Goal: Task Accomplishment & Management: Manage account settings

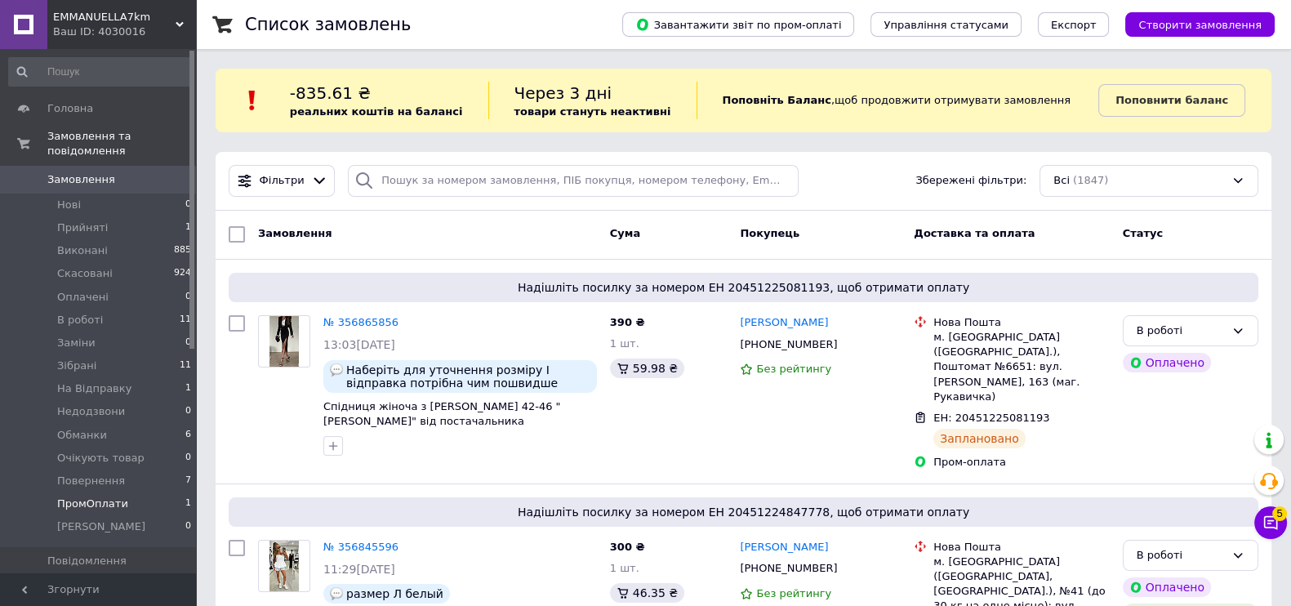
click at [128, 493] on li "ПромОплати 1" at bounding box center [100, 504] width 201 height 23
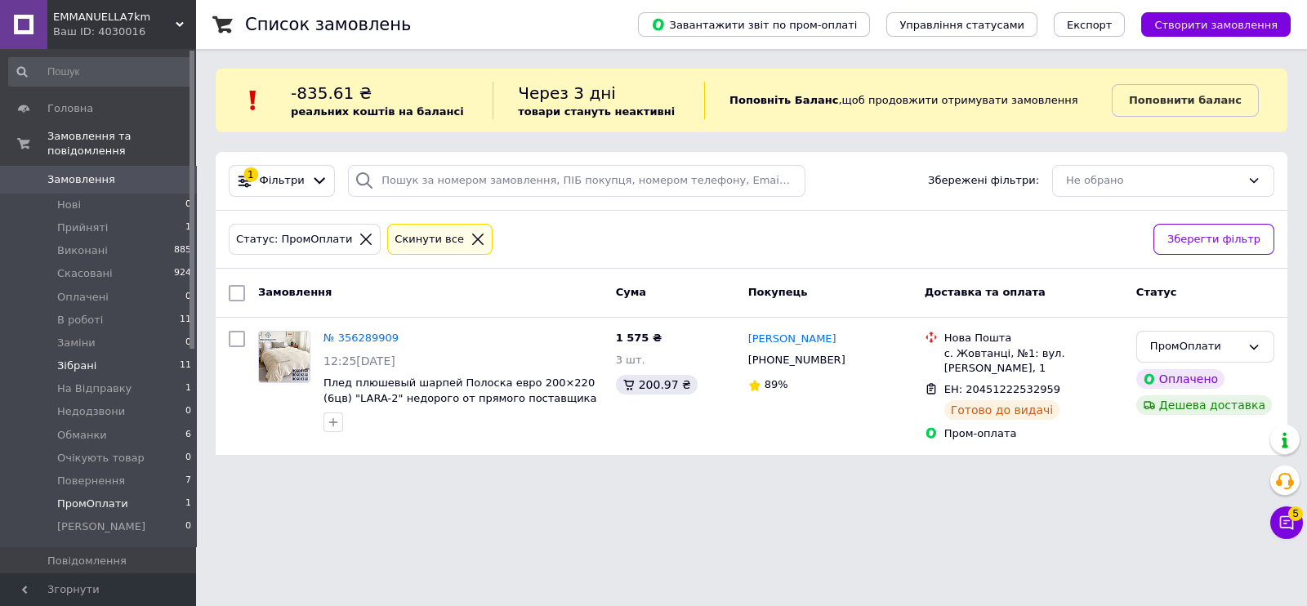
click at [98, 354] on li "Зібрані 11" at bounding box center [100, 365] width 201 height 23
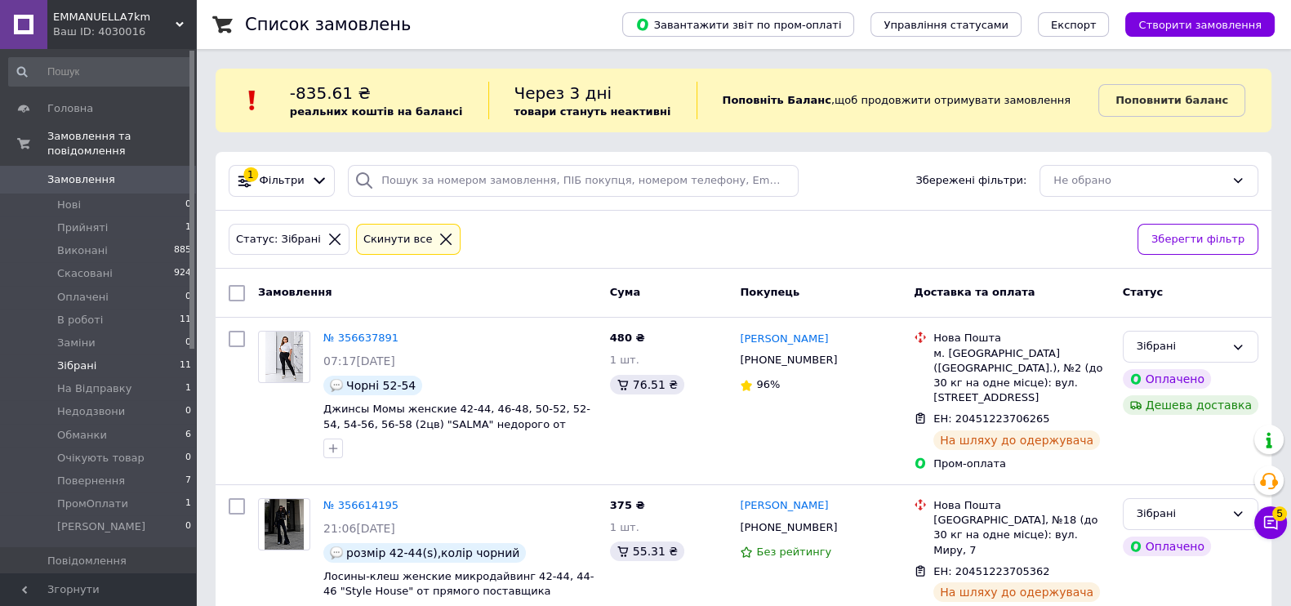
click at [233, 291] on input "checkbox" at bounding box center [237, 293] width 16 height 16
checkbox input "true"
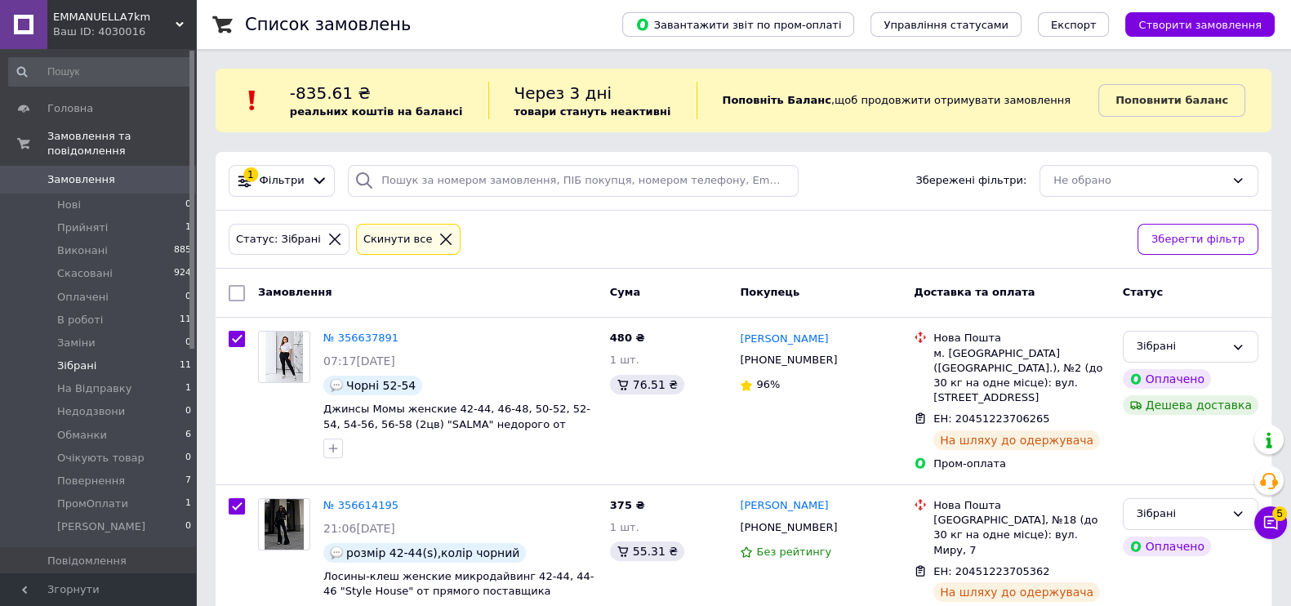
checkbox input "true"
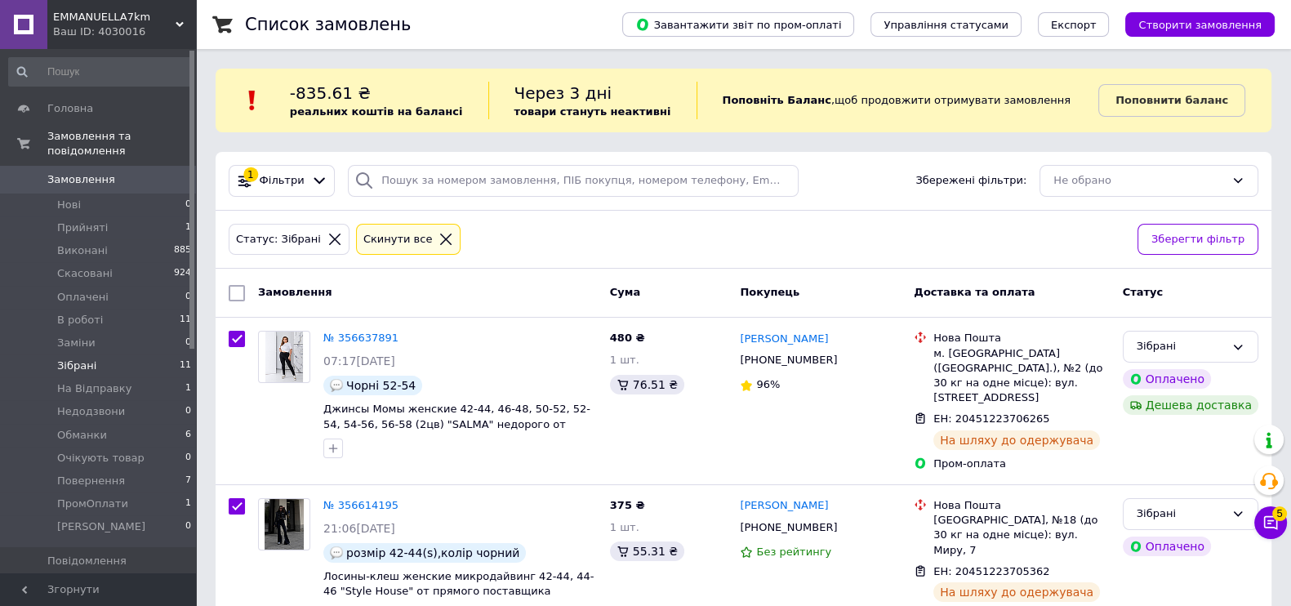
checkbox input "true"
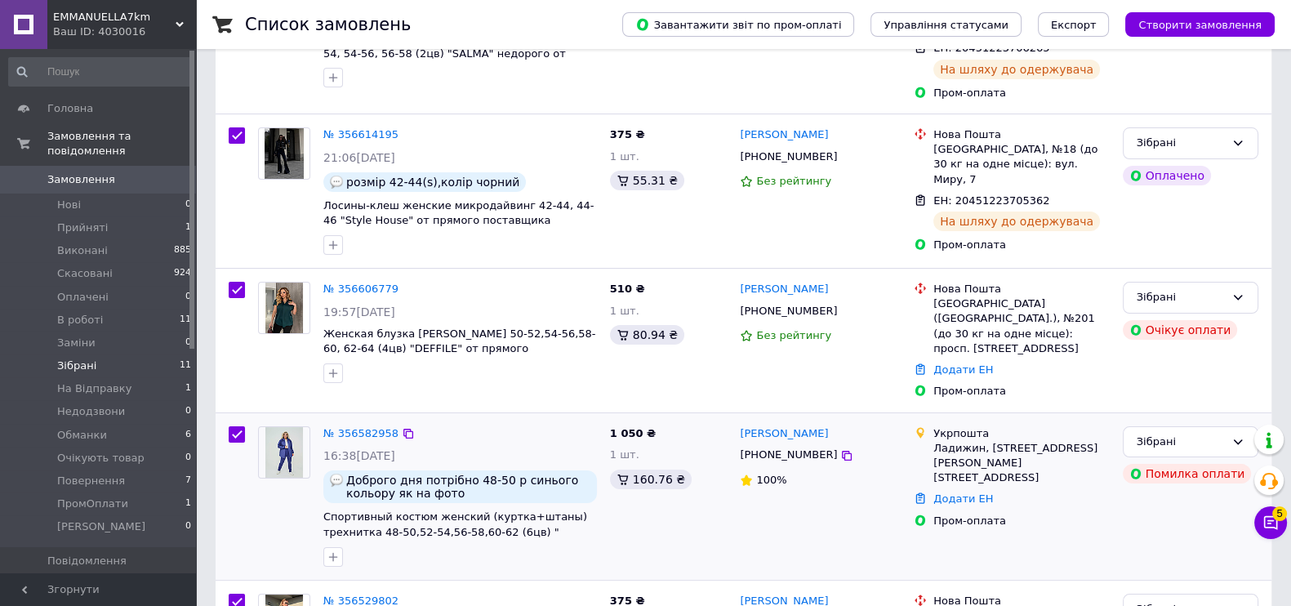
scroll to position [408, 0]
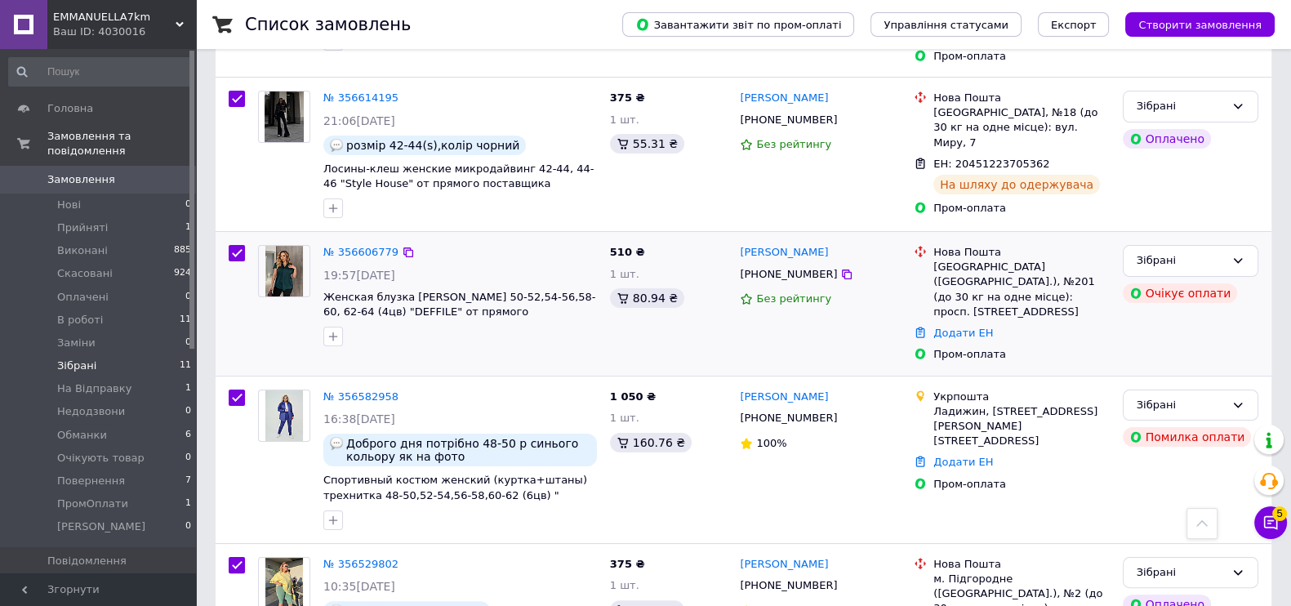
click at [239, 245] on input "checkbox" at bounding box center [237, 253] width 16 height 16
checkbox input "false"
click at [234, 383] on div at bounding box center [236, 460] width 29 height 154
checkbox input "true"
click at [237, 390] on input "checkbox" at bounding box center [237, 398] width 16 height 16
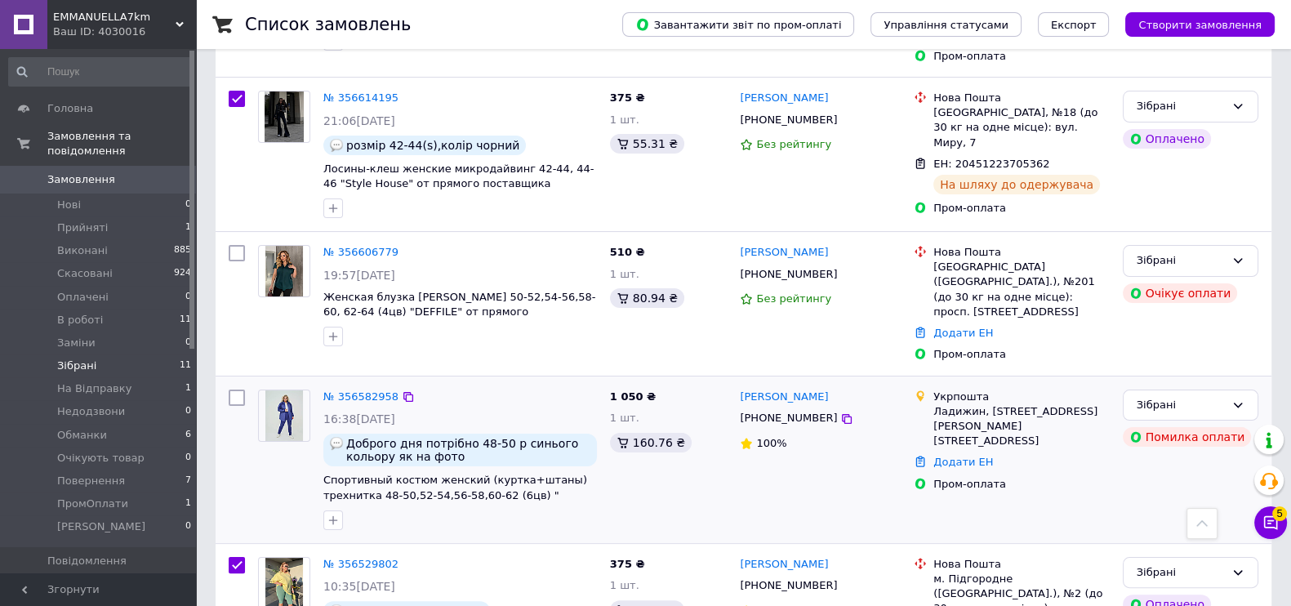
checkbox input "false"
checkbox input "true"
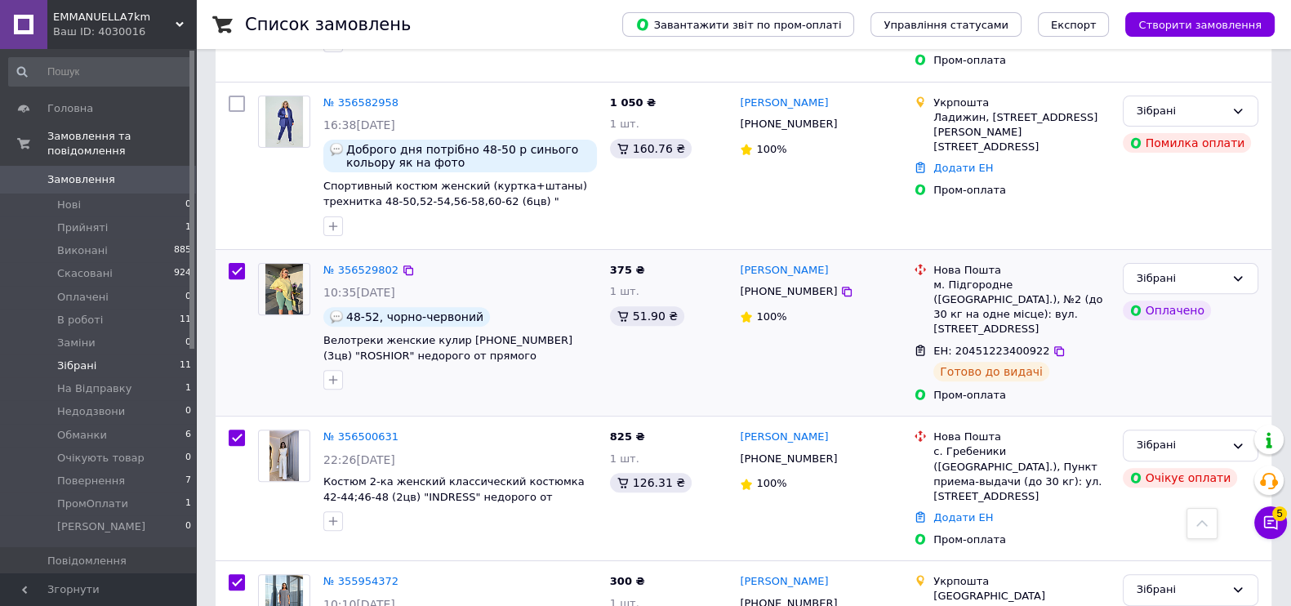
scroll to position [714, 0]
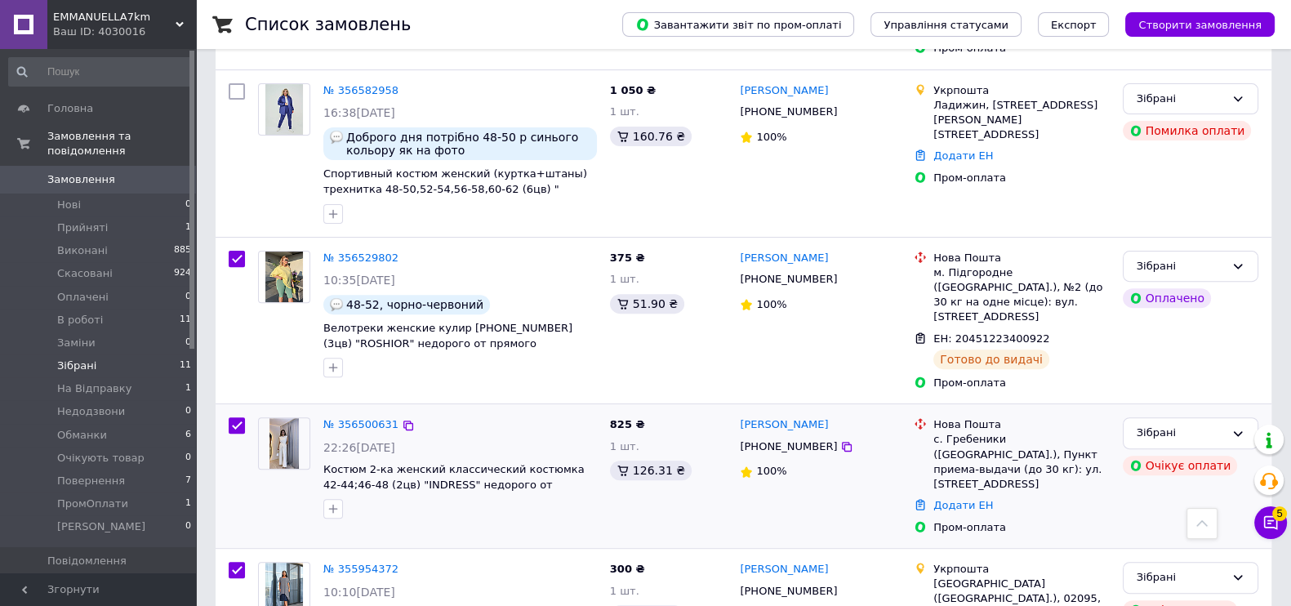
click at [238, 417] on input "checkbox" at bounding box center [237, 425] width 16 height 16
checkbox input "false"
checkbox input "true"
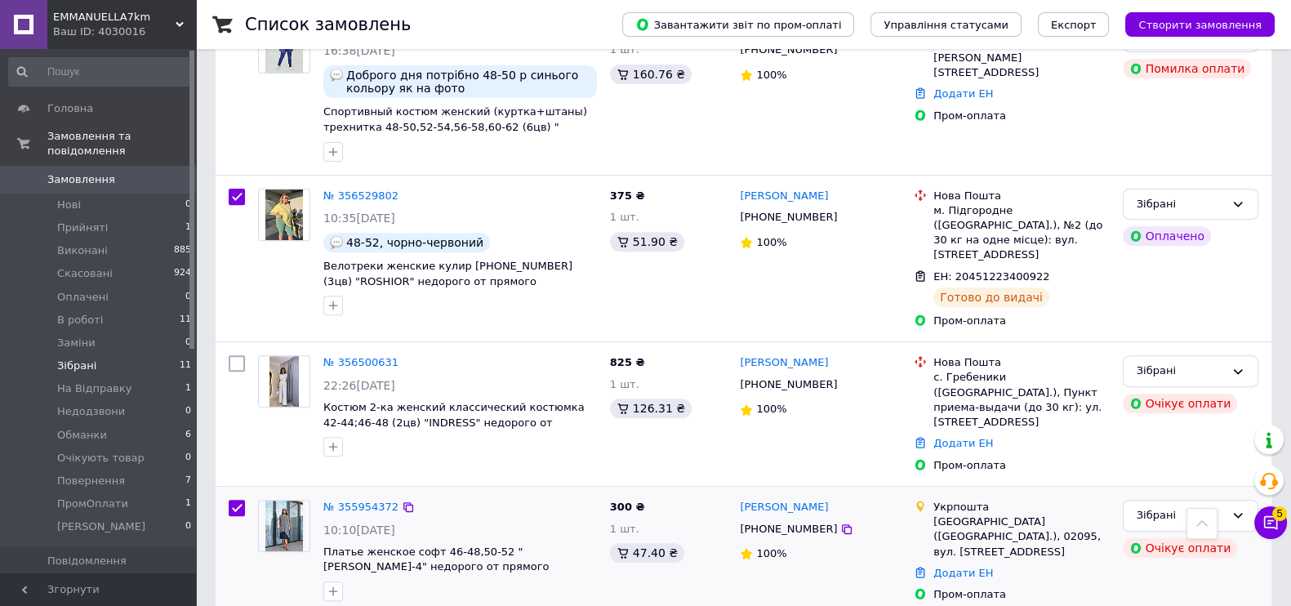
scroll to position [919, 0]
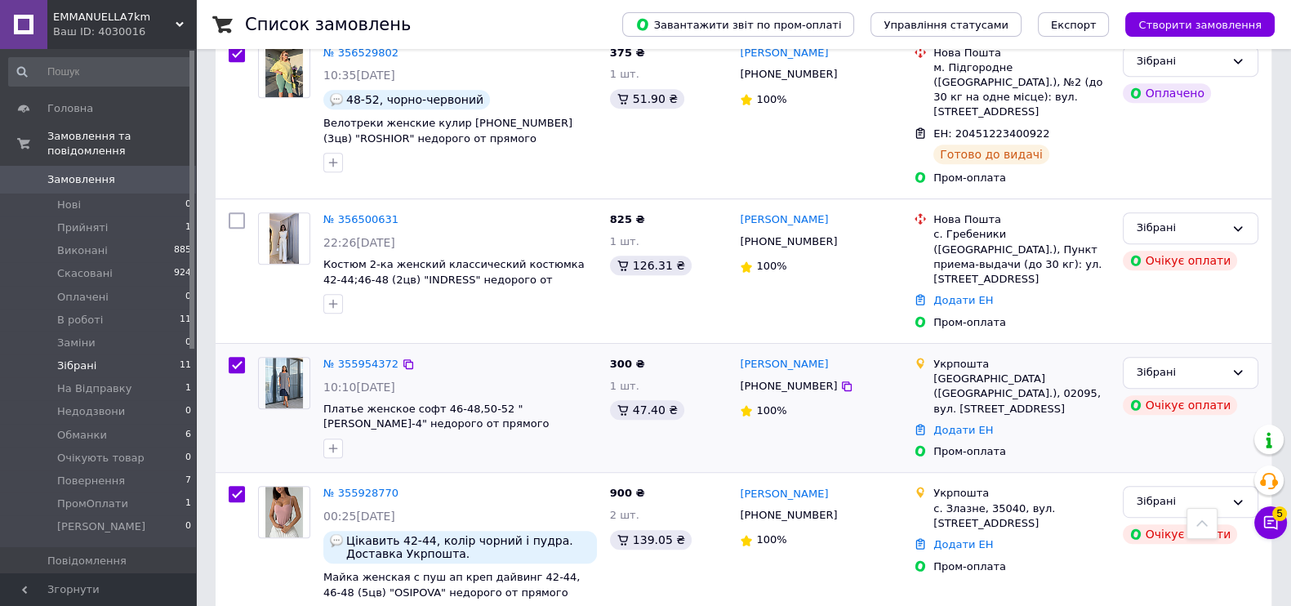
click at [233, 357] on input "checkbox" at bounding box center [237, 365] width 16 height 16
checkbox input "false"
click at [245, 479] on div at bounding box center [236, 556] width 29 height 154
checkbox input "true"
click at [239, 486] on input "checkbox" at bounding box center [237, 494] width 16 height 16
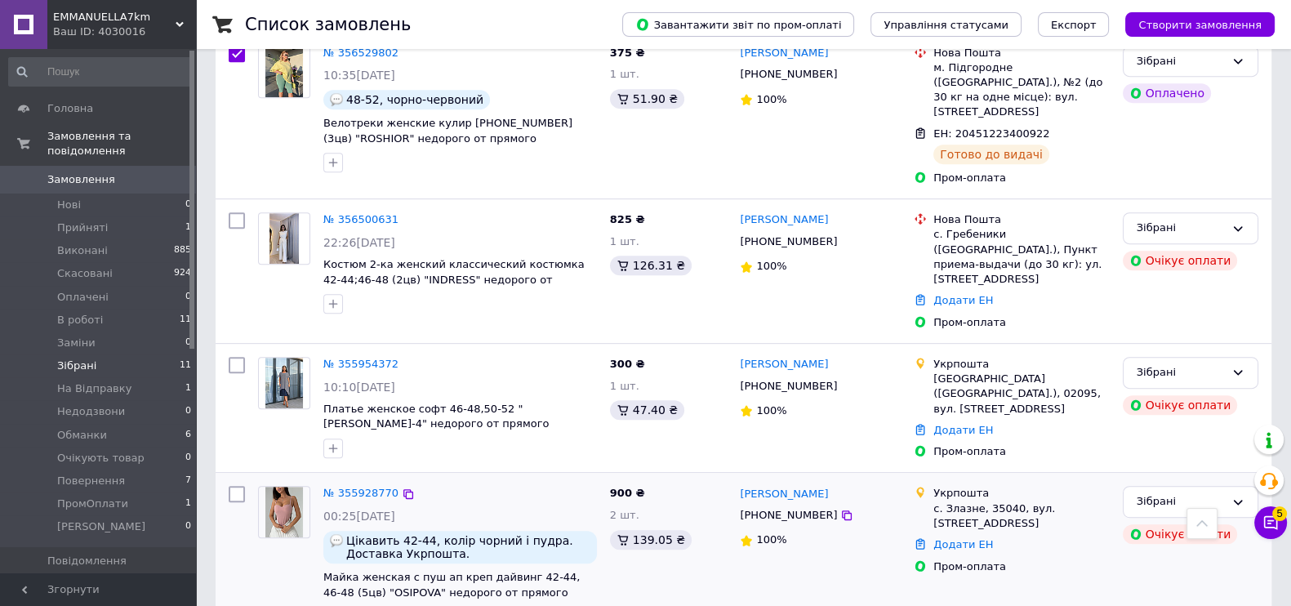
checkbox input "false"
checkbox input "true"
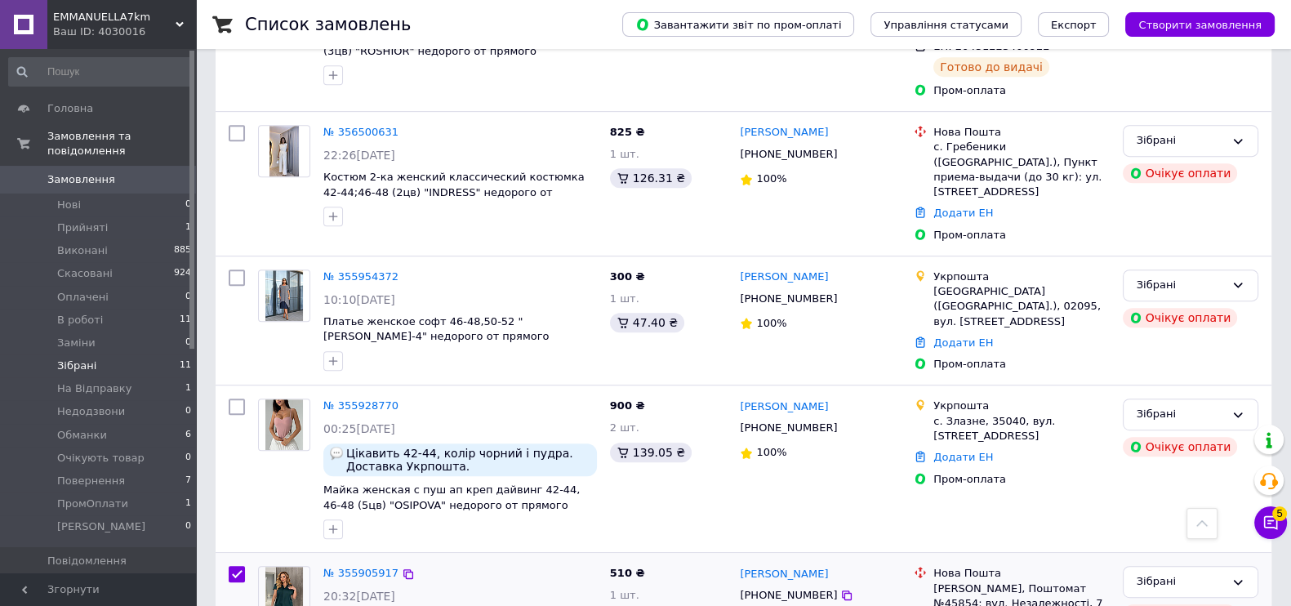
scroll to position [1123, 0]
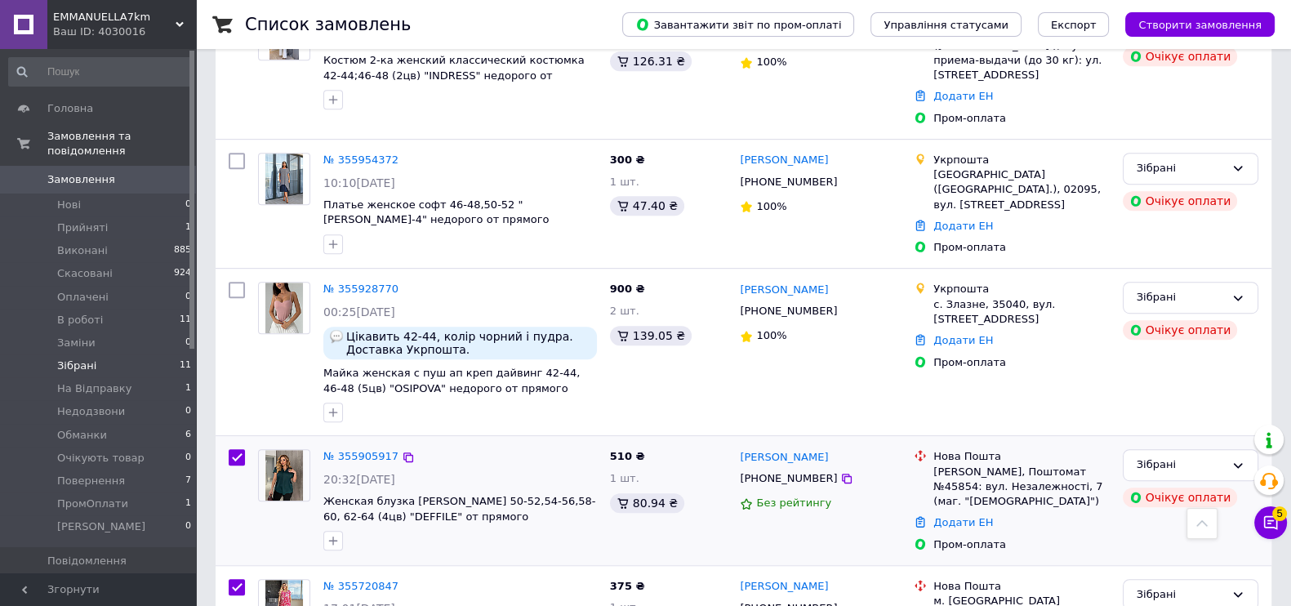
click at [234, 449] on input "checkbox" at bounding box center [237, 457] width 16 height 16
checkbox input "false"
checkbox input "true"
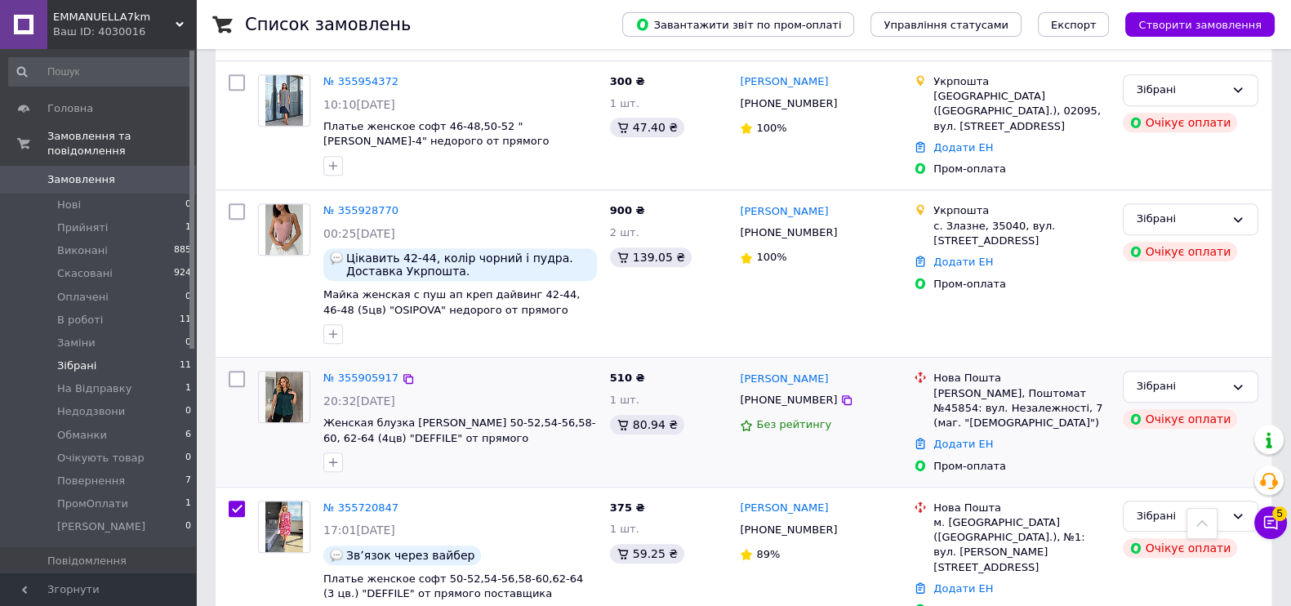
scroll to position [1326, 0]
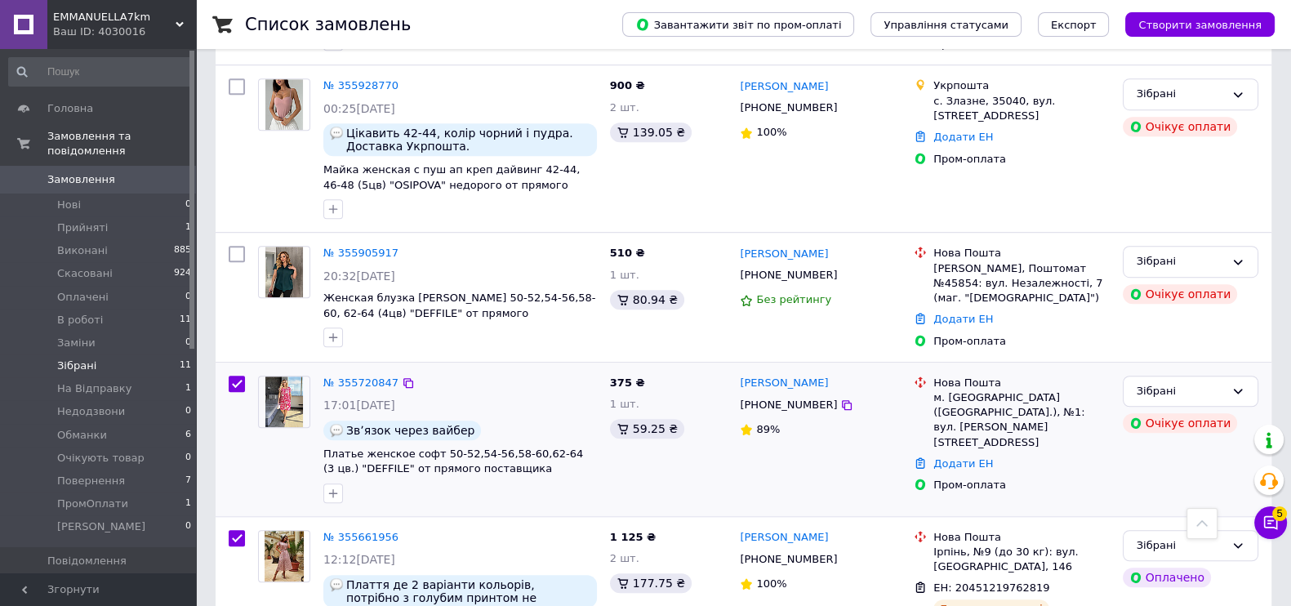
click at [237, 376] on input "checkbox" at bounding box center [237, 384] width 16 height 16
checkbox input "false"
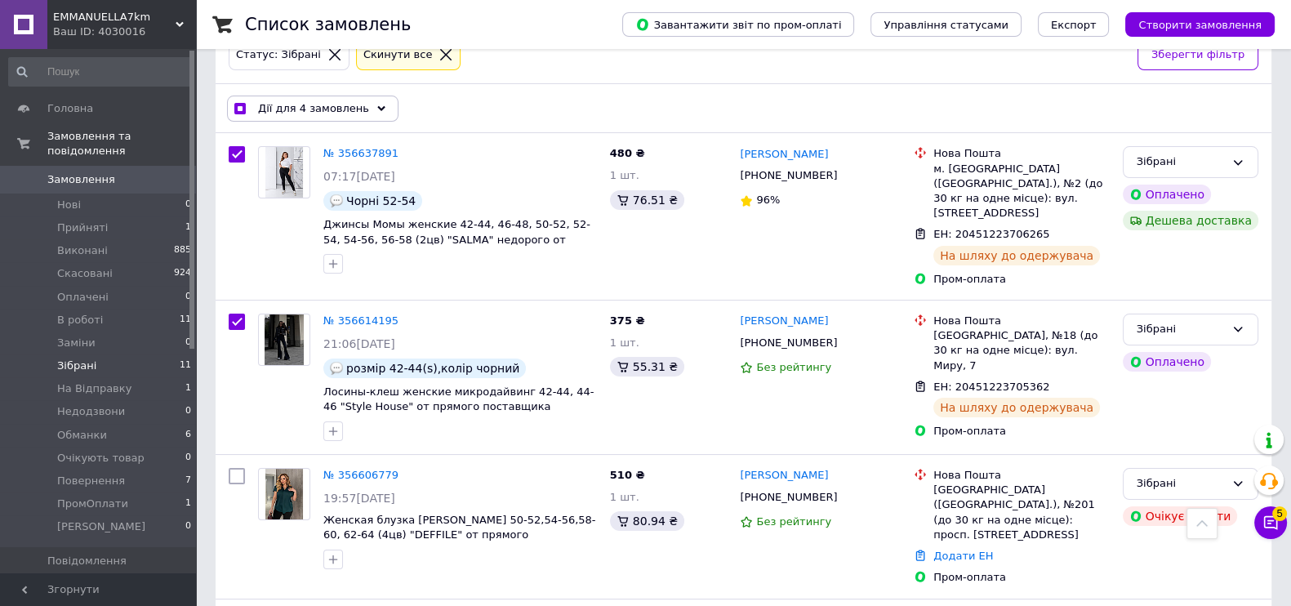
scroll to position [60, 0]
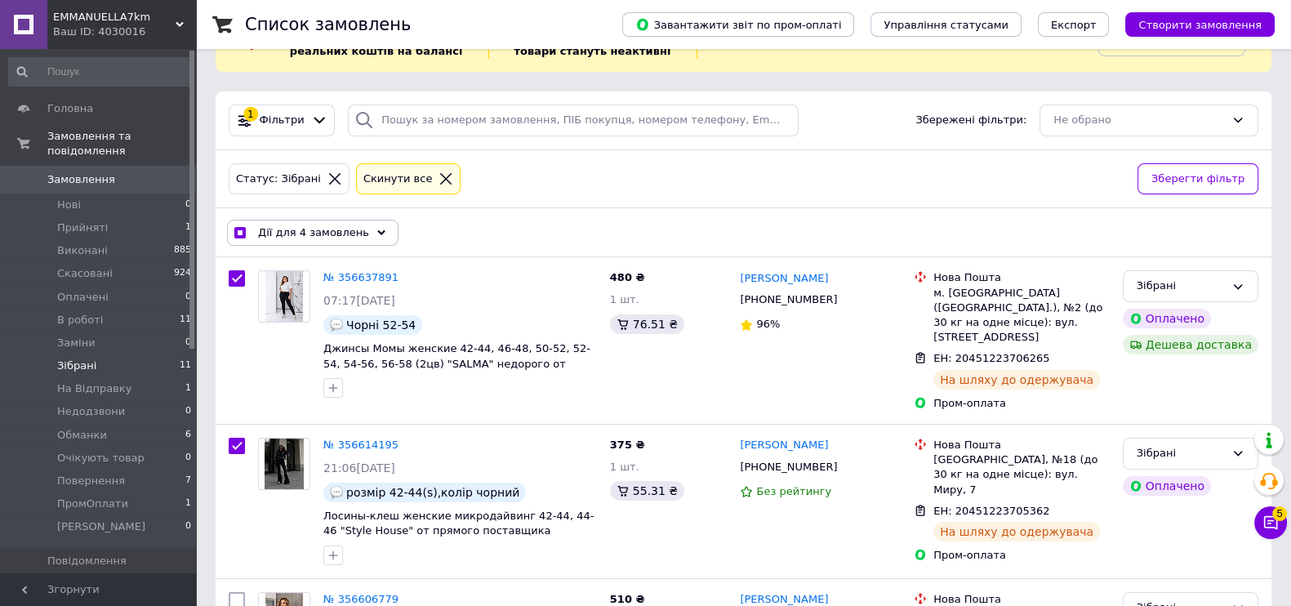
click at [331, 230] on span "Дії для 4 замовлень" at bounding box center [313, 232] width 111 height 15
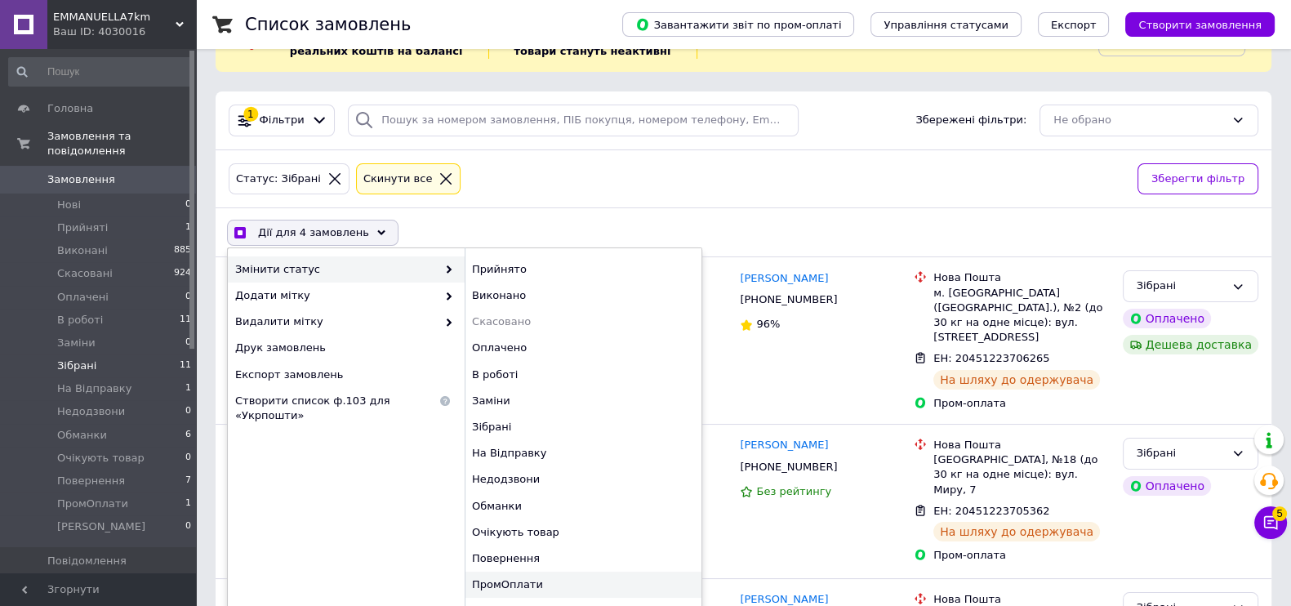
checkbox input "true"
click at [534, 577] on div "ПромОплати" at bounding box center [583, 585] width 237 height 26
checkbox input "false"
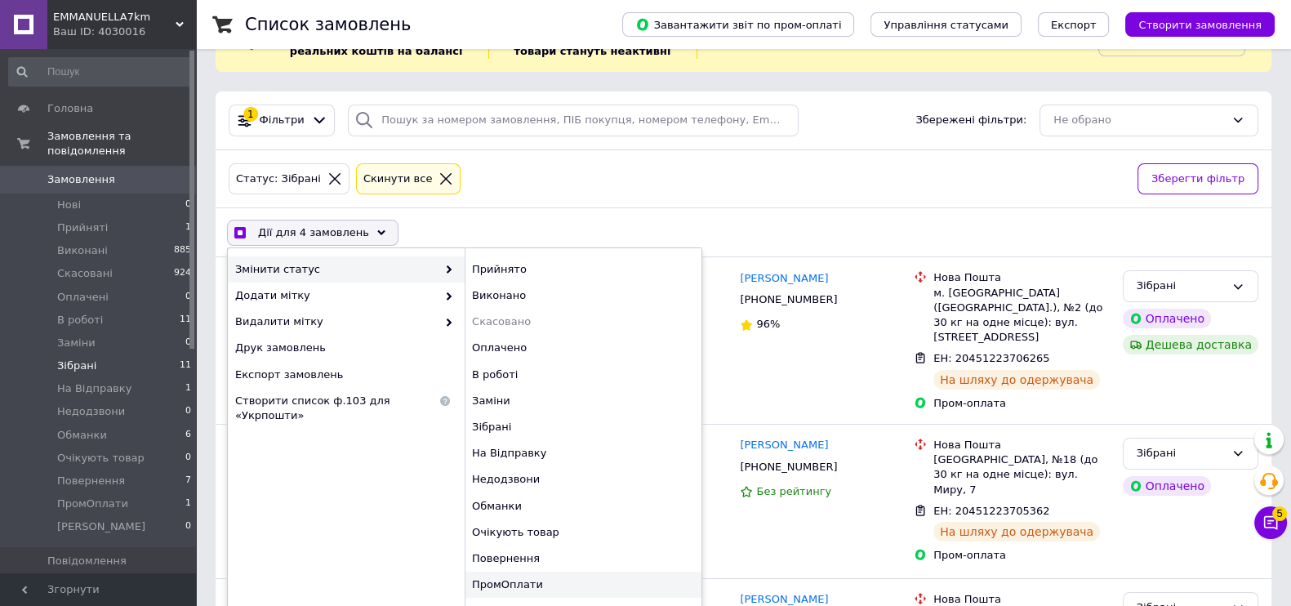
checkbox input "false"
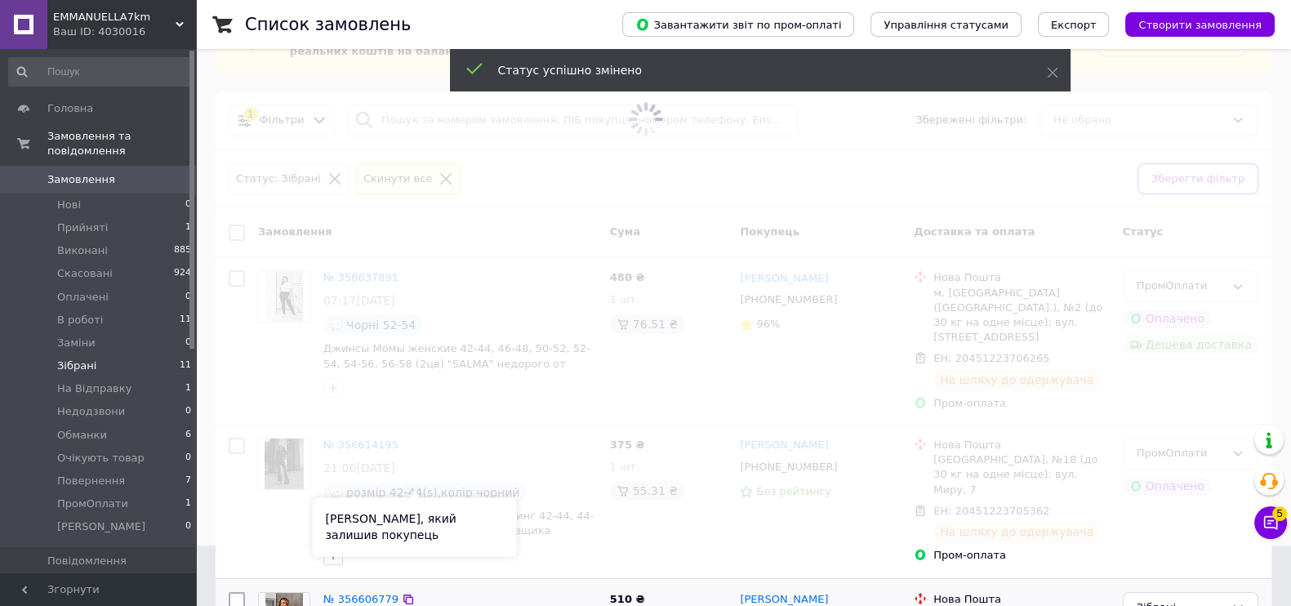
scroll to position [265, 0]
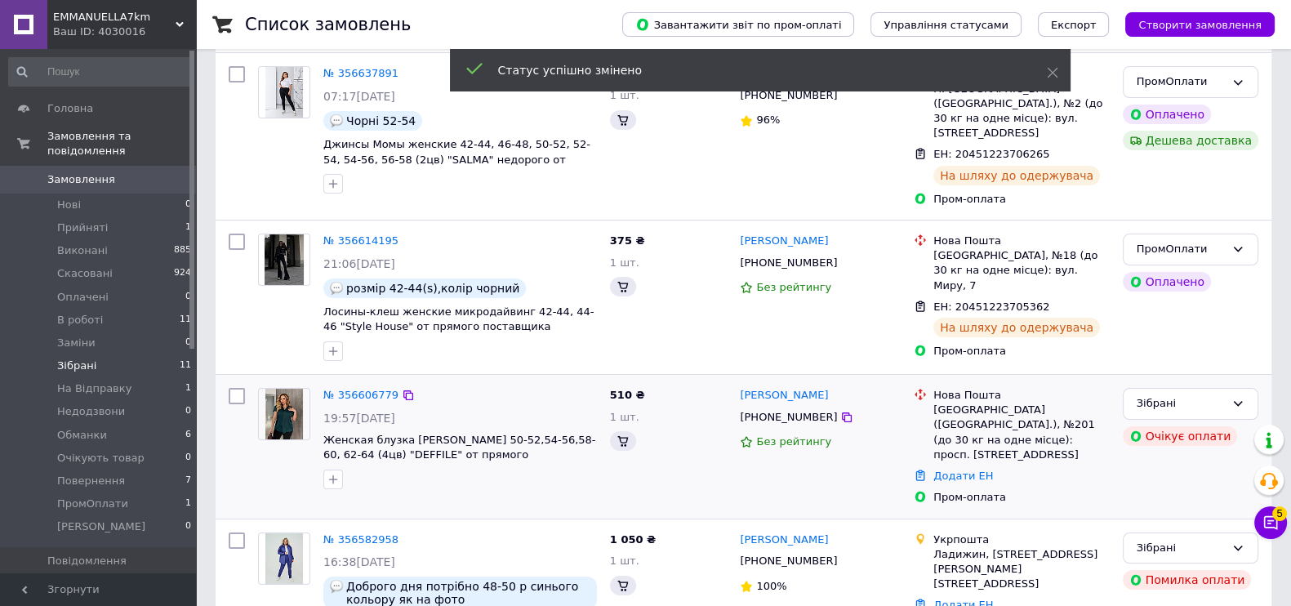
click at [237, 388] on input "checkbox" at bounding box center [237, 396] width 16 height 16
checkbox input "true"
click at [241, 533] on input "checkbox" at bounding box center [237, 541] width 16 height 16
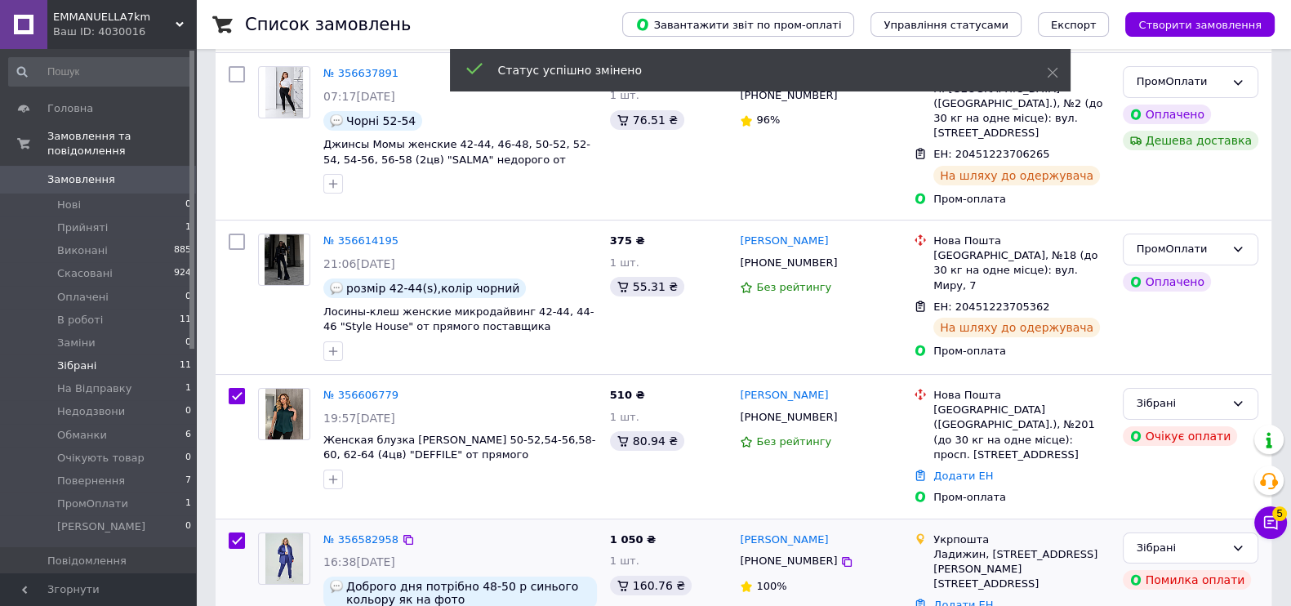
checkbox input "true"
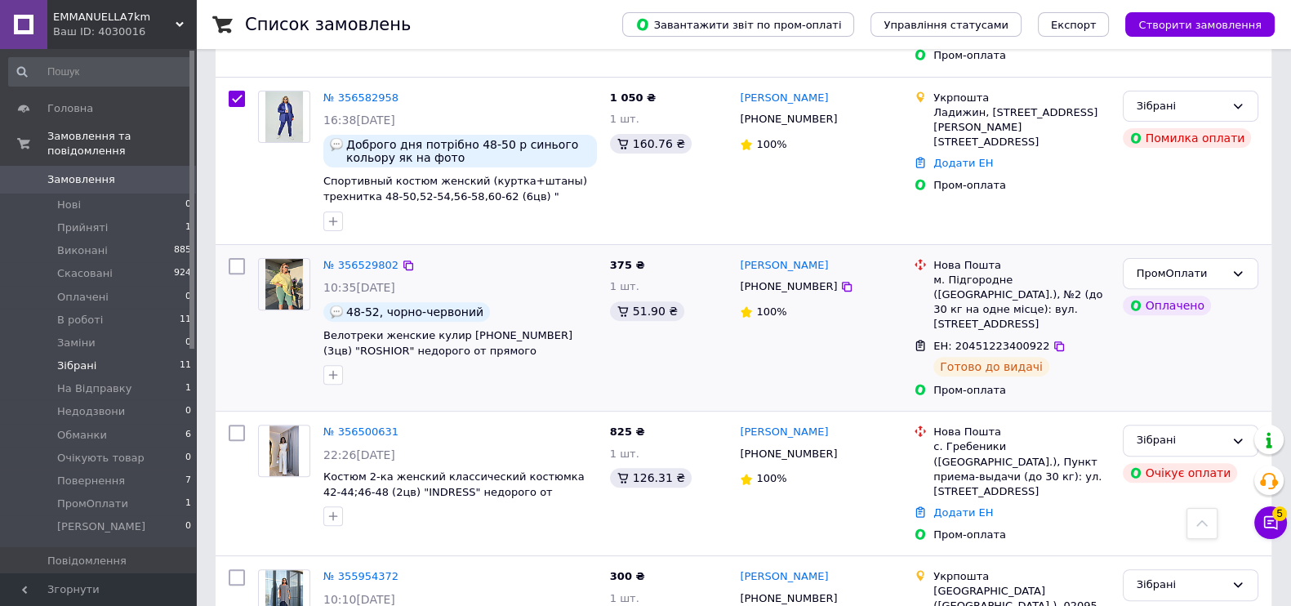
scroll to position [775, 0]
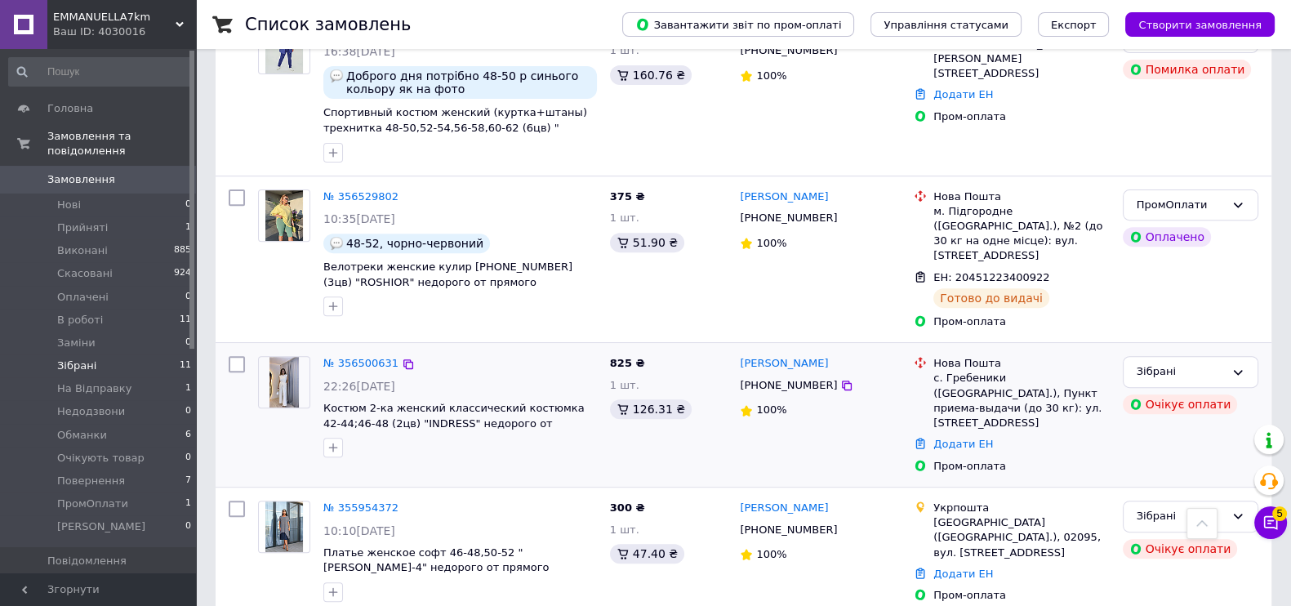
click at [241, 356] on input "checkbox" at bounding box center [237, 364] width 16 height 16
checkbox input "true"
click at [243, 501] on input "checkbox" at bounding box center [237, 509] width 16 height 16
checkbox input "true"
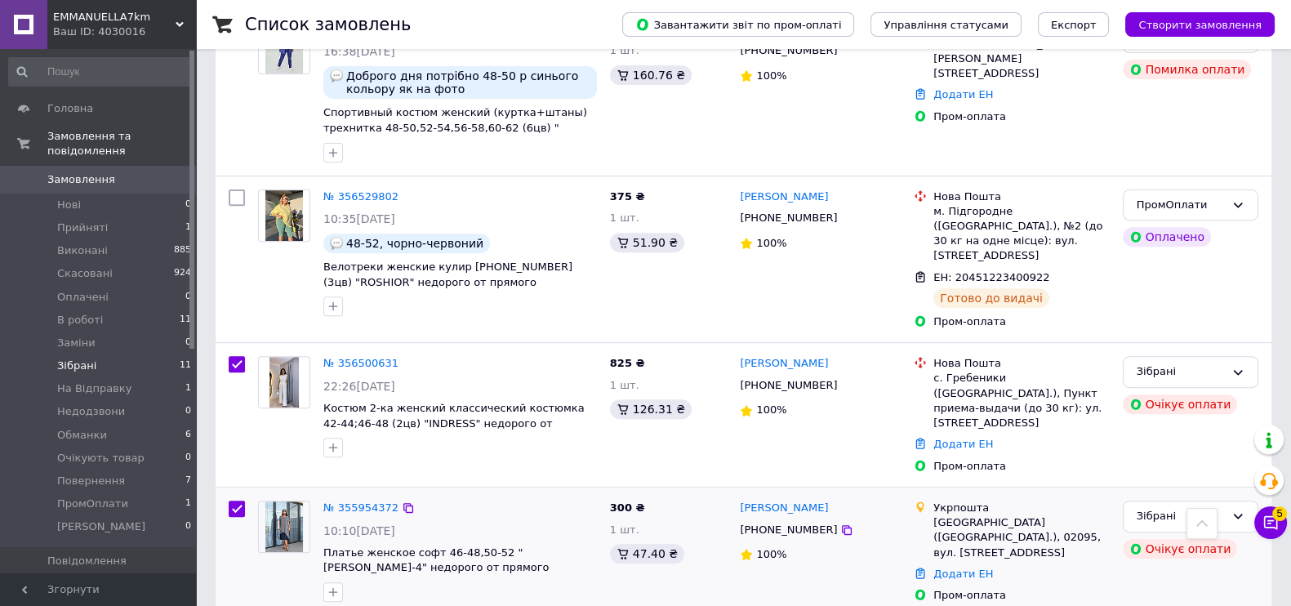
checkbox input "true"
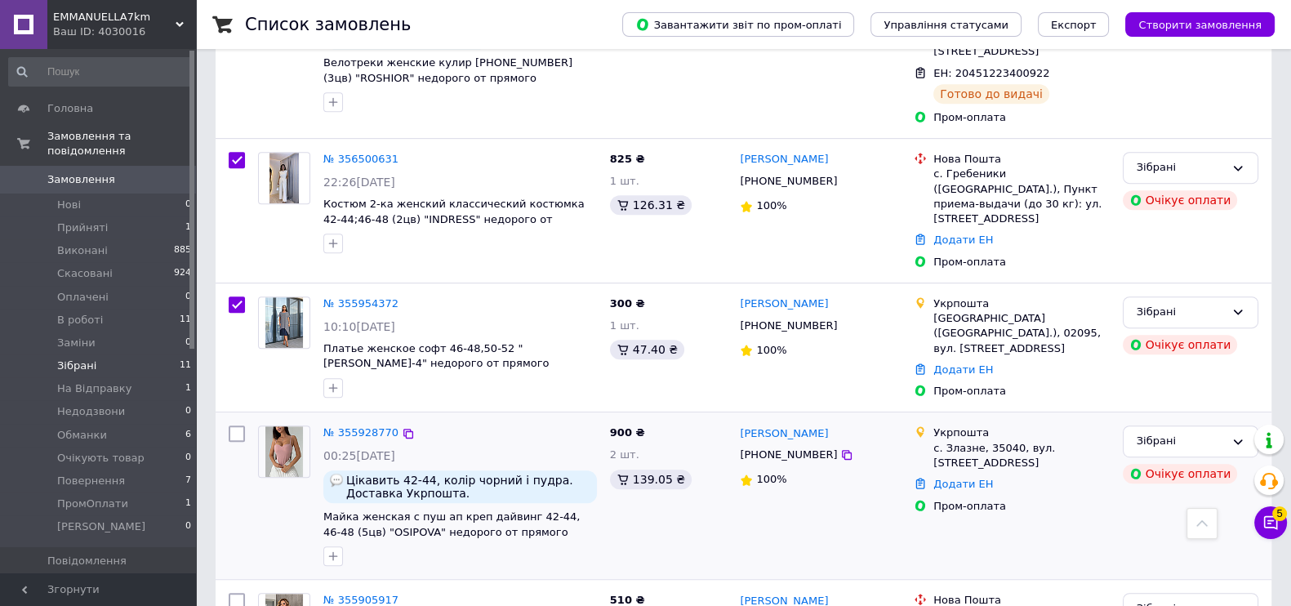
click at [235, 426] on input "checkbox" at bounding box center [237, 434] width 16 height 16
checkbox input "true"
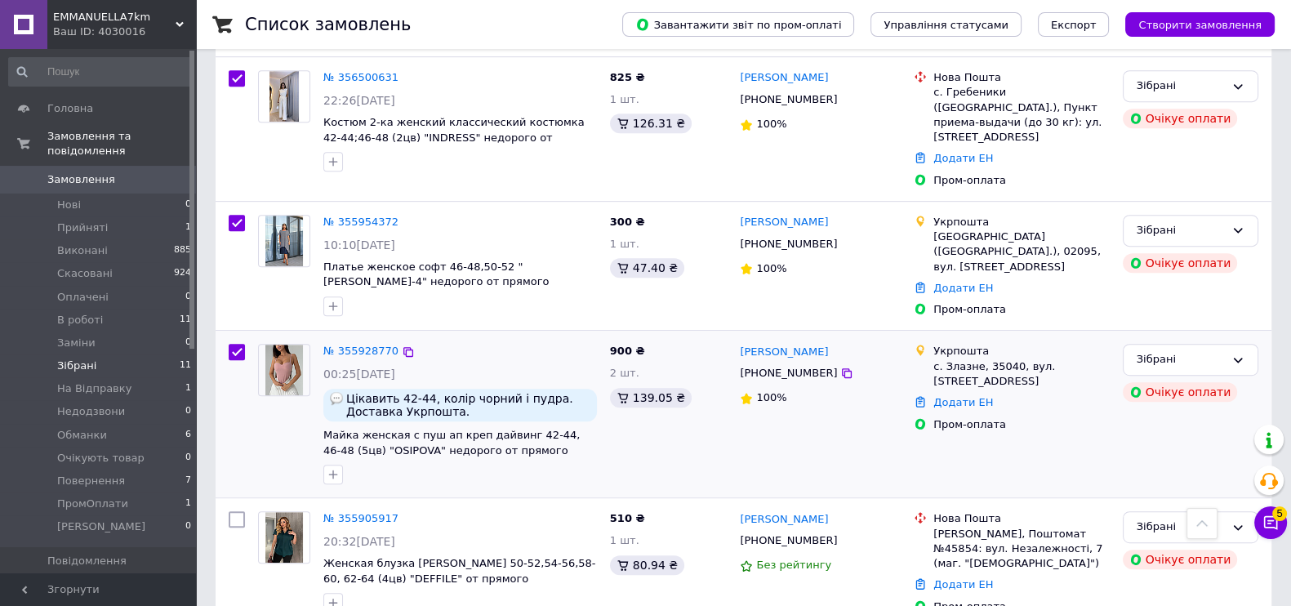
scroll to position [1184, 0]
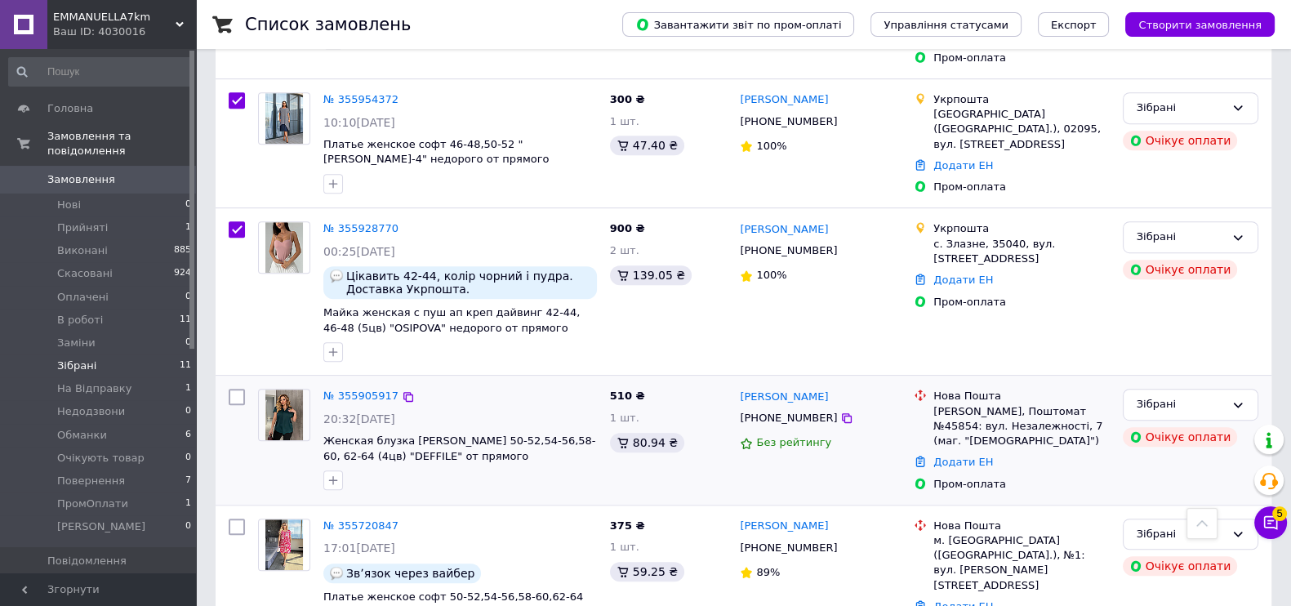
click at [230, 389] on input "checkbox" at bounding box center [237, 397] width 16 height 16
checkbox input "true"
click at [234, 519] on input "checkbox" at bounding box center [237, 527] width 16 height 16
checkbox input "true"
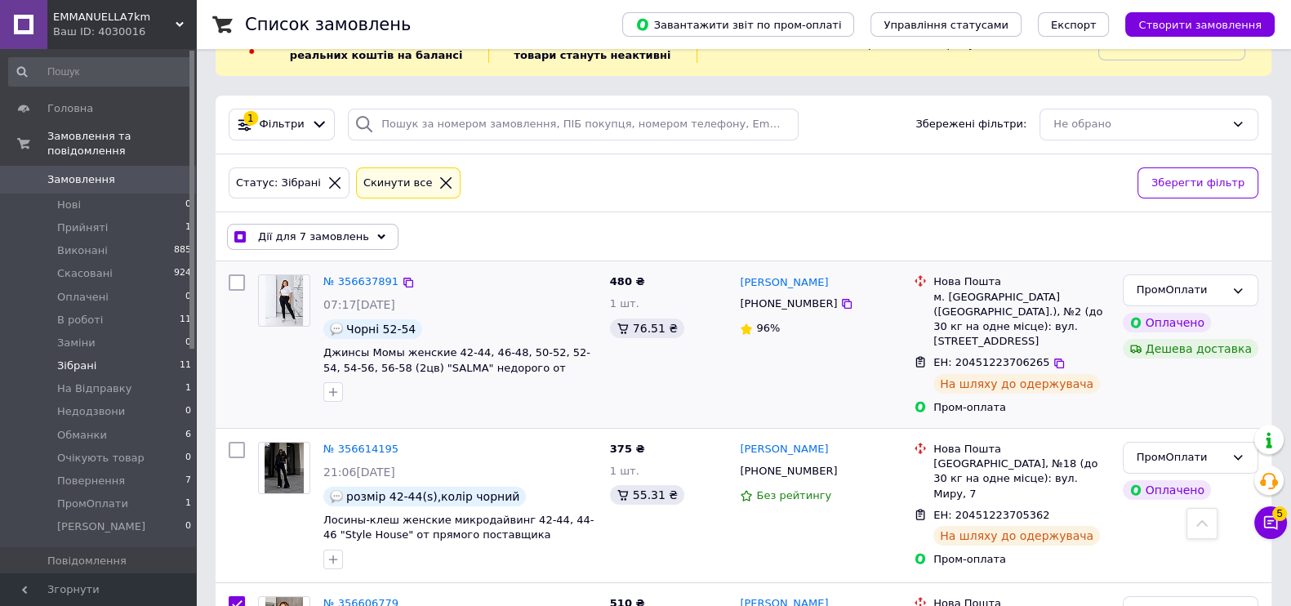
scroll to position [0, 0]
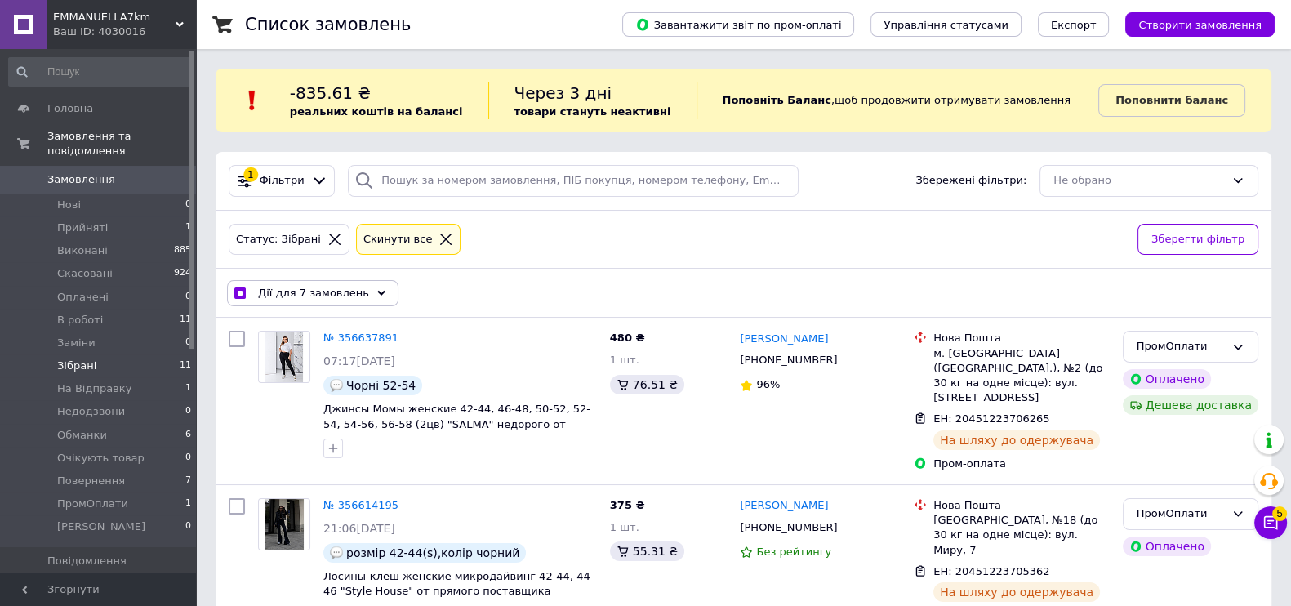
click at [308, 300] on div "Дії для 7 замовлень" at bounding box center [313, 293] width 172 height 26
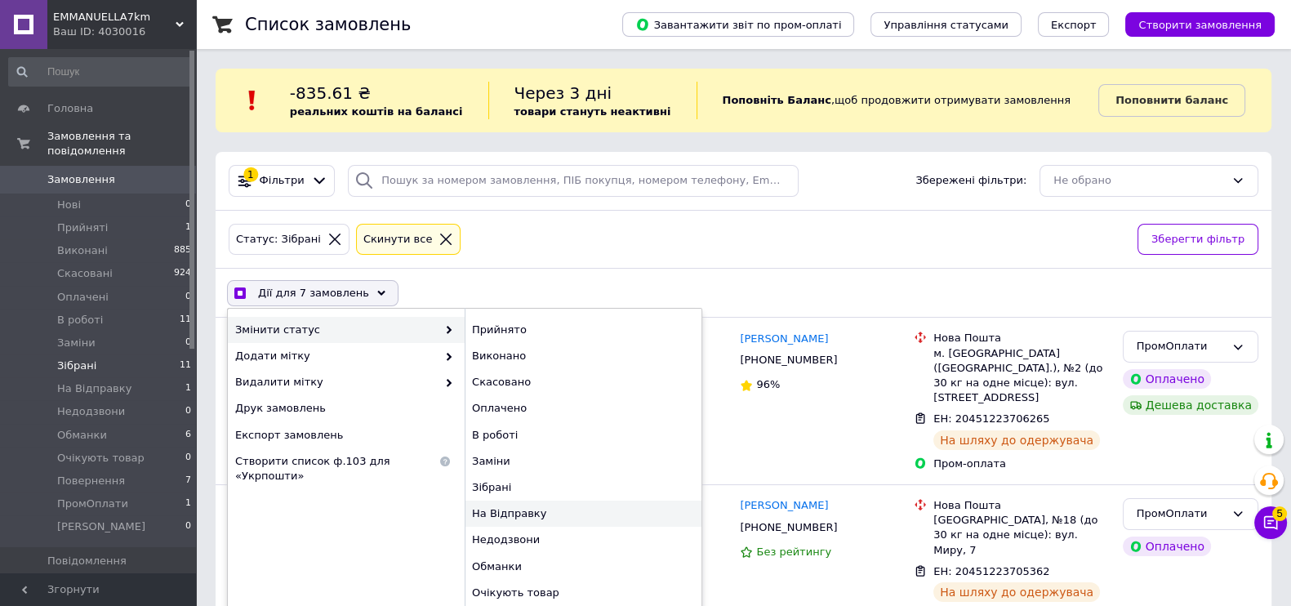
checkbox input "true"
click at [528, 505] on div "На Відправку" at bounding box center [583, 514] width 237 height 26
checkbox input "false"
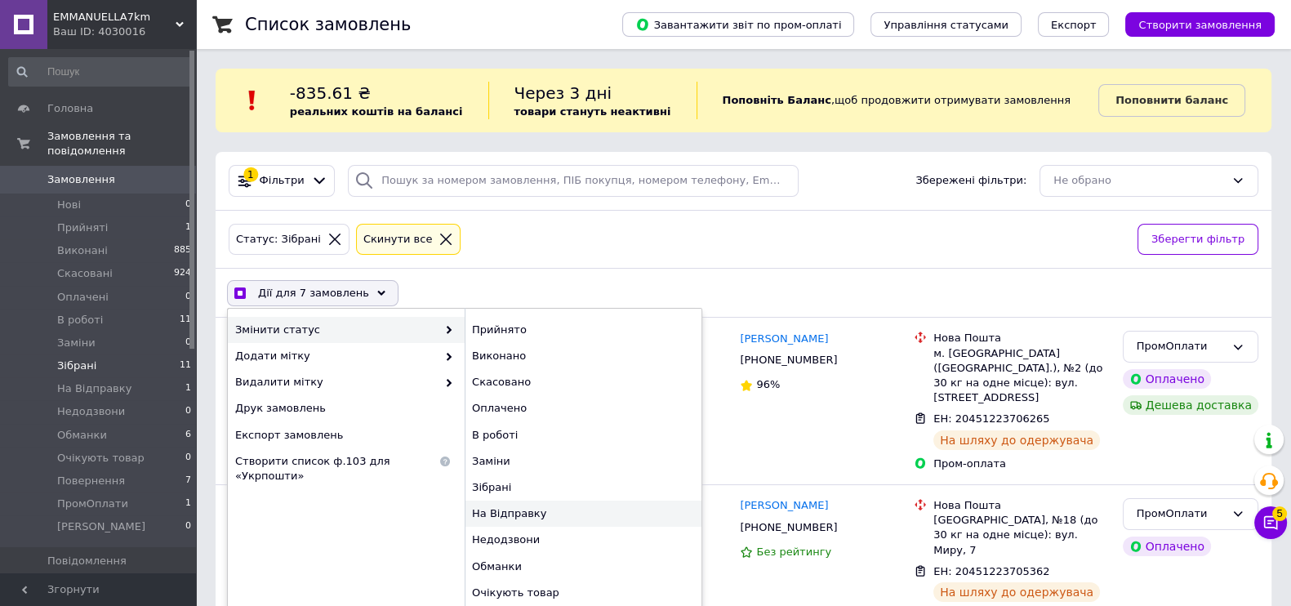
checkbox input "false"
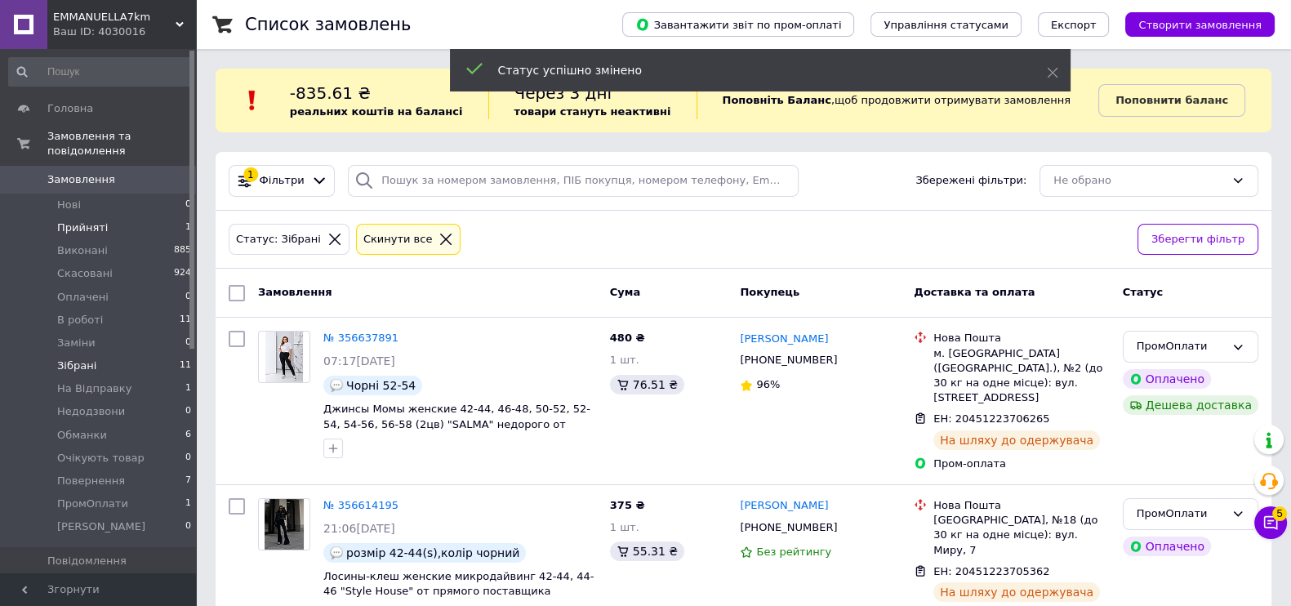
click at [92, 221] on span "Прийняті" at bounding box center [82, 228] width 51 height 15
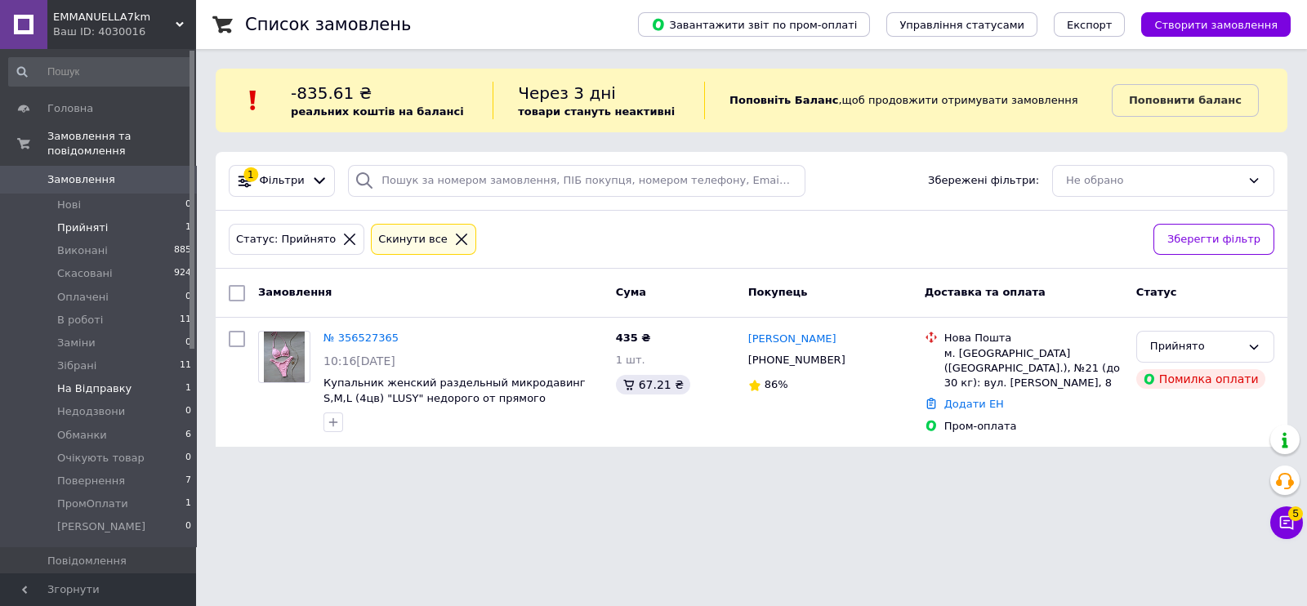
click at [124, 377] on li "На Відправку 1" at bounding box center [100, 388] width 201 height 23
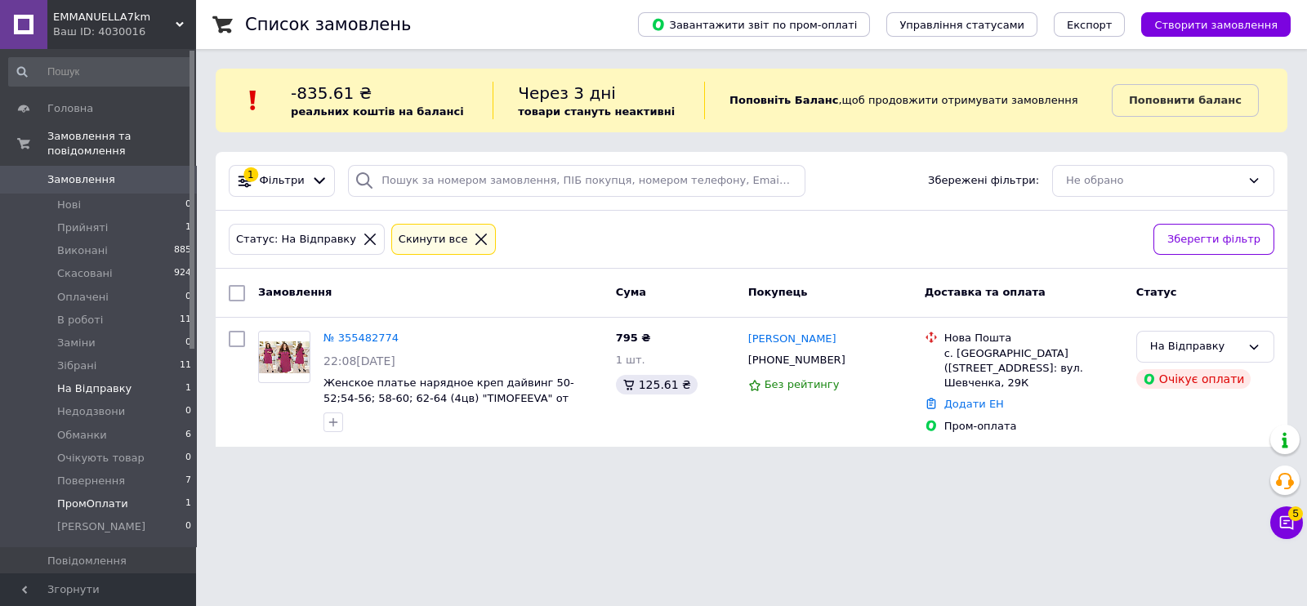
click at [116, 497] on span "ПромОплати" at bounding box center [92, 504] width 71 height 15
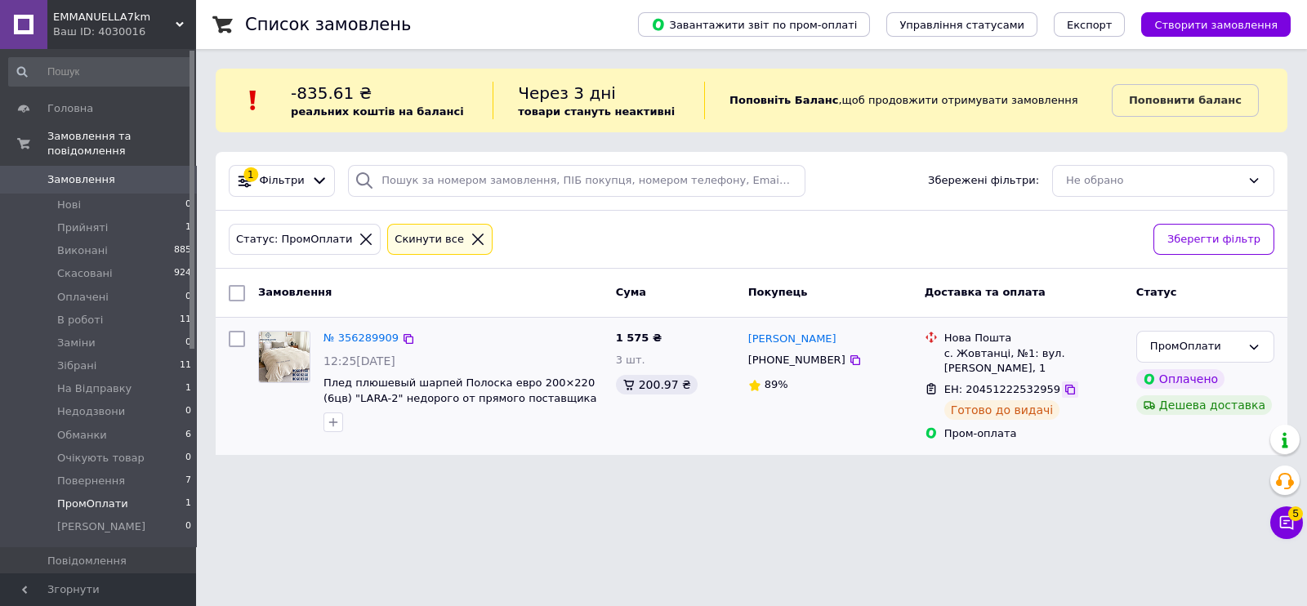
click at [1065, 385] on icon at bounding box center [1070, 390] width 10 height 10
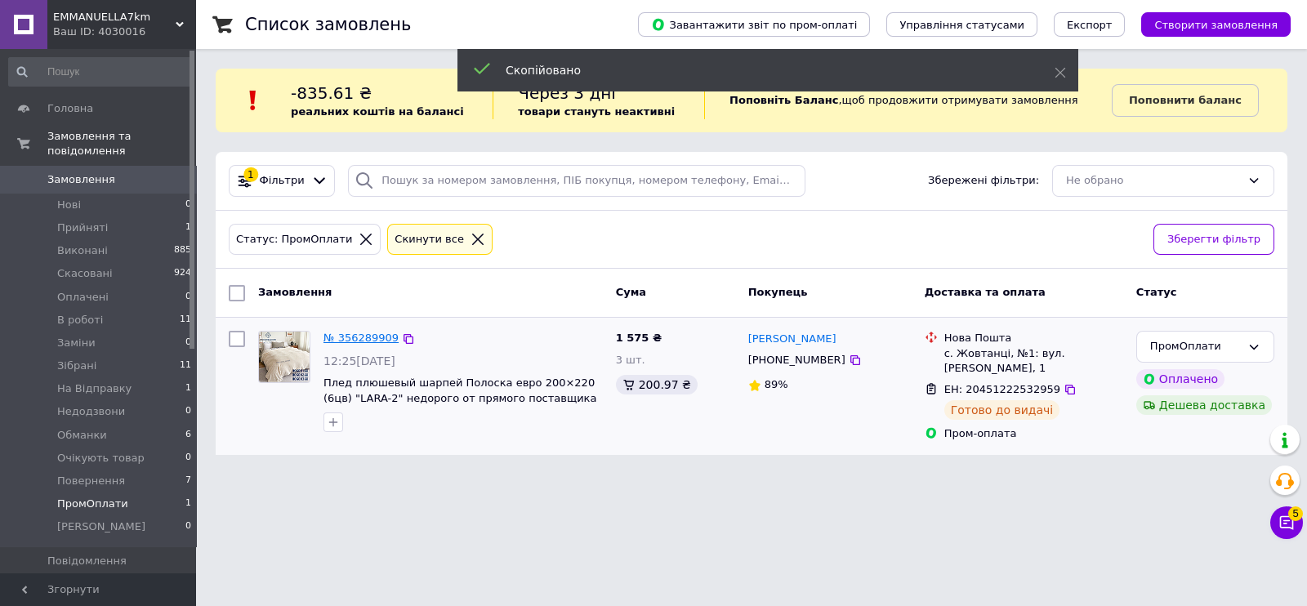
click at [351, 339] on link "№ 356289909" at bounding box center [360, 338] width 75 height 12
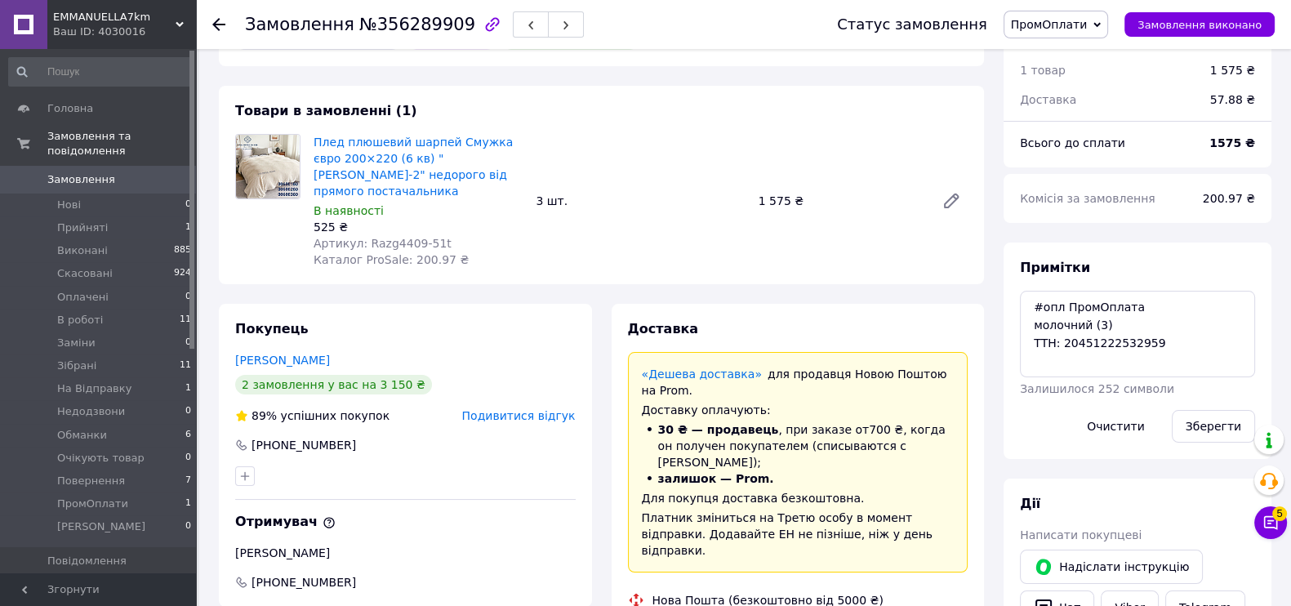
scroll to position [203, 0]
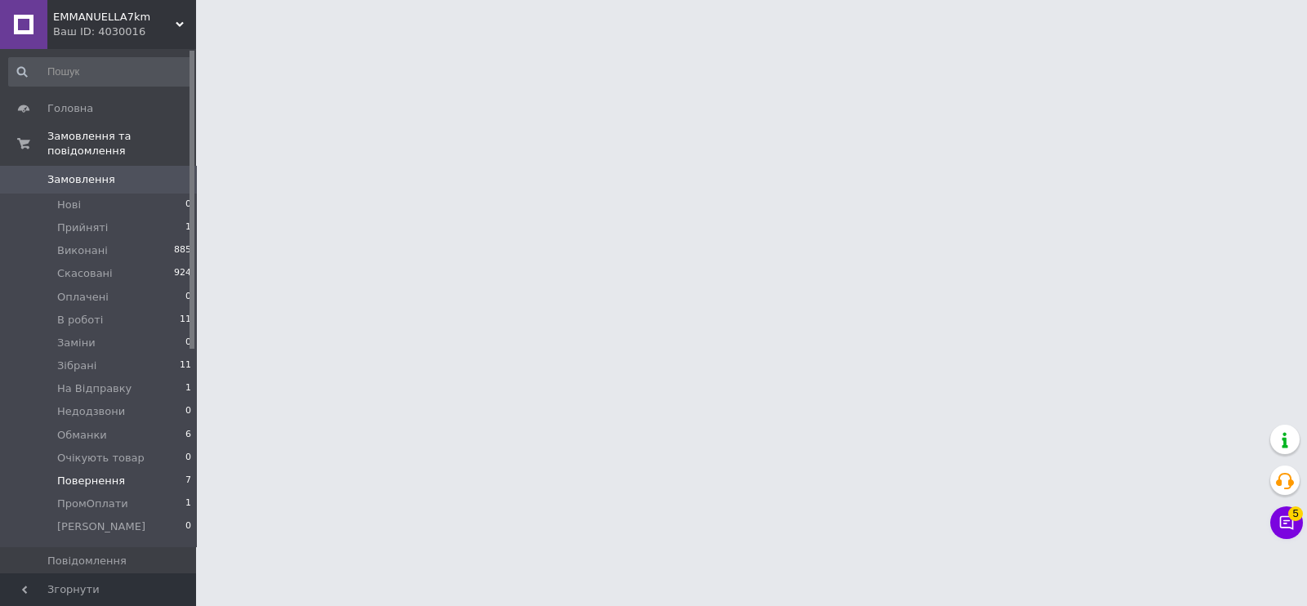
click at [107, 474] on span "Повернення" at bounding box center [91, 481] width 68 height 15
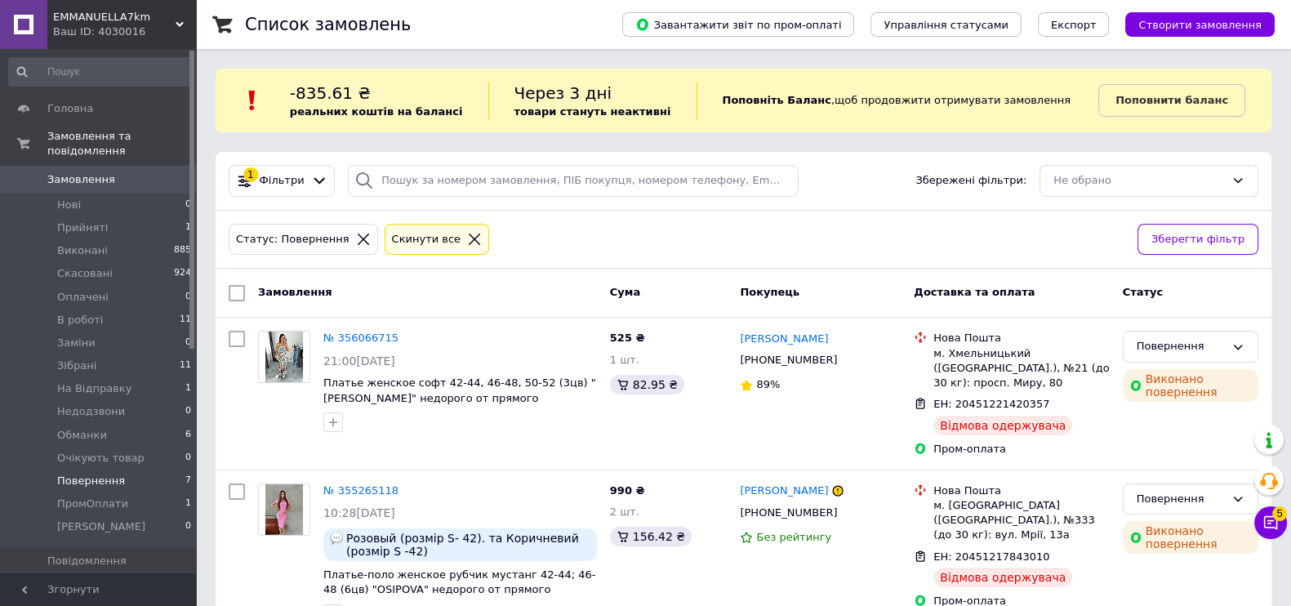
scroll to position [802, 0]
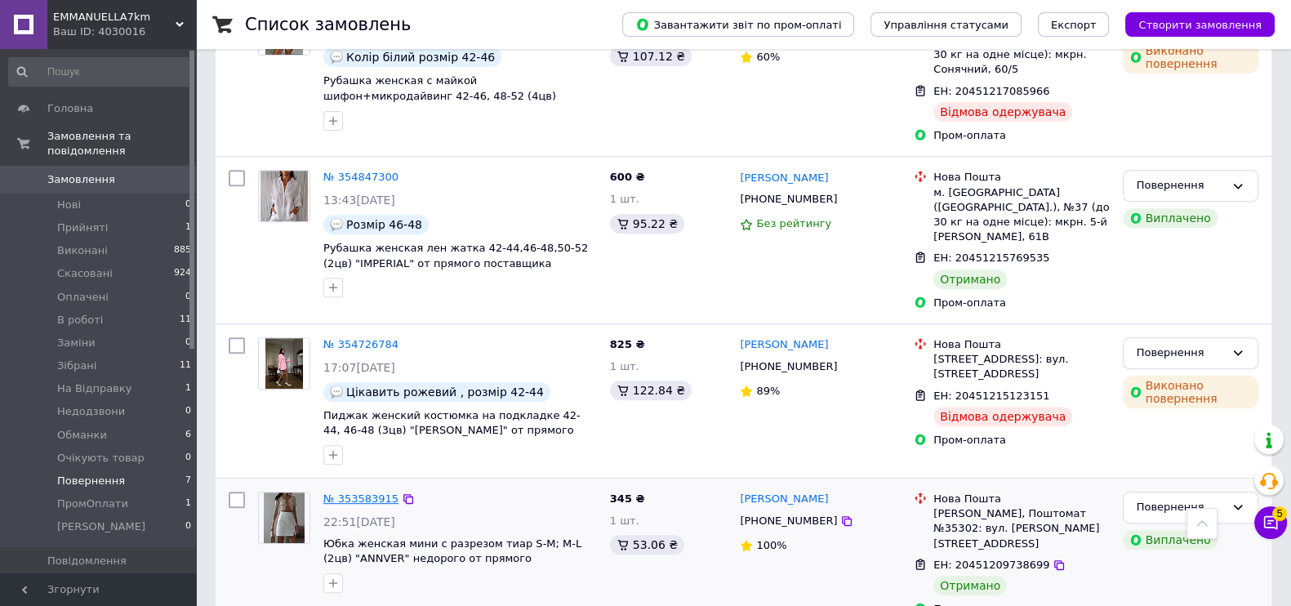
click at [374, 493] on link "№ 353583915" at bounding box center [360, 499] width 75 height 12
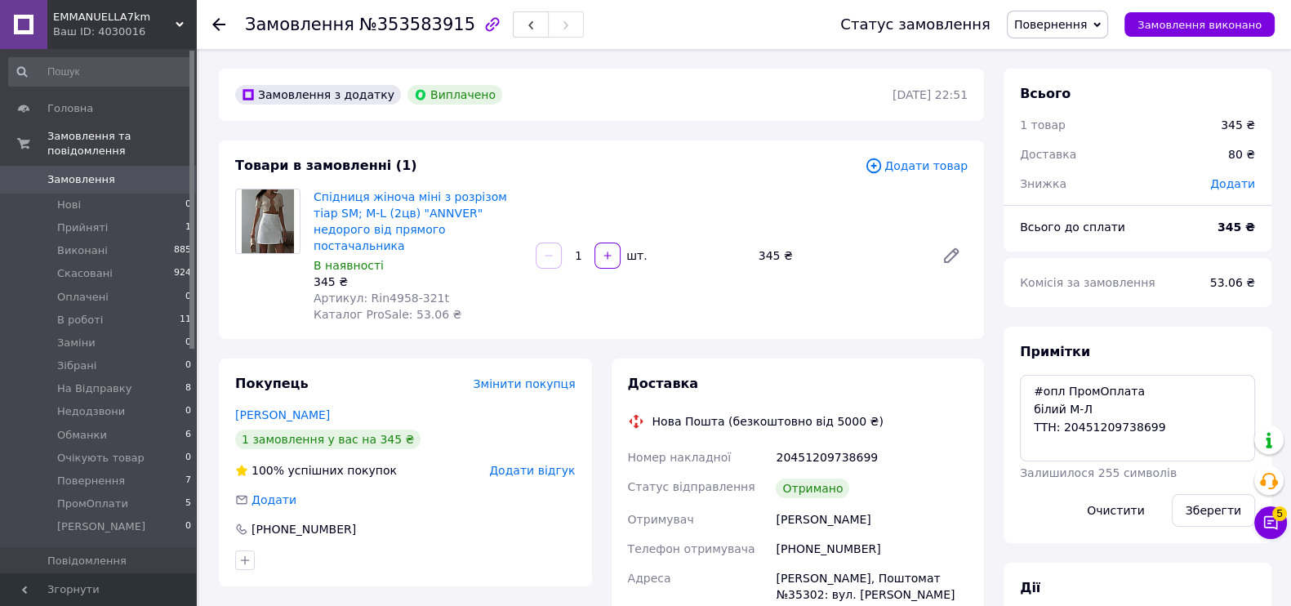
click at [396, 25] on span "№353583915" at bounding box center [417, 25] width 116 height 20
copy span "353583915"
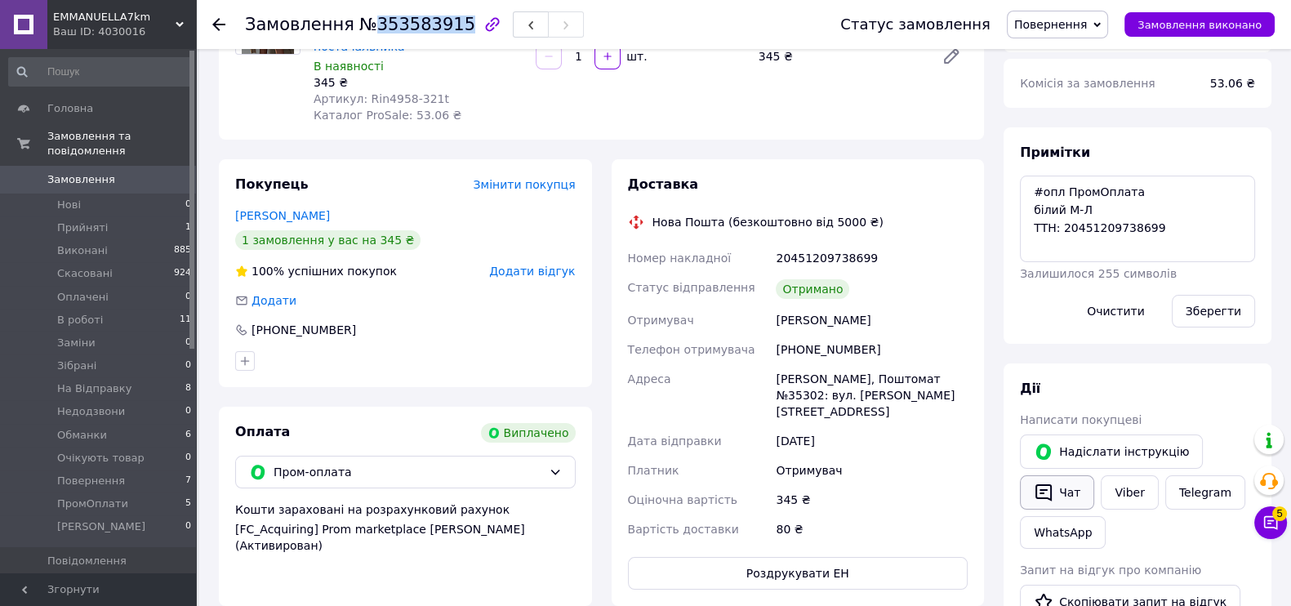
scroll to position [203, 0]
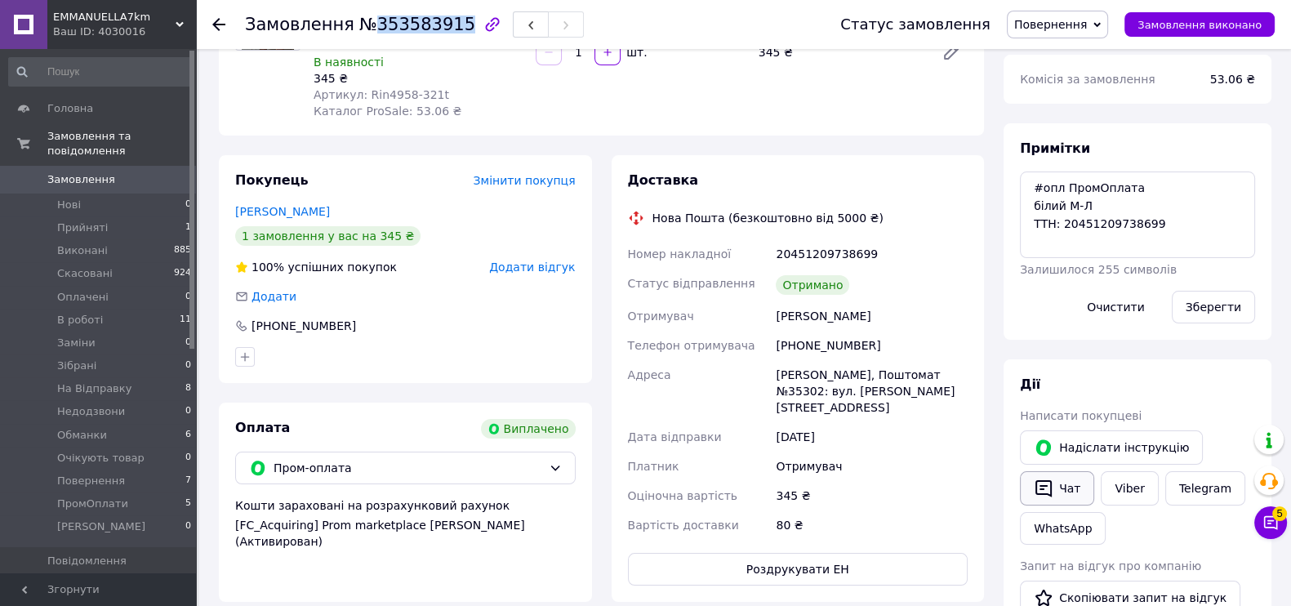
click at [1077, 486] on button "Чат" at bounding box center [1057, 488] width 74 height 34
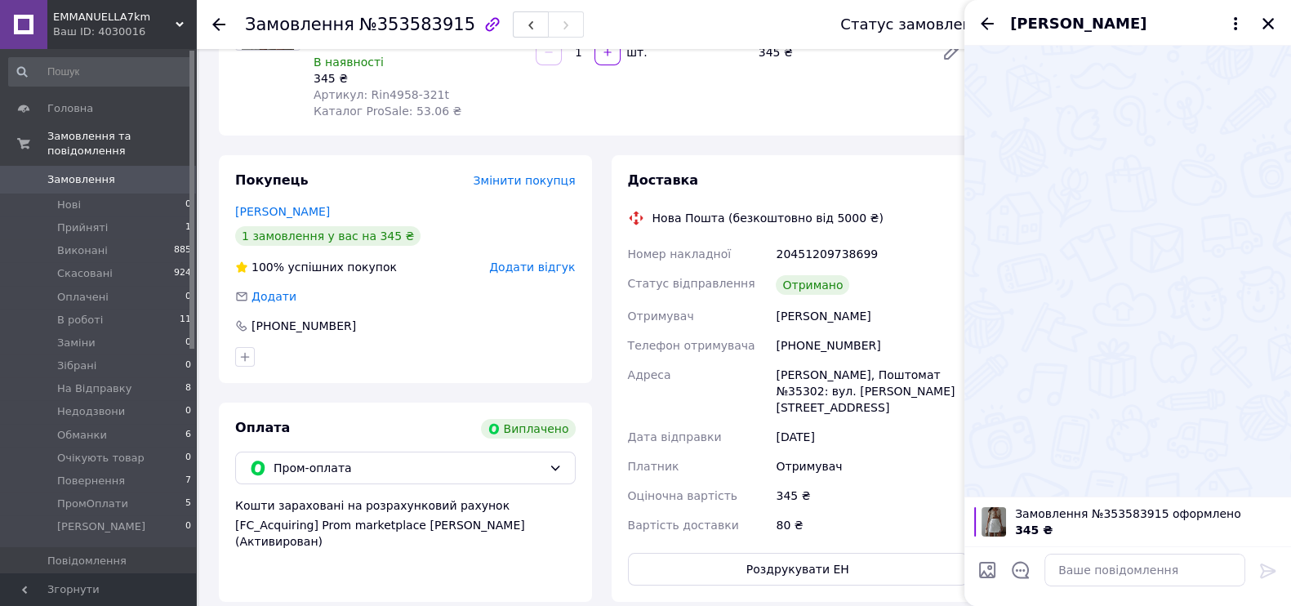
click at [1274, 14] on div at bounding box center [1269, 24] width 20 height 20
click at [1263, 28] on icon "Закрити" at bounding box center [1268, 23] width 11 height 11
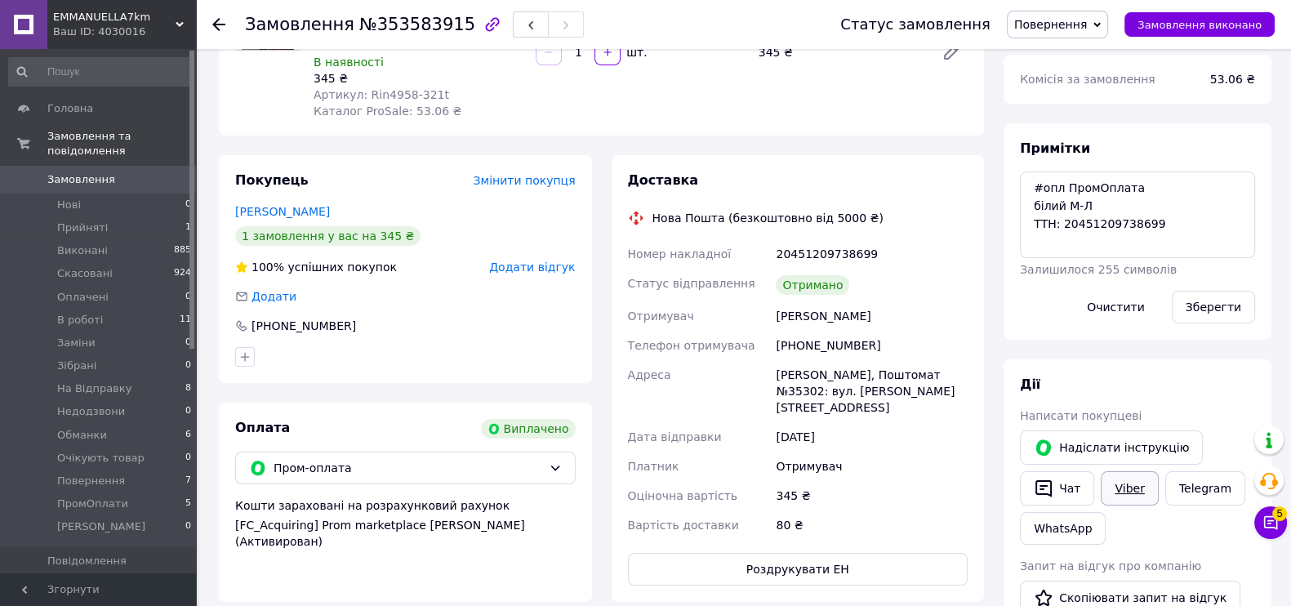
click at [1144, 479] on link "Viber" at bounding box center [1129, 488] width 57 height 34
click at [821, 331] on div "[PHONE_NUMBER]" at bounding box center [872, 345] width 198 height 29
copy div "380675466417"
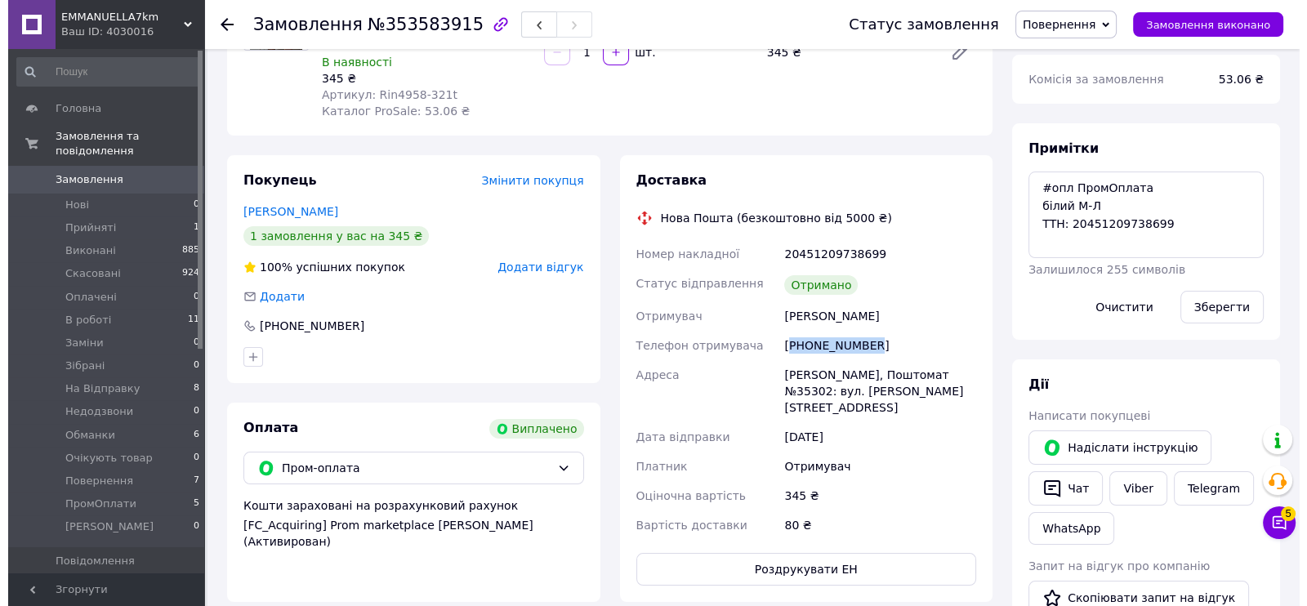
scroll to position [0, 0]
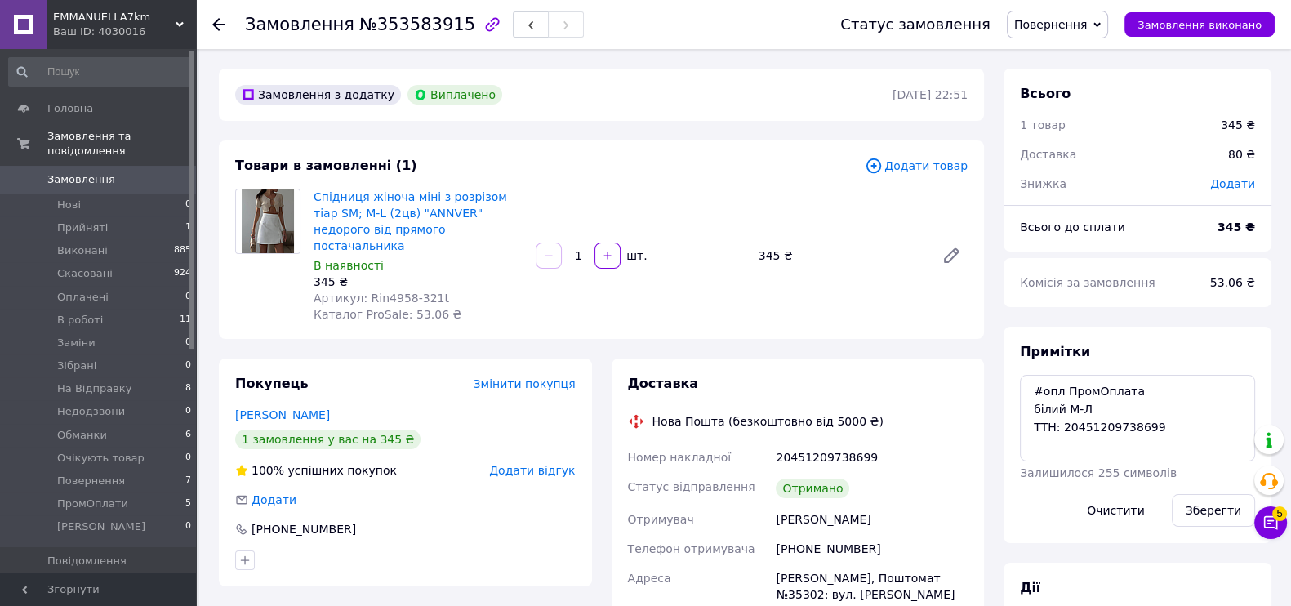
click at [519, 464] on span "Додати відгук" at bounding box center [532, 470] width 86 height 13
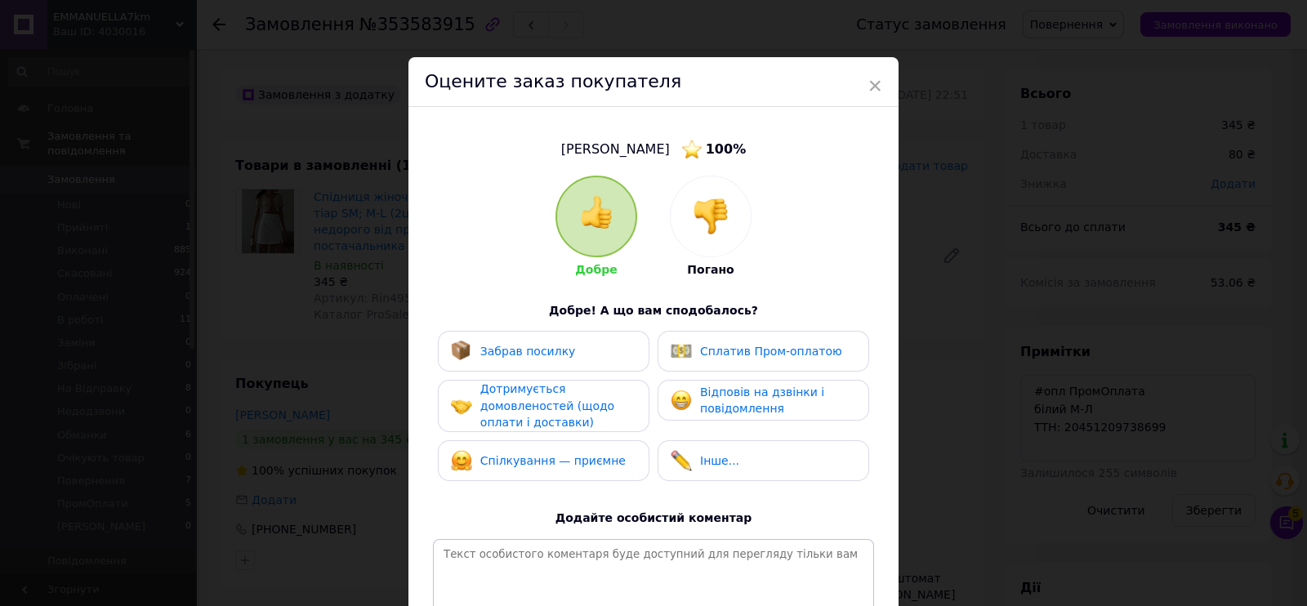
click at [698, 161] on div "Озерова Вита 100 % Добре Погано Добре! А що вам сподобалось? Забрав посилку Спл…" at bounding box center [653, 396] width 457 height 547
click at [713, 216] on img at bounding box center [711, 216] width 36 height 36
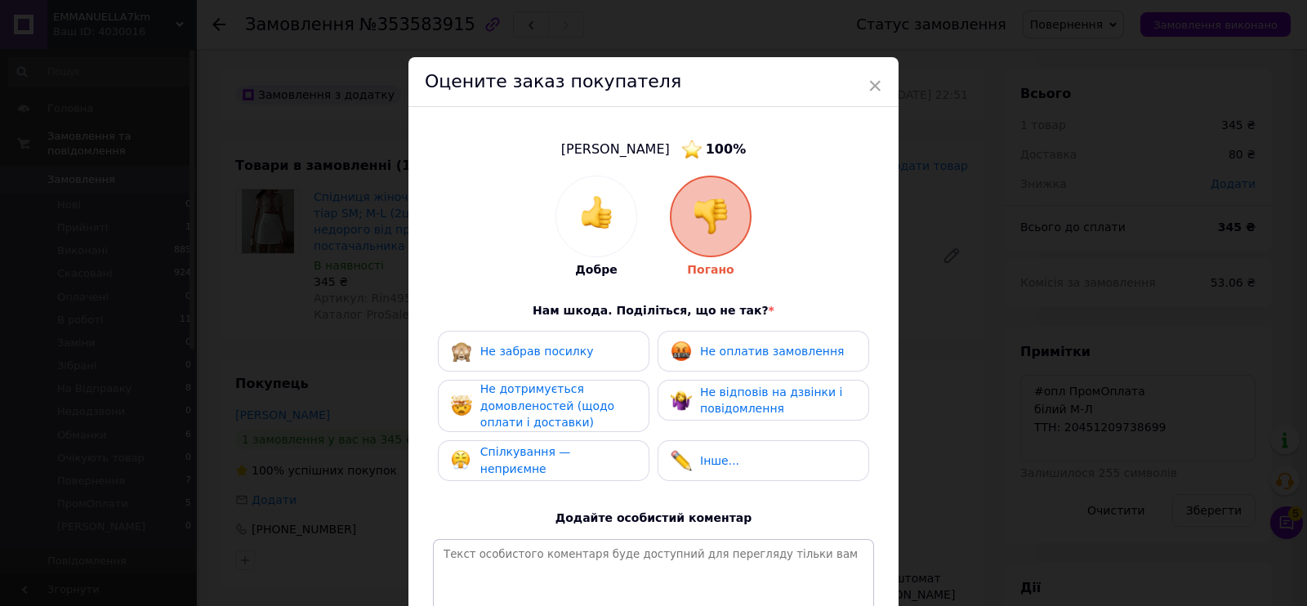
click at [759, 362] on div "Не оплатив замовлення" at bounding box center [764, 351] width 212 height 41
click at [715, 407] on span "Не відповів на дзвінки і повідомлення" at bounding box center [771, 401] width 142 height 30
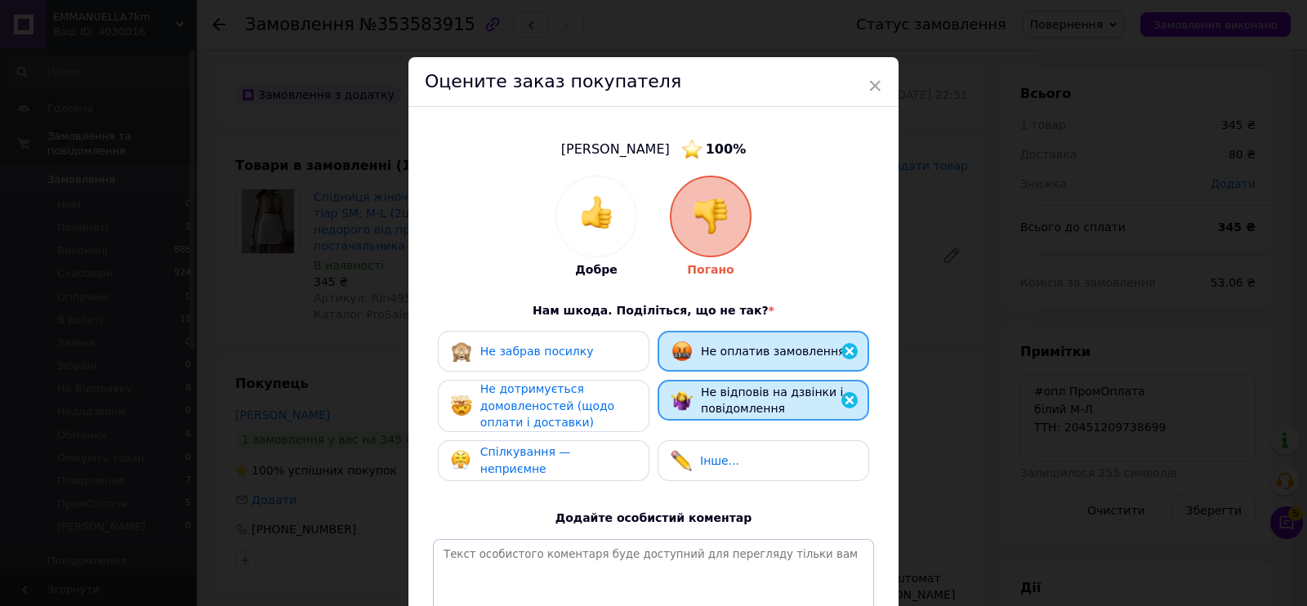
drag, startPoint x: 544, startPoint y: 402, endPoint x: 584, endPoint y: 465, distance: 74.5
click at [543, 402] on span "Не дотримується домовленостей (щодо оплати і доставки)" at bounding box center [547, 405] width 134 height 47
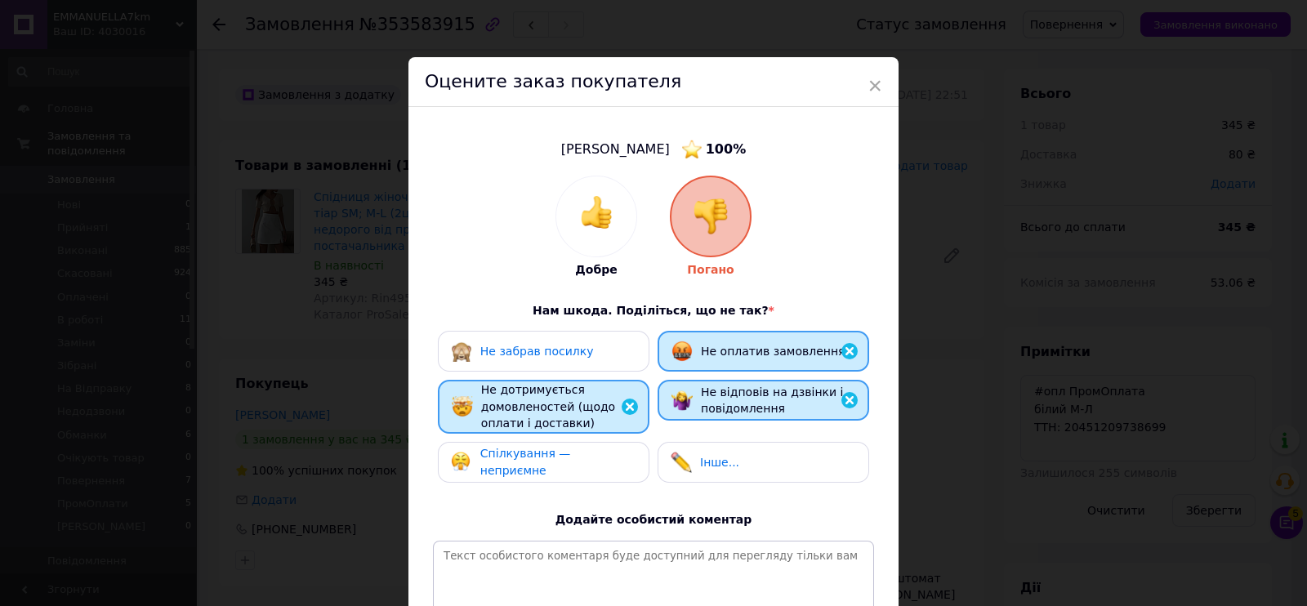
click at [587, 470] on div "Спілкування — неприємне" at bounding box center [543, 461] width 185 height 33
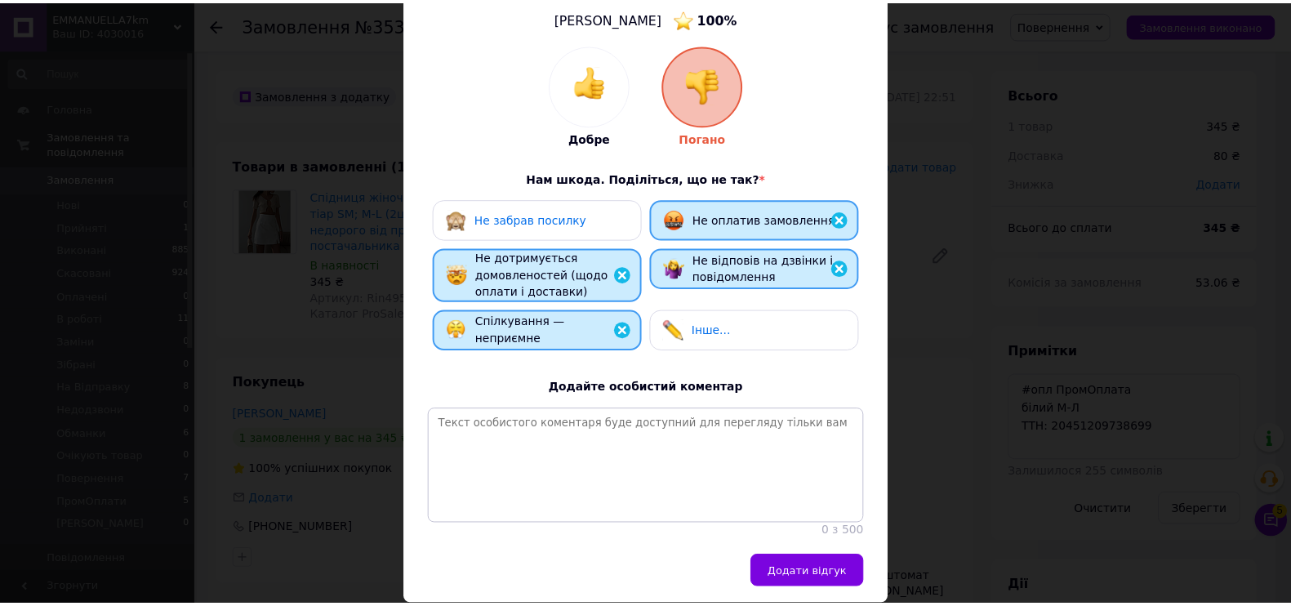
scroll to position [203, 0]
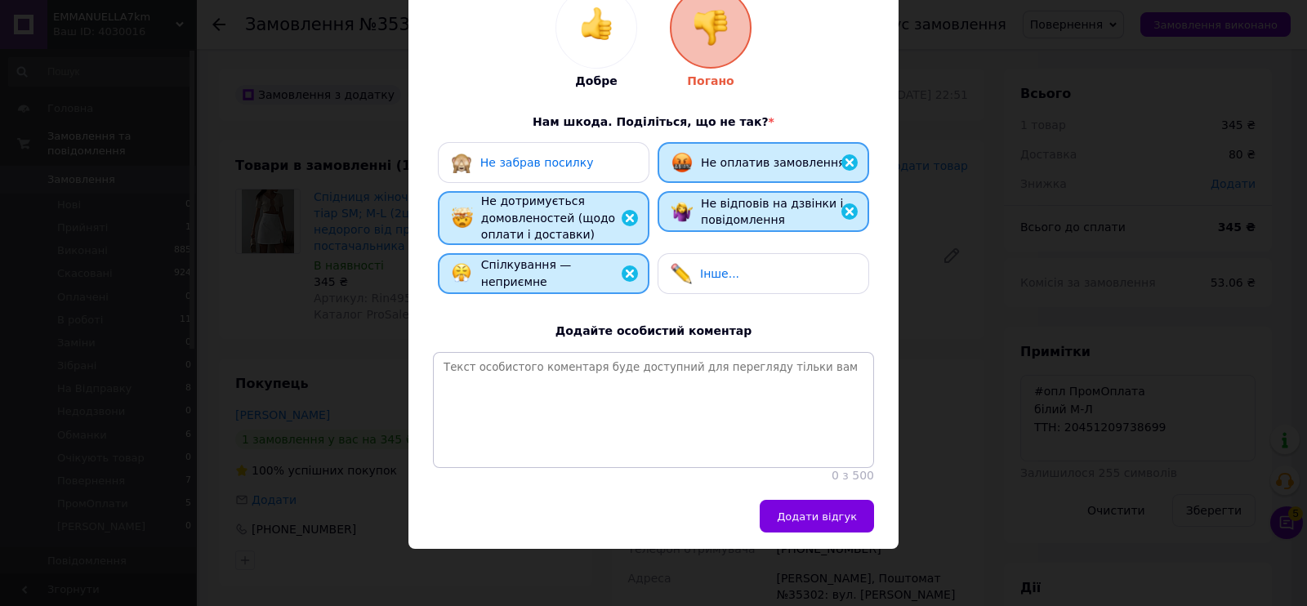
click at [862, 497] on div "Озерова Вита 100 % Добре Погано Нам шкода. Поділіться, що не так? * Не забрав п…" at bounding box center [653, 209] width 490 height 582
click at [833, 515] on span "Додати відгук" at bounding box center [817, 516] width 80 height 12
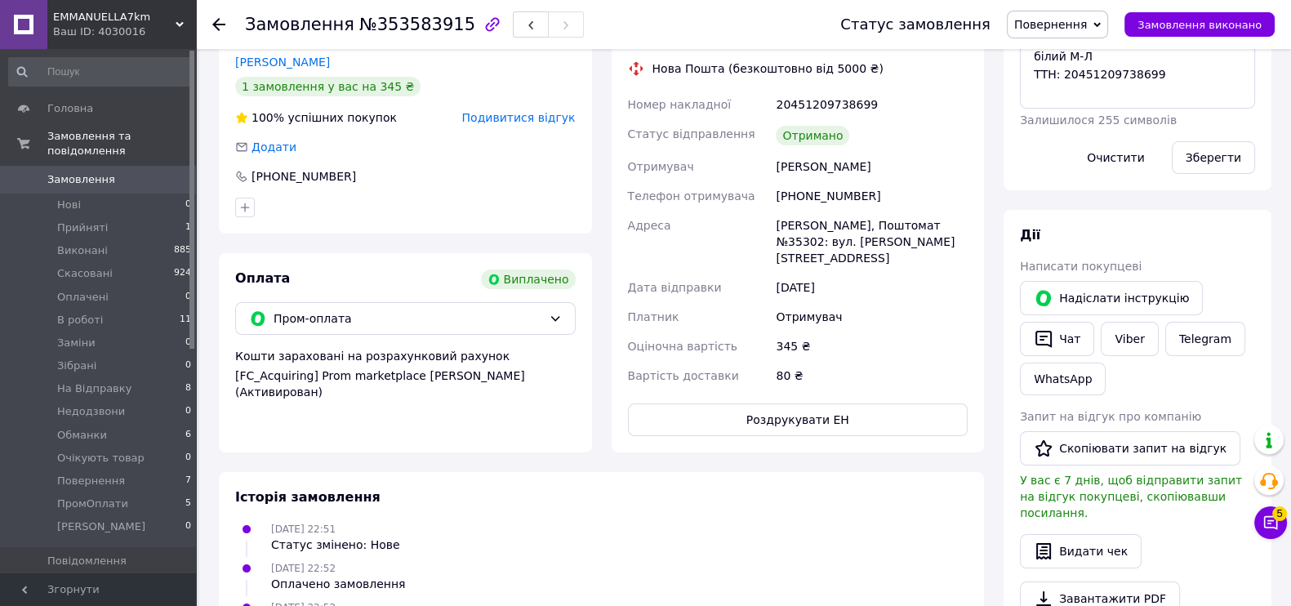
scroll to position [0, 0]
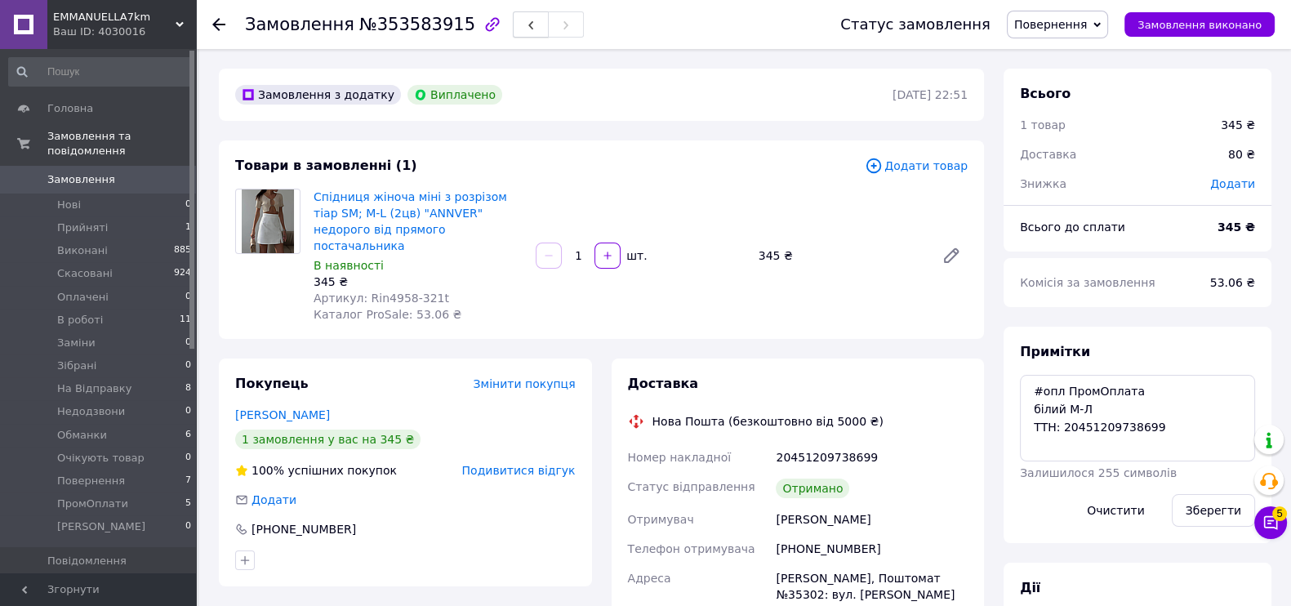
click at [526, 24] on icon "button" at bounding box center [531, 25] width 10 height 10
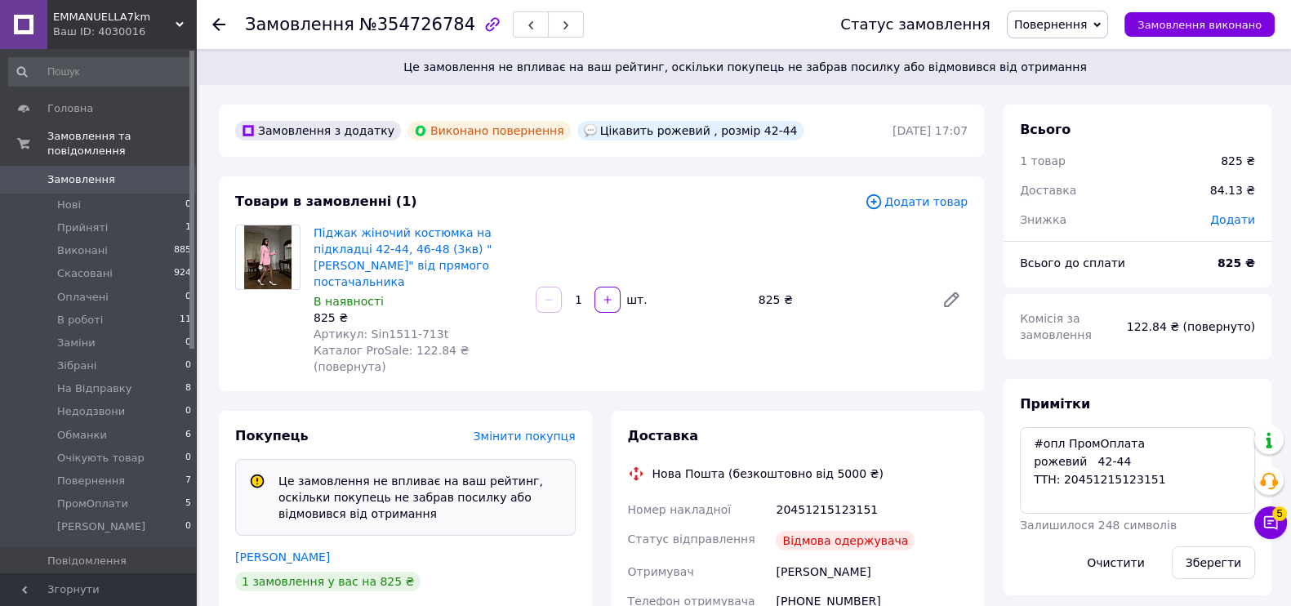
click at [366, 26] on span "№354726784" at bounding box center [417, 25] width 116 height 20
copy span "354726784"
click at [513, 26] on button "button" at bounding box center [531, 24] width 36 height 26
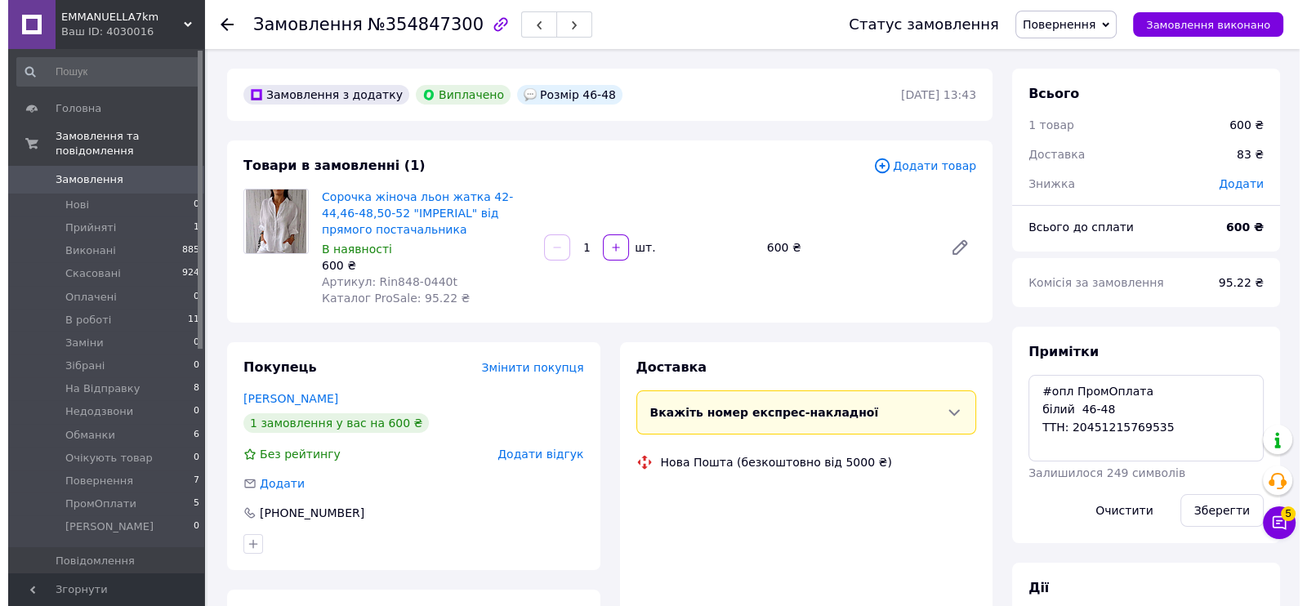
scroll to position [156, 0]
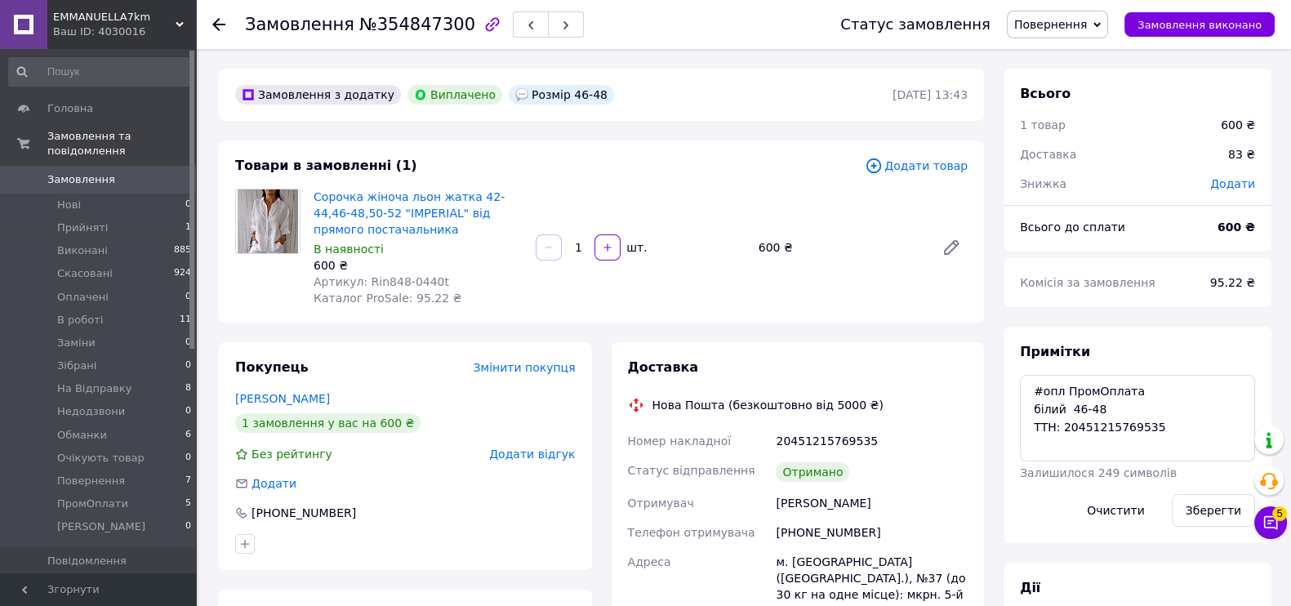
click at [543, 455] on span "Додати відгук" at bounding box center [532, 454] width 86 height 13
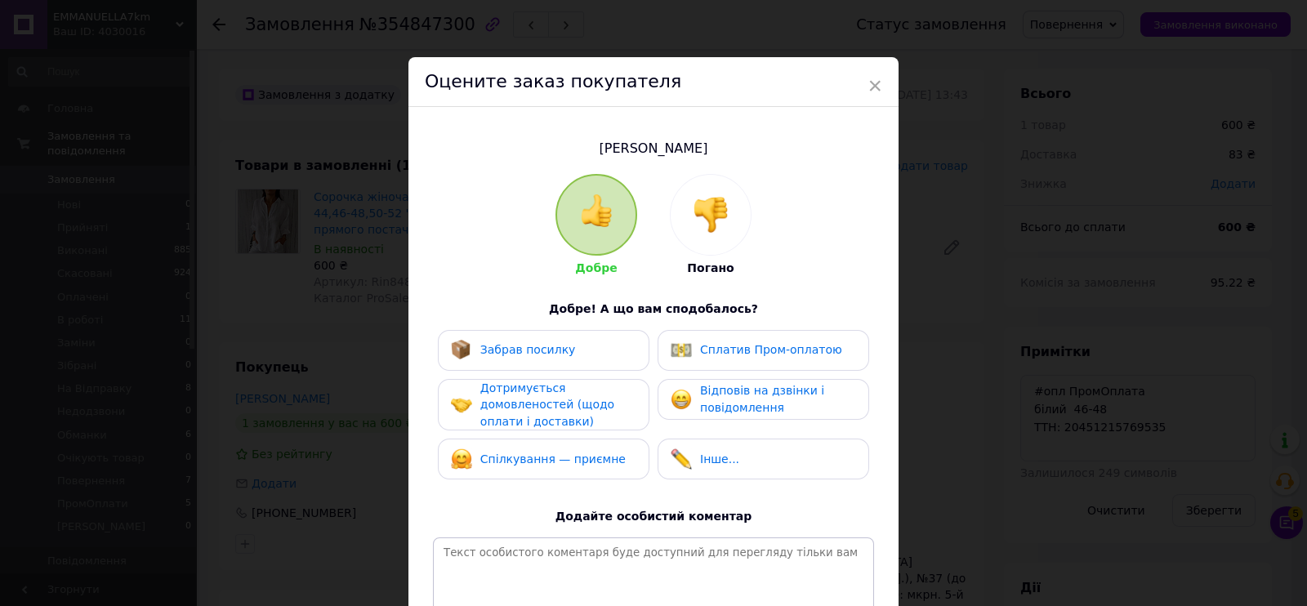
click at [712, 140] on div "Бабаніна Катя Добре Погано Добре! А що вам сподобалось? Забрав посилку Сплатив …" at bounding box center [653, 396] width 457 height 546
click at [706, 198] on img at bounding box center [711, 215] width 36 height 36
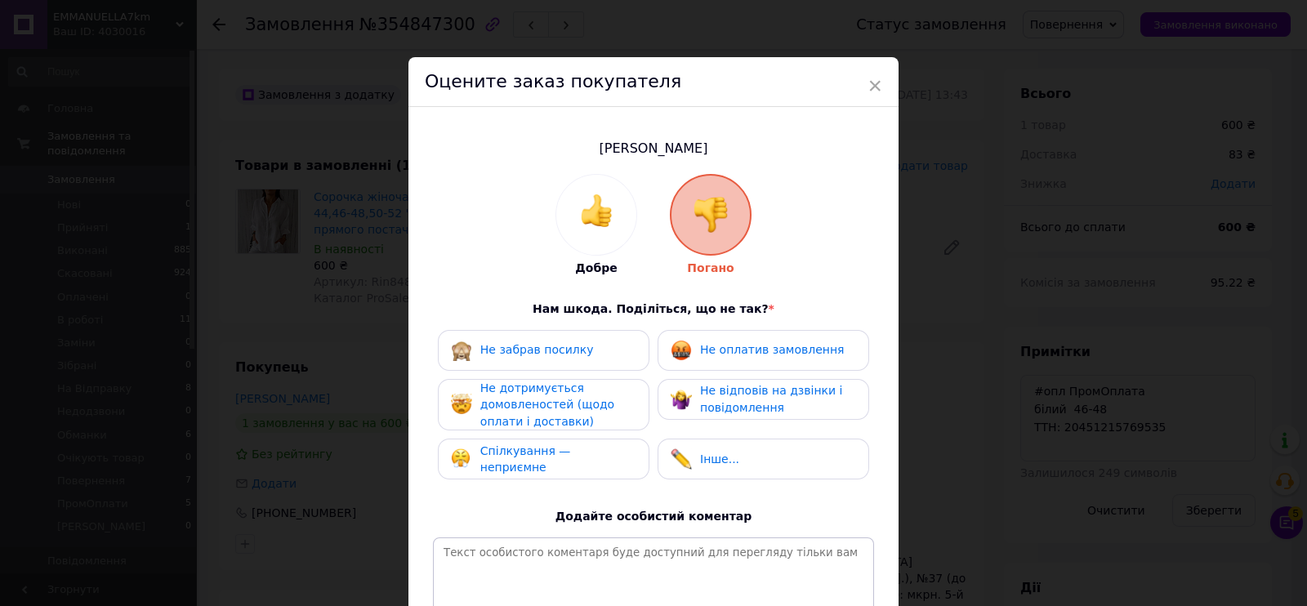
click at [743, 360] on div "Не оплатив замовлення" at bounding box center [764, 350] width 212 height 41
drag, startPoint x: 751, startPoint y: 415, endPoint x: 580, endPoint y: 410, distance: 171.6
click at [724, 414] on div "Не відповів на дзвінки і повідомлення" at bounding box center [764, 399] width 212 height 41
drag, startPoint x: 580, startPoint y: 410, endPoint x: 579, endPoint y: 440, distance: 30.2
click at [580, 410] on span "Не дотримується домовленостей (щодо оплати і доставки)" at bounding box center [547, 404] width 134 height 47
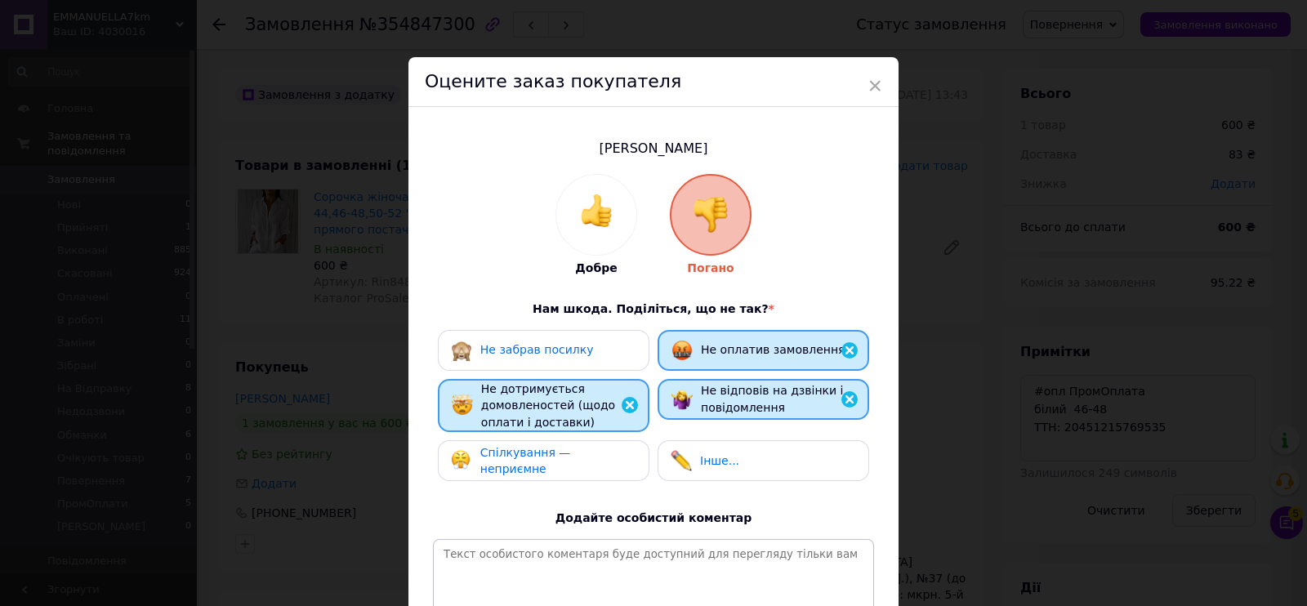
click at [571, 454] on span "Спілкування — неприємне" at bounding box center [525, 461] width 91 height 30
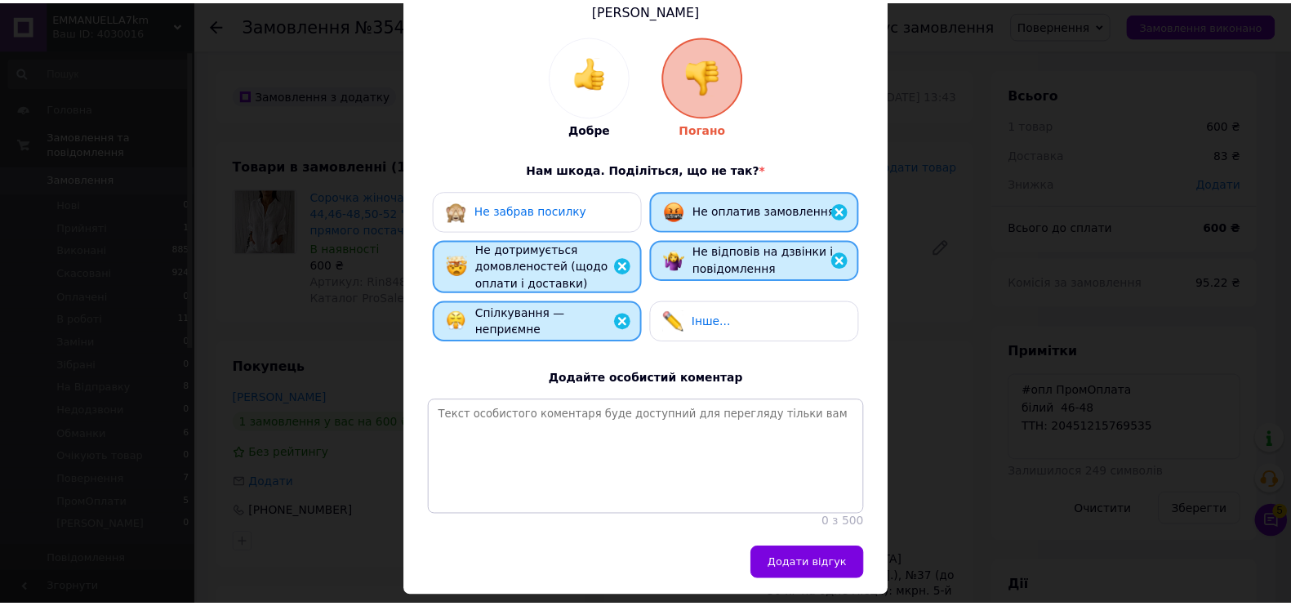
scroll to position [202, 0]
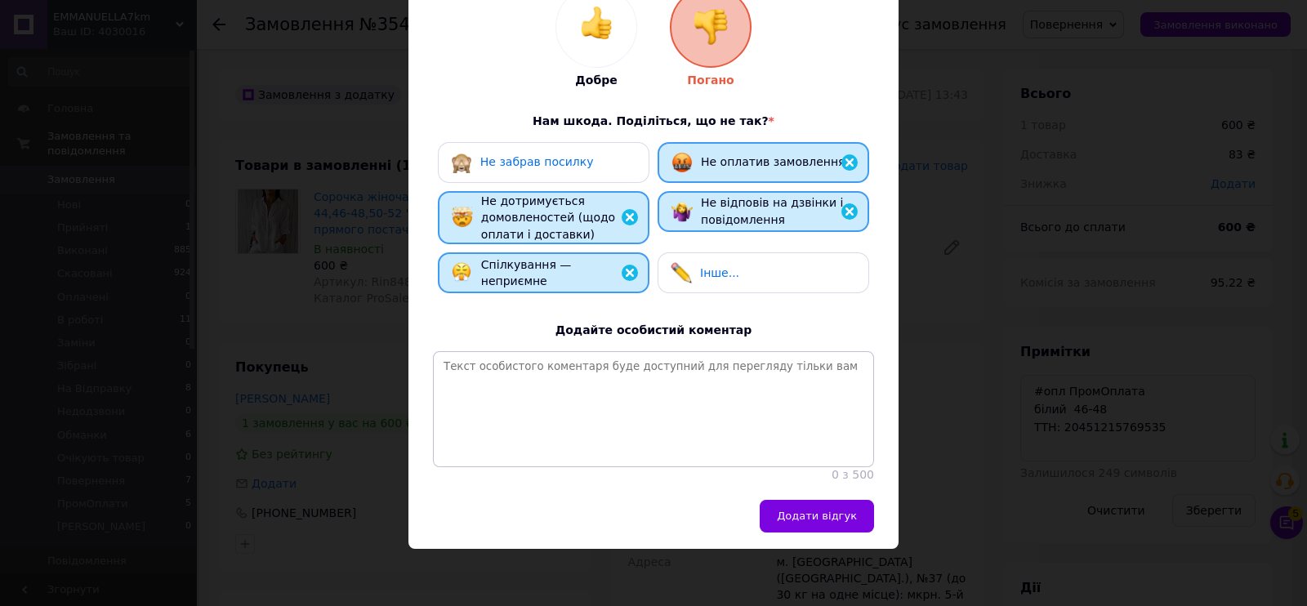
click at [811, 539] on div "Додати відгук" at bounding box center [653, 524] width 490 height 49
click at [811, 527] on button "Додати відгук" at bounding box center [817, 516] width 114 height 33
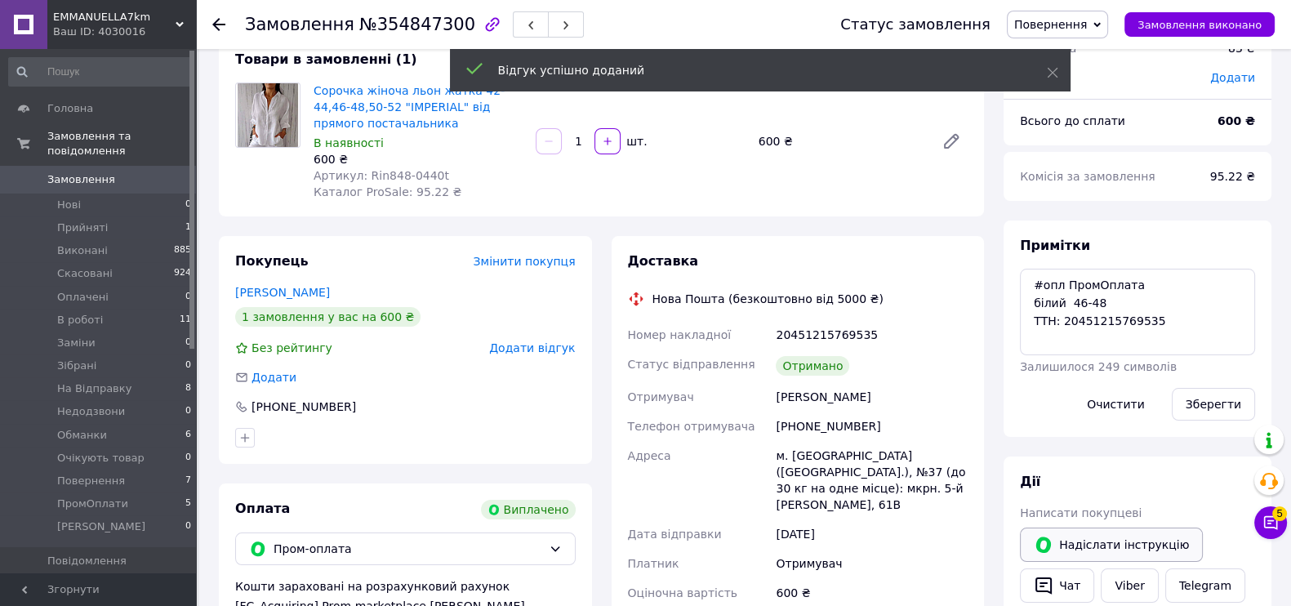
scroll to position [408, 0]
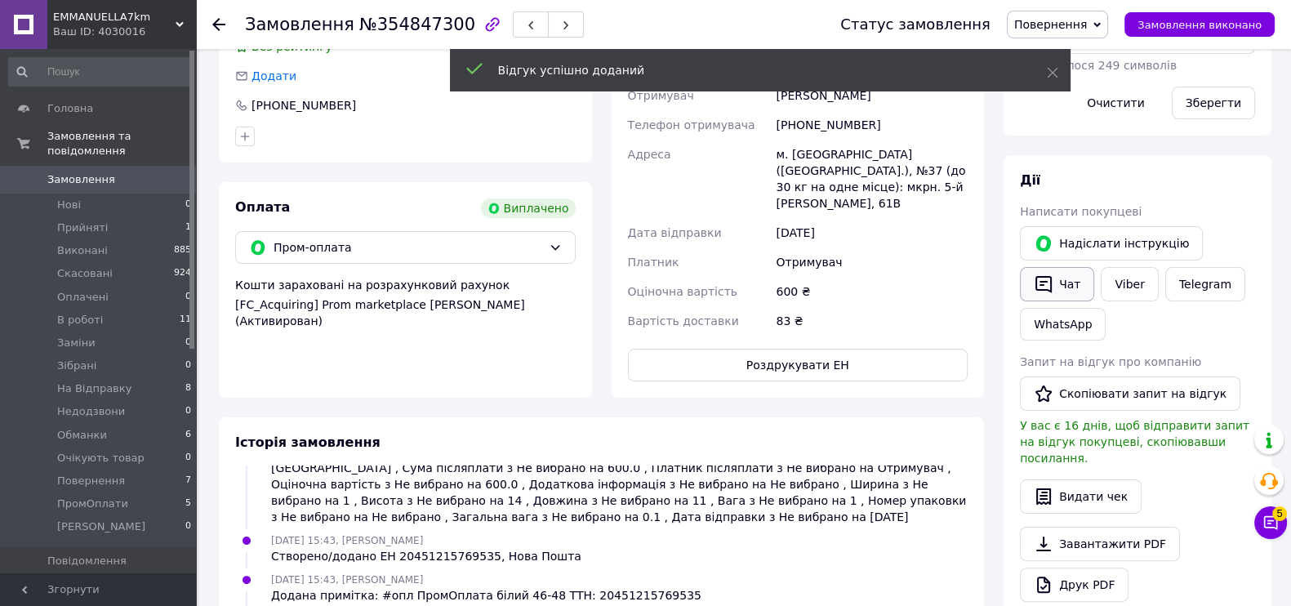
click at [1068, 286] on button "Чат" at bounding box center [1057, 284] width 74 height 34
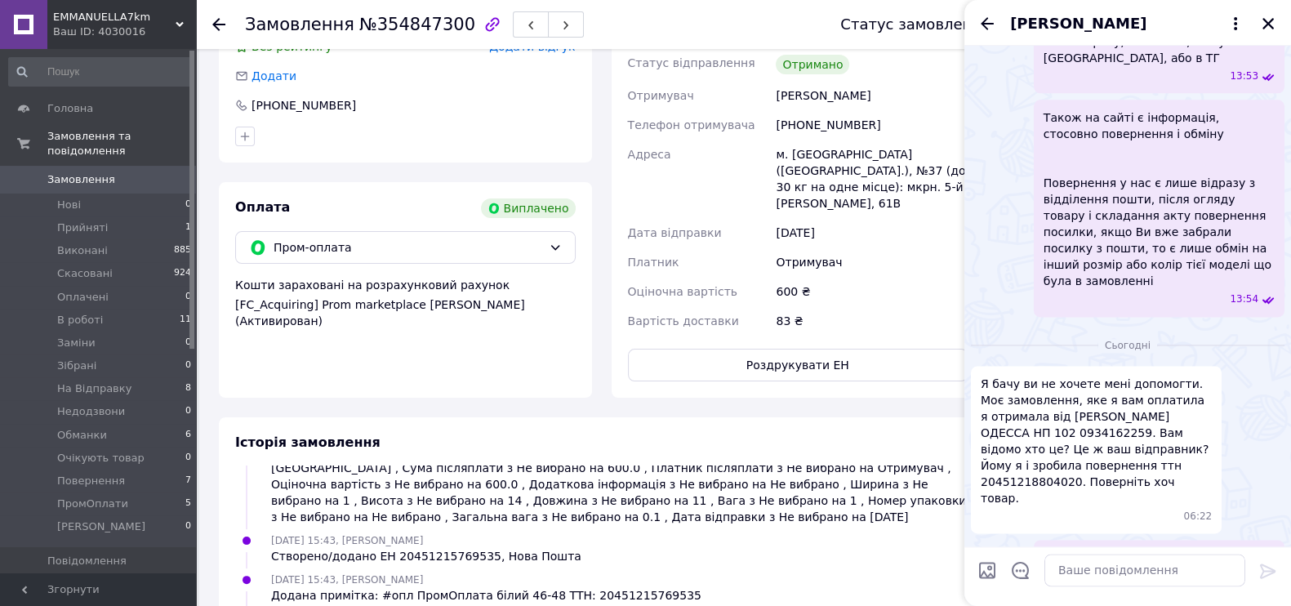
scroll to position [2805, 0]
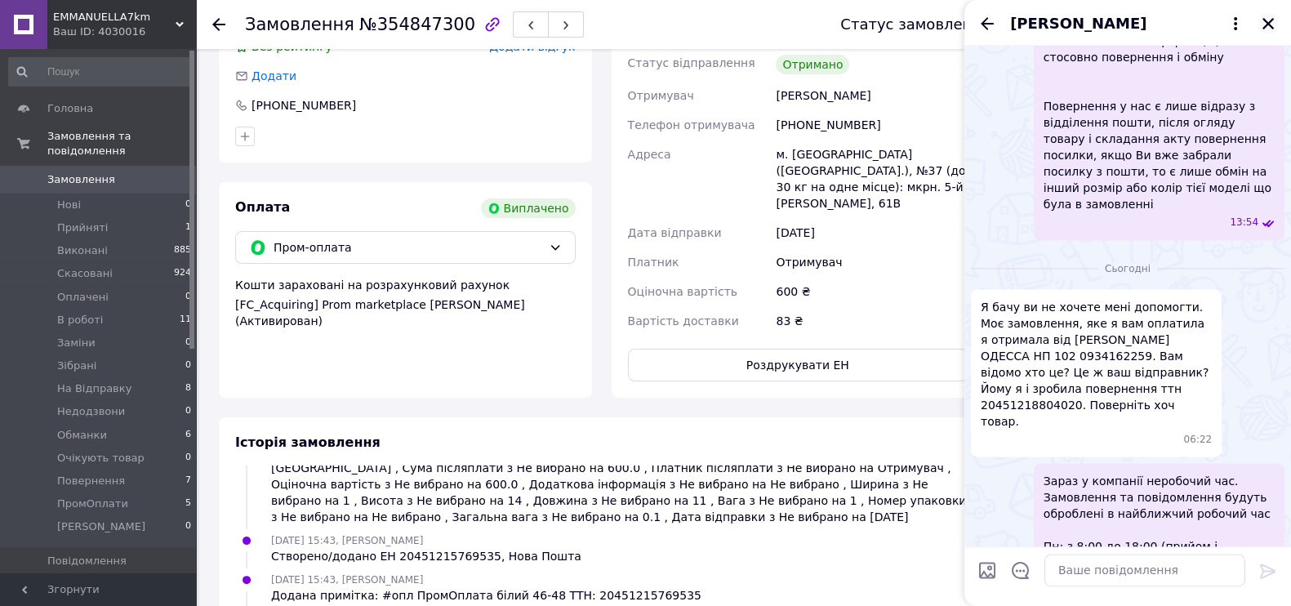
click at [1274, 20] on icon "Закрити" at bounding box center [1268, 23] width 15 height 15
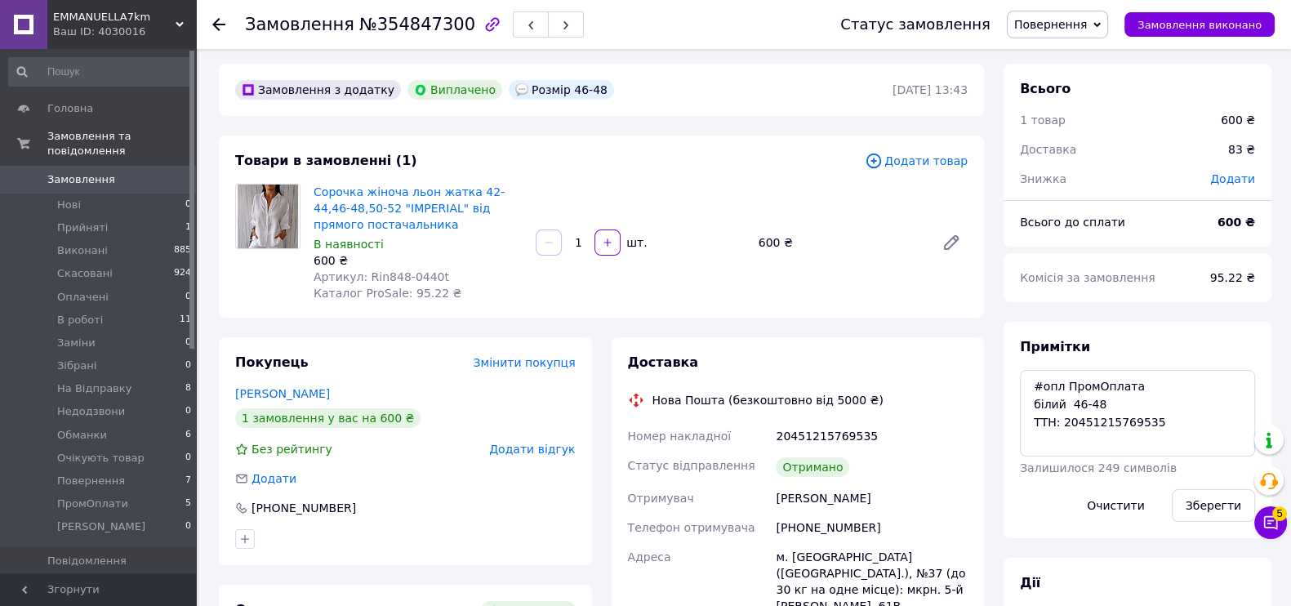
scroll to position [0, 0]
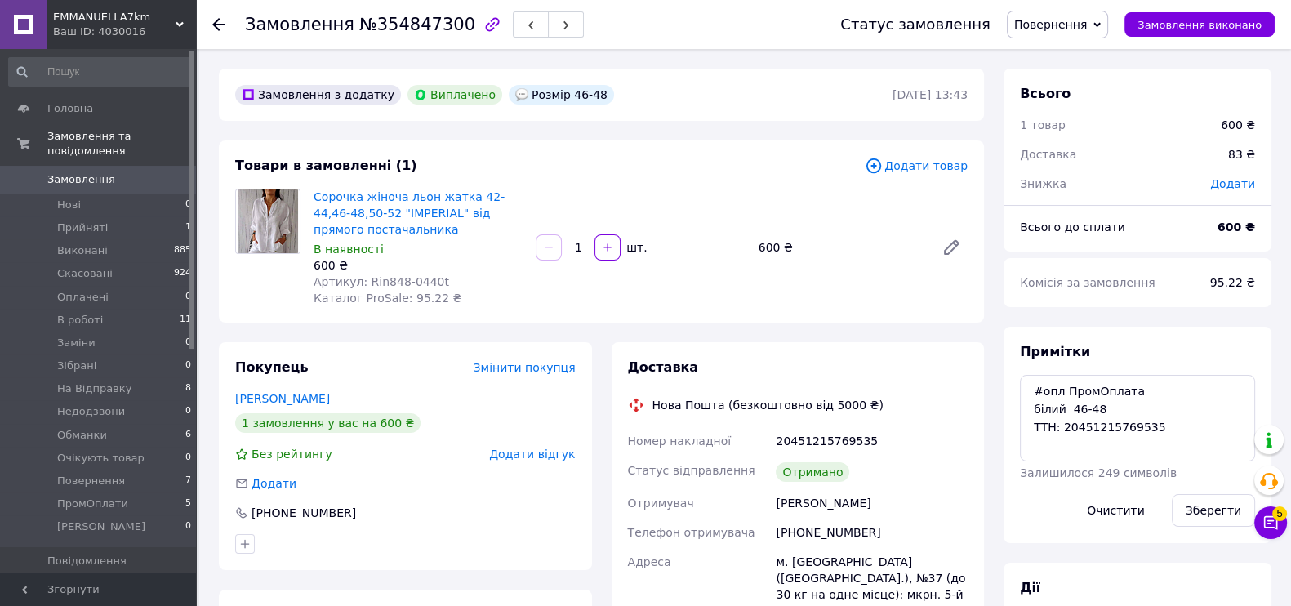
click at [796, 524] on div "[PHONE_NUMBER]" at bounding box center [872, 532] width 198 height 29
click at [837, 533] on div "[PHONE_NUMBER]" at bounding box center [872, 532] width 198 height 29
copy div "380974995551"
click at [1087, 20] on span "Повернення" at bounding box center [1050, 24] width 73 height 13
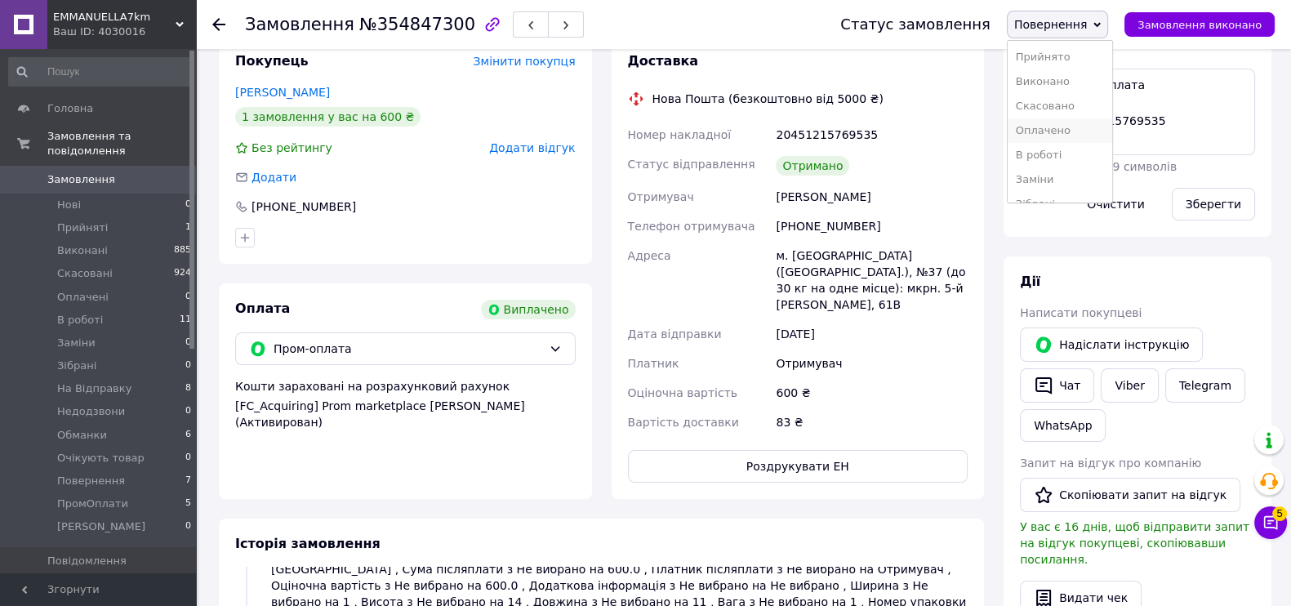
click at [1070, 125] on li "Оплачено" at bounding box center [1060, 130] width 105 height 25
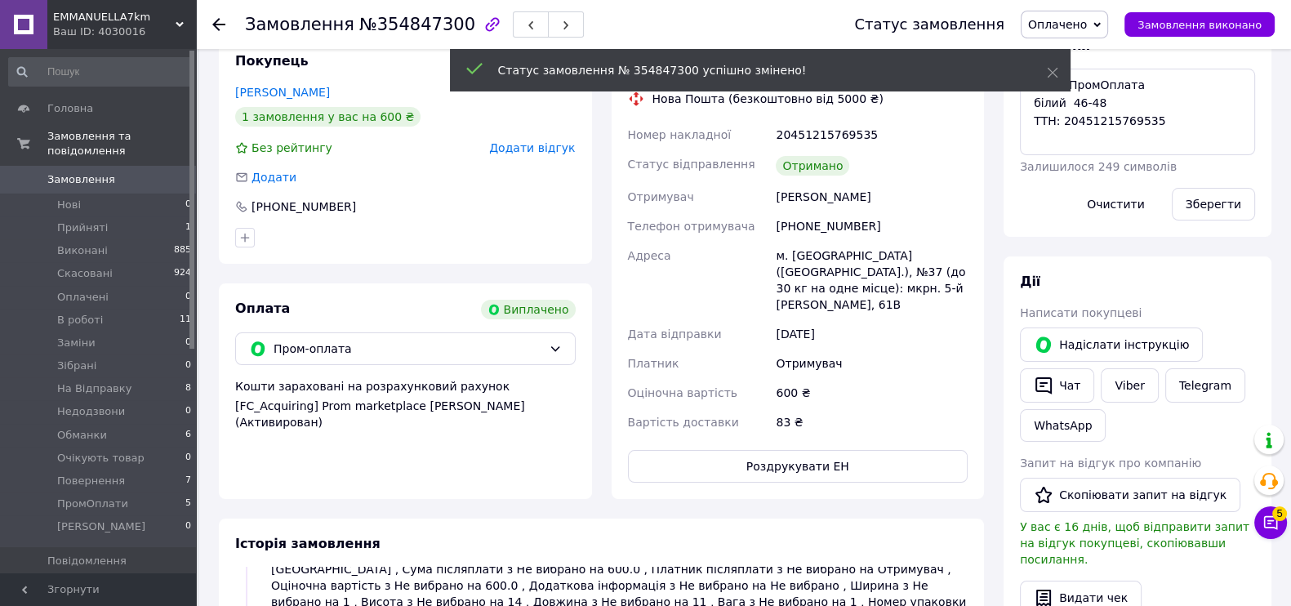
click at [1087, 20] on span "Оплачено" at bounding box center [1057, 24] width 59 height 13
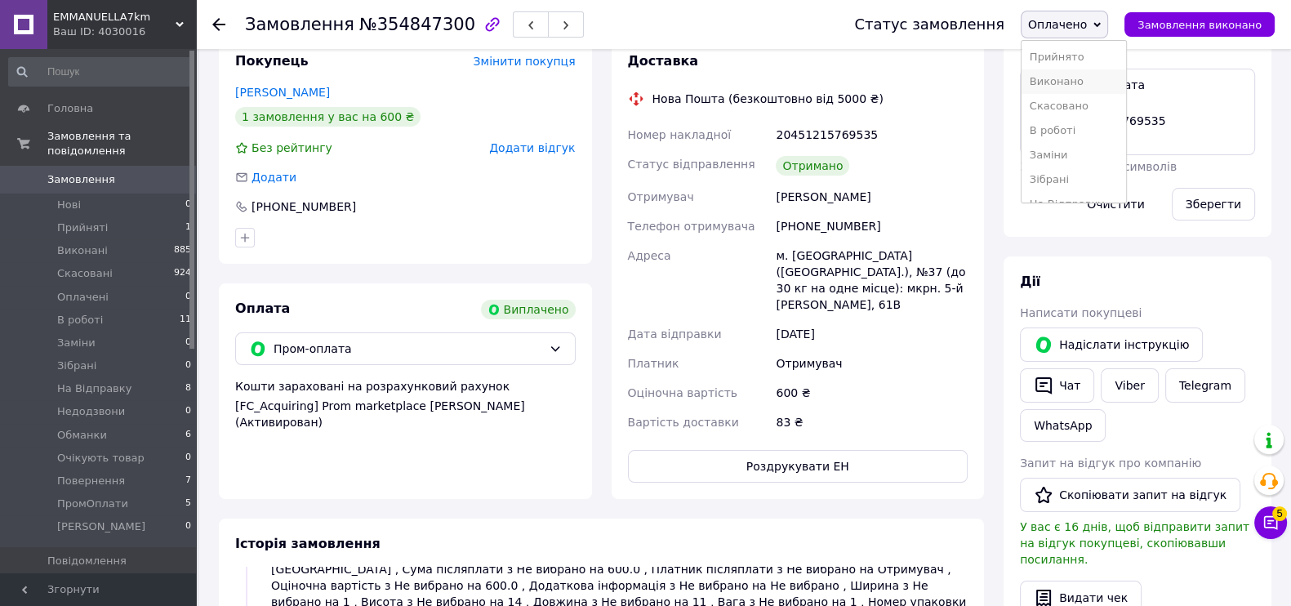
click at [1079, 76] on li "Виконано" at bounding box center [1074, 81] width 105 height 25
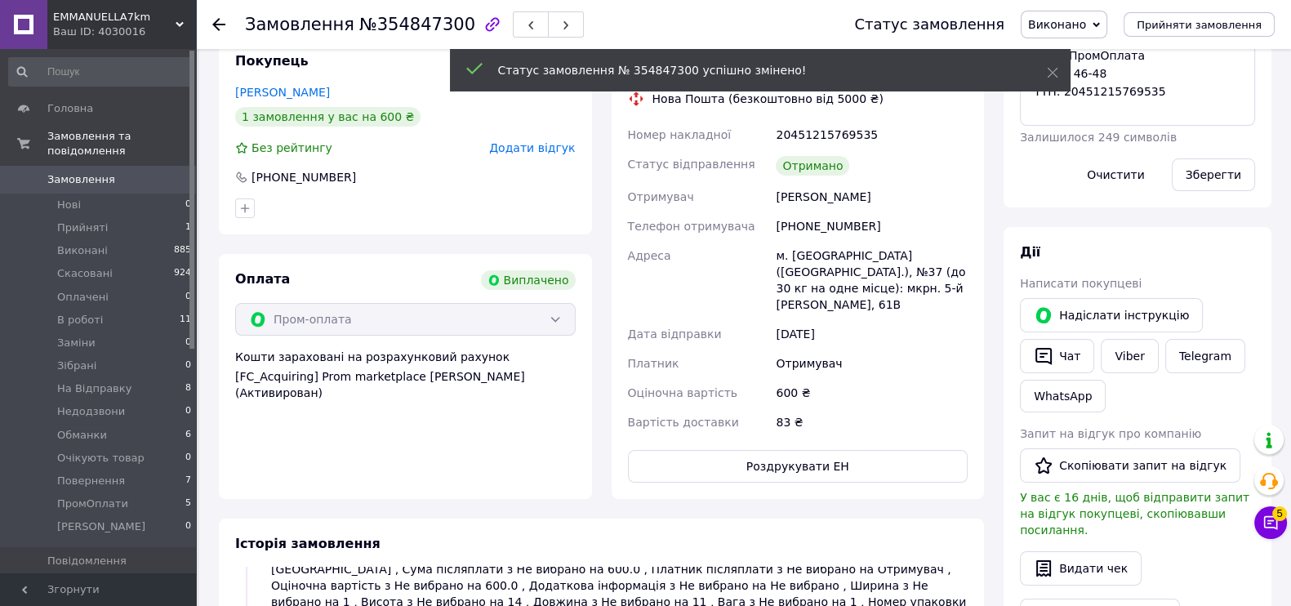
scroll to position [195, 0]
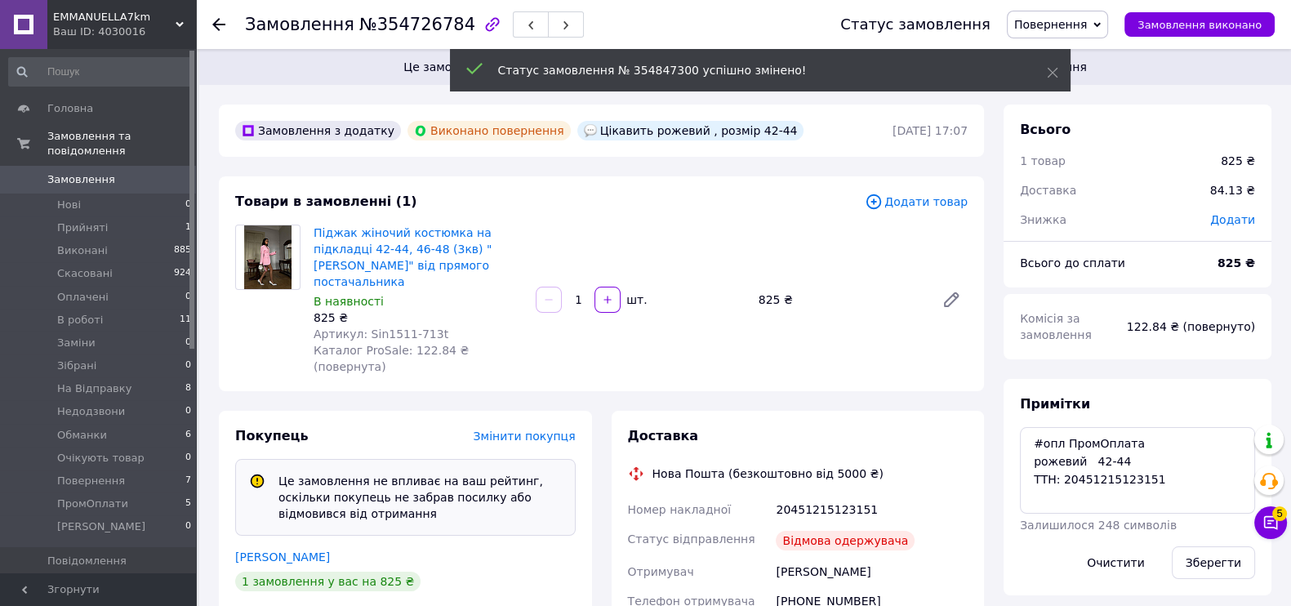
scroll to position [94, 0]
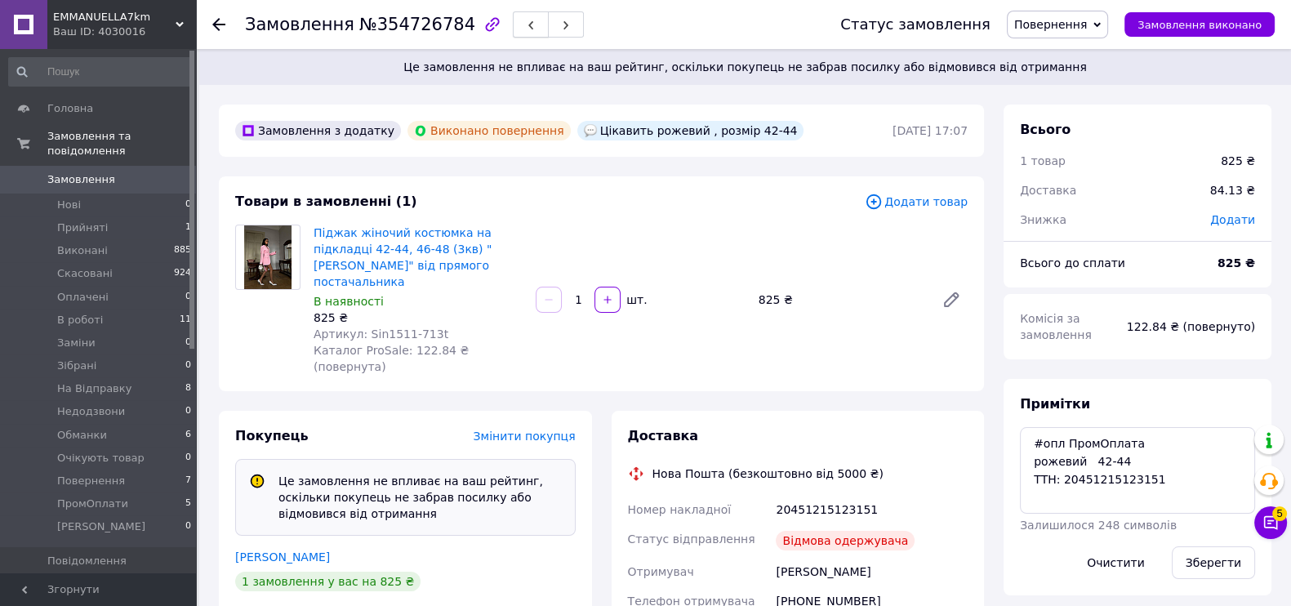
click at [526, 19] on span "button" at bounding box center [531, 25] width 10 height 12
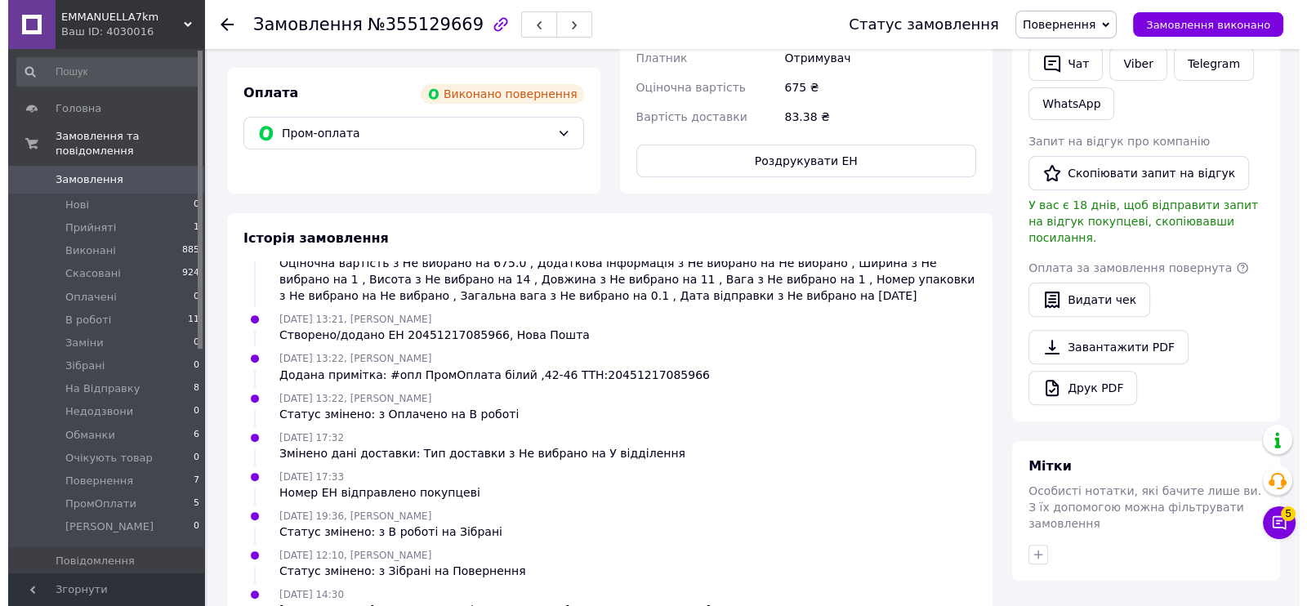
scroll to position [812, 0]
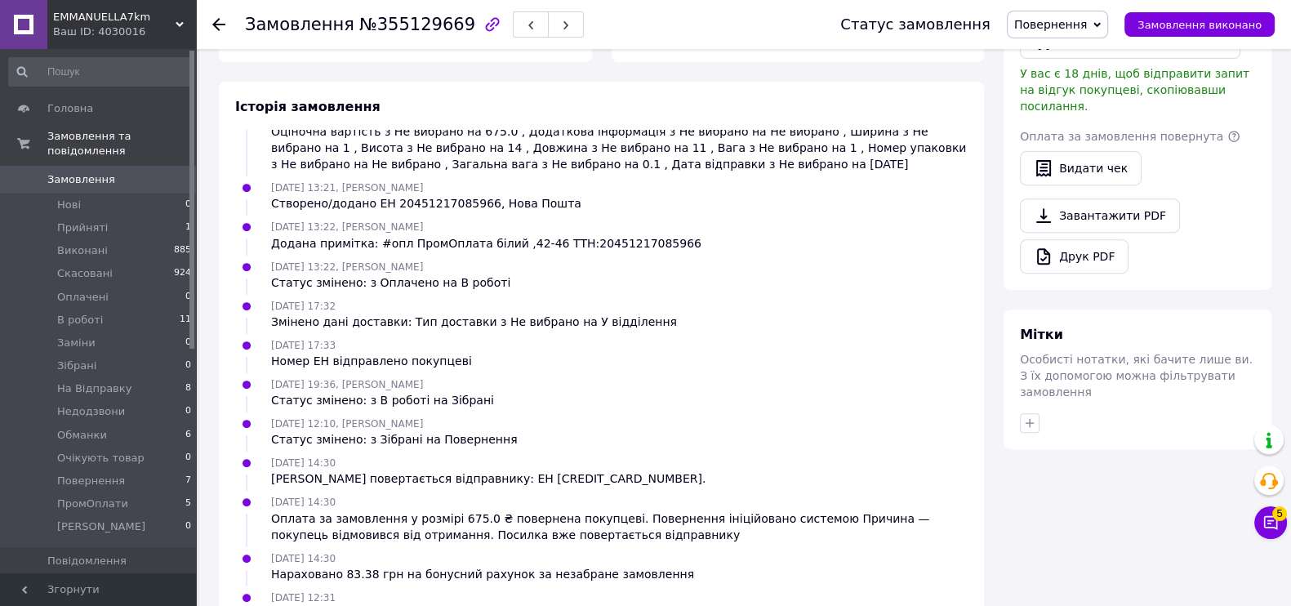
click at [1068, 25] on span "Повернення" at bounding box center [1050, 24] width 73 height 13
click at [1078, 100] on li "Скасовано" at bounding box center [1060, 106] width 105 height 25
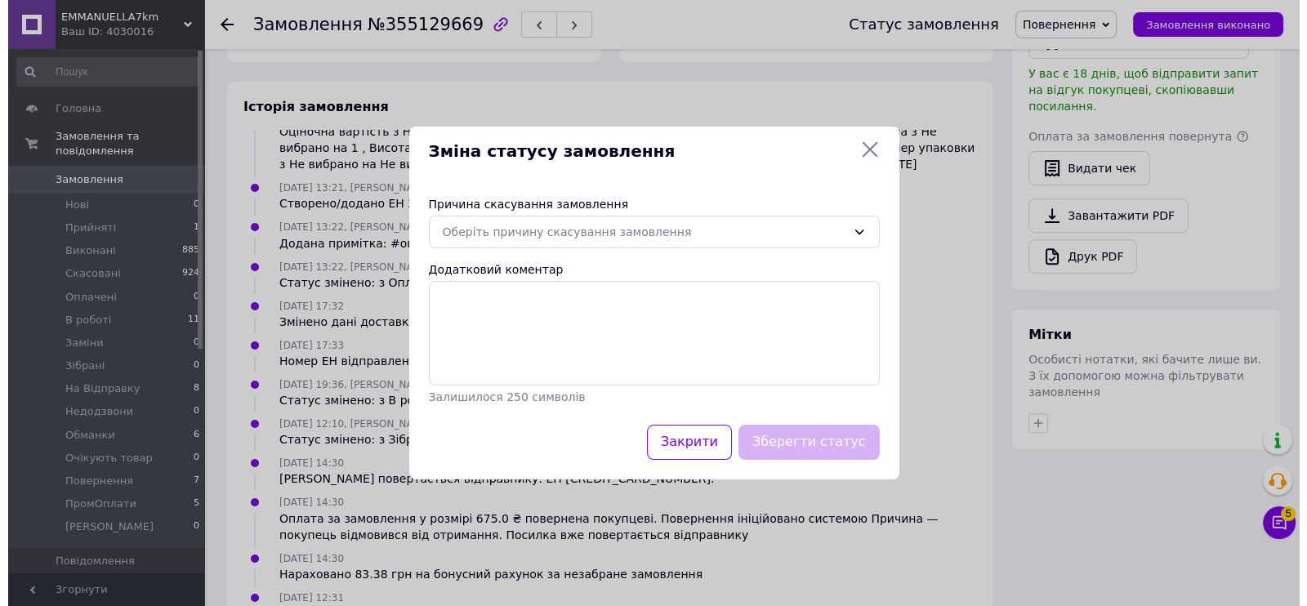
scroll to position [195, 0]
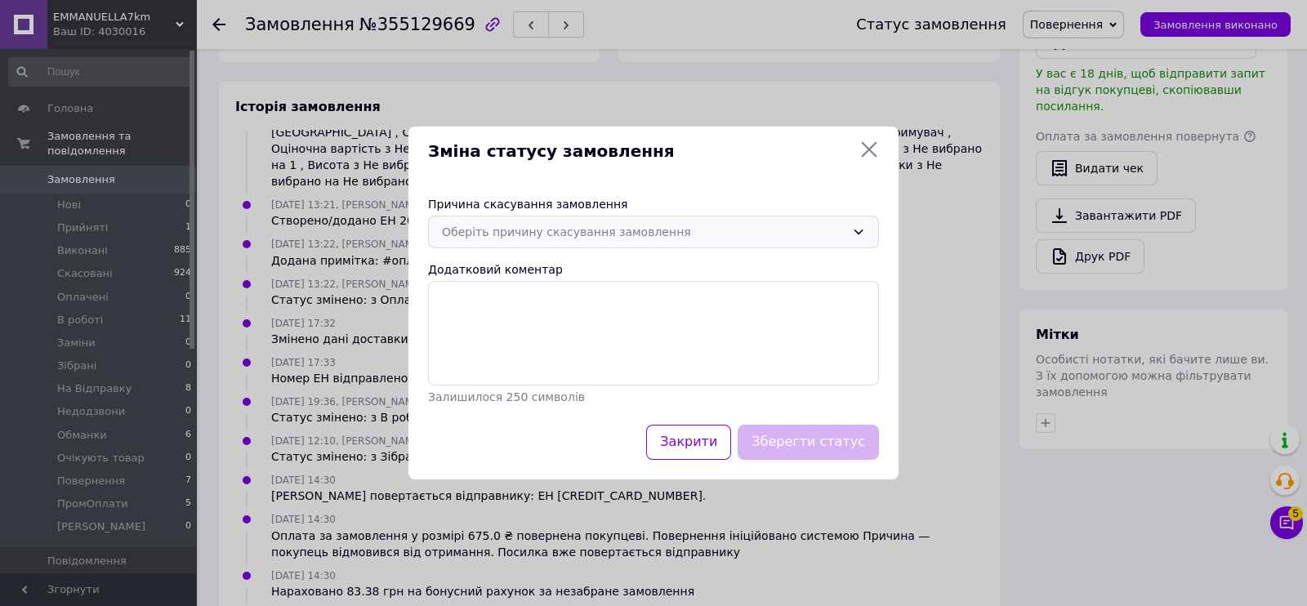
click at [486, 223] on div "Оберіть причину скасування замовлення" at bounding box center [643, 232] width 403 height 18
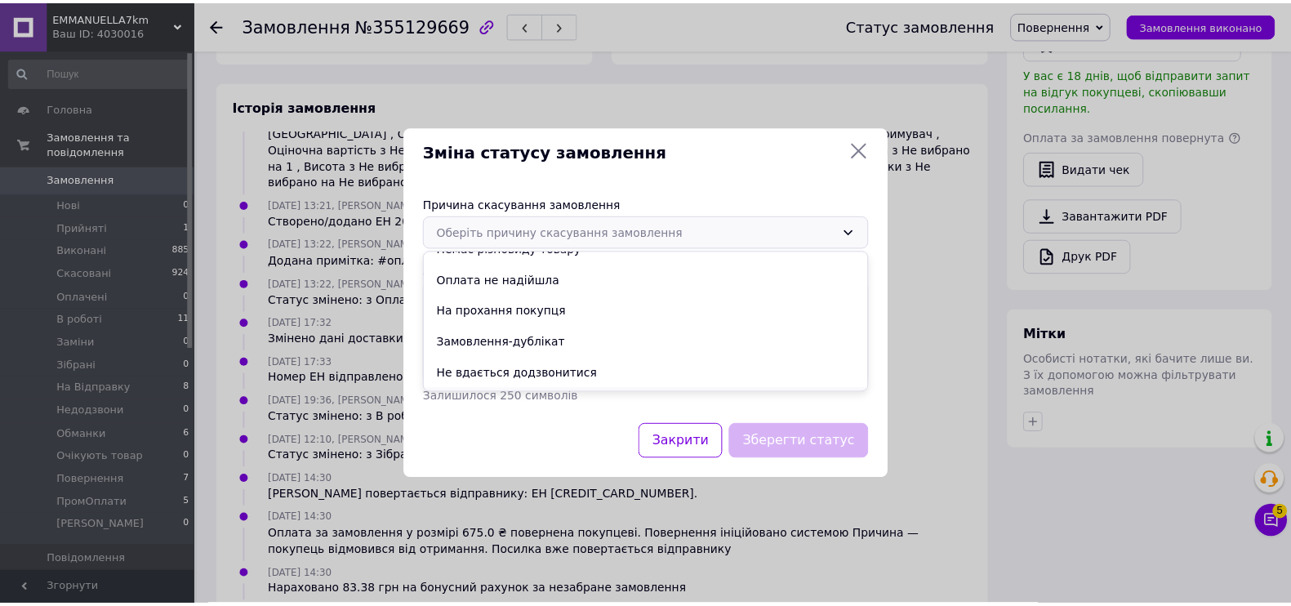
scroll to position [76, 0]
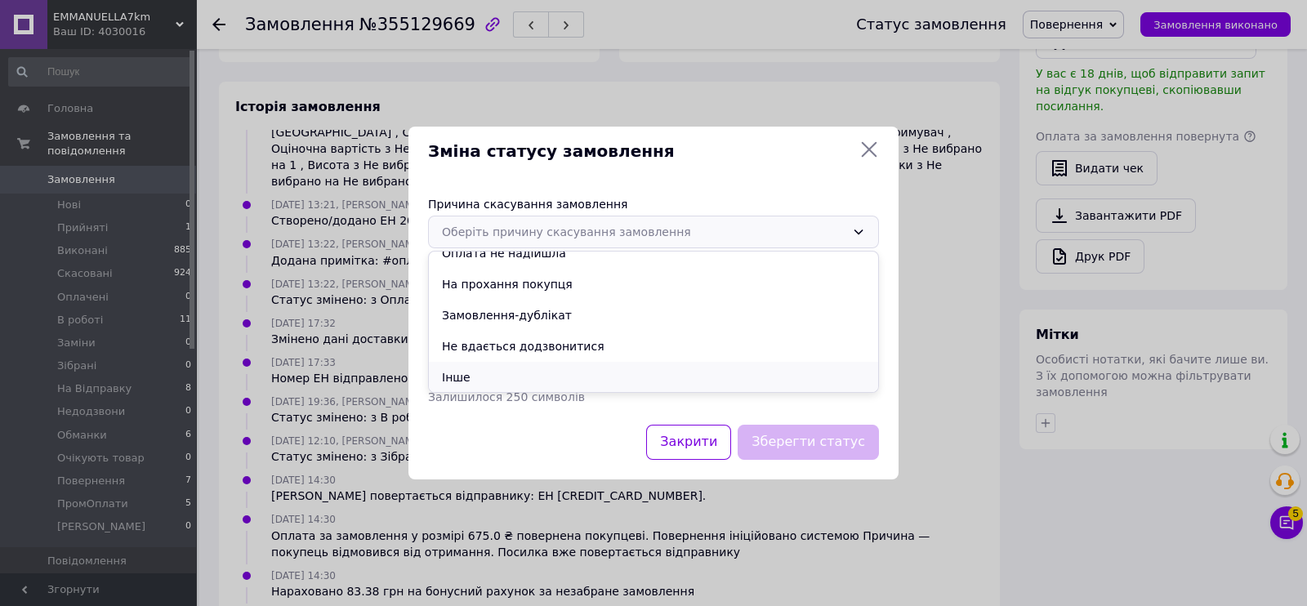
click at [471, 365] on li "Інше" at bounding box center [653, 377] width 449 height 31
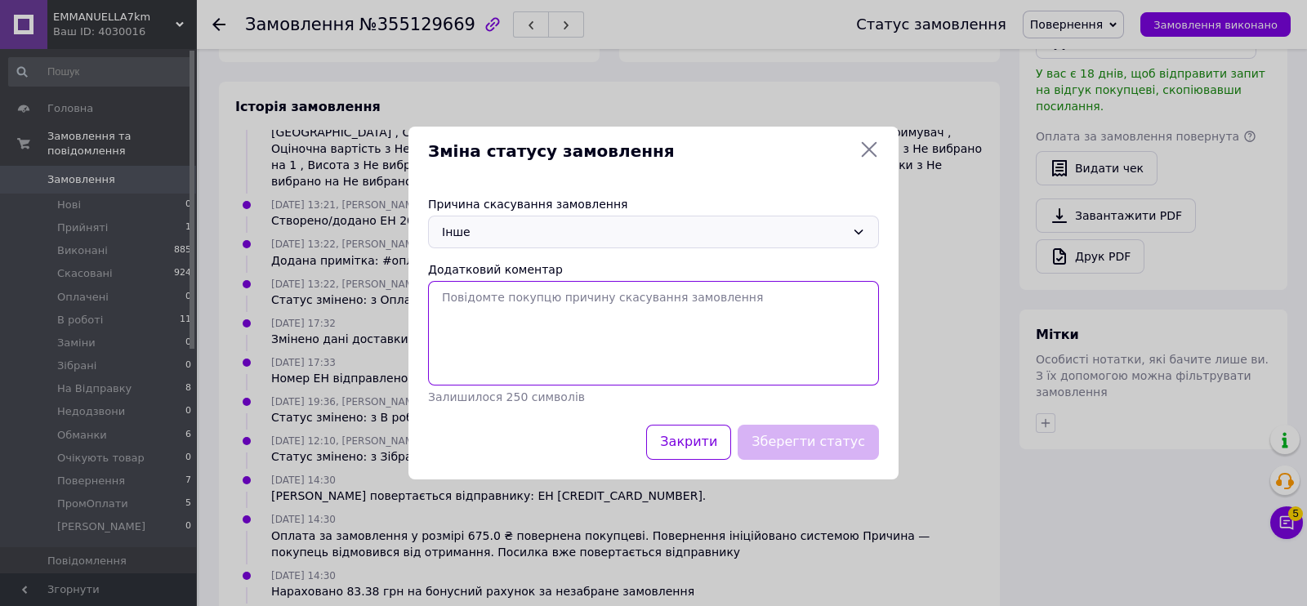
click at [475, 320] on textarea "Додатковий коментар" at bounding box center [653, 333] width 451 height 105
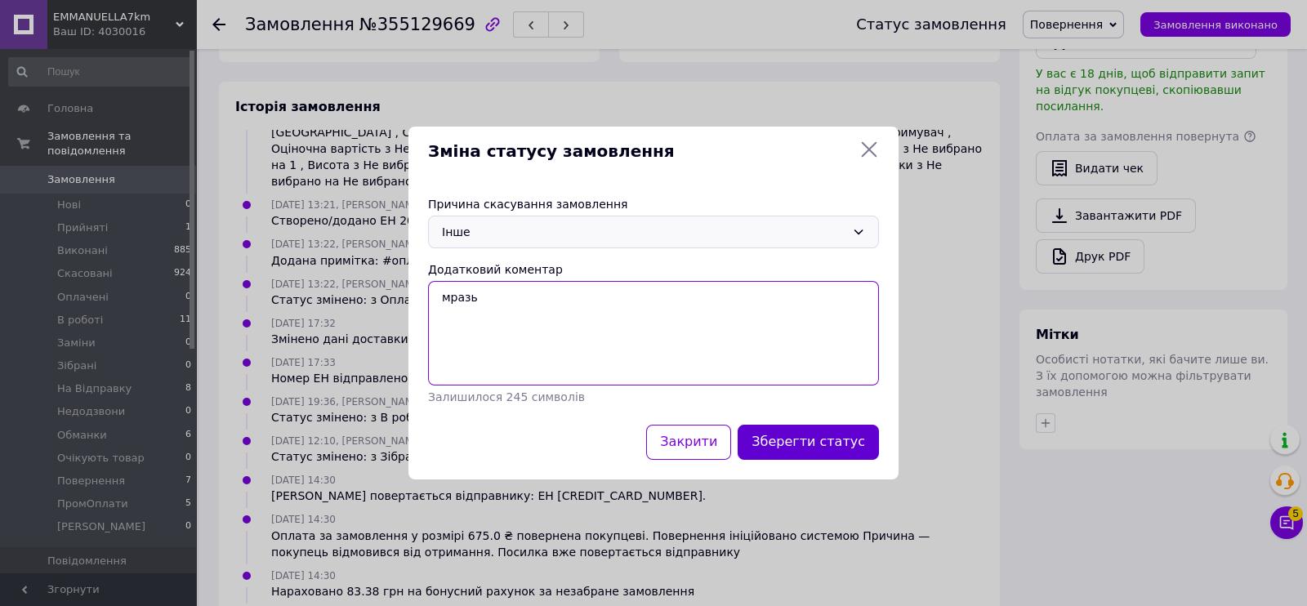
type textarea "мразь"
click at [799, 442] on button "Зберегти статус" at bounding box center [808, 442] width 141 height 35
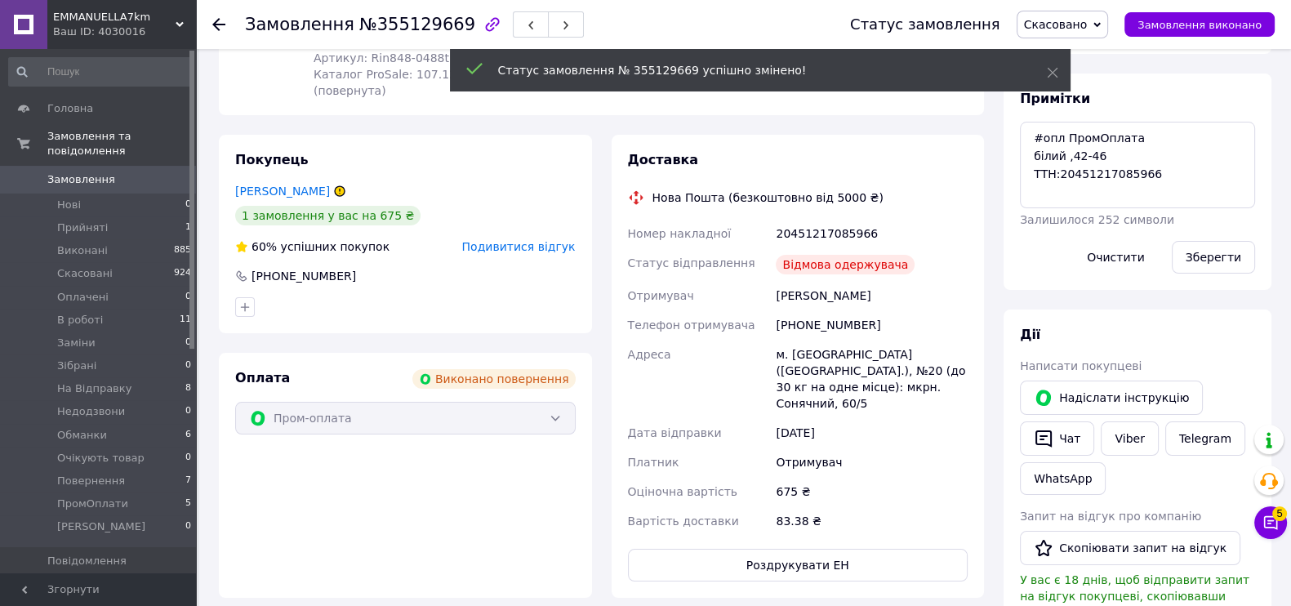
scroll to position [0, 0]
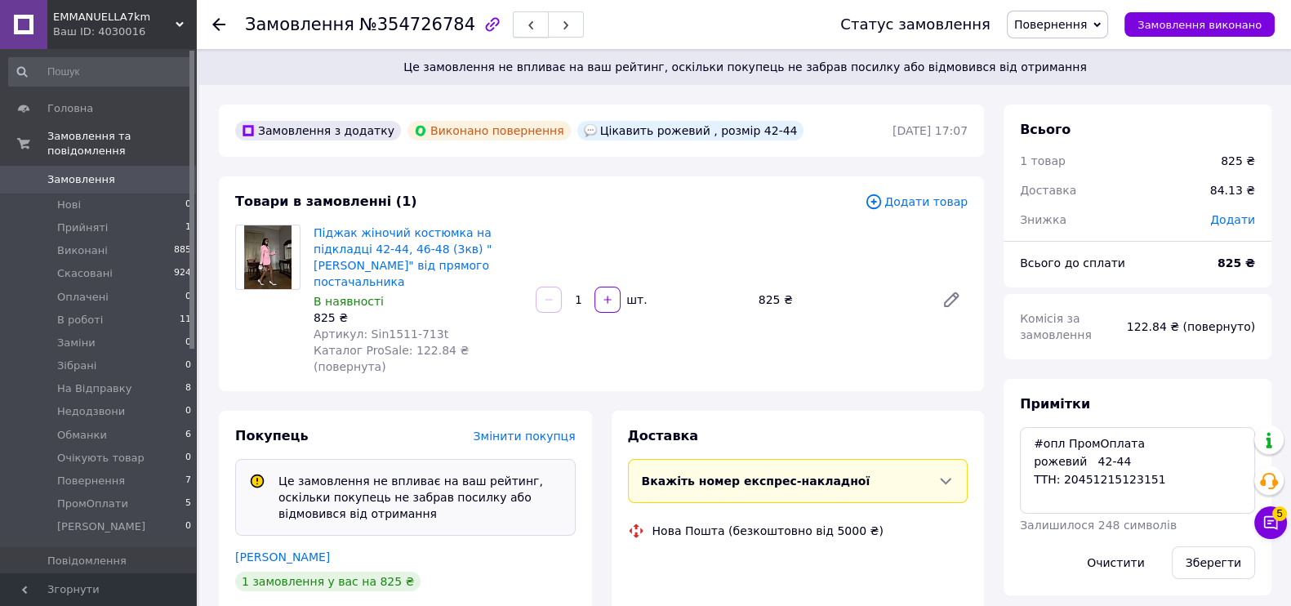
scroll to position [94, 0]
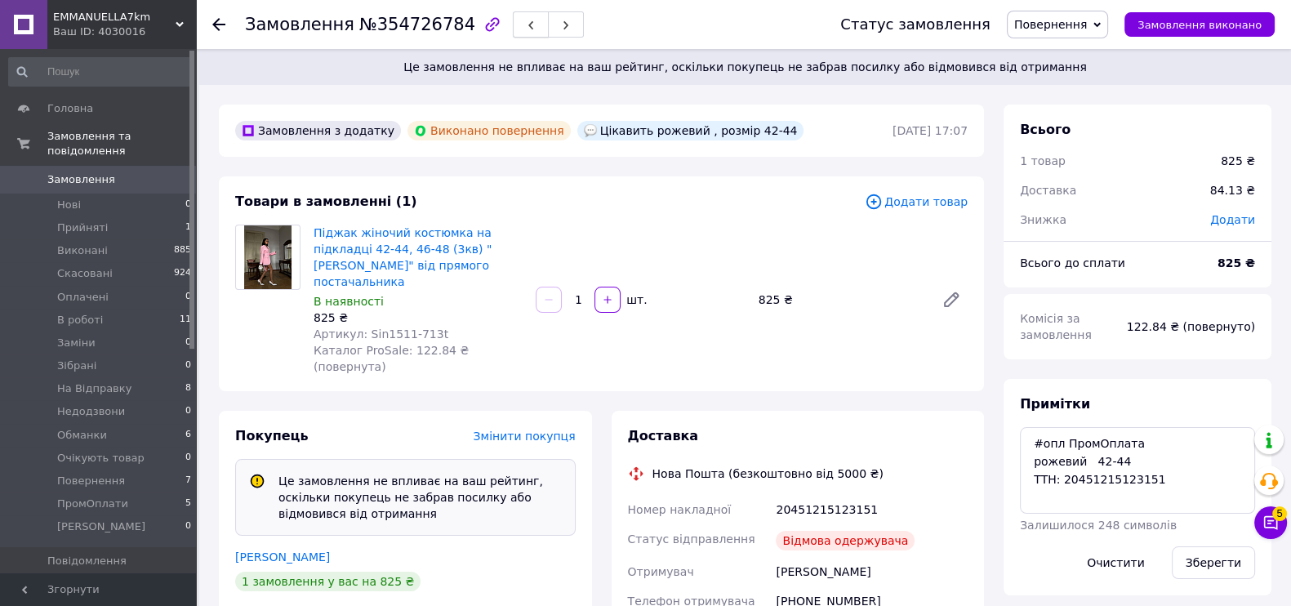
click at [526, 20] on icon "button" at bounding box center [531, 25] width 10 height 10
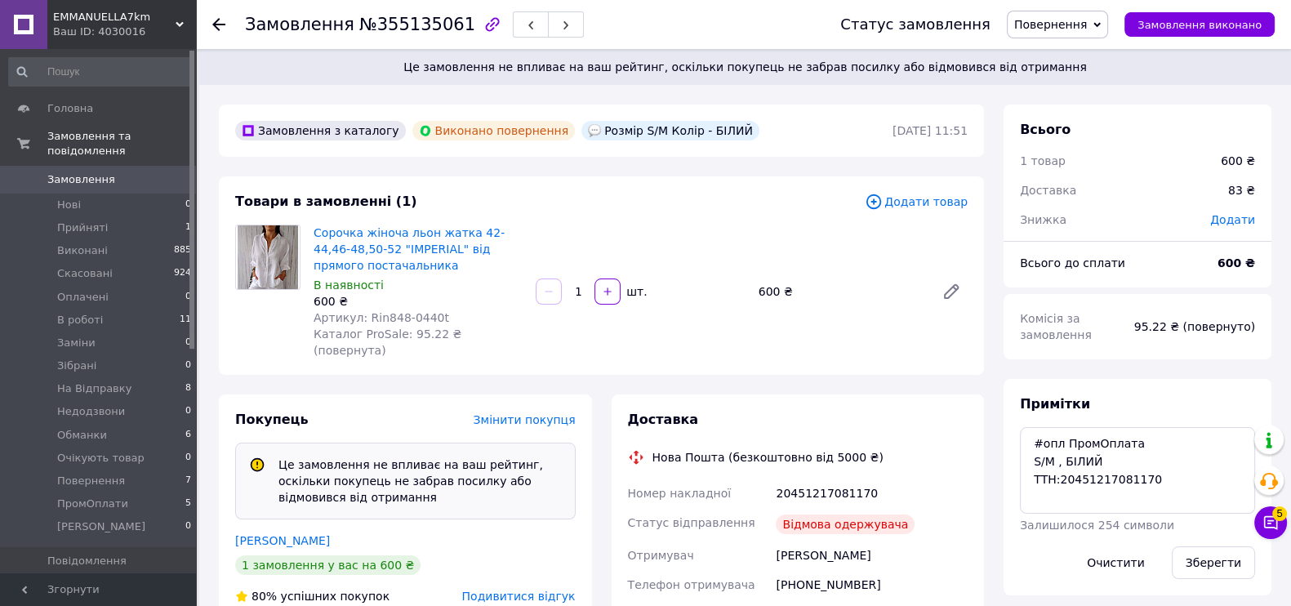
click at [1087, 29] on span "Повернення" at bounding box center [1050, 24] width 73 height 13
click at [1075, 104] on li "Скасовано" at bounding box center [1060, 106] width 105 height 25
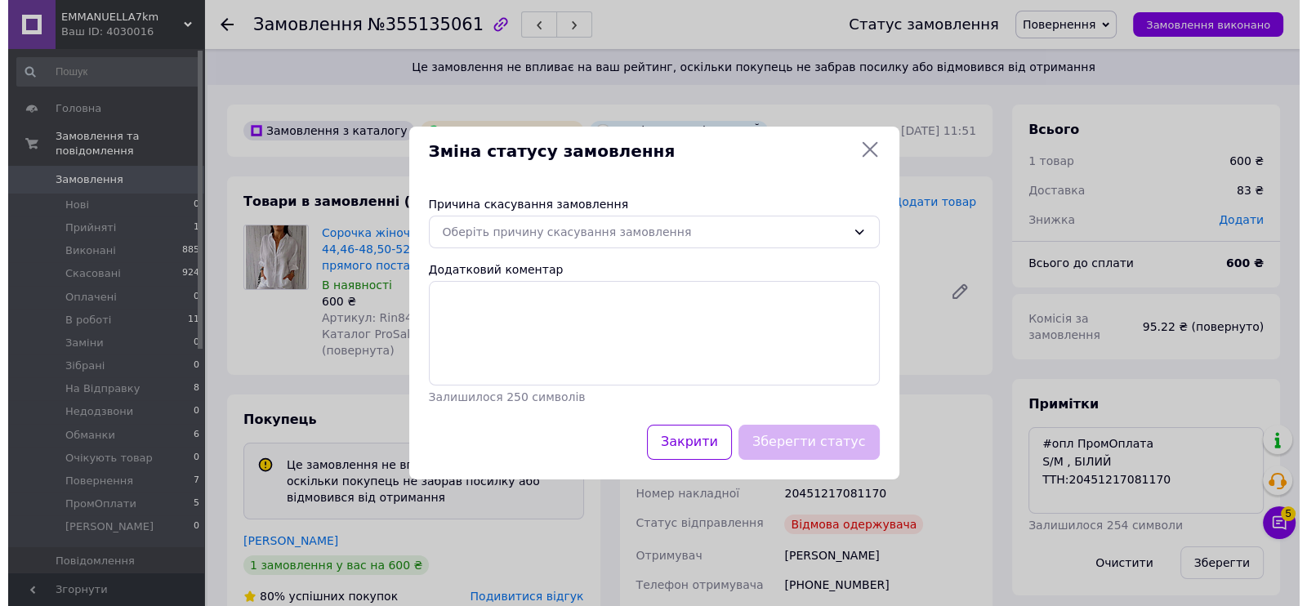
scroll to position [195, 0]
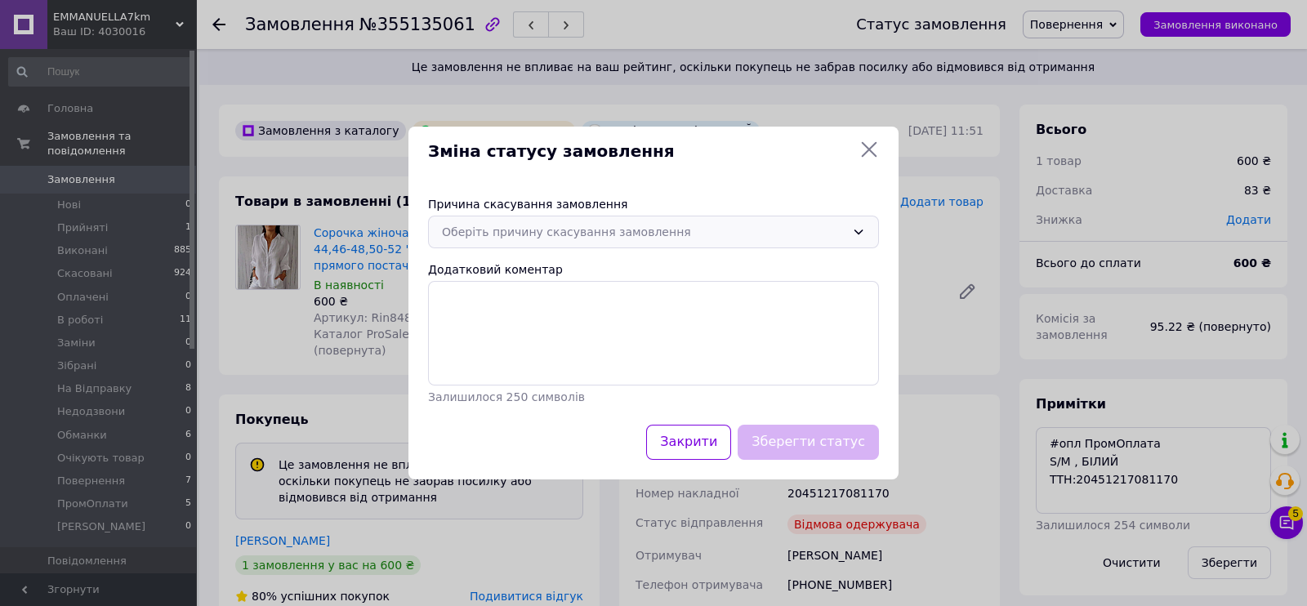
click at [529, 225] on div "Оберіть причину скасування замовлення" at bounding box center [643, 232] width 403 height 18
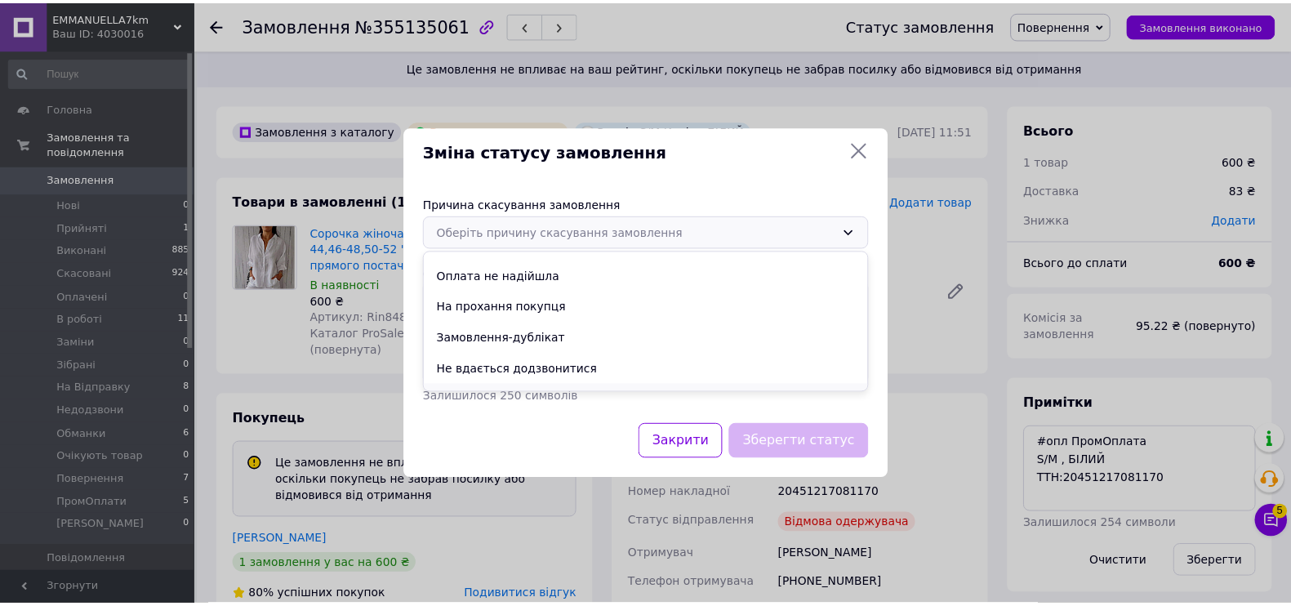
scroll to position [76, 0]
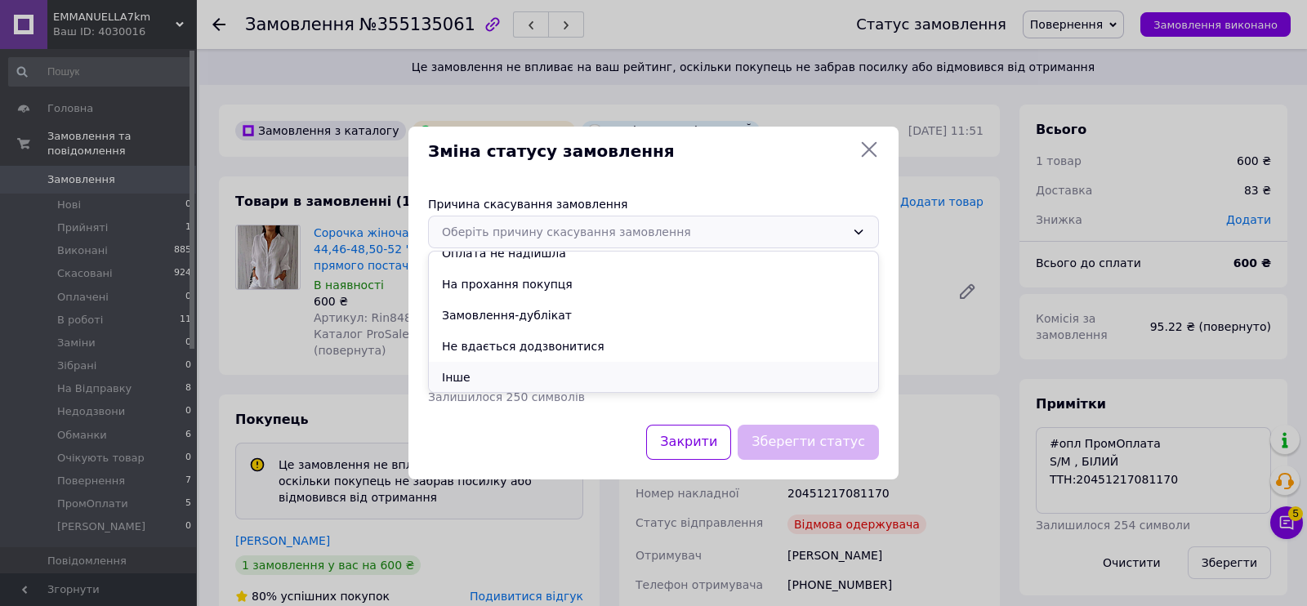
click at [495, 363] on li "Інше" at bounding box center [653, 377] width 449 height 31
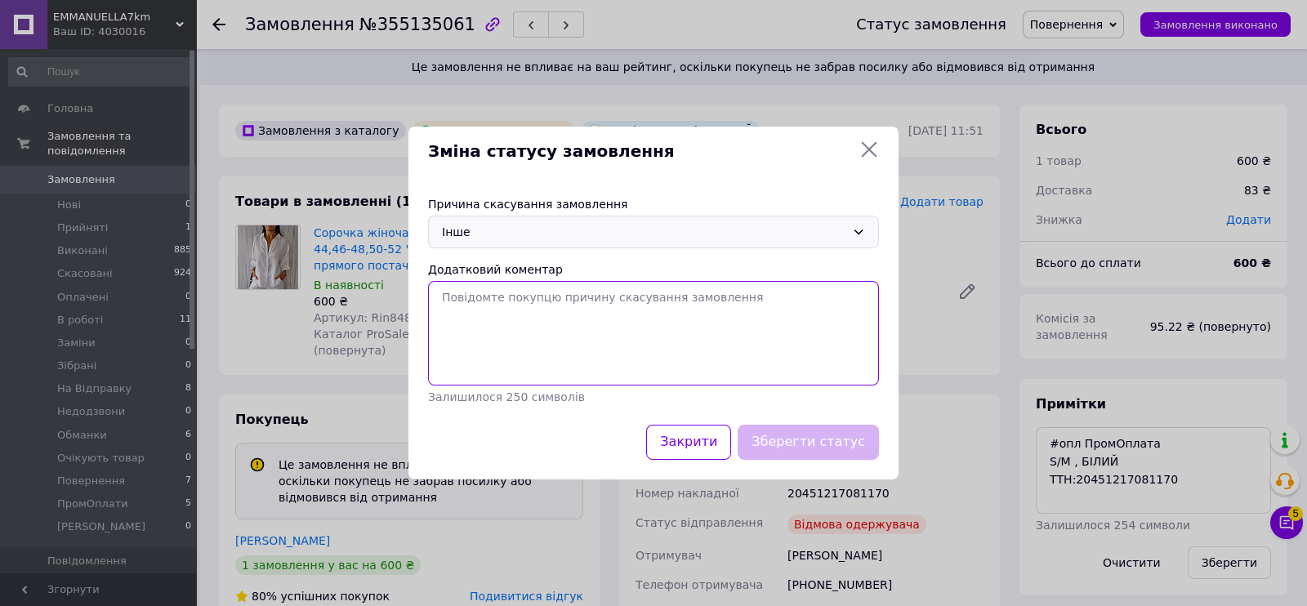
click at [502, 290] on textarea "Додатковий коментар" at bounding box center [653, 333] width 451 height 105
paste textarea "мразь"
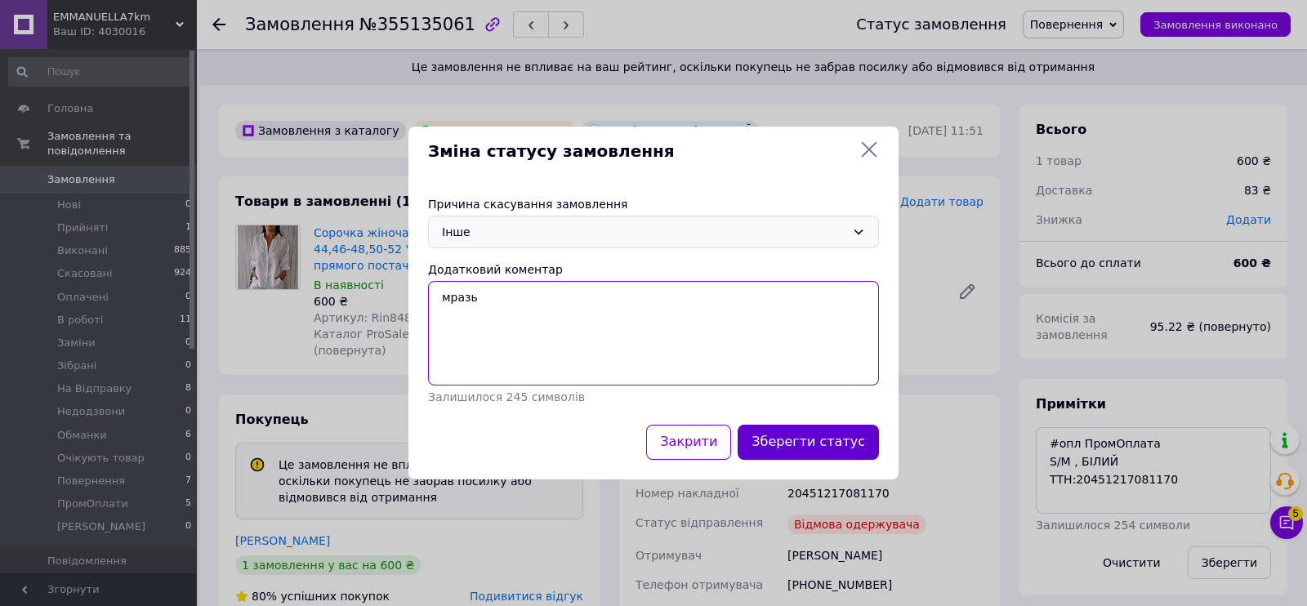
type textarea "мразь"
click at [800, 425] on button "Зберегти статус" at bounding box center [808, 442] width 141 height 35
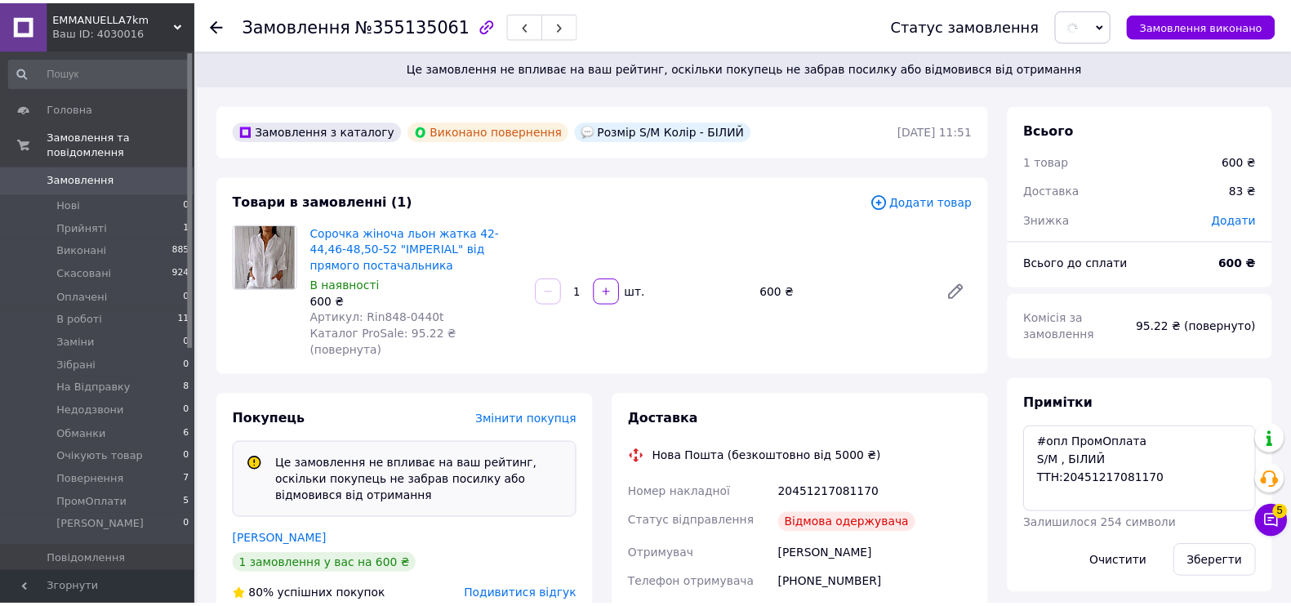
scroll to position [212, 0]
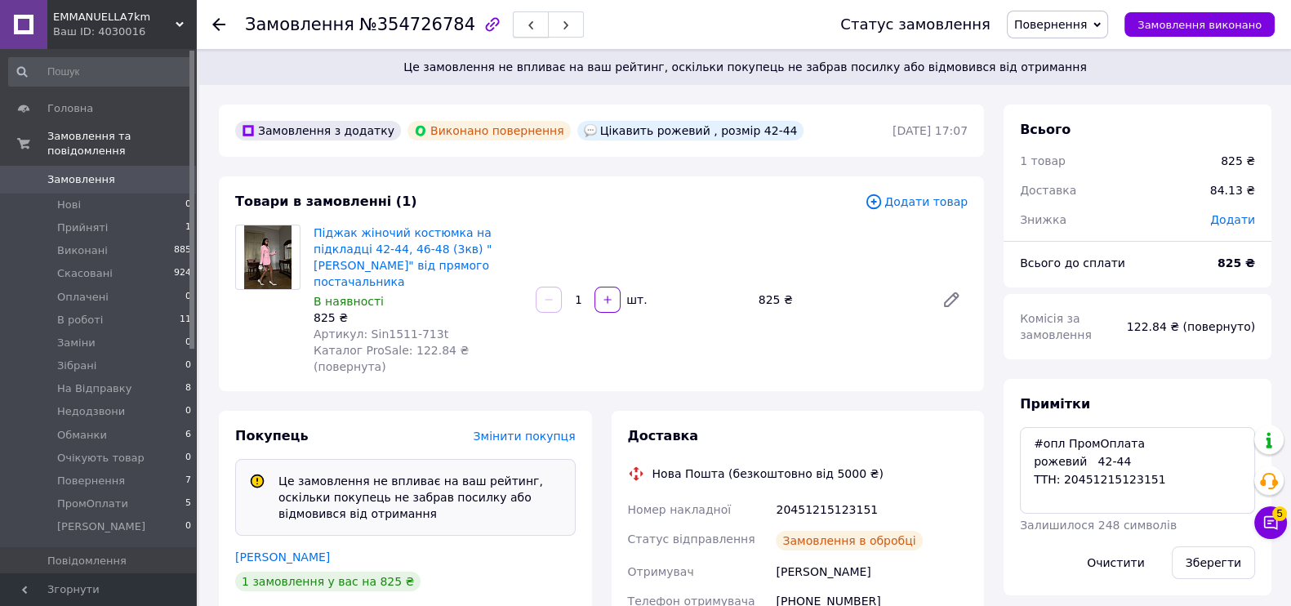
scroll to position [94, 0]
click at [513, 24] on button "button" at bounding box center [531, 24] width 36 height 26
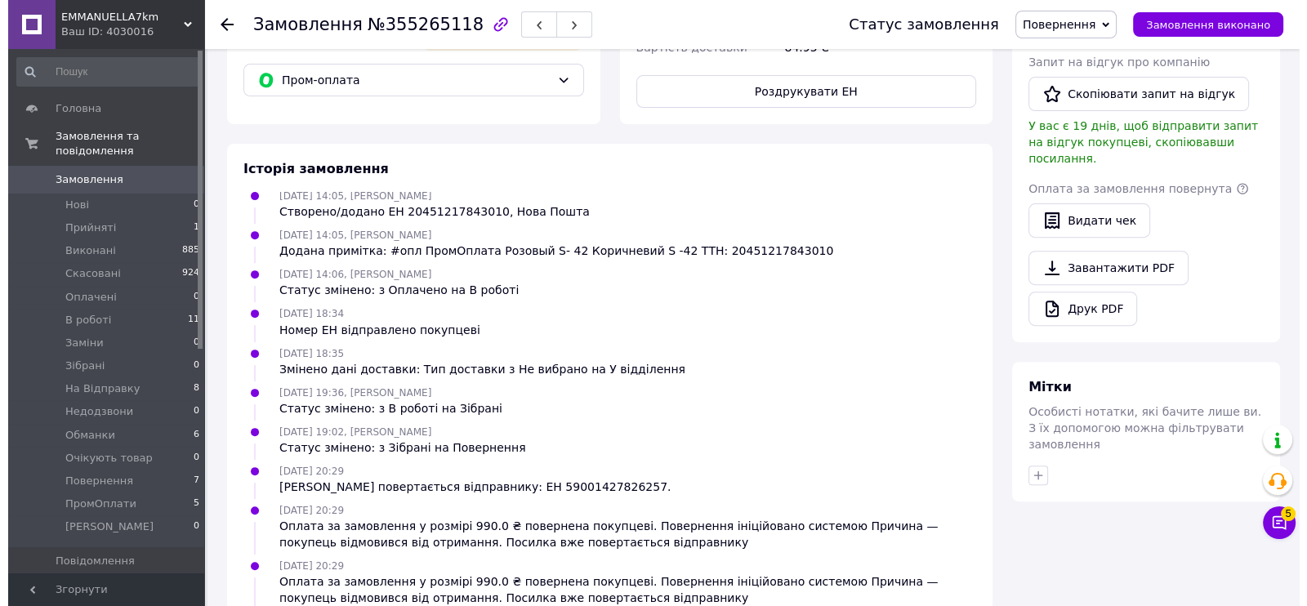
scroll to position [801, 0]
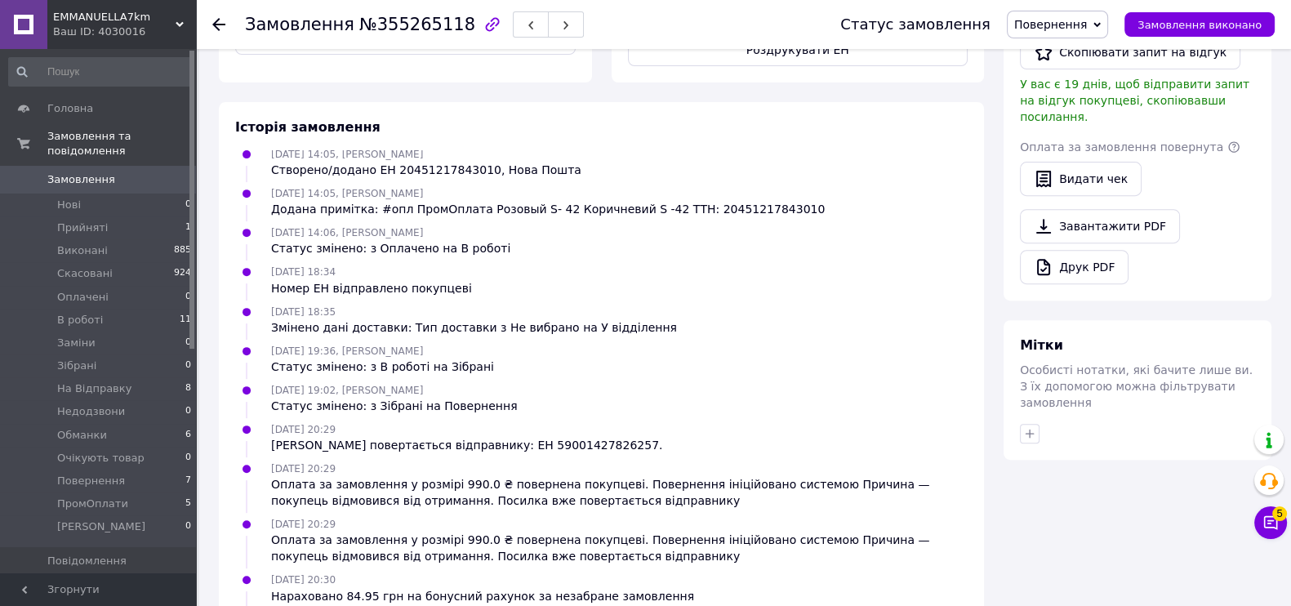
click at [1081, 11] on span "Повернення" at bounding box center [1057, 25] width 101 height 28
click at [1083, 104] on li "Скасовано" at bounding box center [1060, 106] width 105 height 25
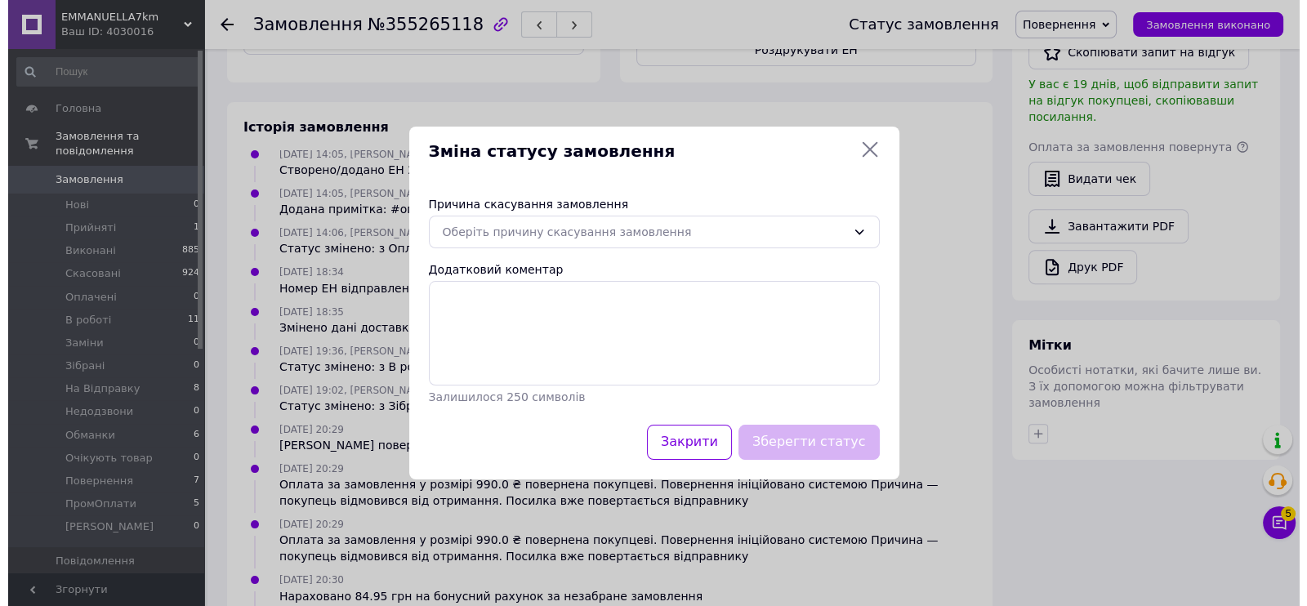
scroll to position [463, 0]
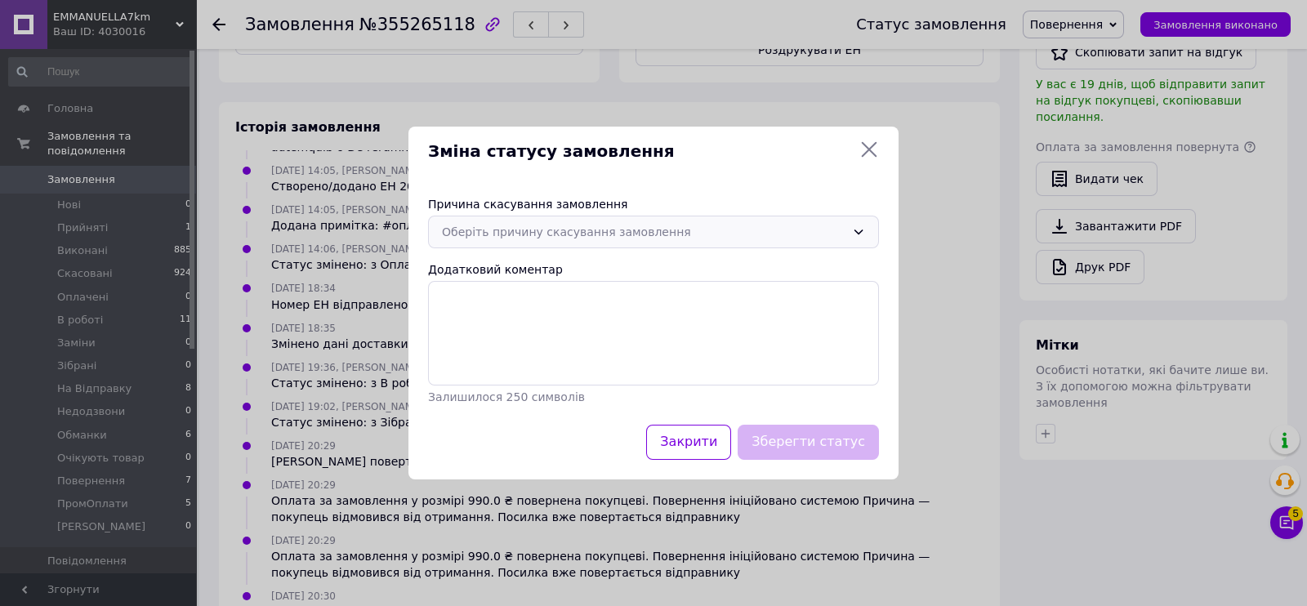
click at [468, 237] on div "Оберіть причину скасування замовлення" at bounding box center [643, 232] width 403 height 18
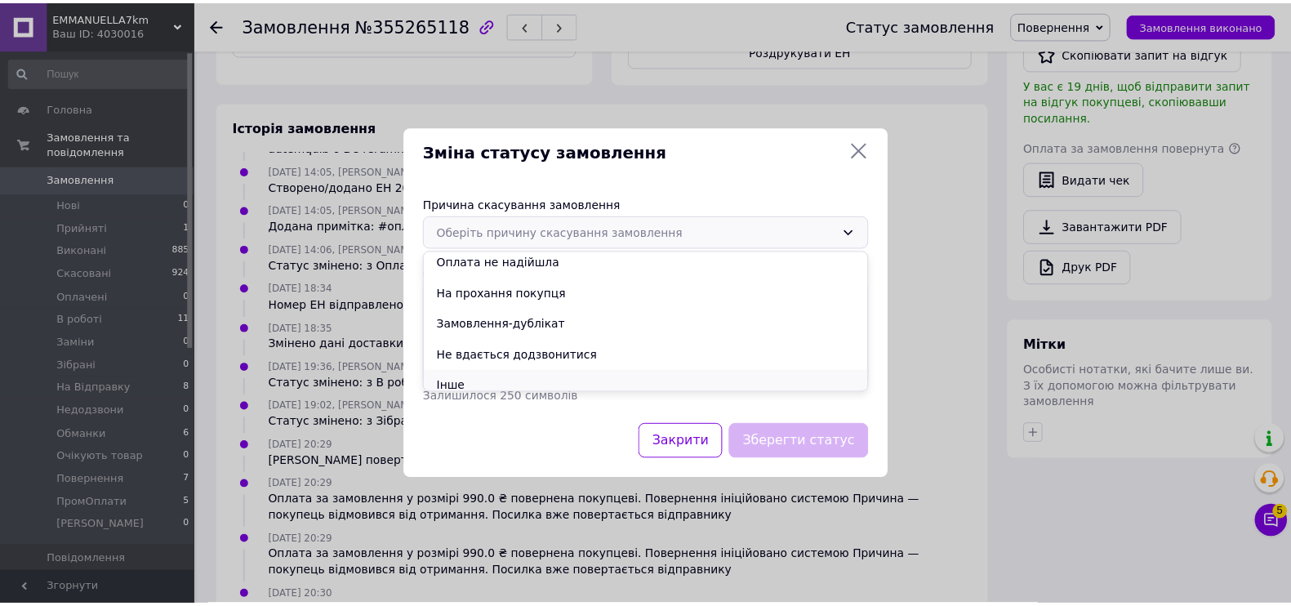
scroll to position [76, 0]
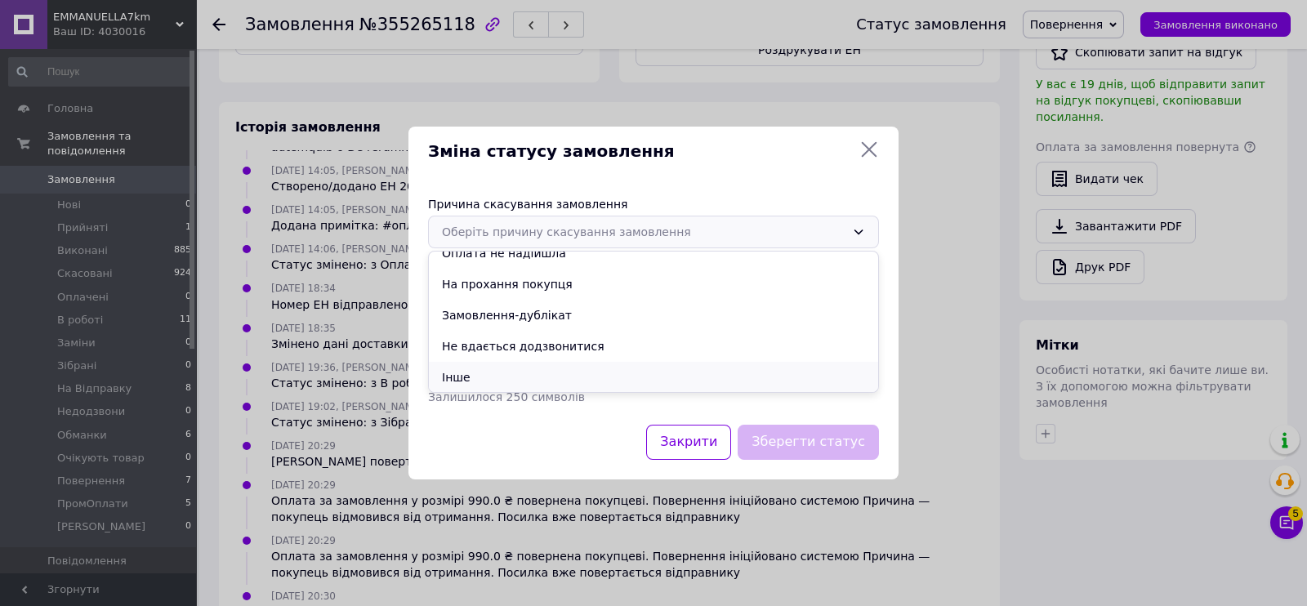
click at [474, 373] on li "Інше" at bounding box center [653, 377] width 449 height 31
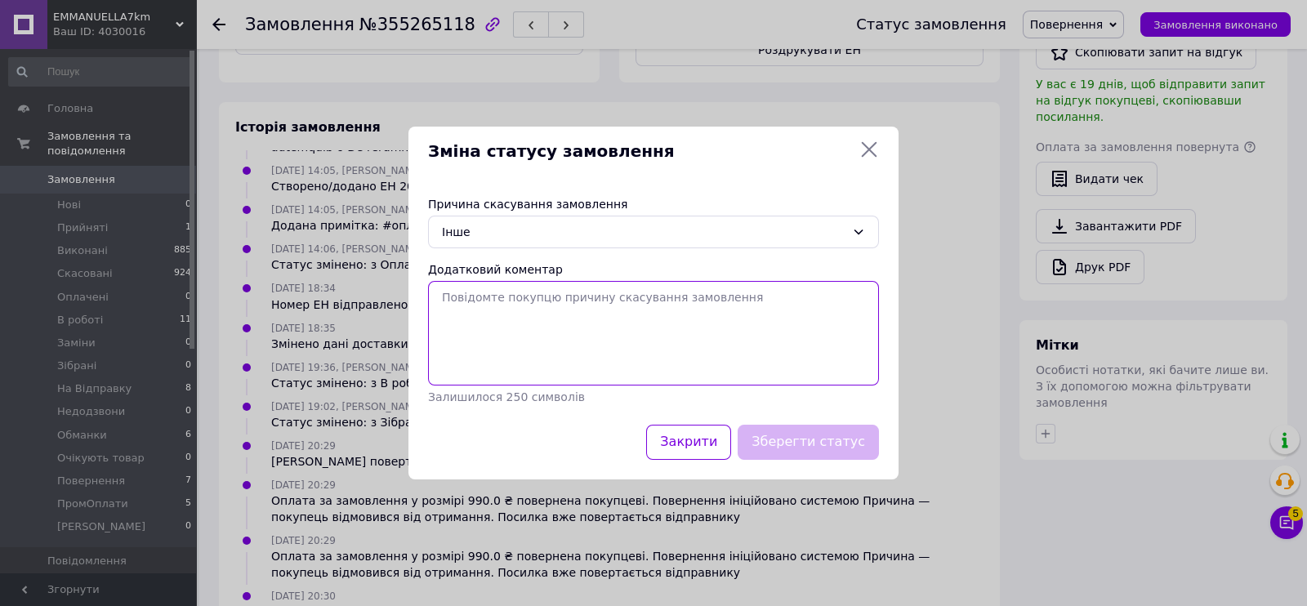
click at [487, 340] on textarea "Додатковий коментар" at bounding box center [653, 333] width 451 height 105
paste textarea "мразь"
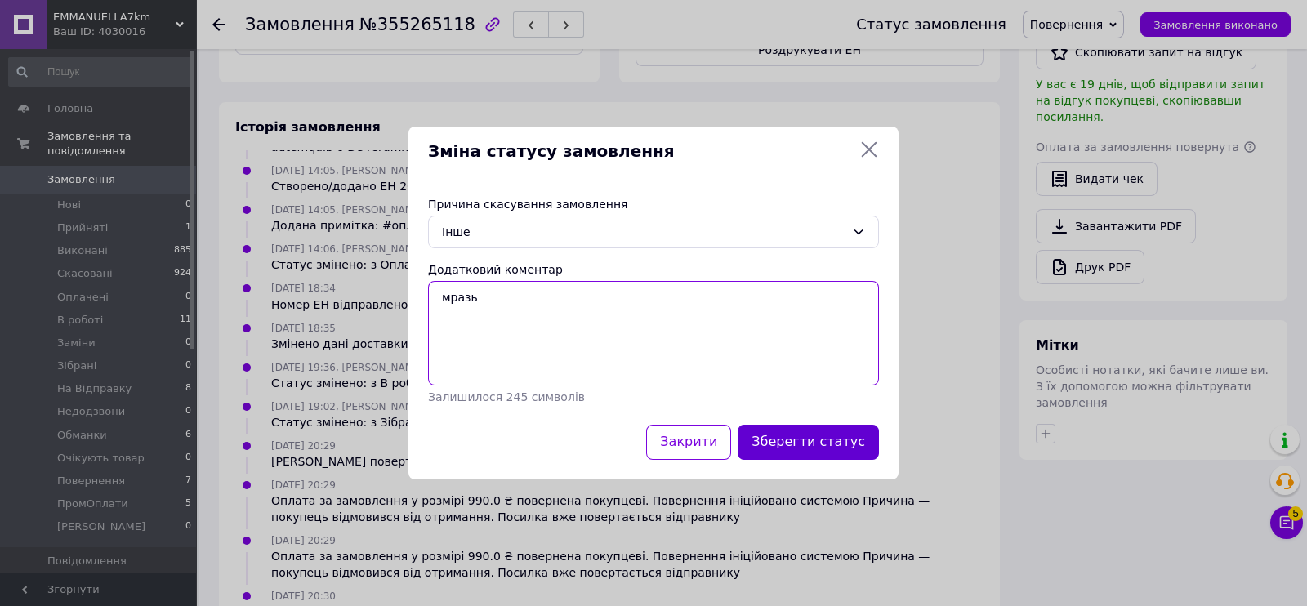
type textarea "мразь"
click at [859, 446] on button "Зберегти статус" at bounding box center [808, 442] width 141 height 35
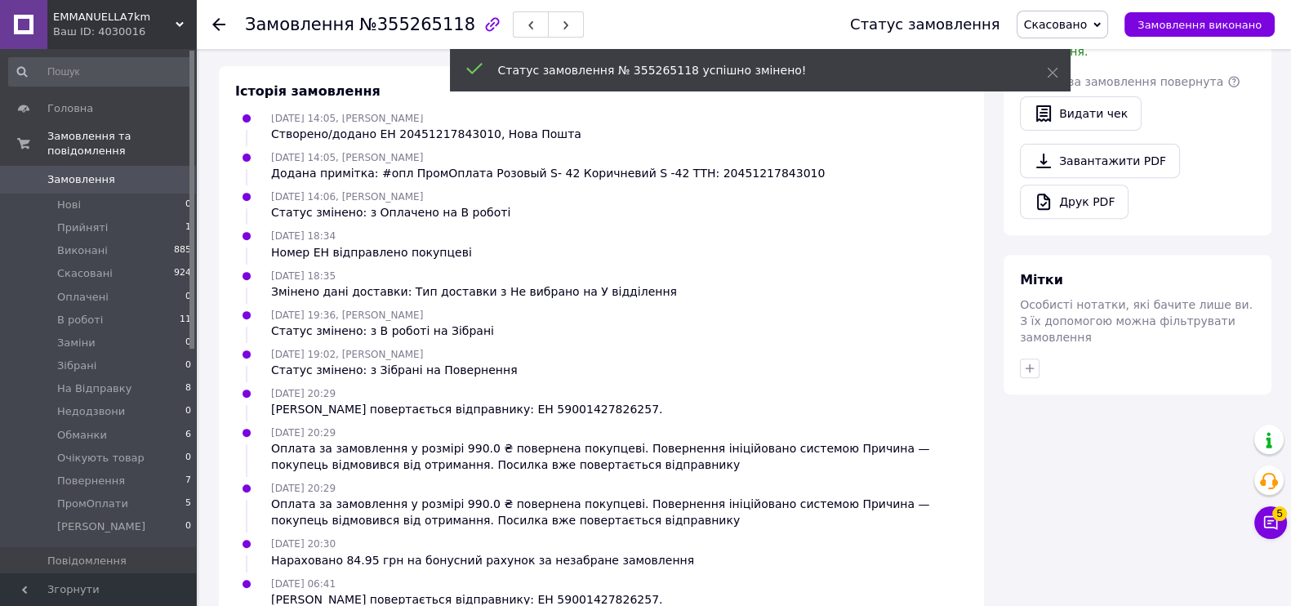
scroll to position [647, 0]
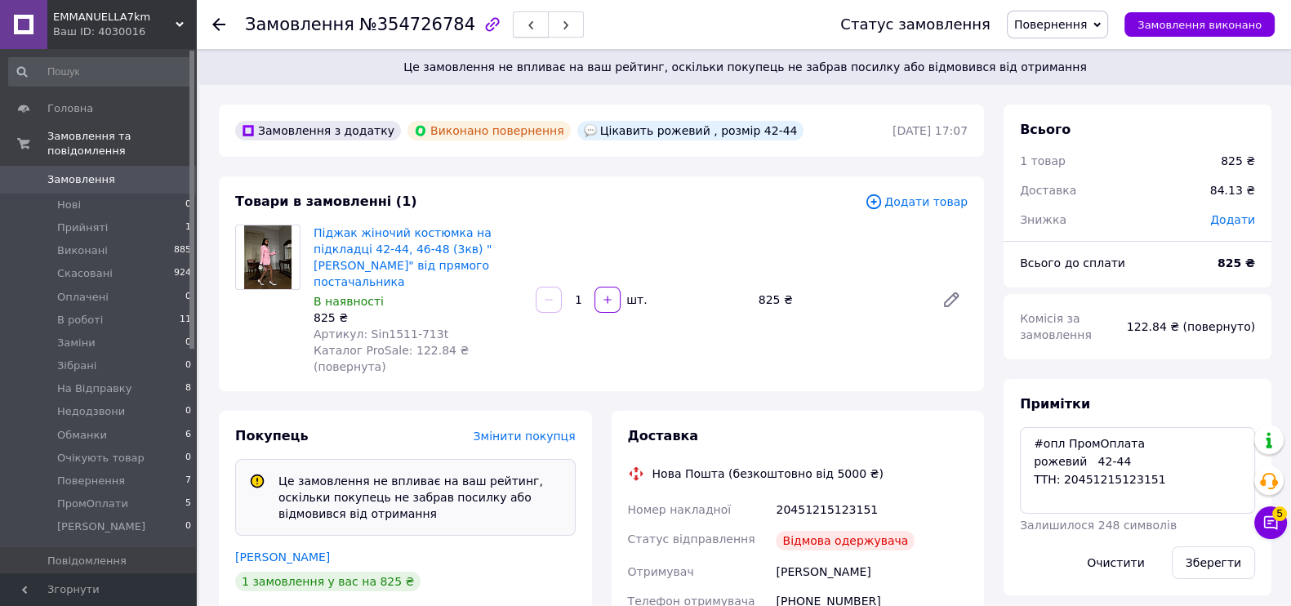
click at [513, 27] on button "button" at bounding box center [531, 24] width 36 height 26
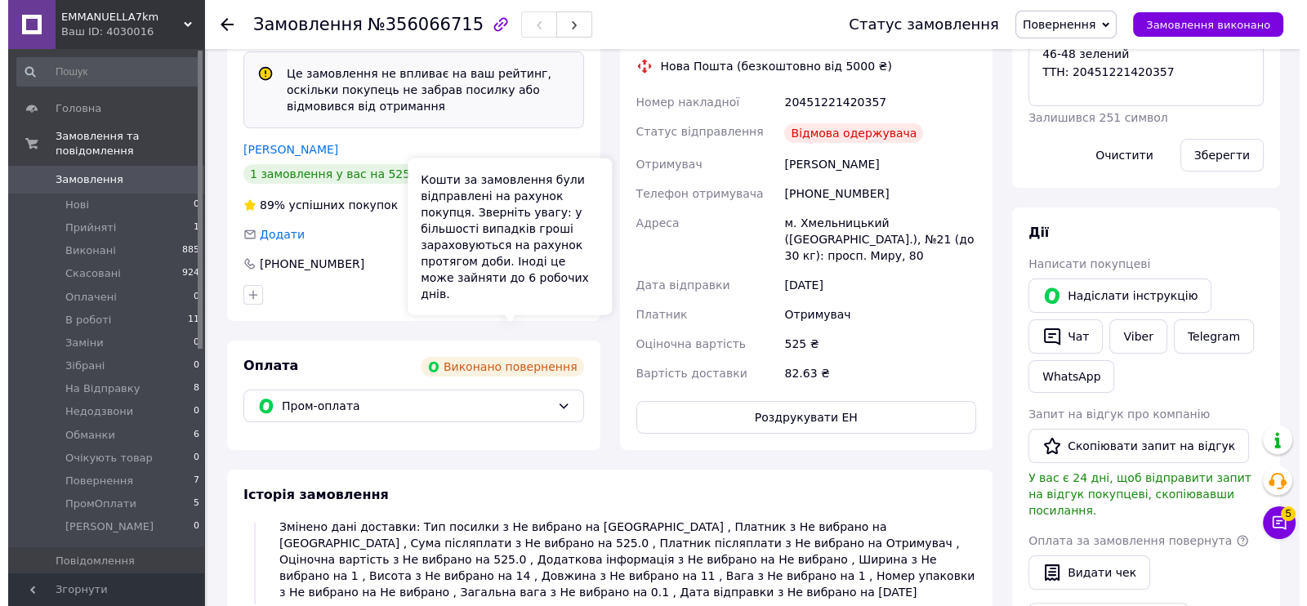
scroll to position [812, 0]
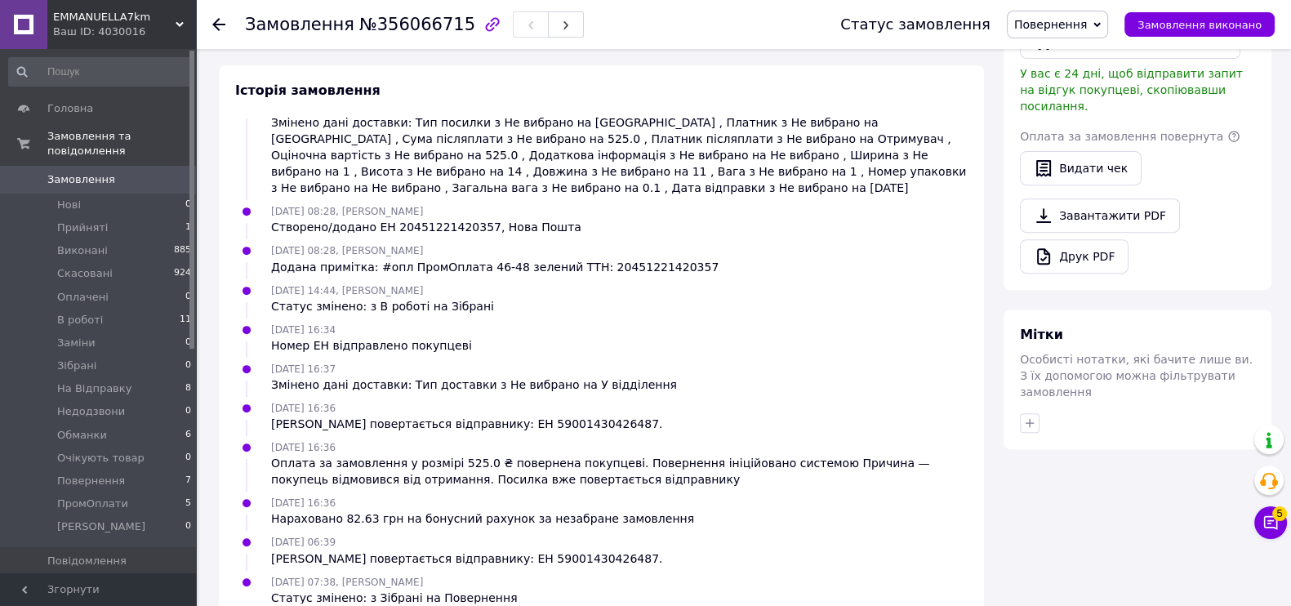
click at [1074, 22] on span "Повернення" at bounding box center [1050, 24] width 73 height 13
click at [1070, 105] on li "Скасовано" at bounding box center [1060, 106] width 105 height 25
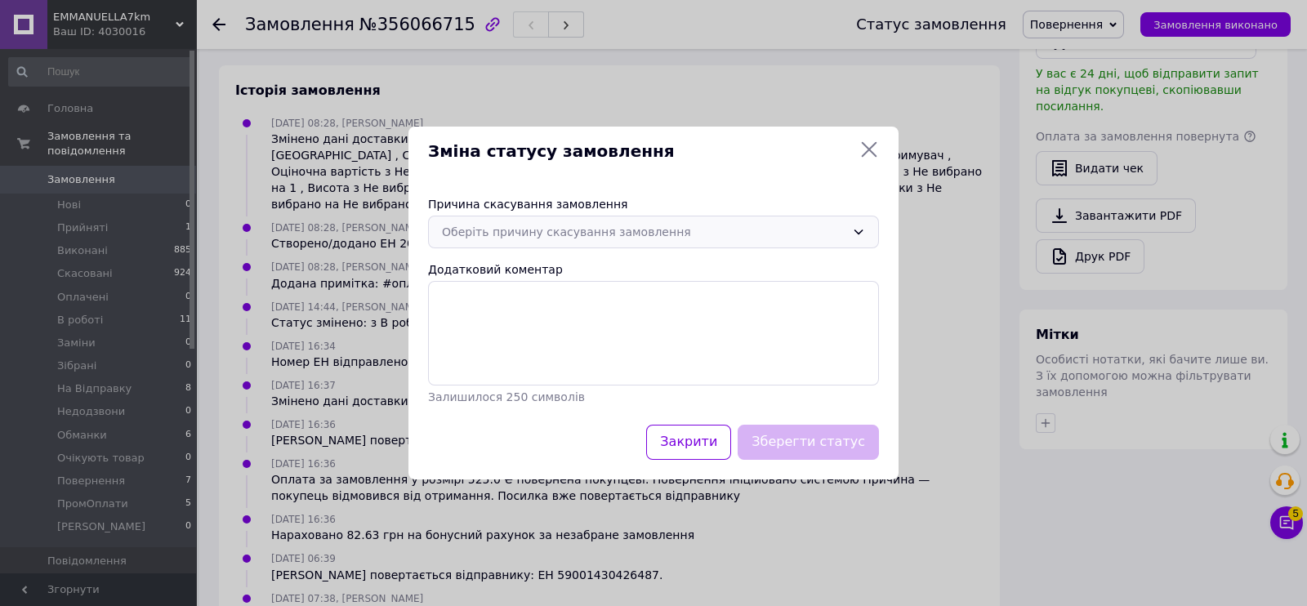
click at [542, 228] on div "Оберіть причину скасування замовлення" at bounding box center [643, 232] width 403 height 18
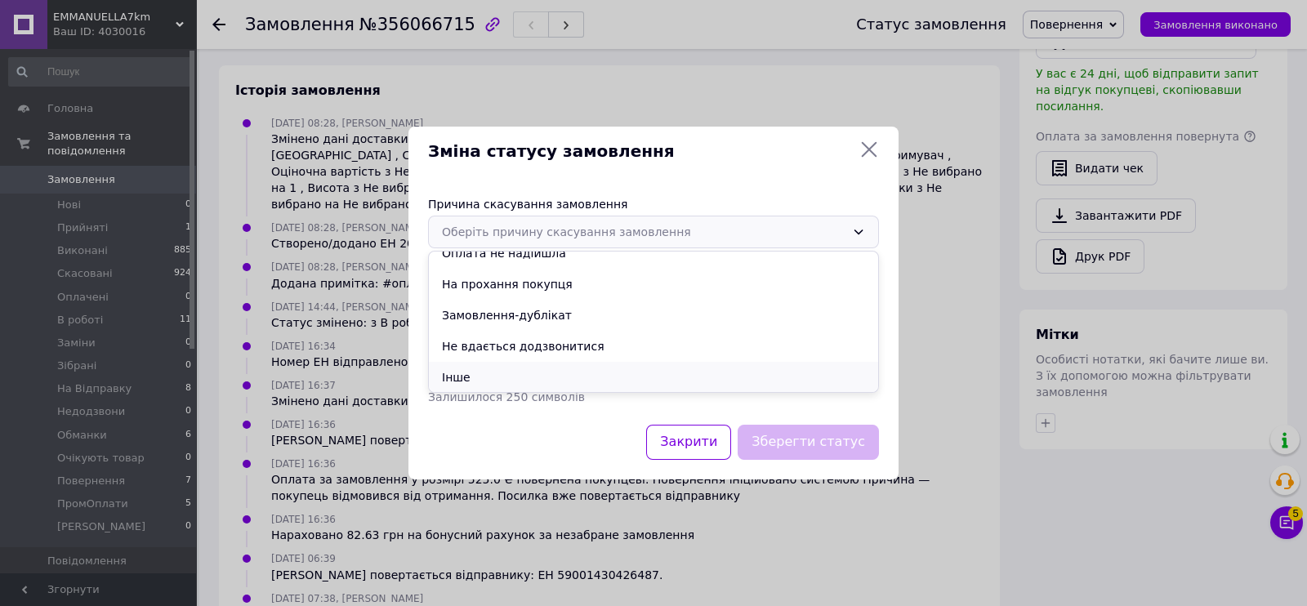
click at [472, 376] on li "Інше" at bounding box center [653, 377] width 449 height 31
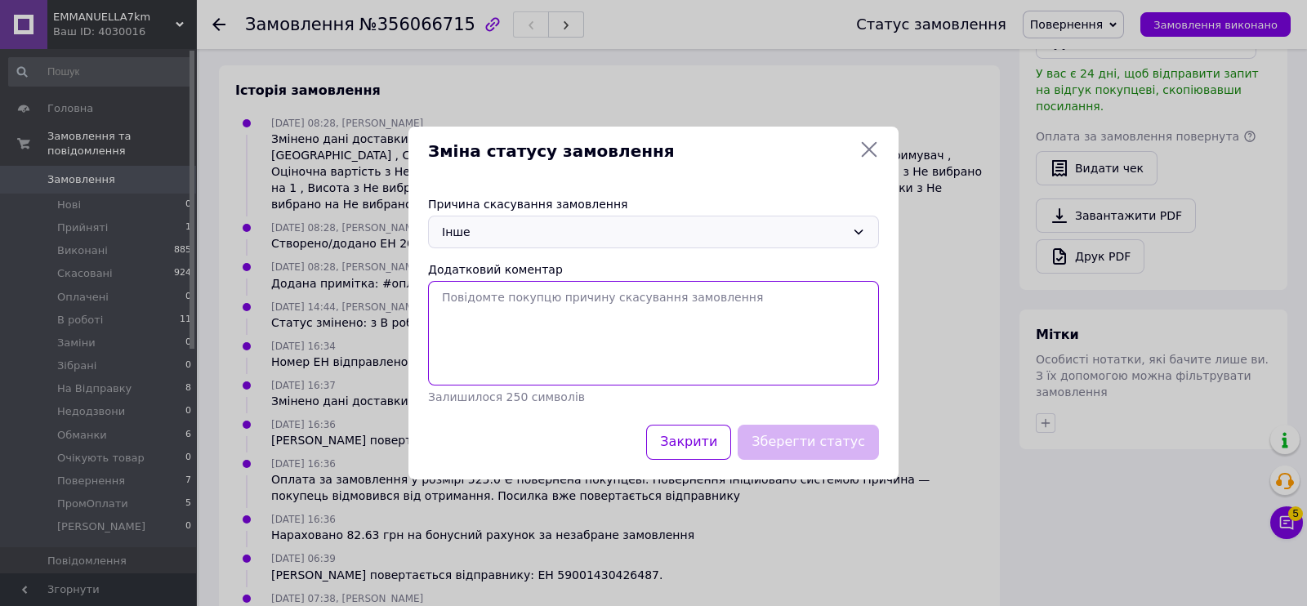
click at [496, 341] on textarea "Додатковий коментар" at bounding box center [653, 333] width 451 height 105
paste textarea "мразь"
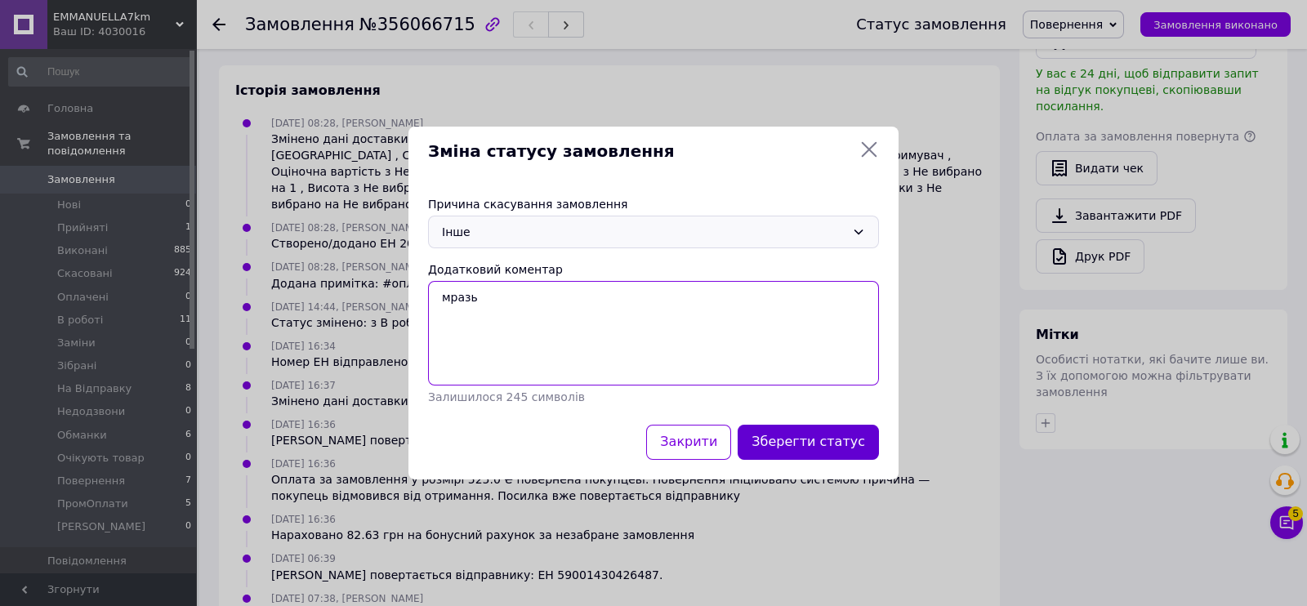
type textarea "мразь"
click at [788, 426] on button "Зберегти статус" at bounding box center [808, 442] width 141 height 35
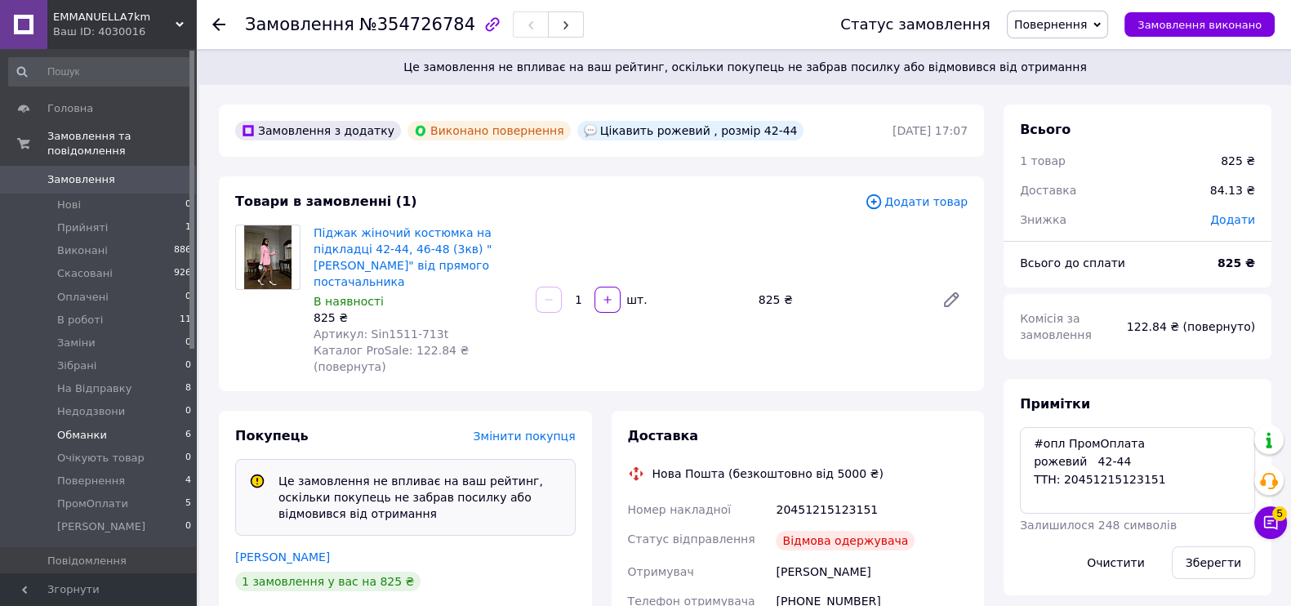
click at [100, 428] on span "Обманки" at bounding box center [82, 435] width 50 height 15
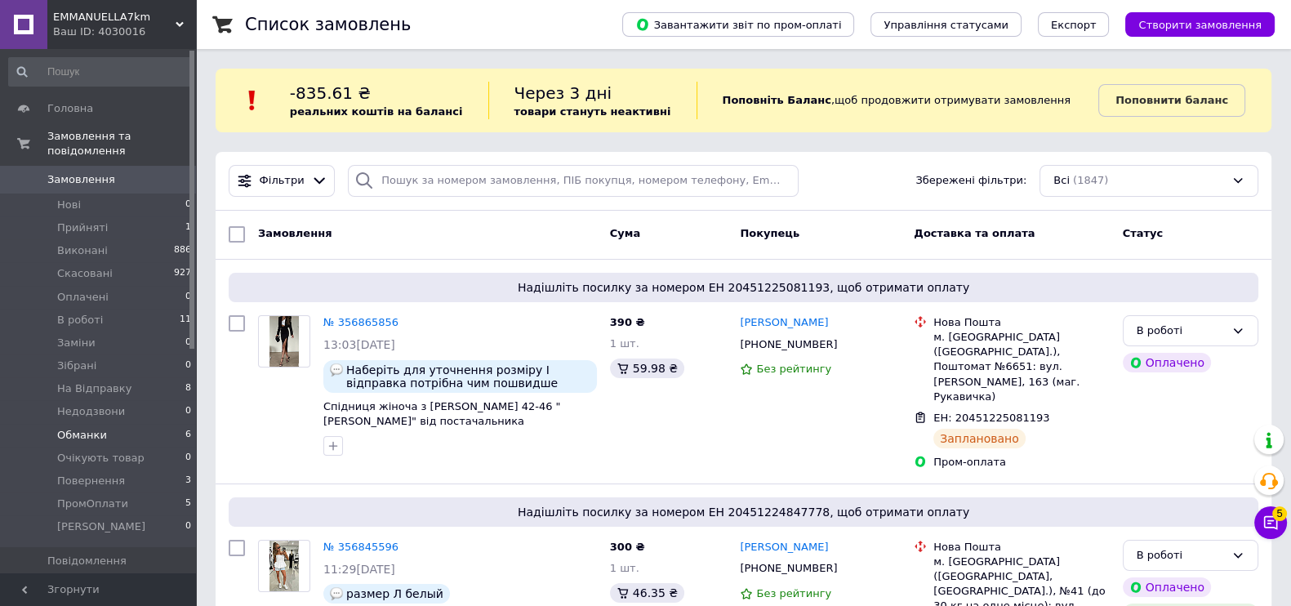
click at [113, 424] on li "Обманки 6" at bounding box center [100, 435] width 201 height 23
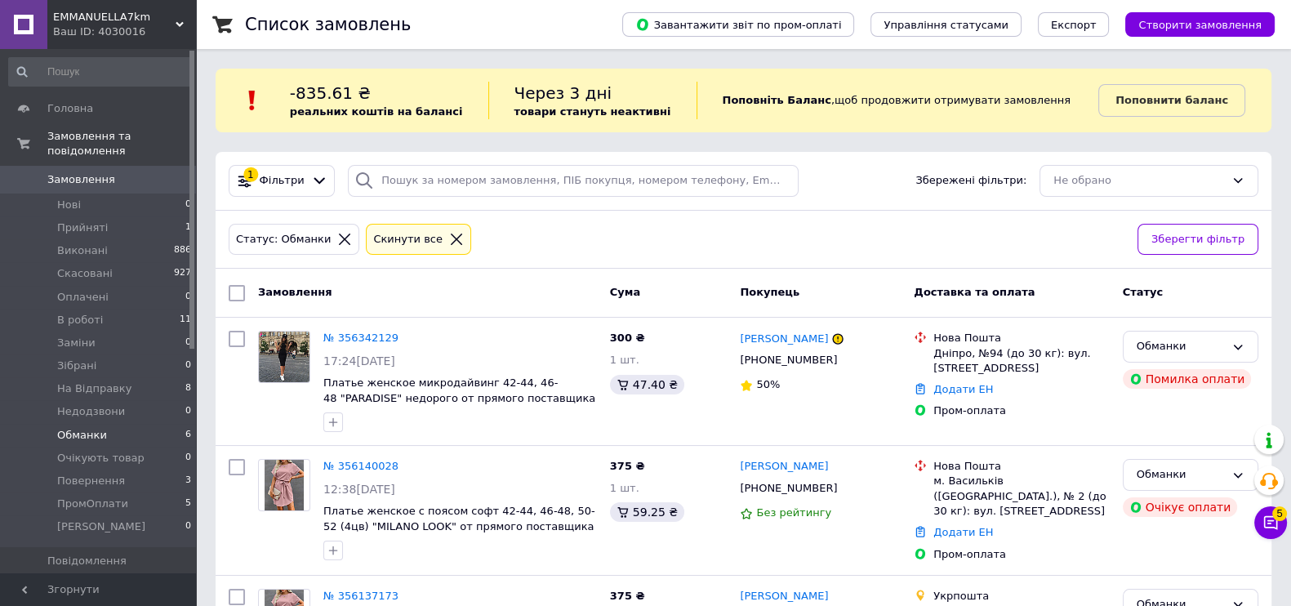
scroll to position [618, 0]
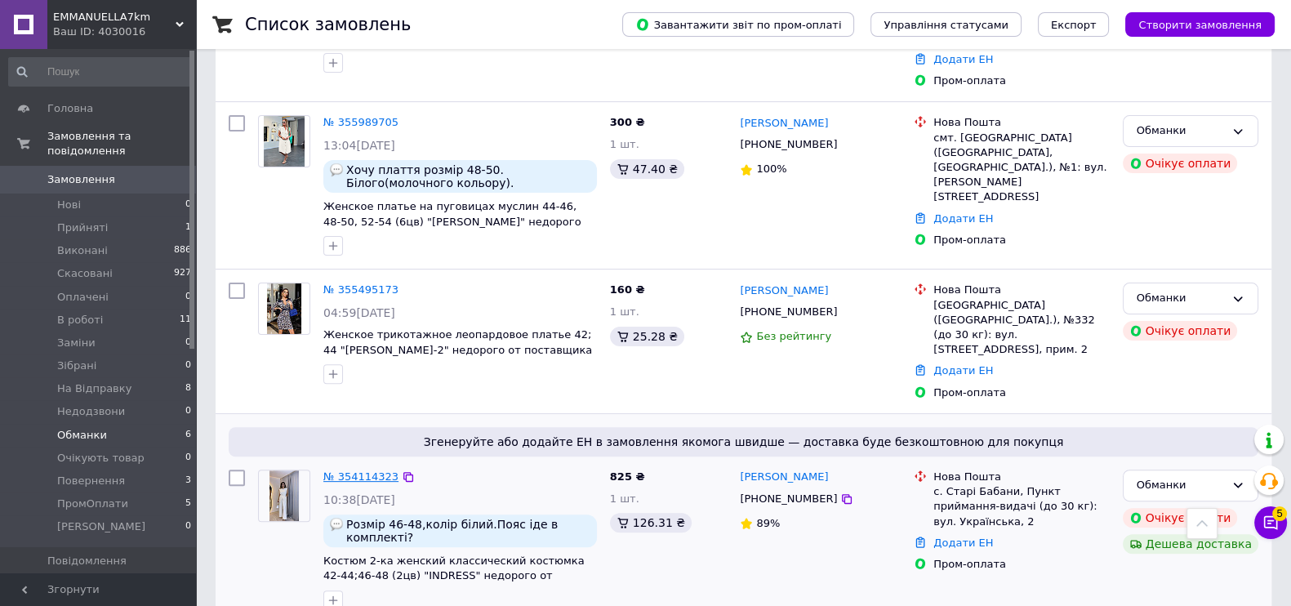
click at [350, 470] on link "№ 354114323" at bounding box center [360, 476] width 75 height 12
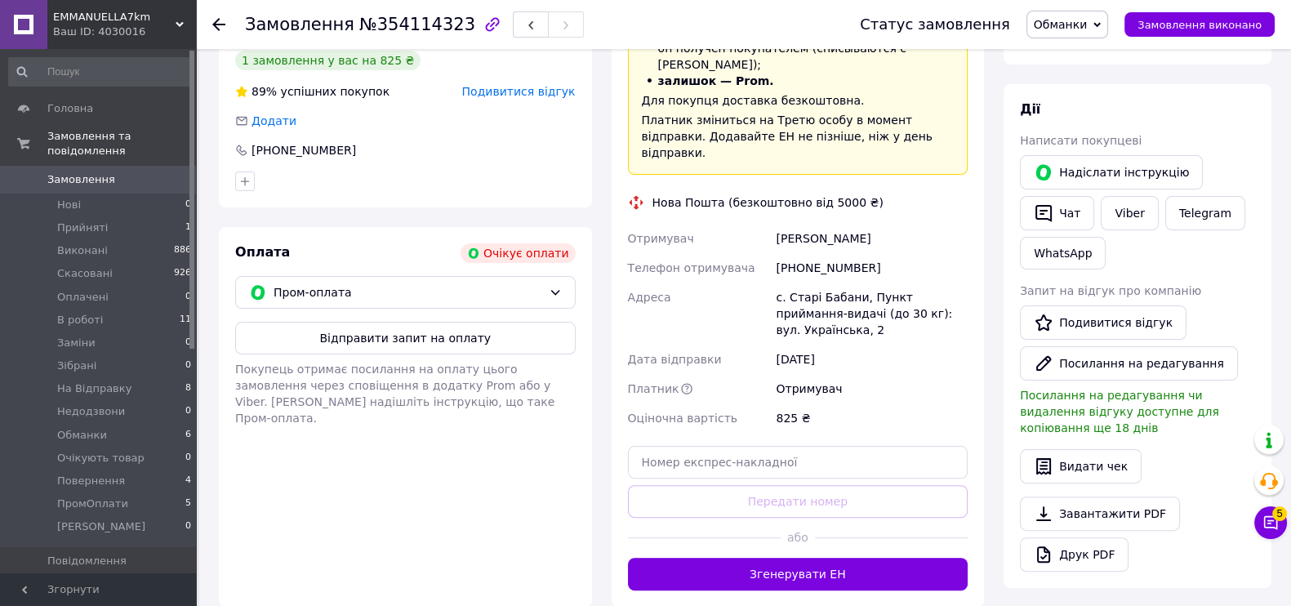
scroll to position [413, 0]
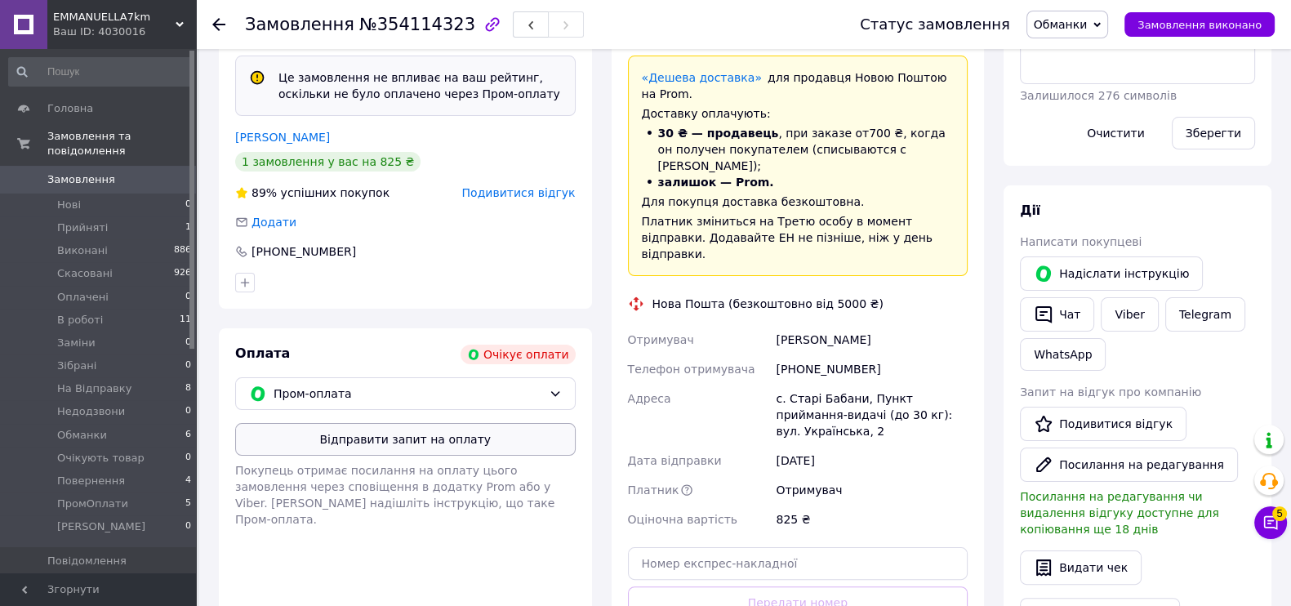
click at [474, 423] on button "Відправити запит на оплату" at bounding box center [405, 439] width 341 height 33
click at [1127, 260] on button "Надіслати інструкцію" at bounding box center [1111, 273] width 183 height 34
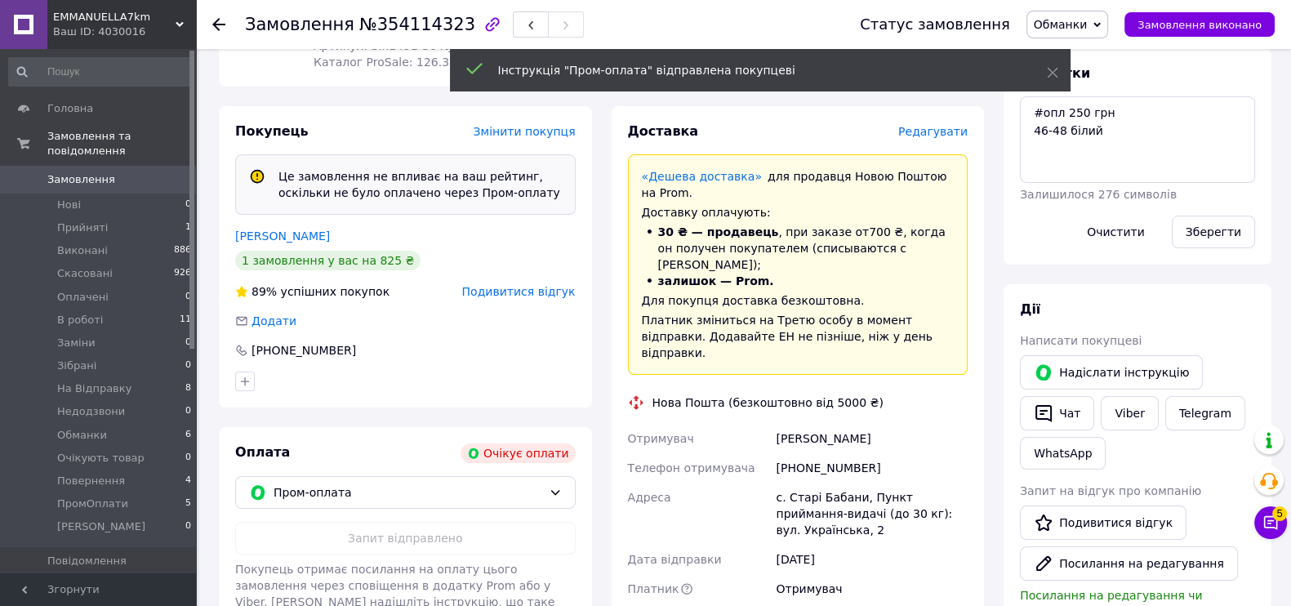
scroll to position [311, 0]
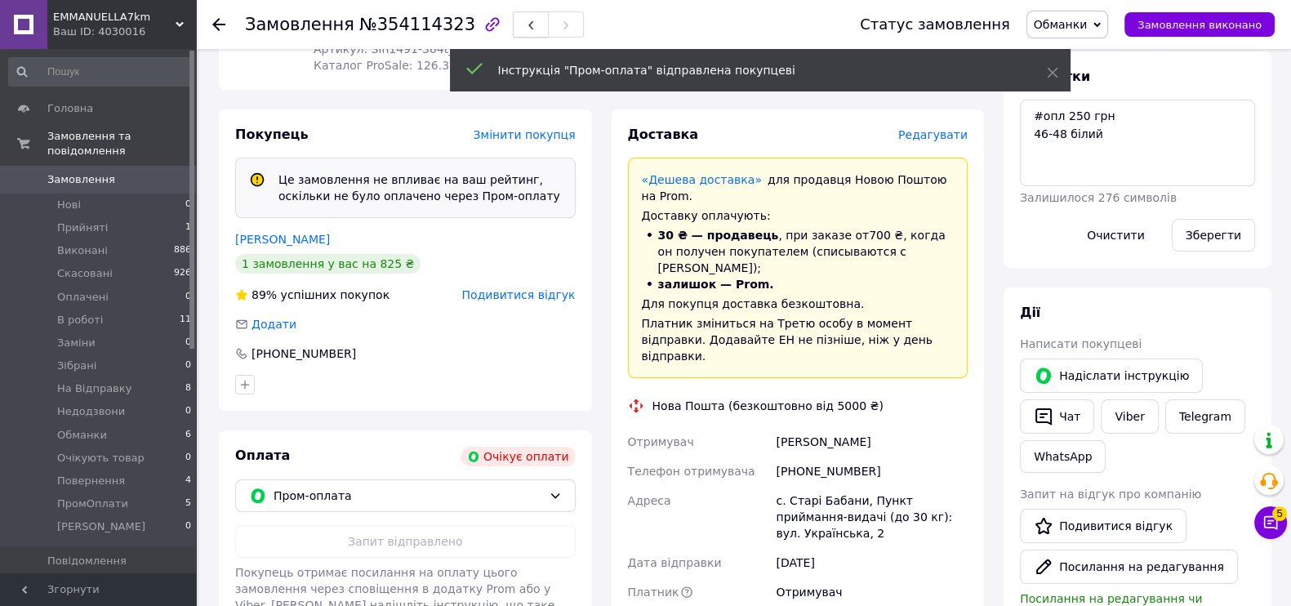
click at [526, 19] on span "button" at bounding box center [531, 25] width 10 height 12
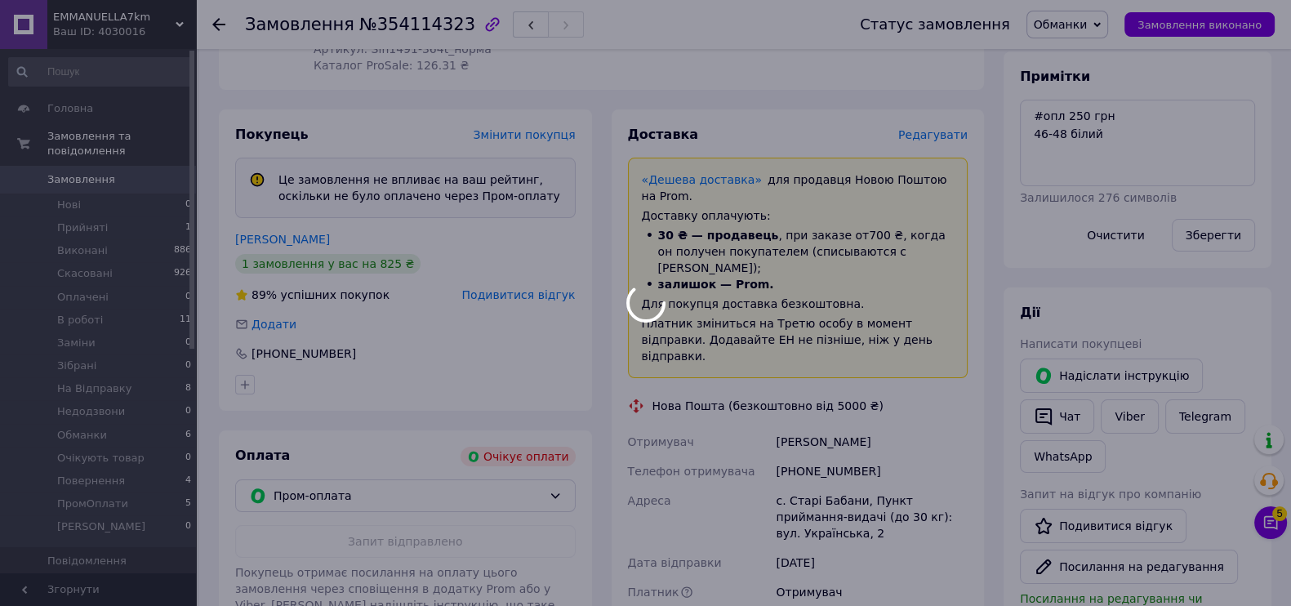
scroll to position [94, 0]
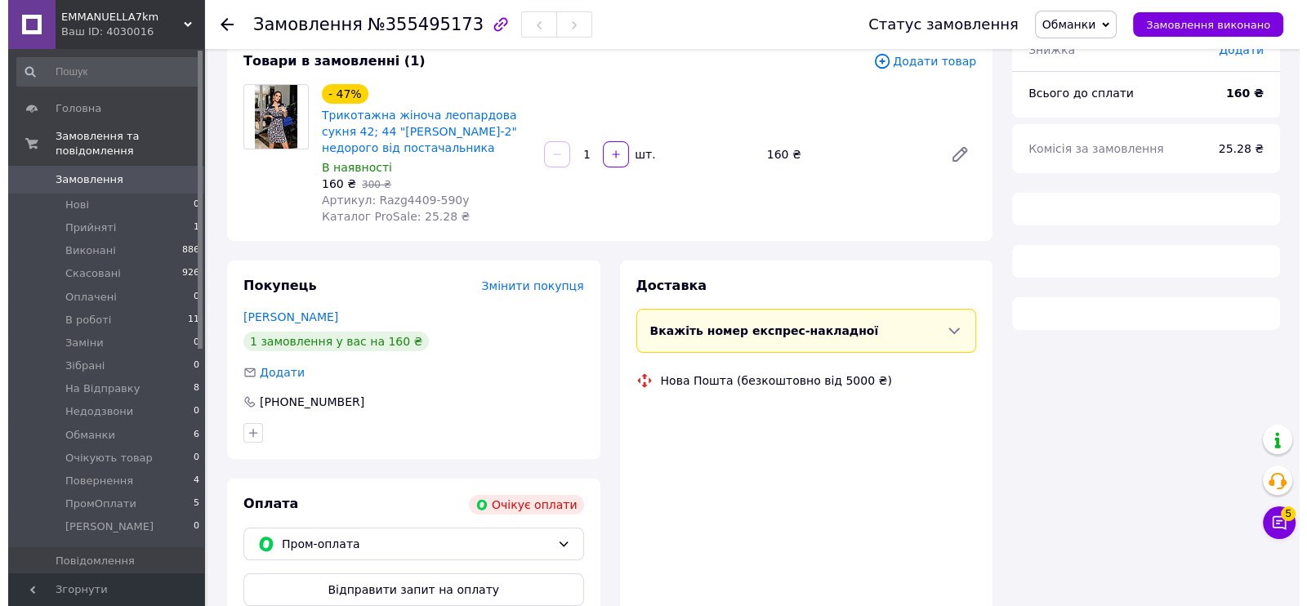
scroll to position [249, 0]
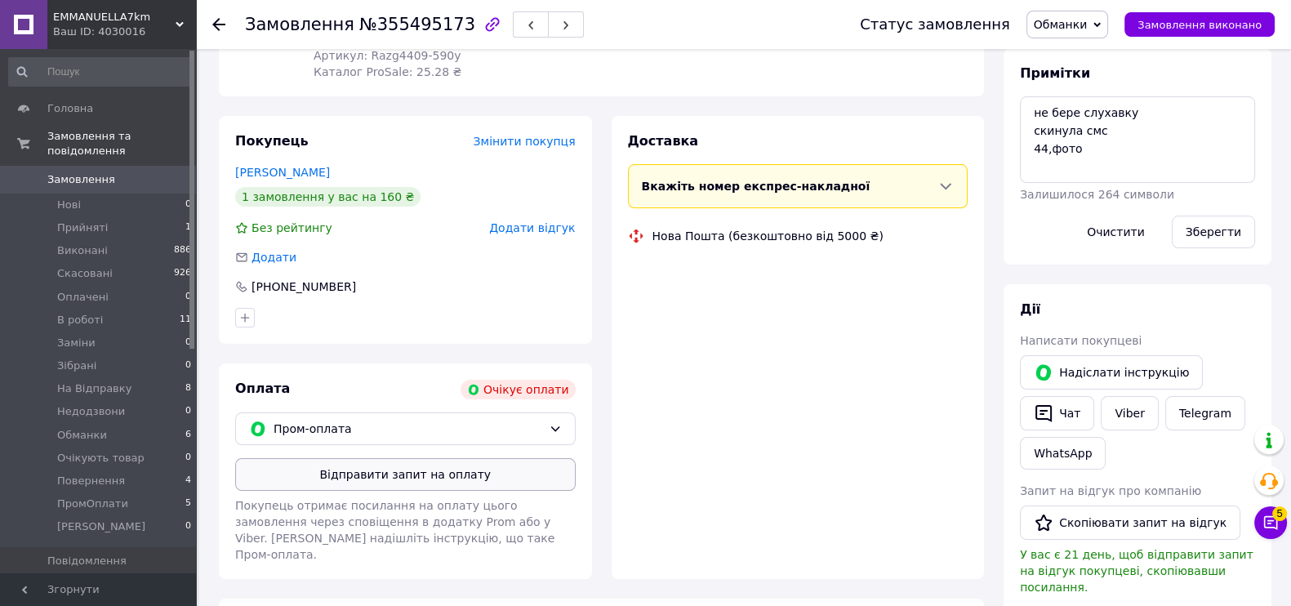
click at [448, 479] on button "Відправити запит на оплату" at bounding box center [405, 474] width 341 height 33
click at [1097, 358] on div "Дії Написати покупцеві   Надіслати інструкцію   Чат Viber Telegram WhatsApp Зап…" at bounding box center [1137, 516] width 235 height 430
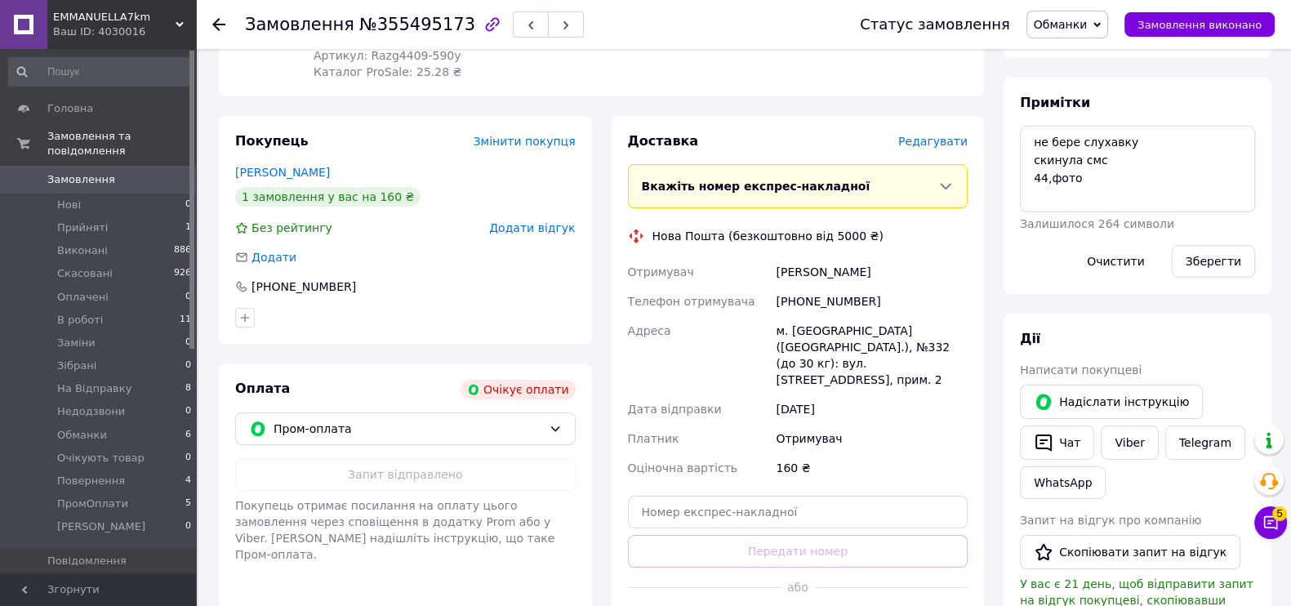
click at [533, 226] on span "Додати відгук" at bounding box center [532, 227] width 86 height 13
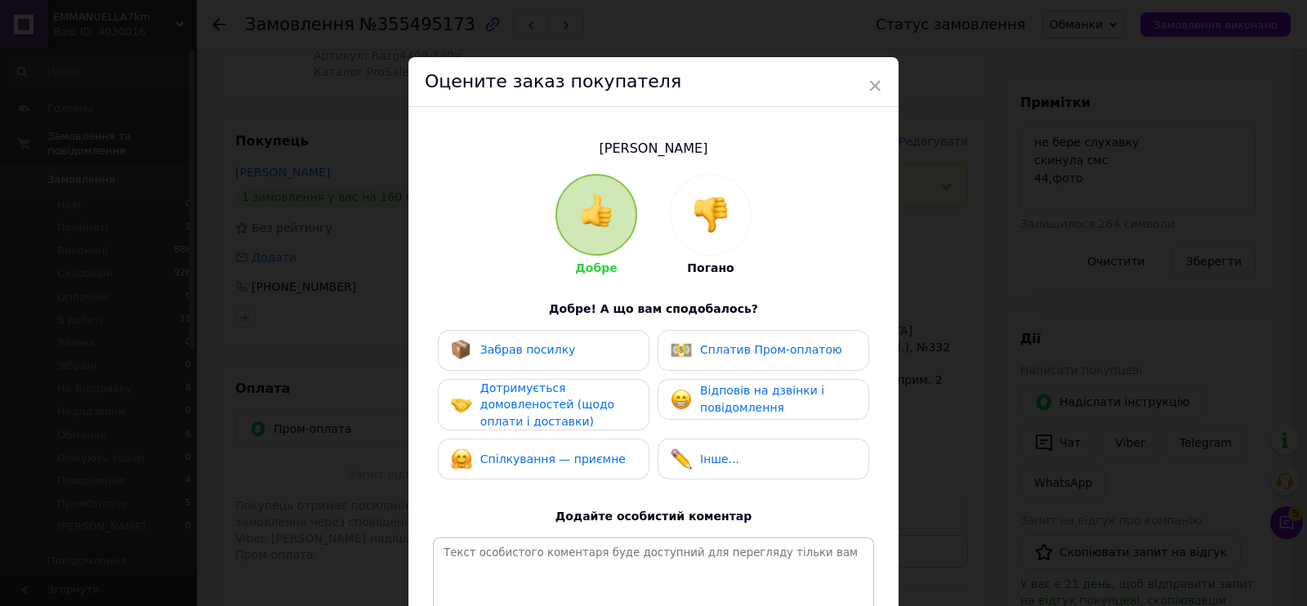
click at [709, 202] on img at bounding box center [711, 215] width 36 height 36
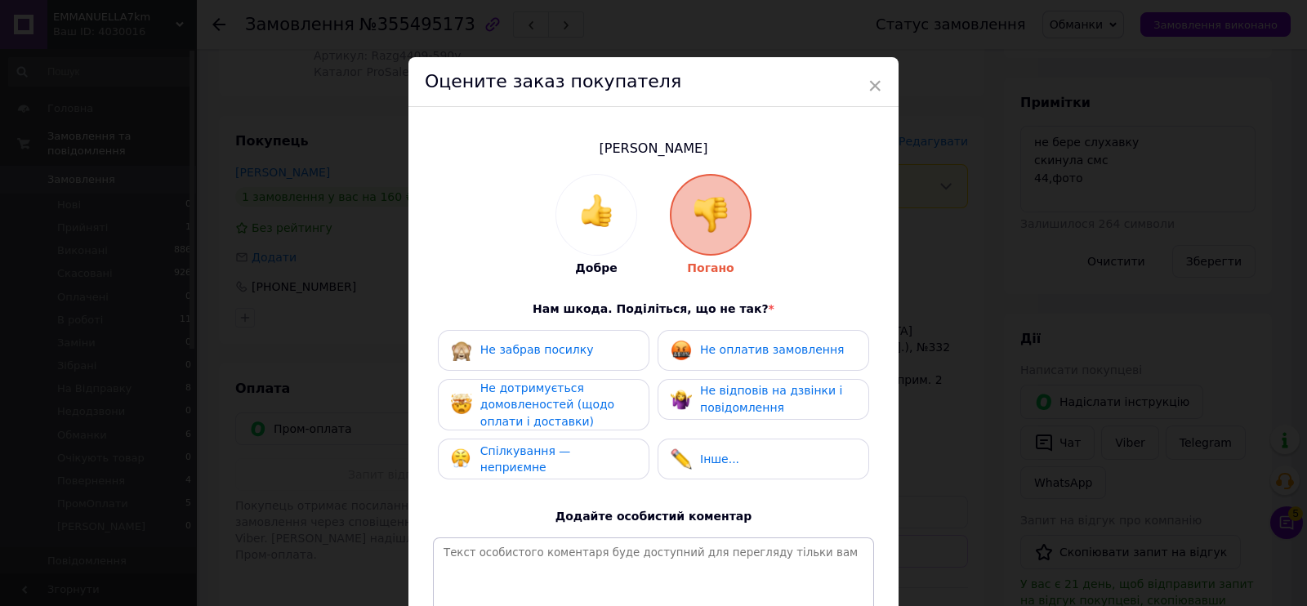
click at [735, 355] on span "Не оплатив замовлення" at bounding box center [772, 349] width 144 height 13
drag, startPoint x: 755, startPoint y: 392, endPoint x: 623, endPoint y: 414, distance: 133.3
click at [752, 394] on span "Не відповів на дзвінки і повідомлення" at bounding box center [771, 399] width 142 height 30
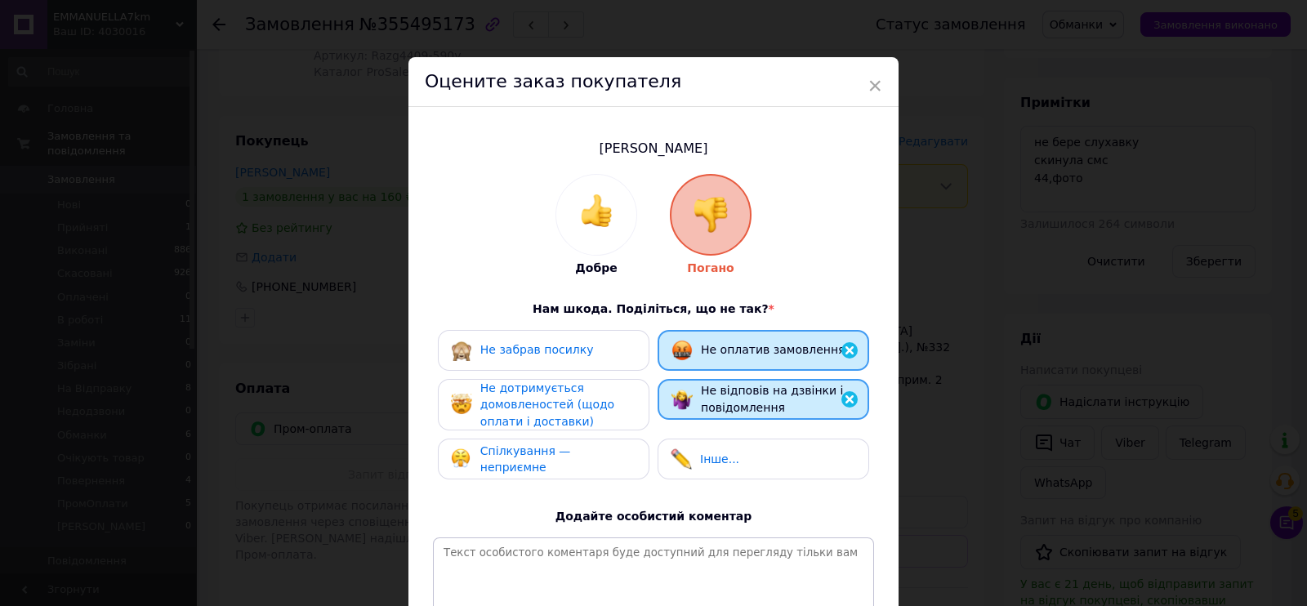
drag, startPoint x: 623, startPoint y: 414, endPoint x: 621, endPoint y: 458, distance: 44.2
click at [622, 414] on div "Не дотримується домовленостей (щодо оплати і доставки)" at bounding box center [557, 405] width 155 height 51
click at [621, 458] on div "Спілкування — неприємне" at bounding box center [543, 459] width 185 height 33
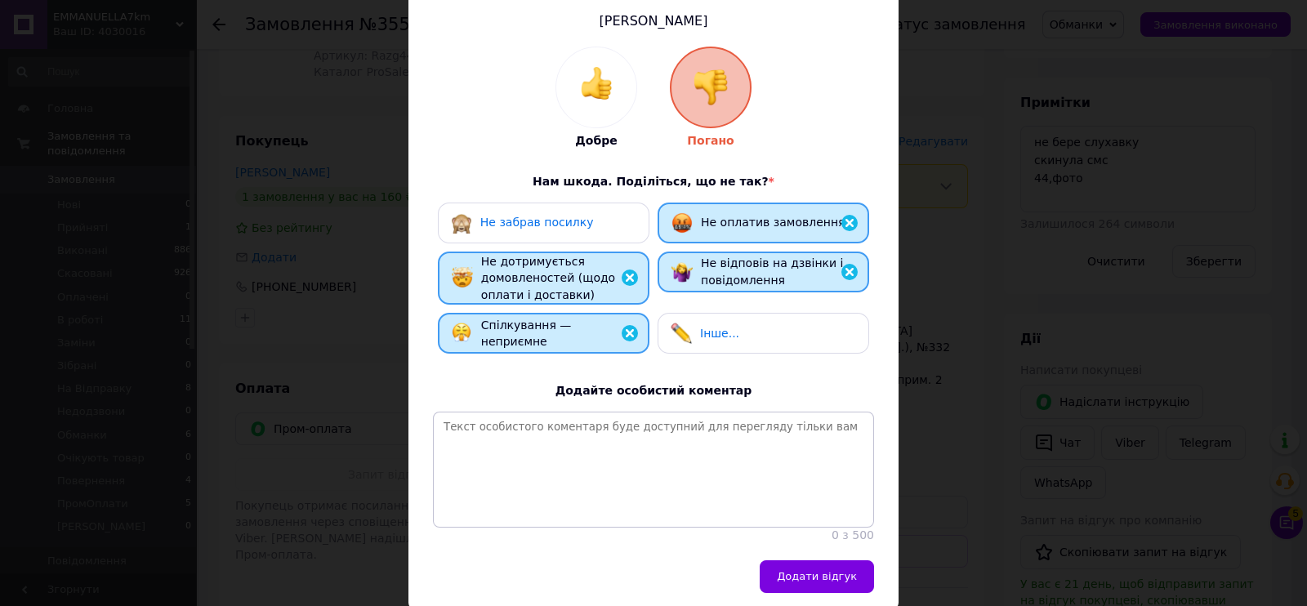
scroll to position [202, 0]
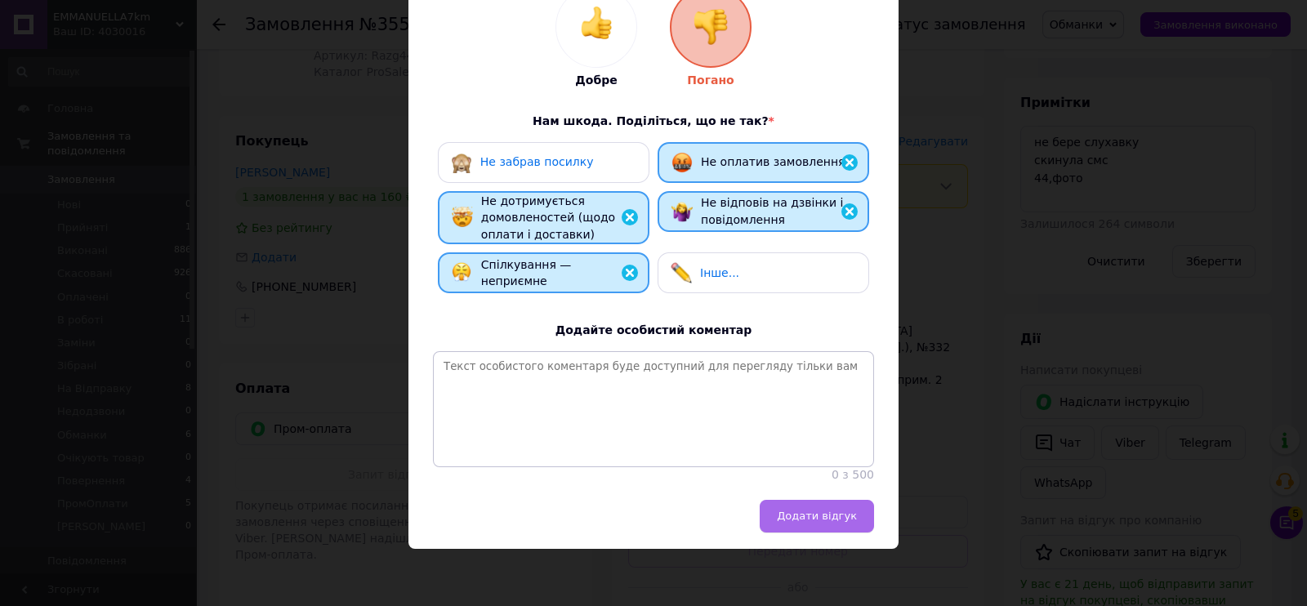
click at [829, 529] on button "Додати відгук" at bounding box center [817, 516] width 114 height 33
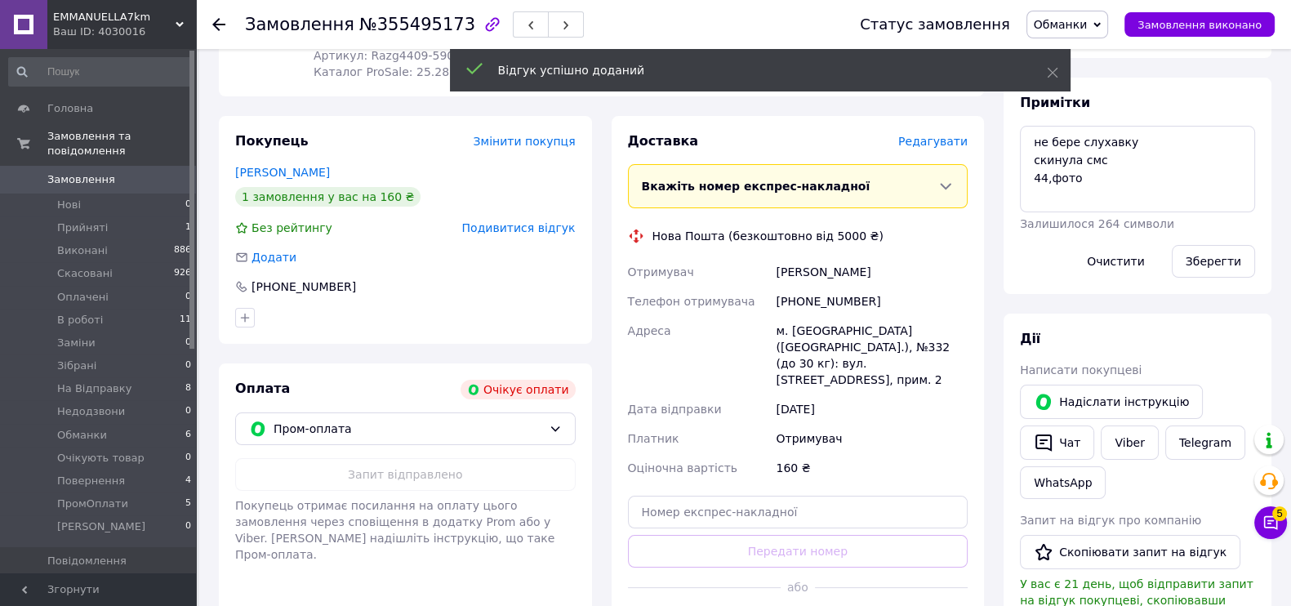
click at [1088, 18] on span "Обманки" at bounding box center [1061, 24] width 54 height 13
click at [1105, 105] on li "Скасовано" at bounding box center [1080, 106] width 105 height 25
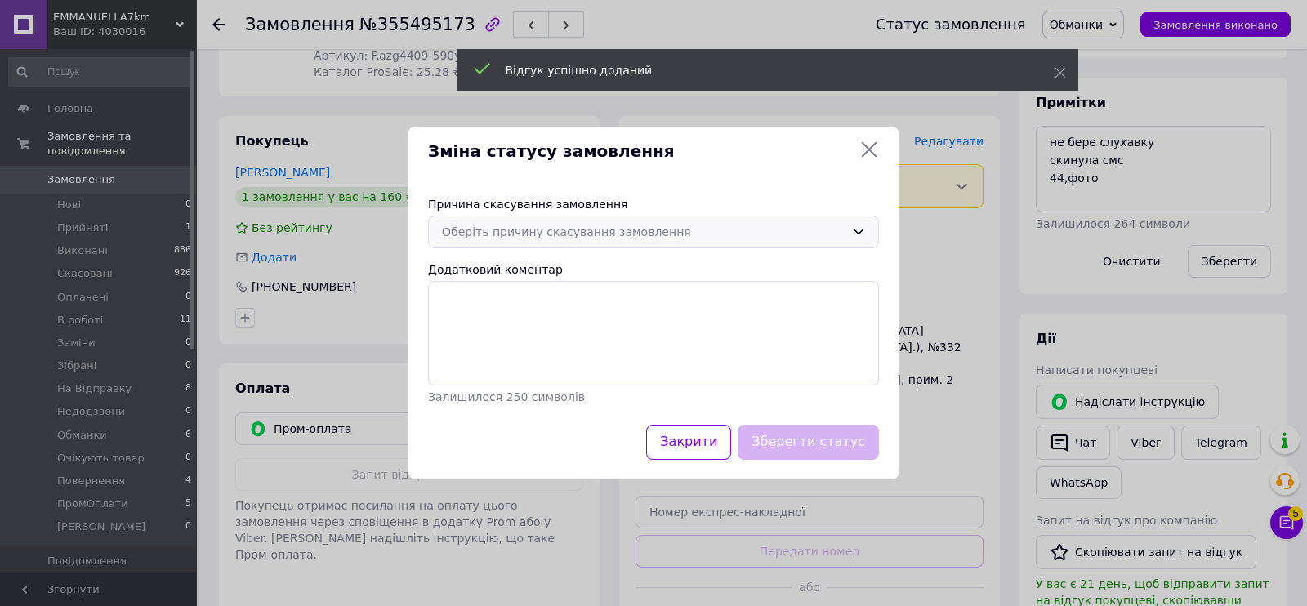
click at [673, 243] on div "Оберіть причину скасування замовлення" at bounding box center [653, 232] width 451 height 33
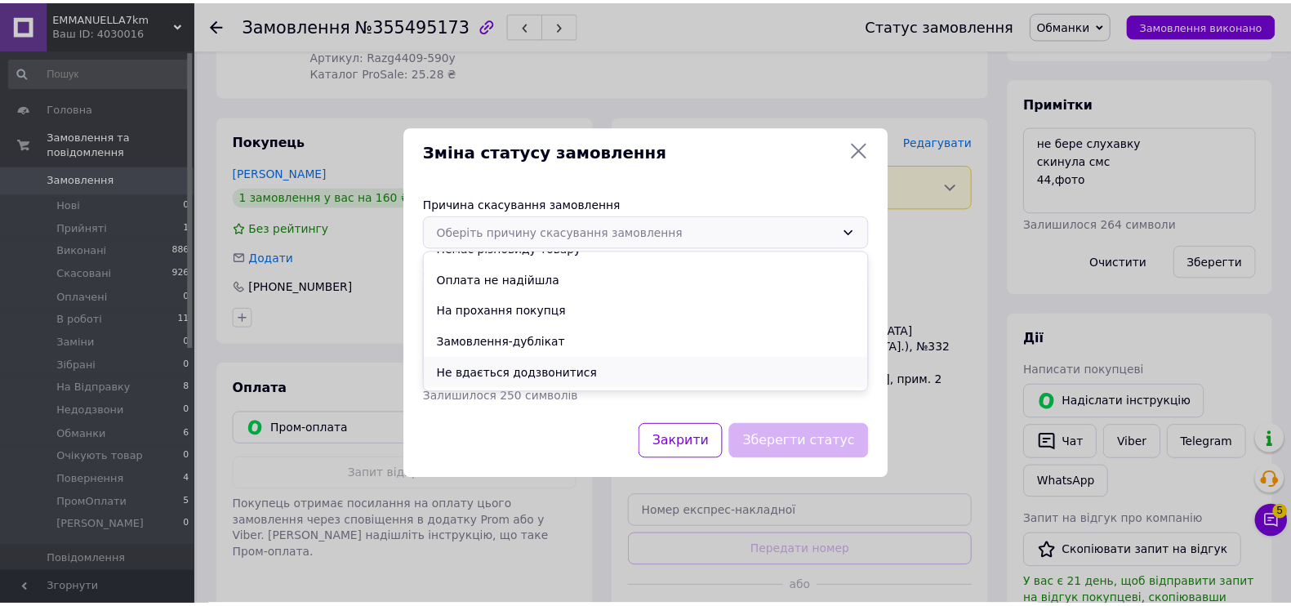
scroll to position [76, 0]
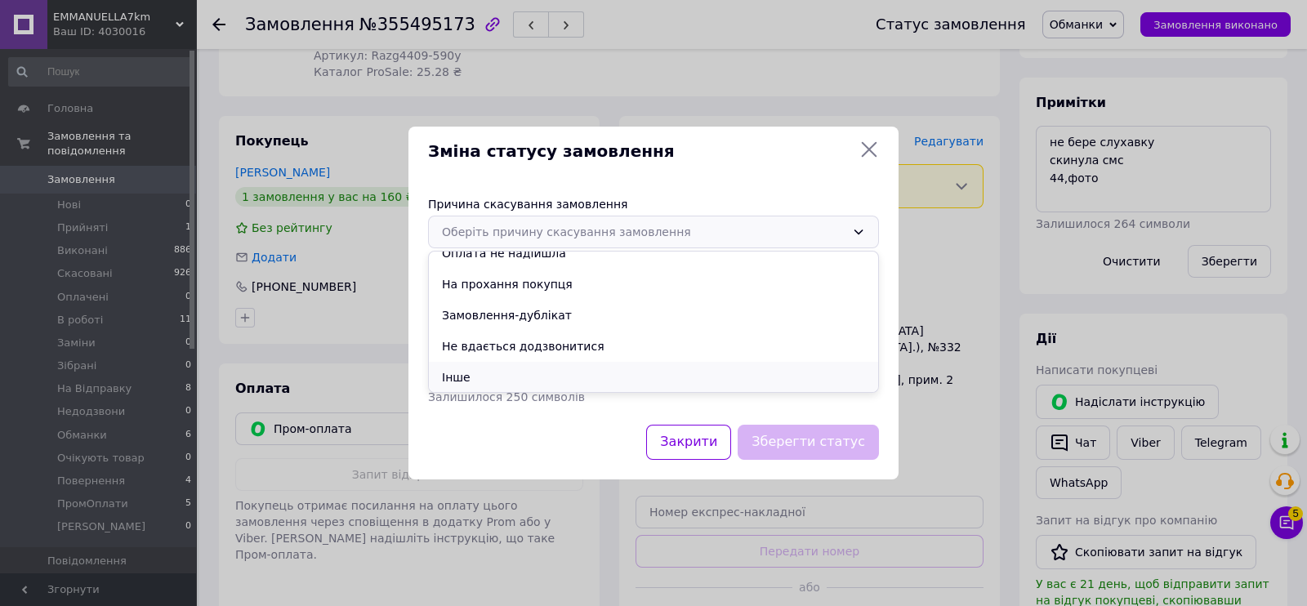
click at [477, 367] on li "Інше" at bounding box center [653, 377] width 449 height 31
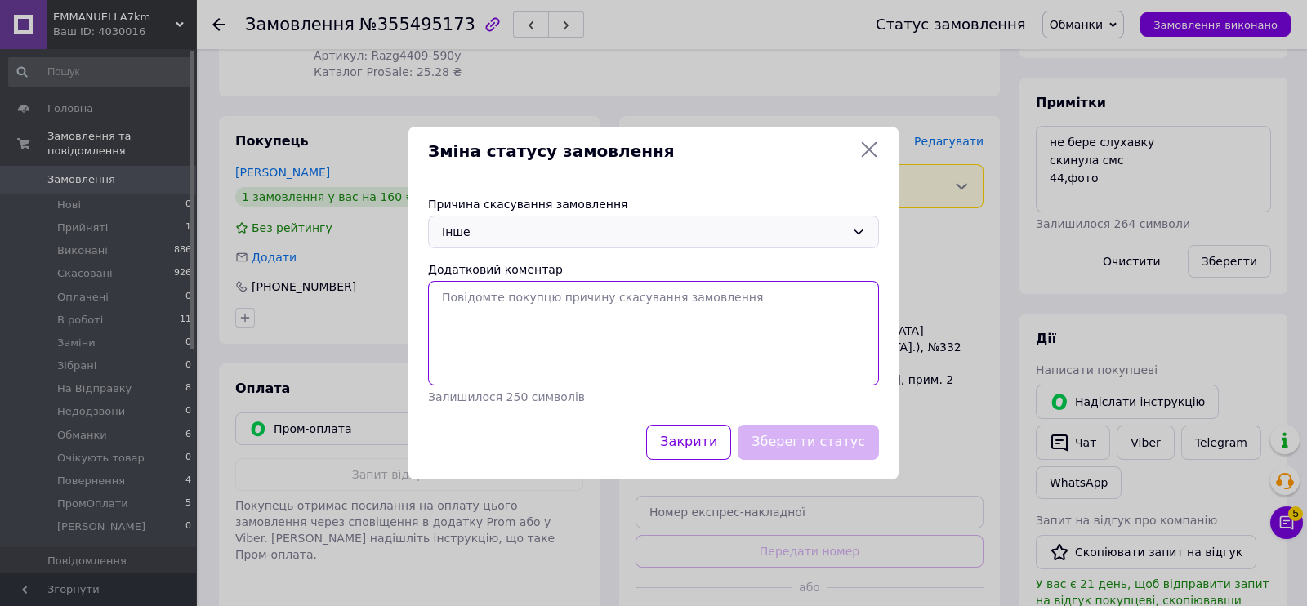
click at [477, 310] on textarea "Додатковий коментар" at bounding box center [653, 333] width 451 height 105
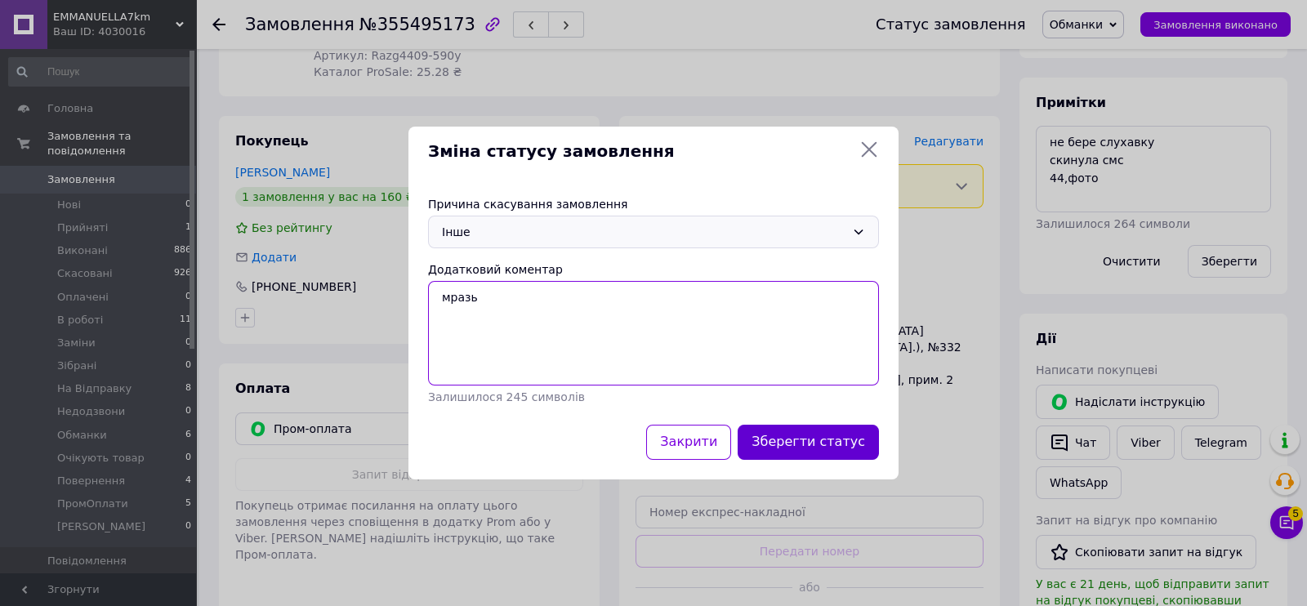
type textarea "мразь"
click at [842, 435] on button "Зберегти статус" at bounding box center [808, 442] width 141 height 35
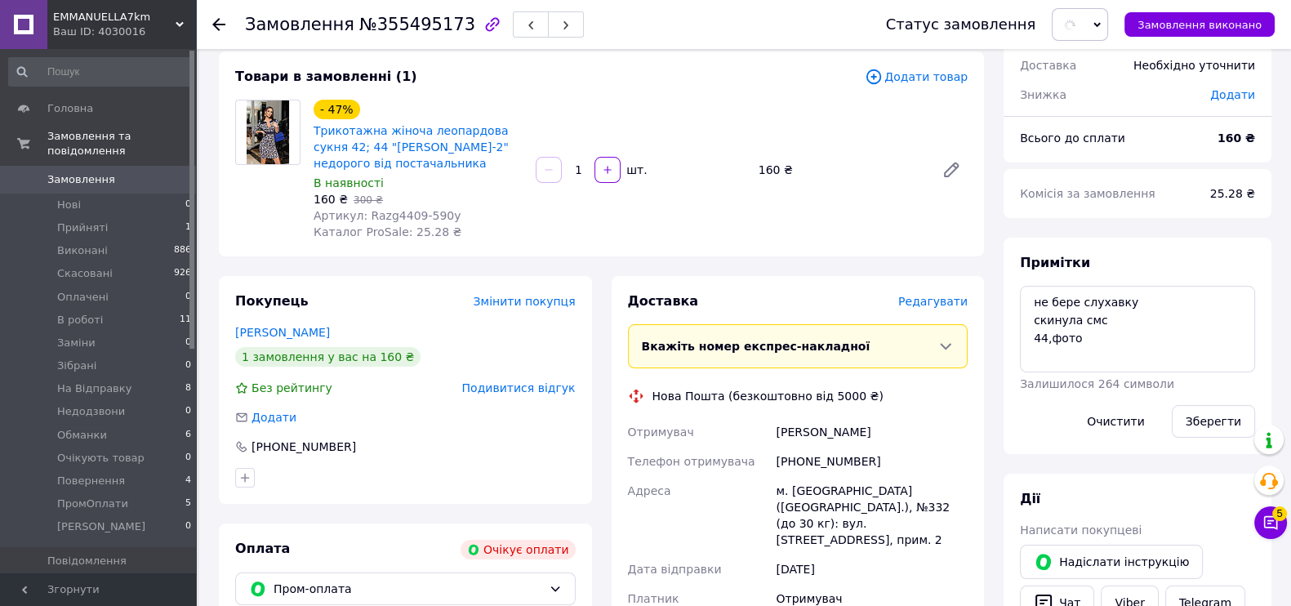
scroll to position [0, 0]
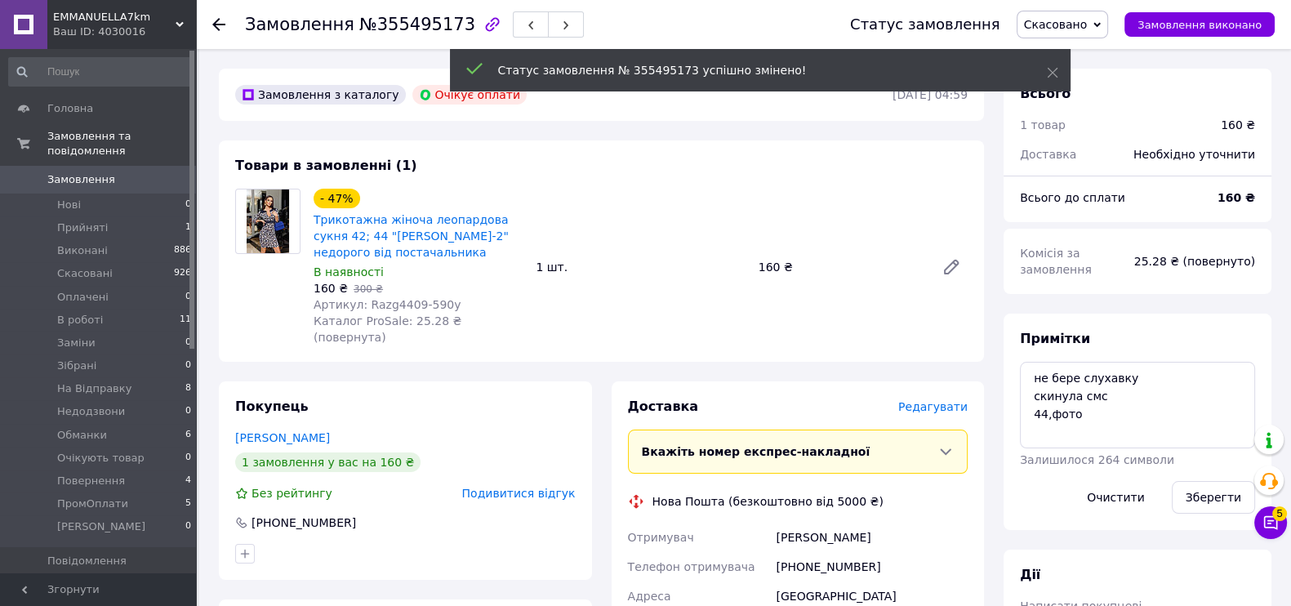
scroll to position [140, 0]
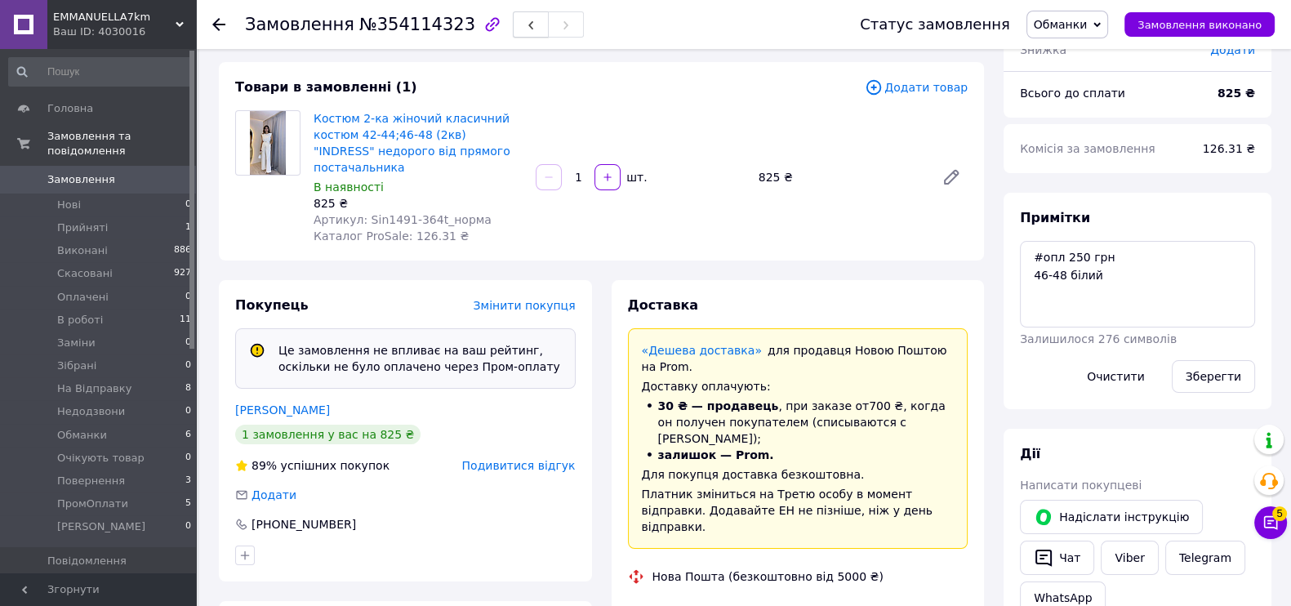
click at [526, 25] on icon "button" at bounding box center [531, 25] width 10 height 10
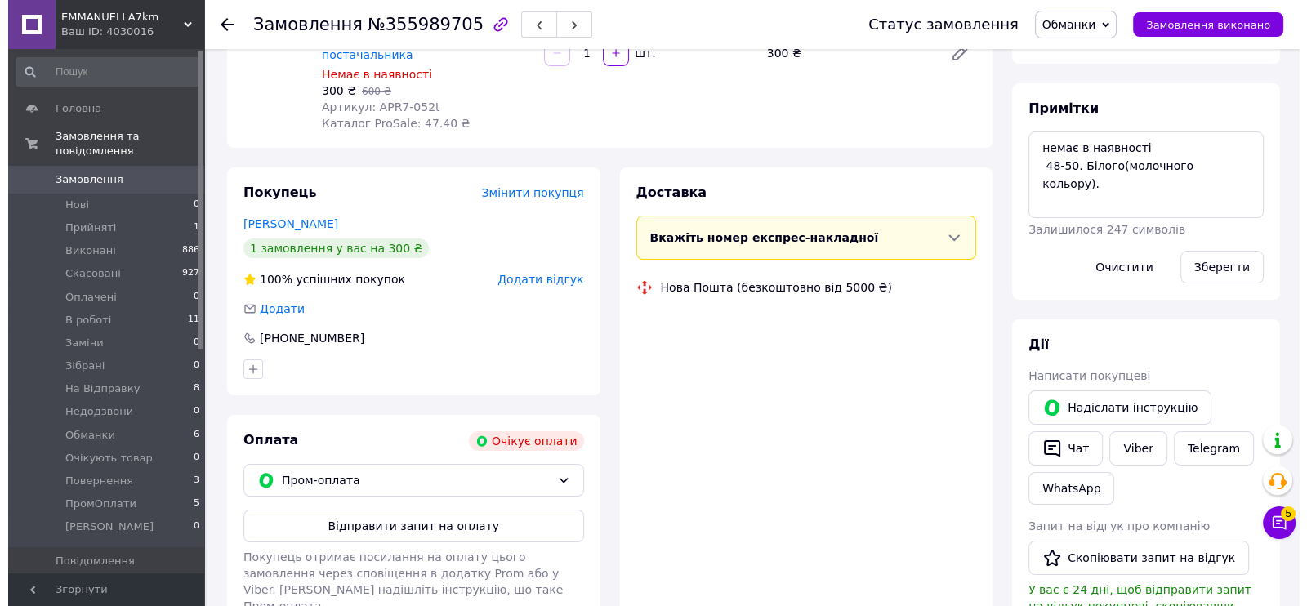
scroll to position [249, 0]
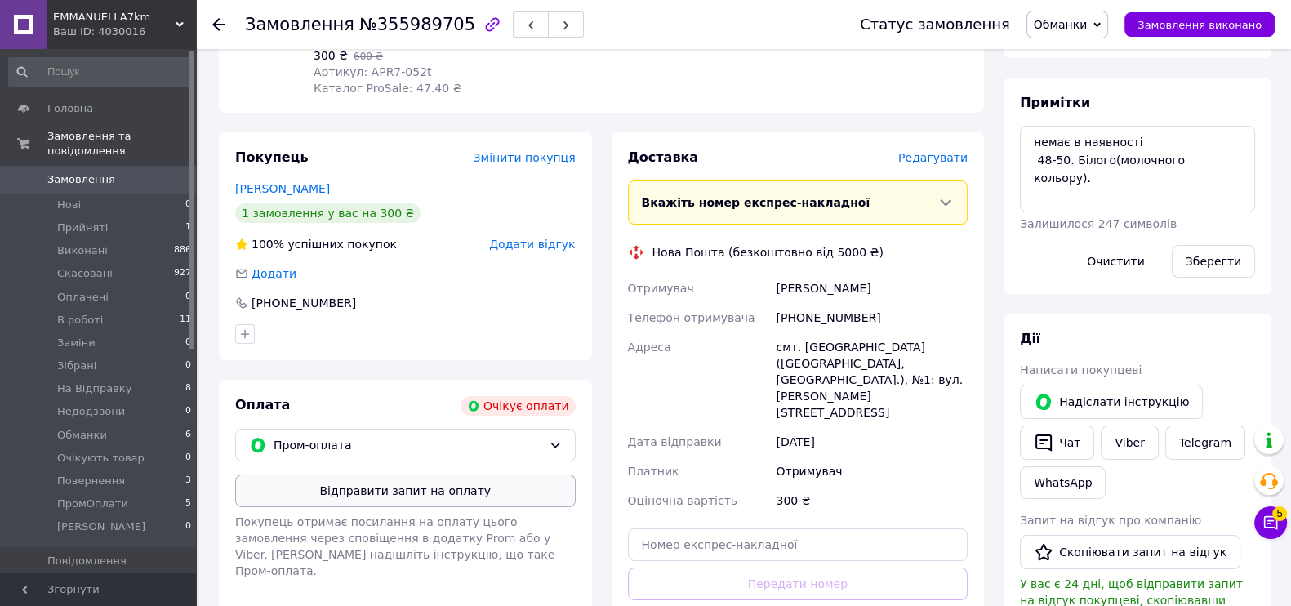
click at [446, 483] on button "Відправити запит на оплату" at bounding box center [405, 491] width 341 height 33
click at [1123, 395] on button "Надіслати інструкцію" at bounding box center [1111, 402] width 183 height 34
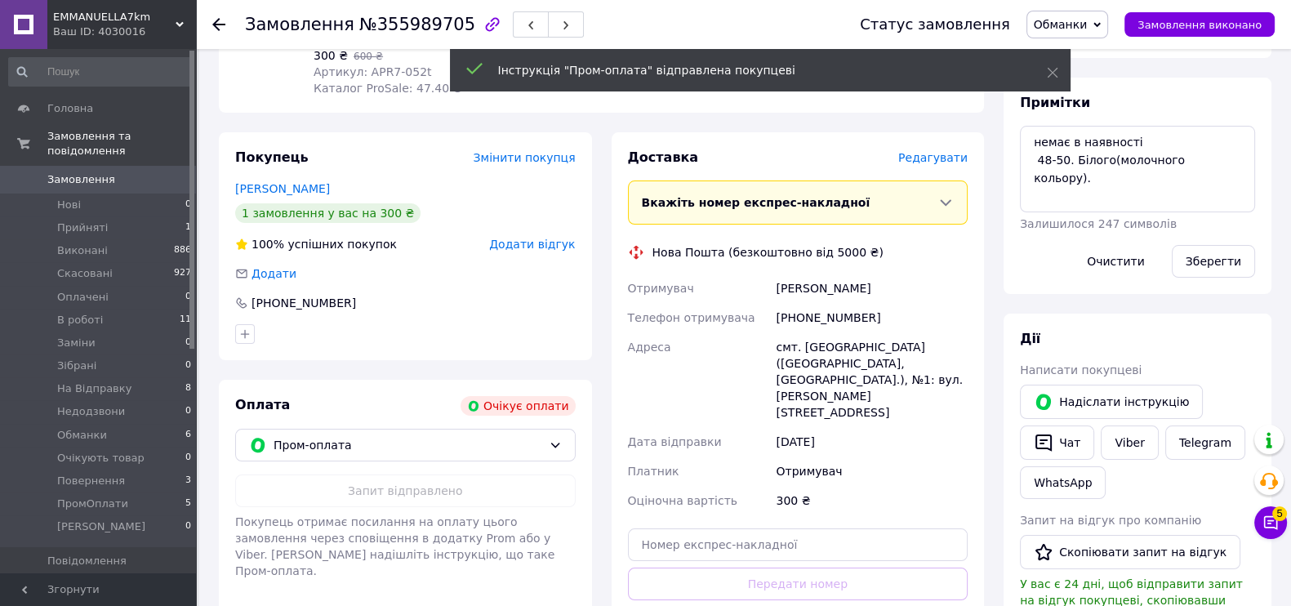
click at [537, 238] on span "Додати відгук" at bounding box center [532, 244] width 86 height 13
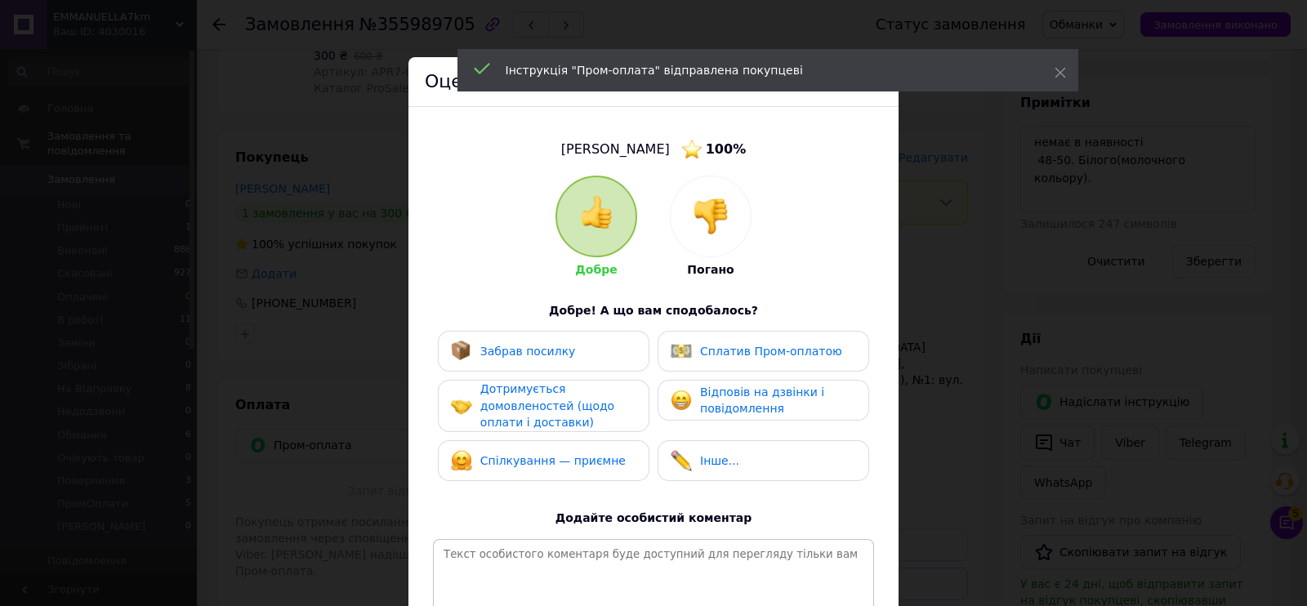
click at [733, 194] on div at bounding box center [711, 216] width 80 height 80
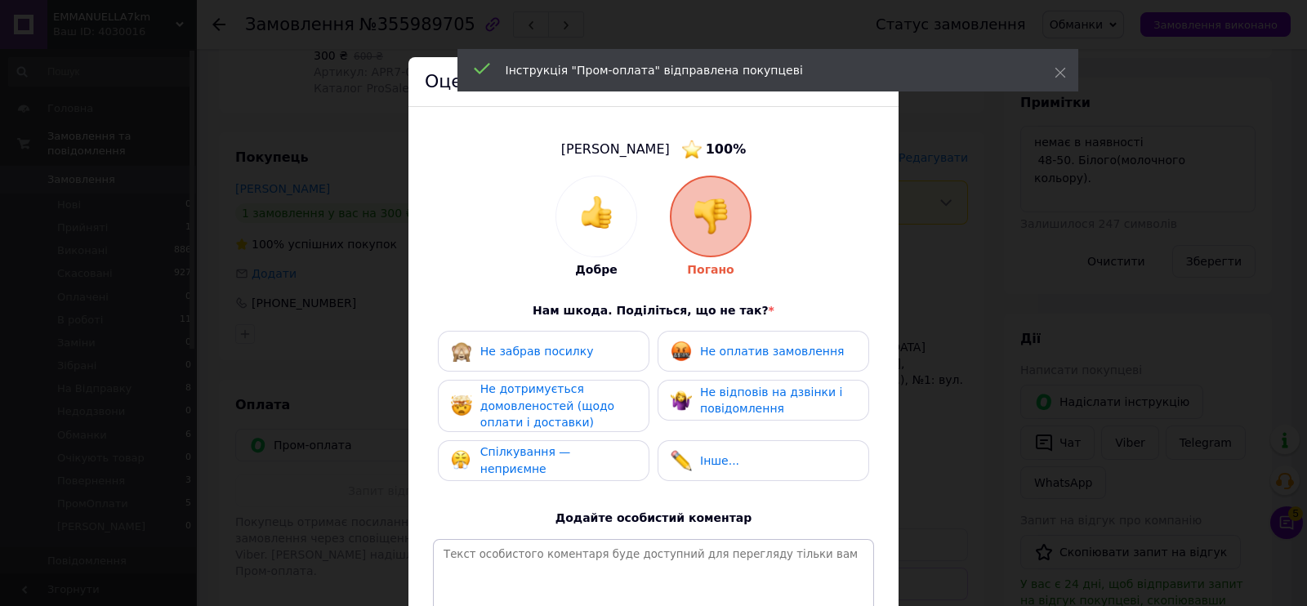
click at [748, 342] on div "Не оплатив замовлення" at bounding box center [764, 351] width 212 height 41
drag, startPoint x: 796, startPoint y: 390, endPoint x: 568, endPoint y: 408, distance: 228.6
click at [774, 391] on span "Не відповів на дзвінки і повідомлення" at bounding box center [771, 401] width 142 height 30
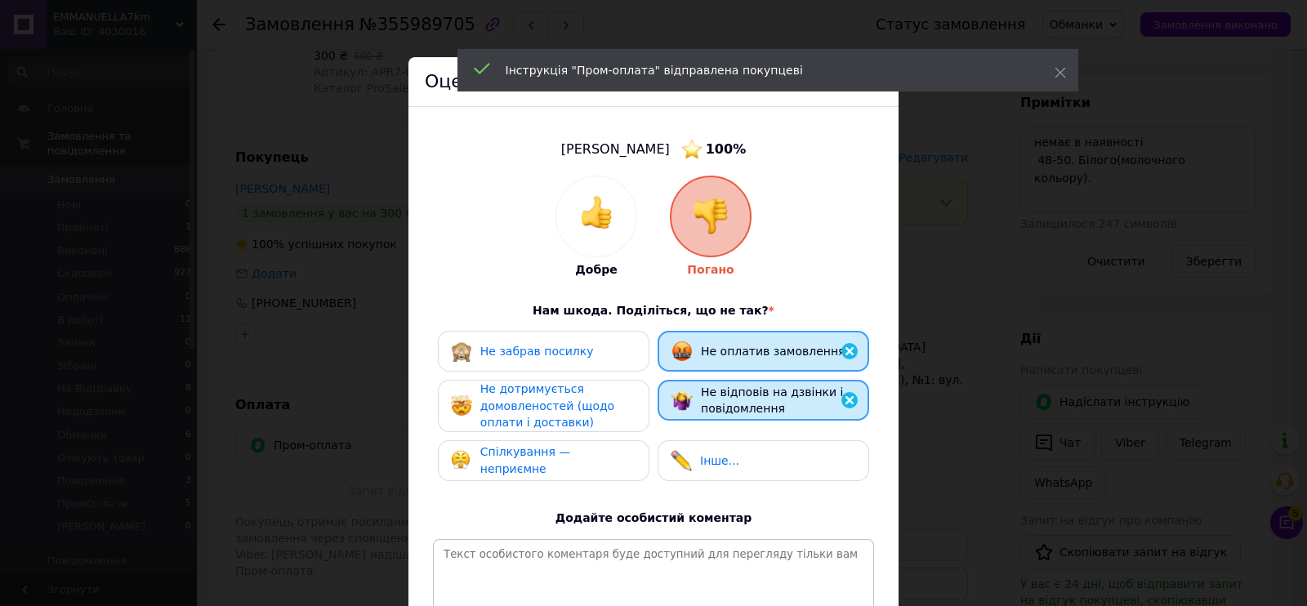
drag, startPoint x: 568, startPoint y: 408, endPoint x: 583, endPoint y: 455, distance: 49.9
click at [568, 408] on span "Не дотримується домовленостей (щодо оплати і доставки)" at bounding box center [547, 405] width 134 height 47
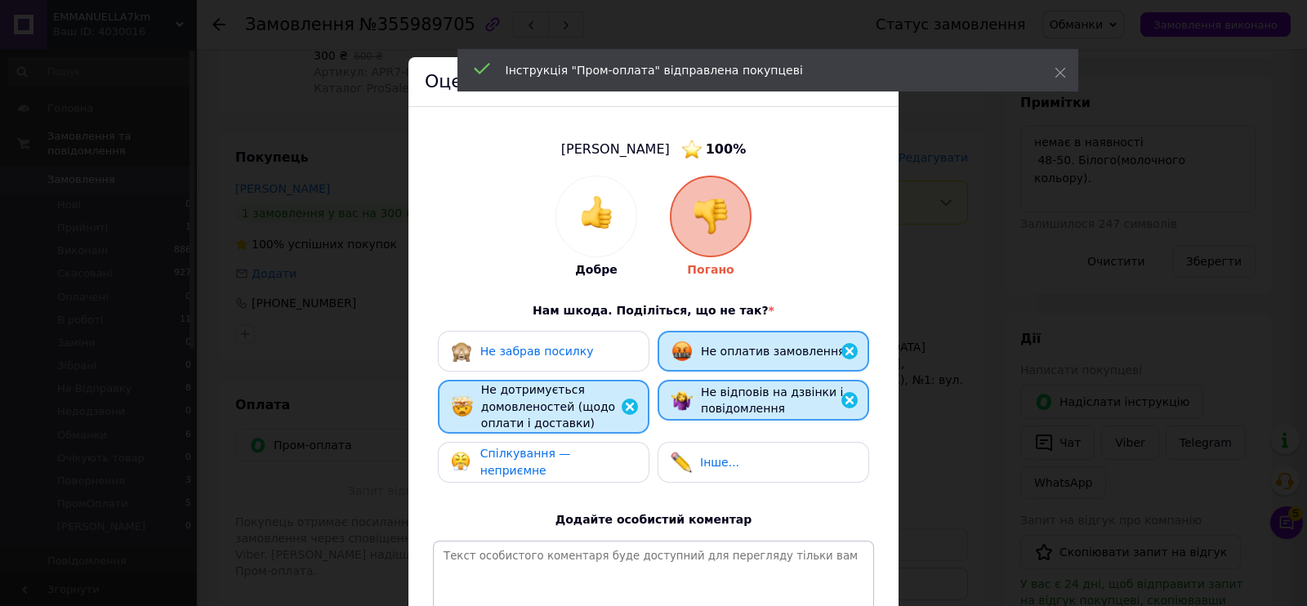
click at [571, 455] on span "Спілкування — неприємне" at bounding box center [525, 462] width 91 height 30
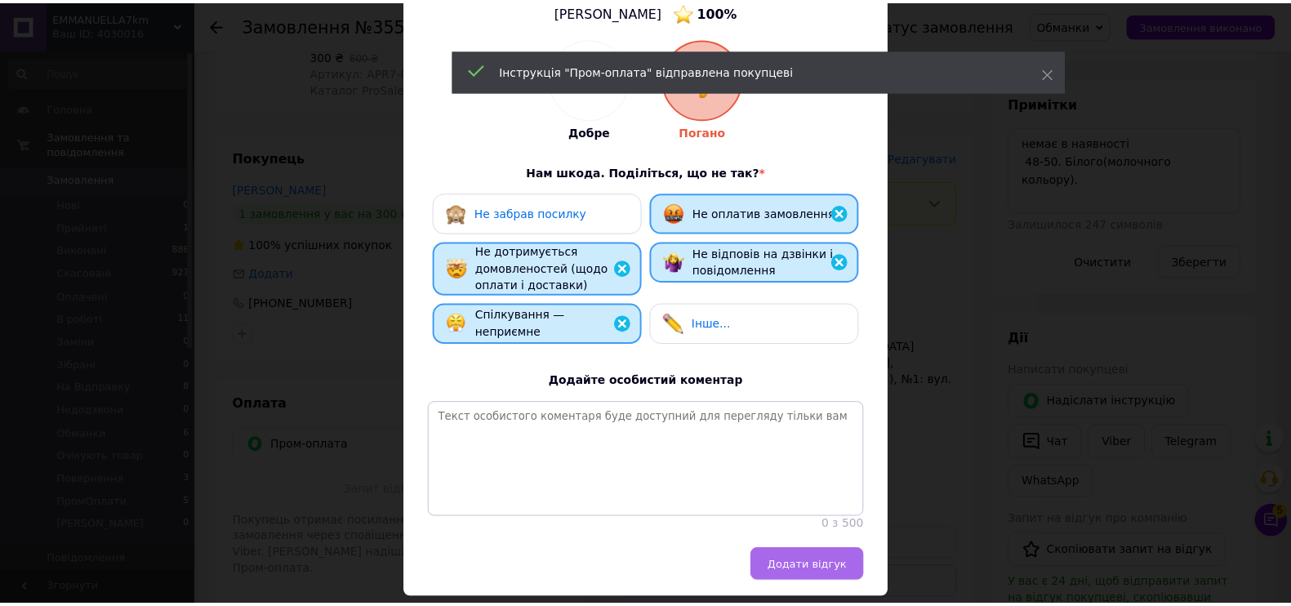
scroll to position [203, 0]
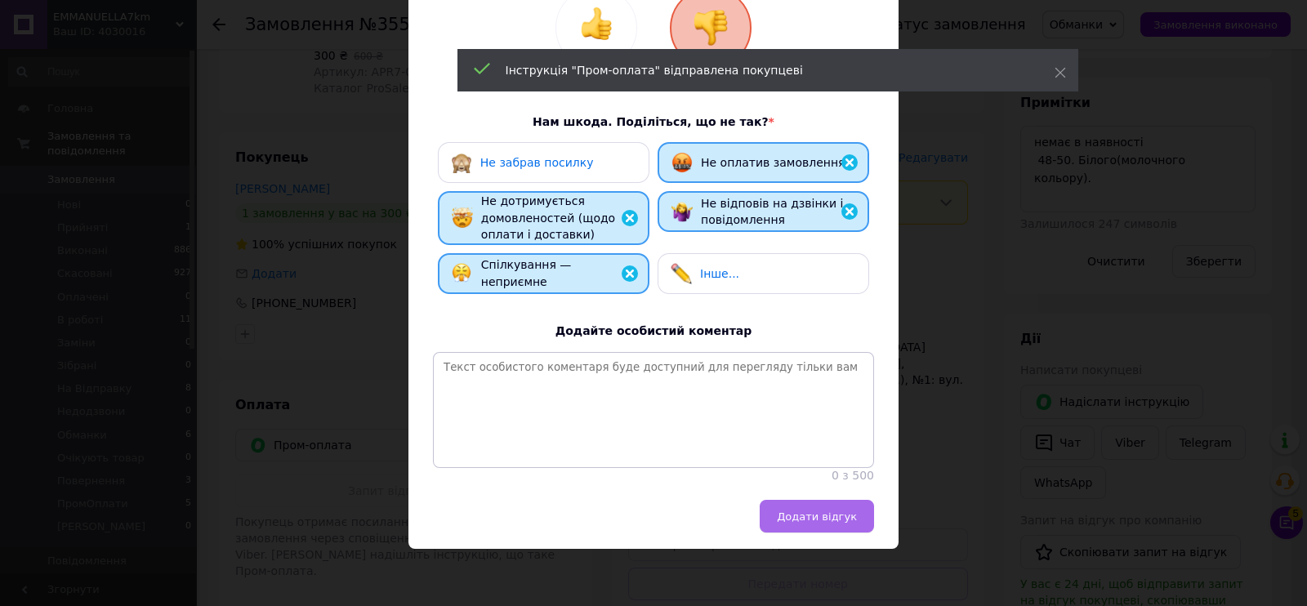
click at [826, 510] on span "Додати відгук" at bounding box center [817, 516] width 80 height 12
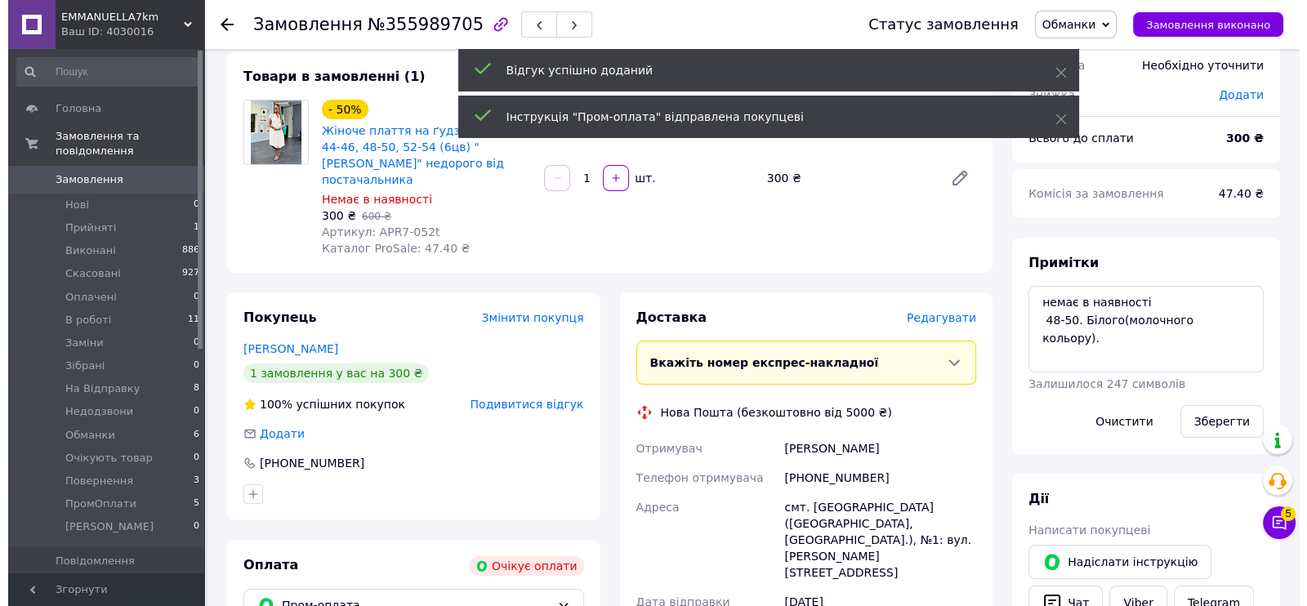
scroll to position [0, 0]
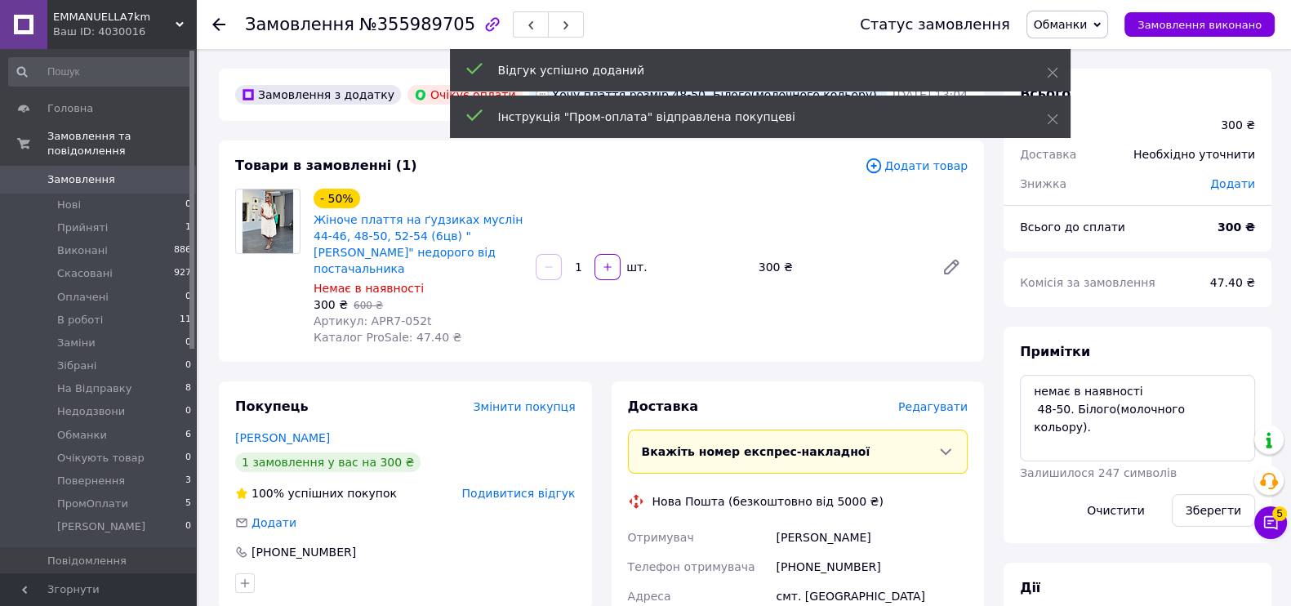
click at [1103, 20] on span "Обманки" at bounding box center [1068, 25] width 82 height 28
click at [1090, 108] on li "Скасовано" at bounding box center [1080, 106] width 105 height 25
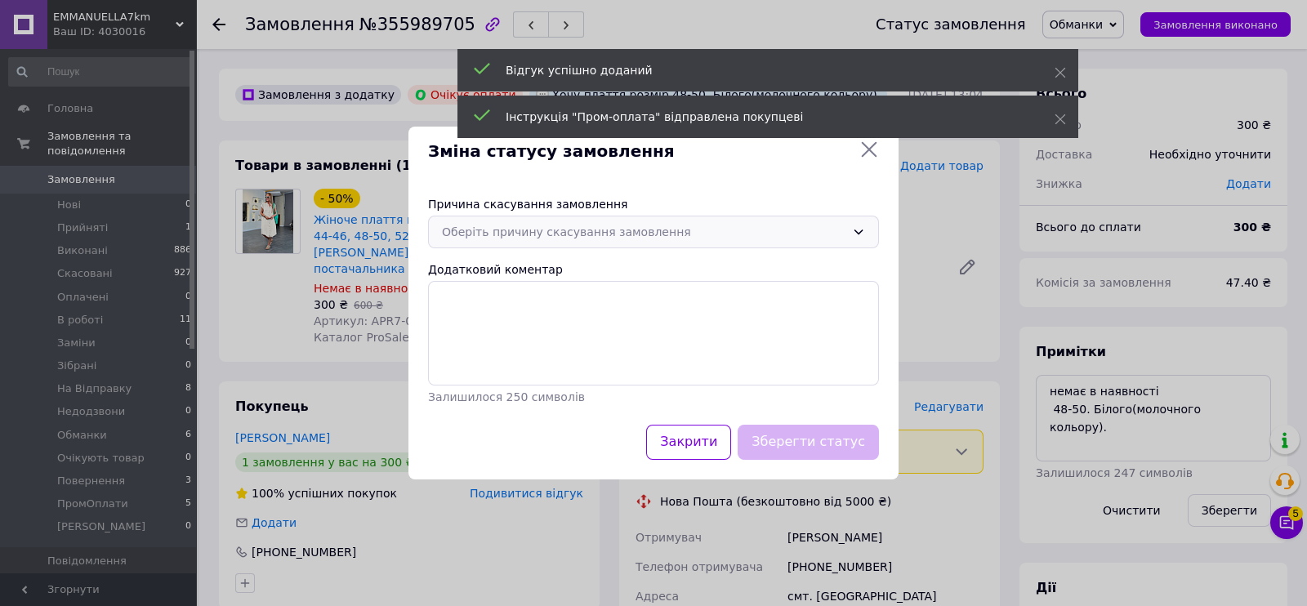
click at [638, 230] on div "Оберіть причину скасування замовлення" at bounding box center [643, 232] width 403 height 18
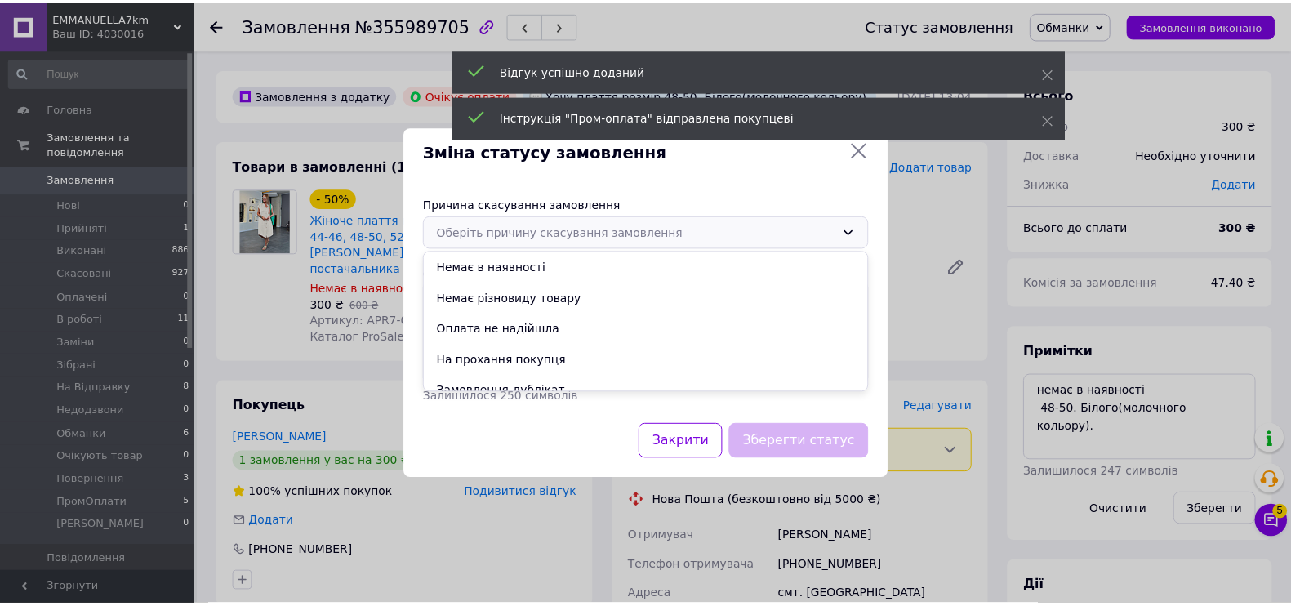
scroll to position [76, 0]
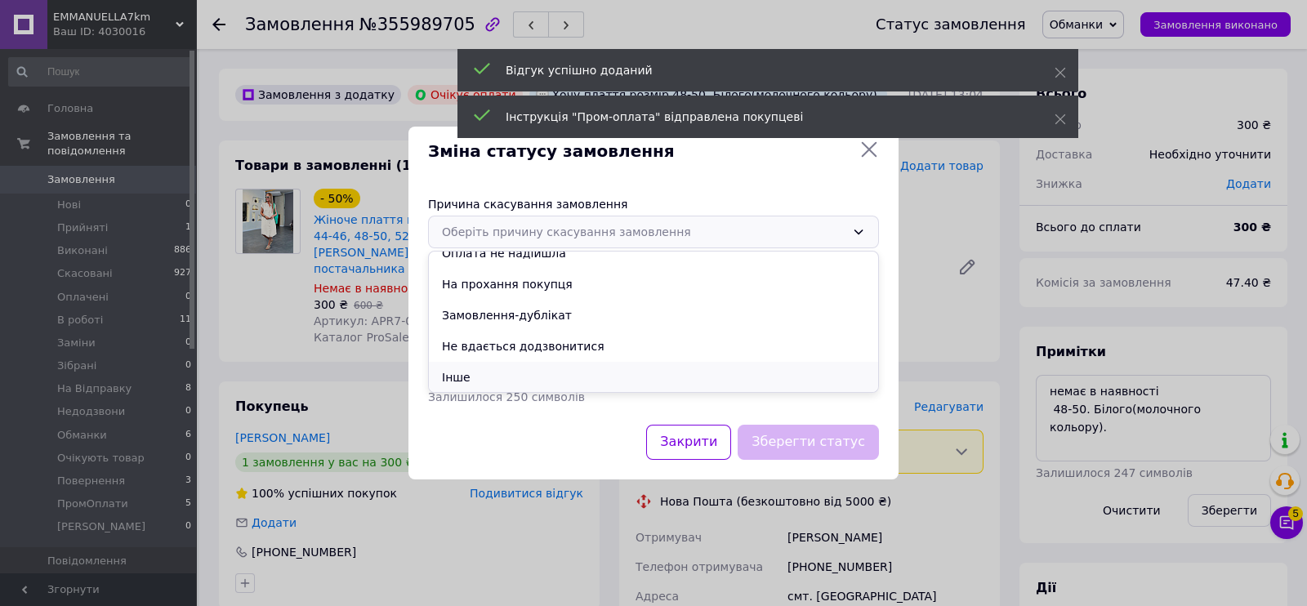
click at [491, 368] on li "Інше" at bounding box center [653, 377] width 449 height 31
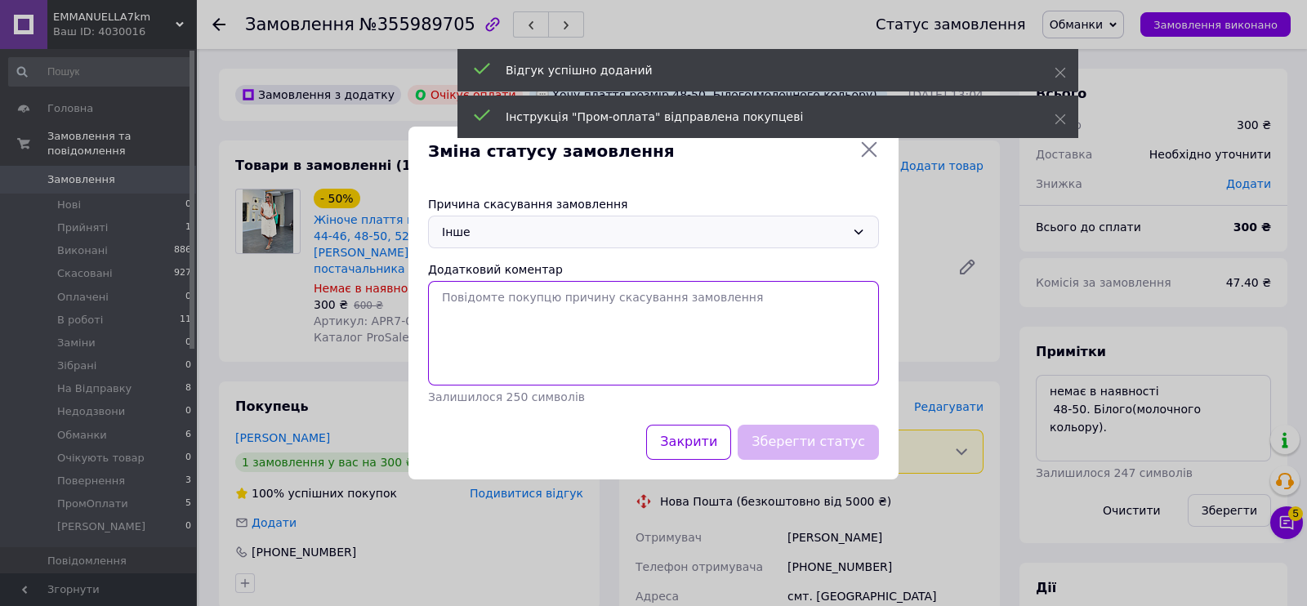
click at [494, 352] on textarea "Додатковий коментар" at bounding box center [653, 333] width 451 height 105
paste textarea "мразь"
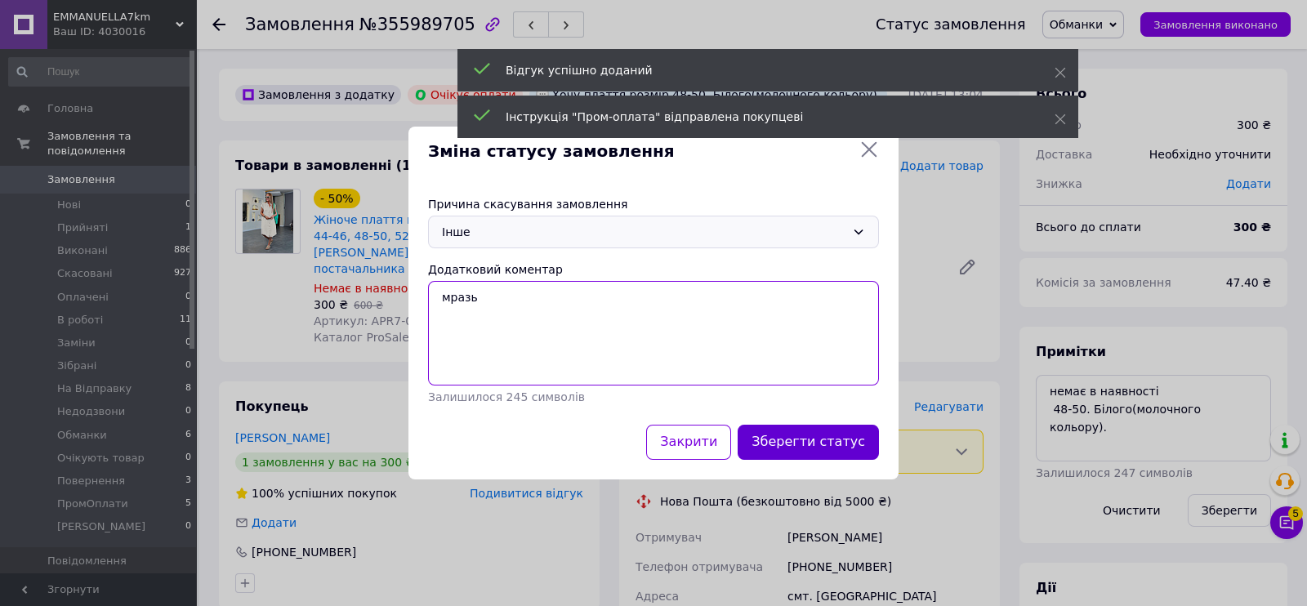
type textarea "мразь"
click at [836, 453] on button "Зберегти статус" at bounding box center [808, 442] width 141 height 35
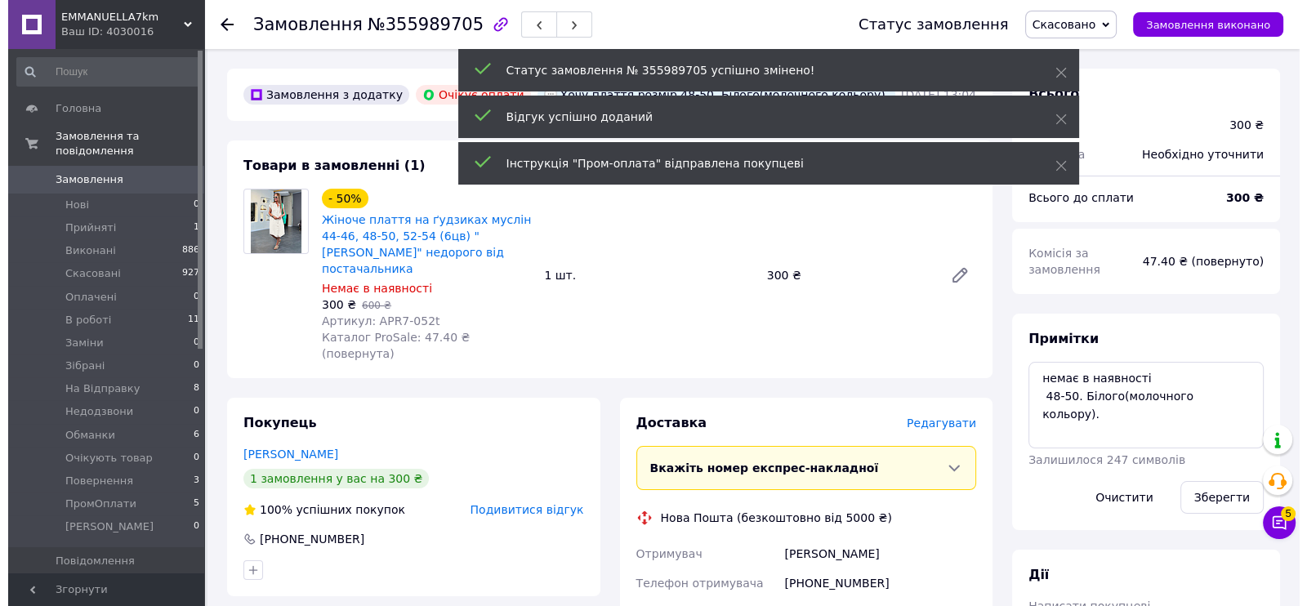
scroll to position [140, 0]
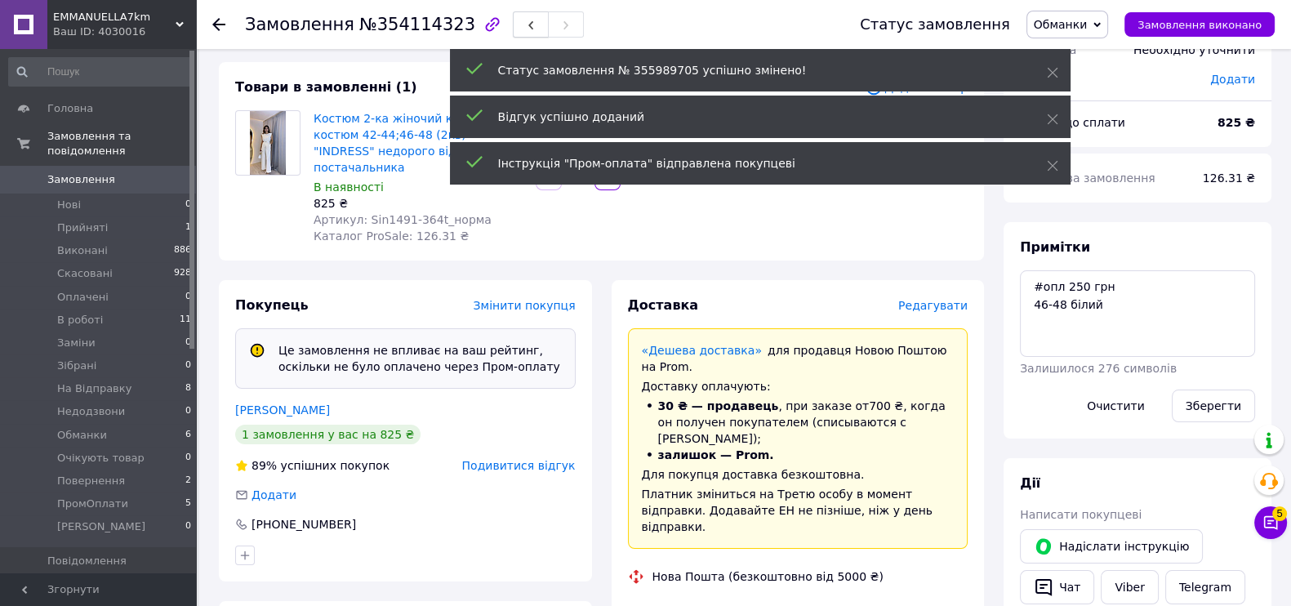
click at [526, 22] on icon "button" at bounding box center [531, 25] width 10 height 10
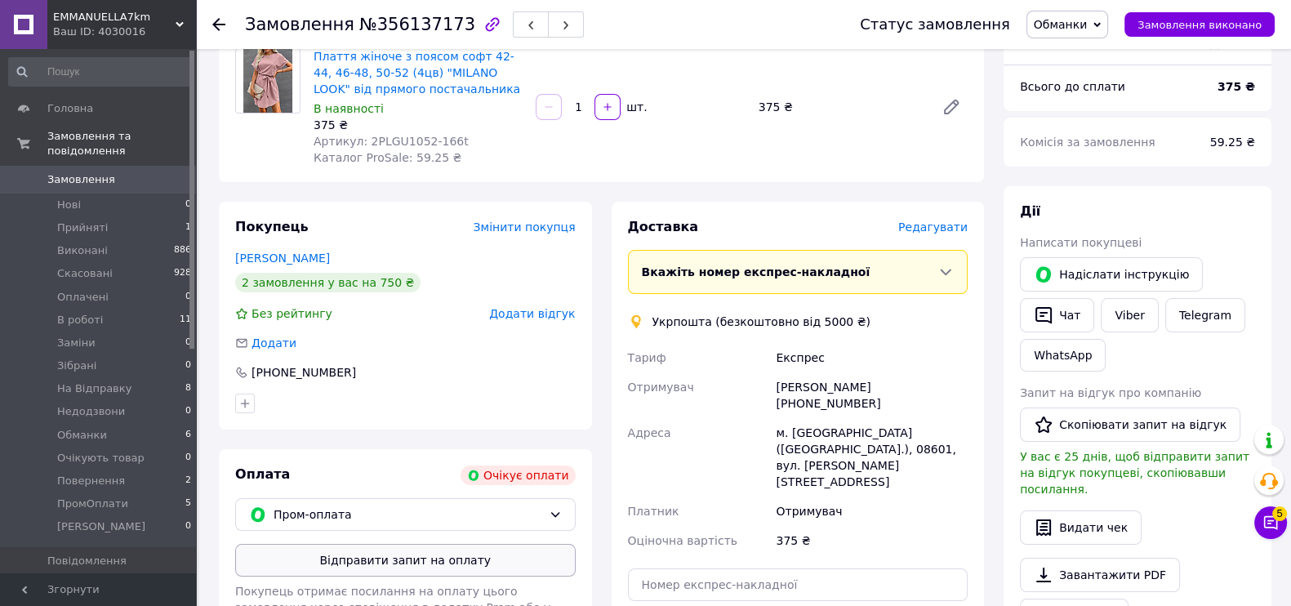
click at [445, 557] on button "Відправити запит на оплату" at bounding box center [405, 560] width 341 height 33
click at [1087, 267] on button "Надіслати інструкцію" at bounding box center [1111, 274] width 183 height 34
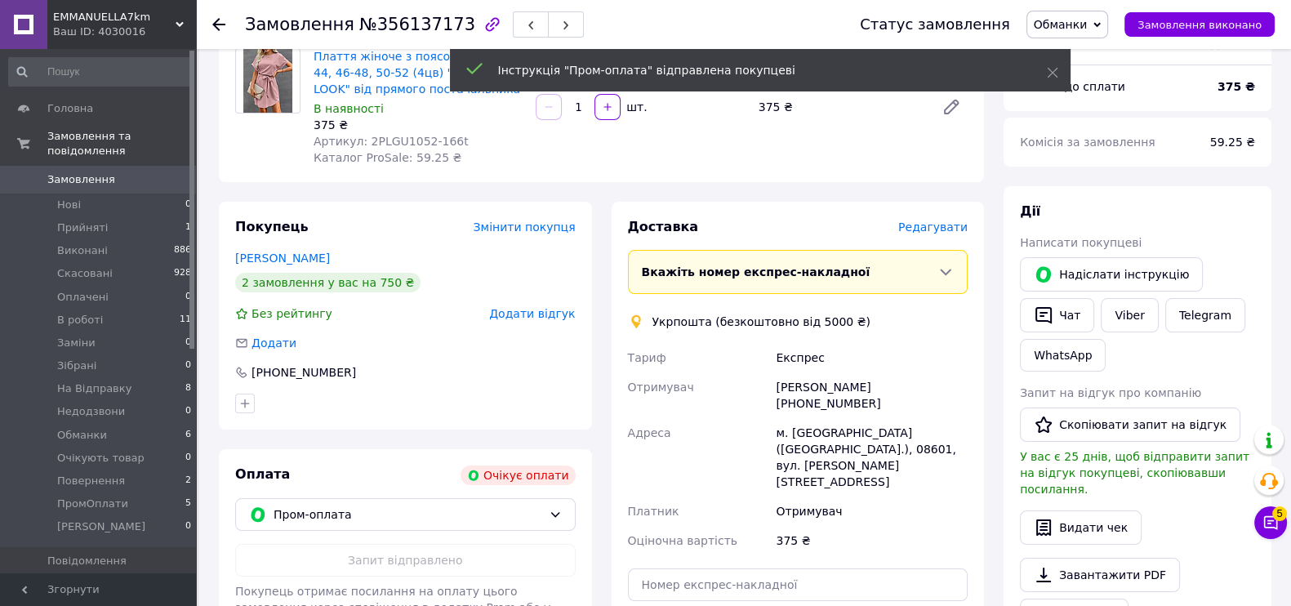
click at [539, 320] on span "Додати відгук" at bounding box center [532, 313] width 86 height 13
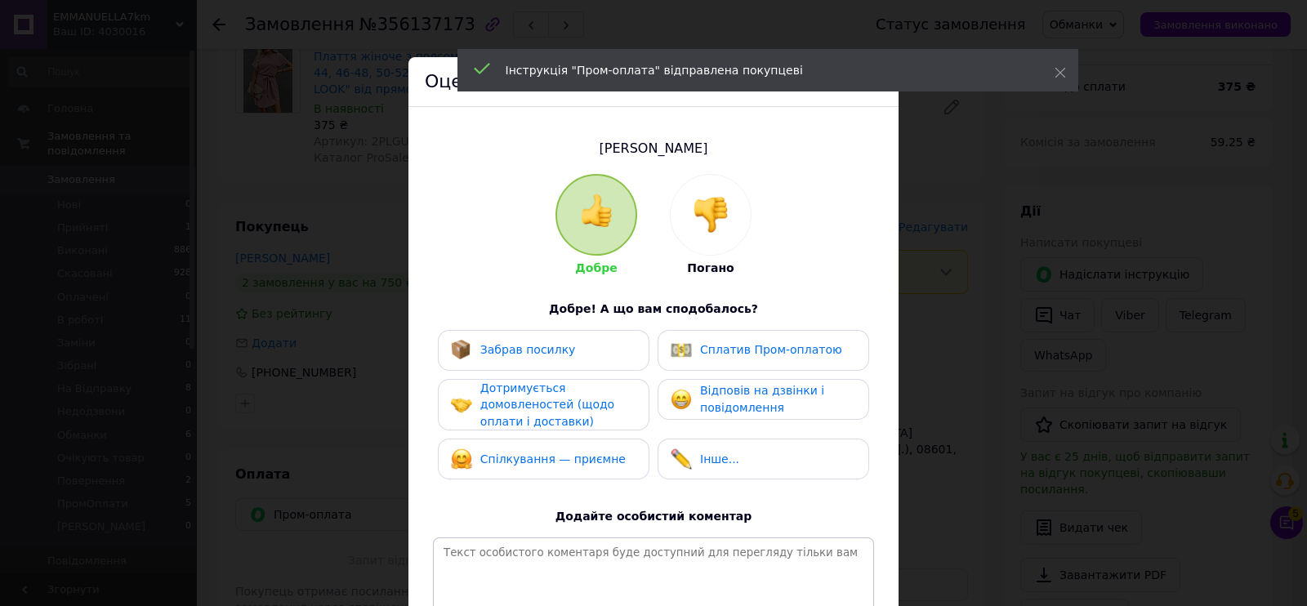
click at [699, 174] on div "Погано" at bounding box center [711, 225] width 82 height 103
click at [698, 236] on div at bounding box center [711, 215] width 80 height 80
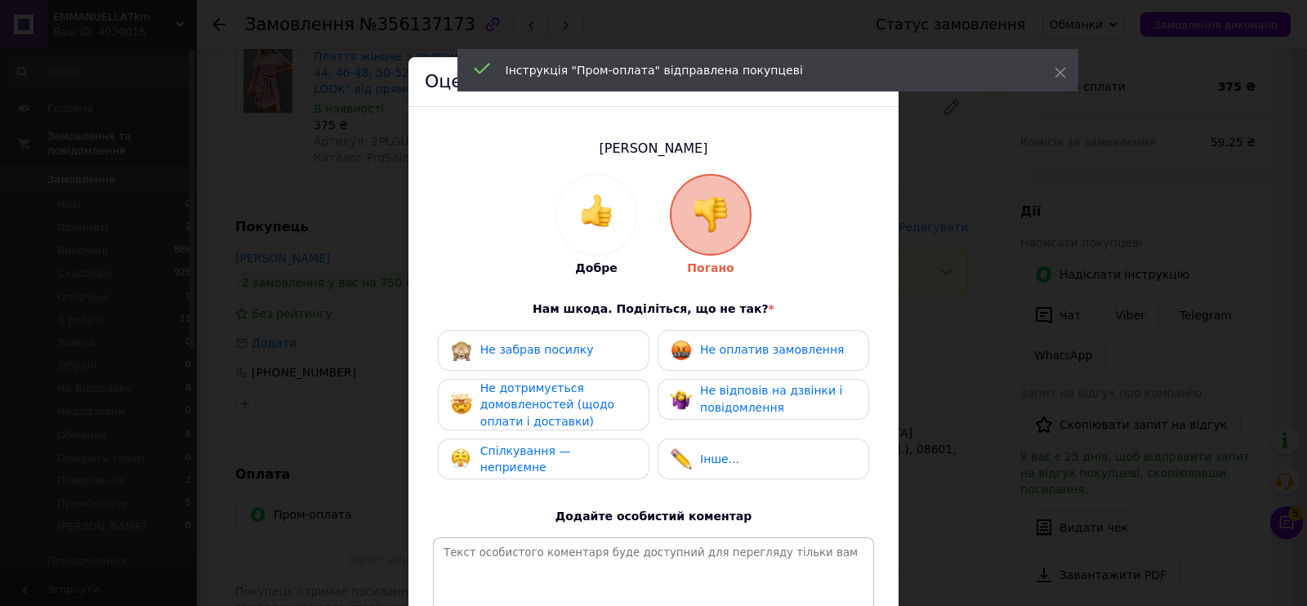
click at [729, 359] on div "Не оплатив замовлення" at bounding box center [757, 350] width 173 height 21
drag, startPoint x: 735, startPoint y: 393, endPoint x: 602, endPoint y: 415, distance: 135.0
click at [722, 397] on span "Не відповів на дзвінки і повідомлення" at bounding box center [771, 399] width 142 height 30
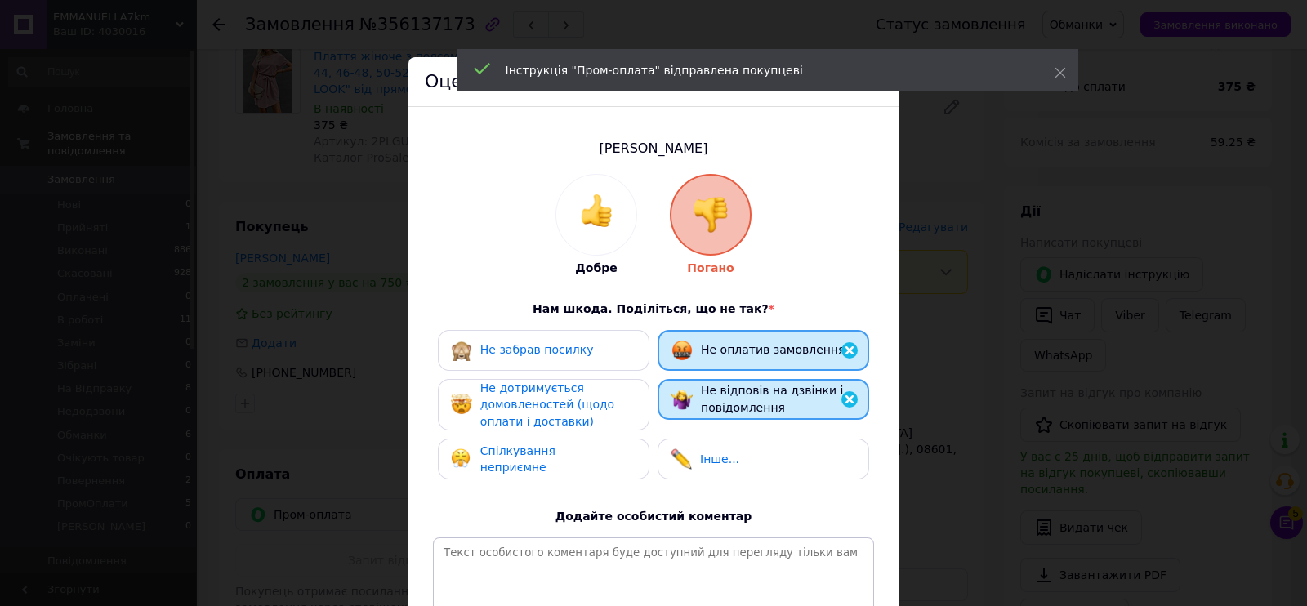
drag, startPoint x: 602, startPoint y: 415, endPoint x: 551, endPoint y: 443, distance: 57.8
click at [595, 417] on div "Не дотримується домовленостей (щодо оплати і доставки)" at bounding box center [557, 405] width 155 height 51
click at [551, 445] on div "Спілкування — неприємне" at bounding box center [544, 459] width 212 height 41
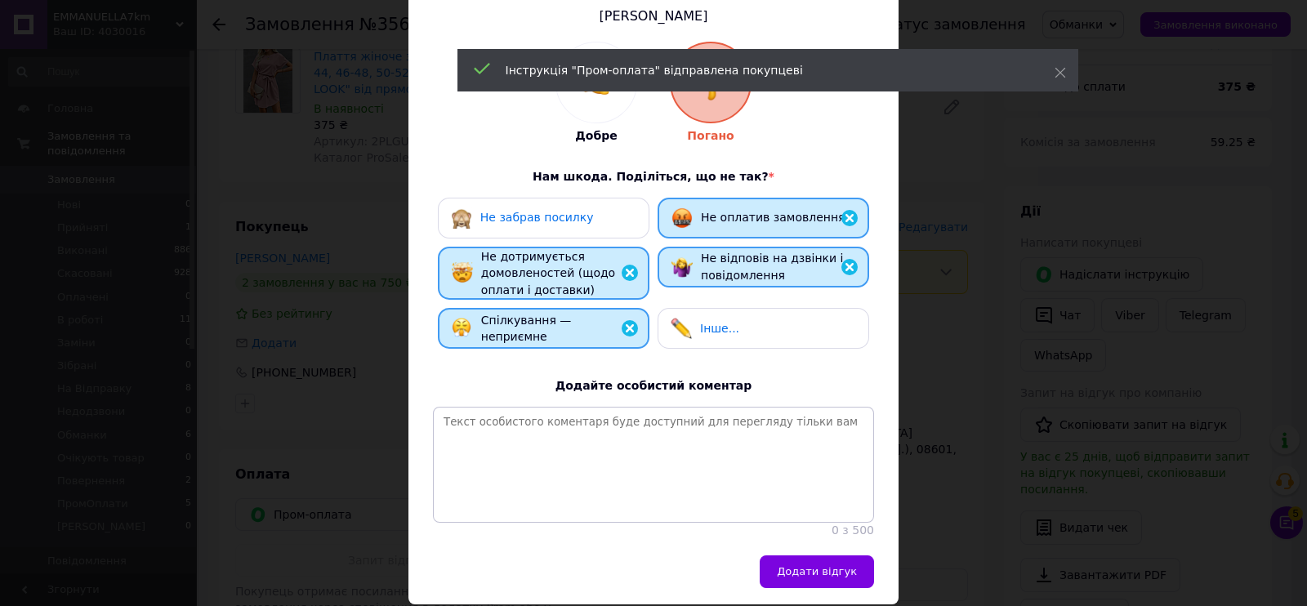
scroll to position [202, 0]
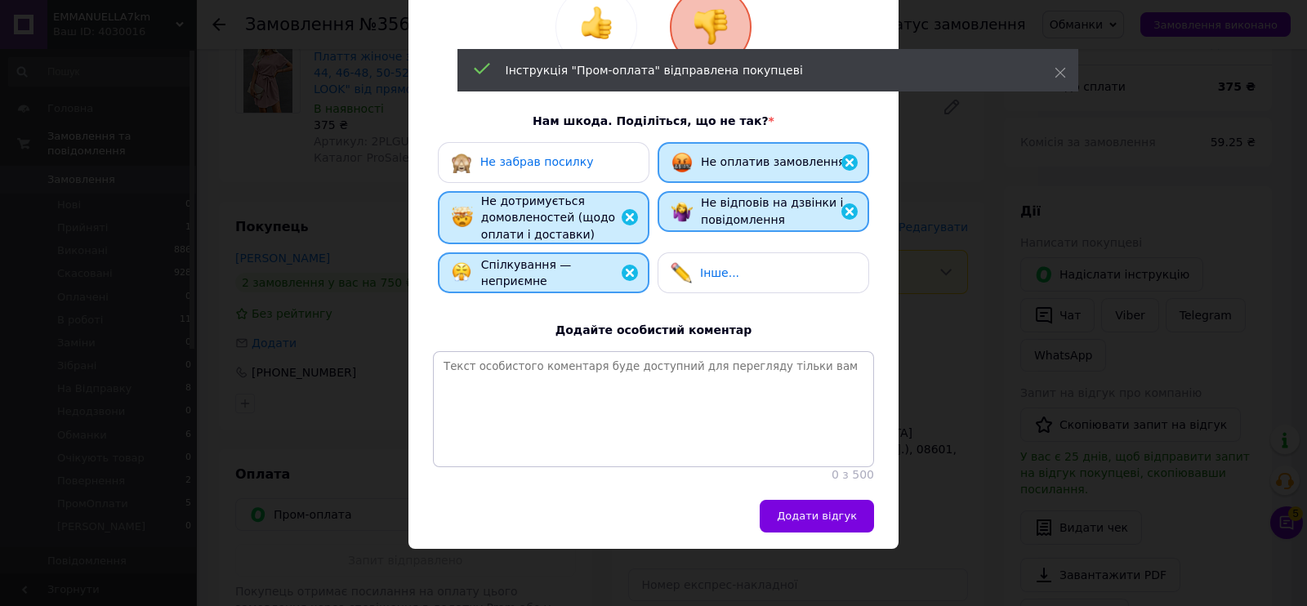
click at [833, 495] on div "Соловйова Олена Добре Погано Нам шкода. Поділіться, що не так? * Не забрав поси…" at bounding box center [653, 209] width 490 height 581
click at [841, 517] on span "Додати відгук" at bounding box center [817, 516] width 80 height 12
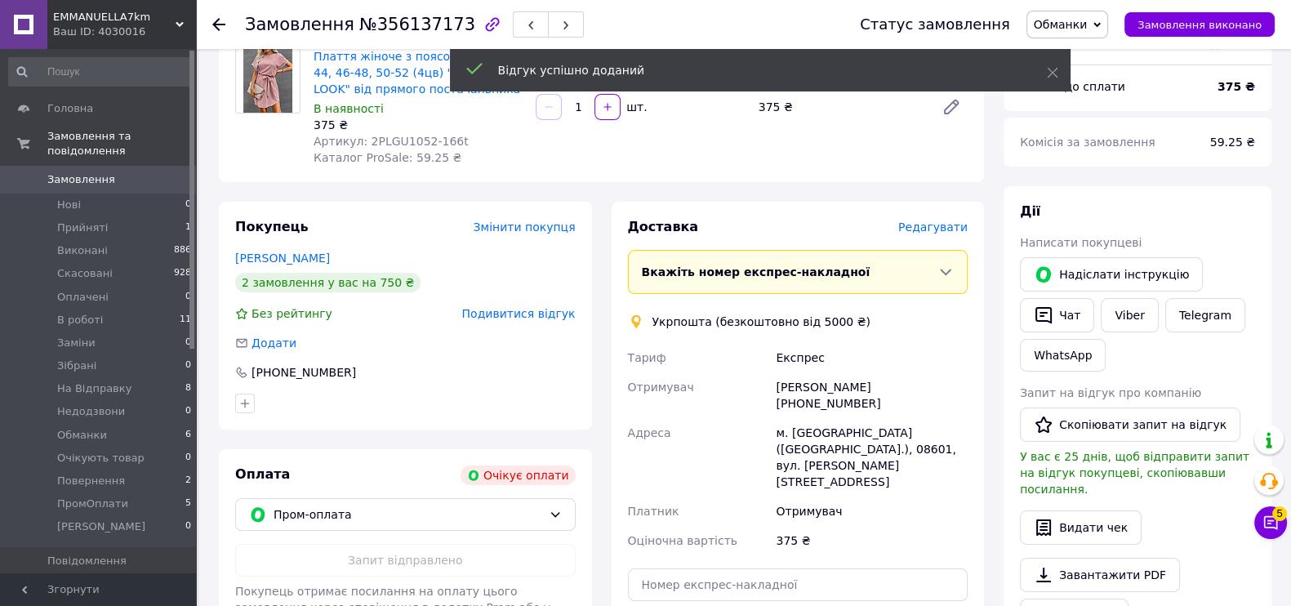
click at [1088, 41] on div "Статус замовлення Обманки Прийнято Виконано Скасовано Оплачено В роботі Заміни …" at bounding box center [1051, 24] width 448 height 49
click at [1081, 35] on span "Обманки" at bounding box center [1068, 25] width 82 height 28
click at [1094, 100] on li "Скасовано" at bounding box center [1080, 106] width 105 height 25
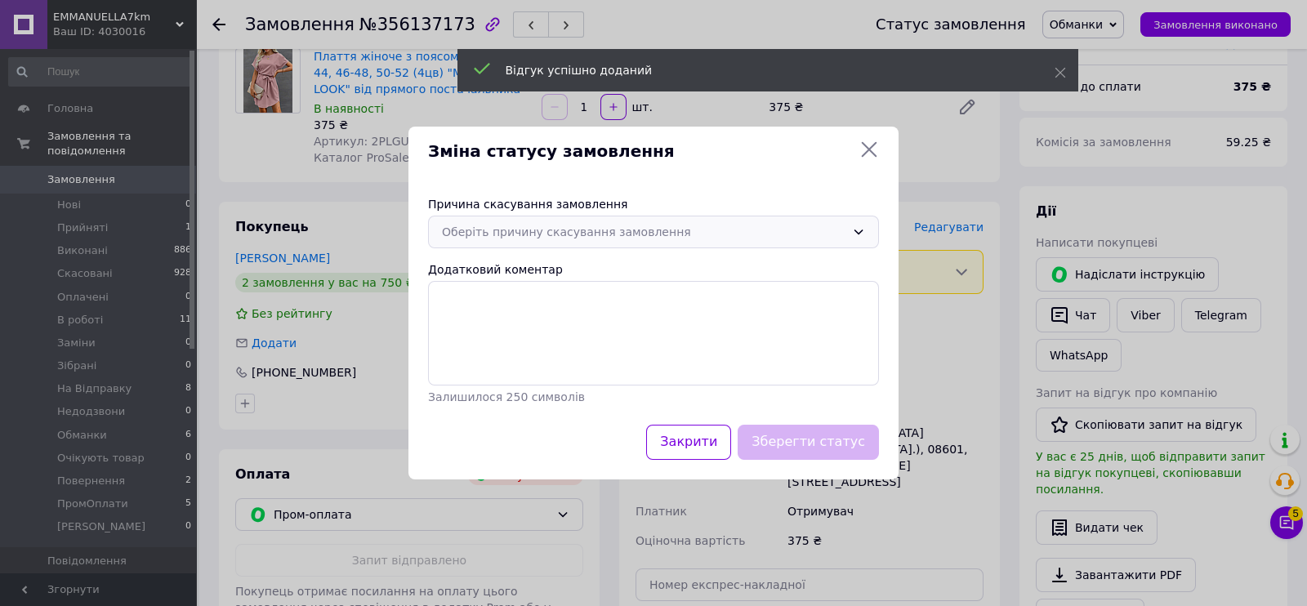
click at [549, 236] on div "Оберіть причину скасування замовлення" at bounding box center [643, 232] width 403 height 18
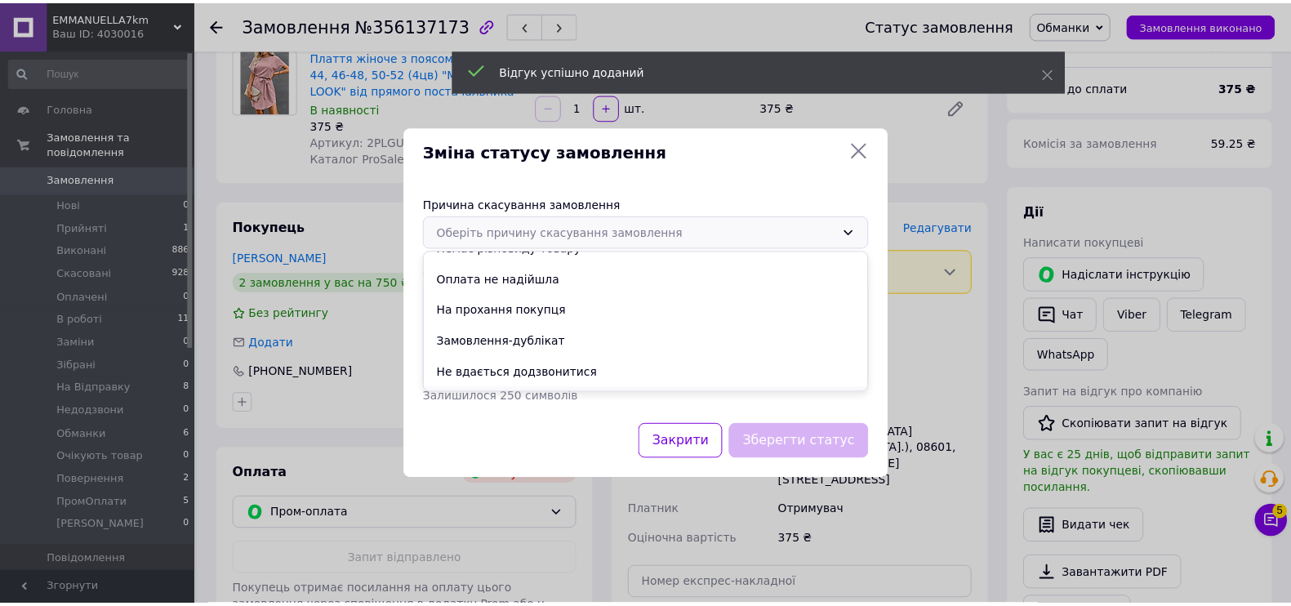
scroll to position [76, 0]
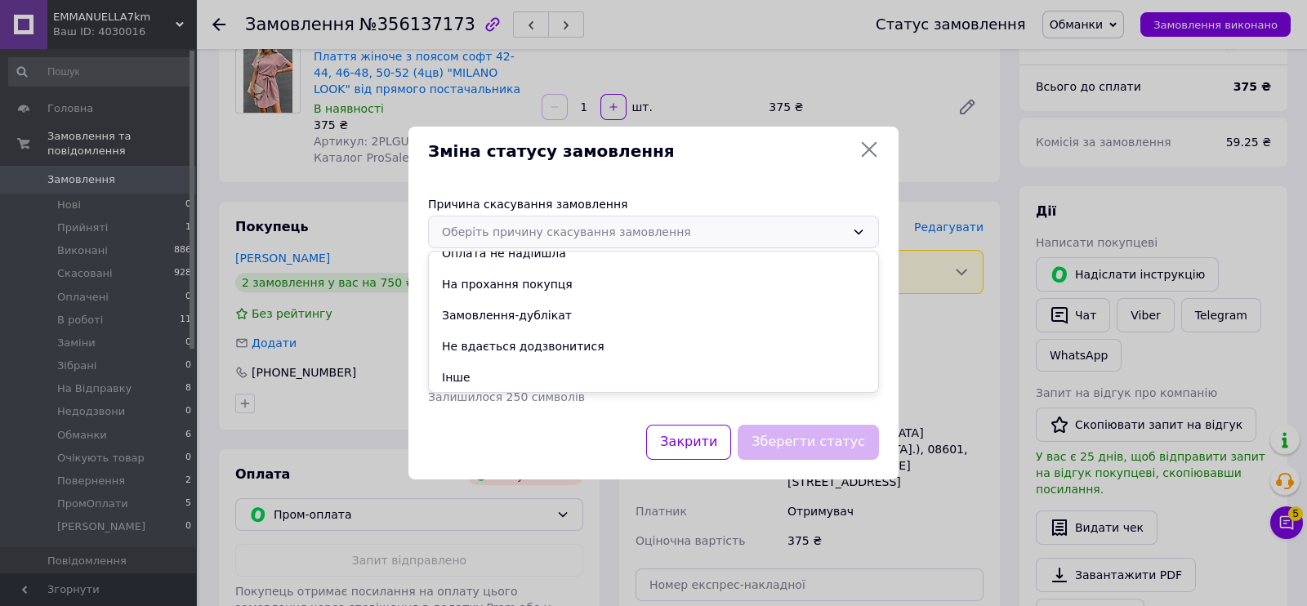
drag, startPoint x: 483, startPoint y: 372, endPoint x: 492, endPoint y: 353, distance: 20.8
click at [483, 372] on li "Інше" at bounding box center [653, 377] width 449 height 31
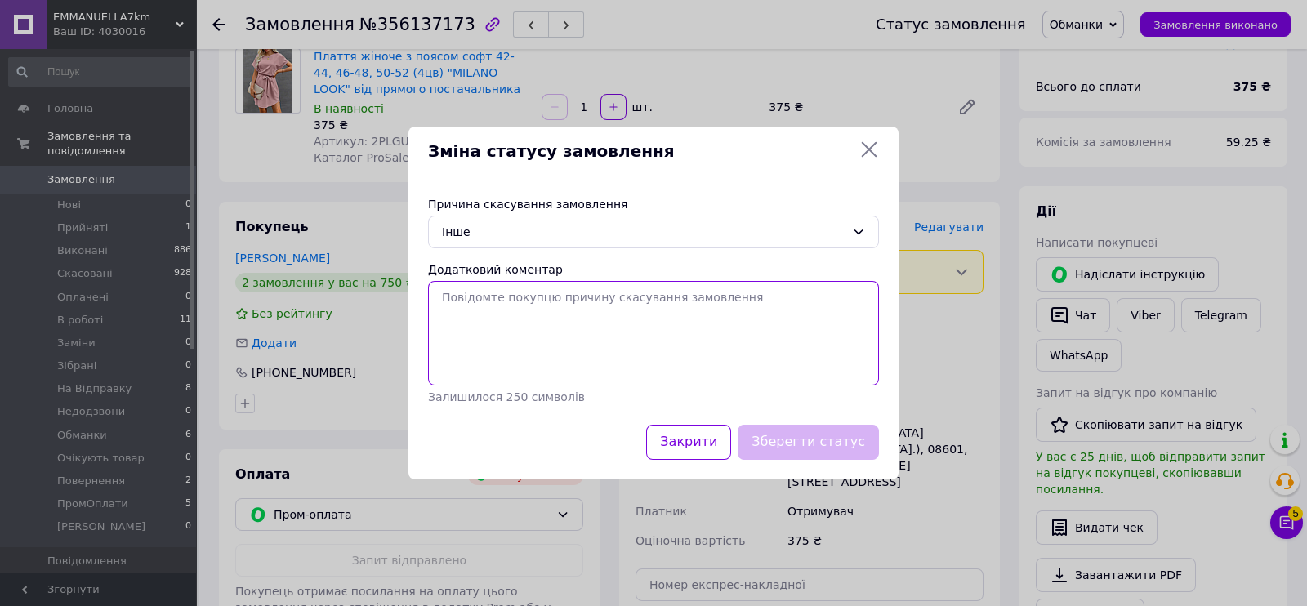
click at [492, 353] on textarea "Додатковий коментар" at bounding box center [653, 333] width 451 height 105
paste textarea "мразь"
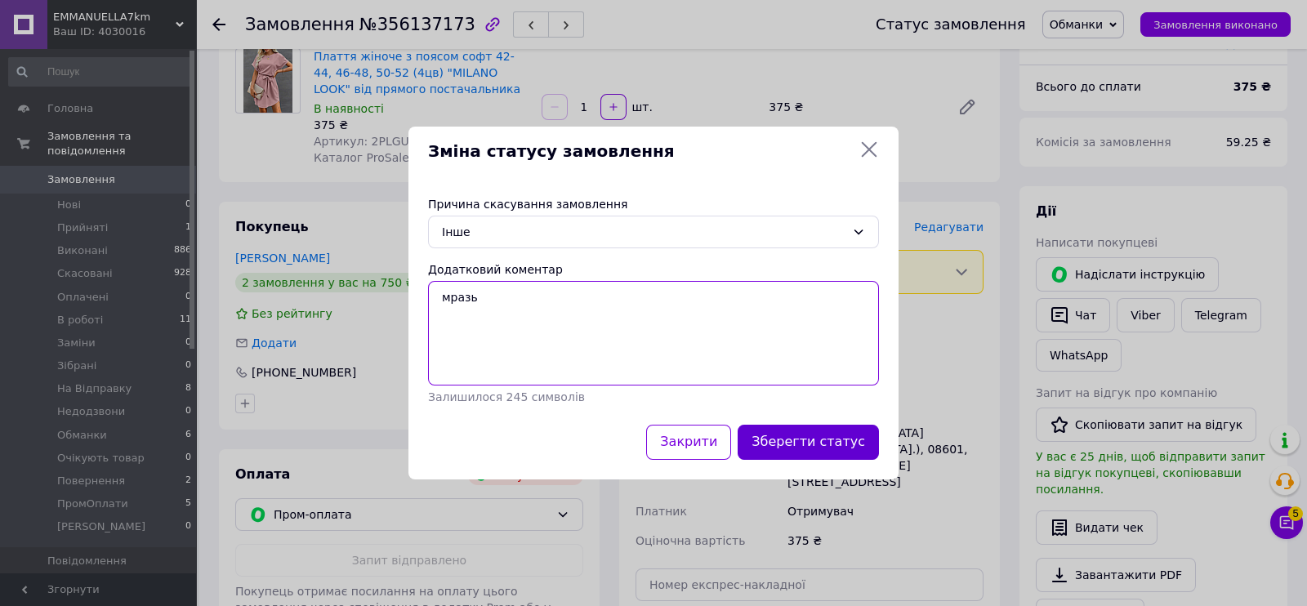
type textarea "мразь"
click at [817, 447] on button "Зберегти статус" at bounding box center [808, 442] width 141 height 35
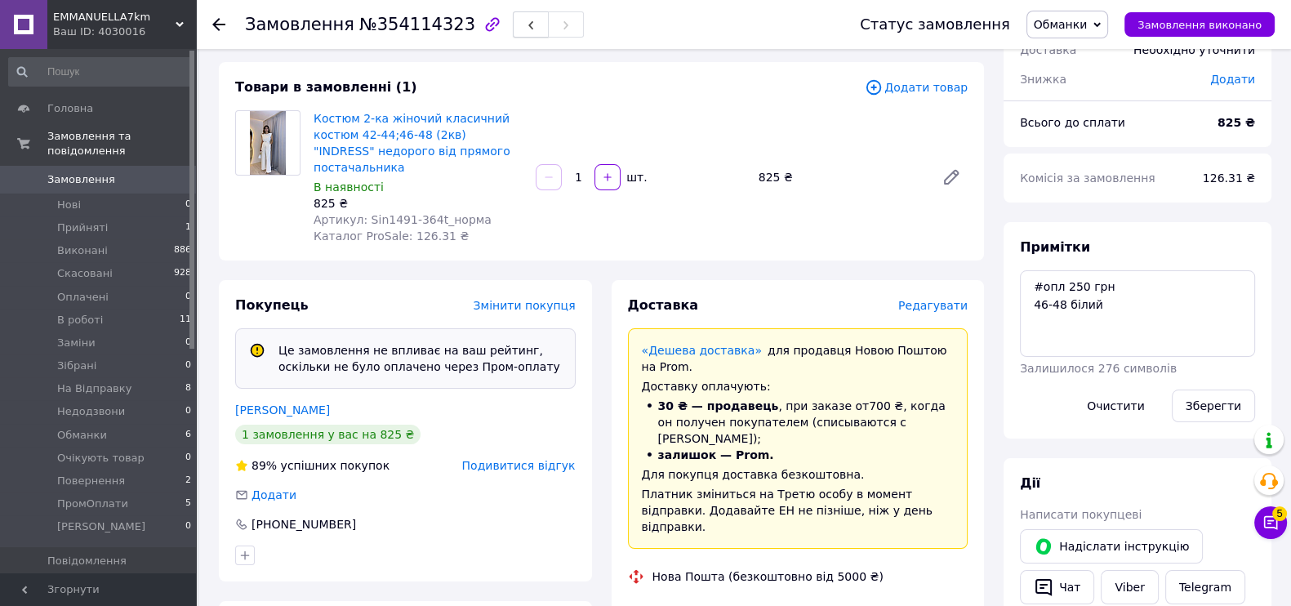
click at [526, 19] on span "button" at bounding box center [531, 25] width 10 height 12
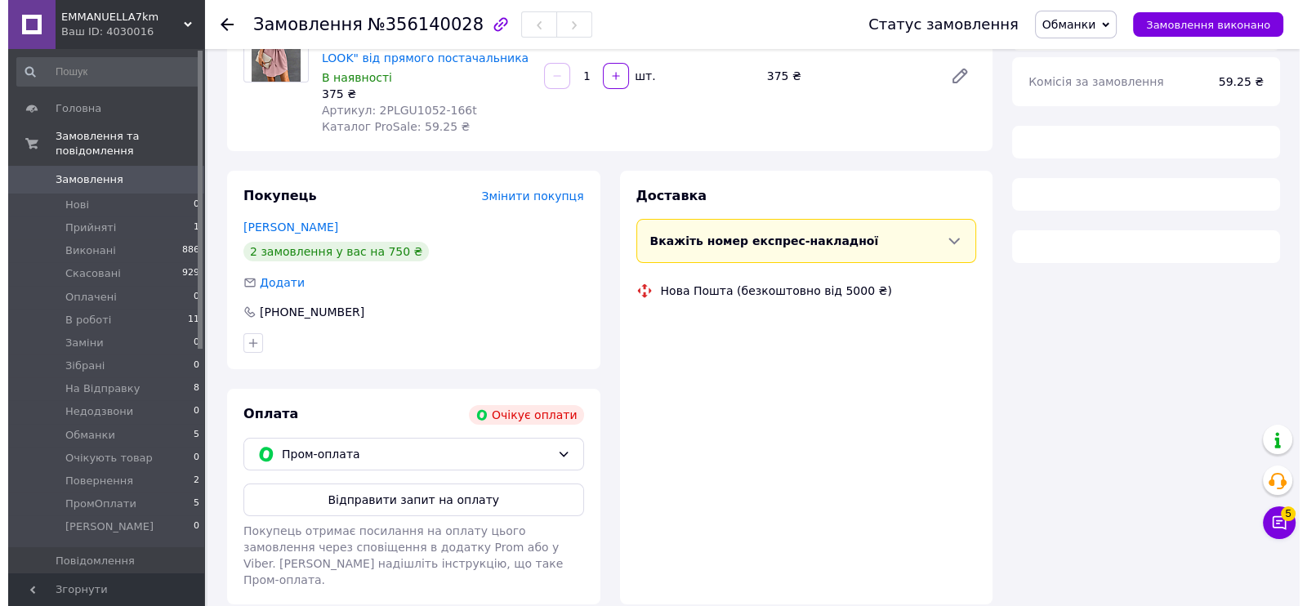
scroll to position [225, 0]
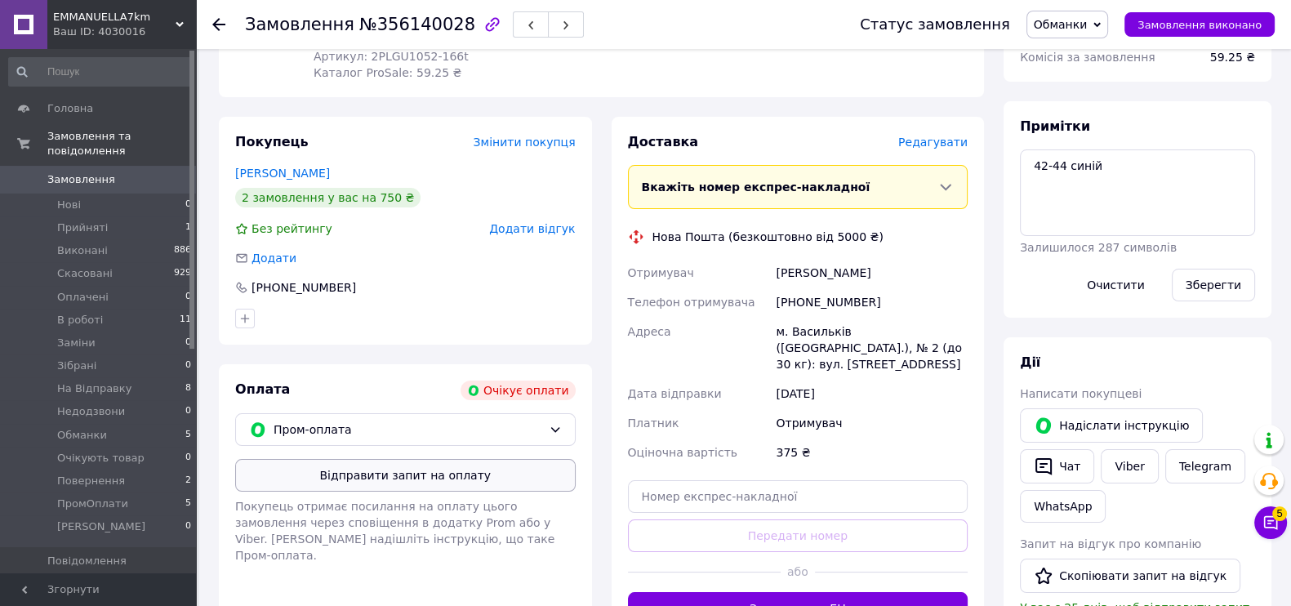
click at [450, 474] on button "Відправити запит на оплату" at bounding box center [405, 475] width 341 height 33
click at [1125, 426] on button "Надіслати інструкцію" at bounding box center [1111, 425] width 183 height 34
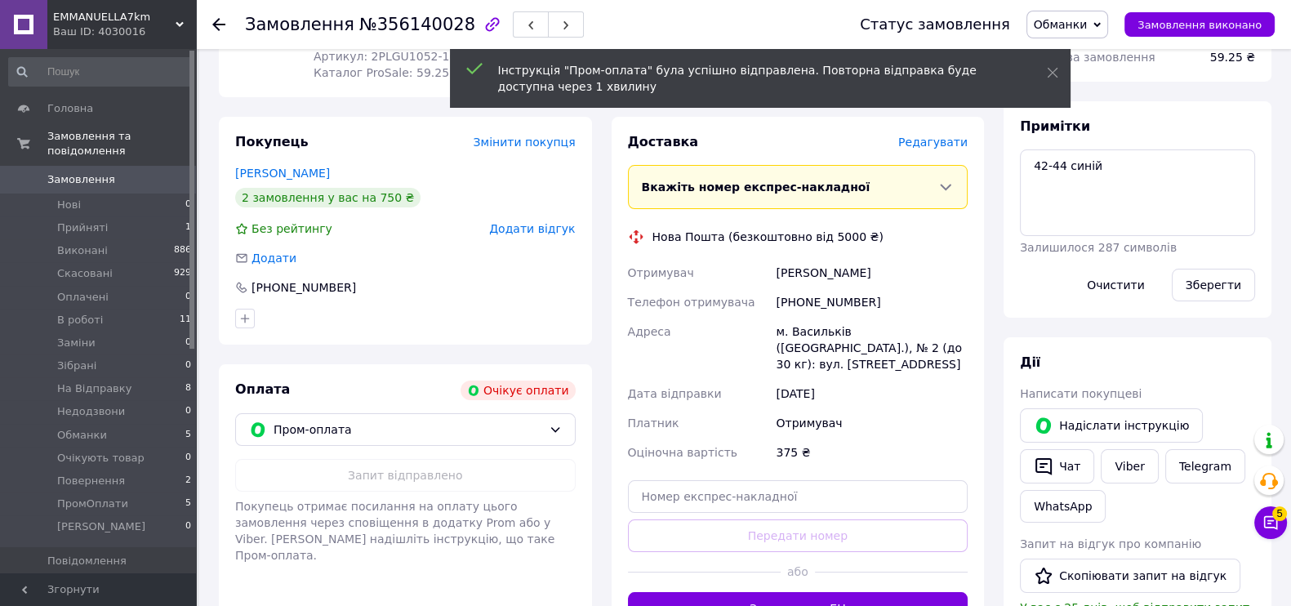
drag, startPoint x: 543, startPoint y: 239, endPoint x: 538, endPoint y: 230, distance: 9.5
click at [542, 239] on div "Покупець Змінити покупця Соловйова Олена 2 замовлення у вас на 750 ₴ Без рейтин…" at bounding box center [405, 231] width 373 height 228
click at [538, 230] on span "Додати відгук" at bounding box center [532, 228] width 86 height 13
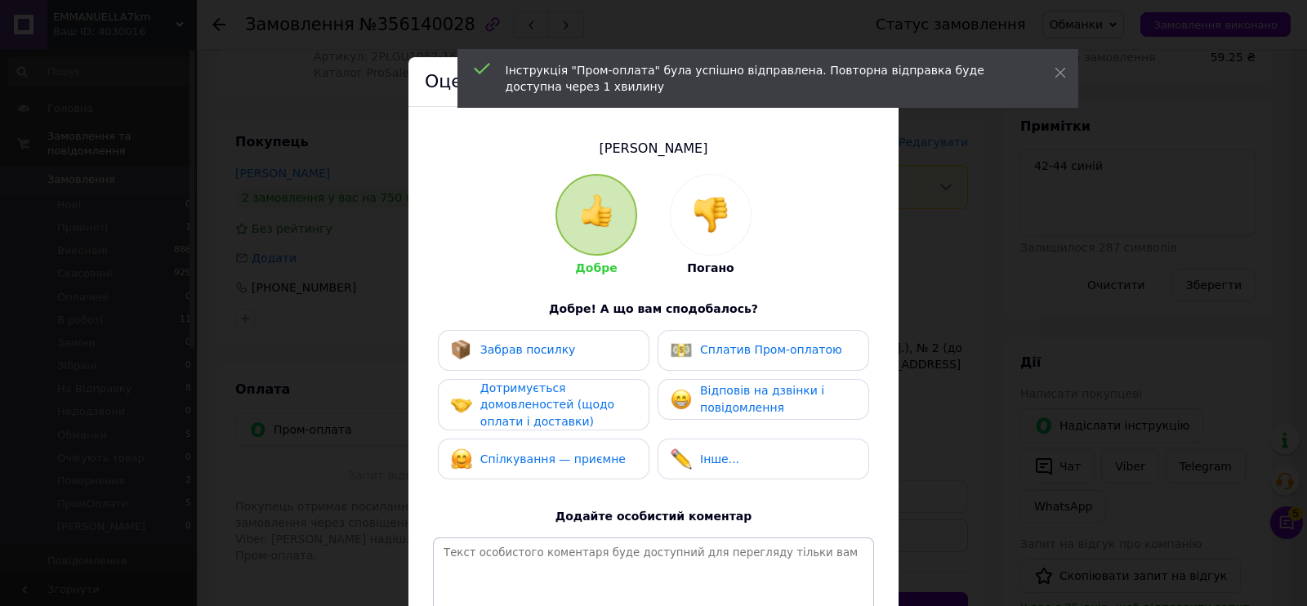
drag, startPoint x: 658, startPoint y: 191, endPoint x: 722, endPoint y: 215, distance: 68.7
click at [659, 190] on div "Добре Погано" at bounding box center [653, 225] width 196 height 103
click at [725, 216] on img at bounding box center [711, 215] width 36 height 36
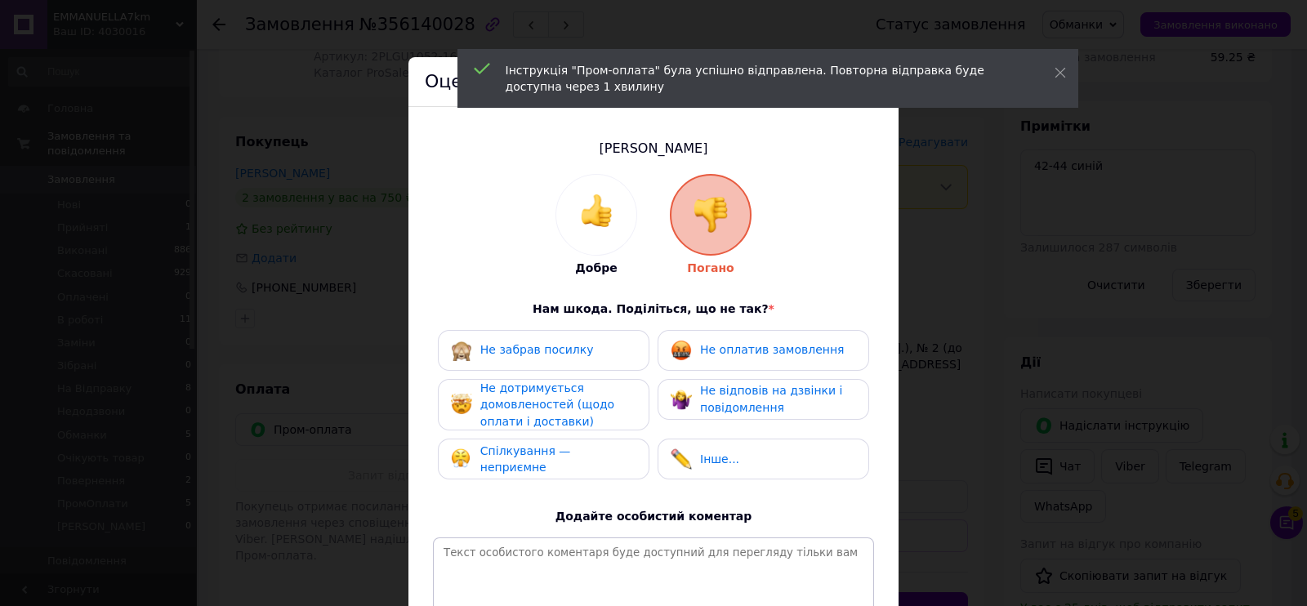
click at [747, 385] on div "Не забрав посилку Не оплатив замовлення Не дотримується домовленостей (щодо опл…" at bounding box center [653, 409] width 441 height 158
drag, startPoint x: 737, startPoint y: 357, endPoint x: 714, endPoint y: 402, distance: 50.4
click at [733, 357] on div "Не оплатив замовлення" at bounding box center [772, 349] width 144 height 17
drag, startPoint x: 714, startPoint y: 402, endPoint x: 594, endPoint y: 417, distance: 121.0
click at [711, 404] on span "Не відповів на дзвінки і повідомлення" at bounding box center [771, 399] width 142 height 30
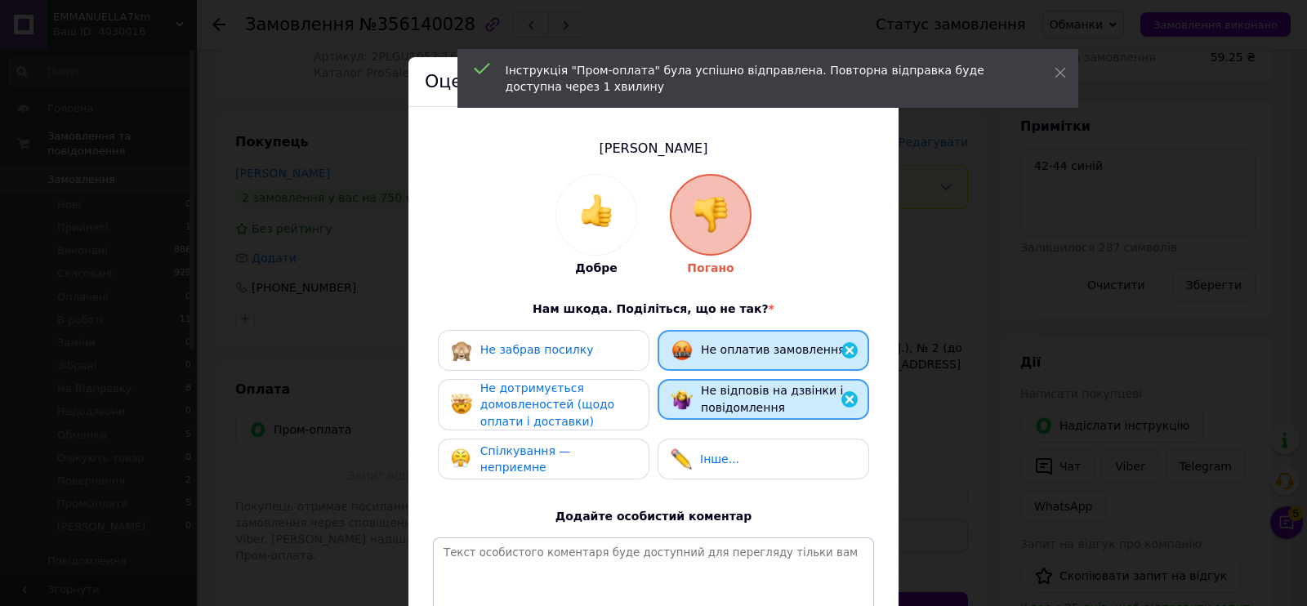
drag, startPoint x: 594, startPoint y: 417, endPoint x: 604, endPoint y: 471, distance: 55.7
click at [594, 438] on div "Не забрав посилку Не оплатив замовлення Не дотримується домовленостей (щодо опл…" at bounding box center [653, 409] width 441 height 158
click at [604, 471] on div "Спілкування — неприємне" at bounding box center [544, 459] width 212 height 41
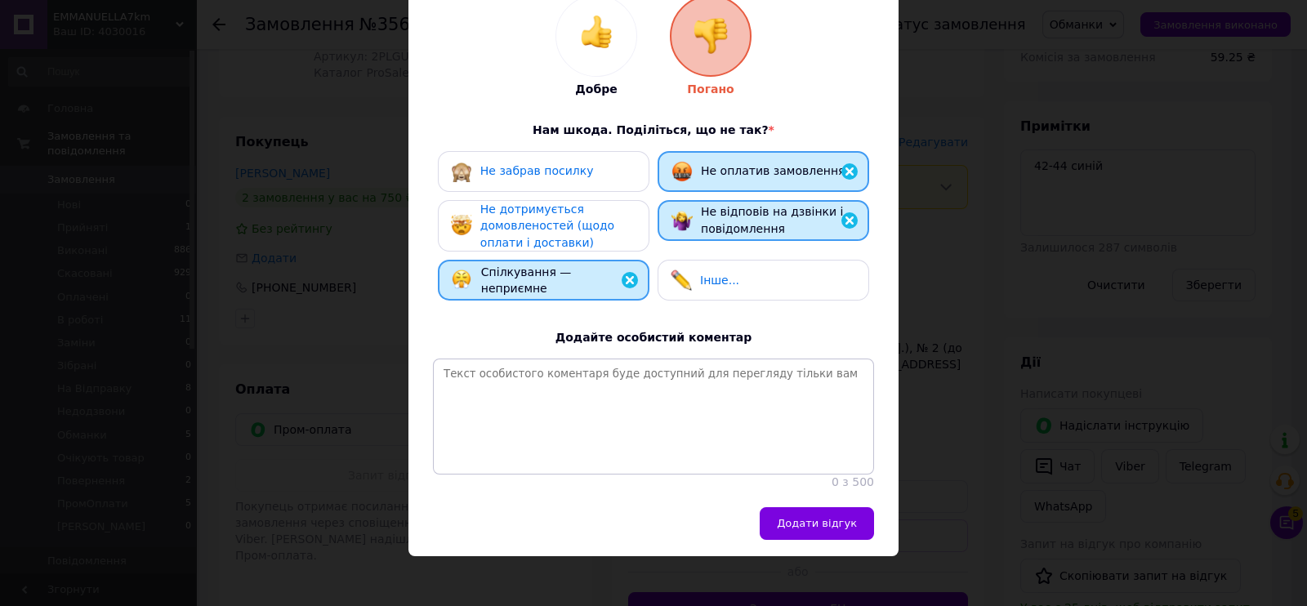
scroll to position [200, 0]
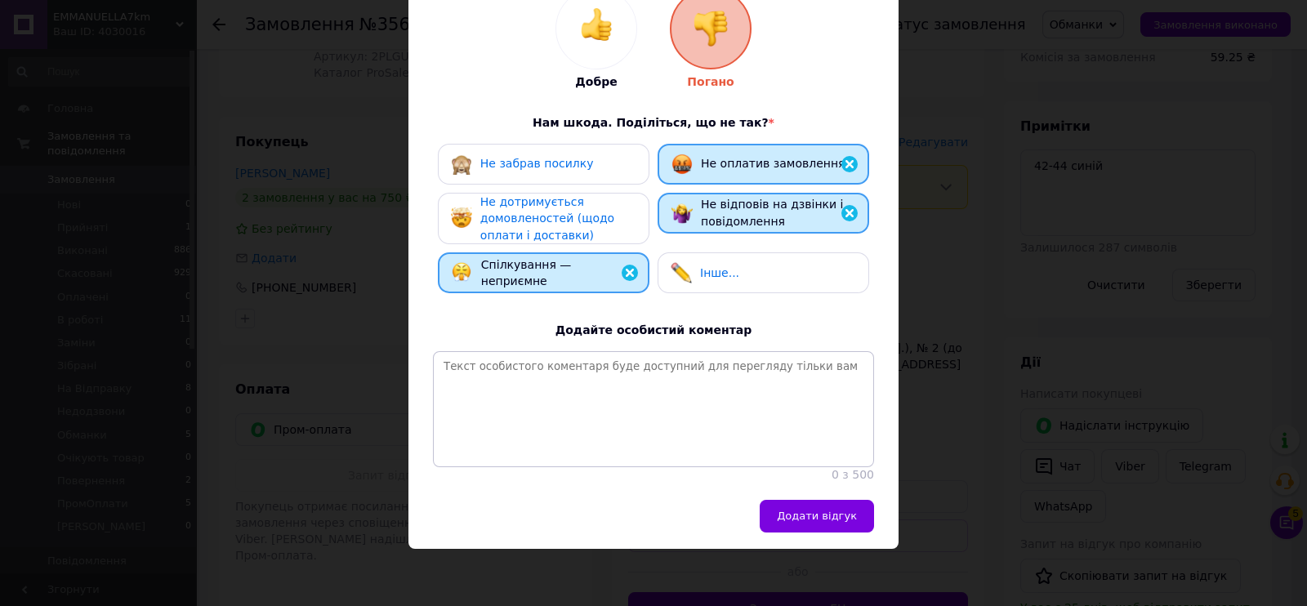
click at [562, 222] on span "Не дотримується домовленостей (щодо оплати і доставки)" at bounding box center [547, 218] width 134 height 47
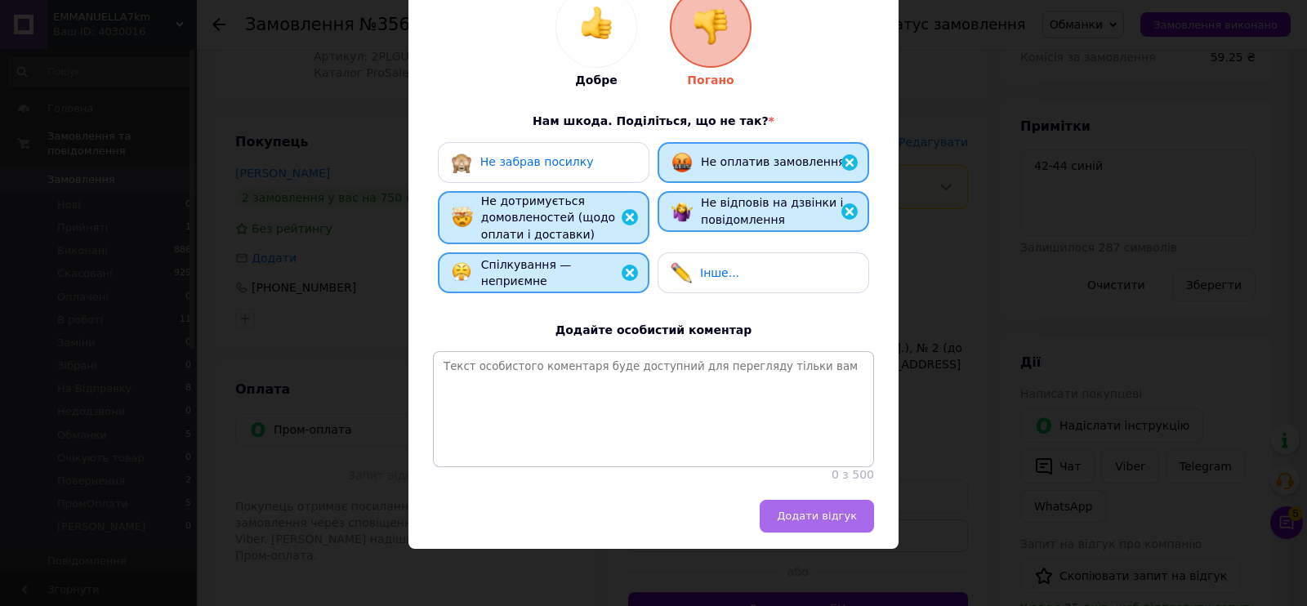
click at [814, 524] on button "Додати відгук" at bounding box center [817, 516] width 114 height 33
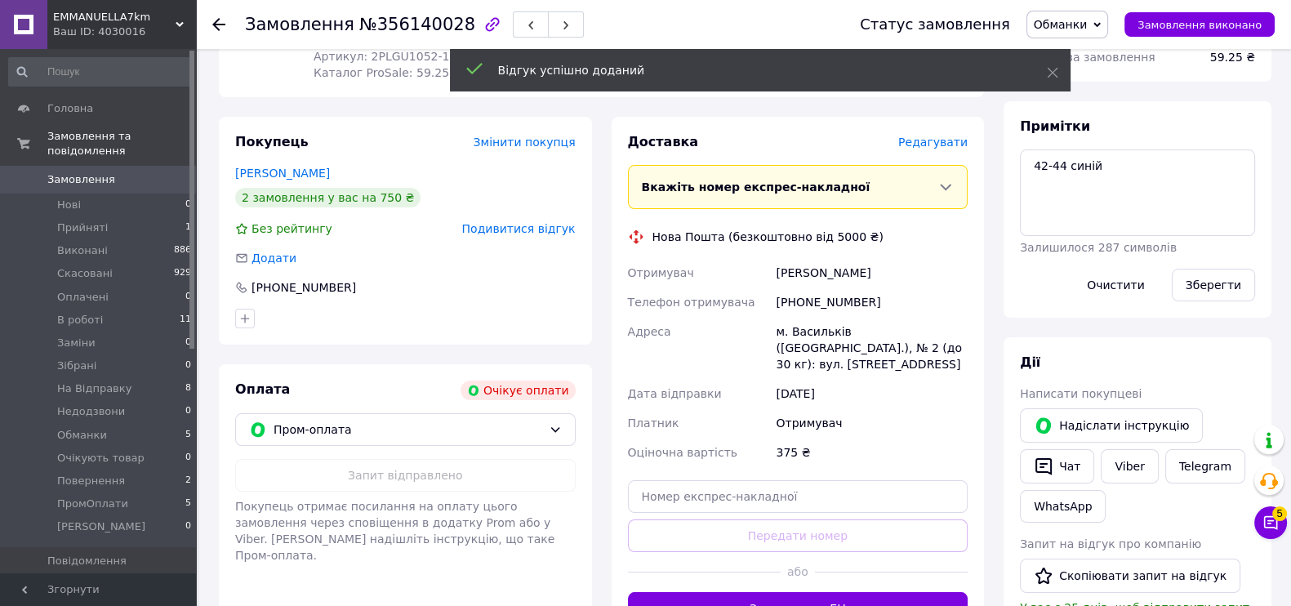
click at [1096, 7] on div "Статус замовлення Обманки Прийнято Виконано Скасовано Оплачено В роботі Заміни …" at bounding box center [1051, 24] width 448 height 49
click at [1095, 15] on span "Обманки" at bounding box center [1068, 25] width 82 height 28
click at [1090, 101] on li "Скасовано" at bounding box center [1080, 106] width 105 height 25
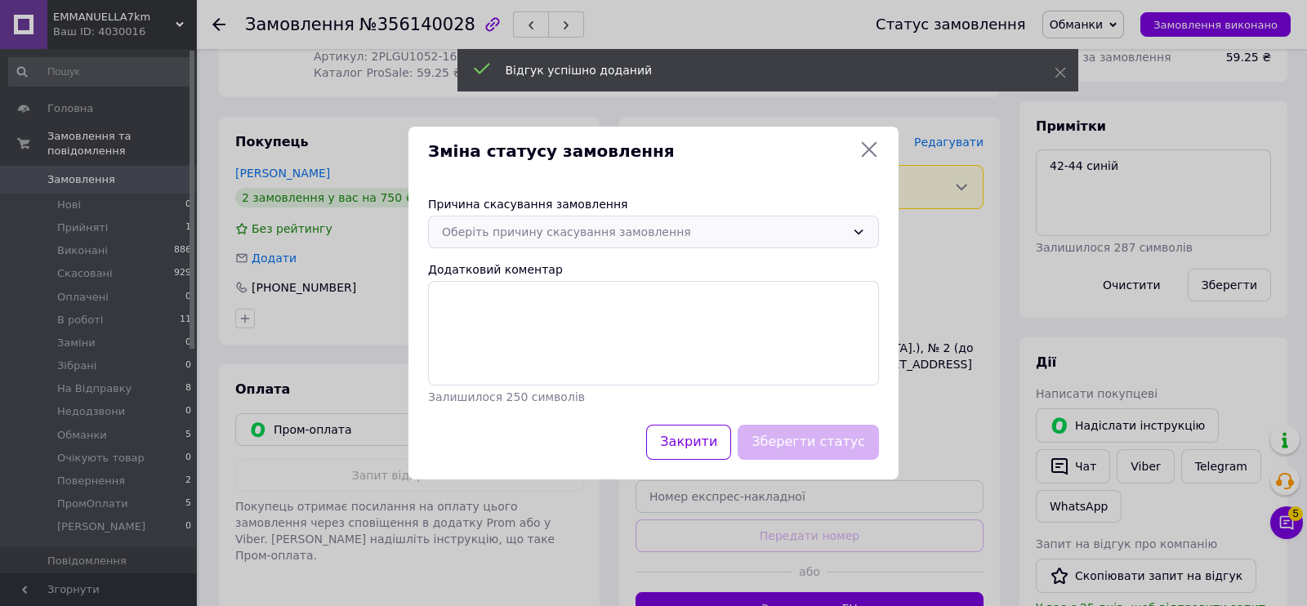
click at [611, 223] on div "Оберіть причину скасування замовлення" at bounding box center [643, 232] width 403 height 18
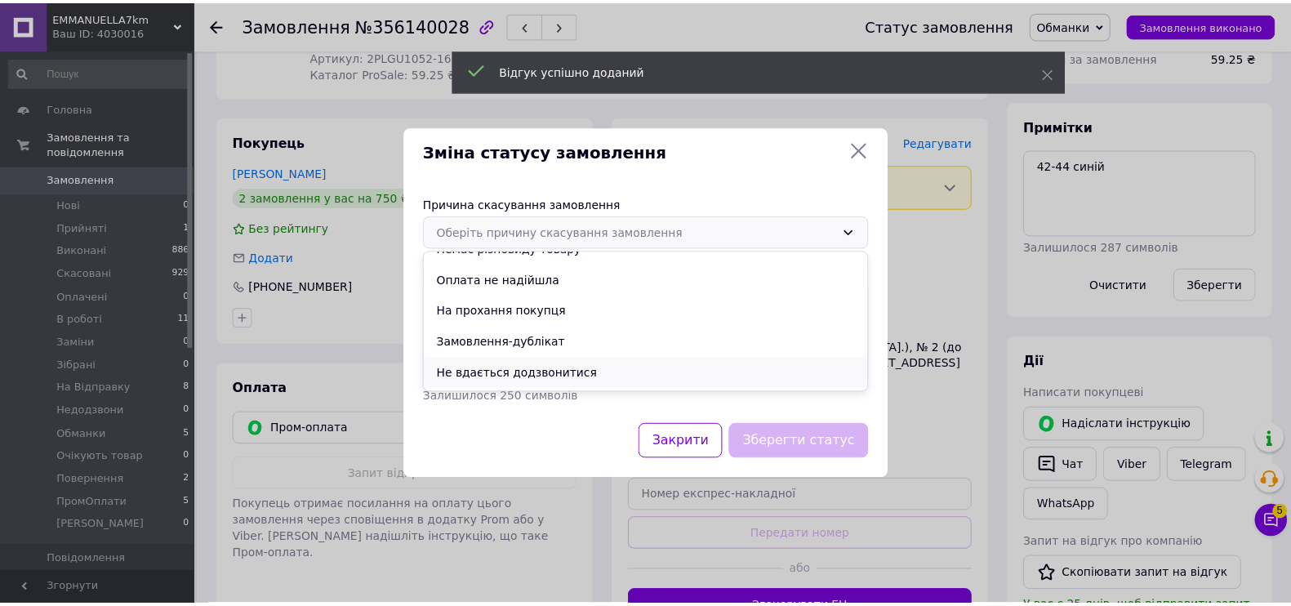
scroll to position [76, 0]
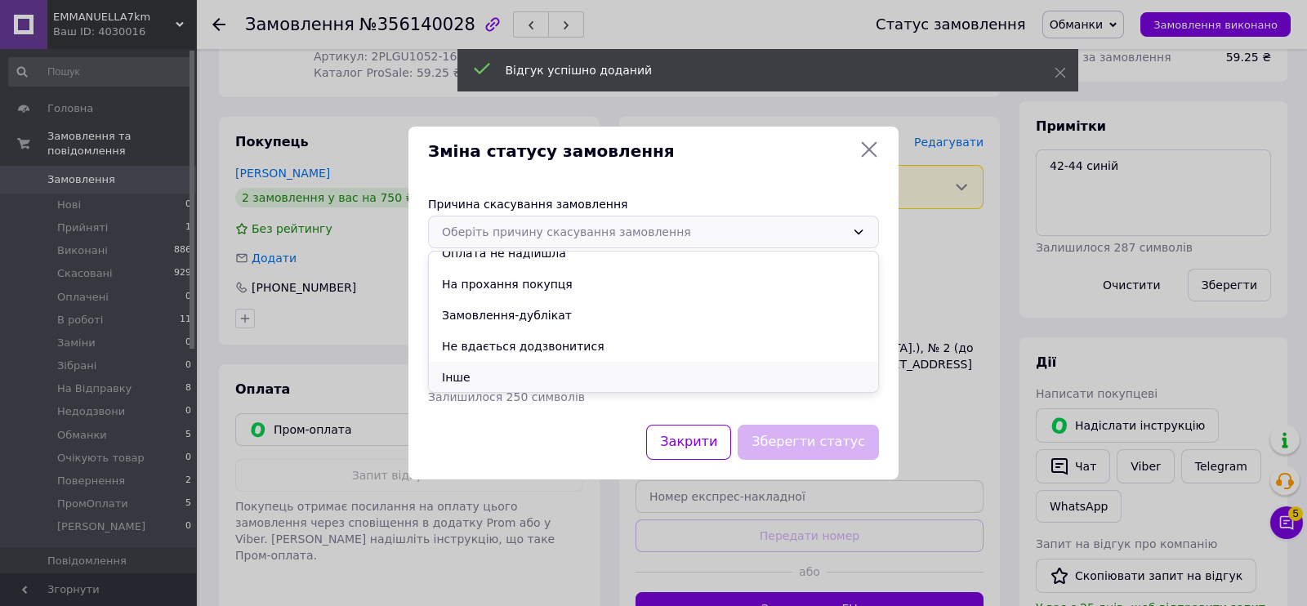
click at [480, 382] on li "Інше" at bounding box center [653, 377] width 449 height 31
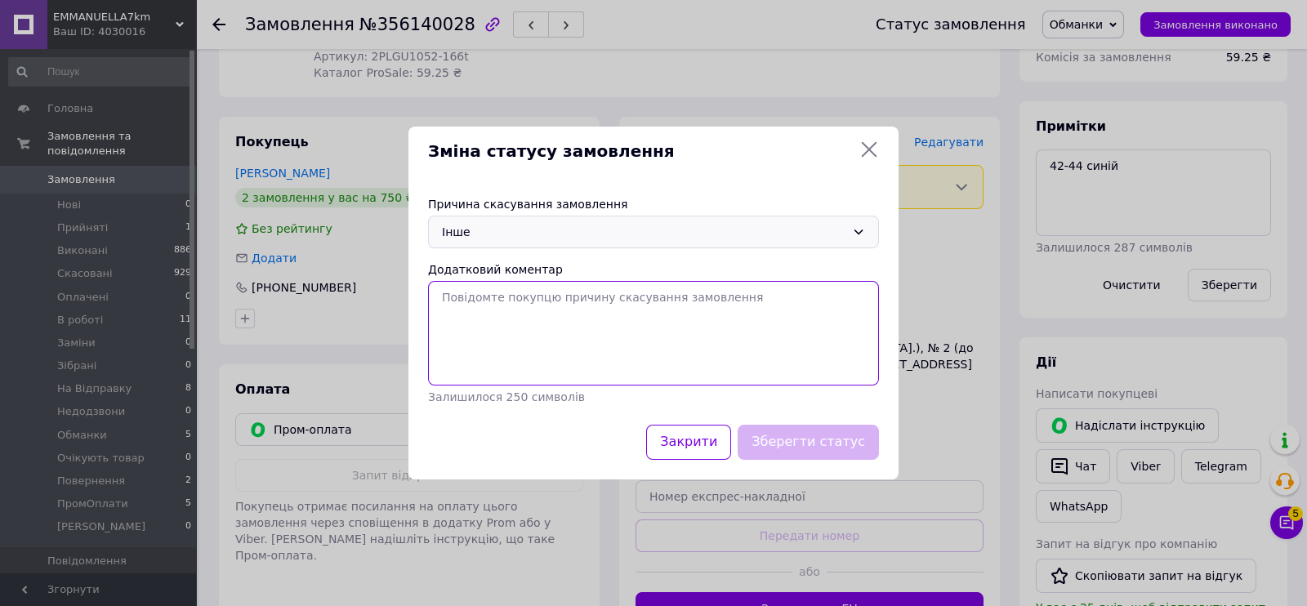
click at [510, 324] on textarea "Додатковий коментар" at bounding box center [653, 333] width 451 height 105
paste textarea "мразь"
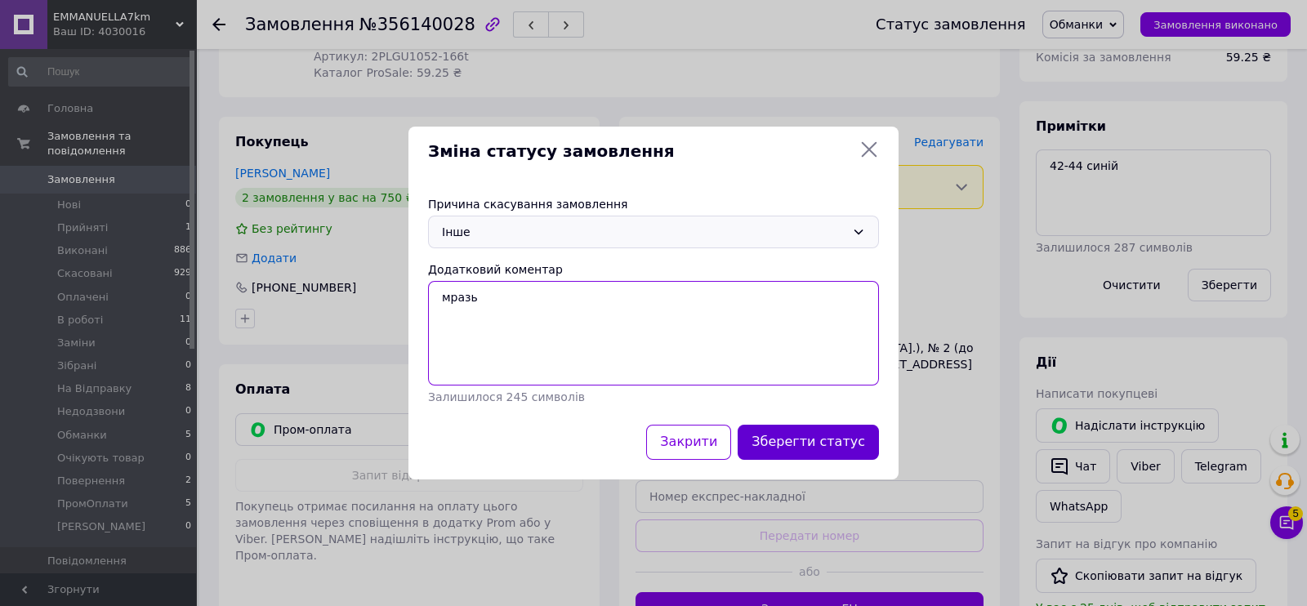
type textarea "мразь"
click at [845, 435] on button "Зберегти статус" at bounding box center [808, 442] width 141 height 35
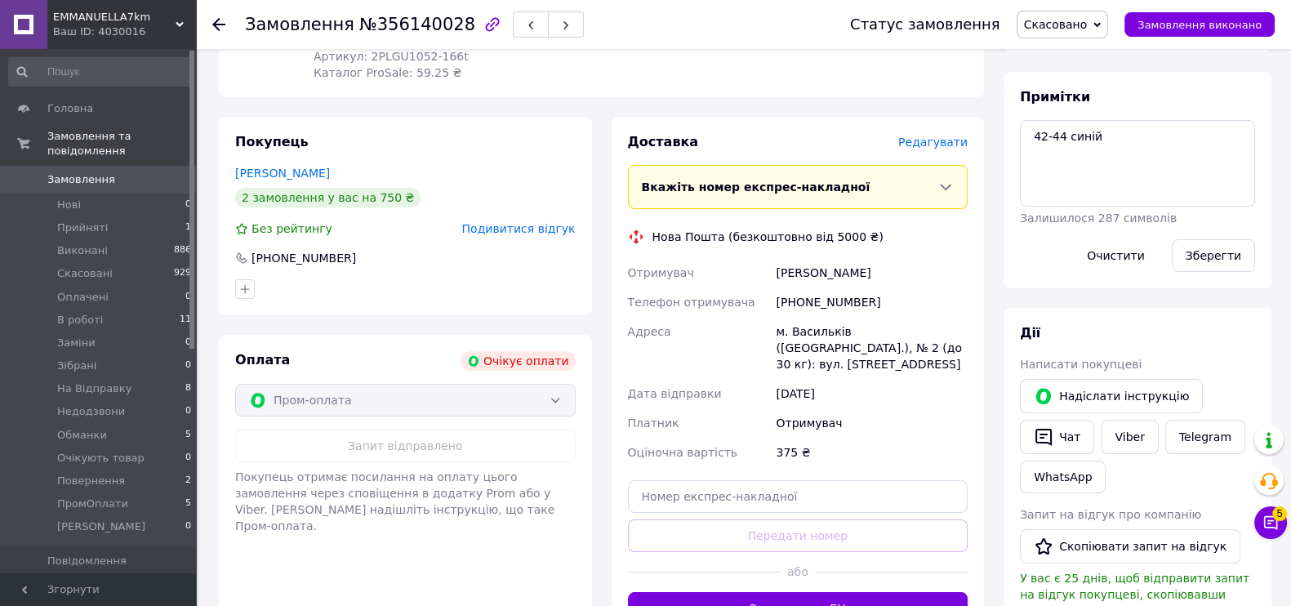
scroll to position [0, 0]
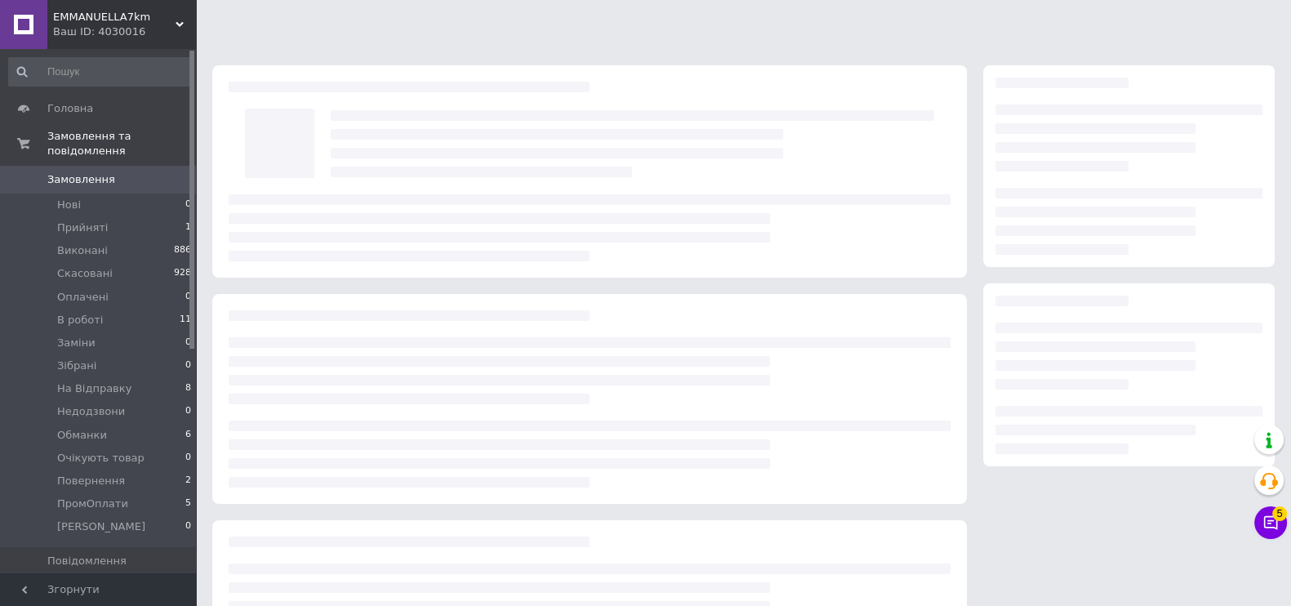
scroll to position [140, 0]
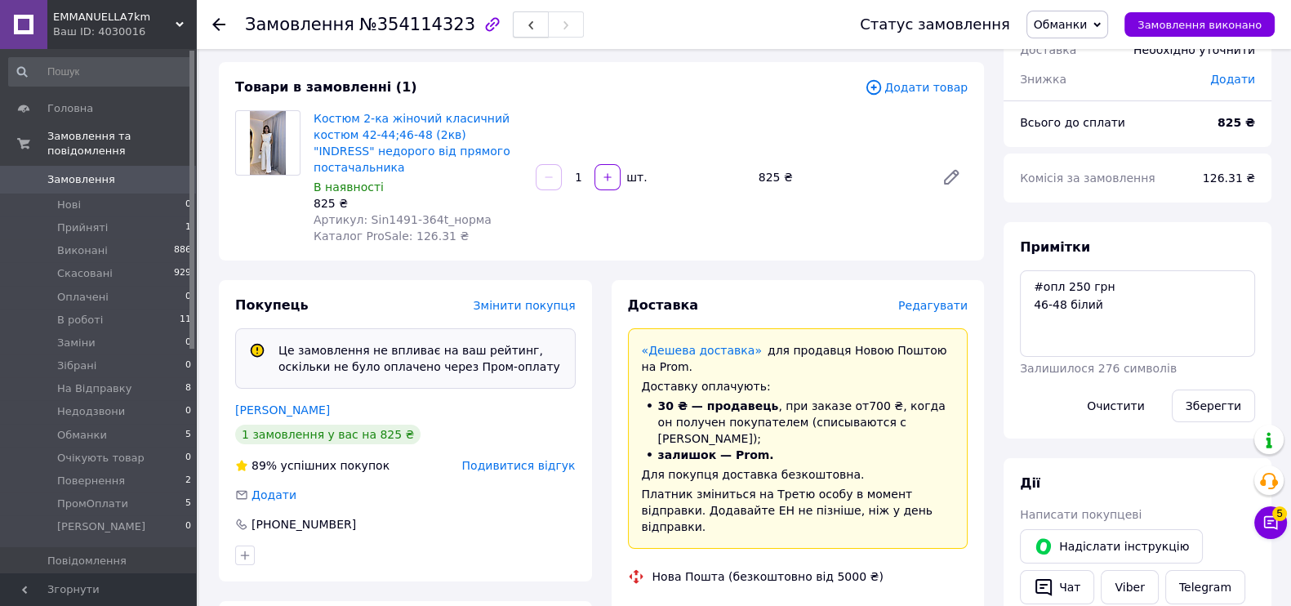
click at [526, 28] on icon "button" at bounding box center [531, 25] width 10 height 10
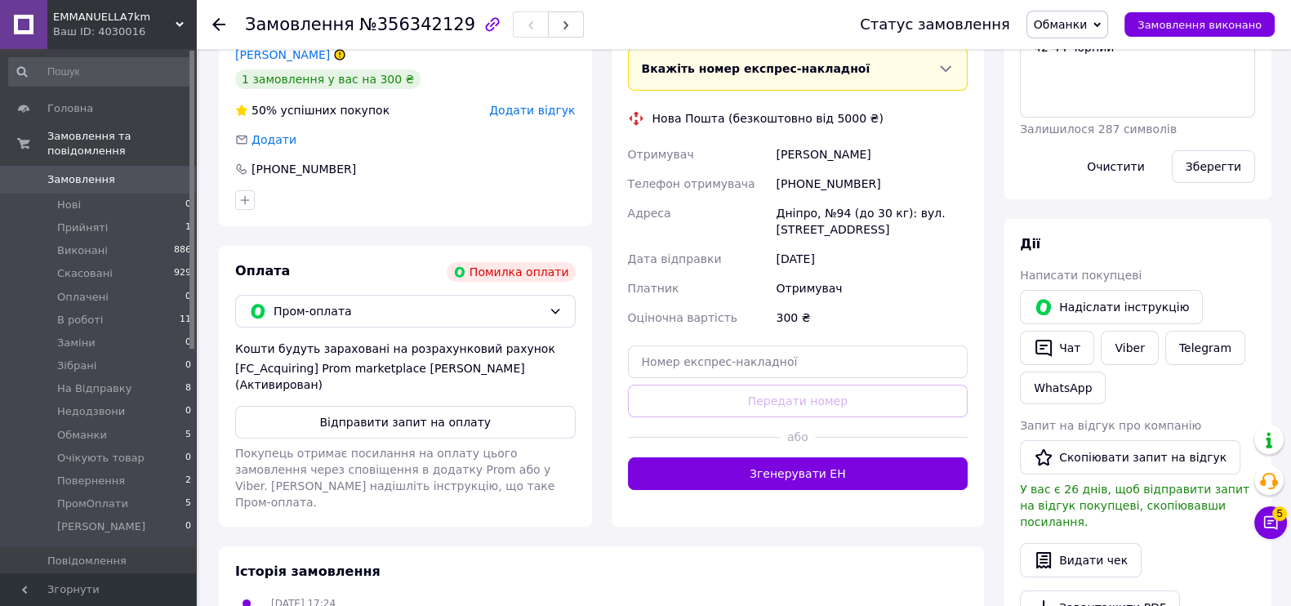
scroll to position [345, 0]
click at [443, 421] on button "Відправити запит на оплату" at bounding box center [405, 421] width 341 height 33
click at [1072, 310] on button "Надіслати інструкцію" at bounding box center [1111, 306] width 183 height 34
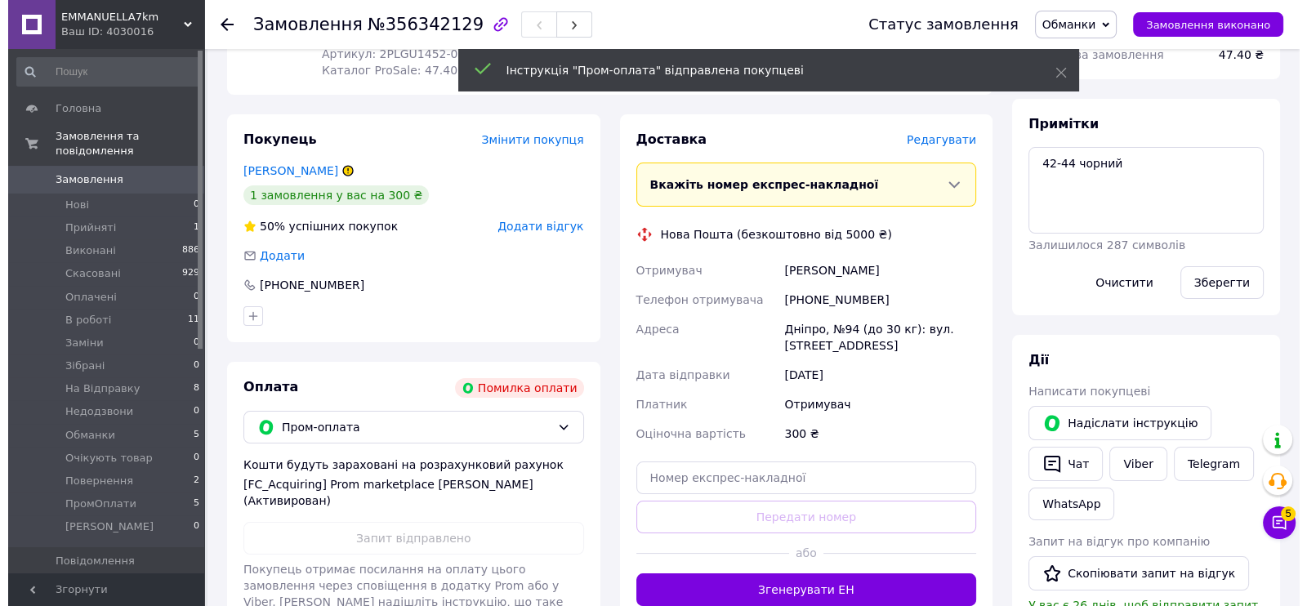
scroll to position [140, 0]
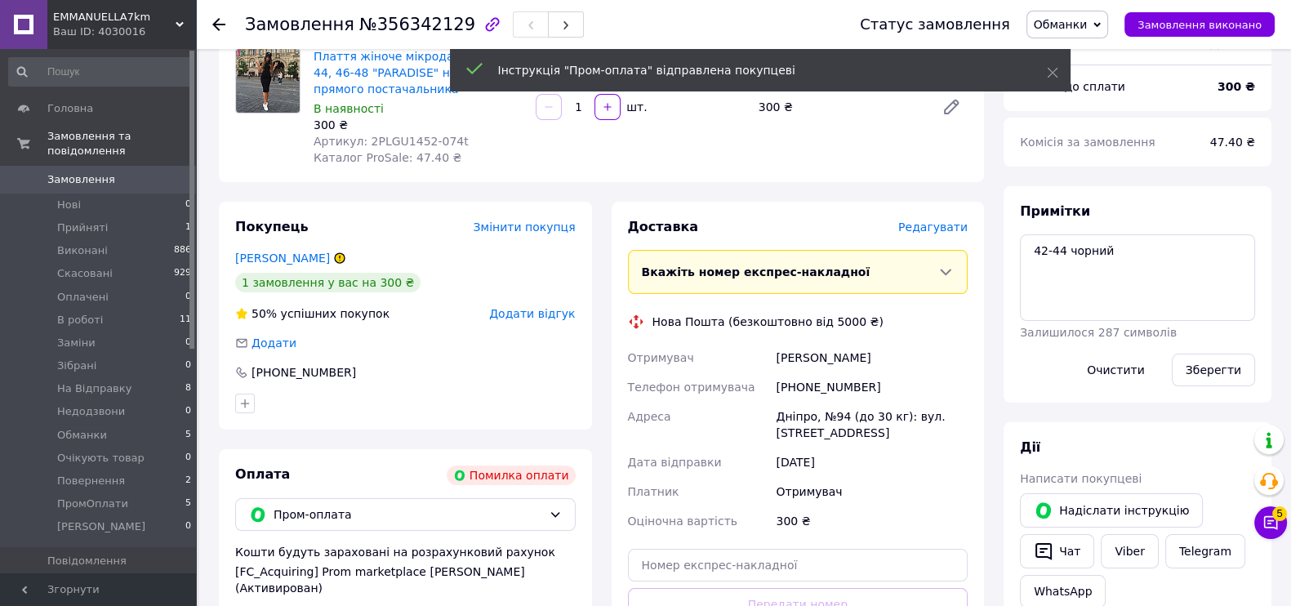
click at [551, 317] on span "Додати відгук" at bounding box center [532, 313] width 86 height 13
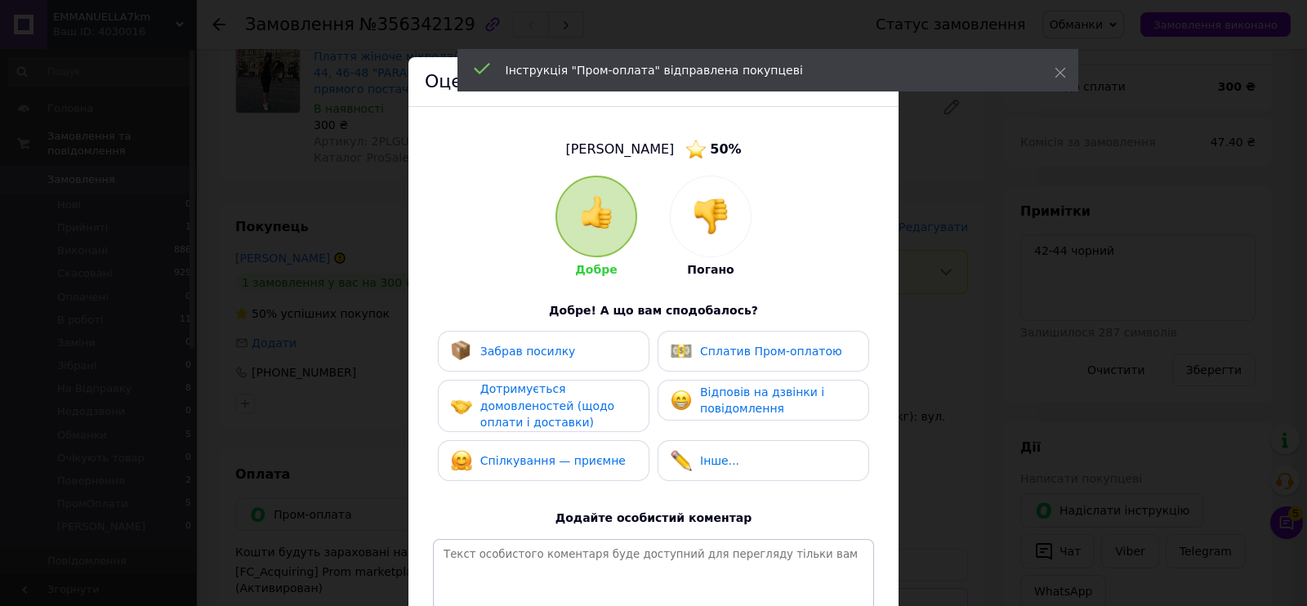
click at [706, 194] on div at bounding box center [711, 216] width 80 height 80
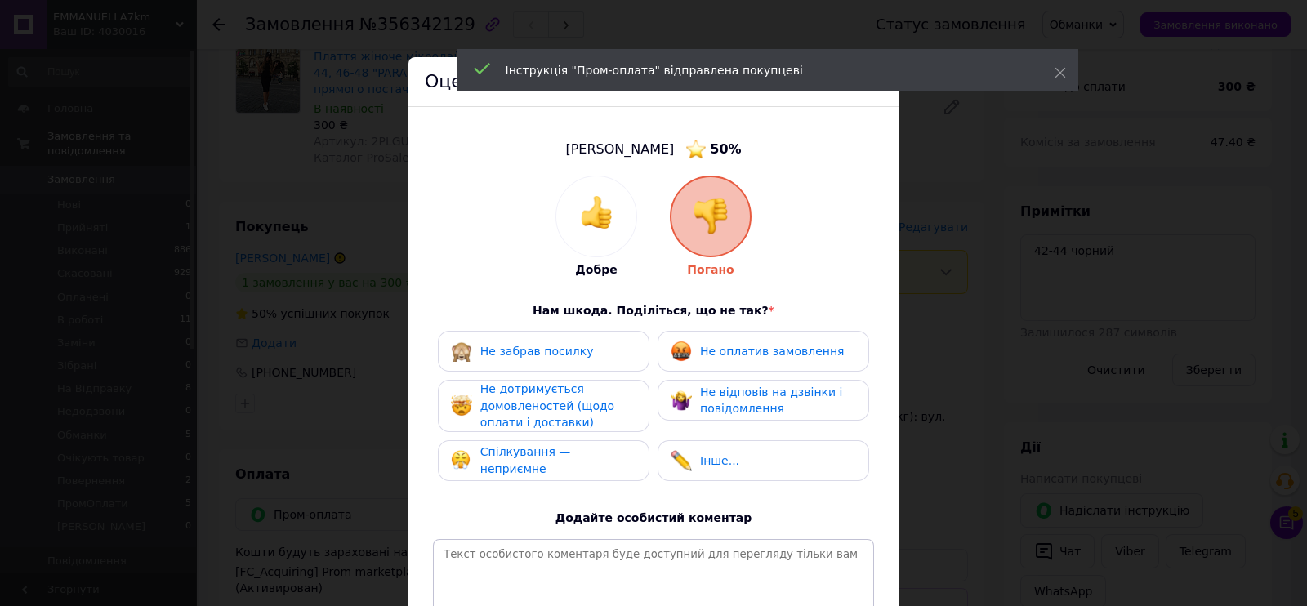
drag, startPoint x: 751, startPoint y: 332, endPoint x: 785, endPoint y: 379, distance: 57.4
click at [751, 334] on div "Не оплатив замовлення" at bounding box center [764, 351] width 212 height 41
click at [776, 383] on div "Не відповів на дзвінки і повідомлення" at bounding box center [764, 400] width 212 height 41
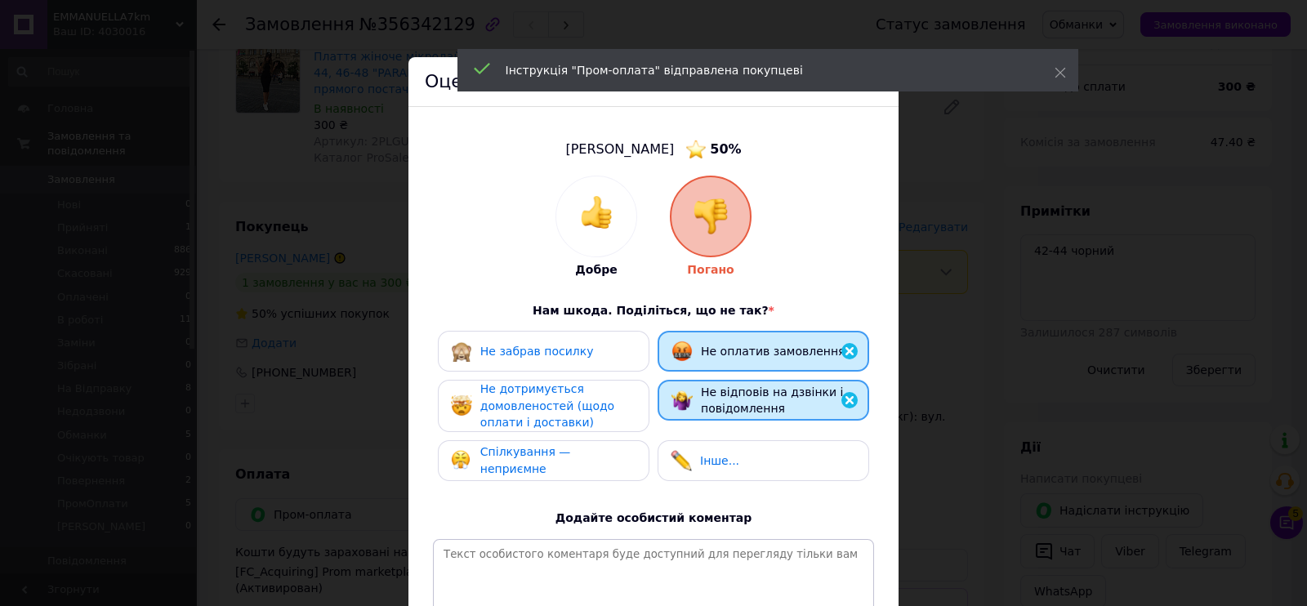
click at [557, 410] on span "Не дотримується домовленостей (щодо оплати і доставки)" at bounding box center [547, 405] width 134 height 47
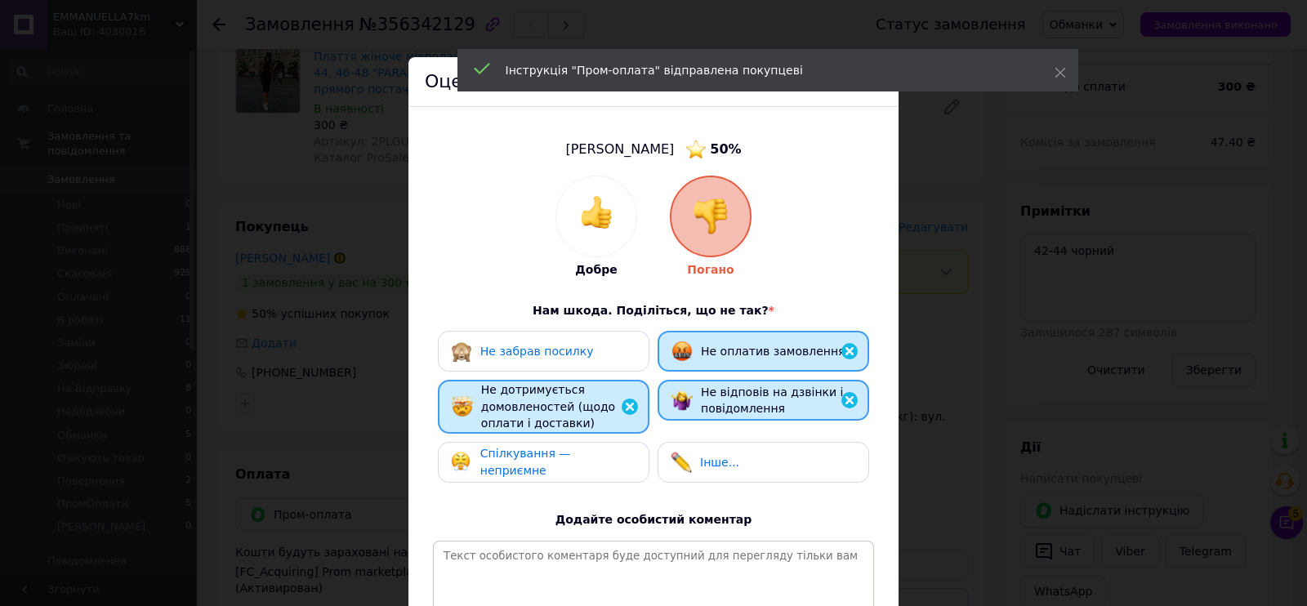
click at [571, 459] on span "Спілкування — неприємне" at bounding box center [525, 462] width 91 height 30
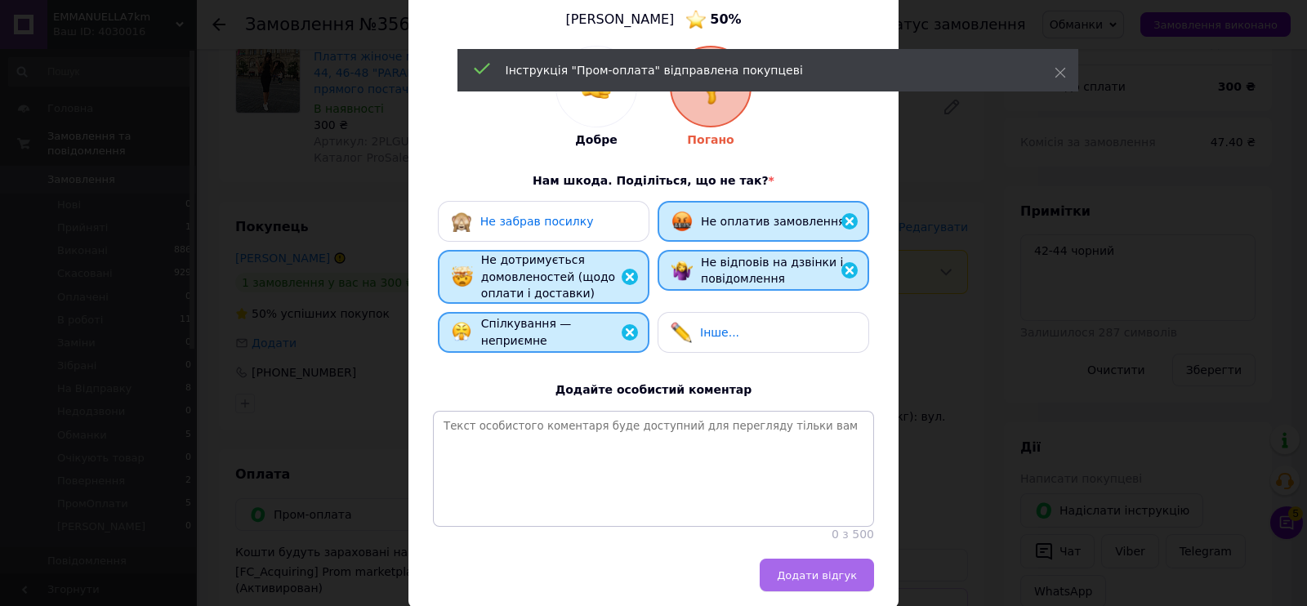
scroll to position [203, 0]
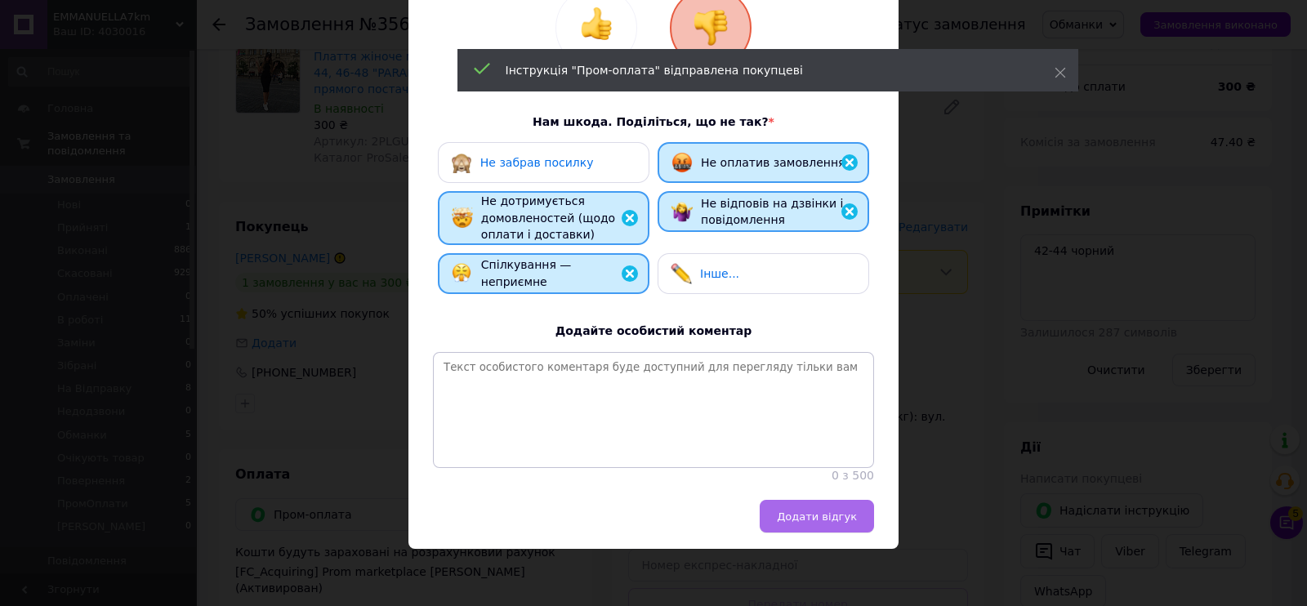
click at [817, 501] on button "Додати відгук" at bounding box center [817, 516] width 114 height 33
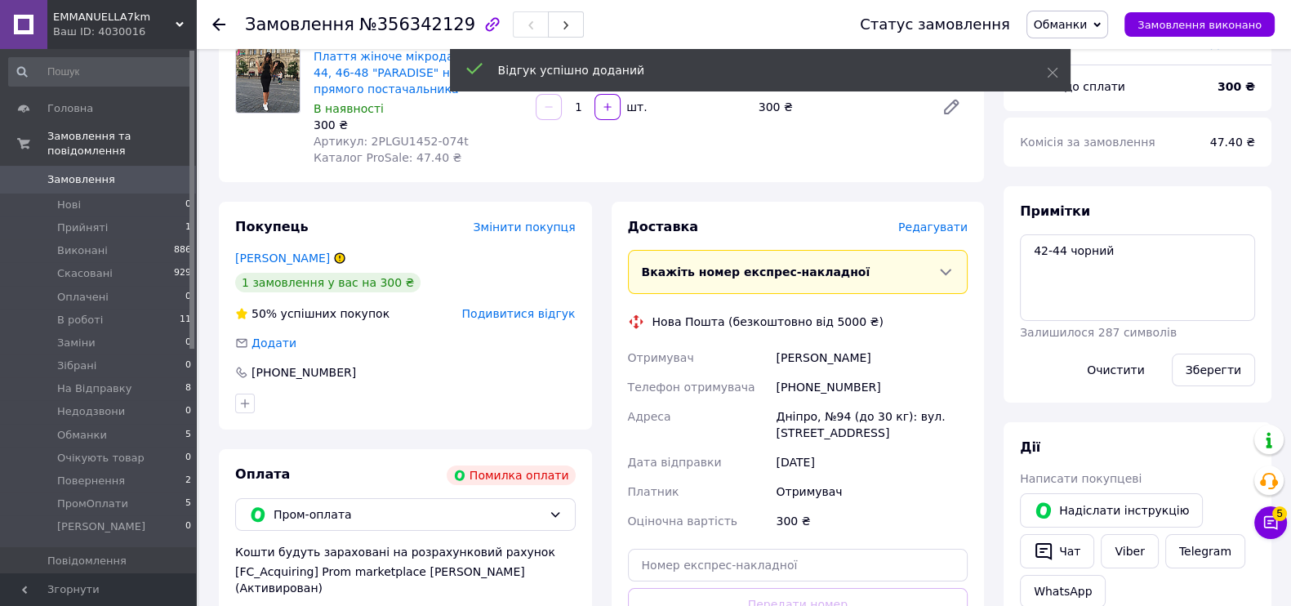
click at [1088, 26] on span "Обманки" at bounding box center [1061, 24] width 54 height 13
click at [1090, 100] on li "Скасовано" at bounding box center [1080, 106] width 105 height 25
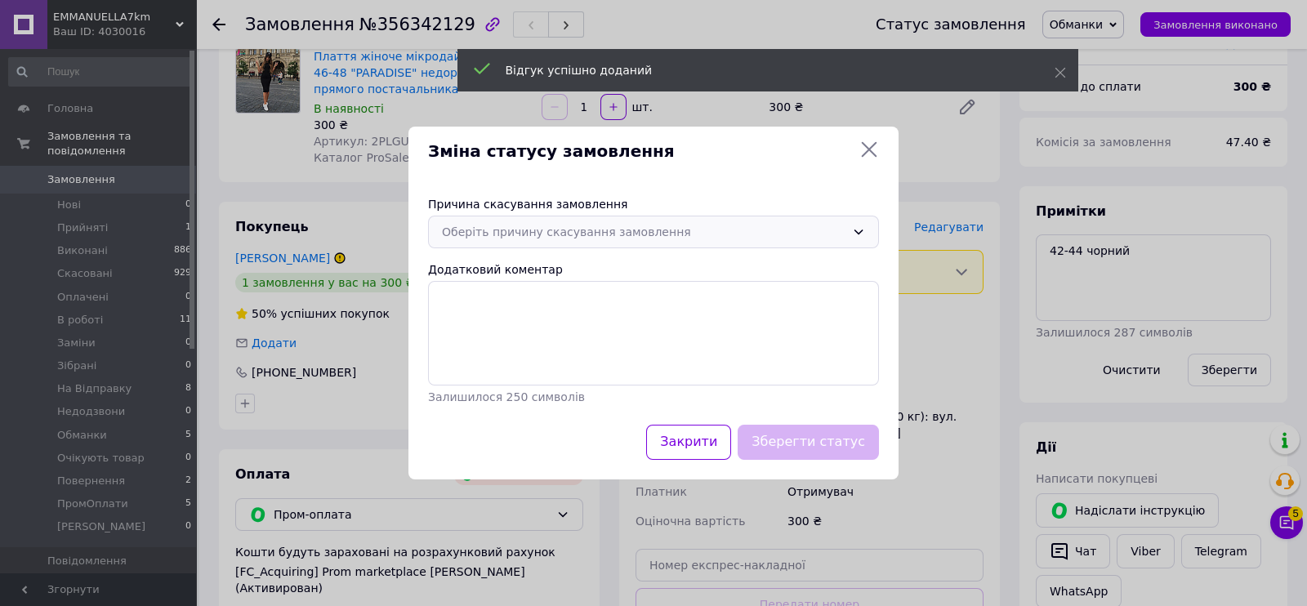
click at [635, 226] on div "Оберіть причину скасування замовлення" at bounding box center [643, 232] width 403 height 18
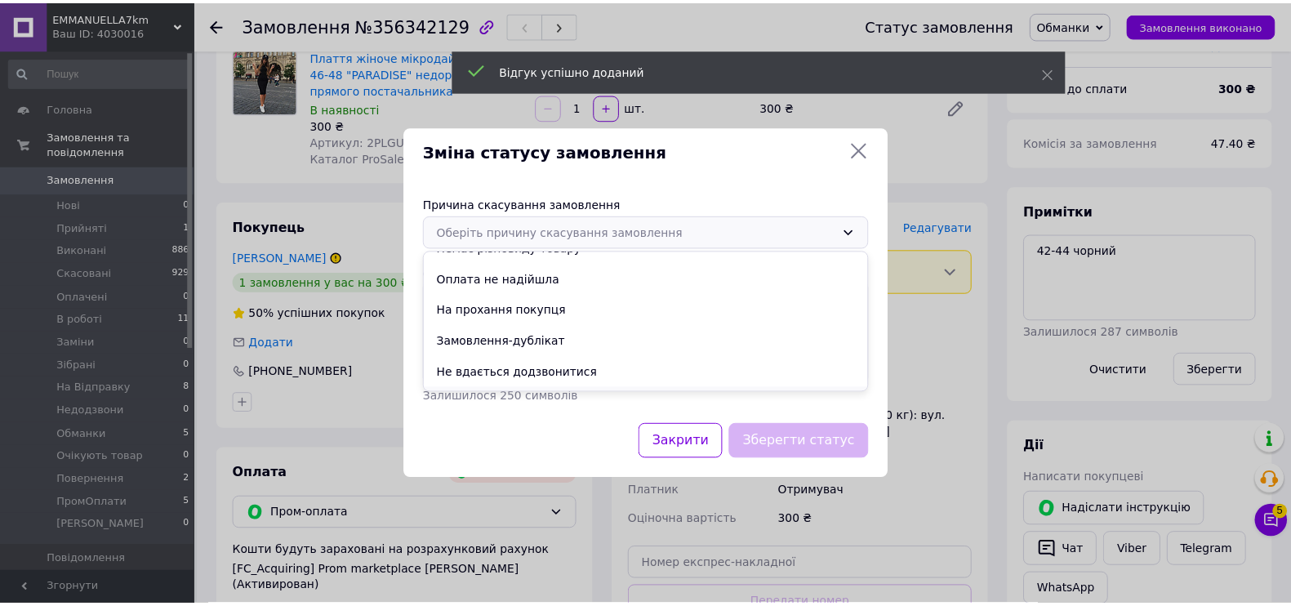
scroll to position [76, 0]
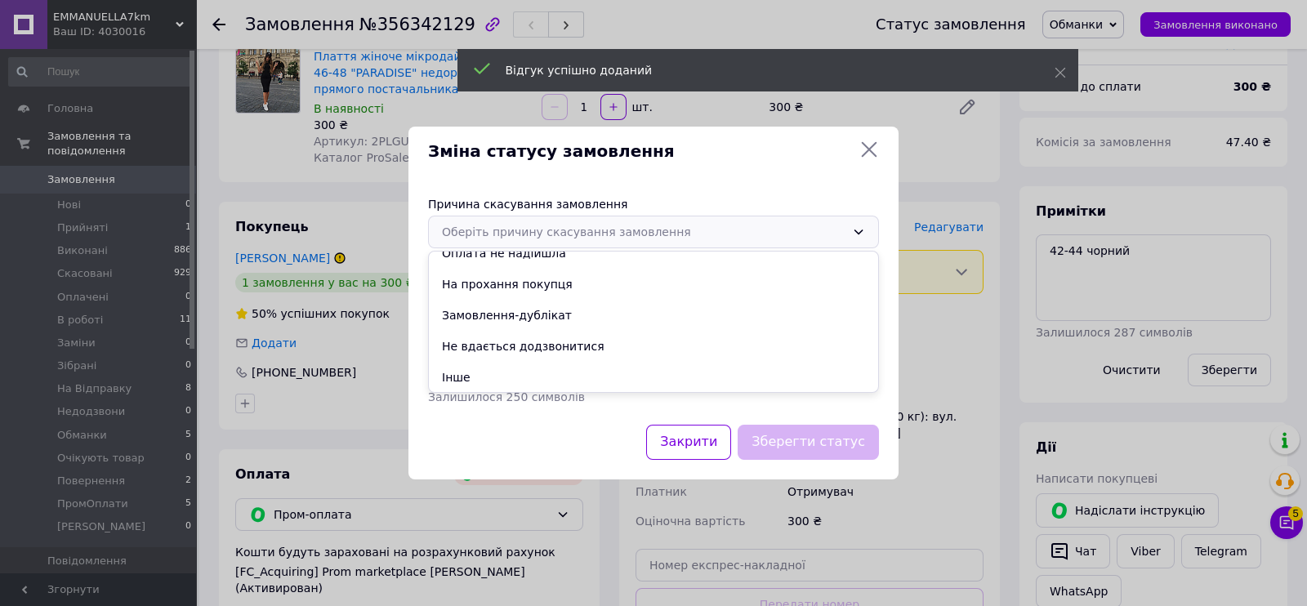
drag, startPoint x: 495, startPoint y: 392, endPoint x: 486, endPoint y: 364, distance: 29.2
click at [494, 392] on div "Немає в наявності Немає різновиду товару Оплата не надійшла На прохання покупця…" at bounding box center [653, 322] width 451 height 142
click at [475, 371] on li "Інше" at bounding box center [653, 377] width 449 height 31
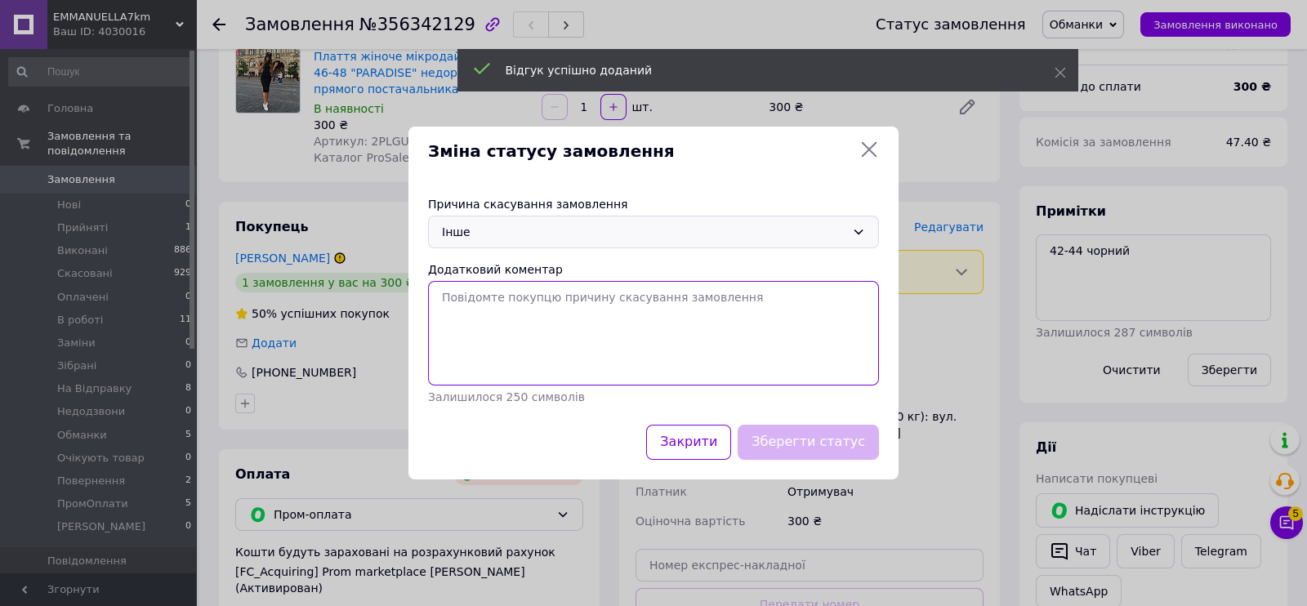
click at [493, 326] on textarea "Додатковий коментар" at bounding box center [653, 333] width 451 height 105
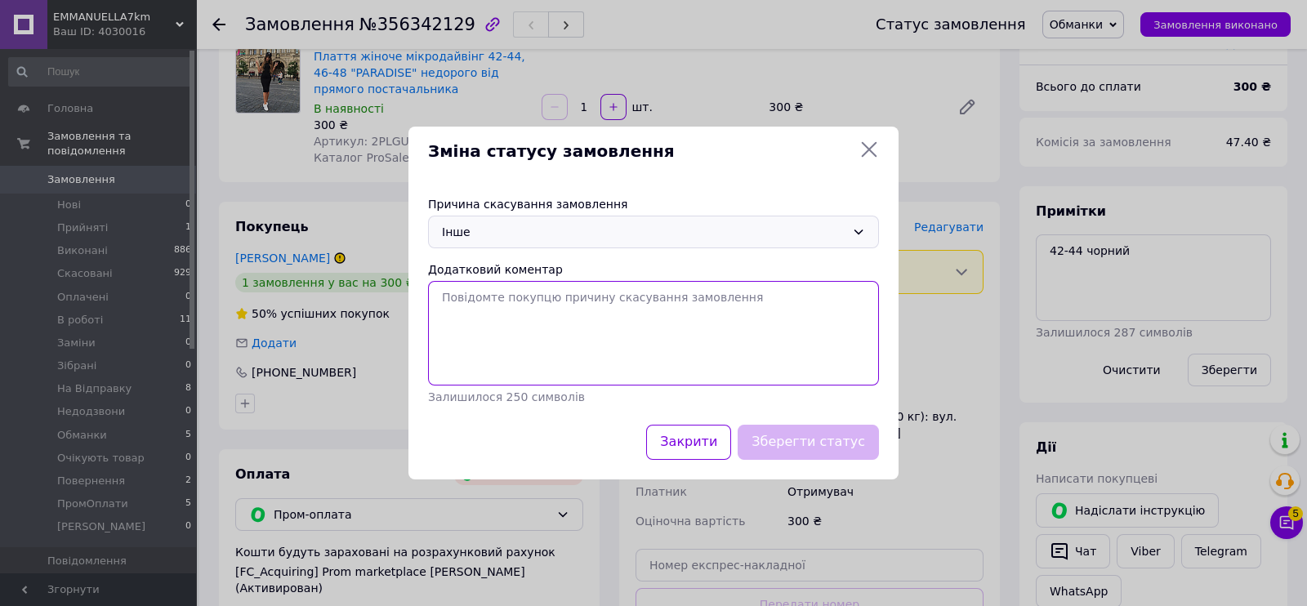
paste textarea "мразь"
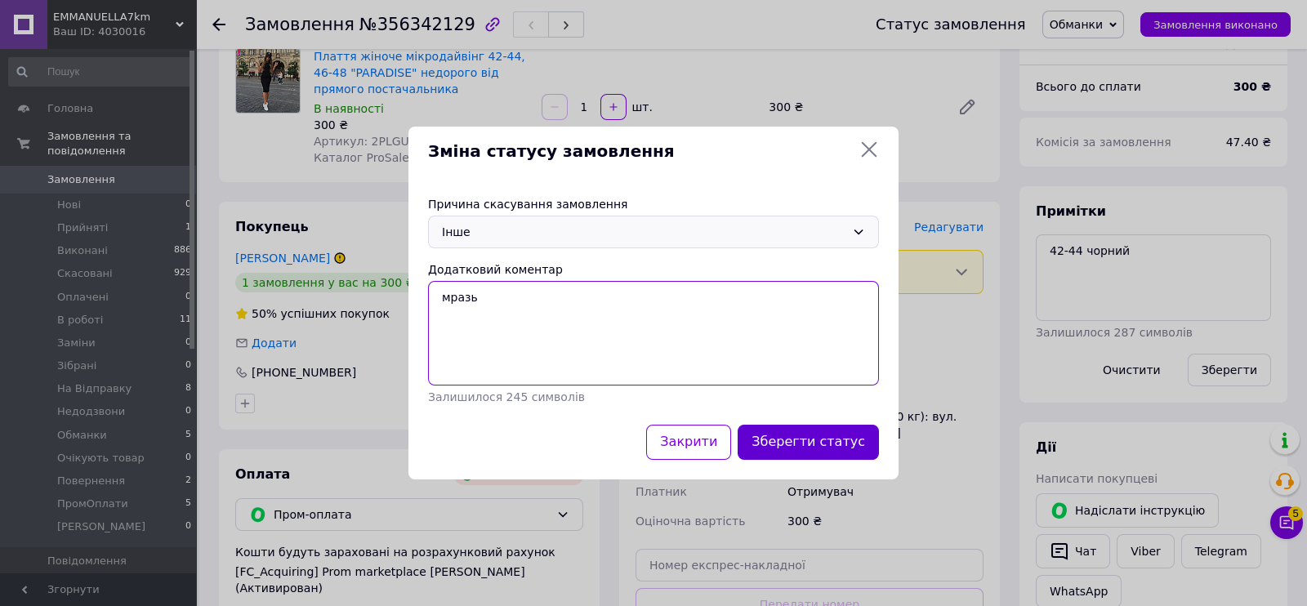
type textarea "мразь"
click at [806, 428] on button "Зберегти статус" at bounding box center [808, 442] width 141 height 35
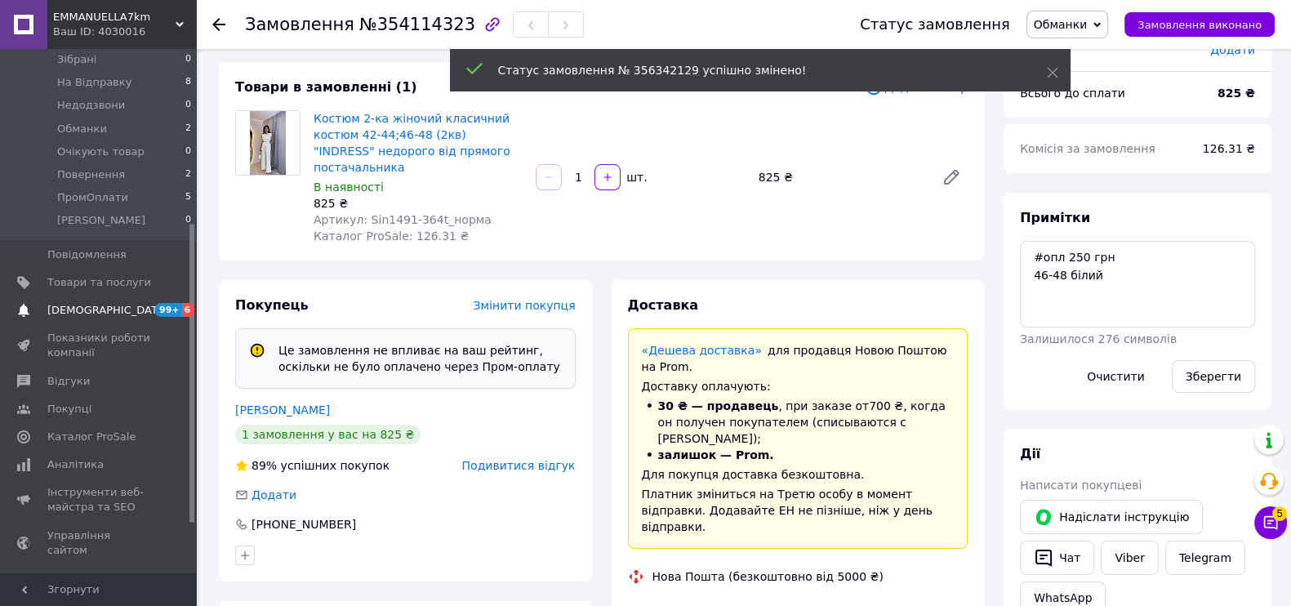
scroll to position [176, 0]
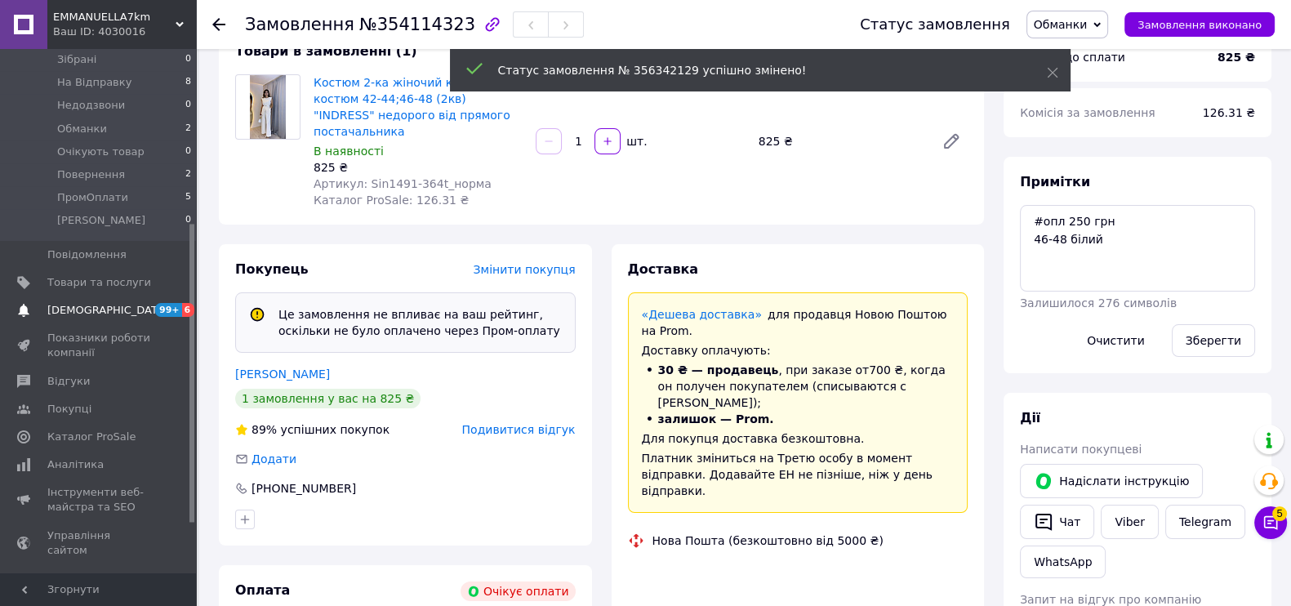
click at [74, 303] on span "[DEMOGRAPHIC_DATA]" at bounding box center [107, 310] width 121 height 15
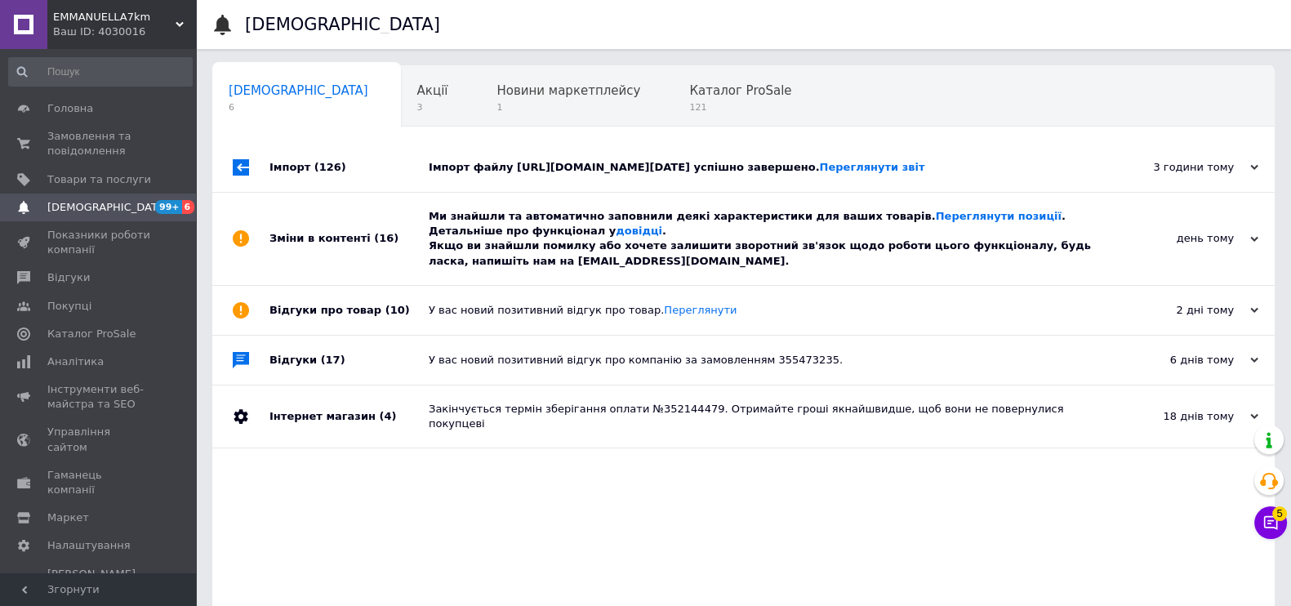
drag, startPoint x: 610, startPoint y: 308, endPoint x: 502, endPoint y: 202, distance: 151.3
click at [611, 269] on div "Ми знайшли та автоматично заповнили деякі характеристики для ваших товарів. Пер…" at bounding box center [762, 239] width 667 height 60
click at [499, 175] on div "Імпорт файлу https://1000veshchey.com.ua/products_feed.xml?hash_tag=9f6201cb8b6…" at bounding box center [762, 167] width 667 height 15
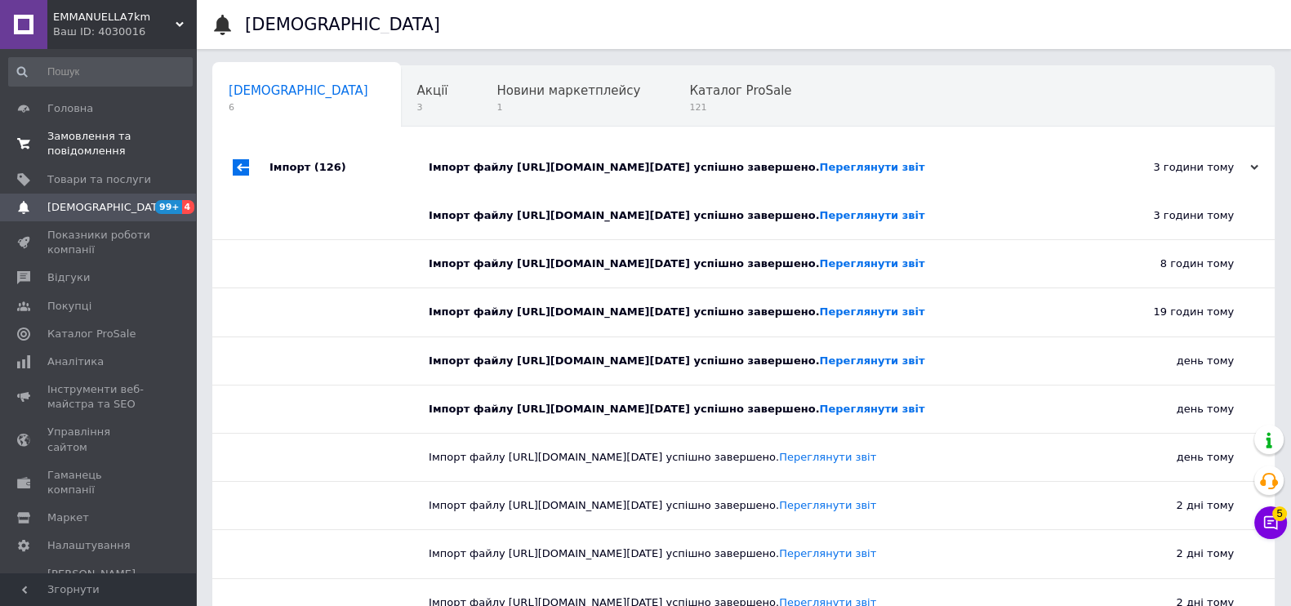
click at [99, 135] on span "Замовлення та повідомлення" at bounding box center [99, 143] width 104 height 29
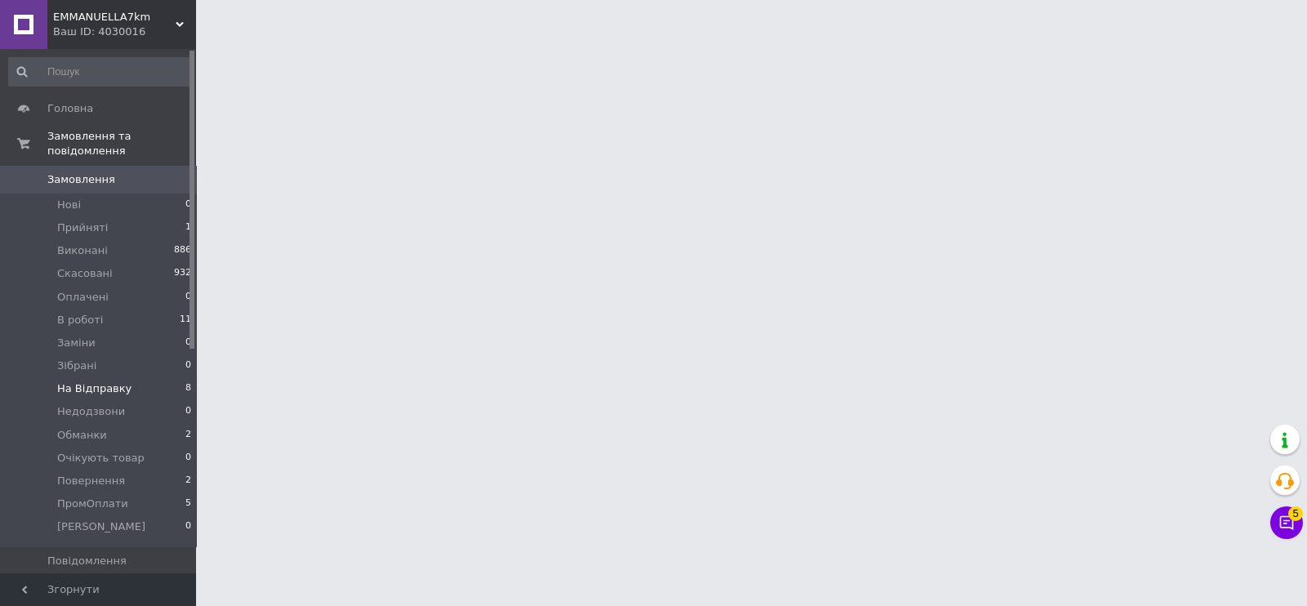
click at [115, 381] on span "На Відправку" at bounding box center [94, 388] width 74 height 15
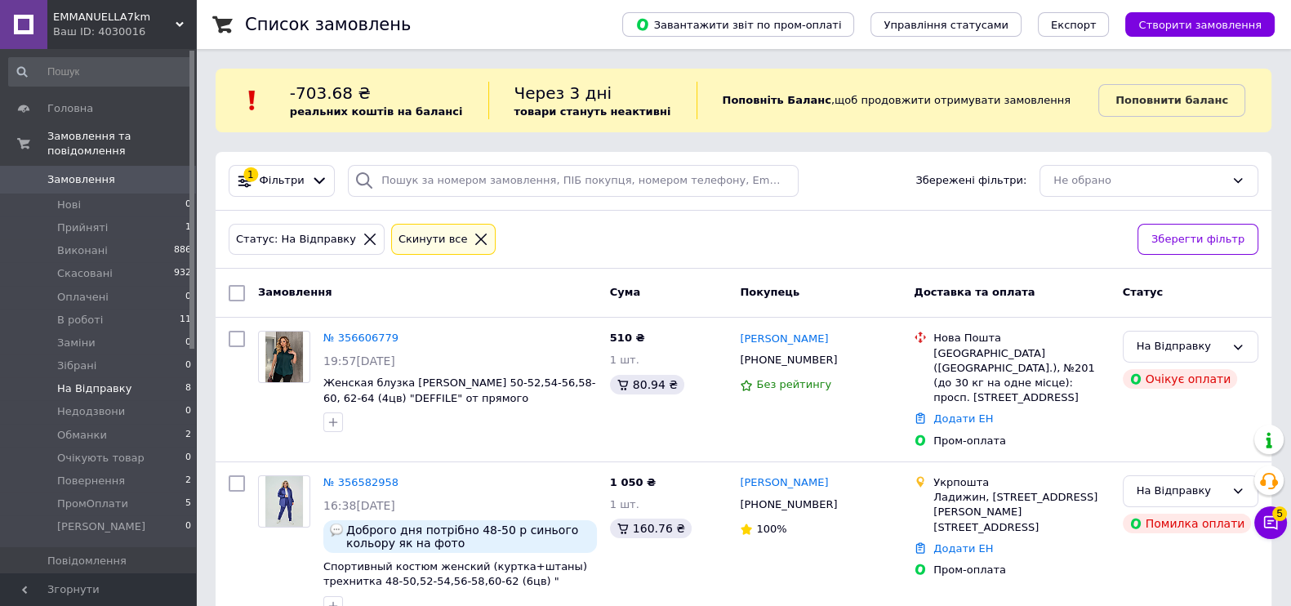
scroll to position [862, 0]
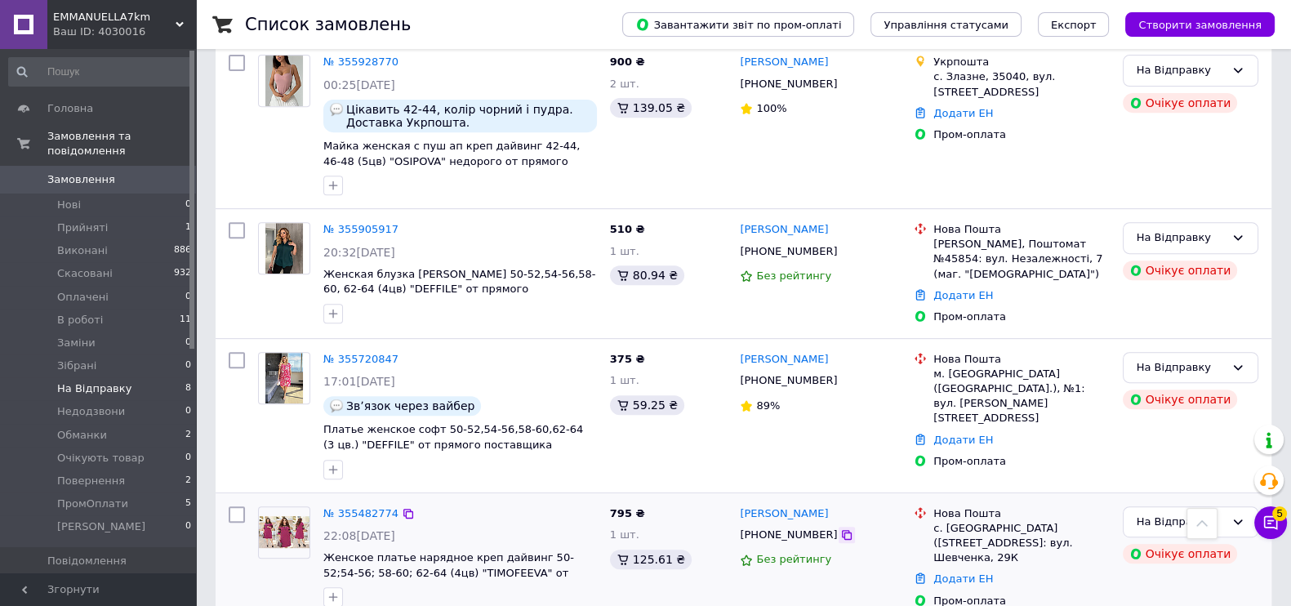
click at [842, 530] on icon at bounding box center [847, 535] width 10 height 10
click at [347, 507] on link "№ 355482774" at bounding box center [360, 513] width 75 height 12
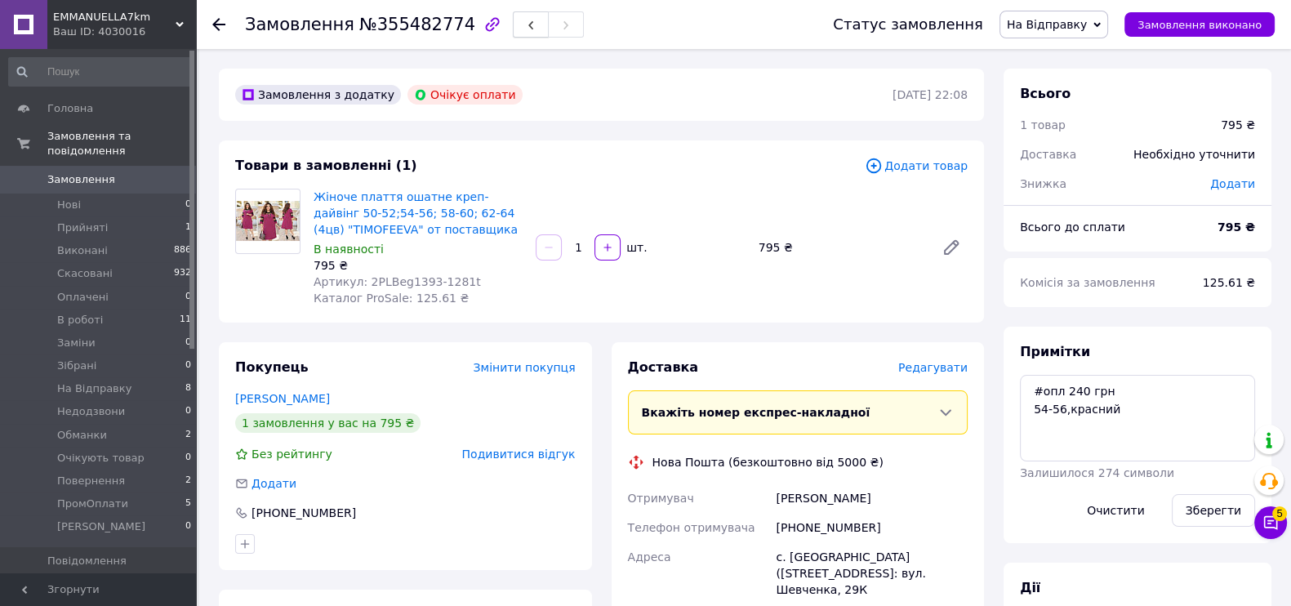
click at [513, 20] on button "button" at bounding box center [531, 24] width 36 height 26
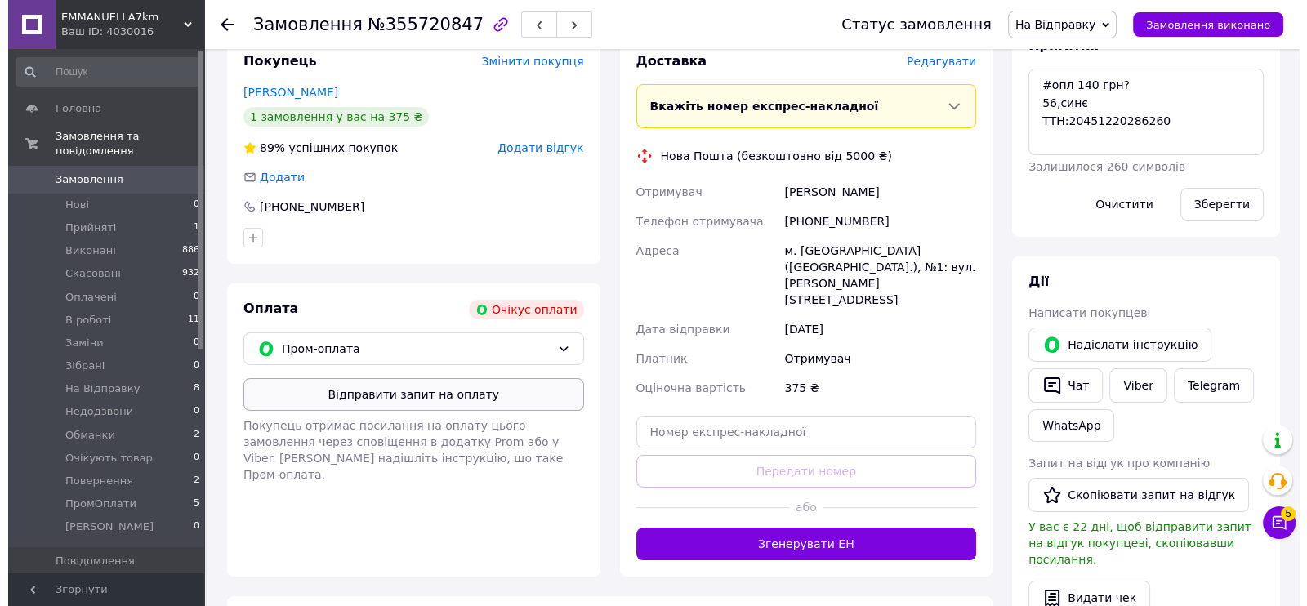
scroll to position [156, 0]
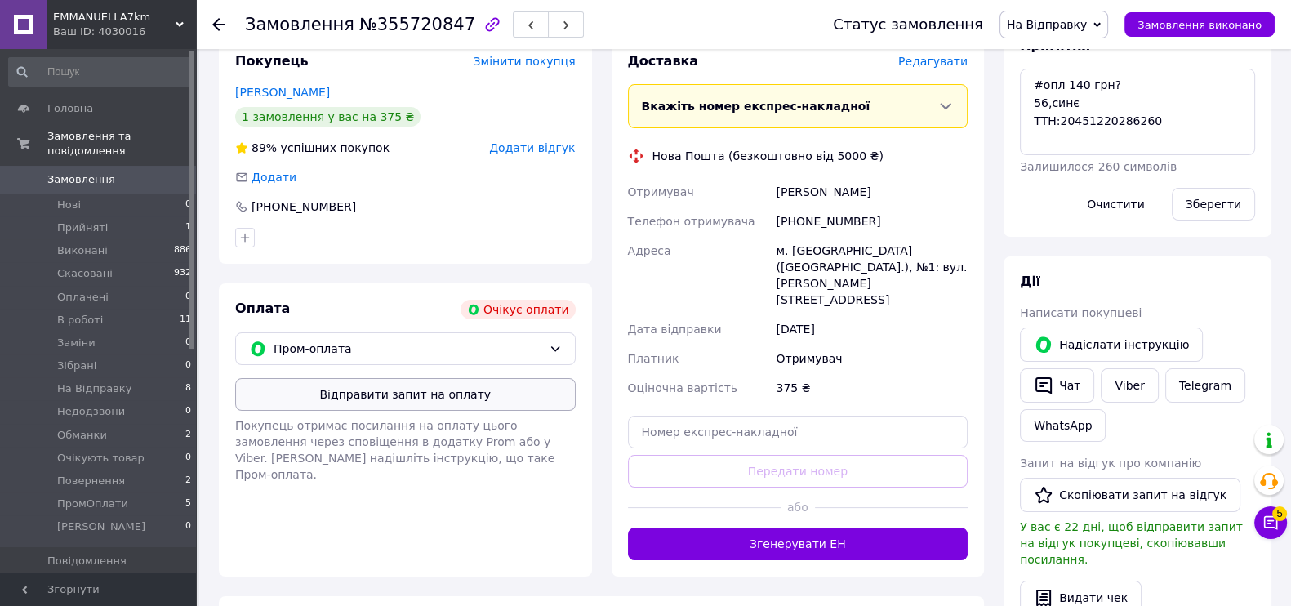
click at [476, 378] on button "Відправити запит на оплату" at bounding box center [405, 394] width 341 height 33
click at [1121, 337] on button "Надіслати інструкцію" at bounding box center [1111, 345] width 183 height 34
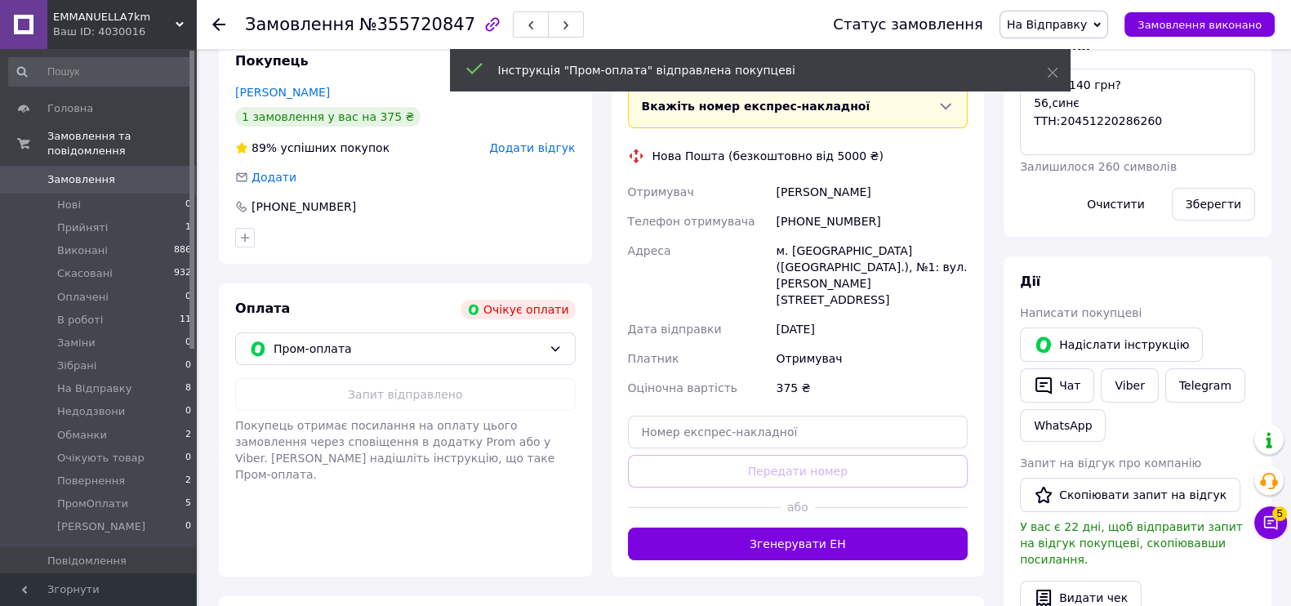
click at [546, 147] on span "Додати відгук" at bounding box center [532, 147] width 86 height 13
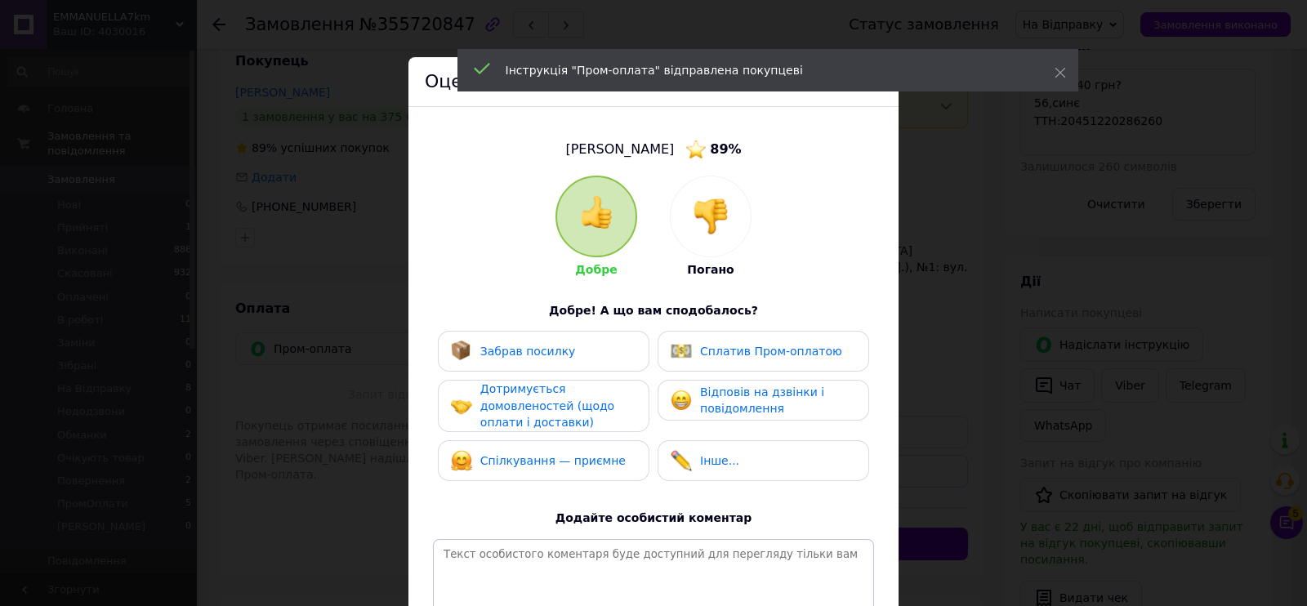
drag, startPoint x: 752, startPoint y: 207, endPoint x: 741, endPoint y: 230, distance: 26.3
click at [751, 207] on div "Добре Погано Добре! А що вам сподобалось? Забрав посилку Сплатив Пром-оплатою Д…" at bounding box center [653, 423] width 441 height 495
click at [730, 214] on div at bounding box center [711, 216] width 80 height 80
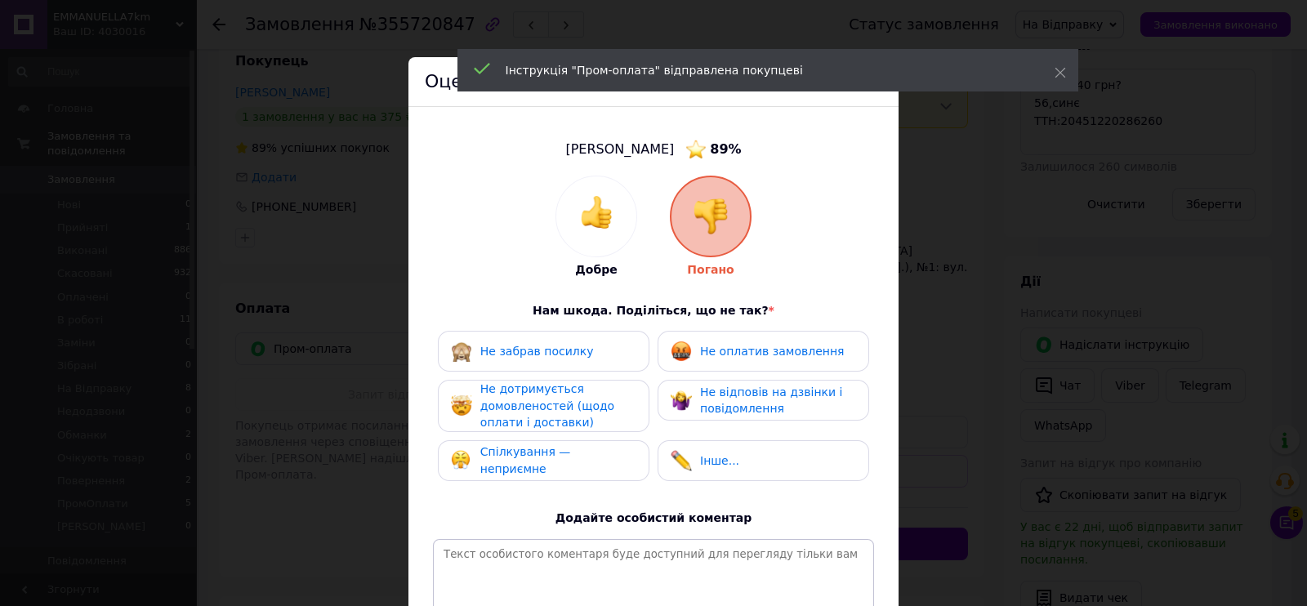
click at [746, 346] on div "Не оплатив замовлення" at bounding box center [764, 351] width 212 height 41
click at [770, 387] on span "Не відповів на дзвінки і повідомлення" at bounding box center [771, 401] width 142 height 30
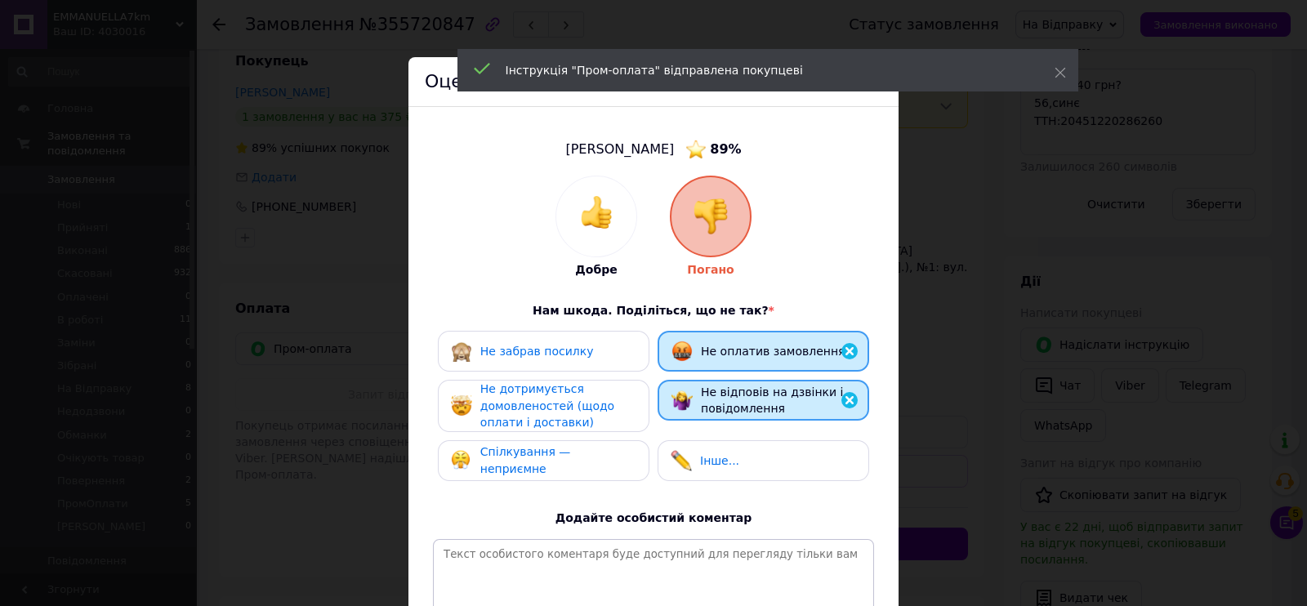
click at [568, 426] on span "Не дотримується домовленостей (щодо оплати і доставки)" at bounding box center [547, 405] width 134 height 47
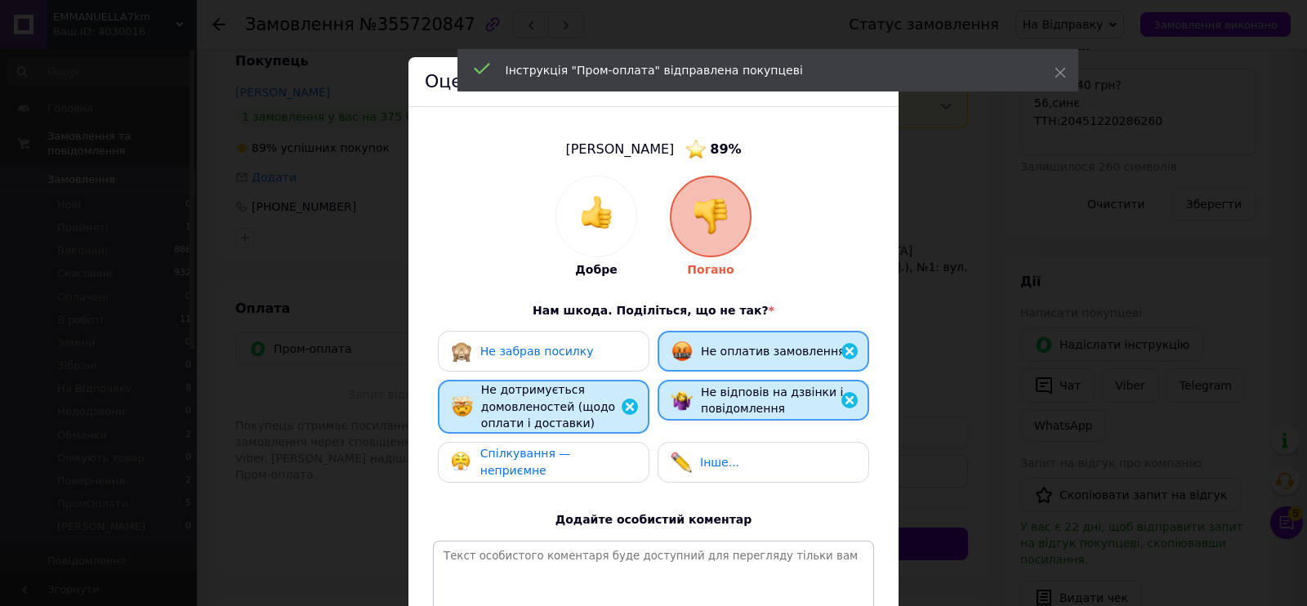
click at [571, 455] on span "Спілкування — неприємне" at bounding box center [525, 462] width 91 height 30
click at [582, 332] on div "Не забрав посилку" at bounding box center [544, 351] width 212 height 41
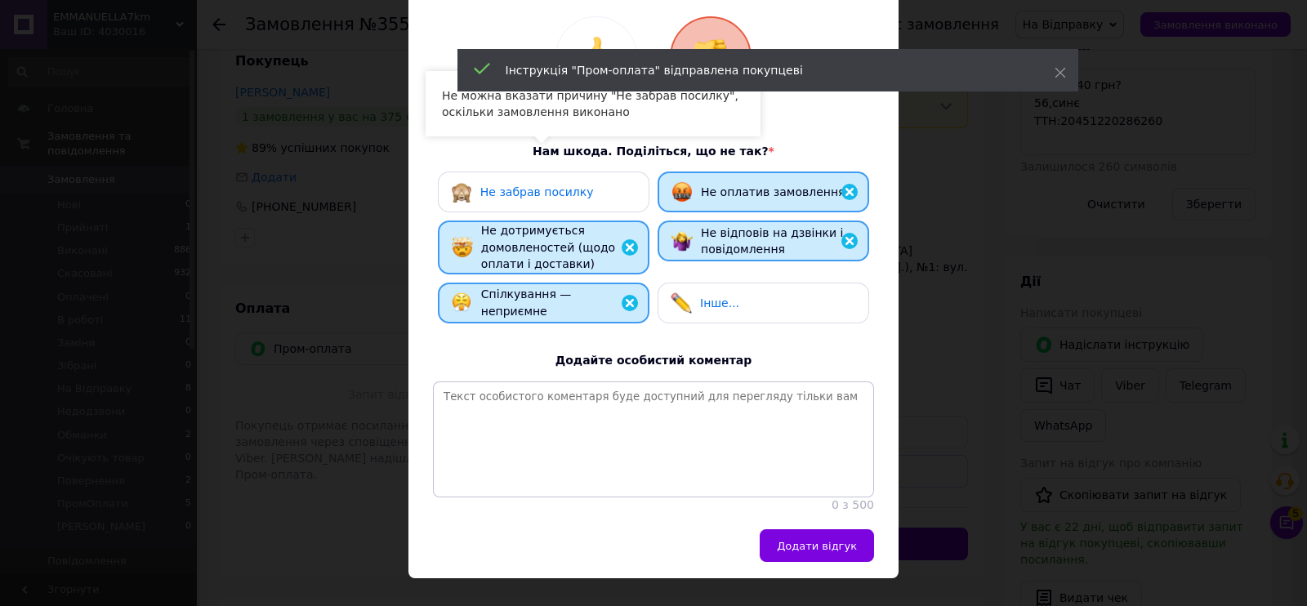
scroll to position [203, 0]
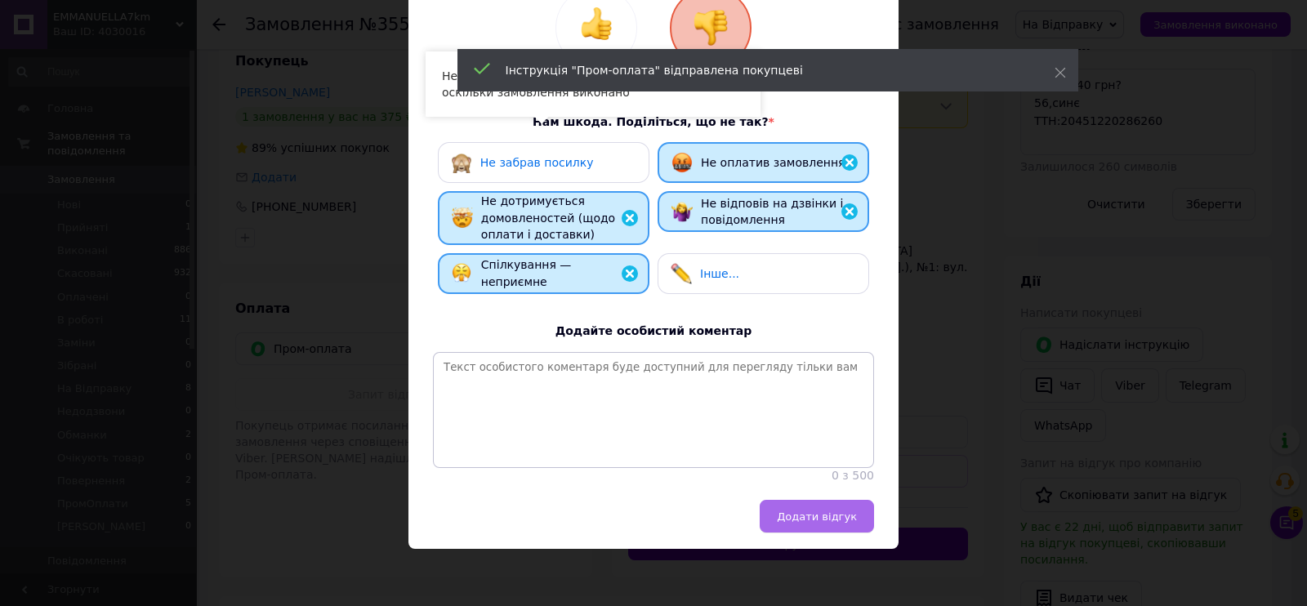
click at [814, 519] on span "Додати відгук" at bounding box center [817, 516] width 80 height 12
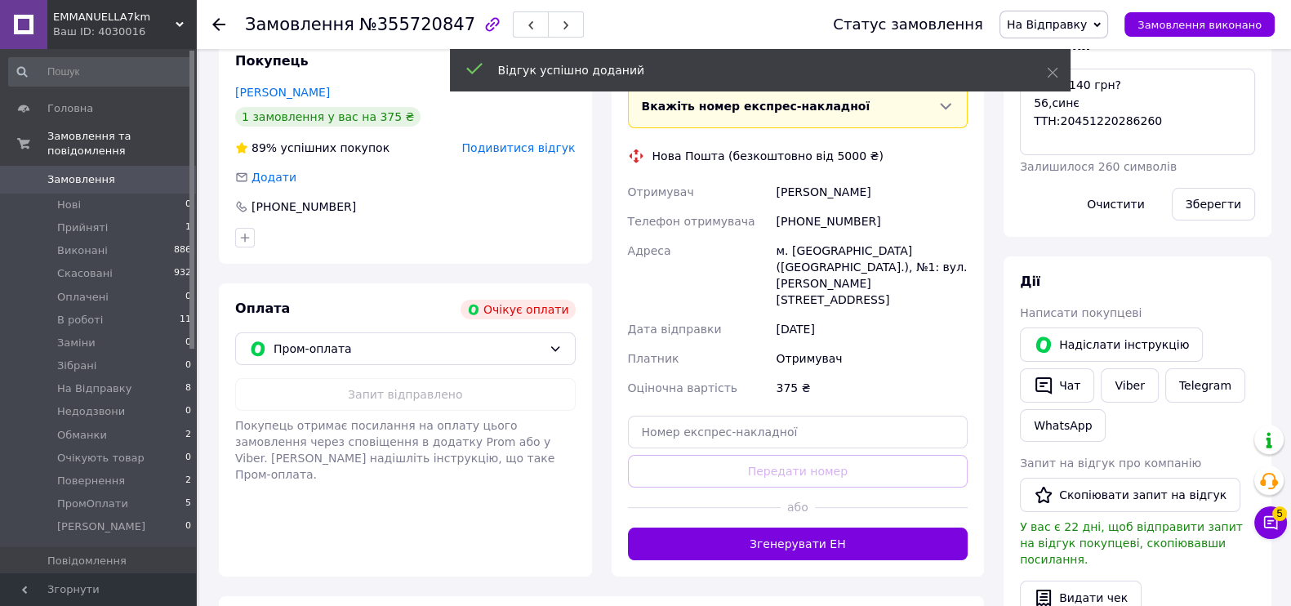
click at [813, 219] on div "[PHONE_NUMBER]" at bounding box center [872, 221] width 198 height 29
copy div "380961148242"
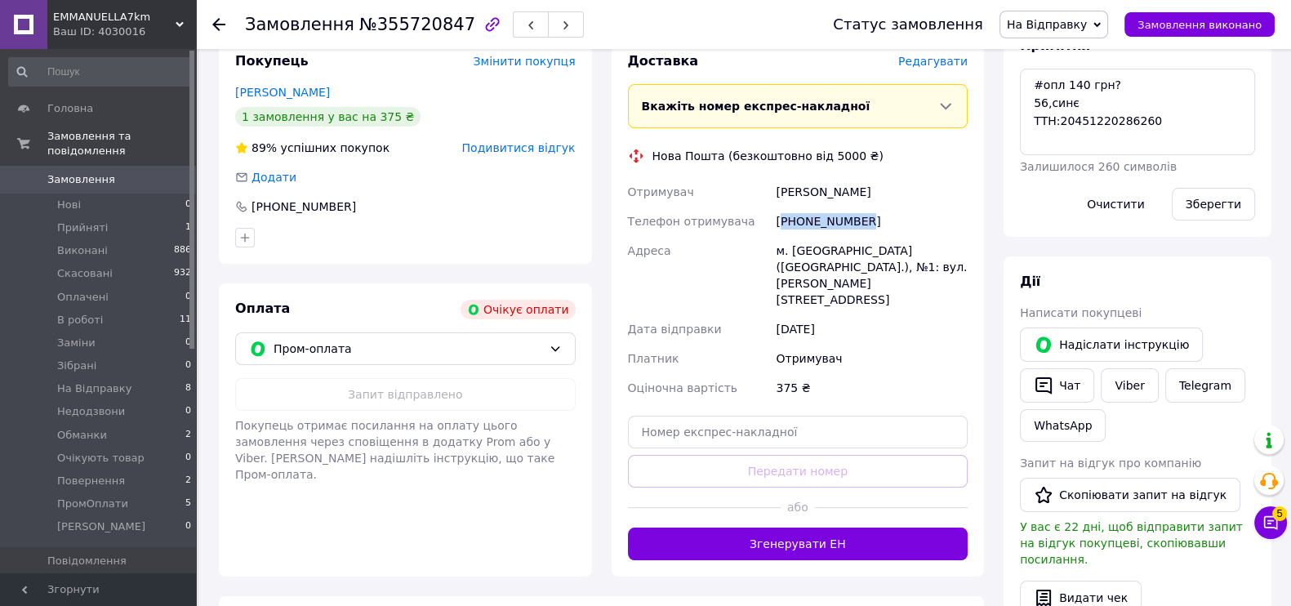
click at [1087, 25] on span "На Відправку" at bounding box center [1047, 24] width 80 height 13
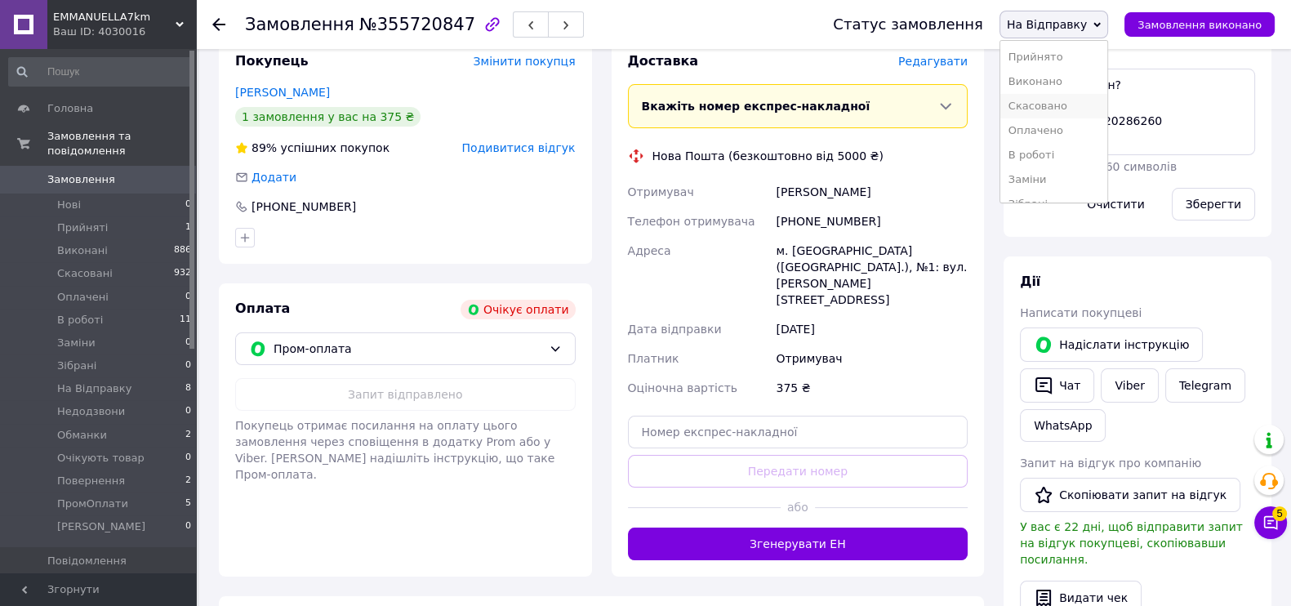
click at [1067, 108] on li "Скасовано" at bounding box center [1054, 106] width 107 height 25
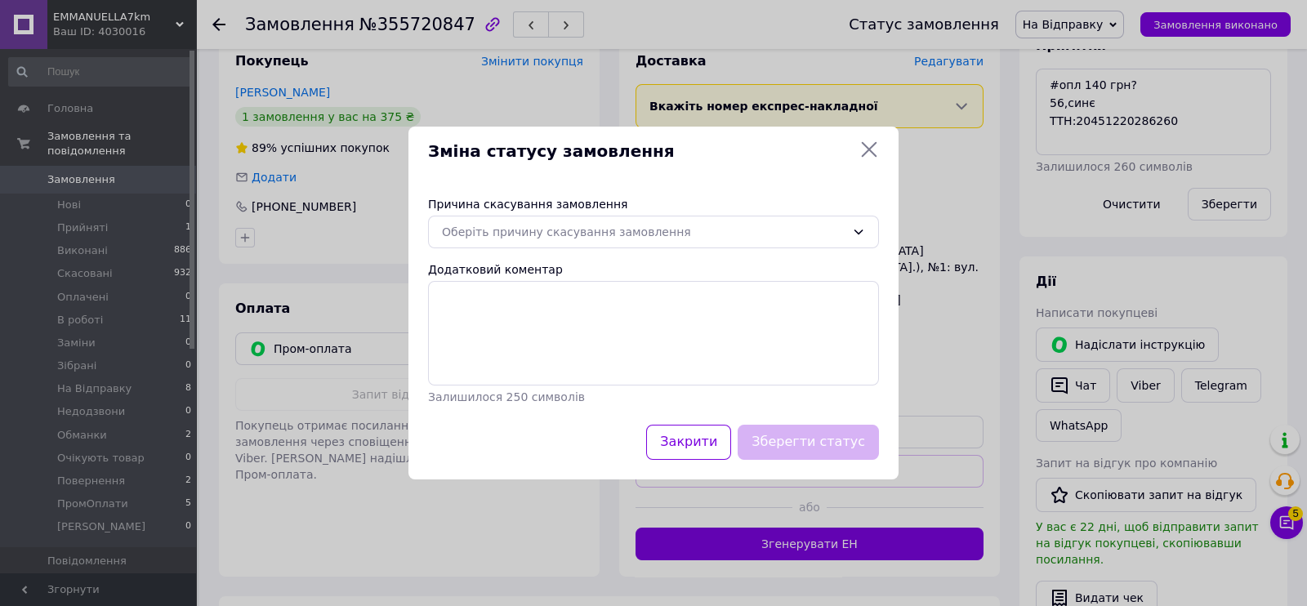
scroll to position [140, 0]
click at [565, 223] on div "Оберіть причину скасування замовлення" at bounding box center [643, 232] width 403 height 18
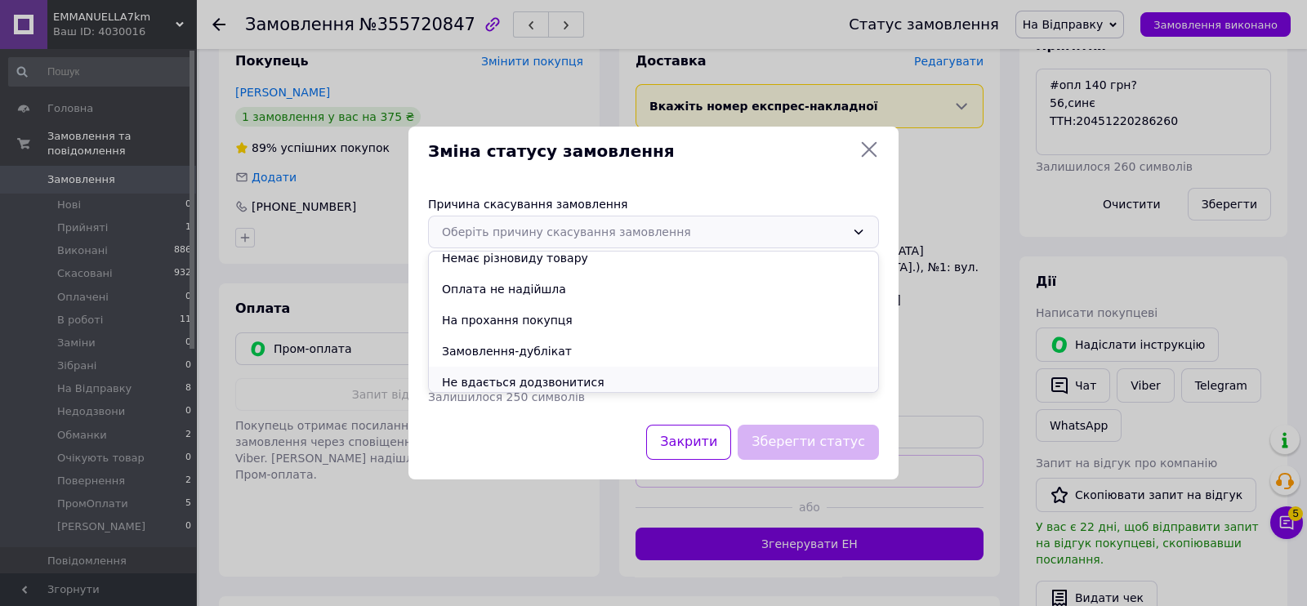
scroll to position [76, 0]
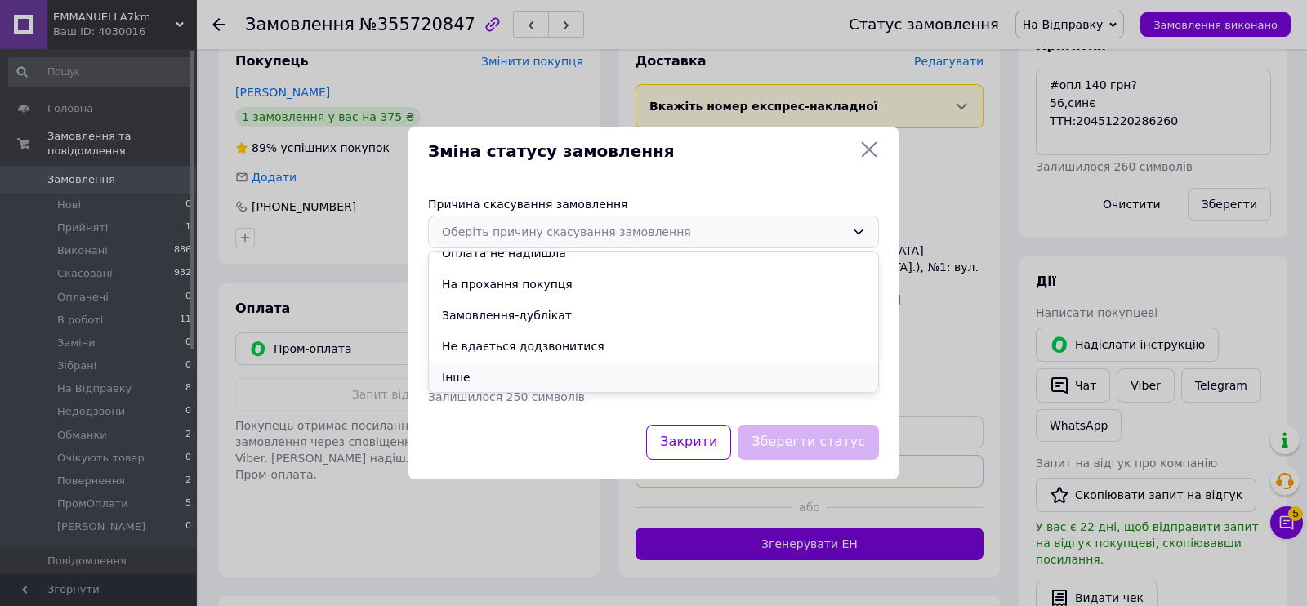
click at [487, 366] on li "Інше" at bounding box center [653, 377] width 449 height 31
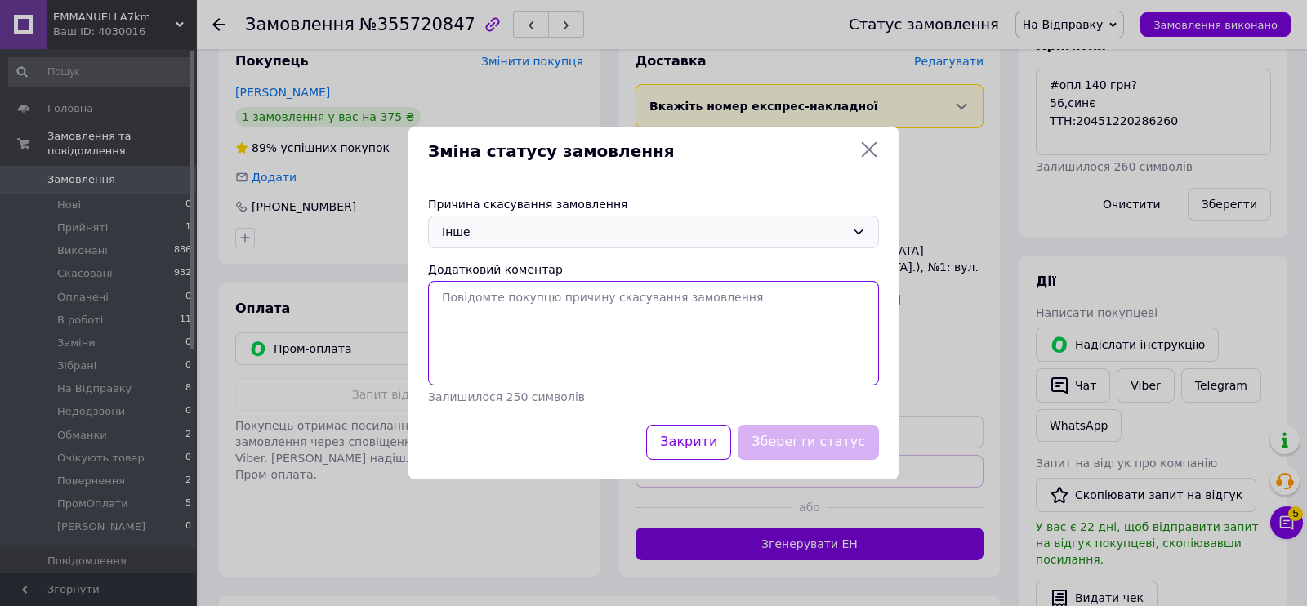
click at [487, 328] on textarea "Додатковий коментар" at bounding box center [653, 333] width 451 height 105
click at [573, 209] on div "Причина скасування замовлення" at bounding box center [653, 204] width 451 height 16
click at [564, 235] on div "Інше" at bounding box center [643, 232] width 403 height 18
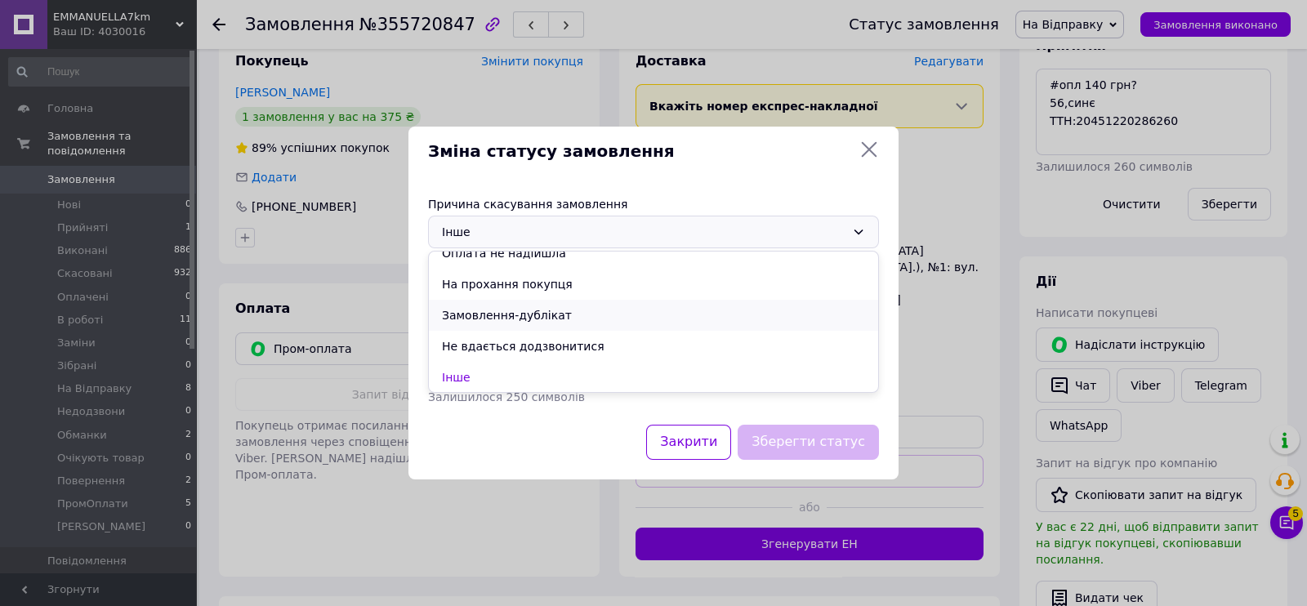
click at [519, 310] on li "Замовлення-дублікат" at bounding box center [653, 315] width 449 height 31
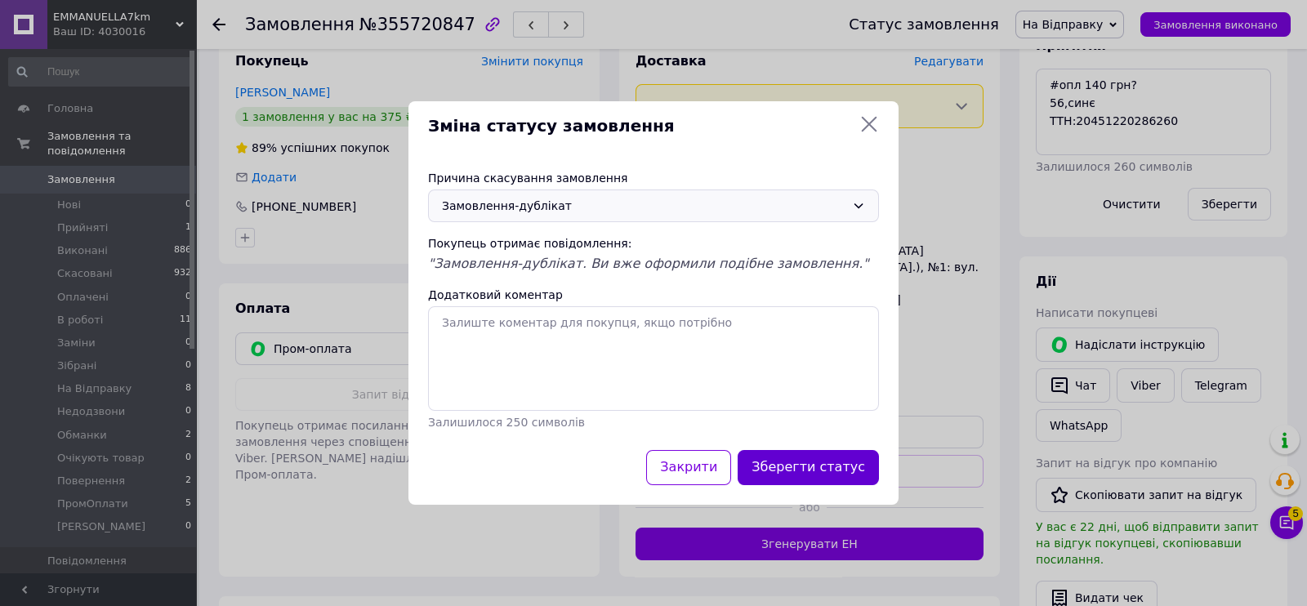
click at [816, 457] on button "Зберегти статус" at bounding box center [808, 467] width 141 height 35
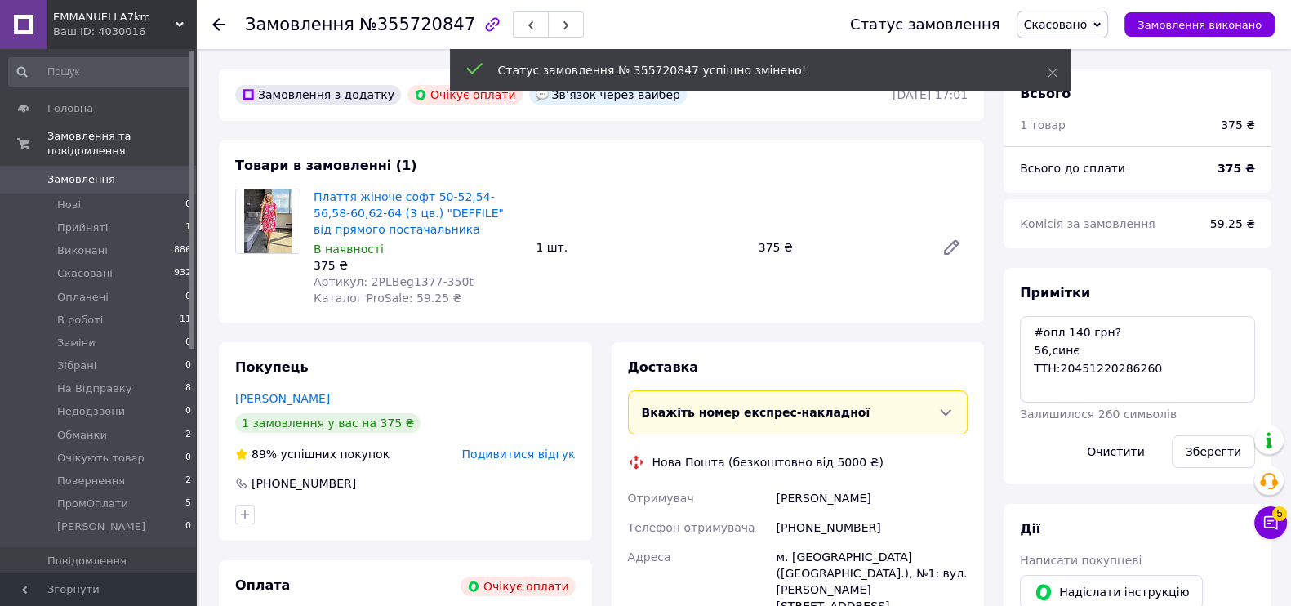
scroll to position [195, 0]
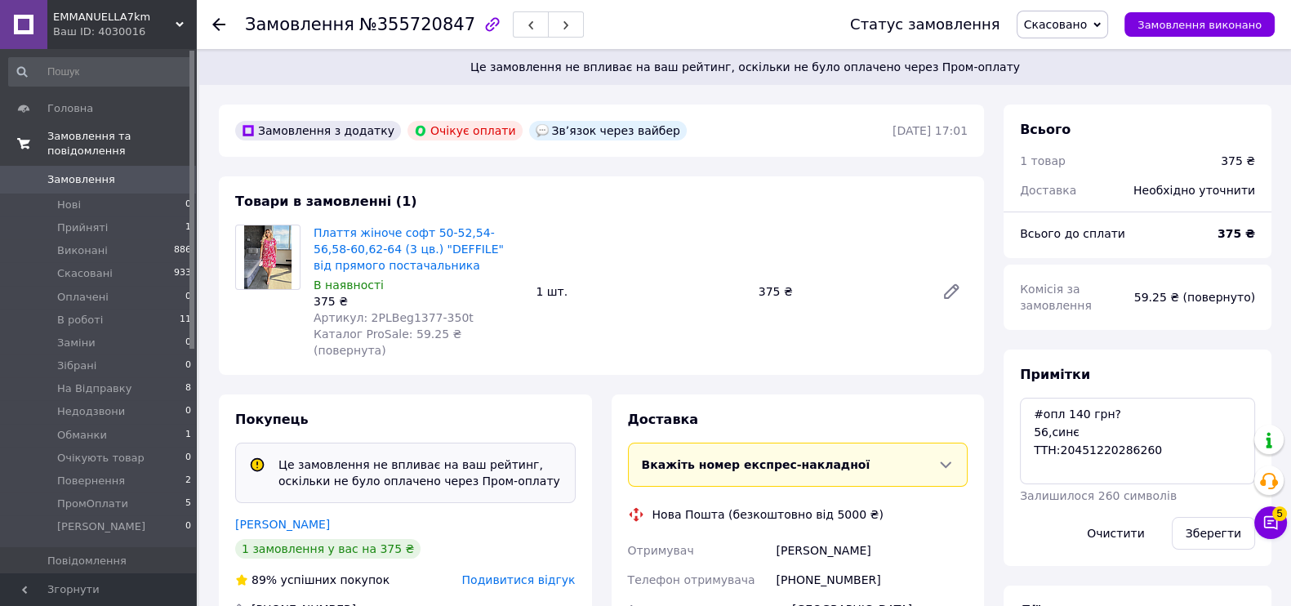
scroll to position [195, 0]
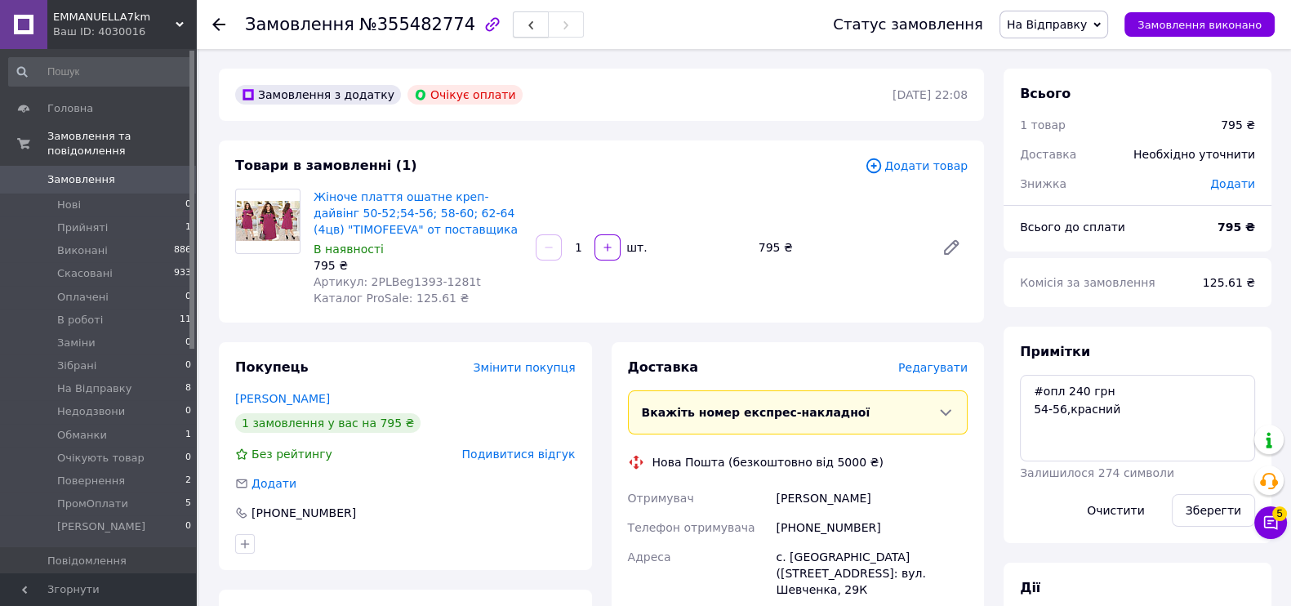
scroll to position [72, 0]
click at [526, 22] on icon "button" at bounding box center [531, 25] width 10 height 10
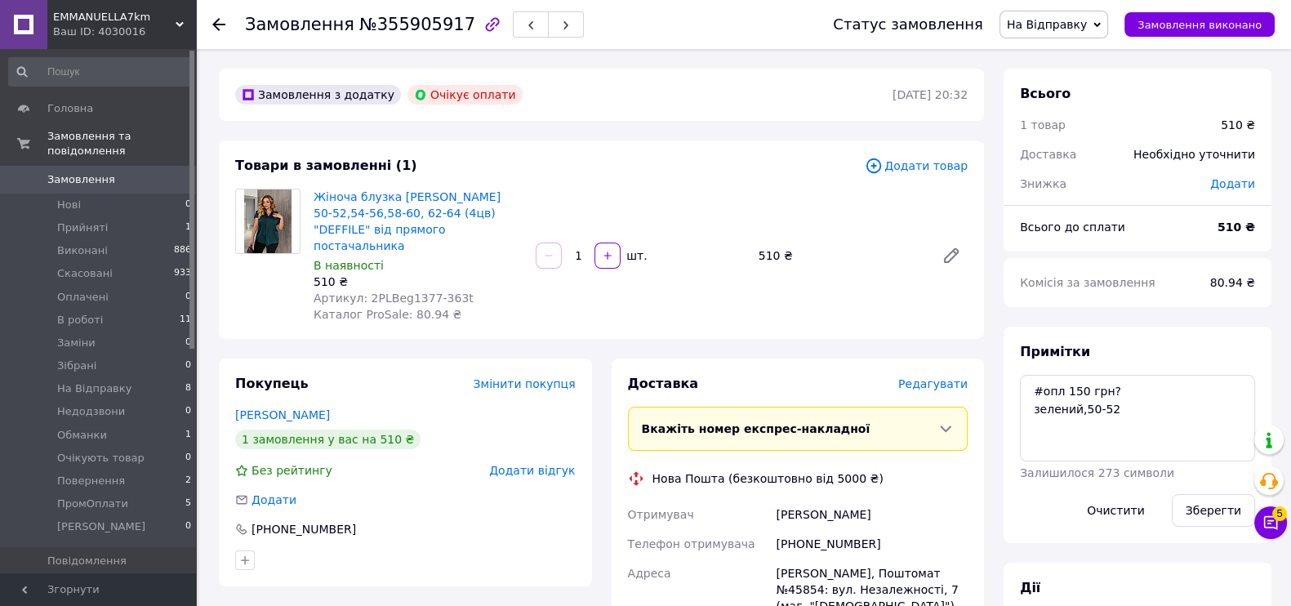
click at [821, 529] on div "[PHONE_NUMBER]" at bounding box center [872, 543] width 198 height 29
copy div "380936972355"
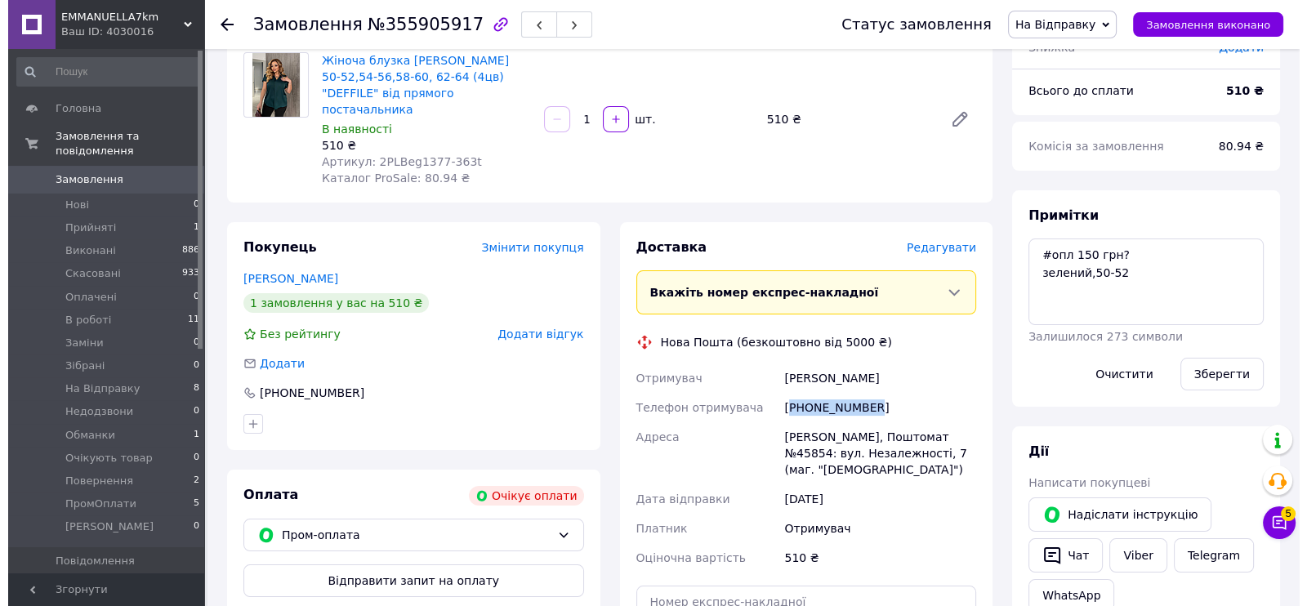
scroll to position [203, 0]
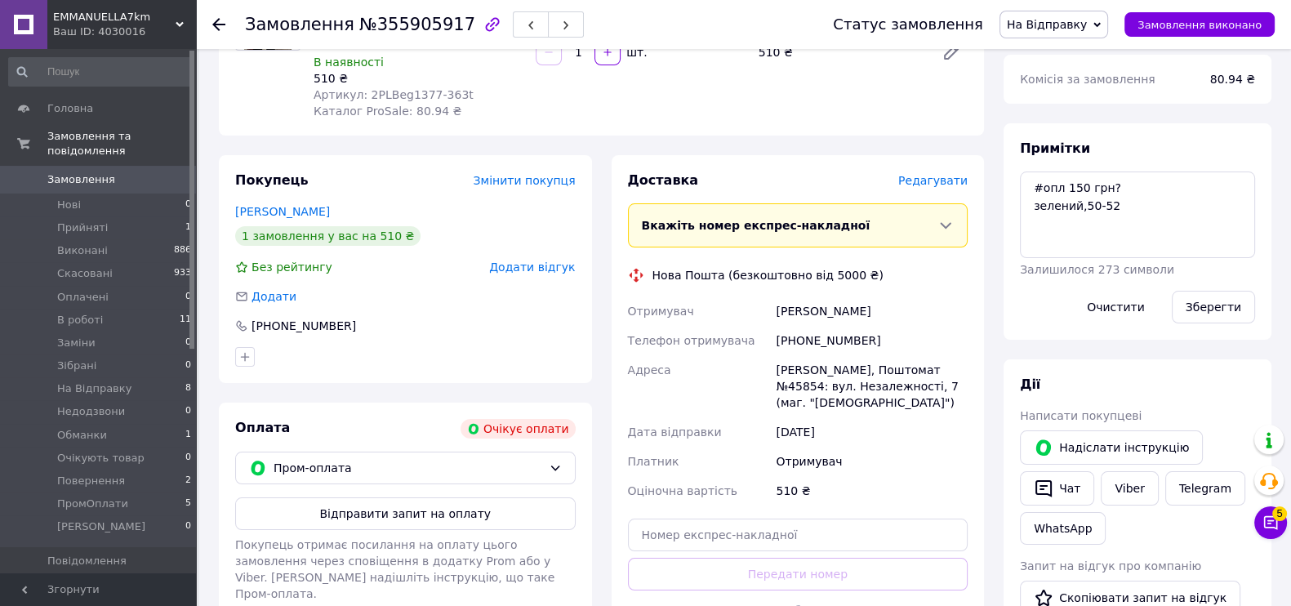
click at [540, 261] on span "Додати відгук" at bounding box center [532, 267] width 86 height 13
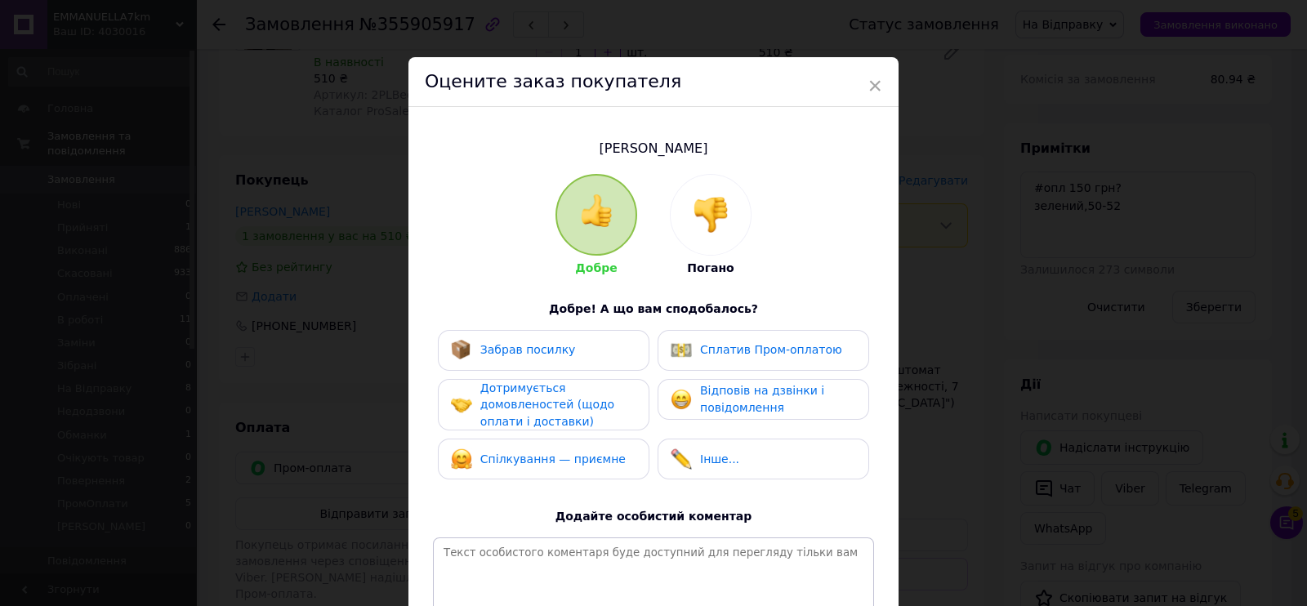
click at [708, 214] on img at bounding box center [711, 215] width 36 height 36
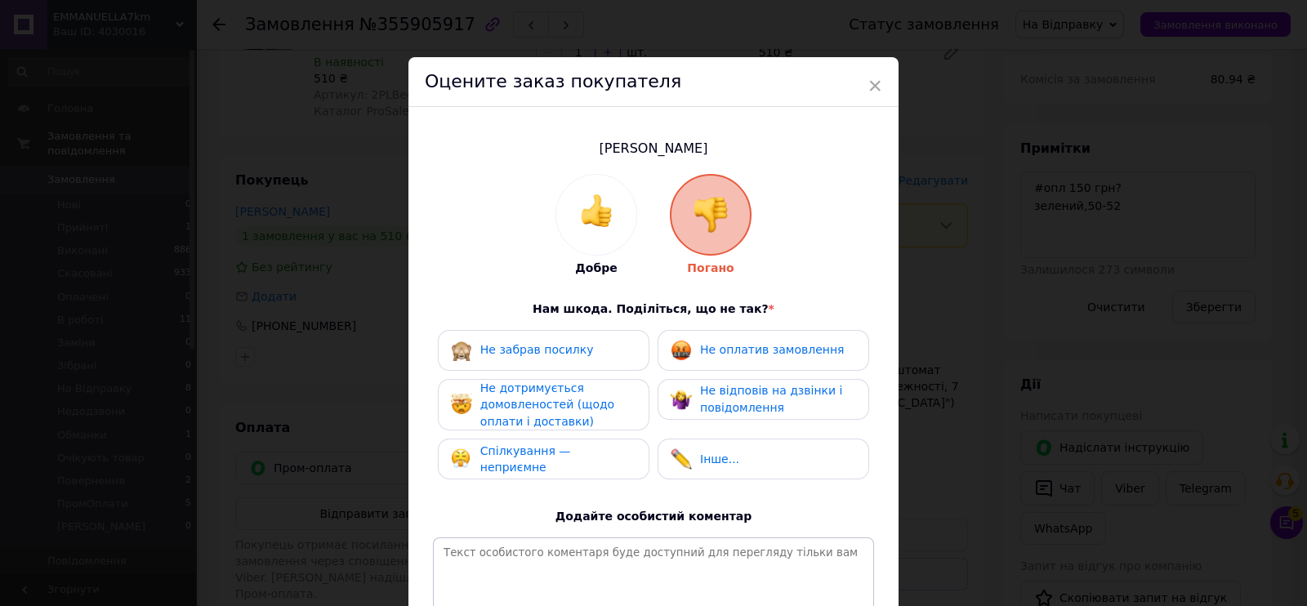
click at [743, 330] on div "Не оплатив замовлення" at bounding box center [764, 350] width 212 height 41
drag, startPoint x: 786, startPoint y: 378, endPoint x: 648, endPoint y: 407, distance: 141.0
click at [786, 380] on div "Не відповів на дзвінки і повідомлення" at bounding box center [764, 399] width 212 height 41
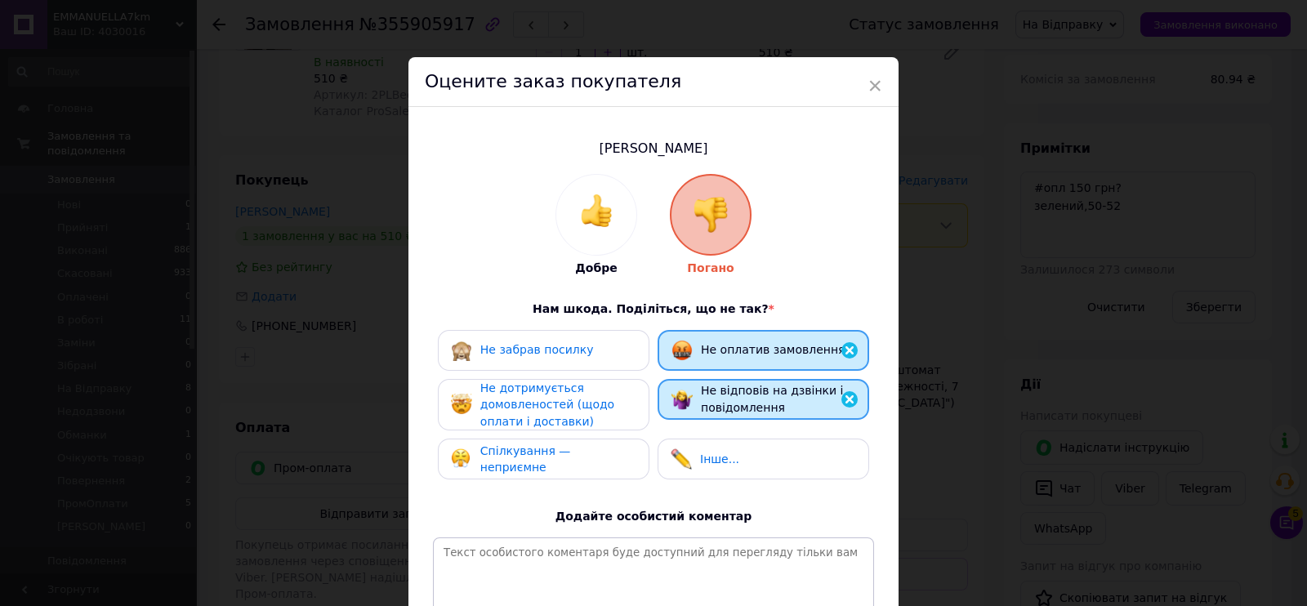
click at [644, 408] on div "Не дотримується домовленостей (щодо оплати і доставки)" at bounding box center [544, 405] width 212 height 52
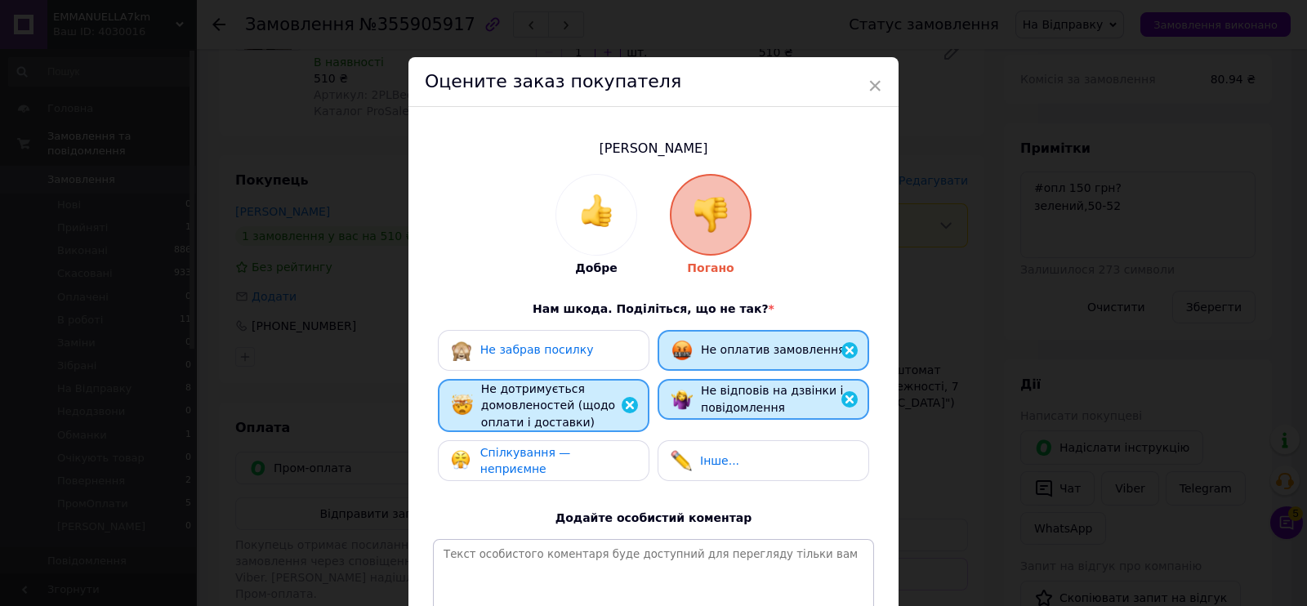
click at [620, 462] on div "Спілкування — неприємне" at bounding box center [543, 460] width 185 height 33
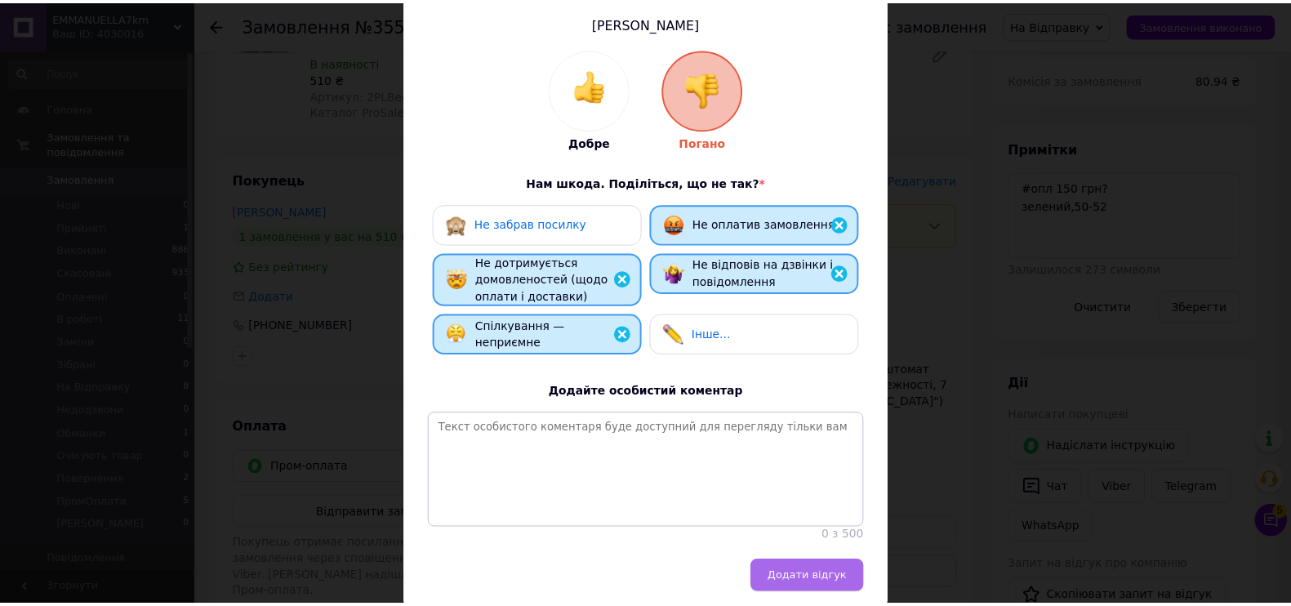
scroll to position [202, 0]
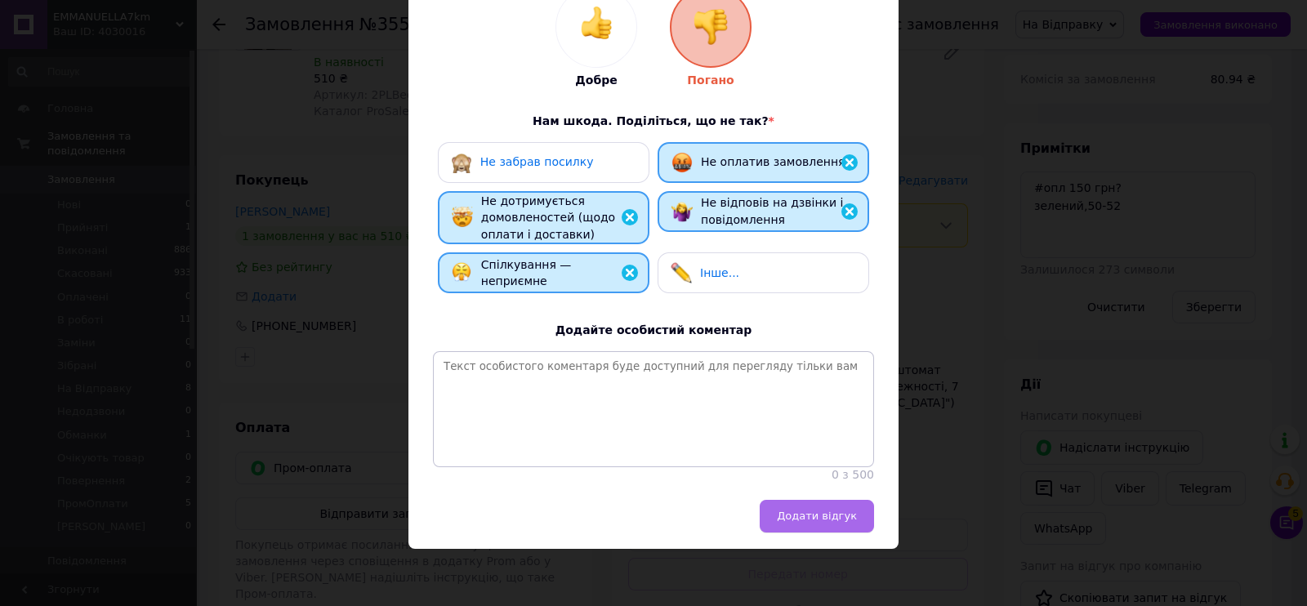
click at [805, 524] on button "Додати відгук" at bounding box center [817, 516] width 114 height 33
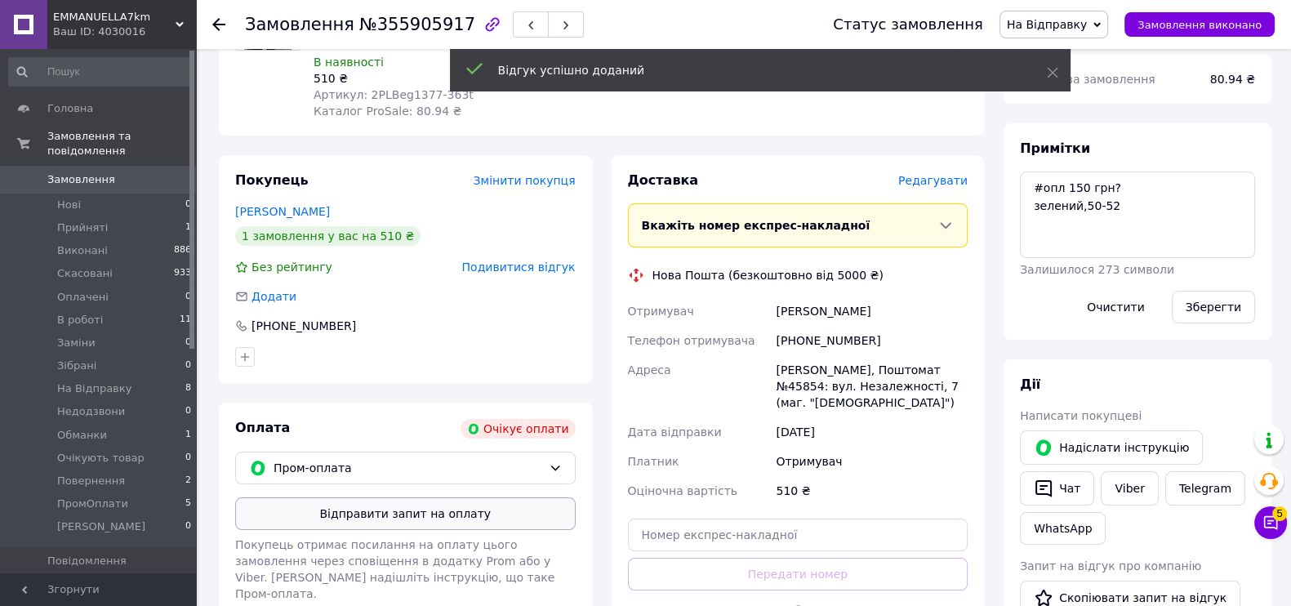
click at [376, 502] on button "Відправити запит на оплату" at bounding box center [405, 513] width 341 height 33
click at [1116, 441] on button "Надіслати інструкцію" at bounding box center [1111, 447] width 183 height 34
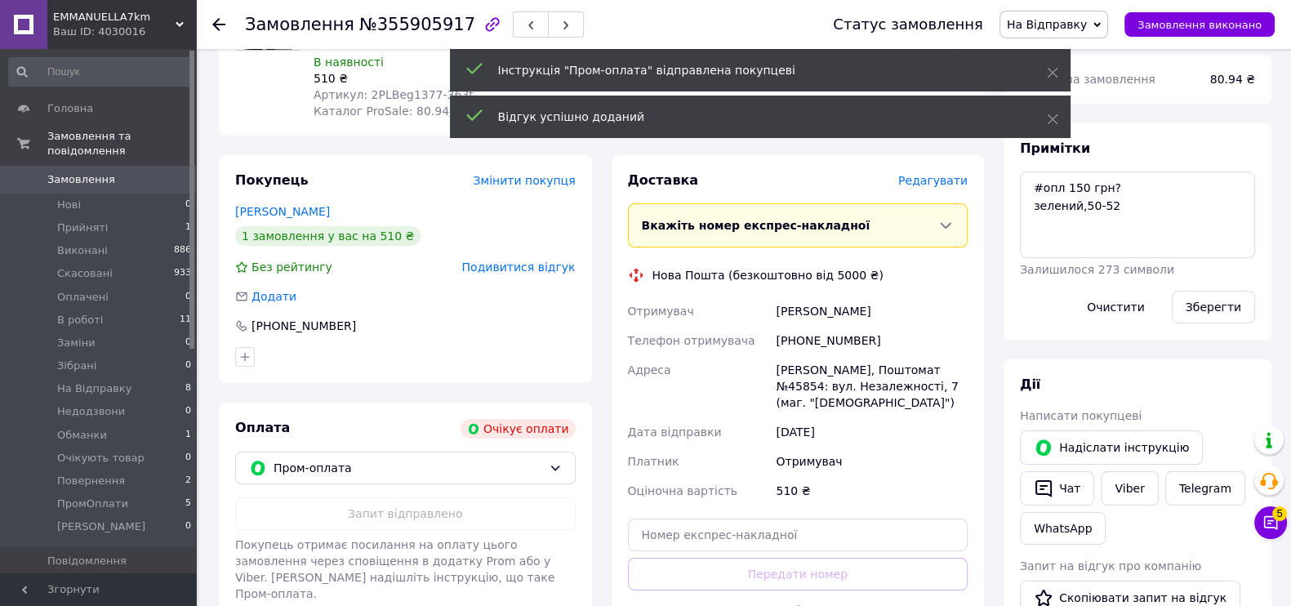
click at [1087, 24] on span "На Відправку" at bounding box center [1047, 24] width 80 height 13
click at [1103, 107] on li "Скасовано" at bounding box center [1054, 106] width 107 height 25
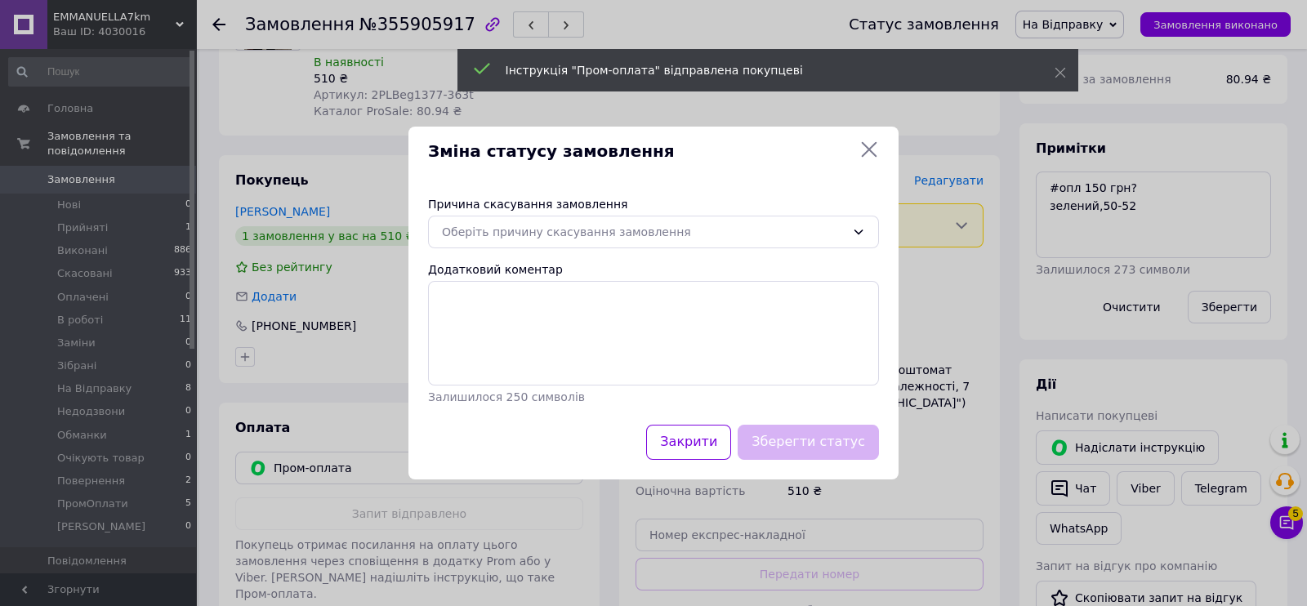
click at [657, 210] on div "Причина скасування замовлення" at bounding box center [653, 204] width 451 height 16
click at [602, 249] on div "Причина скасування замовлення Оберіть причину скасування замовлення Додатковий …" at bounding box center [653, 300] width 490 height 248
click at [546, 234] on div "Оберіть причину скасування замовлення" at bounding box center [643, 232] width 403 height 18
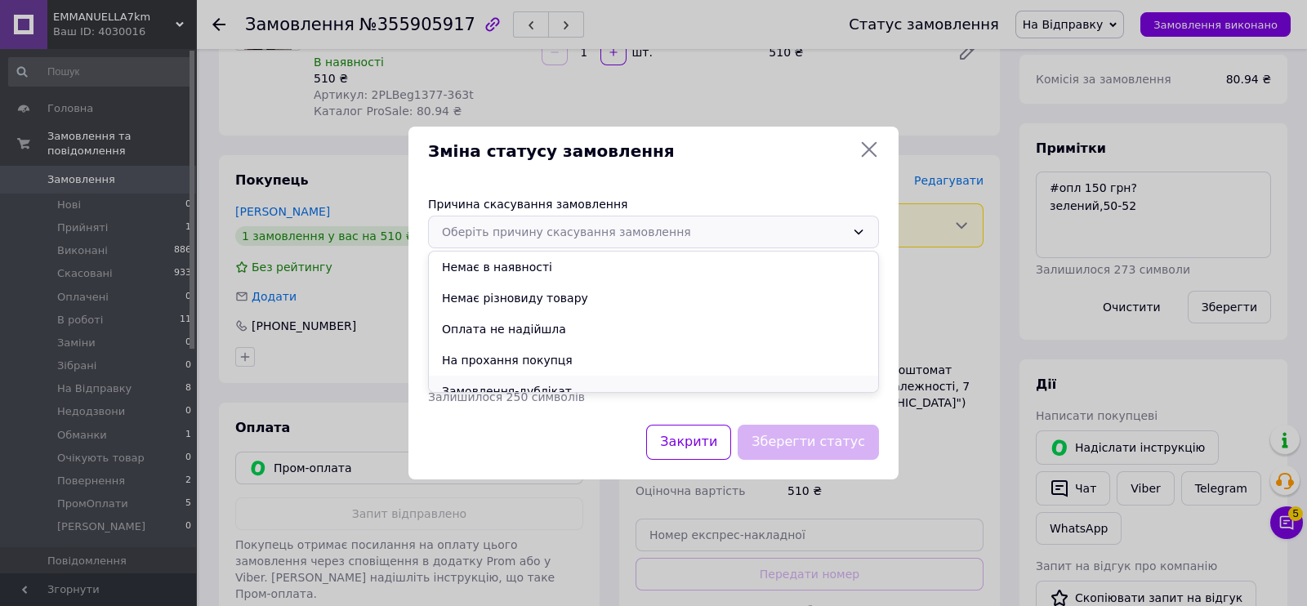
click at [515, 384] on li "Замовлення-дублікат" at bounding box center [653, 391] width 449 height 31
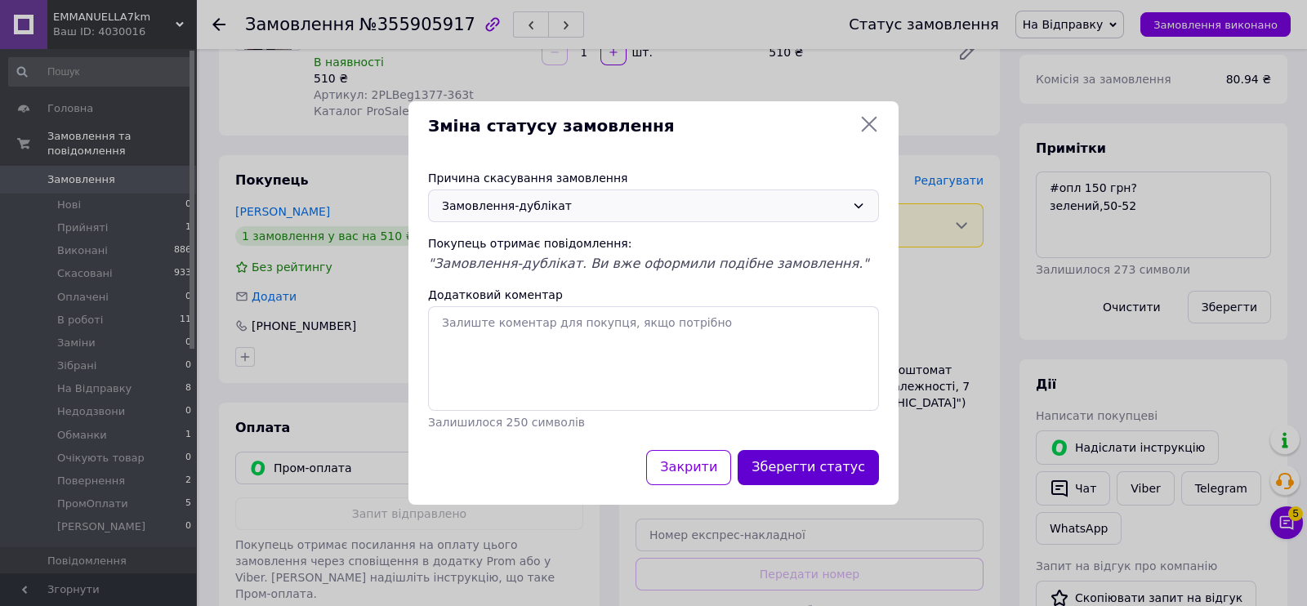
click at [794, 456] on button "Зберегти статус" at bounding box center [808, 467] width 141 height 35
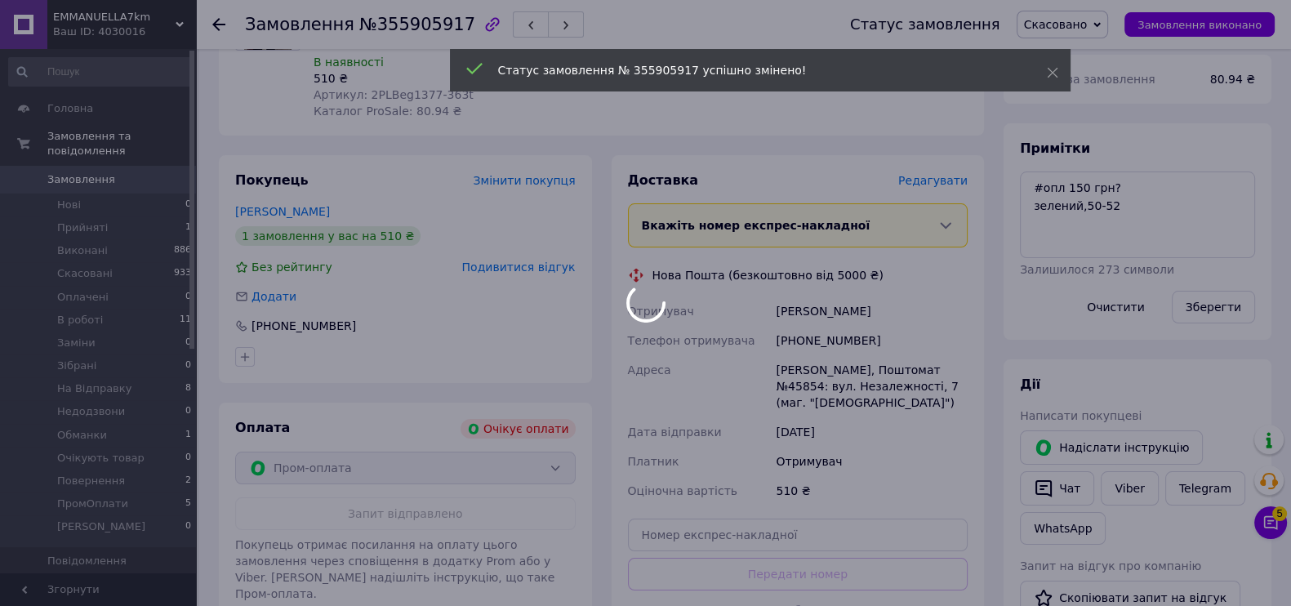
scroll to position [0, 0]
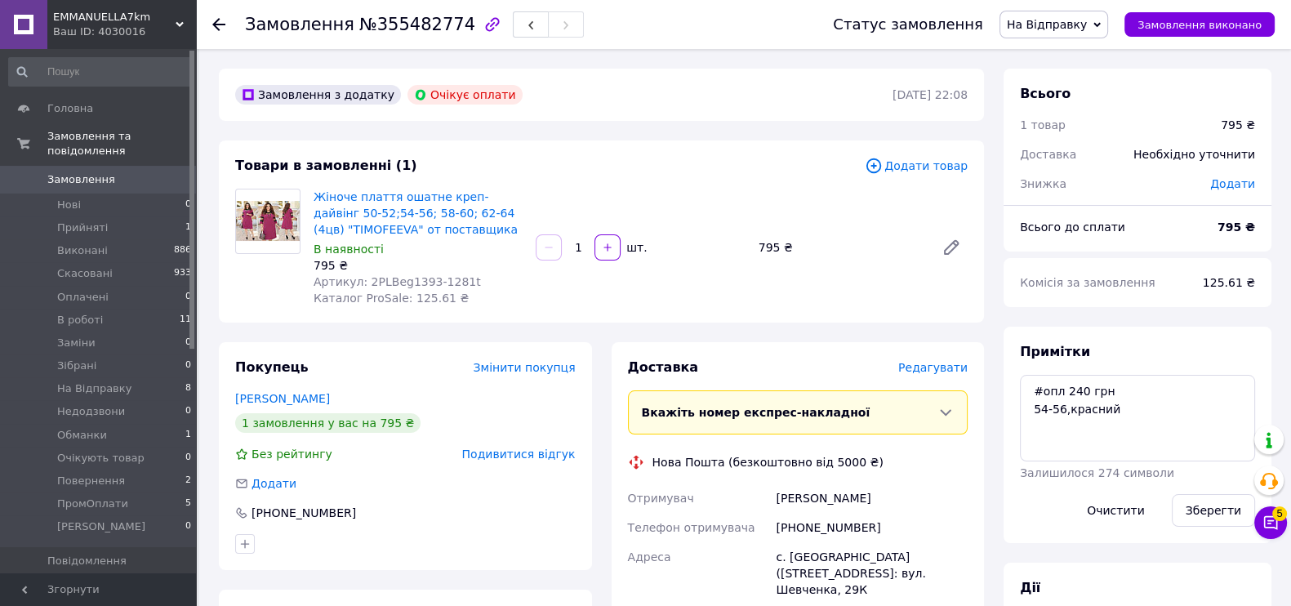
scroll to position [72, 0]
click at [513, 30] on button "button" at bounding box center [531, 24] width 36 height 26
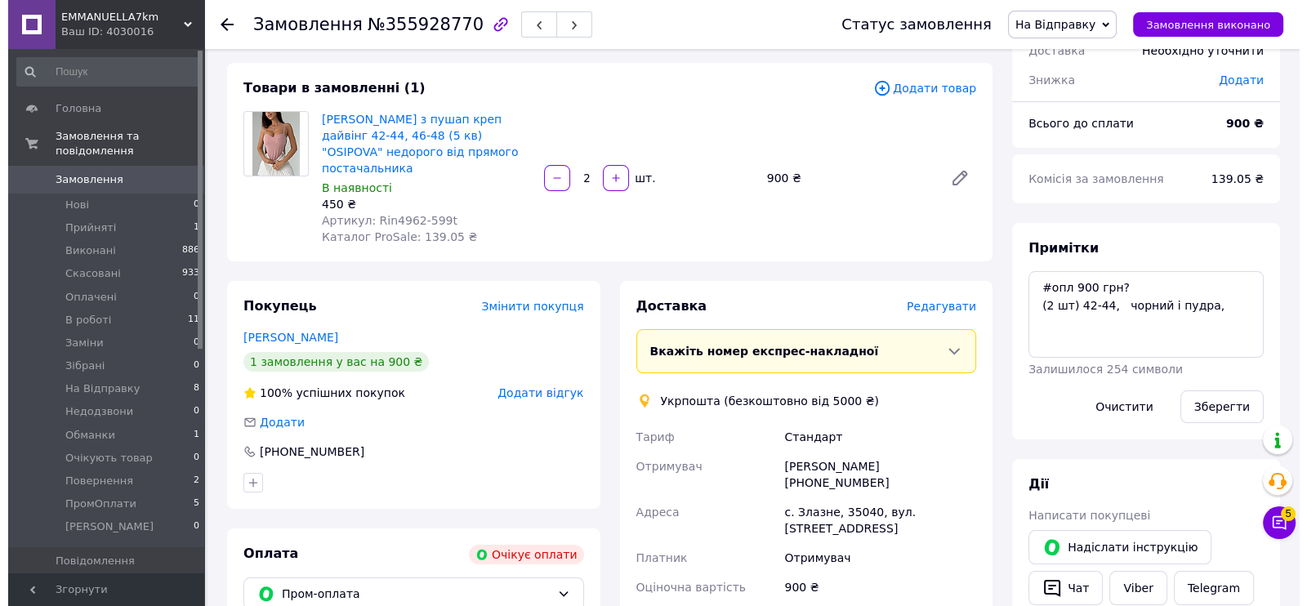
scroll to position [203, 0]
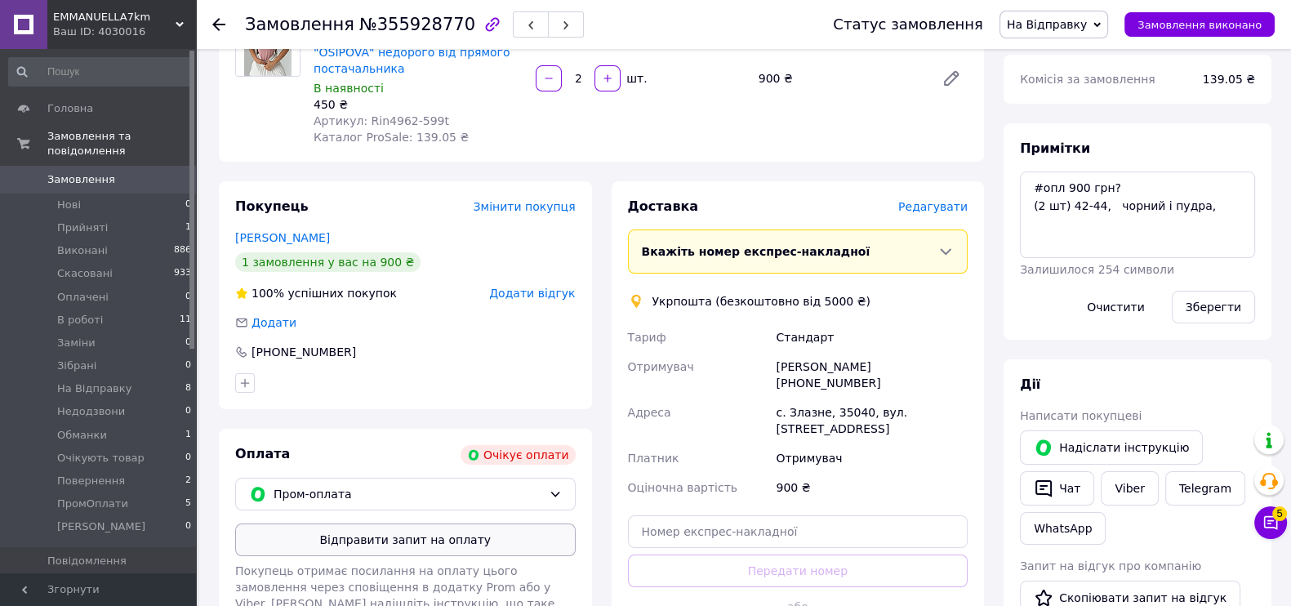
click at [467, 524] on button "Відправити запит на оплату" at bounding box center [405, 540] width 341 height 33
click at [1092, 439] on button "Надіслати інструкцію" at bounding box center [1111, 447] width 183 height 34
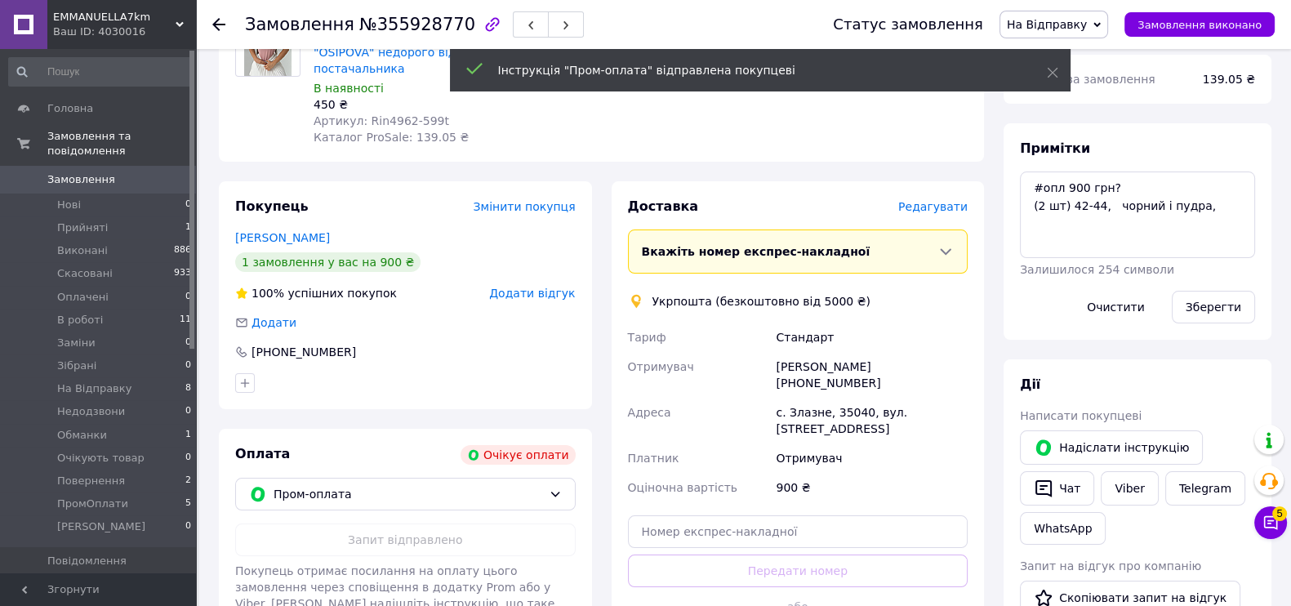
click at [848, 352] on div "Людмила Коротун +380674554651" at bounding box center [872, 375] width 198 height 46
click at [525, 285] on div "Додати відгук" at bounding box center [532, 293] width 86 height 16
click at [546, 287] on span "Додати відгук" at bounding box center [532, 293] width 86 height 13
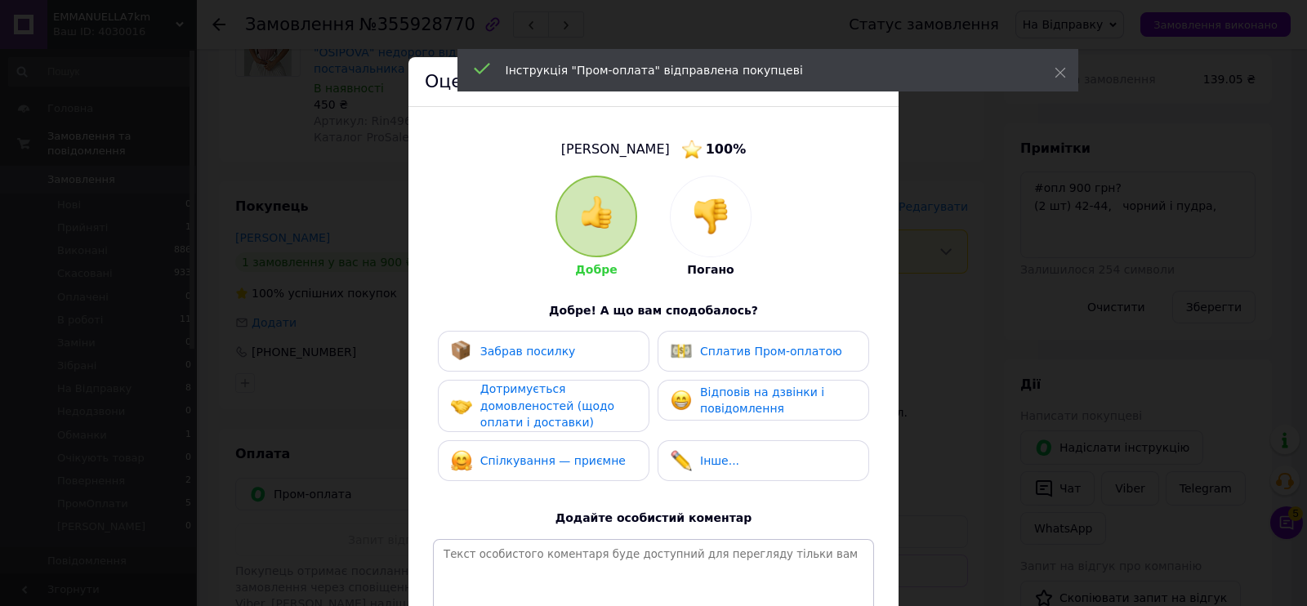
click at [682, 231] on div at bounding box center [711, 216] width 80 height 80
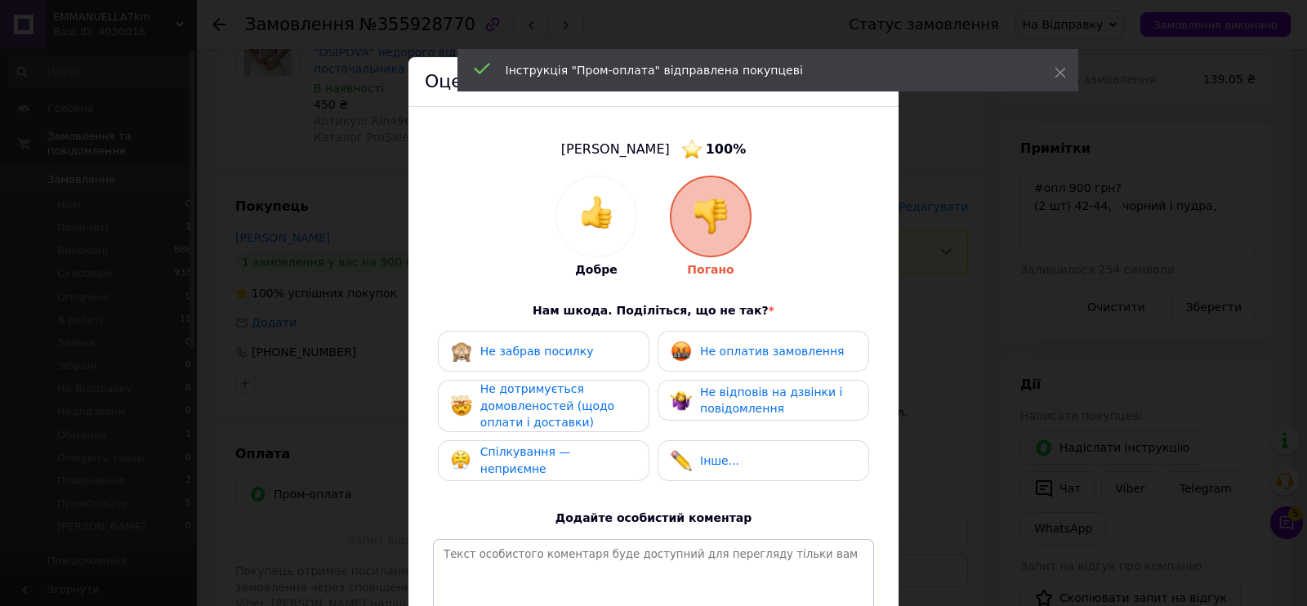
click at [734, 345] on div "Не оплатив замовлення" at bounding box center [772, 351] width 144 height 17
click at [766, 376] on div "Не забрав посилку Не оплатив замовлення Не дотримується домовленостей (щодо опл…" at bounding box center [653, 410] width 441 height 158
click at [596, 414] on div "Не дотримується домовленостей (щодо оплати і доставки)" at bounding box center [557, 406] width 155 height 51
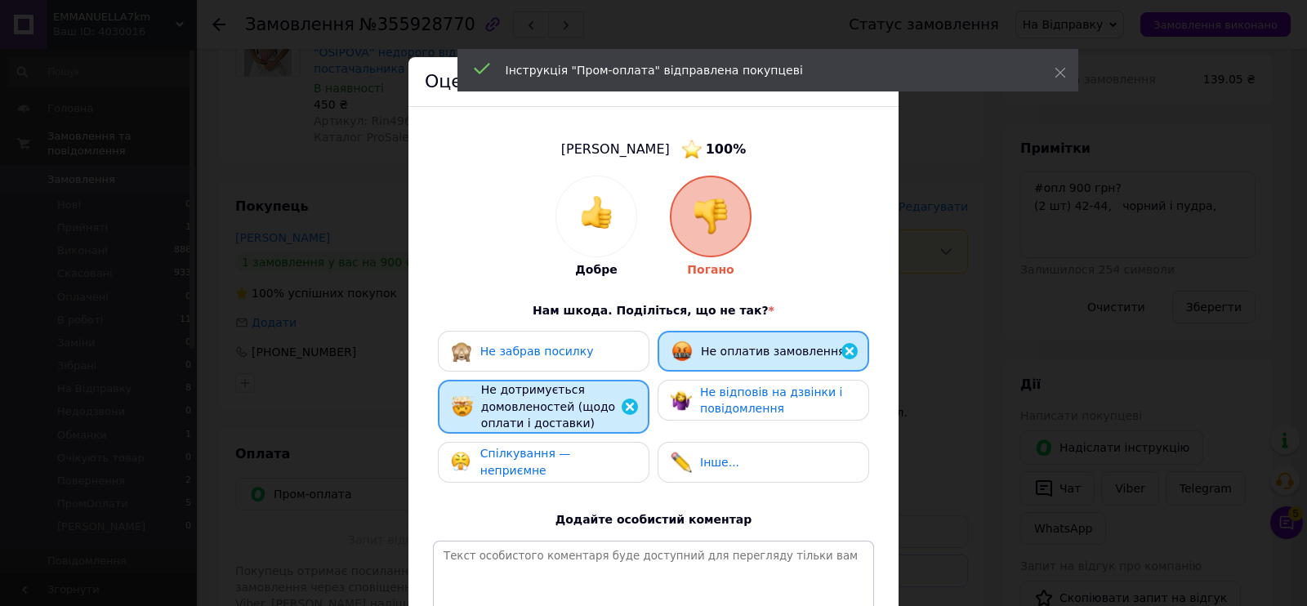
drag, startPoint x: 720, startPoint y: 398, endPoint x: 698, endPoint y: 412, distance: 27.2
click at [715, 398] on span "Не відповів на дзвінки і повідомлення" at bounding box center [771, 401] width 142 height 30
click at [571, 465] on span "Спілкування — неприємне" at bounding box center [525, 462] width 91 height 30
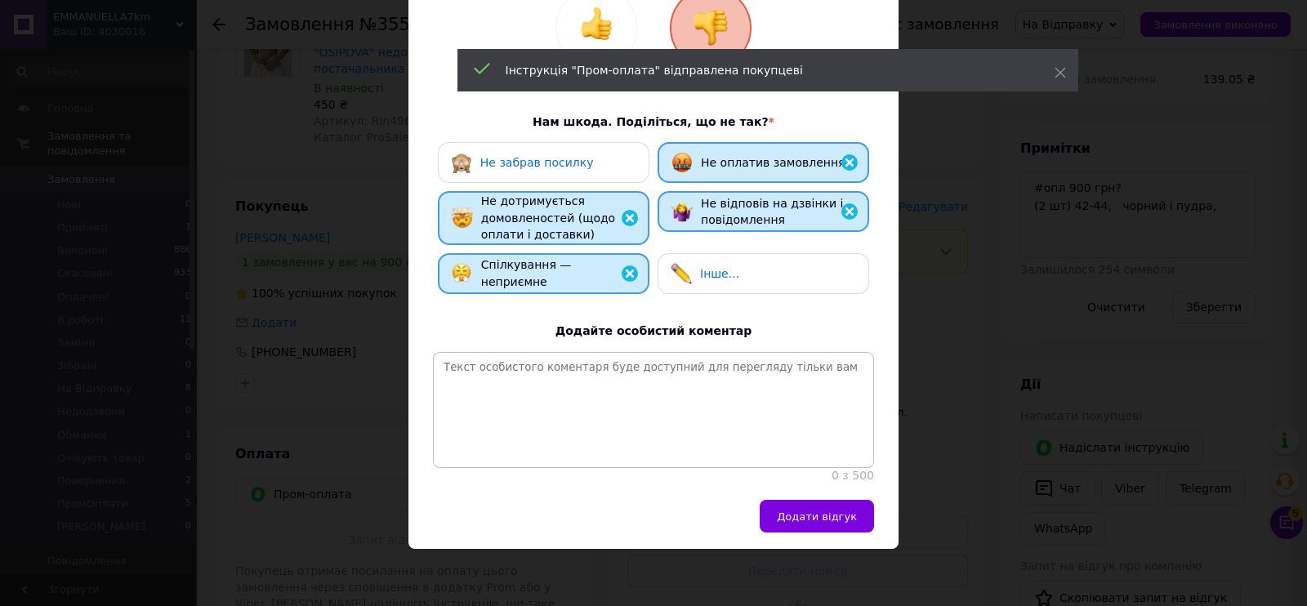
click at [845, 537] on div "Додати відгук" at bounding box center [653, 524] width 490 height 49
click at [836, 506] on button "Додати відгук" at bounding box center [817, 516] width 114 height 33
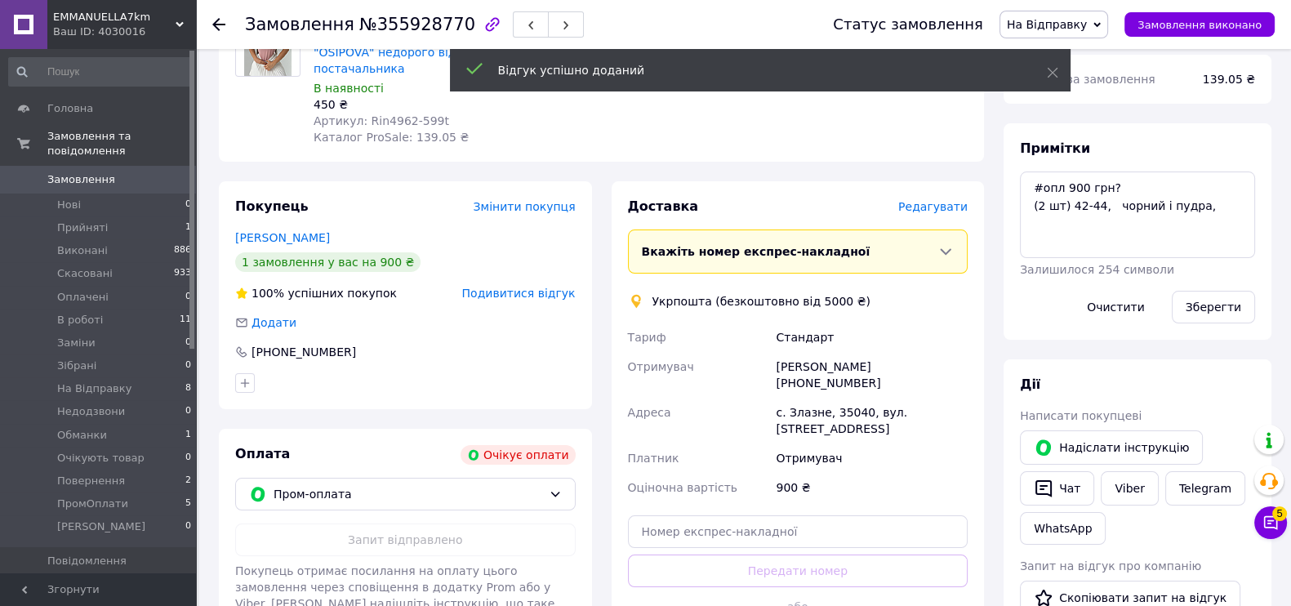
click at [1087, 25] on span "На Відправку" at bounding box center [1047, 24] width 80 height 13
click at [1087, 106] on li "Скасовано" at bounding box center [1054, 106] width 107 height 25
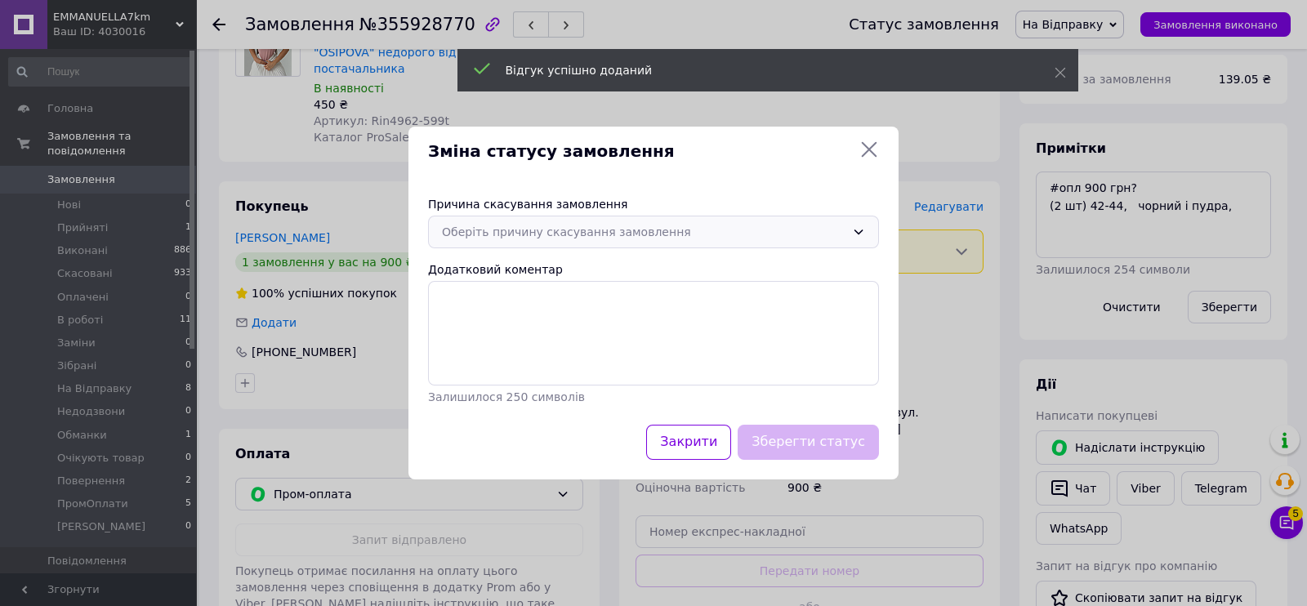
click at [658, 234] on div "Оберіть причину скасування замовлення" at bounding box center [643, 232] width 403 height 18
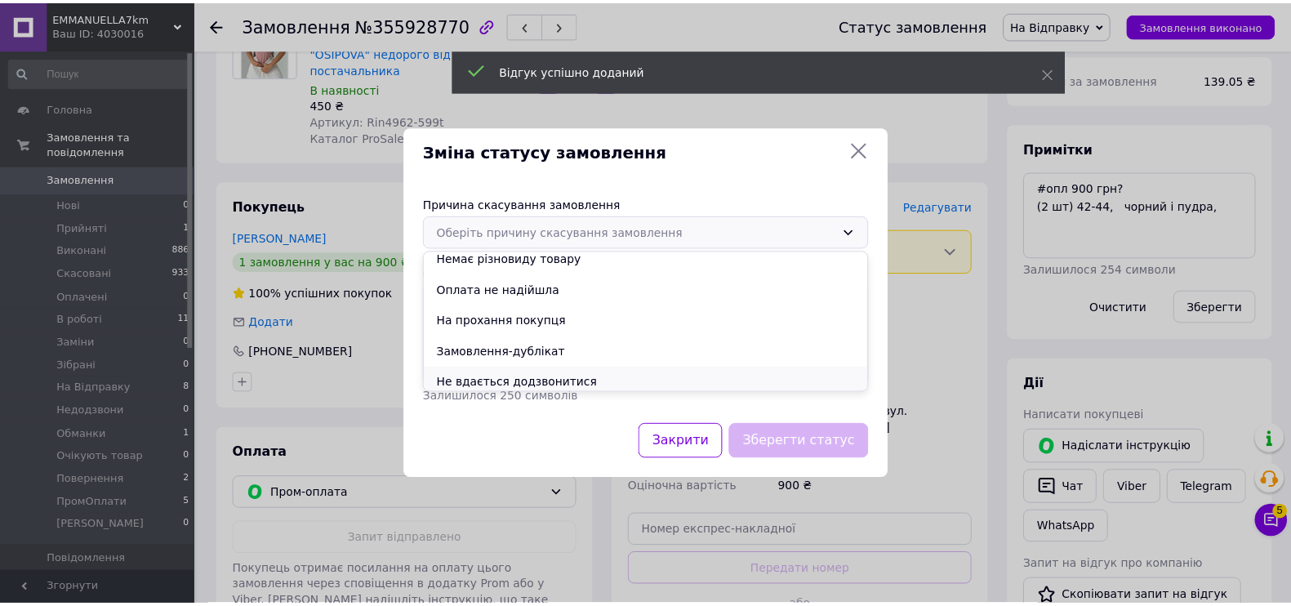
scroll to position [76, 0]
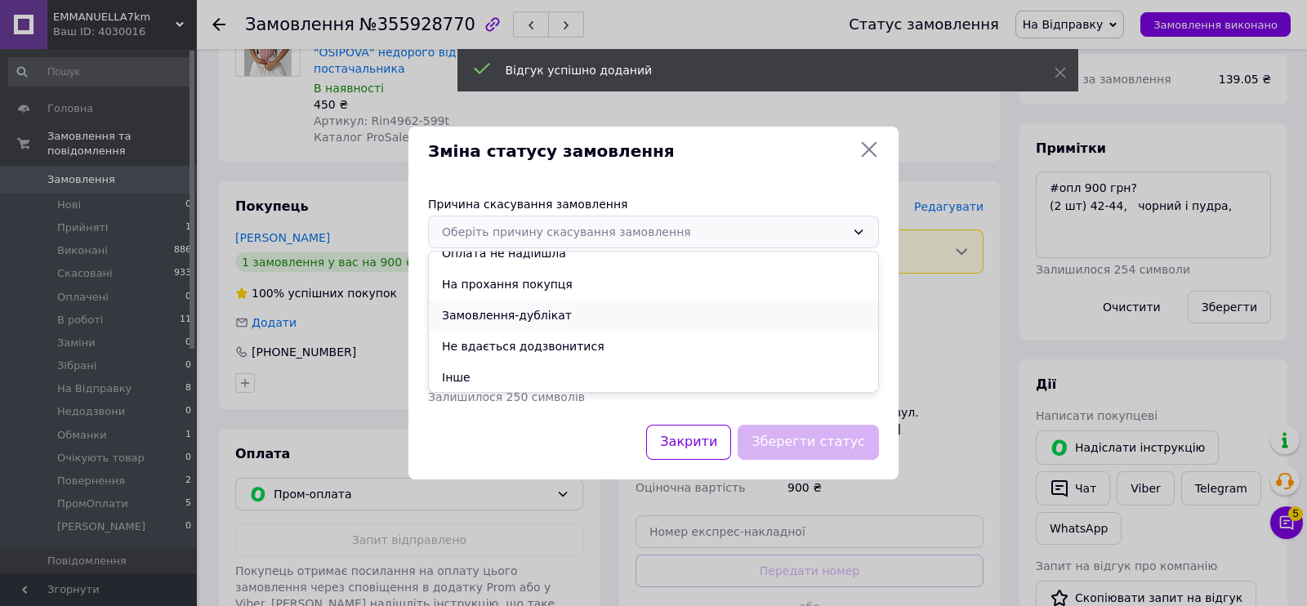
click at [508, 315] on li "Замовлення-дублікат" at bounding box center [653, 315] width 449 height 31
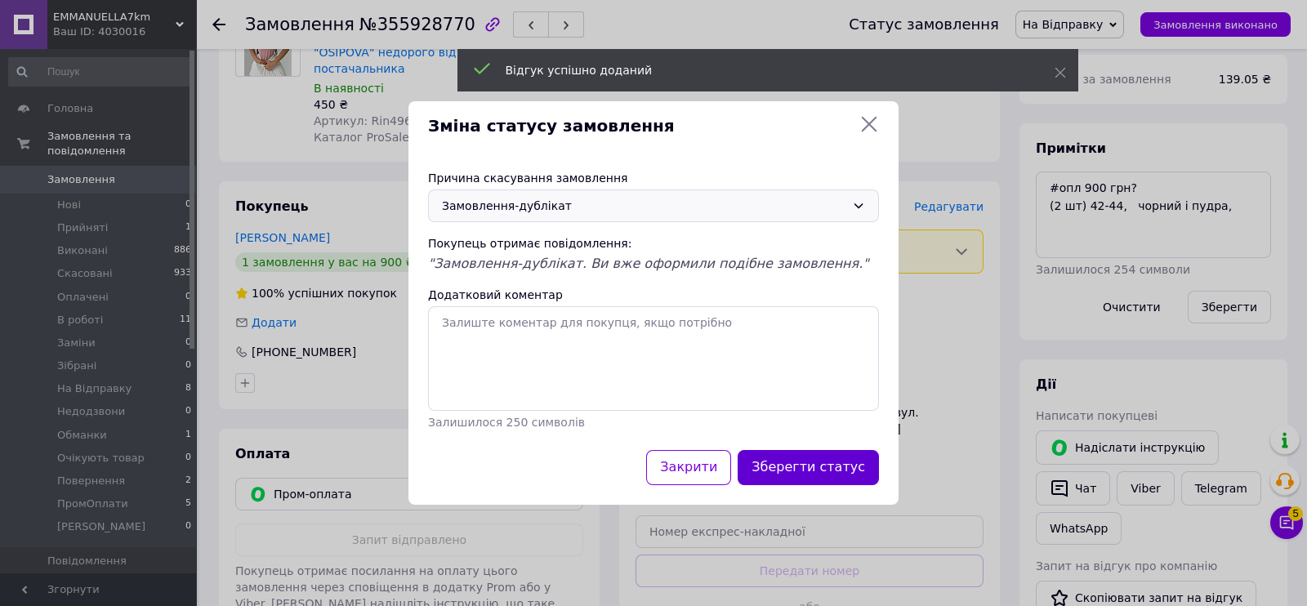
click at [842, 482] on button "Зберегти статус" at bounding box center [808, 467] width 141 height 35
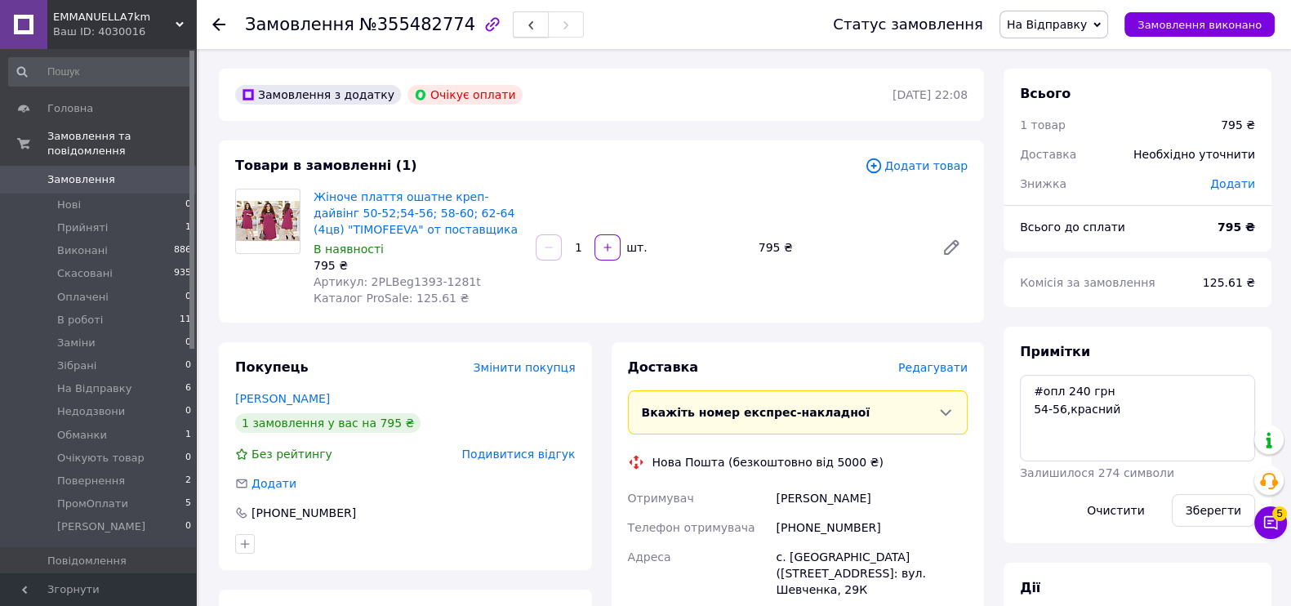
scroll to position [72, 0]
click at [526, 20] on span "button" at bounding box center [531, 25] width 10 height 12
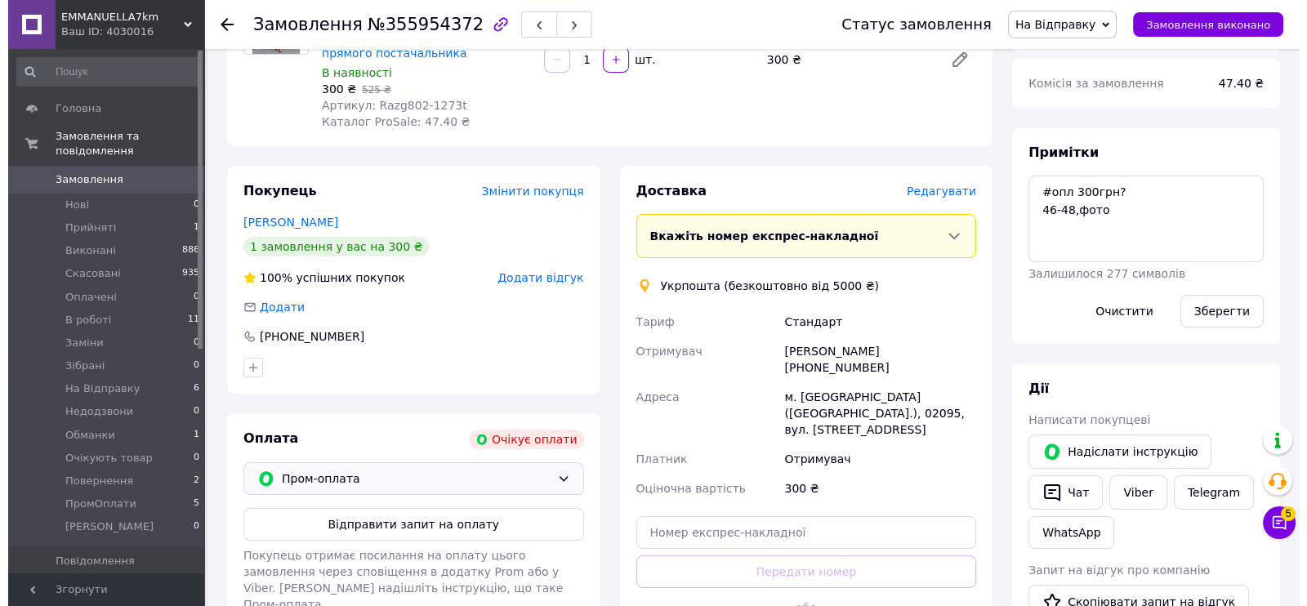
scroll to position [203, 0]
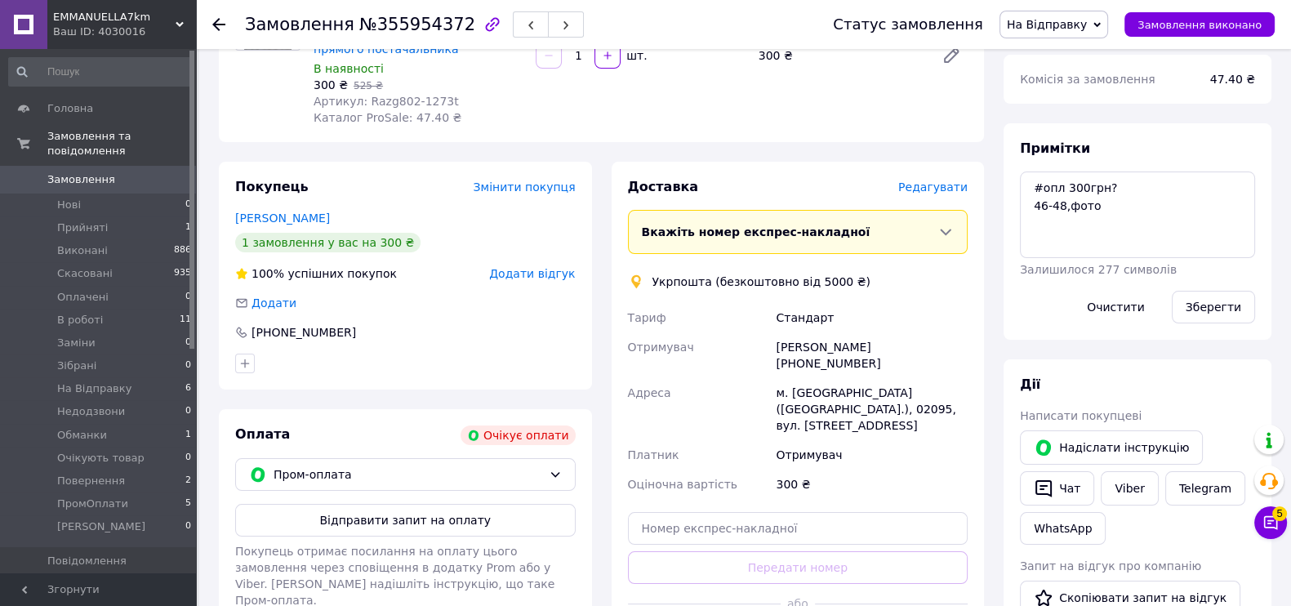
click at [464, 507] on button "Відправити запит на оплату" at bounding box center [405, 520] width 341 height 33
click at [1108, 444] on button "Надіслати інструкцію" at bounding box center [1111, 447] width 183 height 34
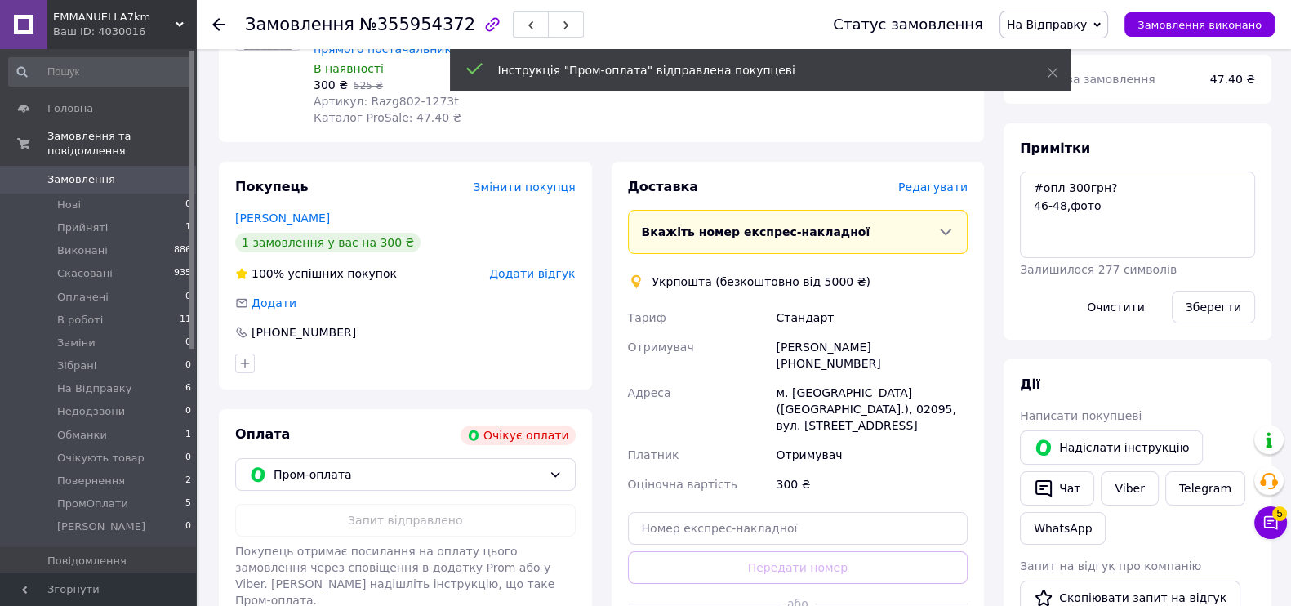
click at [530, 267] on span "Додати відгук" at bounding box center [532, 273] width 86 height 13
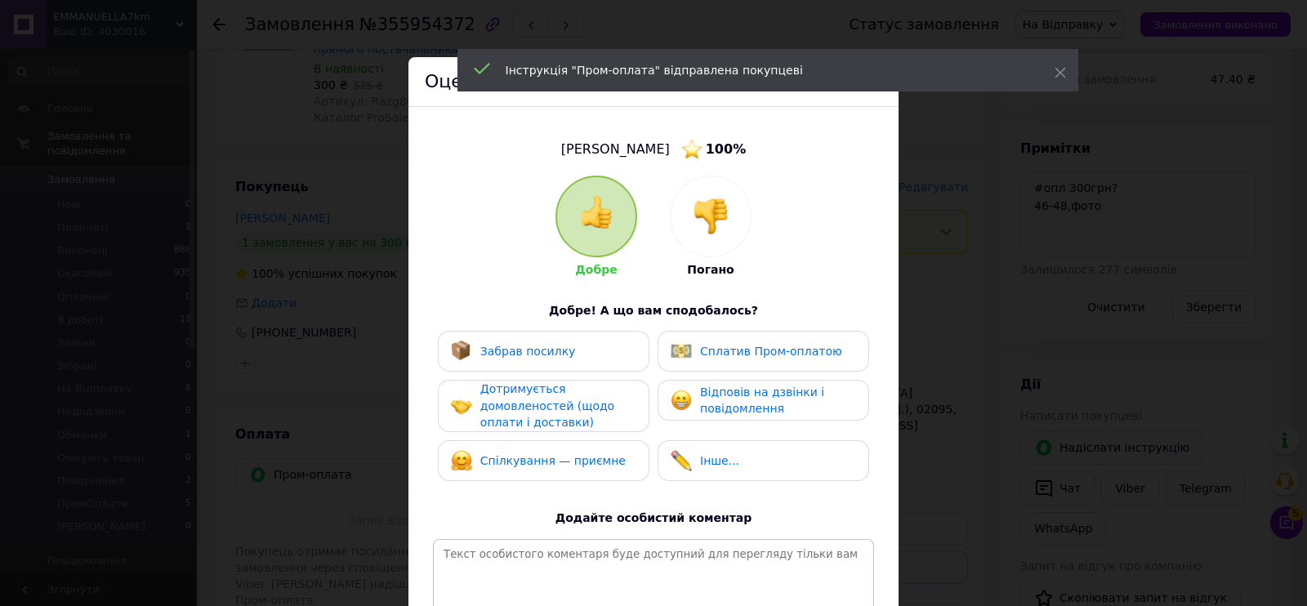
click at [707, 198] on img at bounding box center [711, 216] width 36 height 36
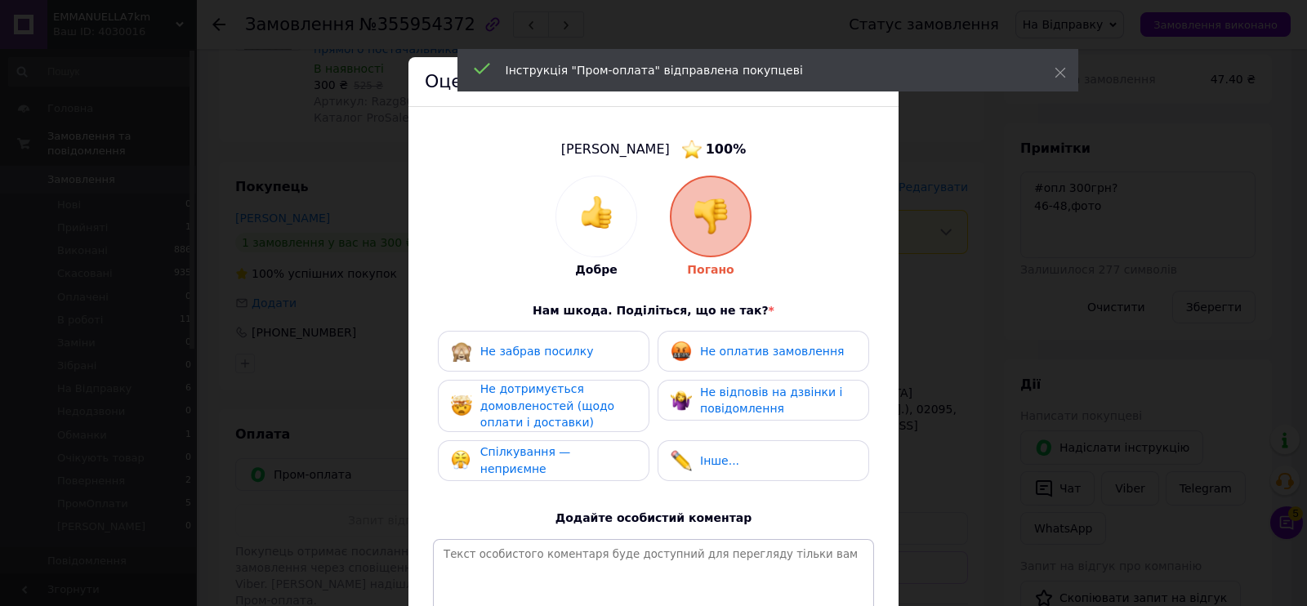
click at [766, 353] on div "Не оплатив замовлення" at bounding box center [757, 351] width 173 height 21
click at [793, 383] on div "Не забрав посилку Не оплатив замовлення Не дотримується домовленостей (щодо опл…" at bounding box center [653, 410] width 441 height 158
click at [618, 430] on div "Не дотримується домовленостей (щодо оплати і доставки)" at bounding box center [557, 406] width 155 height 51
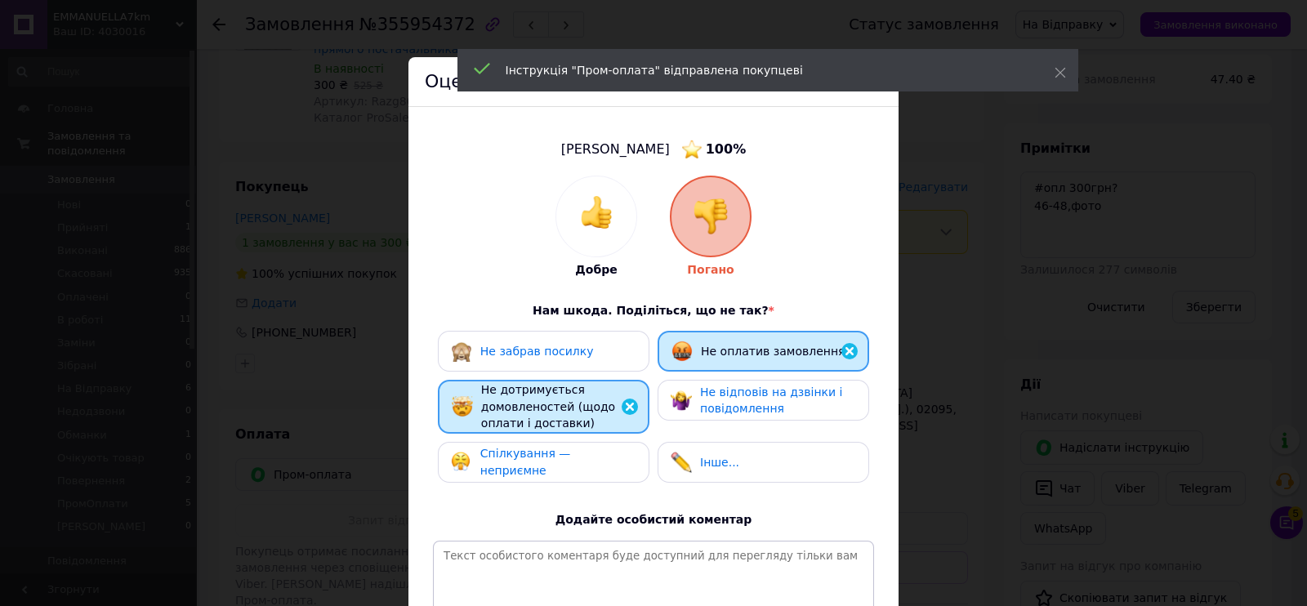
click at [707, 408] on span "Не відповів на дзвінки і повідомлення" at bounding box center [771, 401] width 142 height 30
click at [627, 489] on div "Не забрав посилку Не оплатив замовлення Не дотримується домовленостей (щодо опл…" at bounding box center [653, 411] width 441 height 160
click at [571, 463] on span "Спілкування — неприємне" at bounding box center [525, 462] width 91 height 30
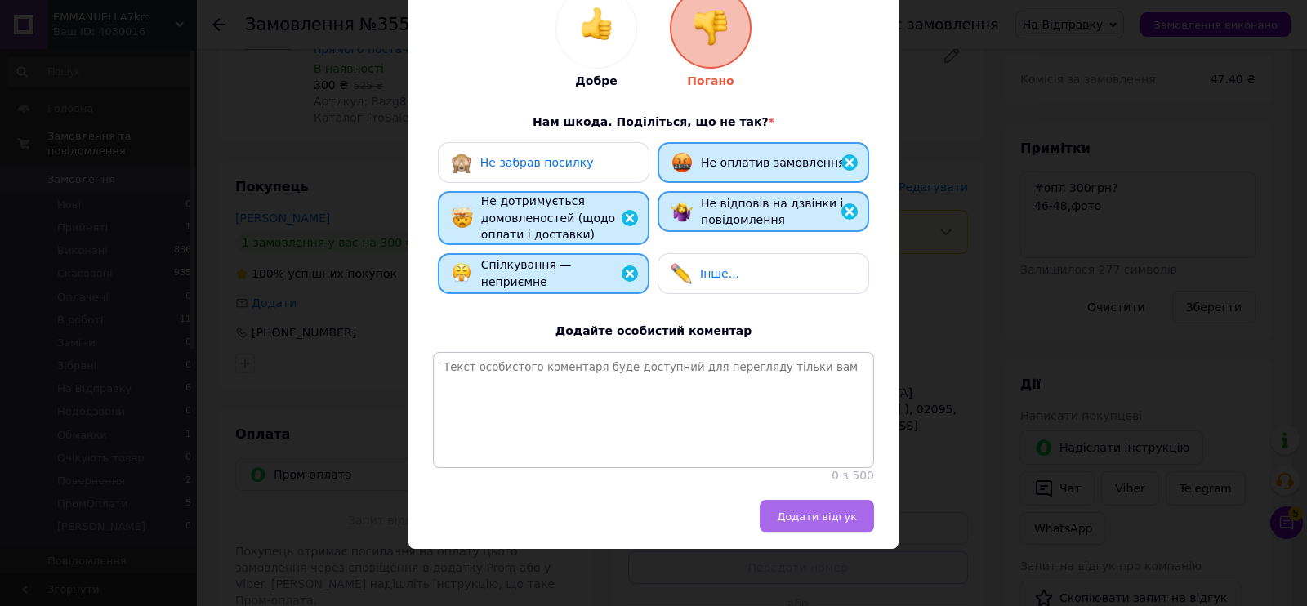
click at [807, 525] on button "Додати відгук" at bounding box center [817, 516] width 114 height 33
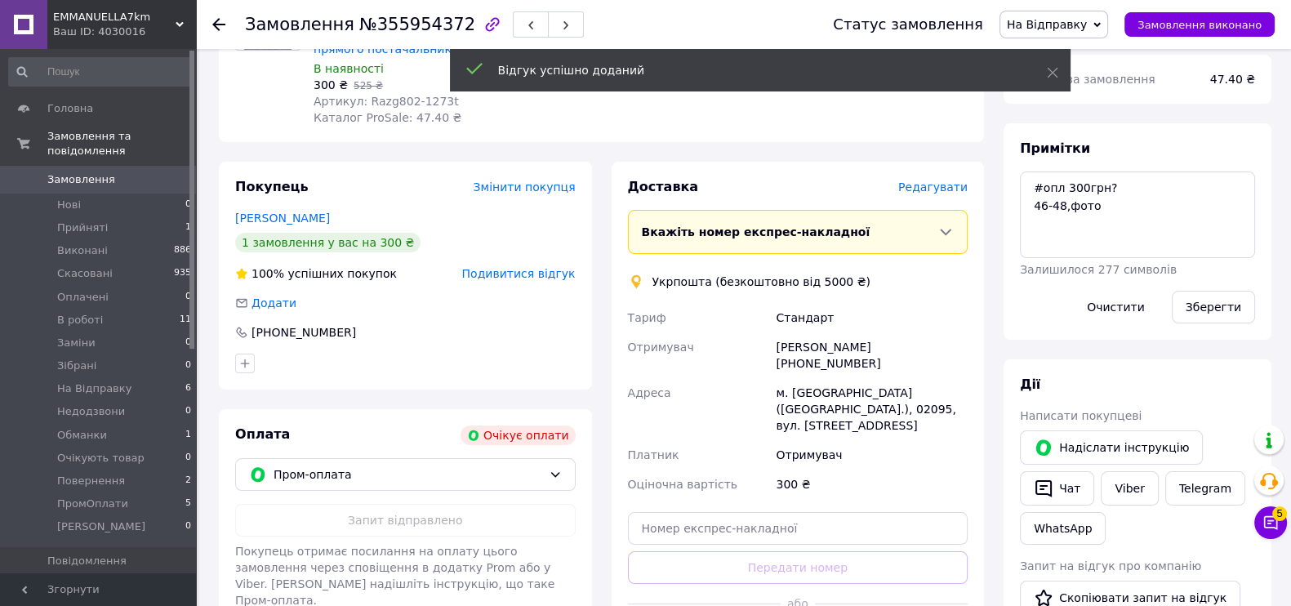
click at [882, 345] on div "Таня Носенко +380506952729" at bounding box center [872, 355] width 198 height 46
copy div "380506952729"
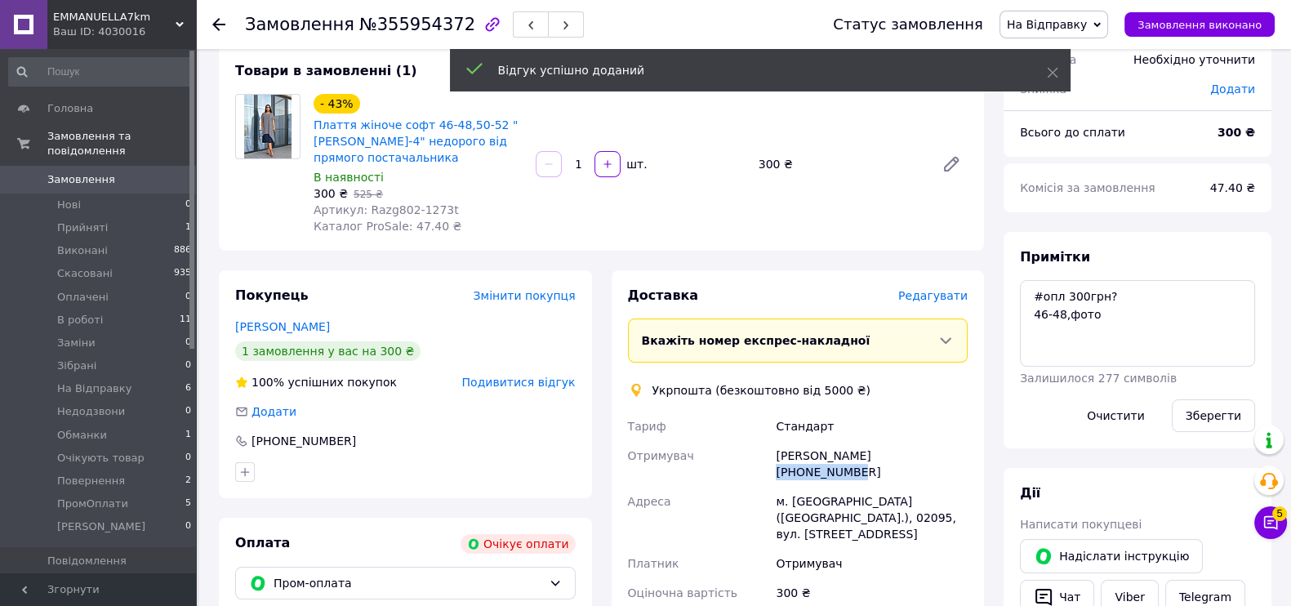
scroll to position [0, 0]
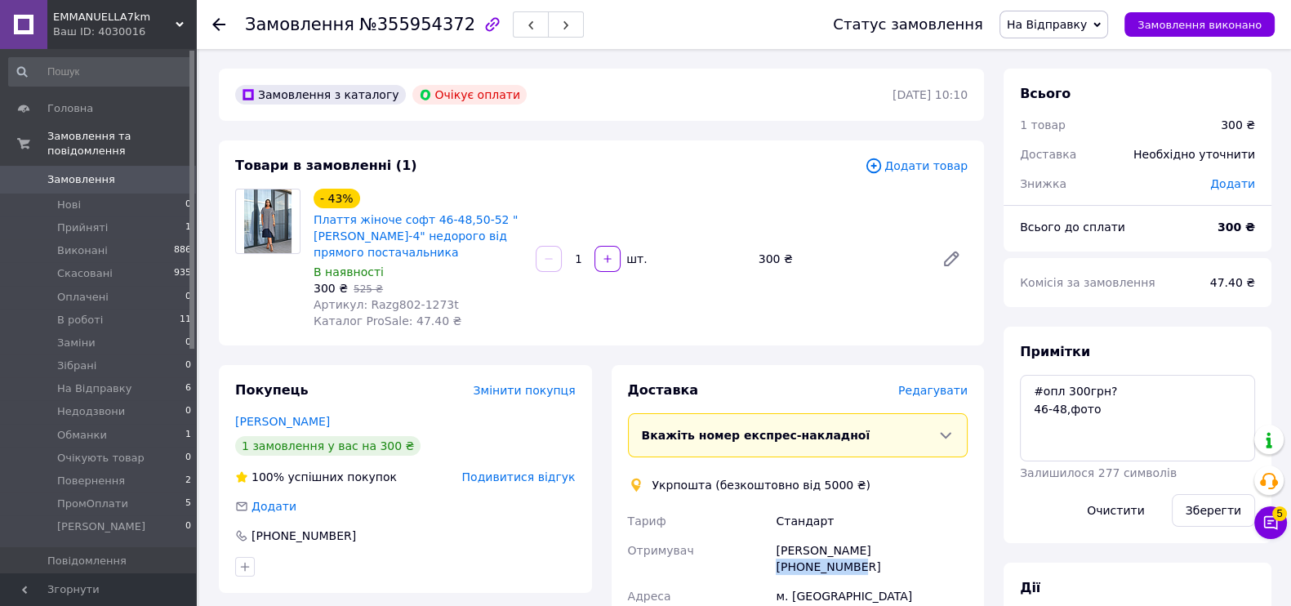
click at [1078, 21] on span "На Відправку" at bounding box center [1047, 24] width 80 height 13
click at [1087, 100] on li "Скасовано" at bounding box center [1054, 106] width 107 height 25
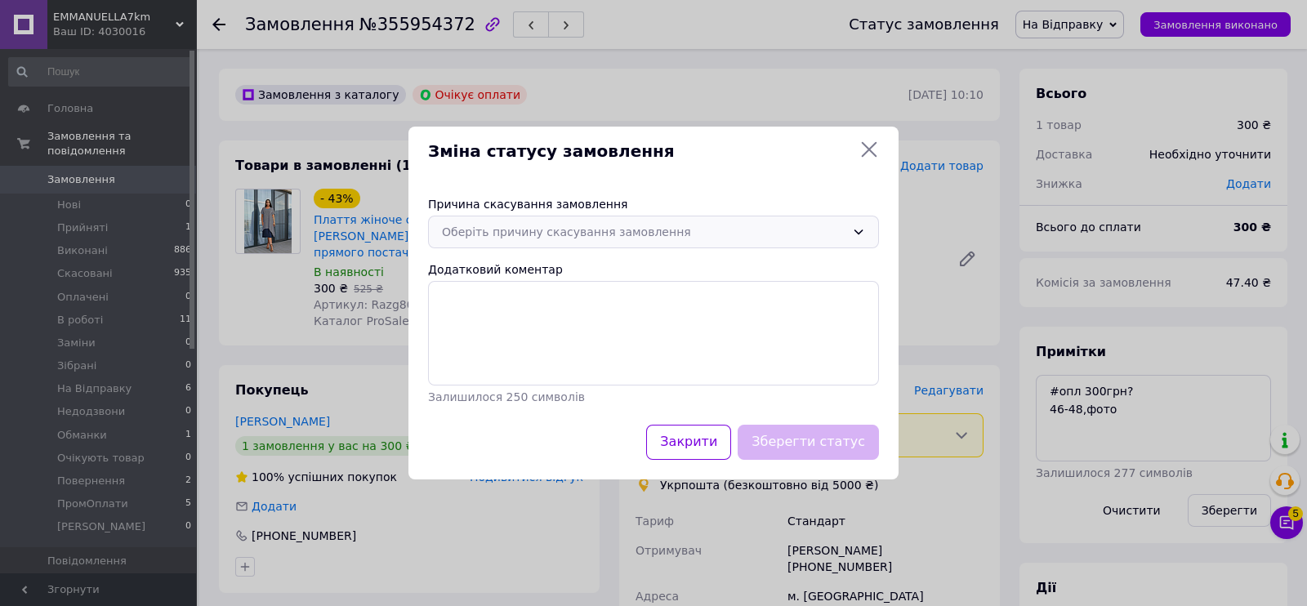
click at [759, 235] on div "Оберіть причину скасування замовлення" at bounding box center [643, 232] width 403 height 18
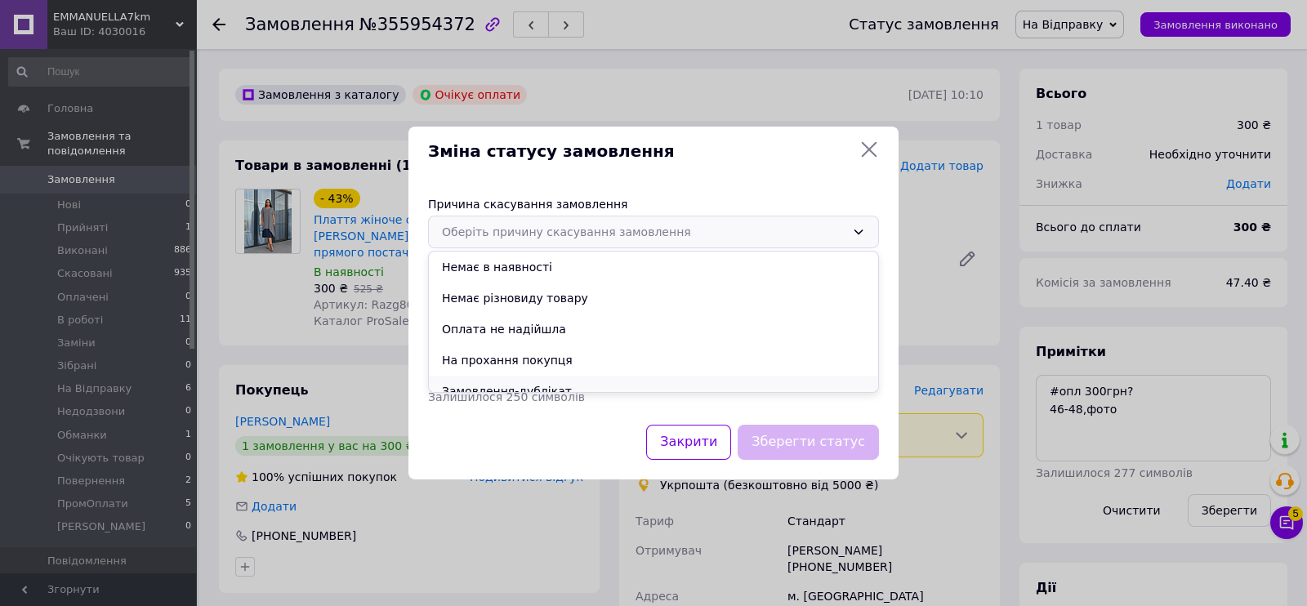
click at [566, 383] on li "Замовлення-дублікат" at bounding box center [653, 391] width 449 height 31
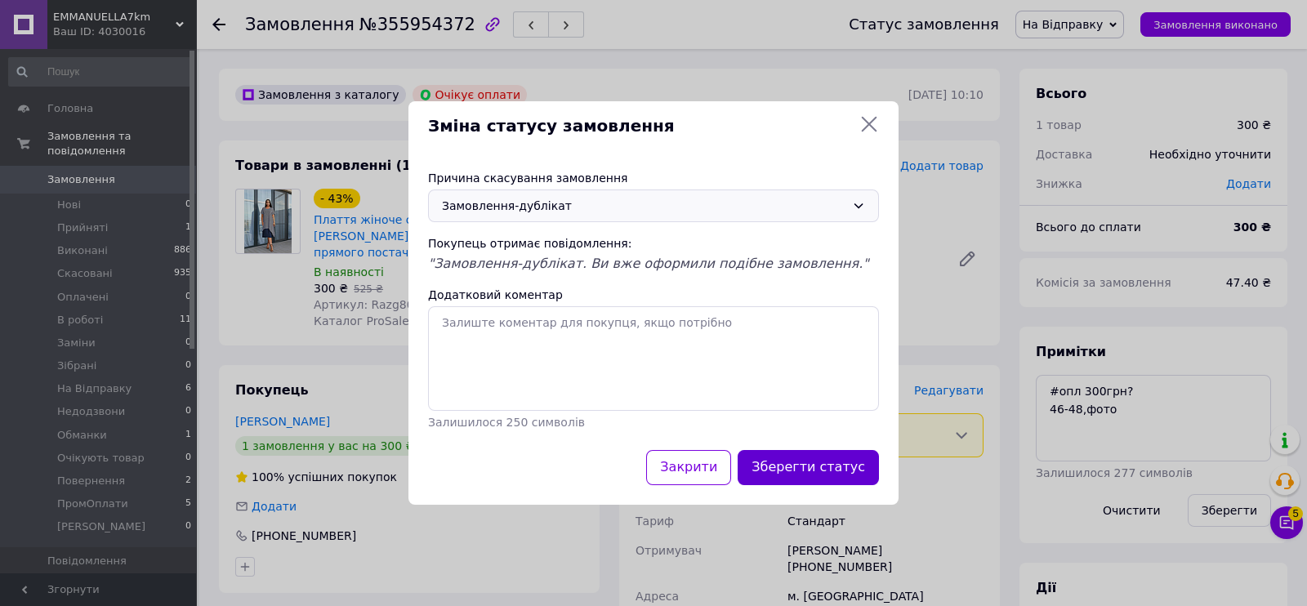
click at [786, 470] on button "Зберегти статус" at bounding box center [808, 467] width 141 height 35
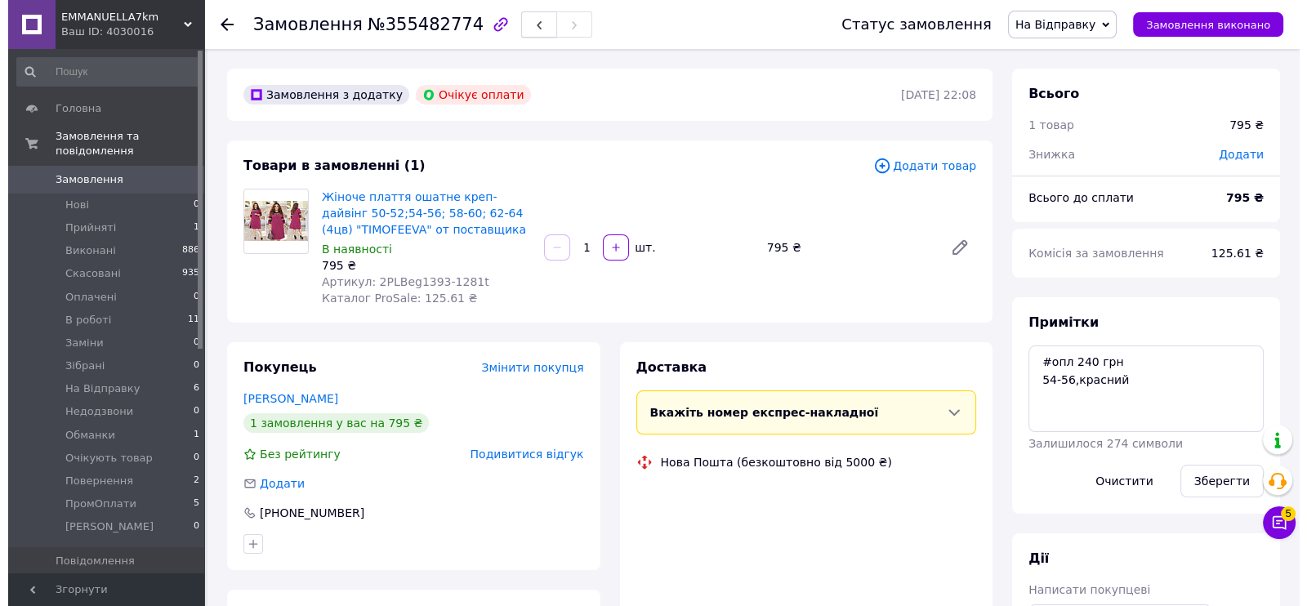
scroll to position [72, 0]
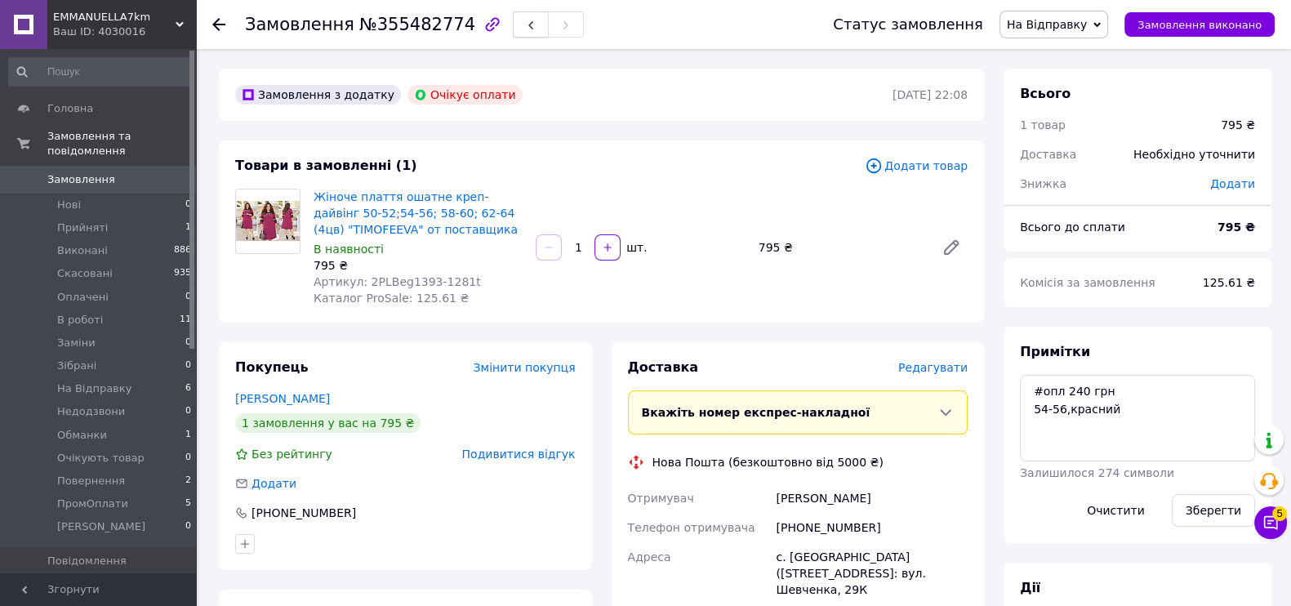
click at [526, 19] on span "button" at bounding box center [531, 25] width 10 height 12
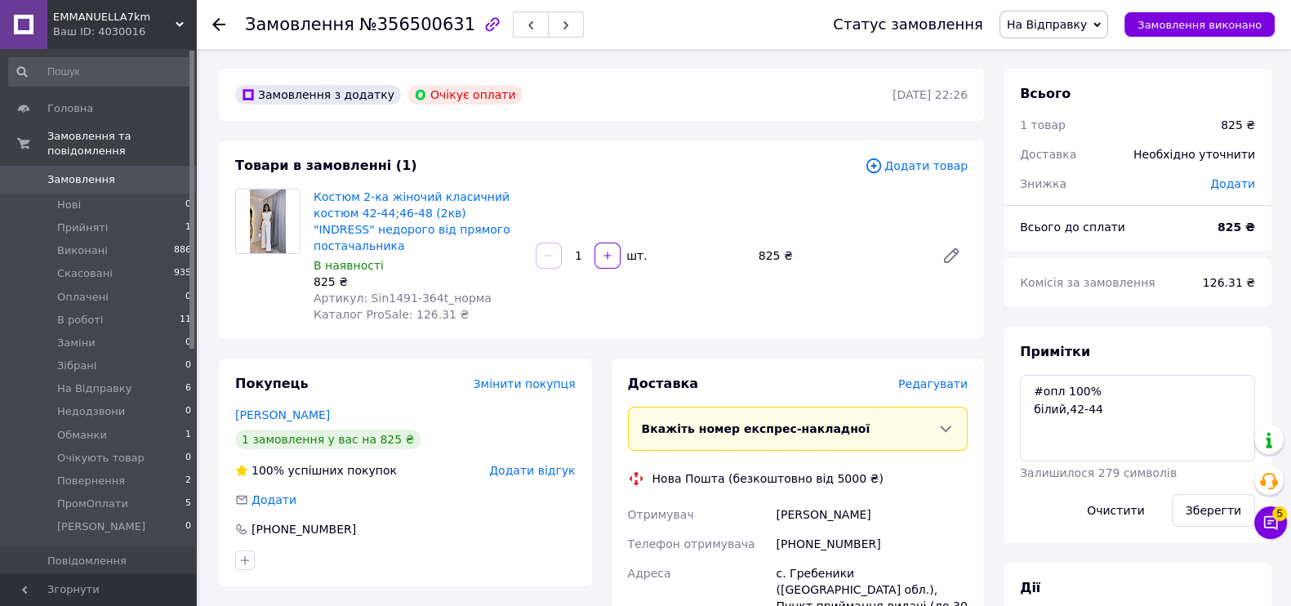
click at [540, 464] on span "Додати відгук" at bounding box center [532, 470] width 86 height 13
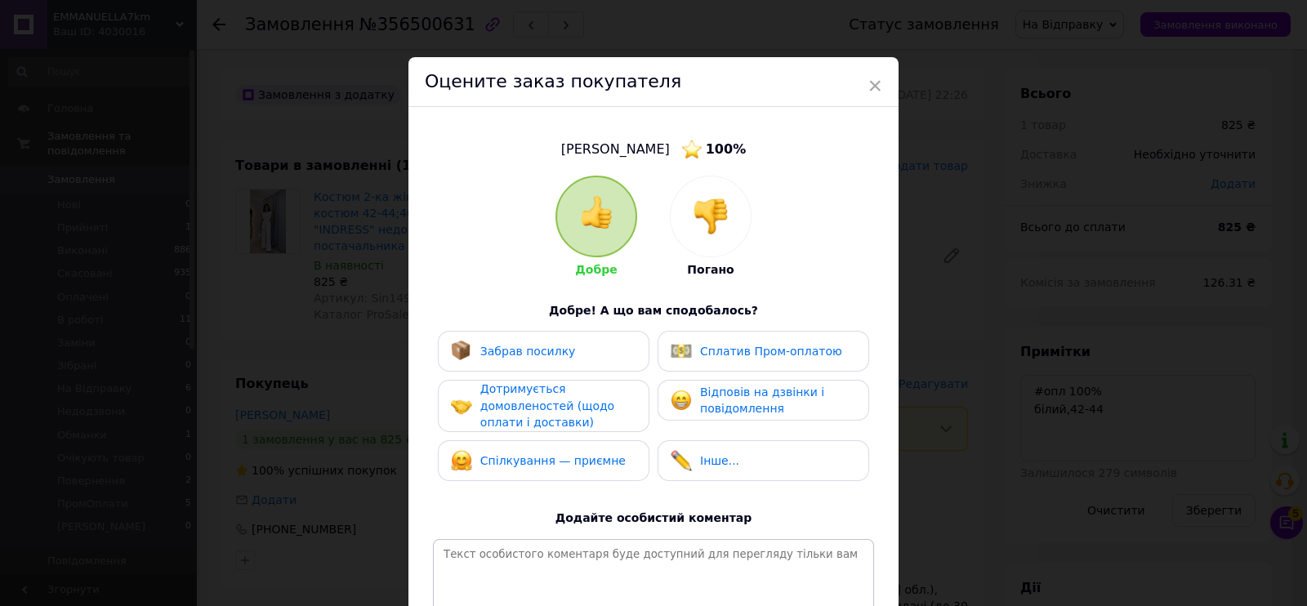
click at [696, 234] on img at bounding box center [711, 216] width 36 height 36
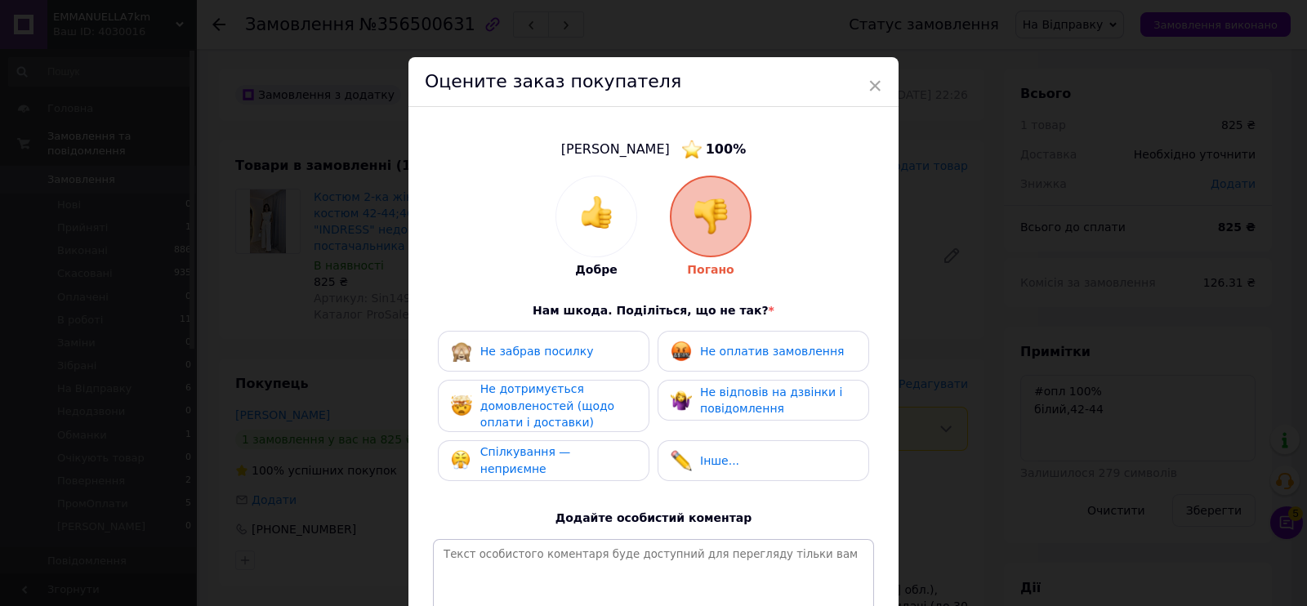
click at [711, 338] on div "Не оплатив замовлення" at bounding box center [764, 351] width 212 height 41
click at [747, 396] on span "Не відповів на дзвінки і повідомлення" at bounding box center [771, 401] width 142 height 30
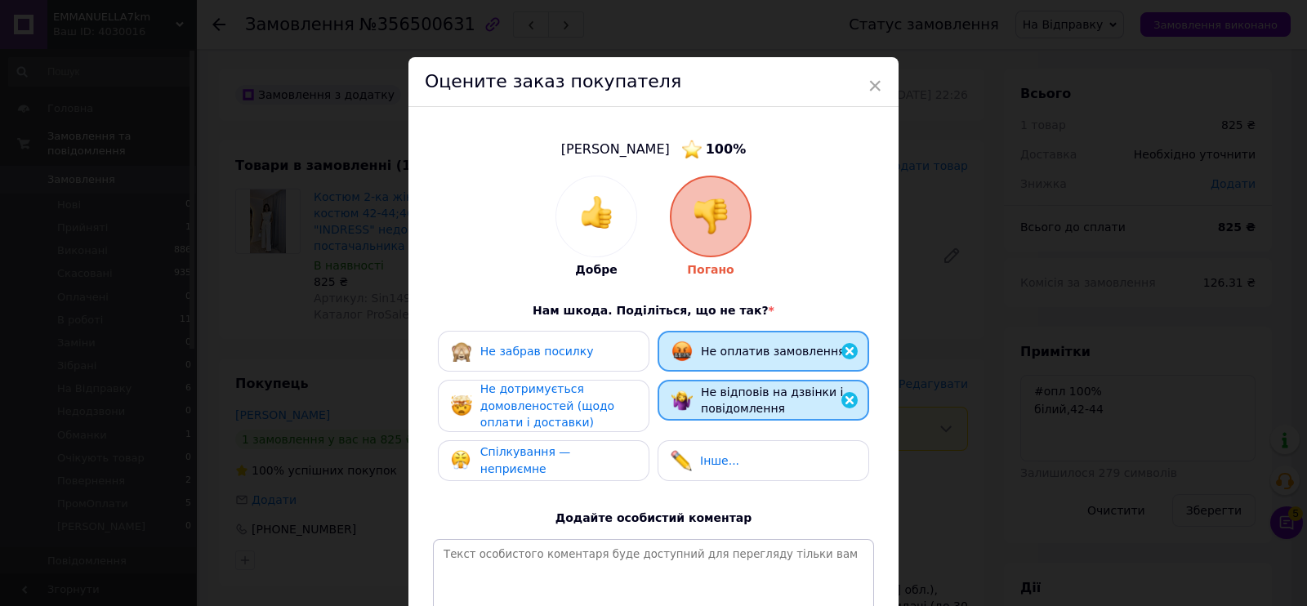
click at [558, 424] on span "Не дотримується домовленостей (щодо оплати і доставки)" at bounding box center [547, 405] width 134 height 47
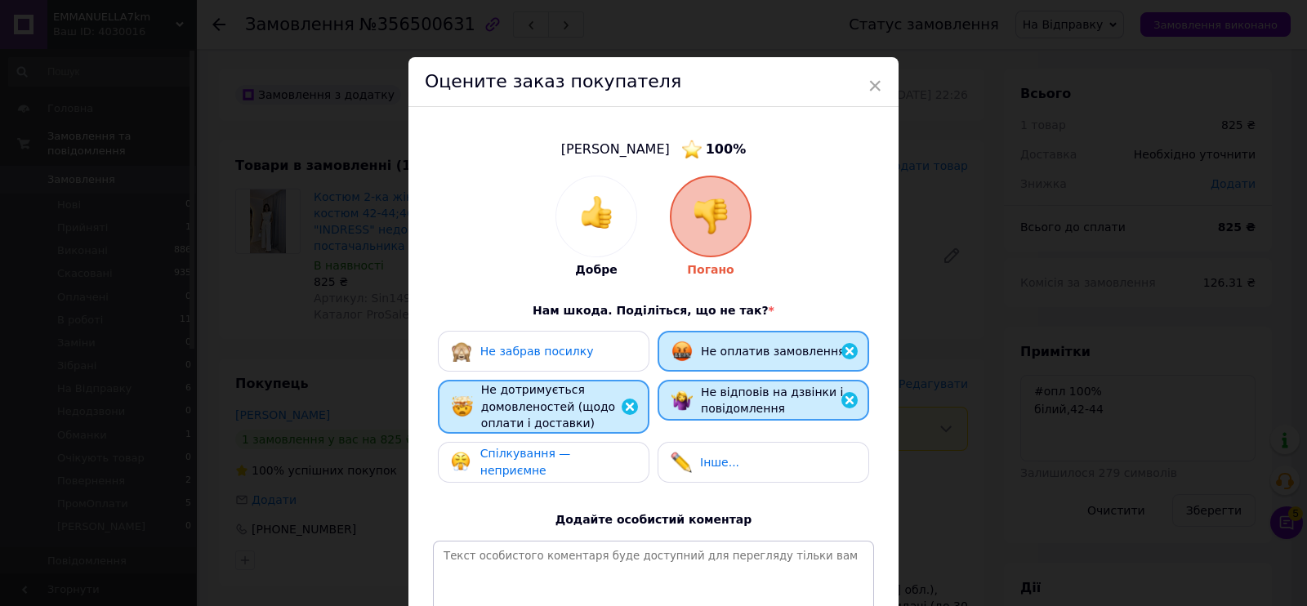
click at [573, 482] on div "Не забрав посилку Не оплатив замовлення Не дотримується домовленостей (щодо опл…" at bounding box center [653, 411] width 441 height 160
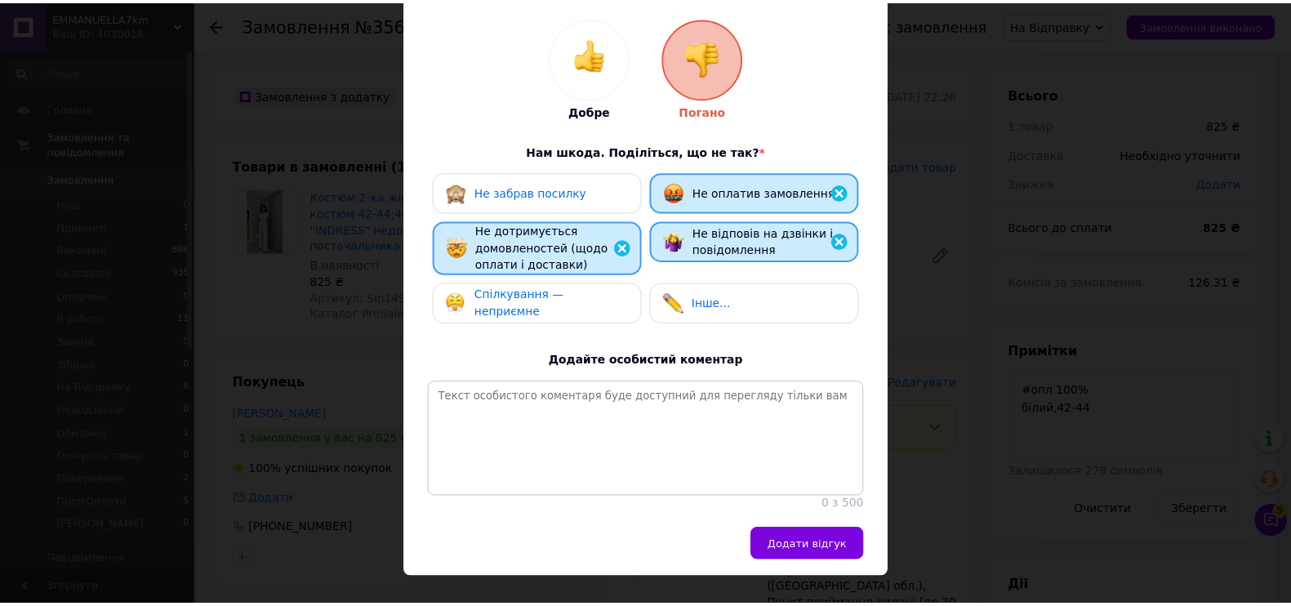
scroll to position [203, 0]
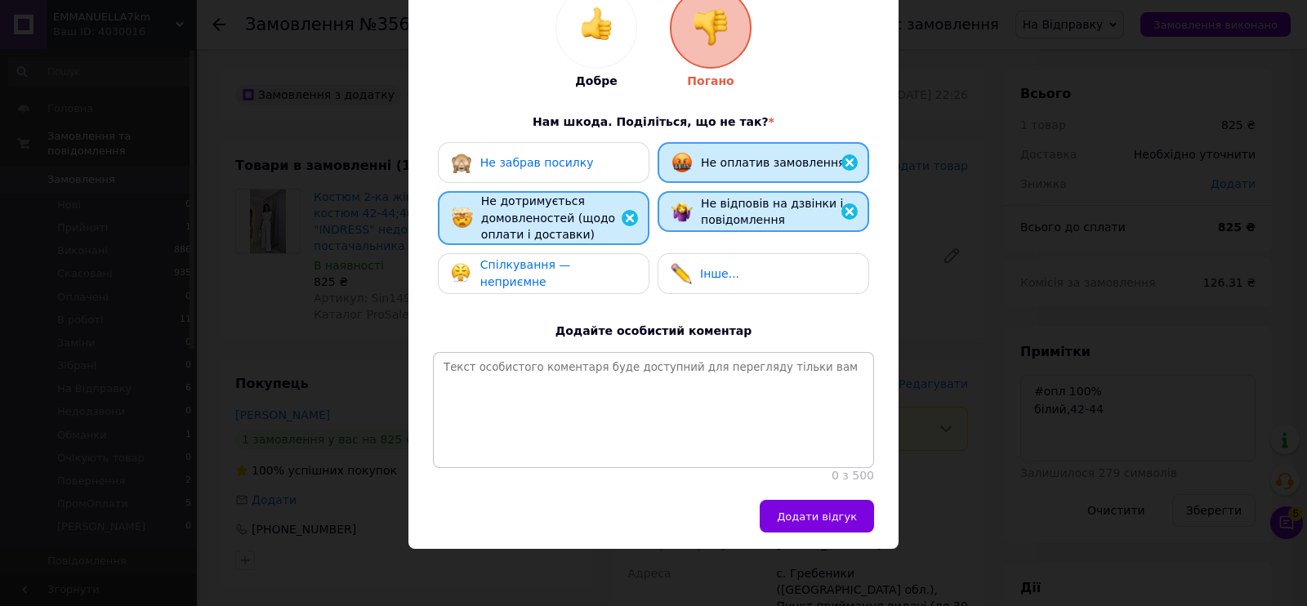
click at [588, 256] on div "Спілкування — неприємне" at bounding box center [543, 272] width 185 height 33
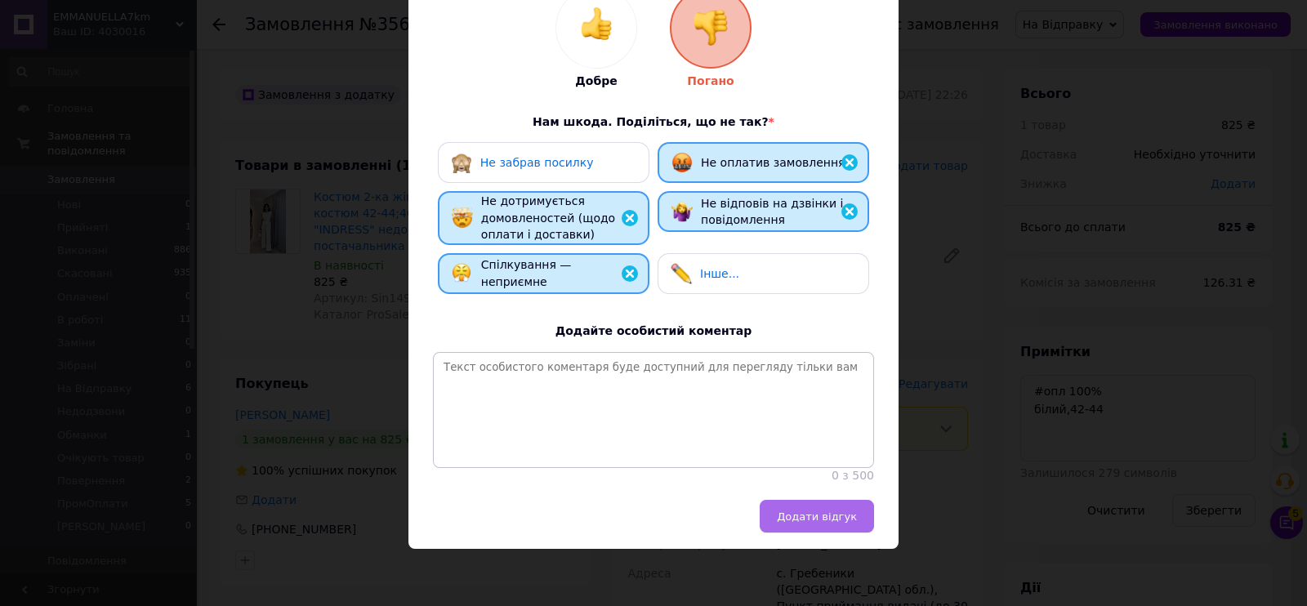
click at [824, 518] on span "Додати відгук" at bounding box center [817, 516] width 80 height 12
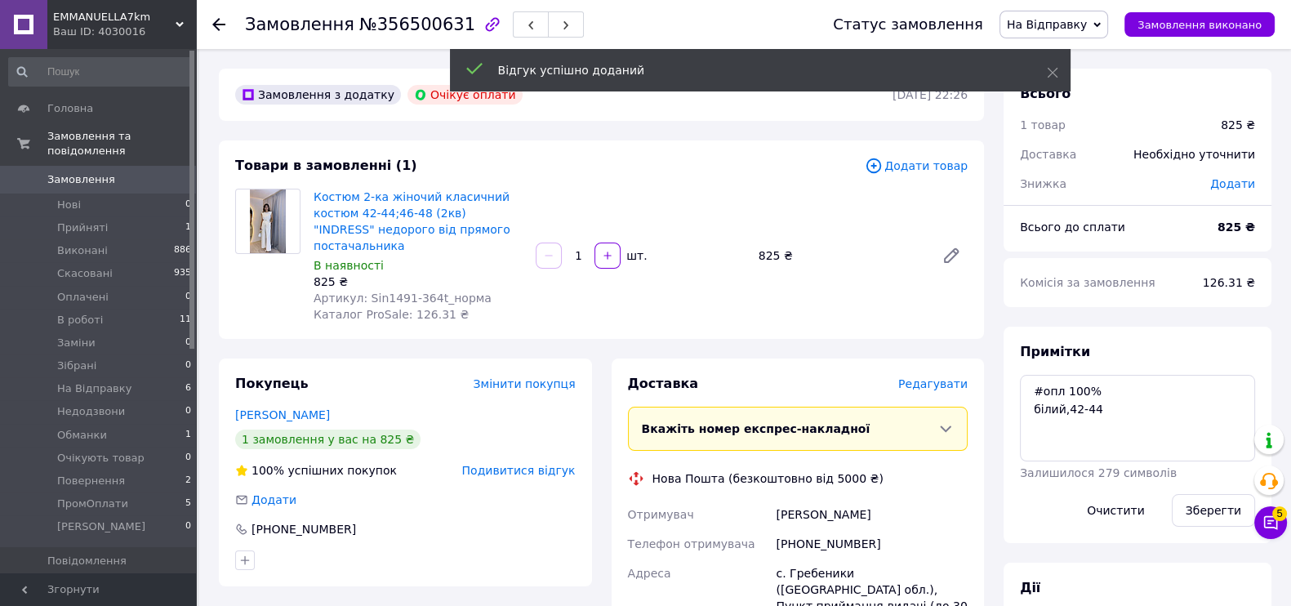
click at [831, 531] on div "[PHONE_NUMBER]" at bounding box center [872, 543] width 198 height 29
copy div "380994226832"
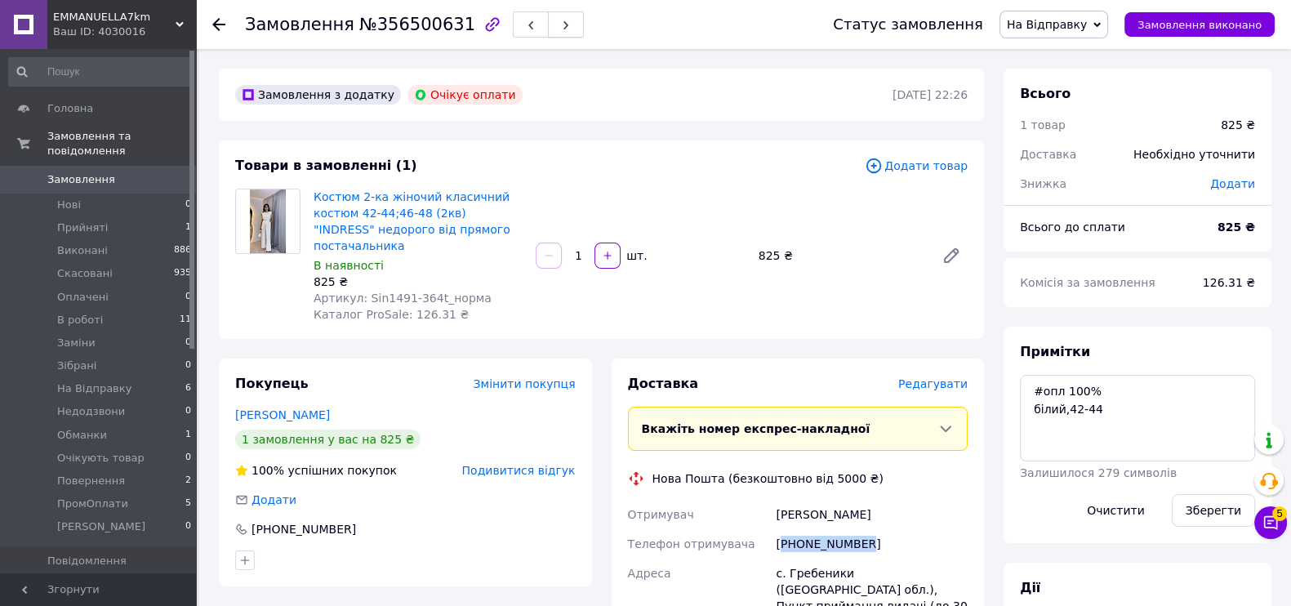
click at [564, 26] on use "button" at bounding box center [566, 25] width 5 height 9
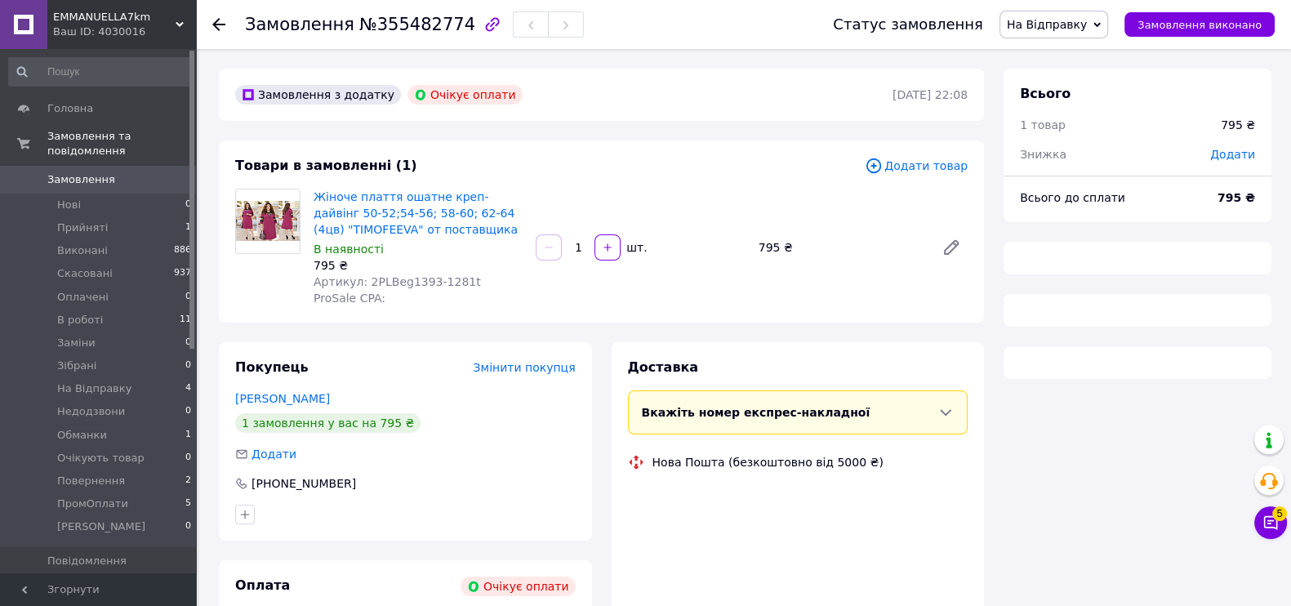
click at [1076, 19] on span "На Відправку" at bounding box center [1047, 24] width 80 height 13
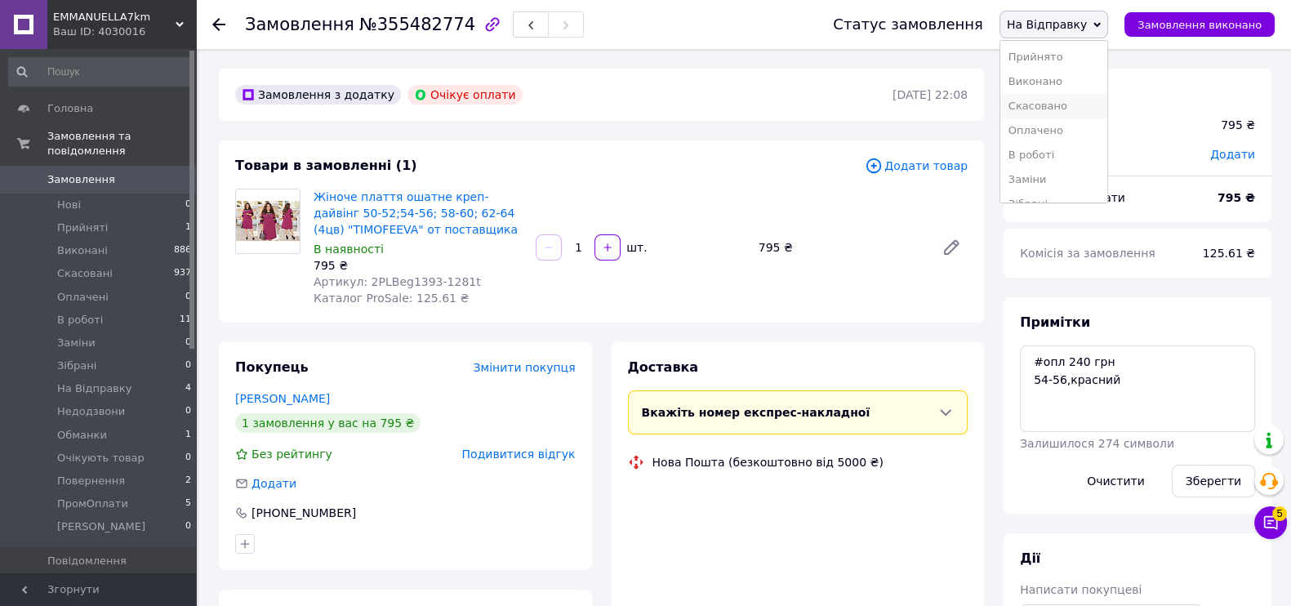
scroll to position [72, 0]
click at [1070, 110] on li "Скасовано" at bounding box center [1054, 106] width 107 height 25
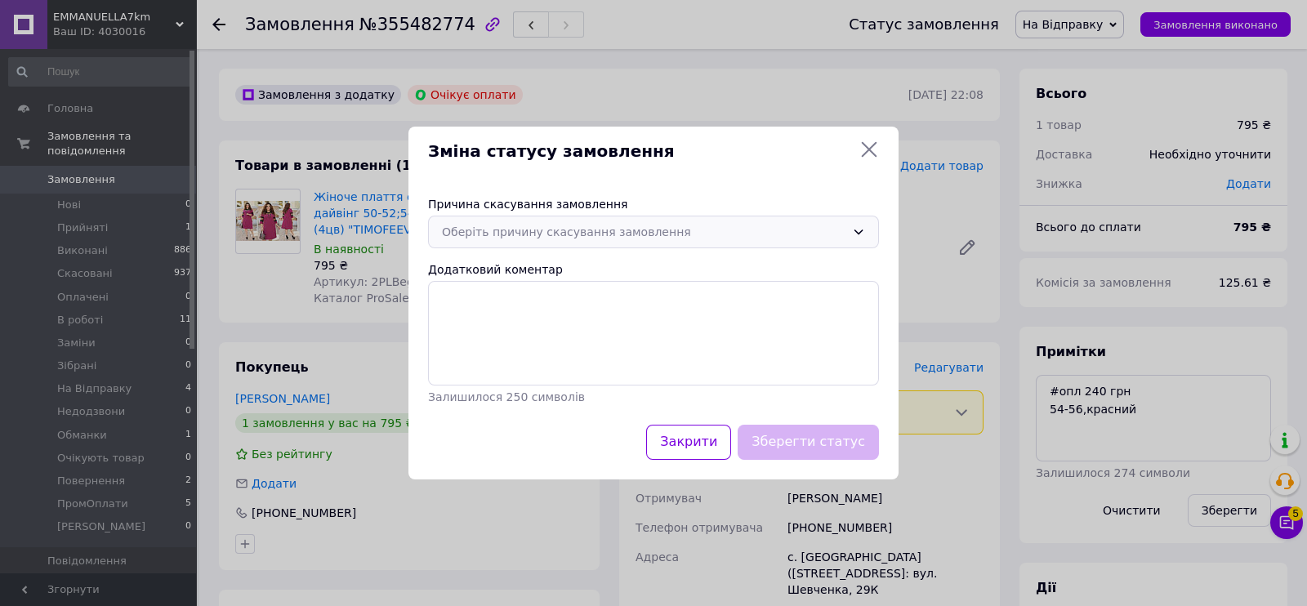
click at [684, 222] on div "Оберіть причину скасування замовлення" at bounding box center [653, 232] width 451 height 33
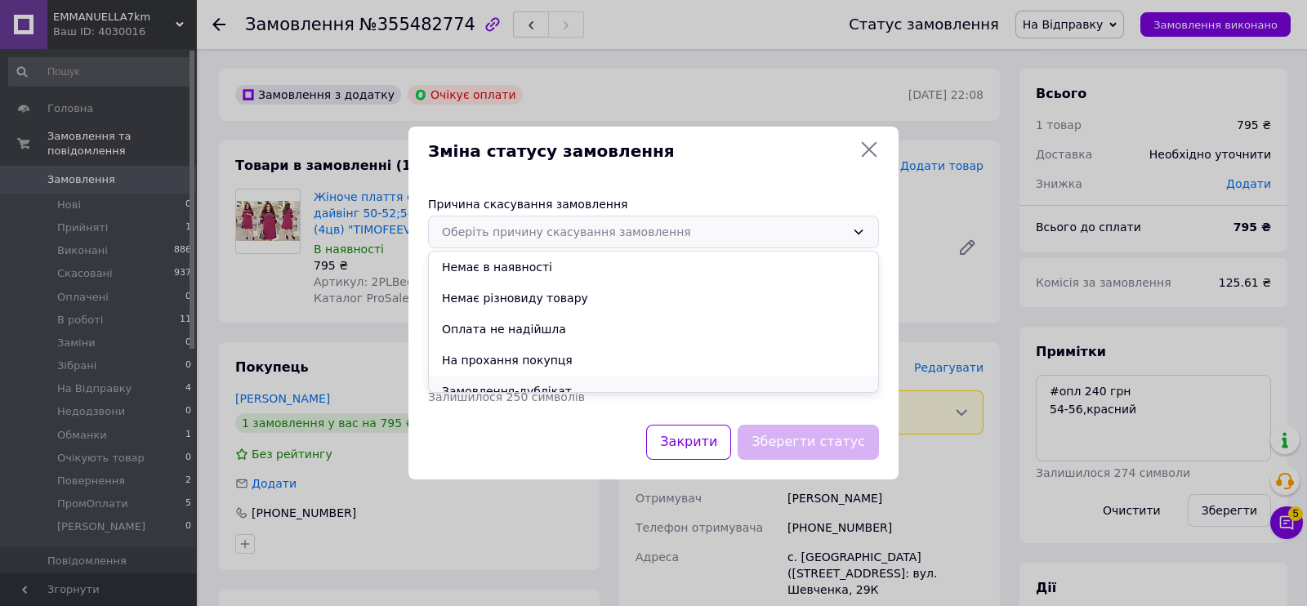
click at [557, 384] on li "Замовлення-дублікат" at bounding box center [653, 391] width 449 height 31
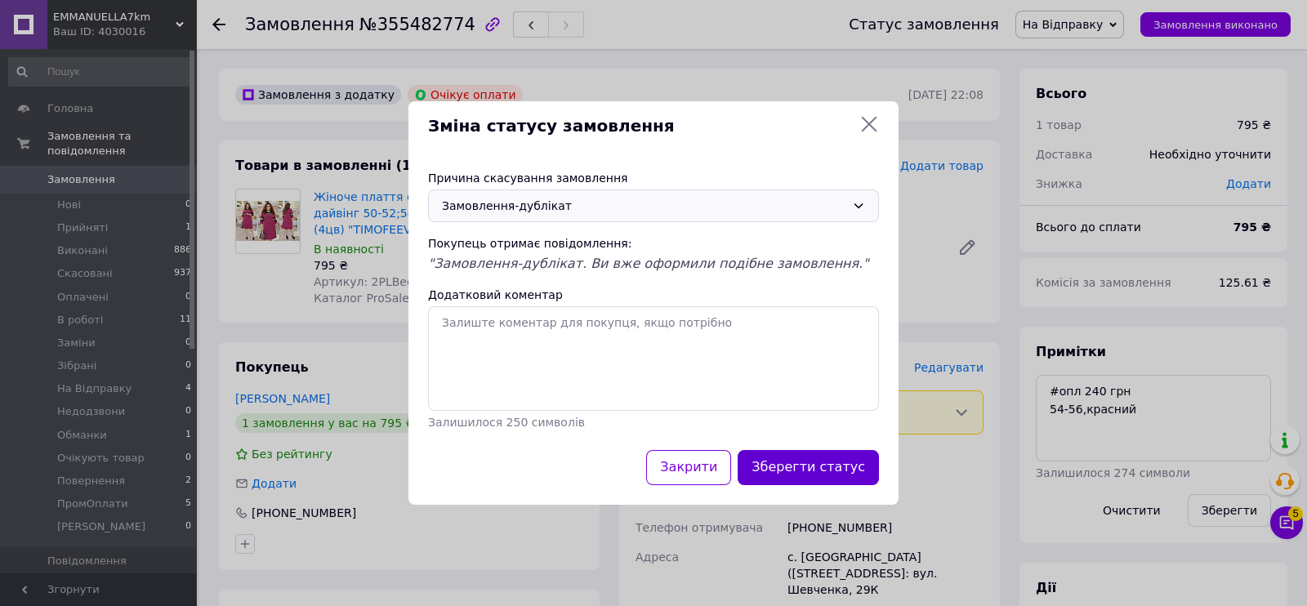
click at [793, 456] on button "Зберегти статус" at bounding box center [808, 467] width 141 height 35
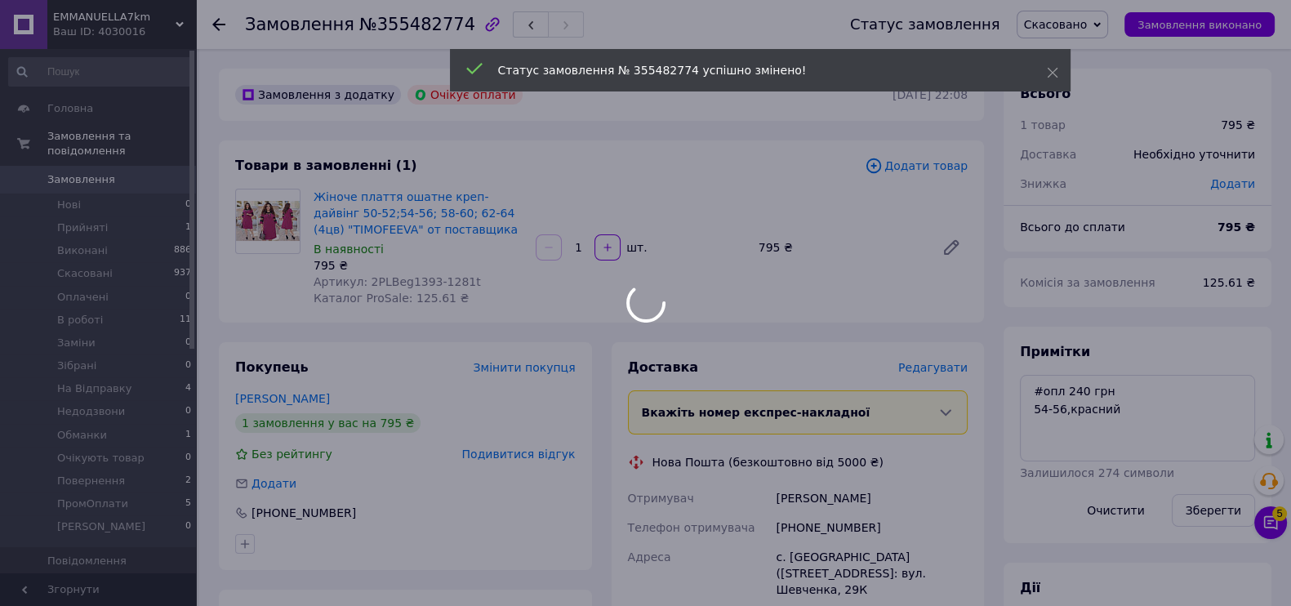
scroll to position [110, 0]
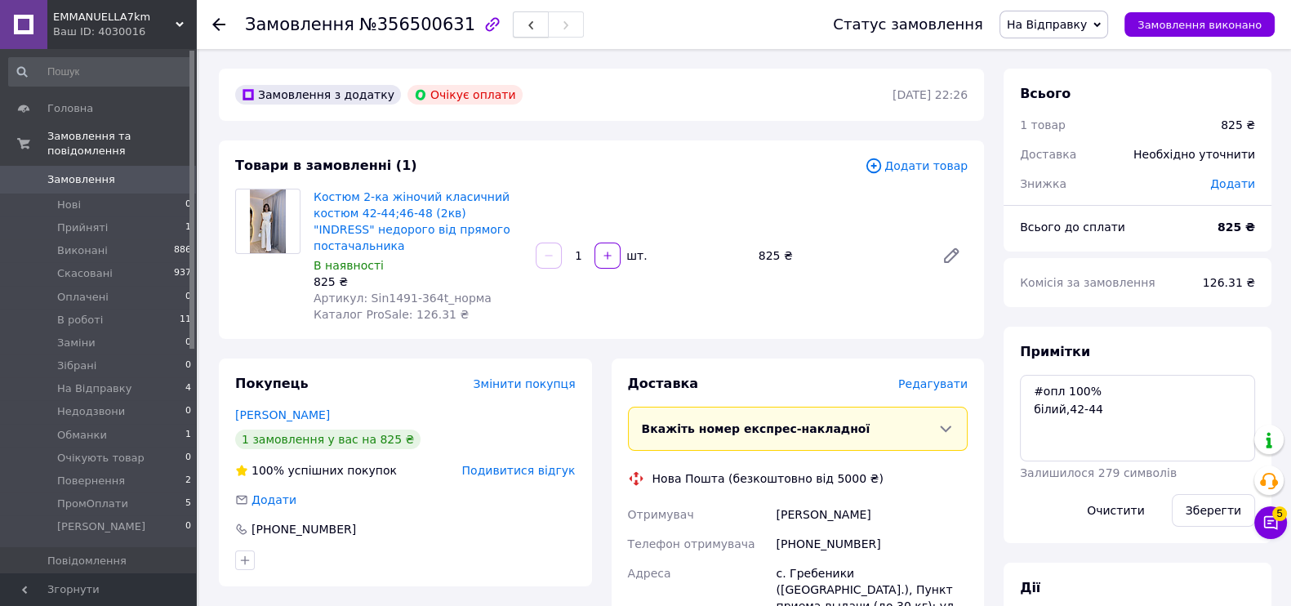
click at [526, 21] on icon "button" at bounding box center [531, 25] width 10 height 10
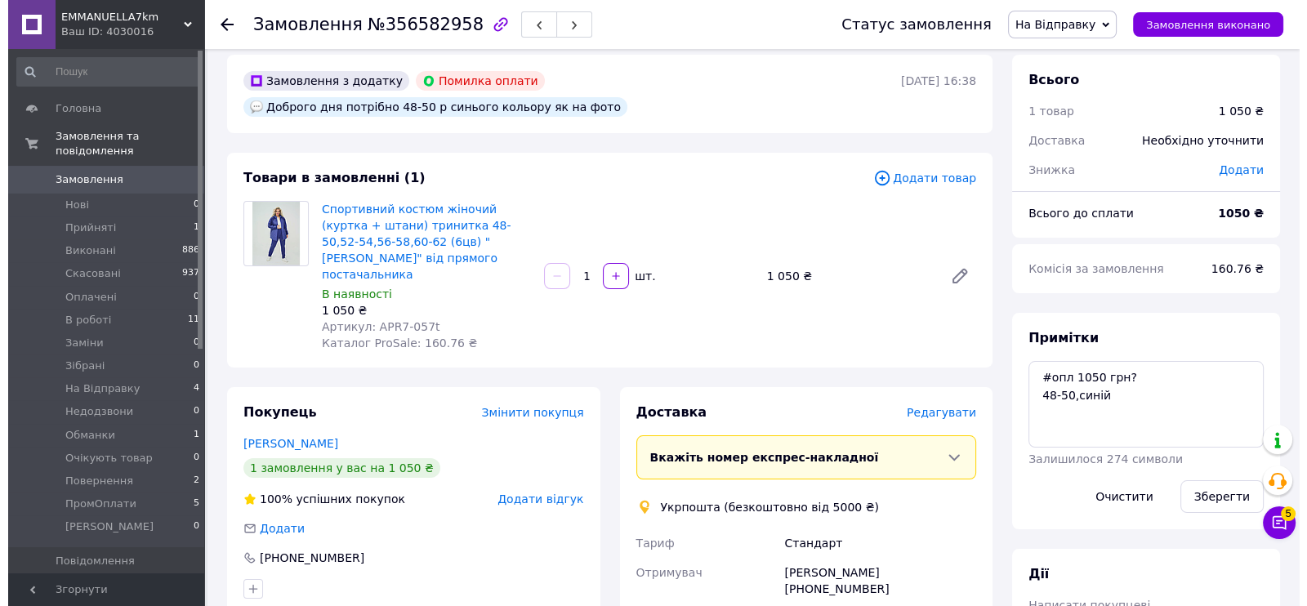
scroll to position [101, 0]
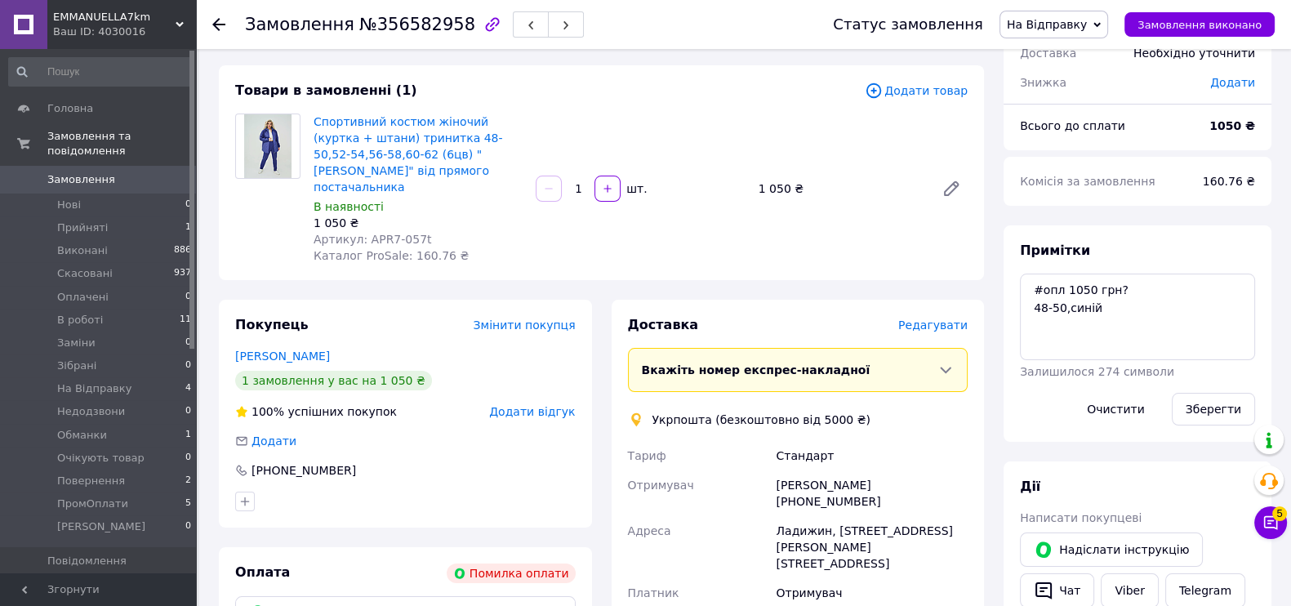
click at [539, 405] on span "Додати відгук" at bounding box center [532, 411] width 86 height 13
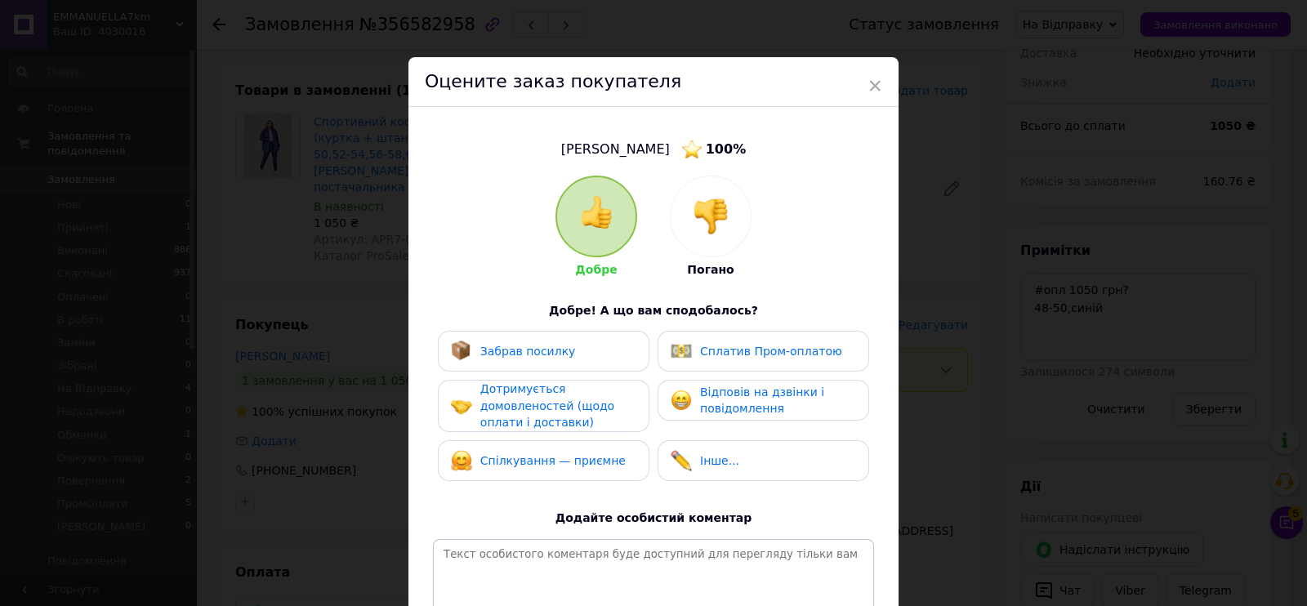
click at [723, 186] on div at bounding box center [711, 216] width 80 height 80
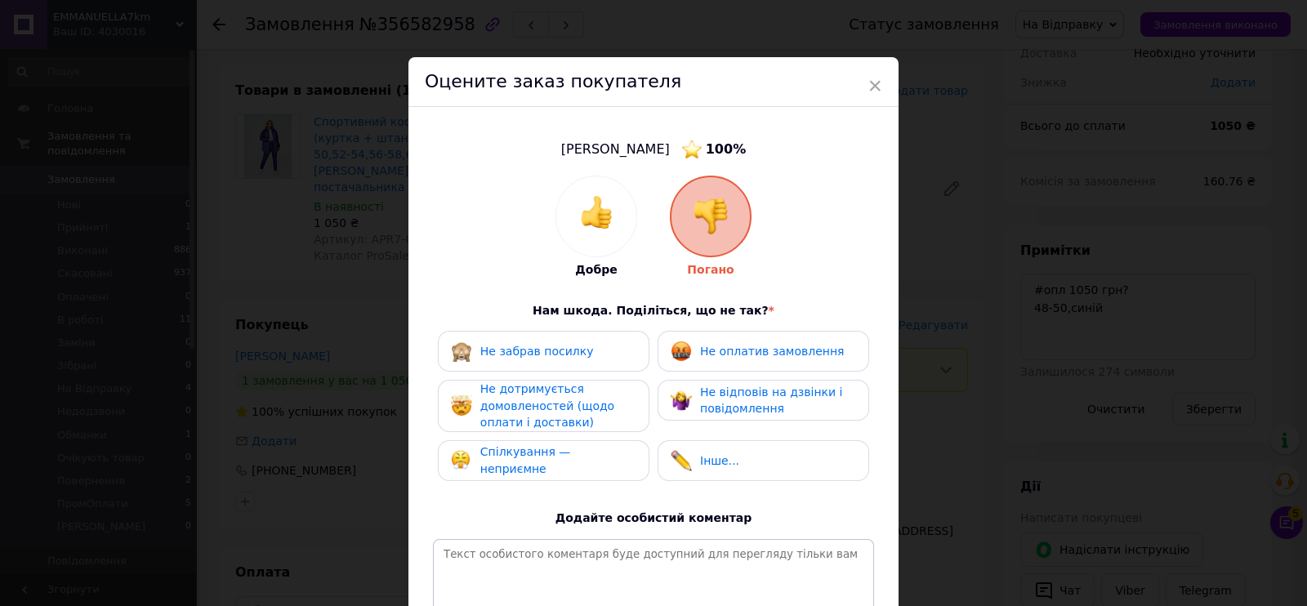
click at [747, 332] on div "Не оплатив замовлення" at bounding box center [764, 351] width 212 height 41
drag, startPoint x: 784, startPoint y: 372, endPoint x: 692, endPoint y: 391, distance: 94.4
click at [784, 372] on div "Не забрав посилку Не оплатив замовлення Не дотримується домовленостей (щодо опл…" at bounding box center [653, 410] width 441 height 158
click at [590, 421] on div "Не дотримується домовленостей (щодо оплати і доставки)" at bounding box center [557, 406] width 155 height 51
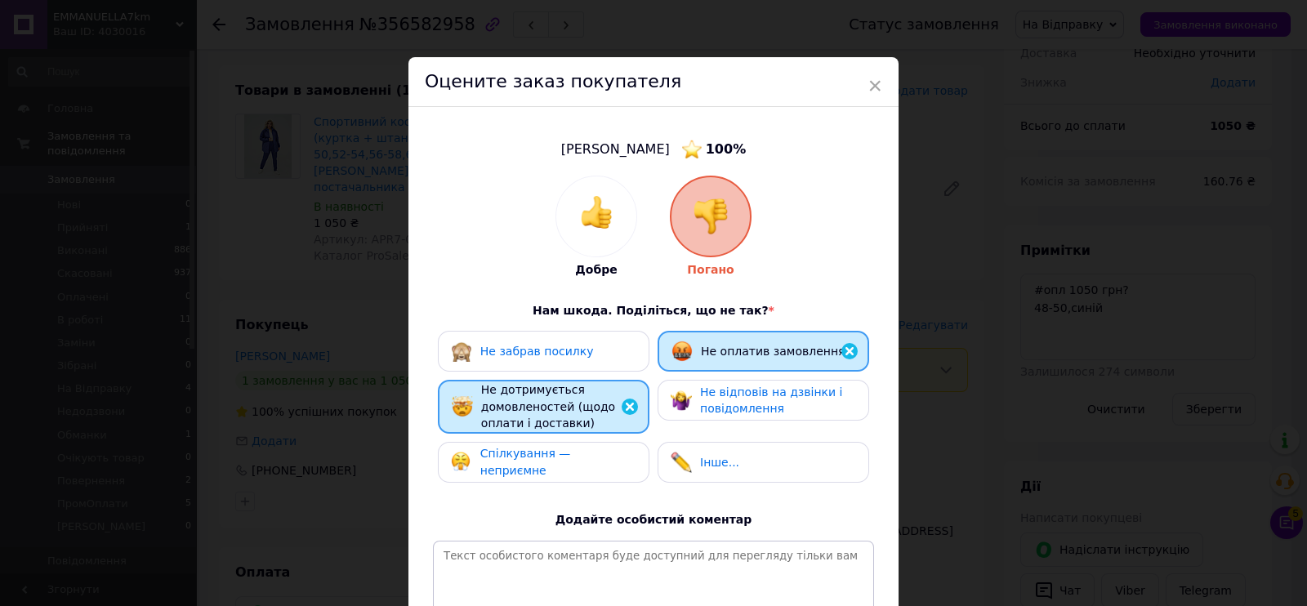
click at [687, 394] on img at bounding box center [681, 400] width 21 height 21
click at [617, 448] on div "Спілкування — неприємне" at bounding box center [544, 462] width 212 height 41
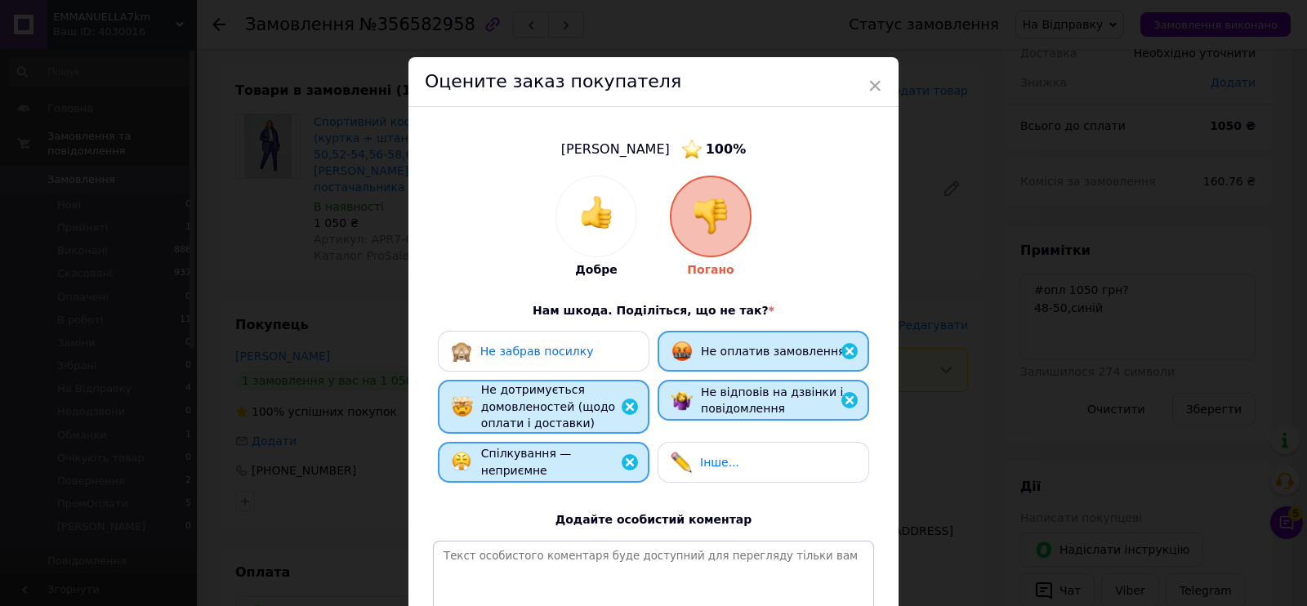
click at [577, 334] on div "Не забрав посилку" at bounding box center [544, 351] width 212 height 41
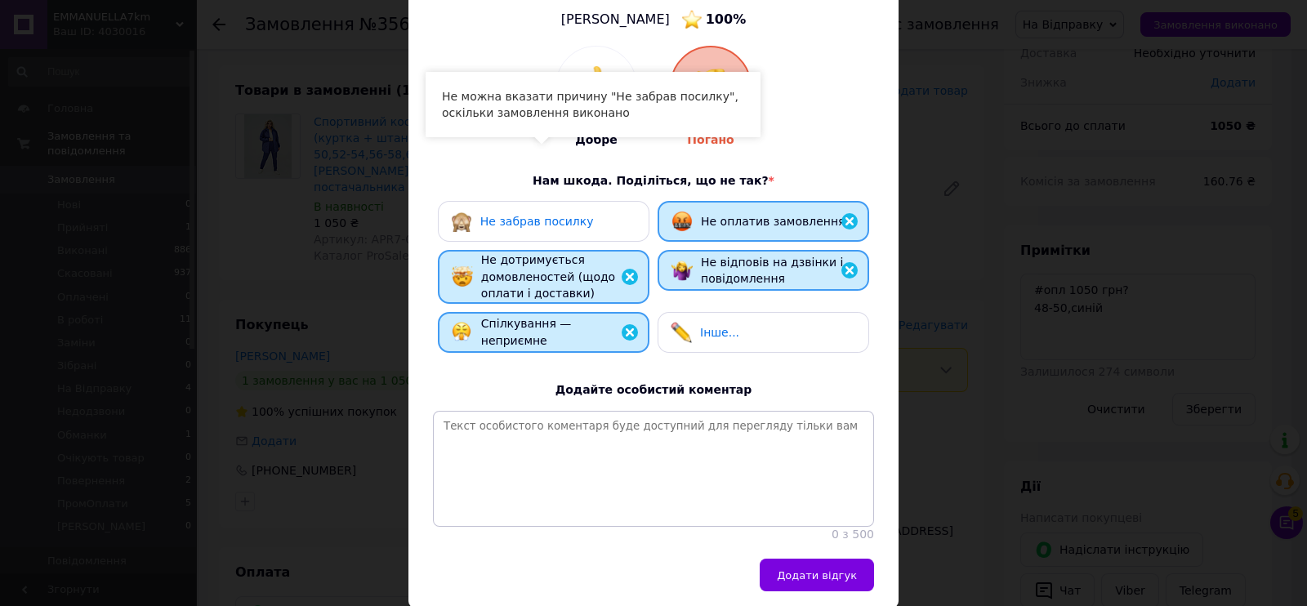
scroll to position [203, 0]
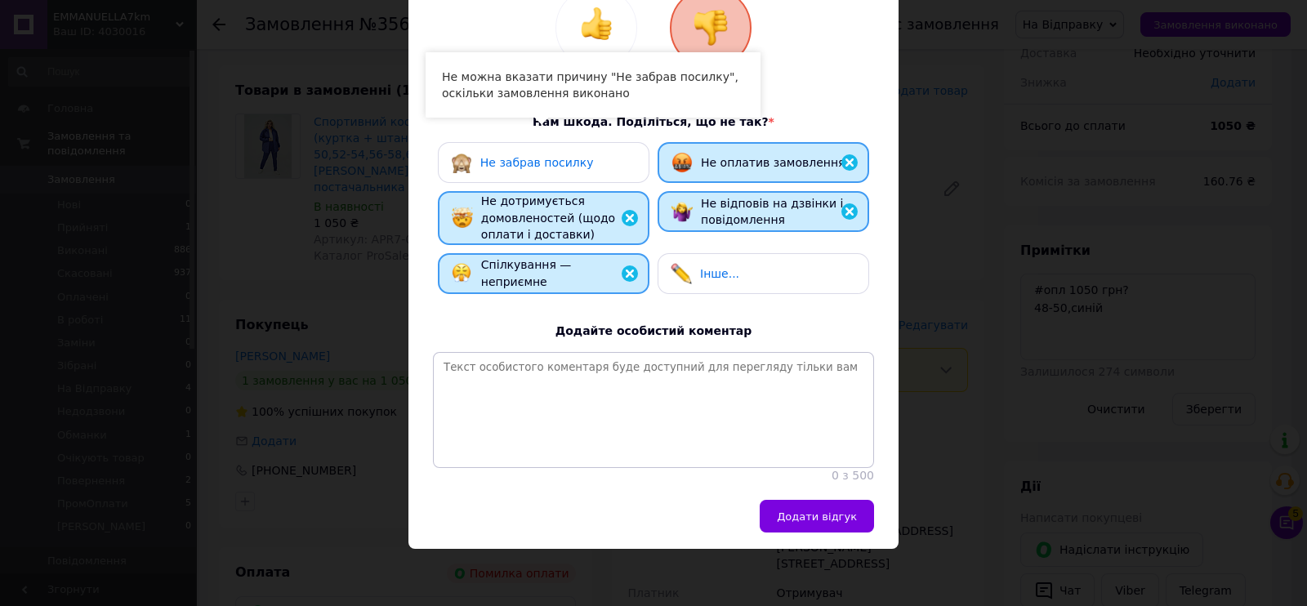
click at [813, 533] on div "Додати відгук" at bounding box center [653, 524] width 490 height 49
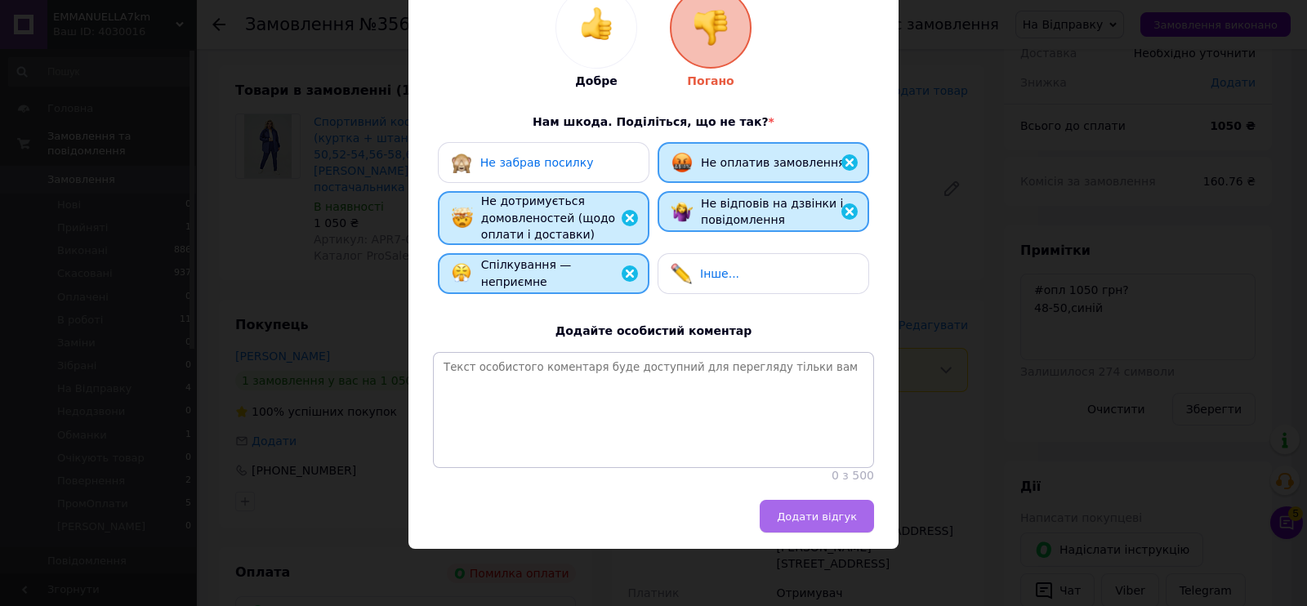
click at [818, 520] on span "Додати відгук" at bounding box center [817, 516] width 80 height 12
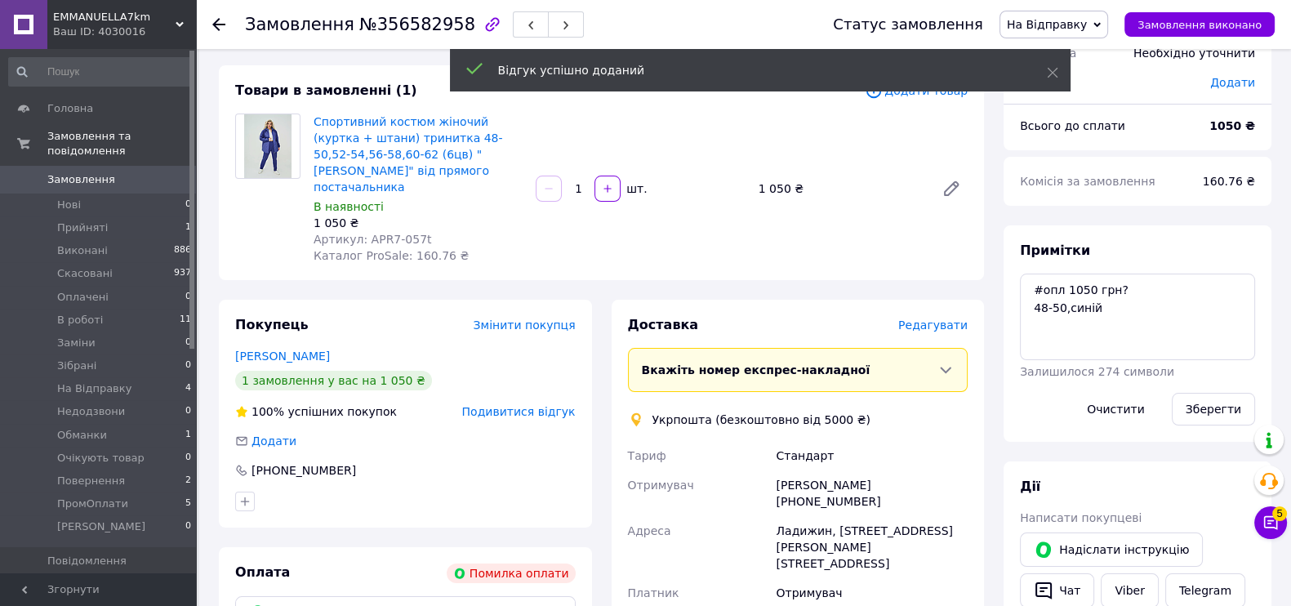
click at [805, 470] on div "Ира Драч +380983463577" at bounding box center [872, 493] width 198 height 46
copy div "Драч"
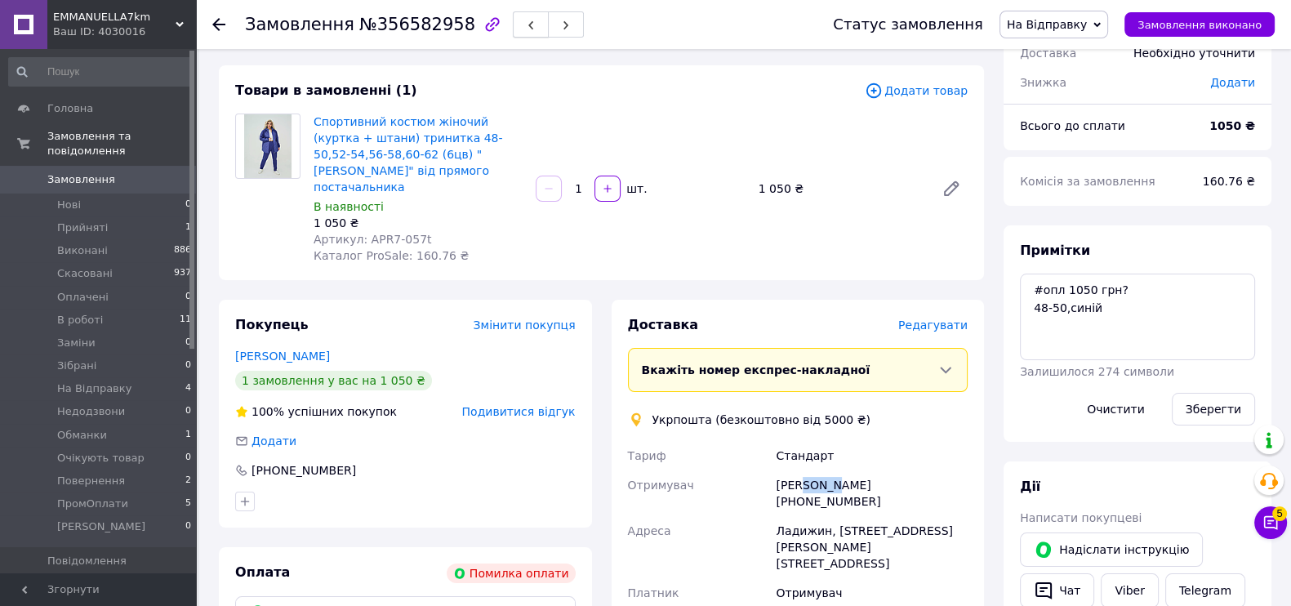
click at [528, 23] on use "button" at bounding box center [530, 25] width 5 height 9
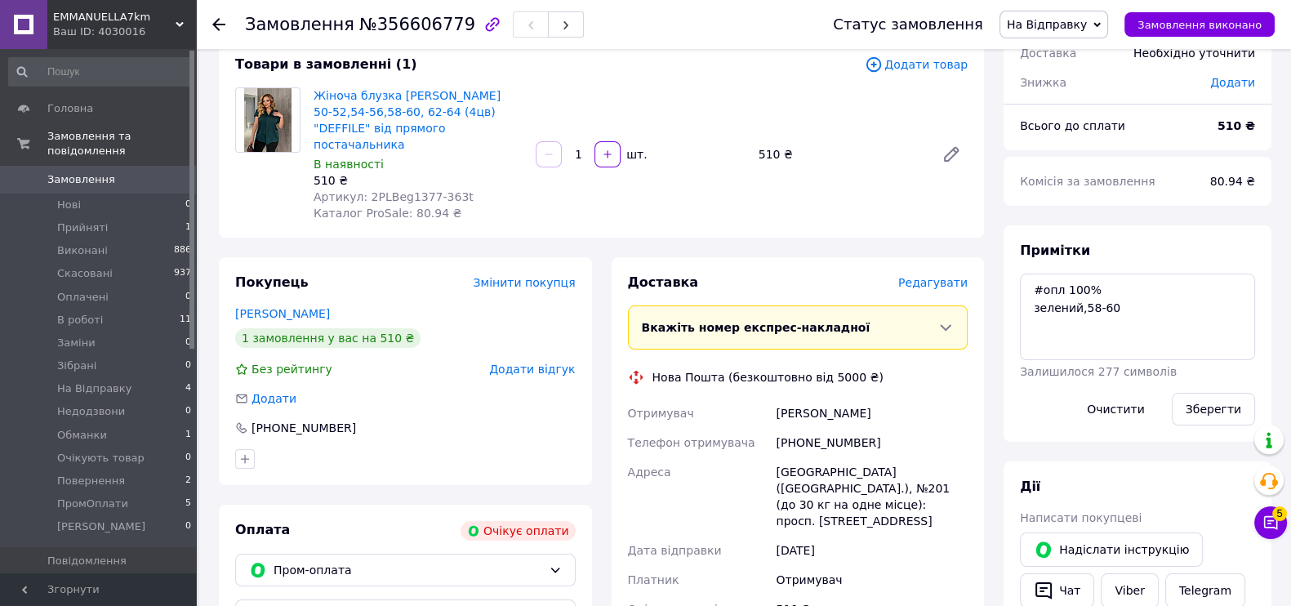
click at [548, 363] on span "Додати відгук" at bounding box center [532, 369] width 86 height 13
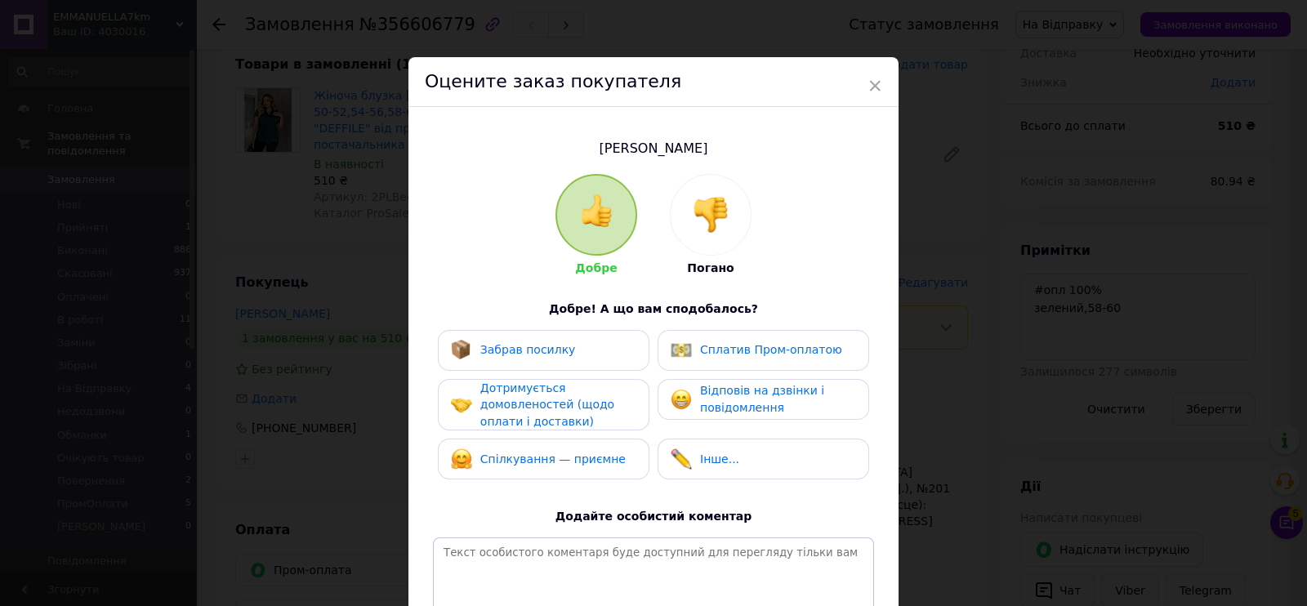
click at [711, 225] on img at bounding box center [711, 215] width 36 height 36
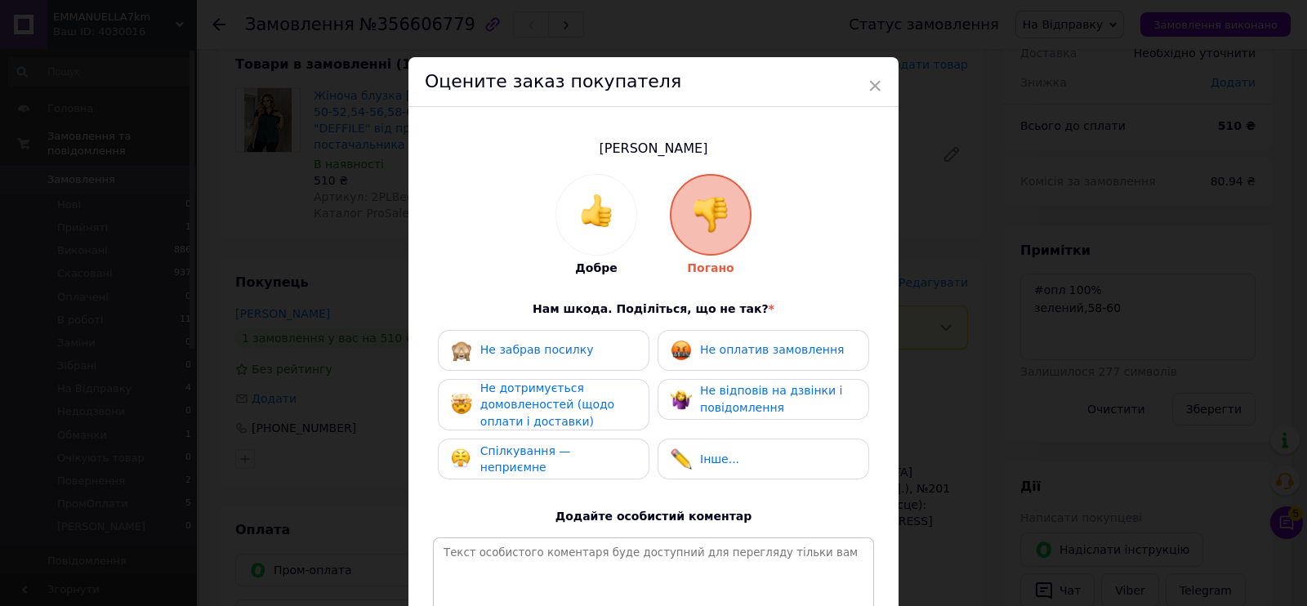
drag, startPoint x: 742, startPoint y: 343, endPoint x: 780, endPoint y: 377, distance: 50.3
click at [749, 353] on span "Не оплатив замовлення" at bounding box center [772, 349] width 144 height 13
drag, startPoint x: 784, startPoint y: 380, endPoint x: 581, endPoint y: 412, distance: 206.0
click at [784, 381] on div "Не відповів на дзвінки і повідомлення" at bounding box center [764, 399] width 212 height 41
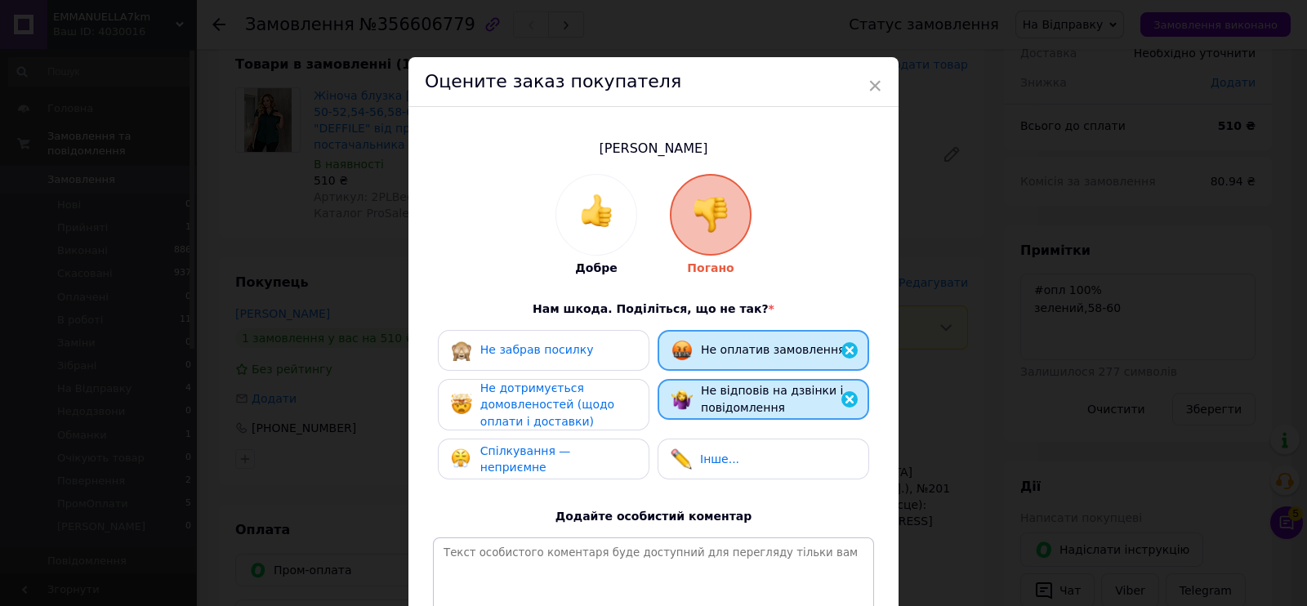
click at [581, 412] on div "Не дотримується домовленостей (щодо оплати і доставки)" at bounding box center [557, 405] width 155 height 51
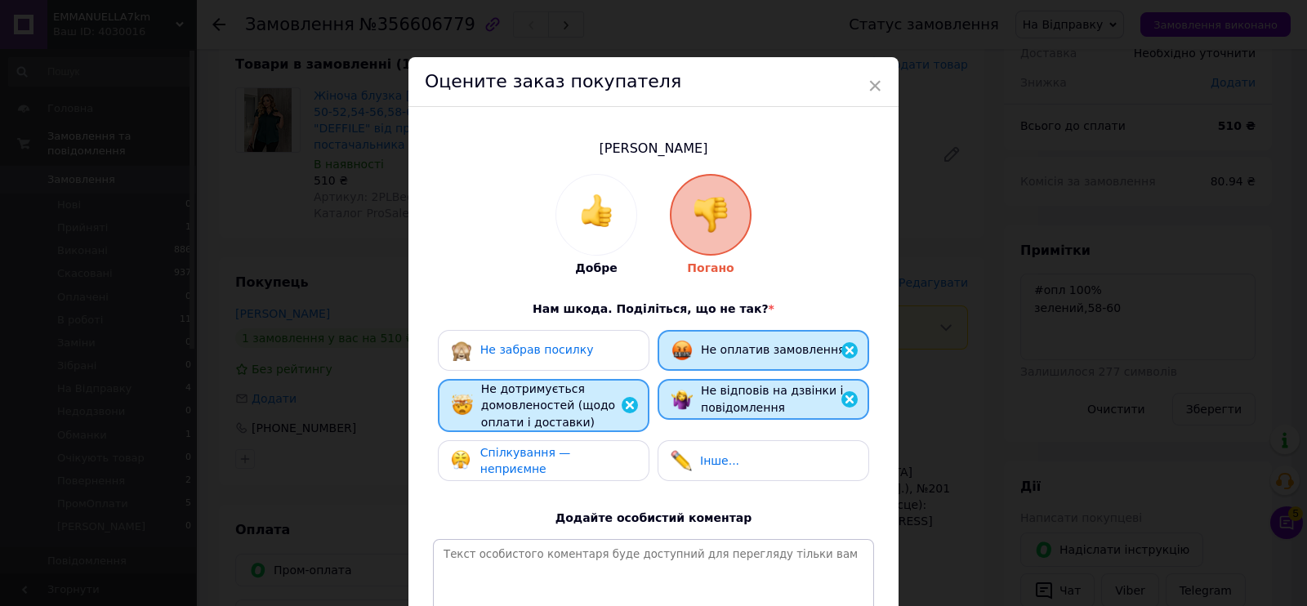
click at [588, 470] on div "Спілкування — неприємне" at bounding box center [543, 460] width 185 height 33
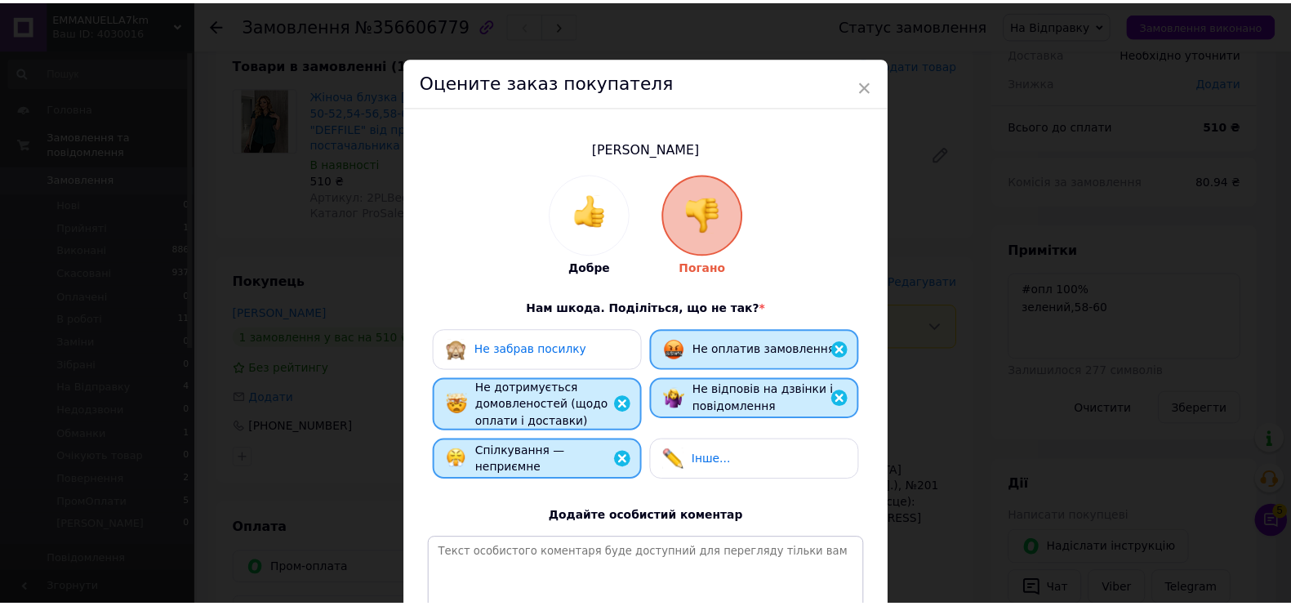
scroll to position [202, 0]
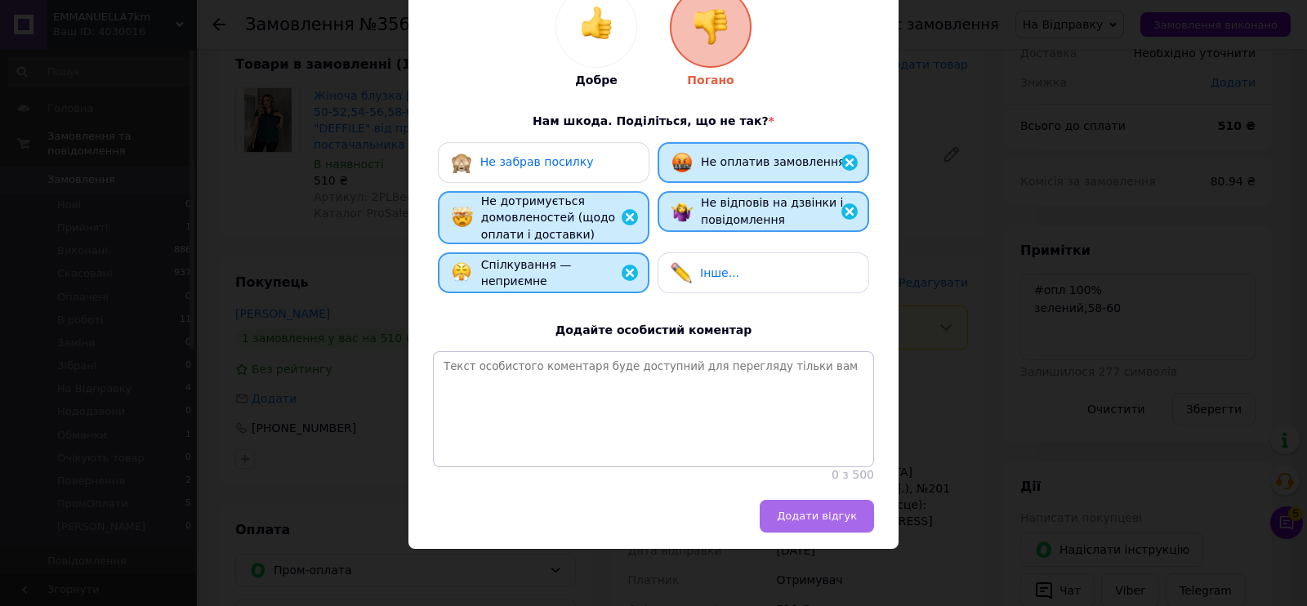
click at [801, 510] on span "Додати відгук" at bounding box center [817, 516] width 80 height 12
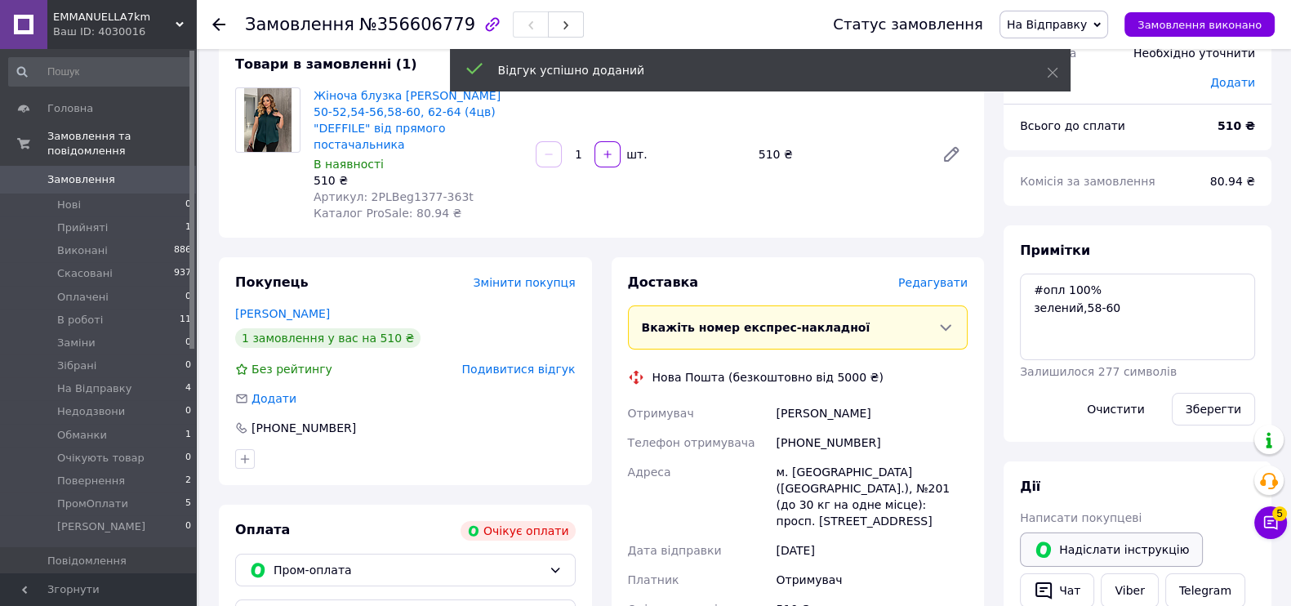
click at [1127, 541] on button "Надіслати інструкцію" at bounding box center [1111, 550] width 183 height 34
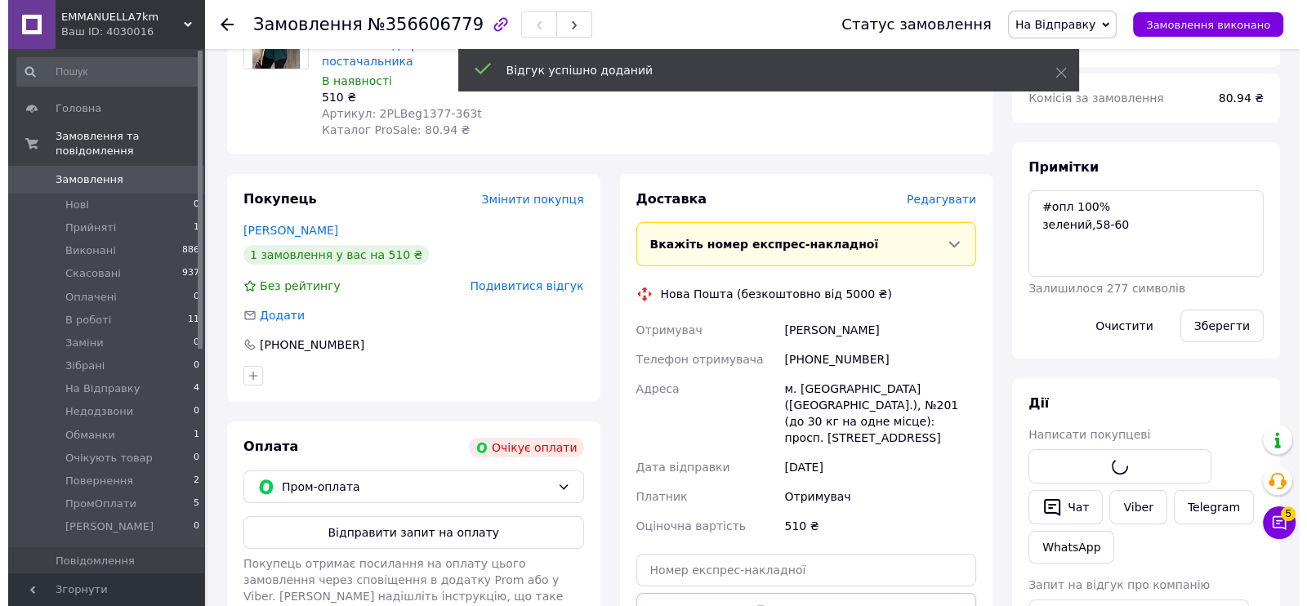
scroll to position [203, 0]
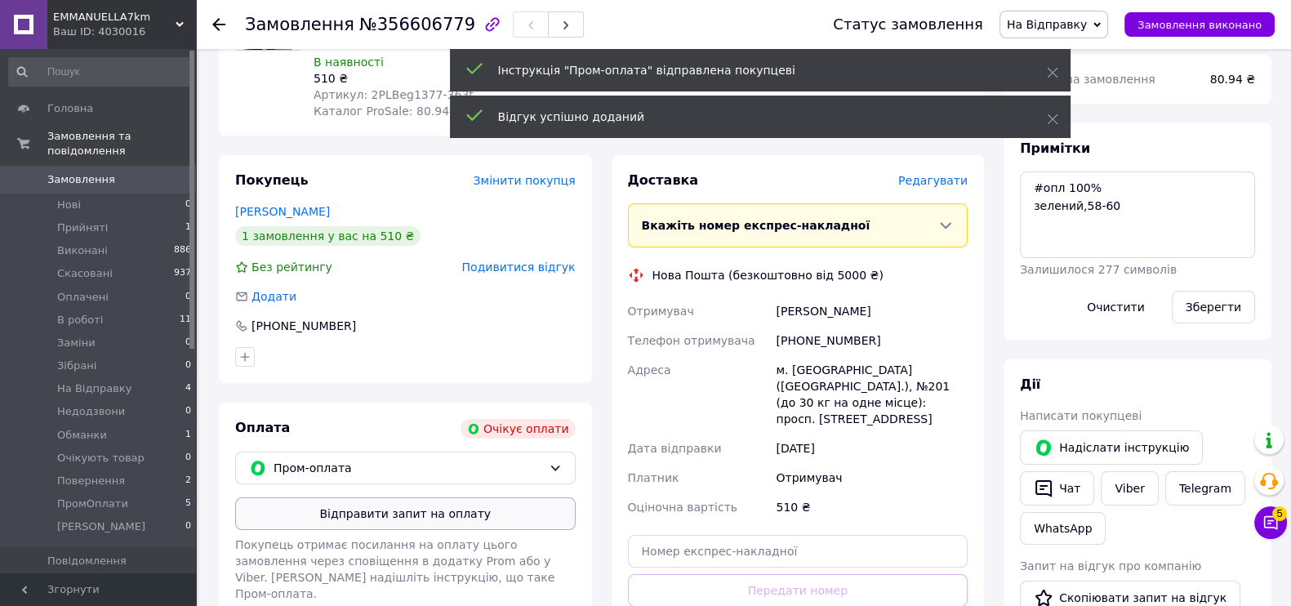
click at [459, 503] on button "Відправити запит на оплату" at bounding box center [405, 513] width 341 height 33
click at [825, 326] on div "[PHONE_NUMBER]" at bounding box center [872, 340] width 198 height 29
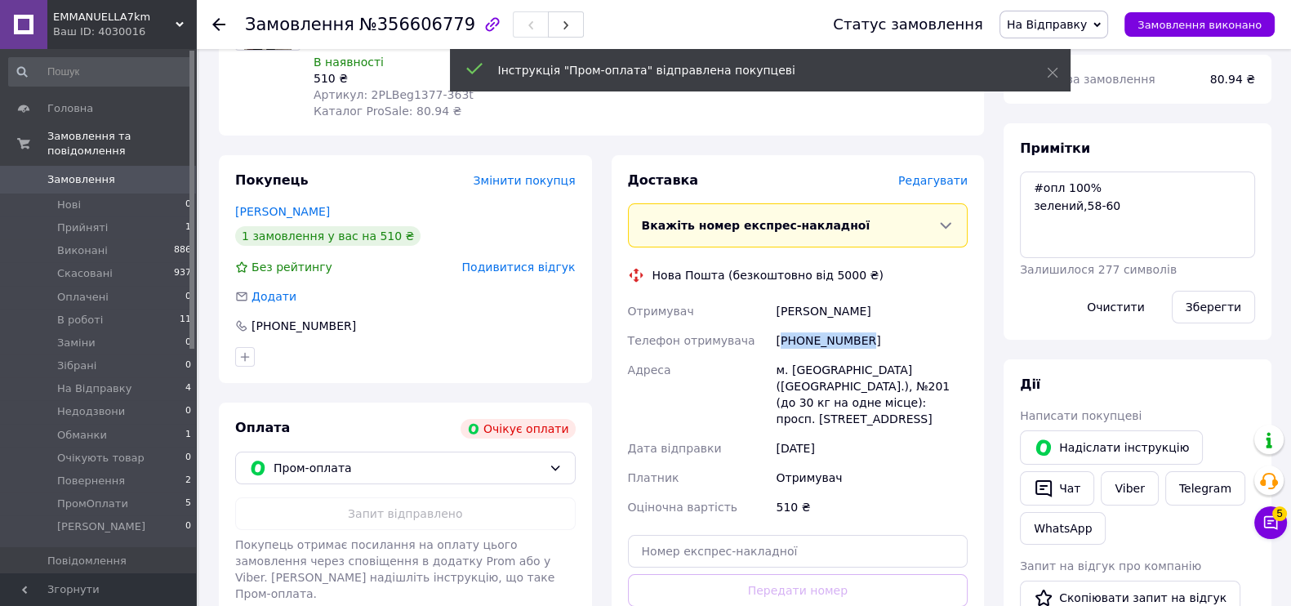
copy div "380934238623"
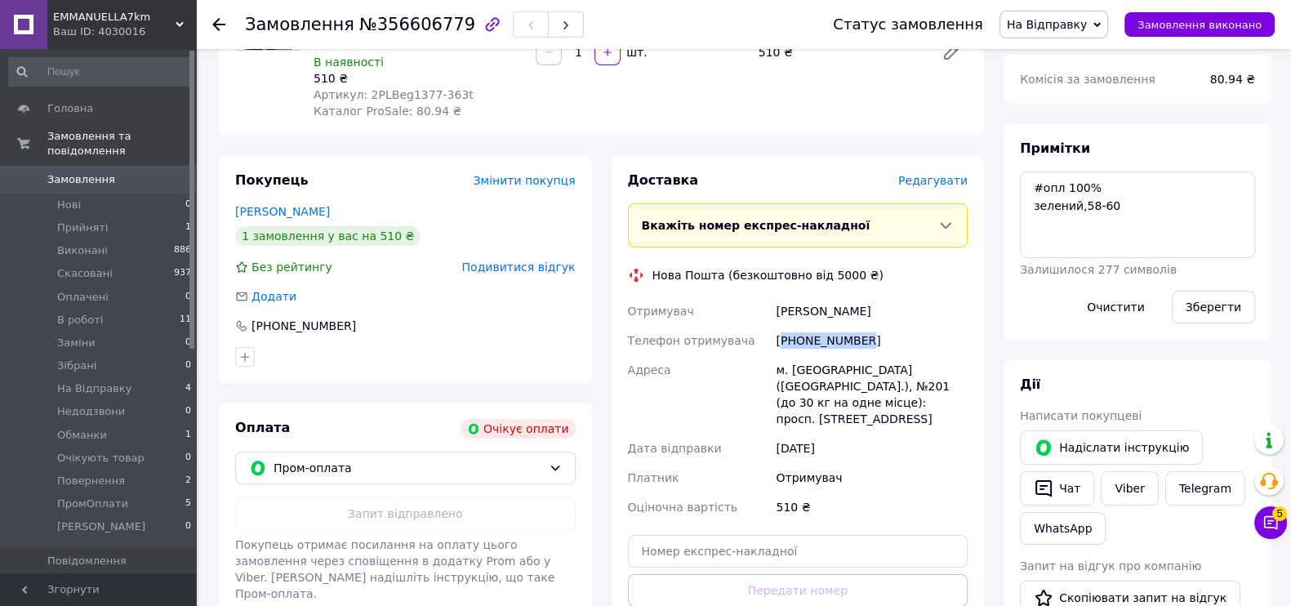
click at [1085, 29] on span "На Відправку" at bounding box center [1047, 24] width 80 height 13
click at [1088, 106] on li "Скасовано" at bounding box center [1054, 106] width 107 height 25
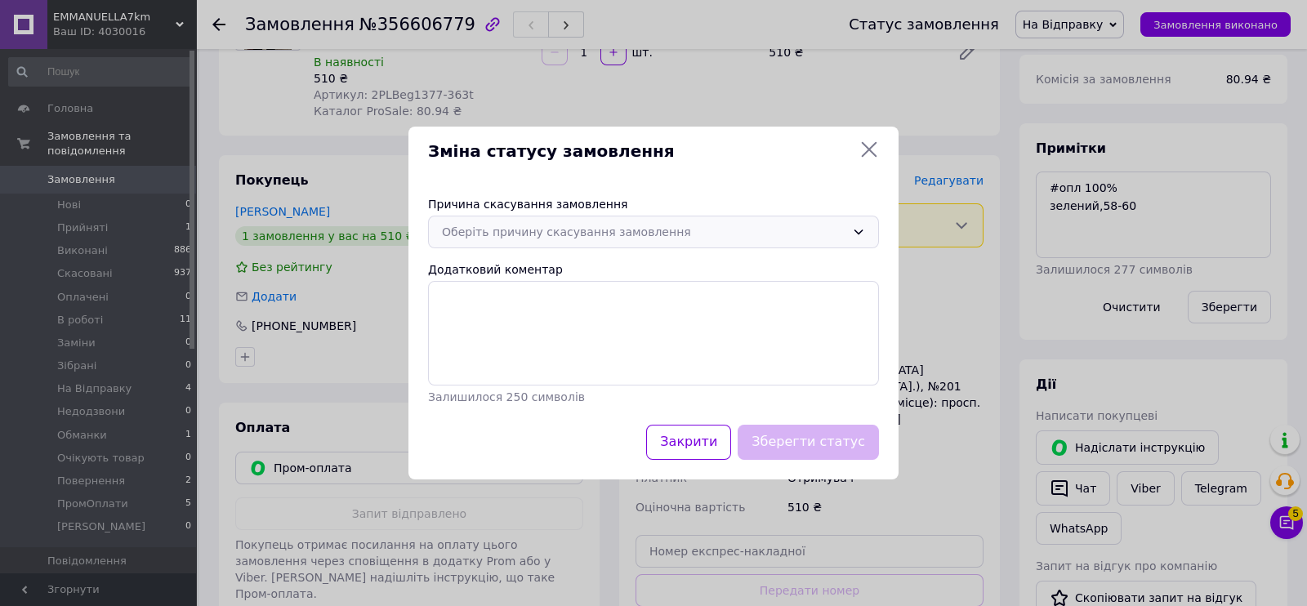
click at [589, 219] on div "Оберіть причину скасування замовлення" at bounding box center [653, 232] width 451 height 33
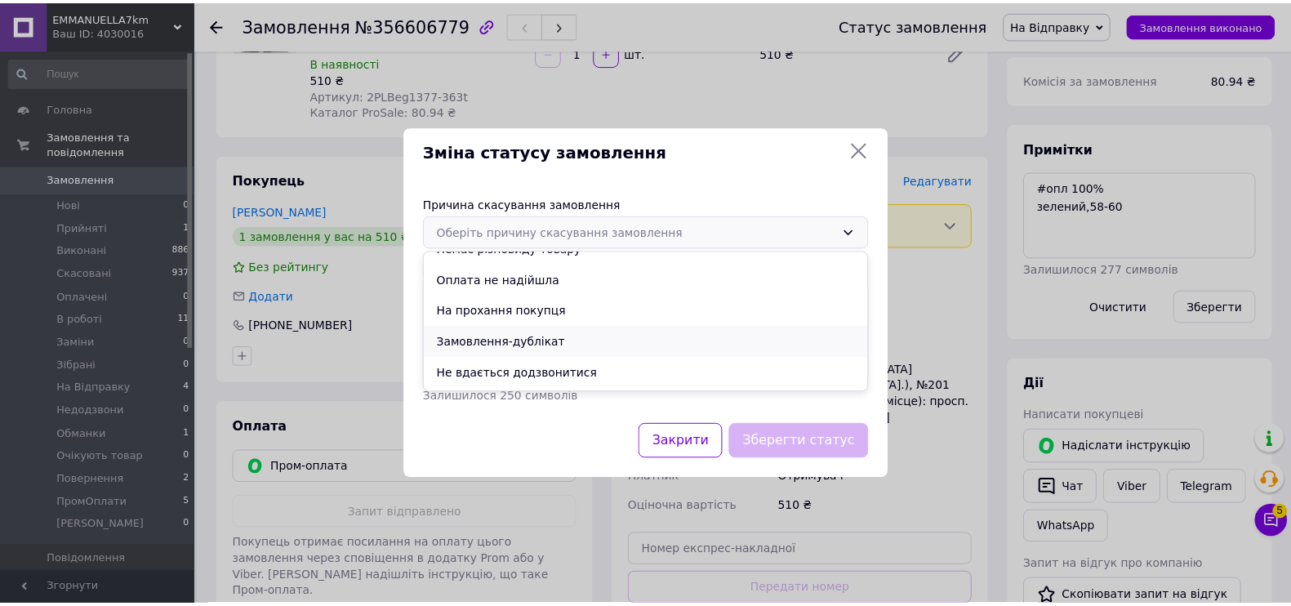
scroll to position [76, 0]
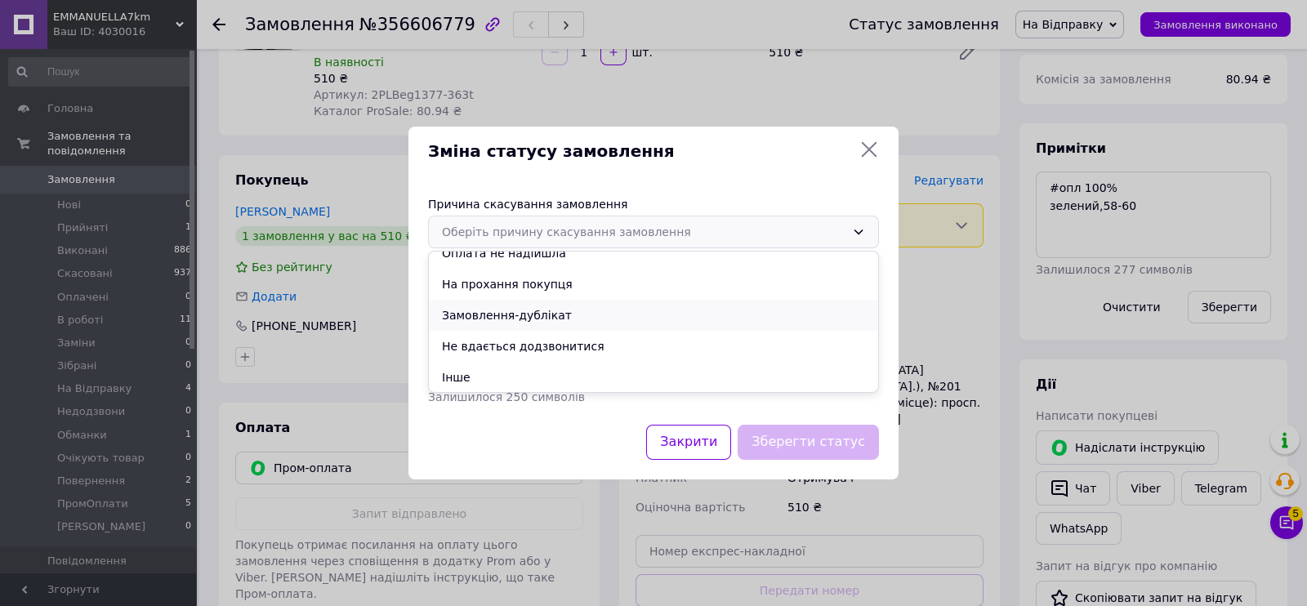
click at [545, 319] on li "Замовлення-дублікат" at bounding box center [653, 315] width 449 height 31
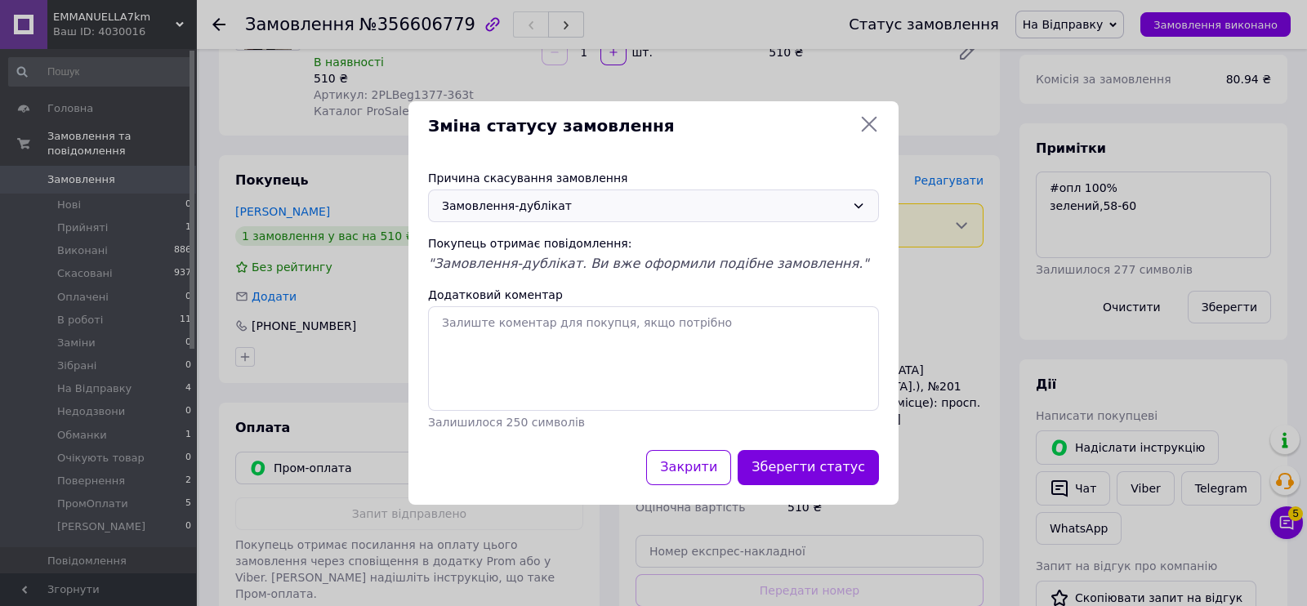
click at [779, 447] on div "Зберегти статус" at bounding box center [808, 468] width 148 height 42
click at [800, 467] on button "Зберегти статус" at bounding box center [808, 467] width 141 height 35
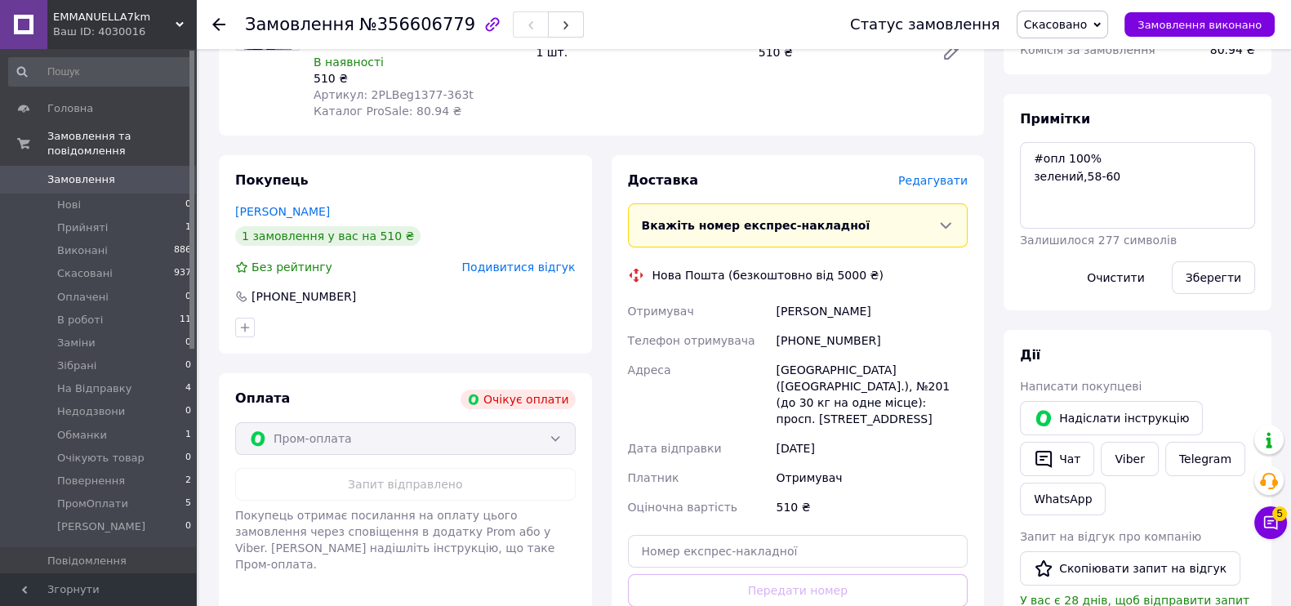
scroll to position [0, 0]
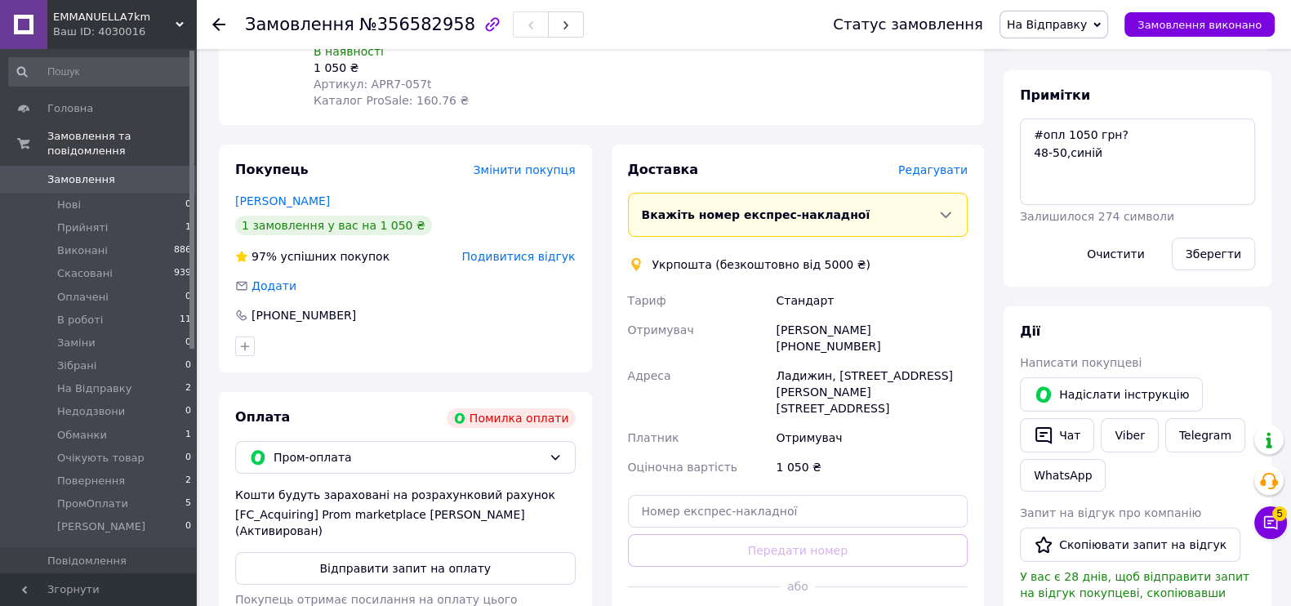
scroll to position [408, 0]
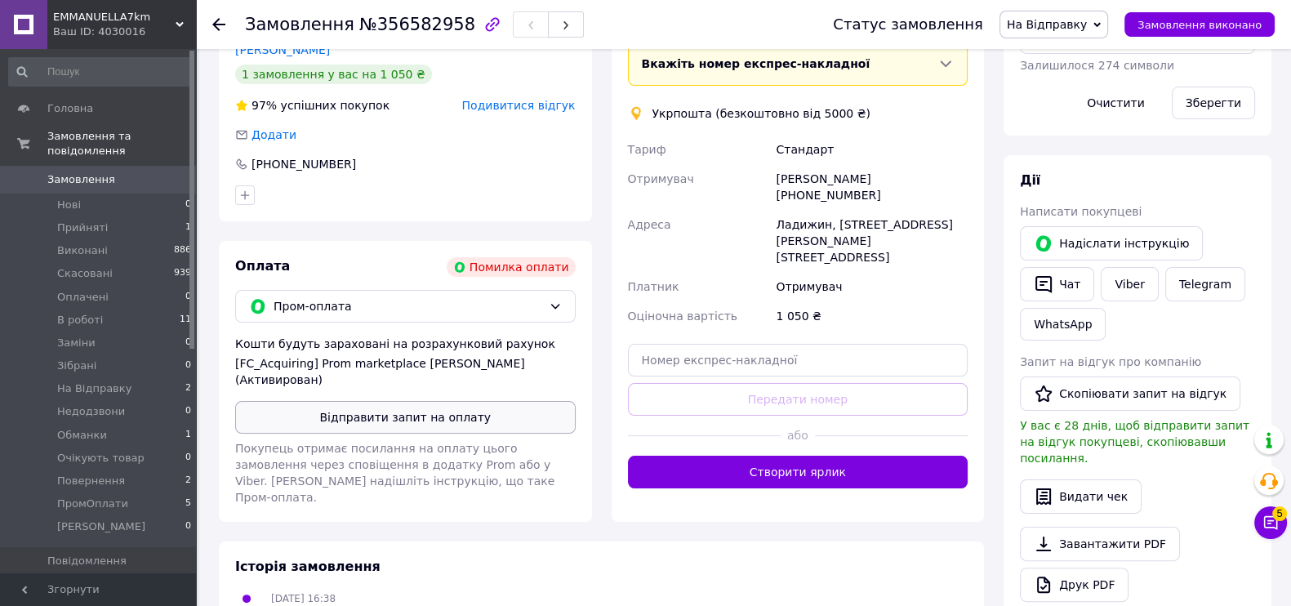
click at [439, 401] on button "Відправити запит на оплату" at bounding box center [405, 417] width 341 height 33
click at [1129, 228] on button "Надіслати інструкцію" at bounding box center [1111, 243] width 183 height 34
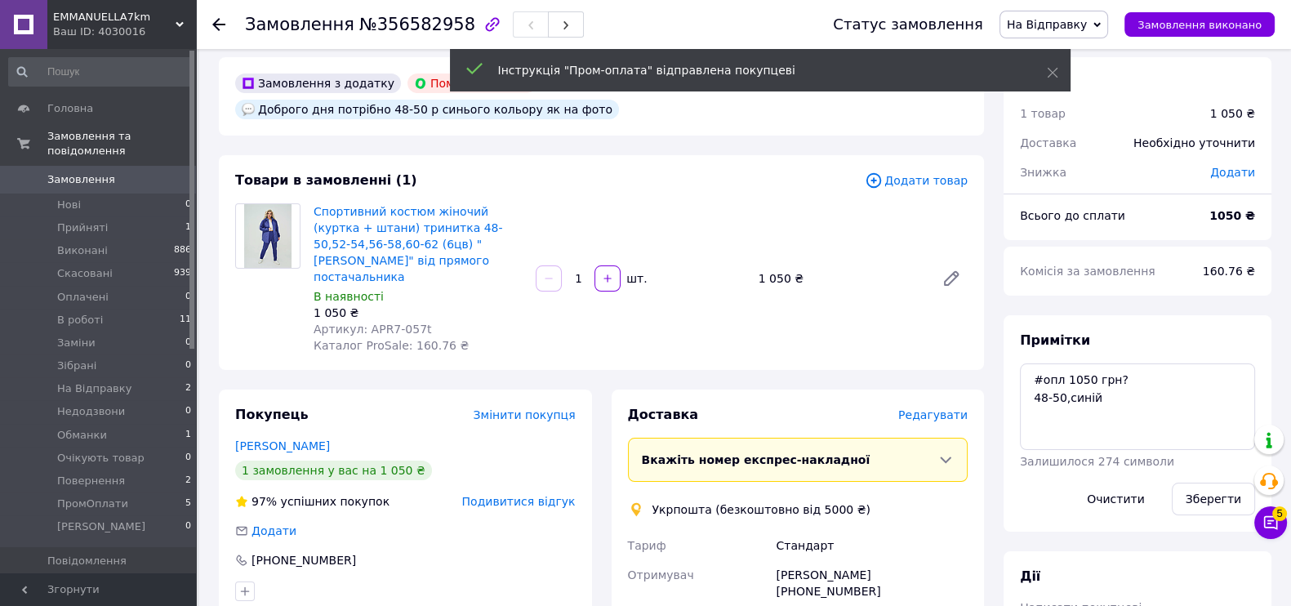
scroll to position [0, 0]
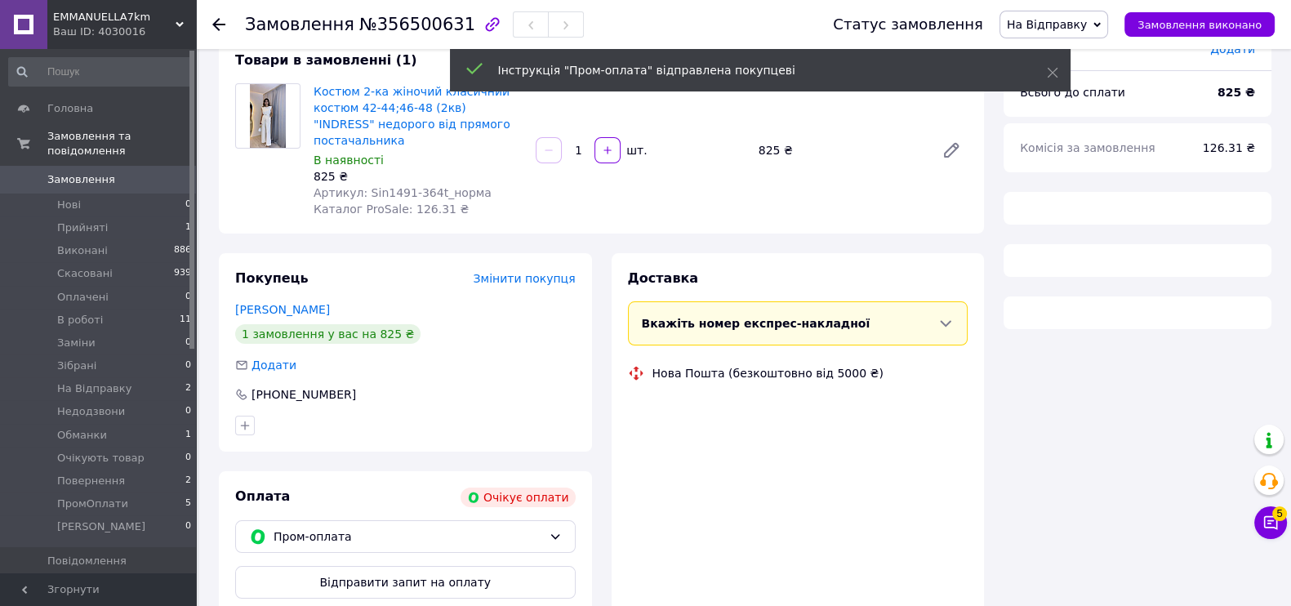
scroll to position [225, 0]
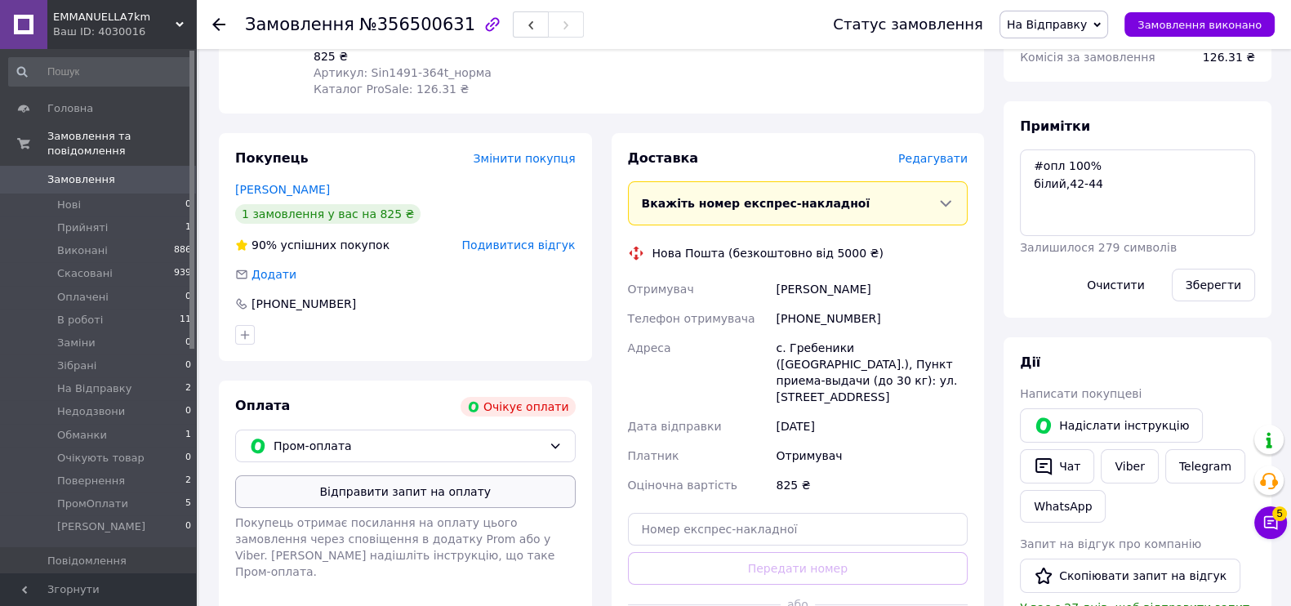
click at [434, 475] on button "Відправити запит на оплату" at bounding box center [405, 491] width 341 height 33
click at [1108, 415] on button "Надіслати інструкцію" at bounding box center [1111, 425] width 183 height 34
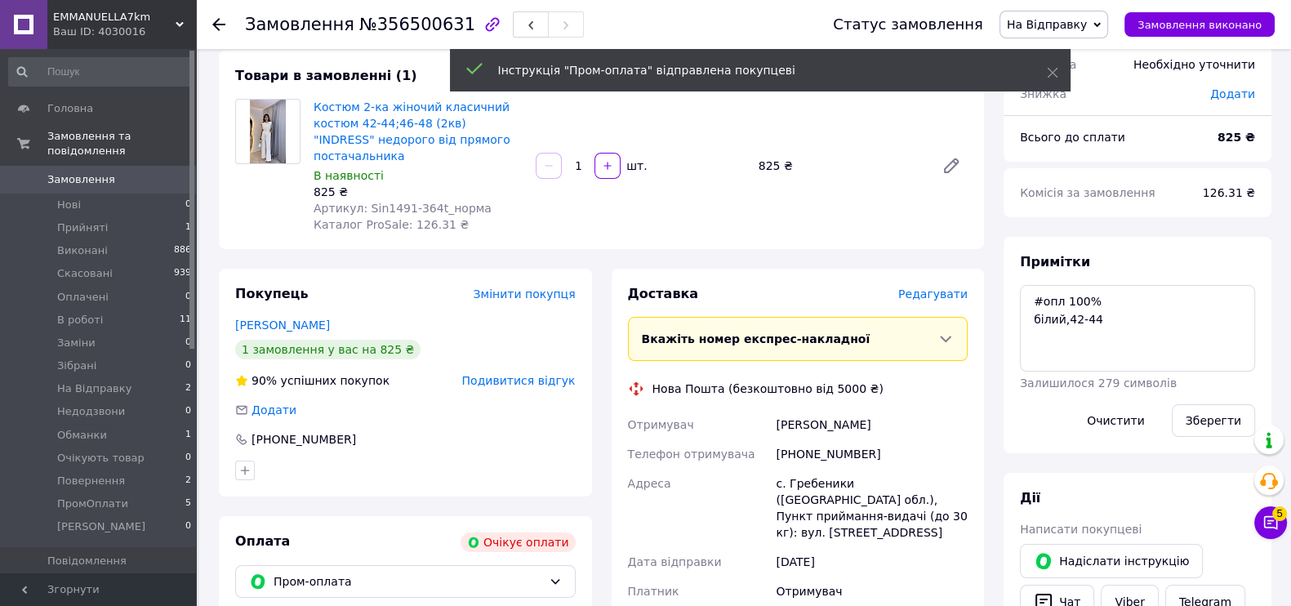
scroll to position [0, 0]
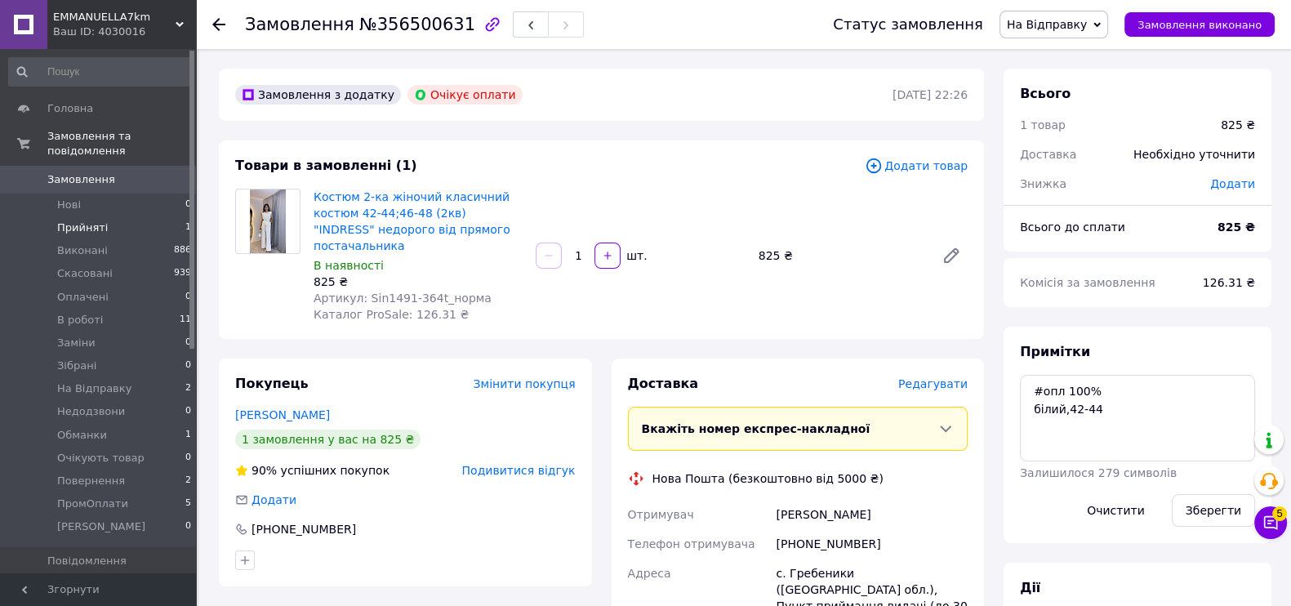
click at [103, 216] on li "Прийняті 1" at bounding box center [100, 227] width 201 height 23
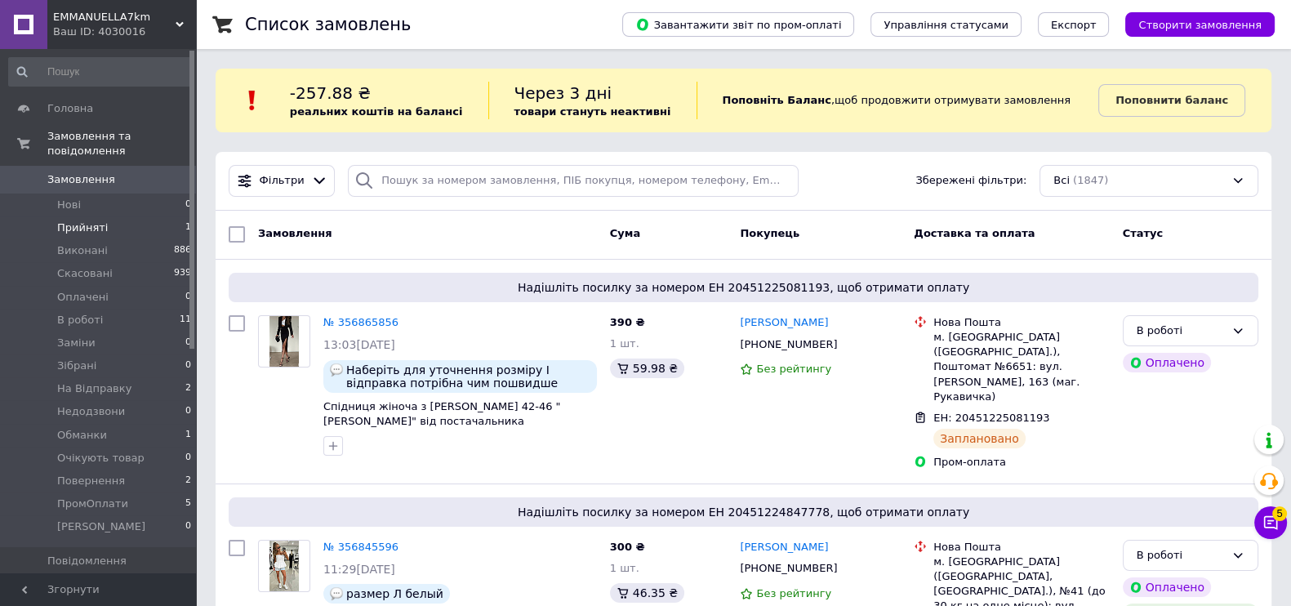
click at [105, 216] on li "Прийняті 1" at bounding box center [100, 227] width 201 height 23
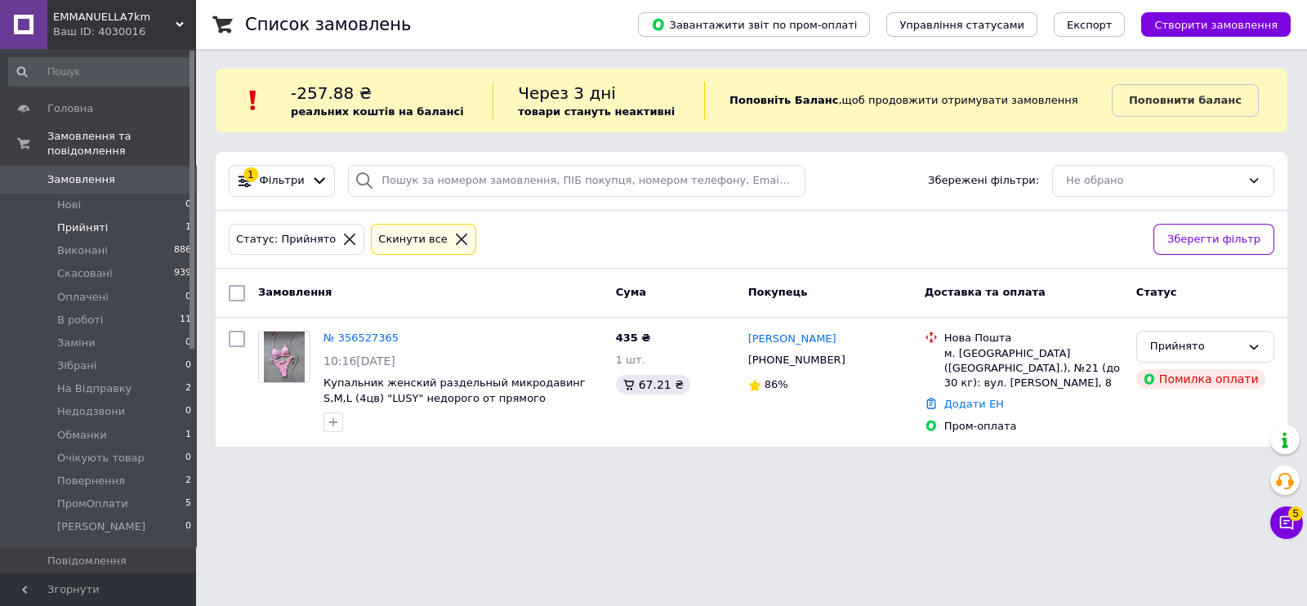
click at [454, 235] on icon at bounding box center [461, 239] width 15 height 15
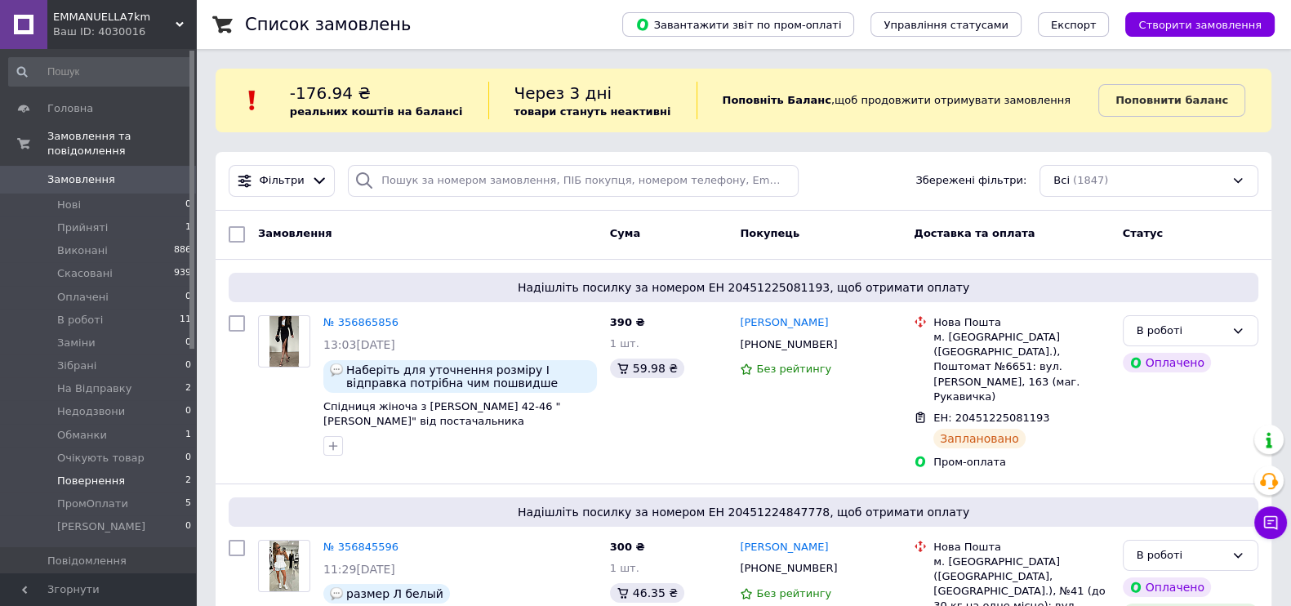
click at [102, 474] on span "Повернення" at bounding box center [91, 481] width 68 height 15
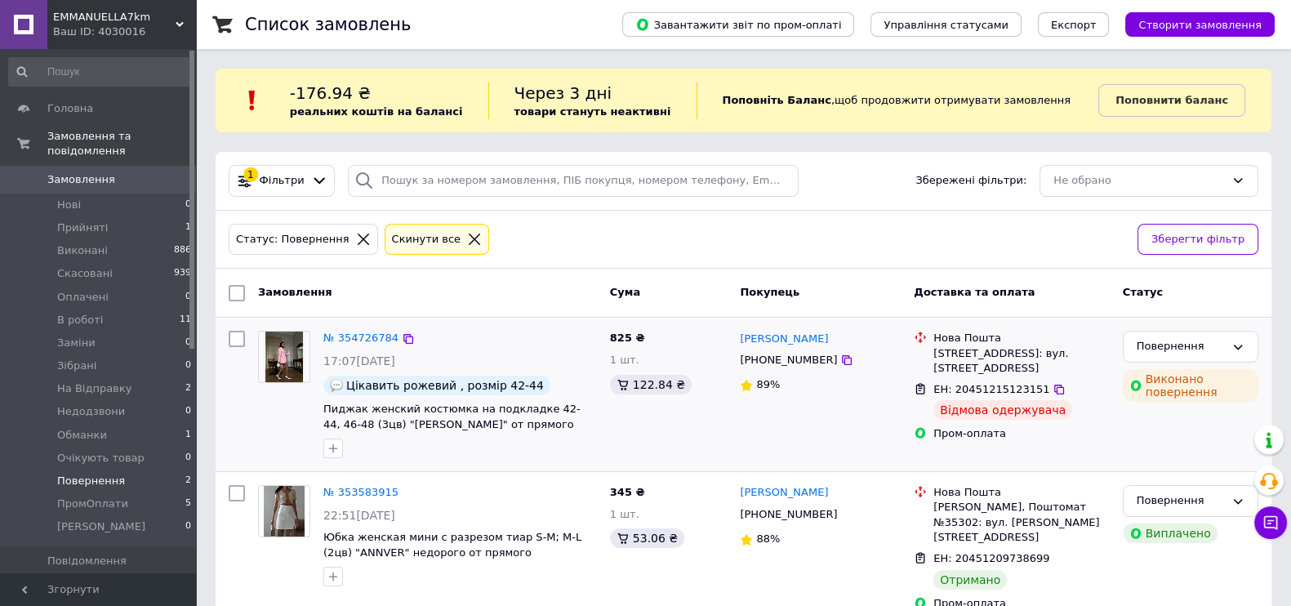
scroll to position [21, 0]
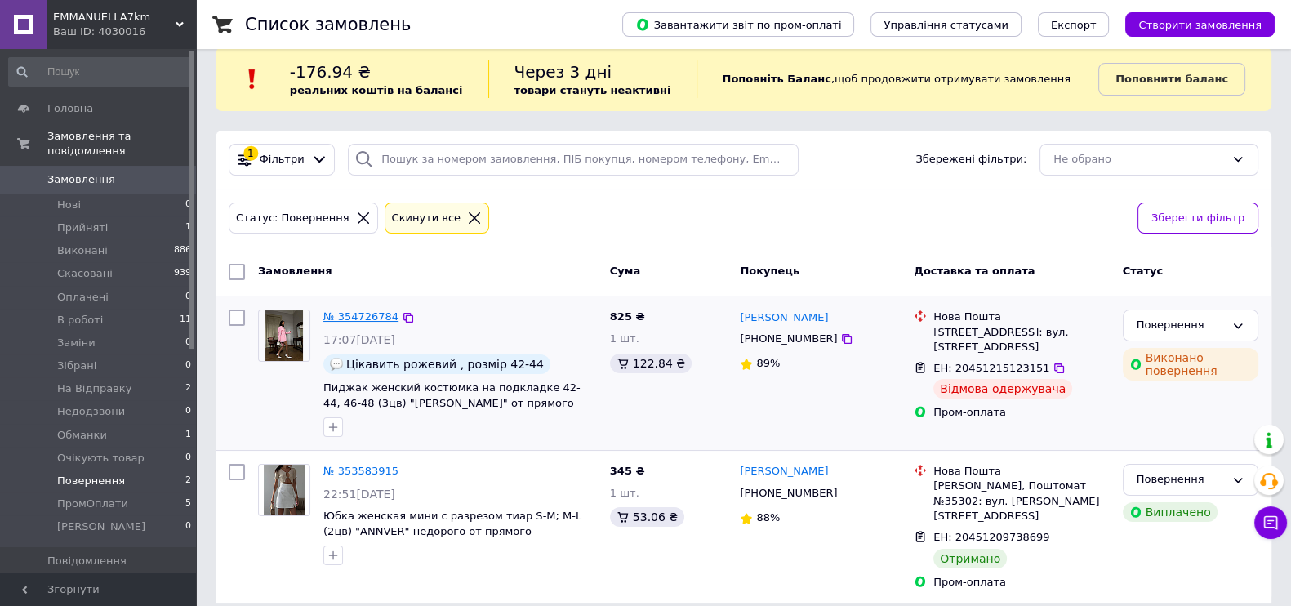
click at [359, 314] on link "№ 354726784" at bounding box center [360, 316] width 75 height 12
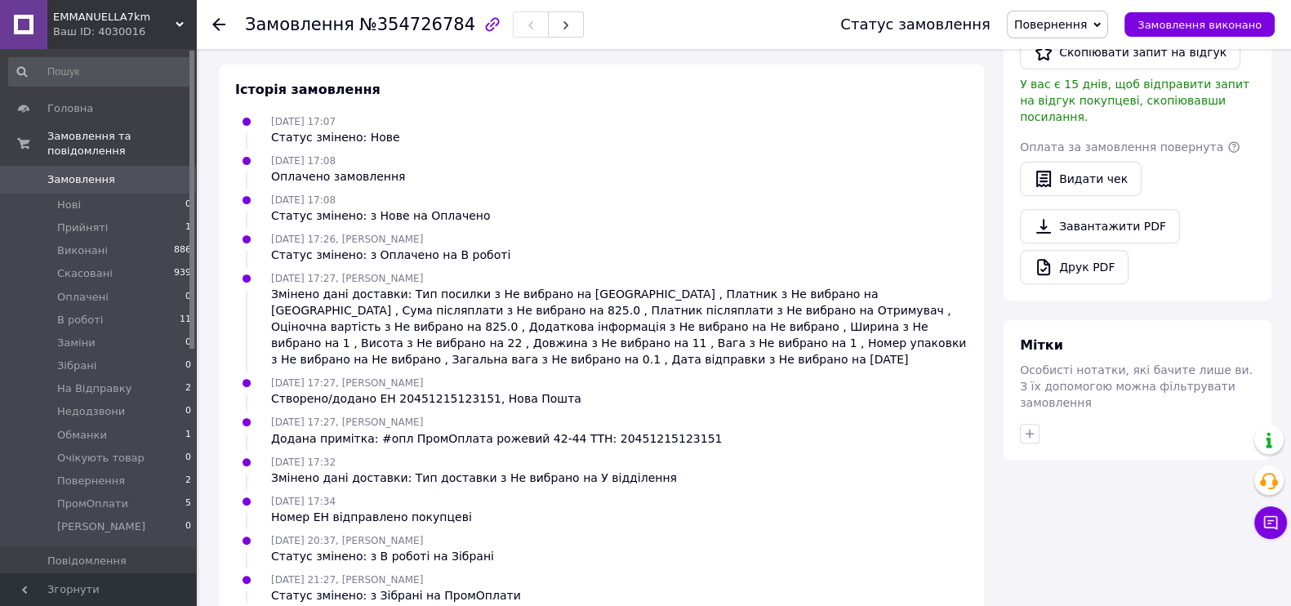
click at [105, 166] on link "Замовлення 0" at bounding box center [100, 180] width 201 height 28
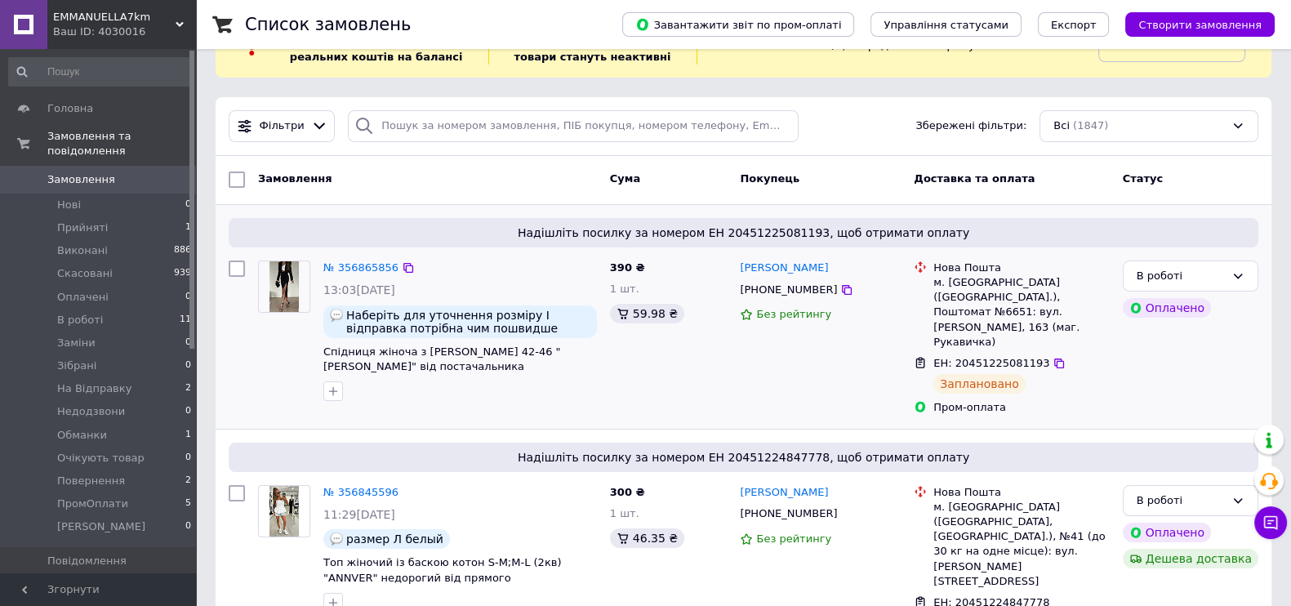
scroll to position [101, 0]
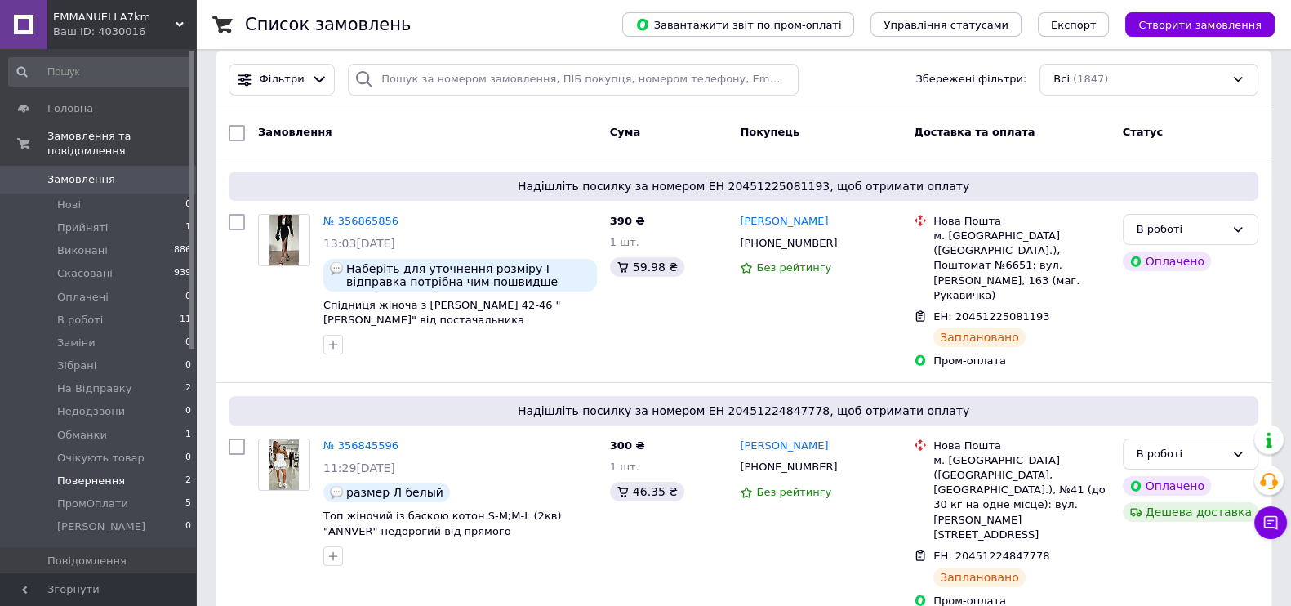
click at [123, 474] on li "Повернення 2" at bounding box center [100, 481] width 201 height 23
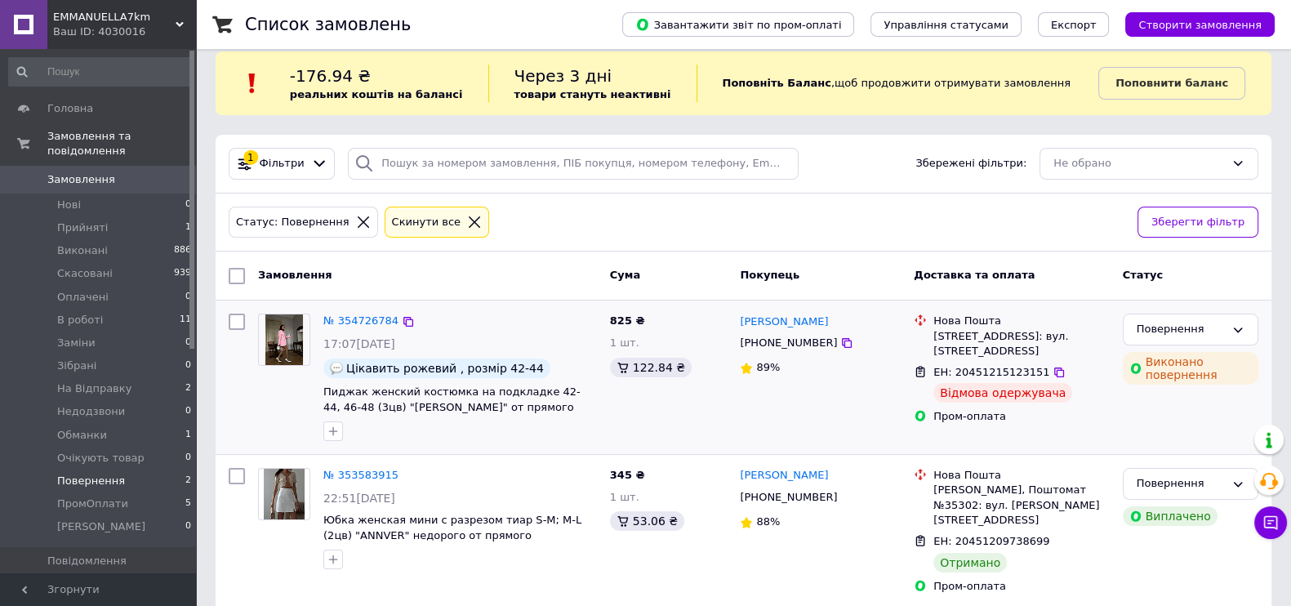
scroll to position [21, 0]
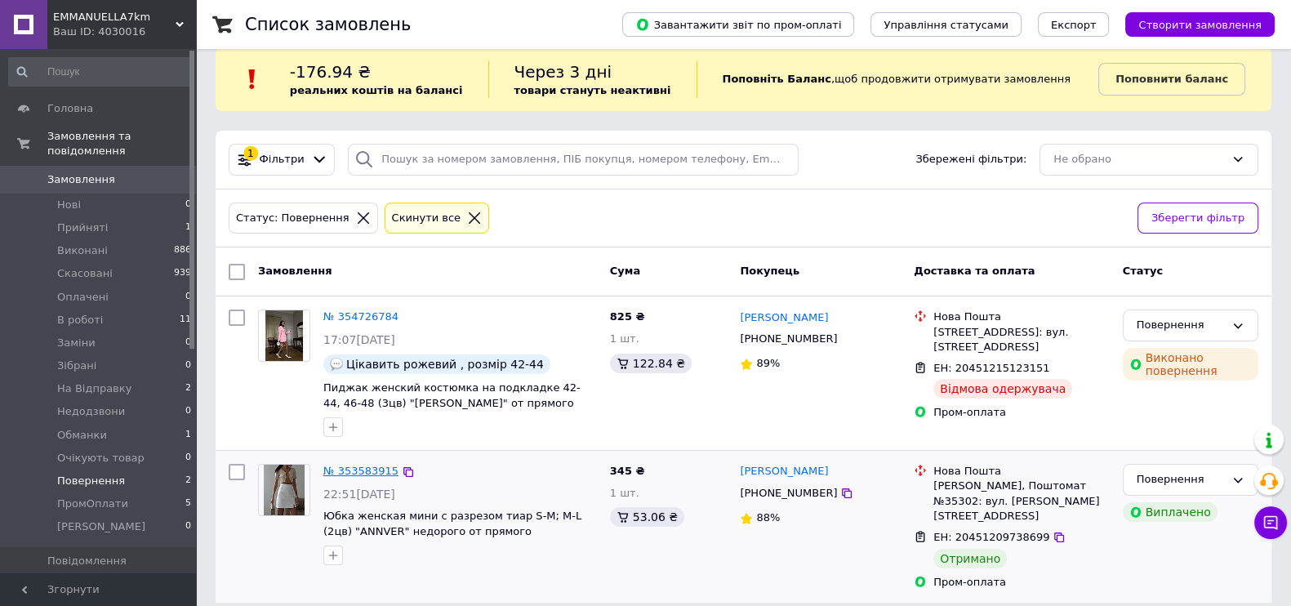
click at [349, 467] on link "№ 353583915" at bounding box center [360, 471] width 75 height 12
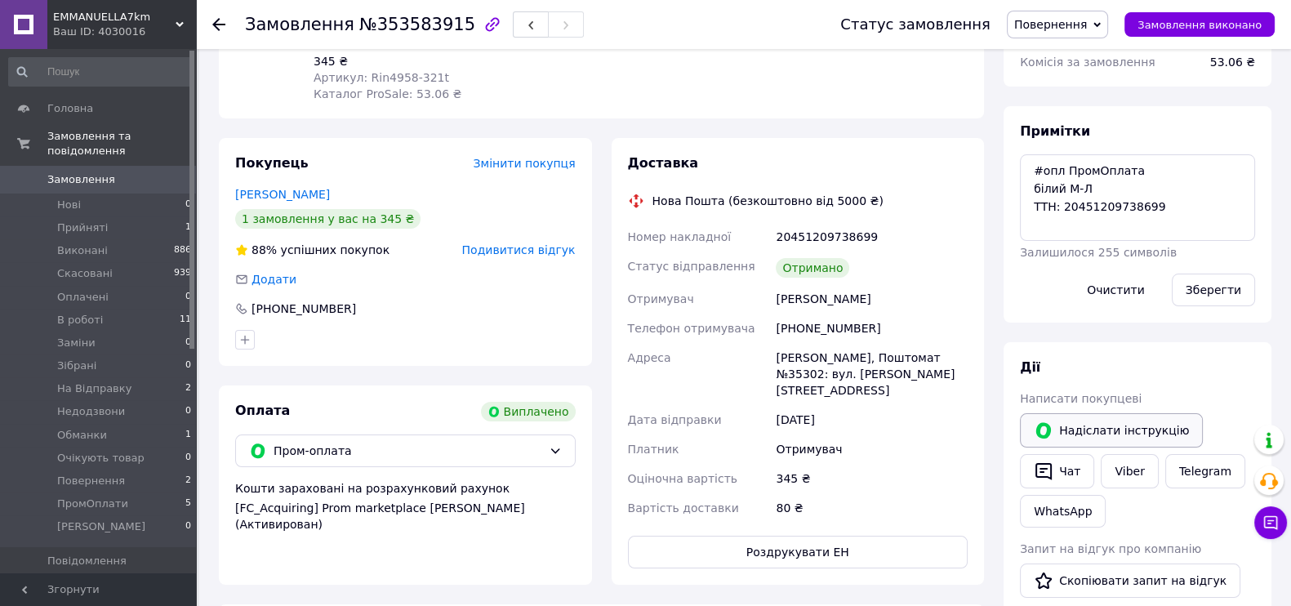
scroll to position [225, 0]
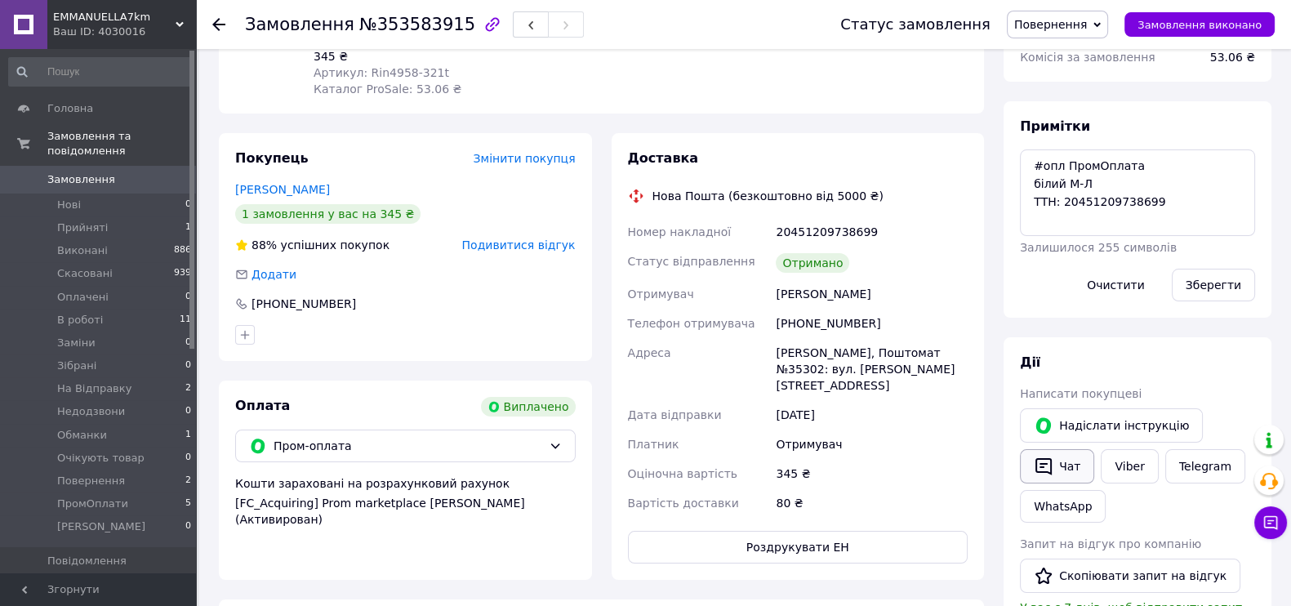
click at [1076, 460] on button "Чат" at bounding box center [1057, 466] width 74 height 34
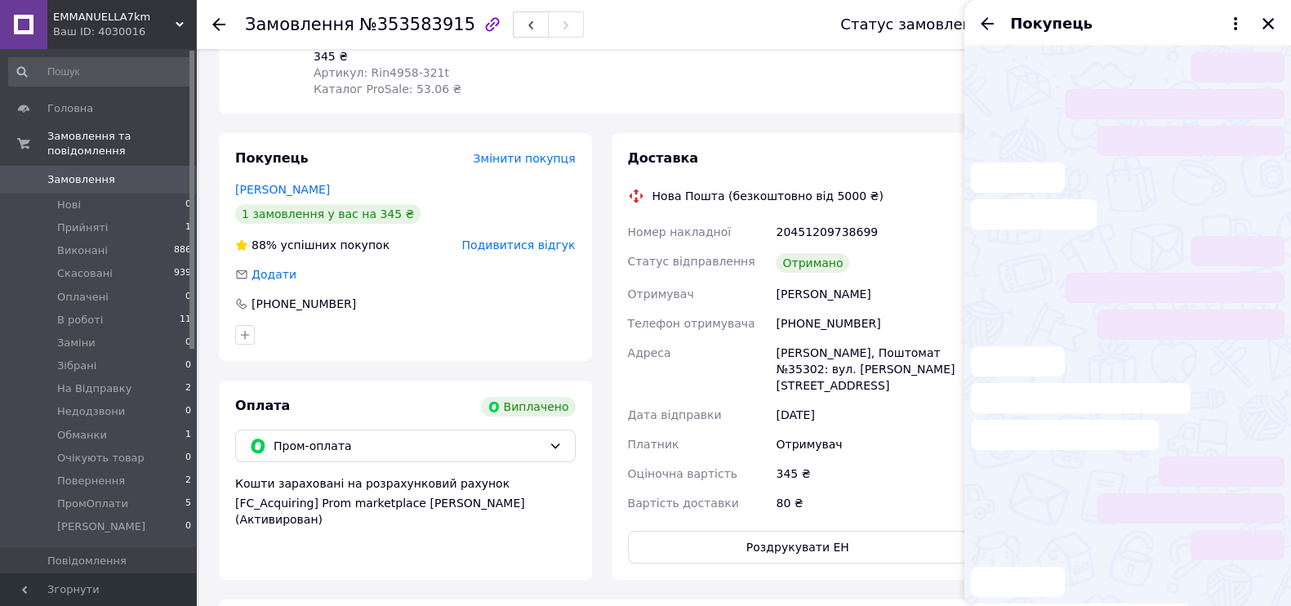
scroll to position [21, 0]
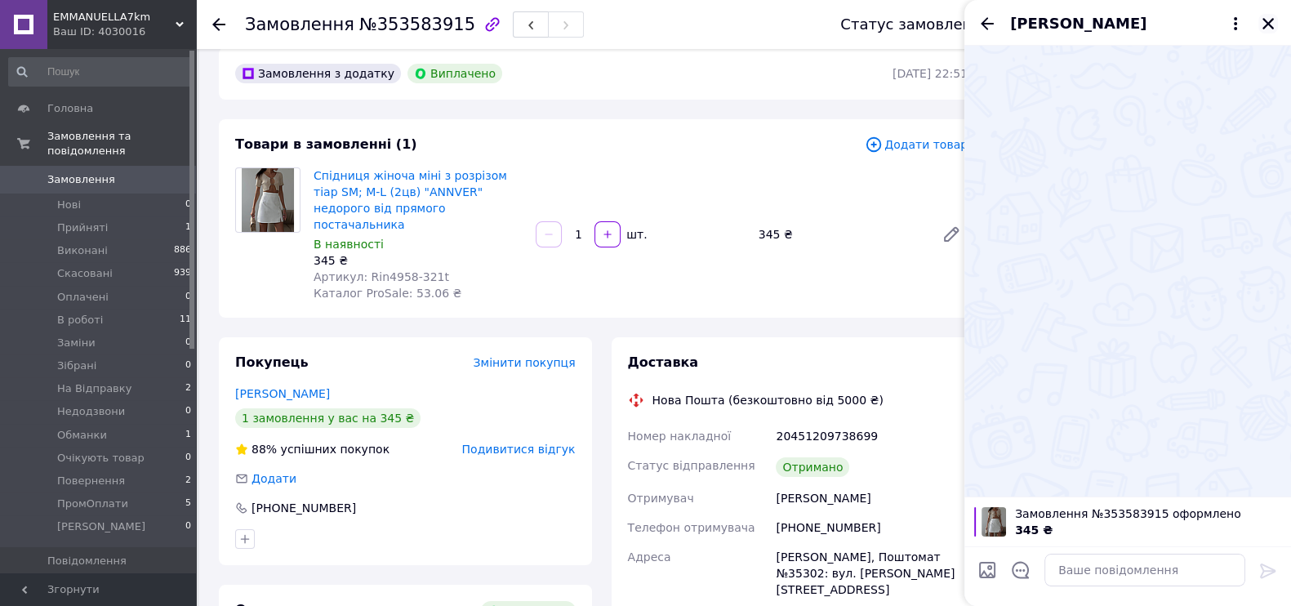
click at [1269, 22] on icon "Закрити" at bounding box center [1268, 23] width 11 height 11
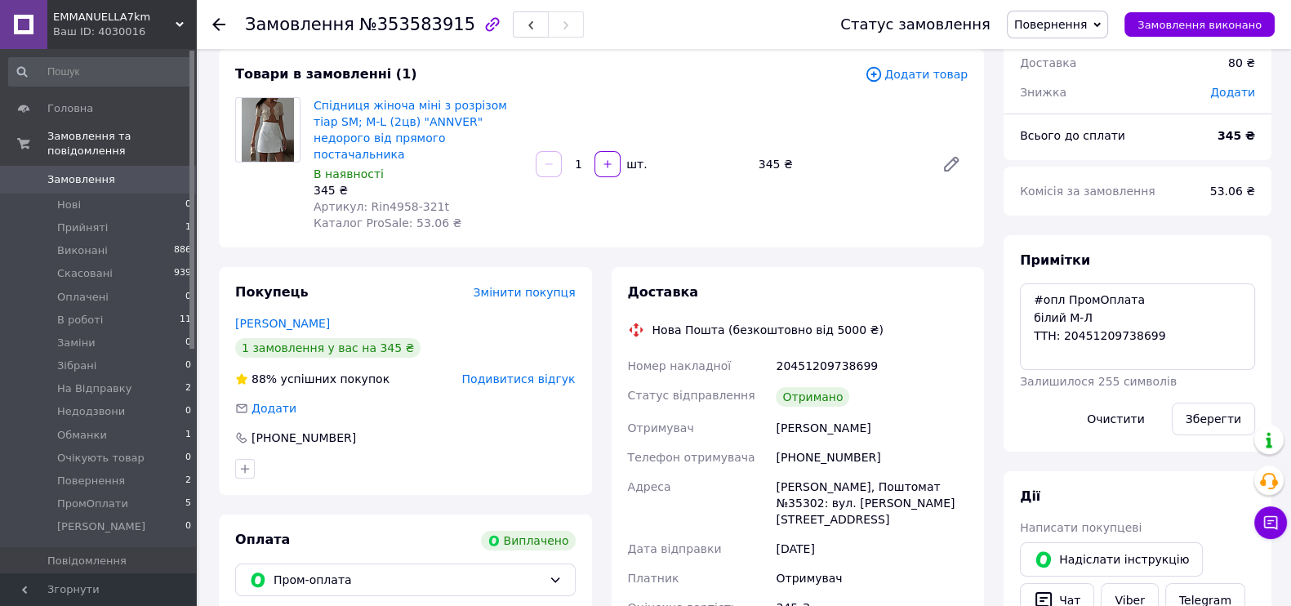
scroll to position [123, 0]
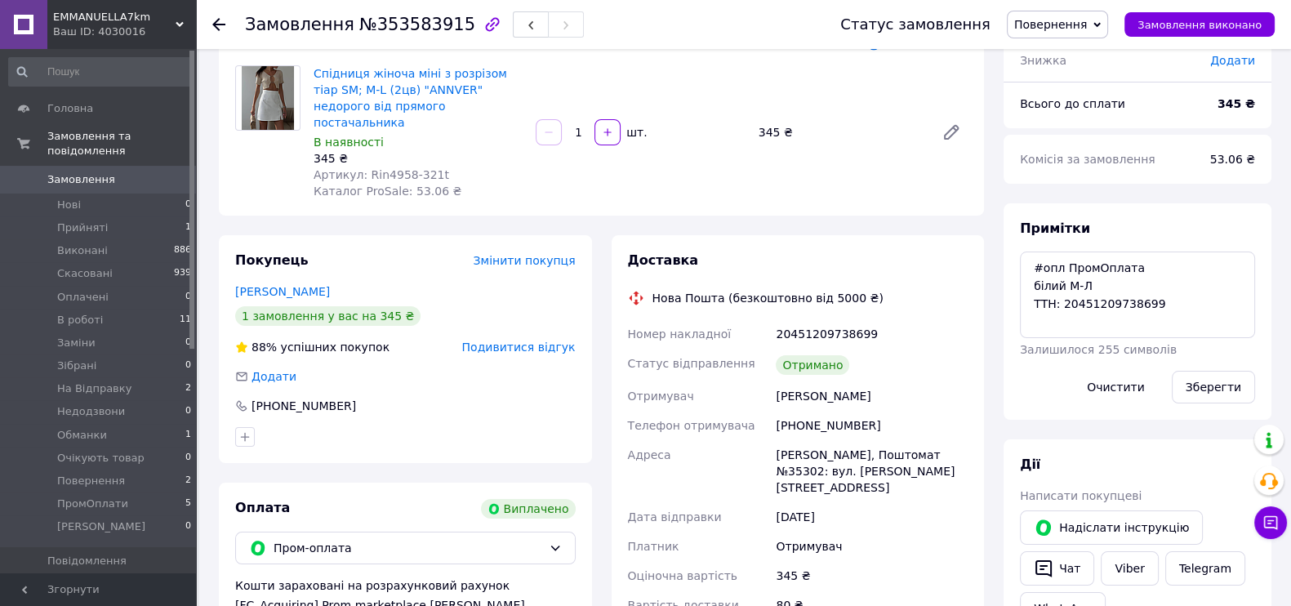
click at [118, 172] on span "Замовлення" at bounding box center [99, 179] width 104 height 15
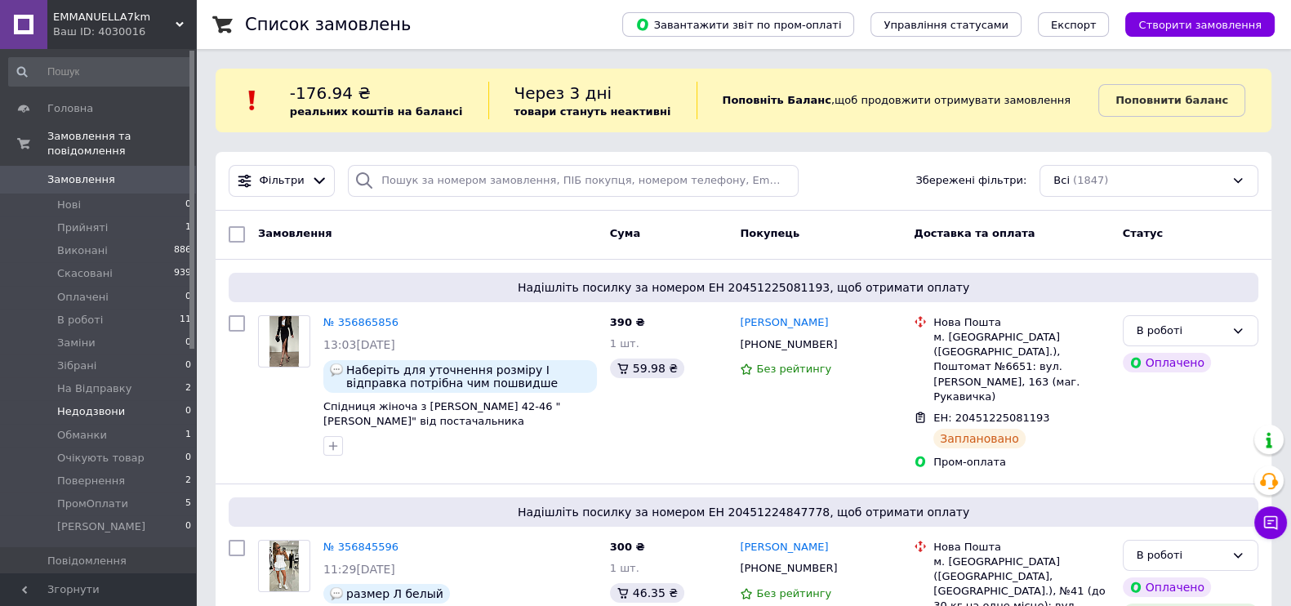
click at [107, 404] on span "Недодзвони" at bounding box center [91, 411] width 68 height 15
